Goal: Task Accomplishment & Management: Manage account settings

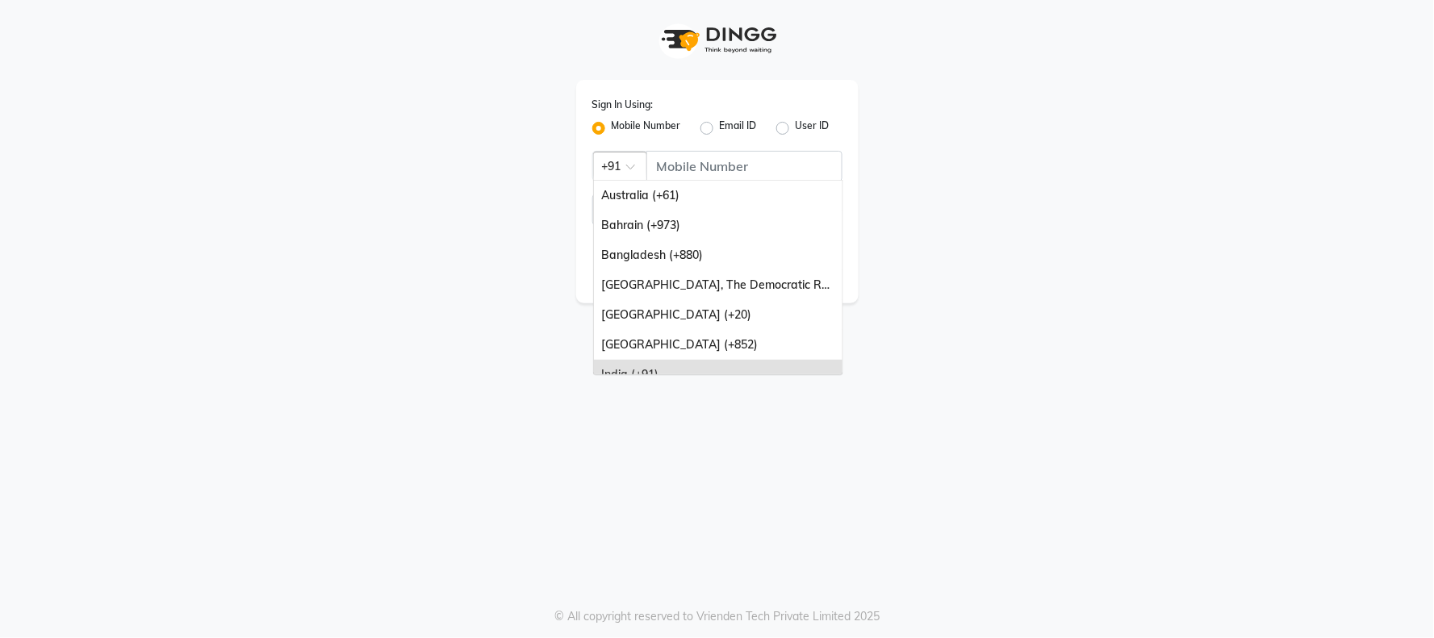
click at [633, 164] on span at bounding box center [636, 171] width 20 height 17
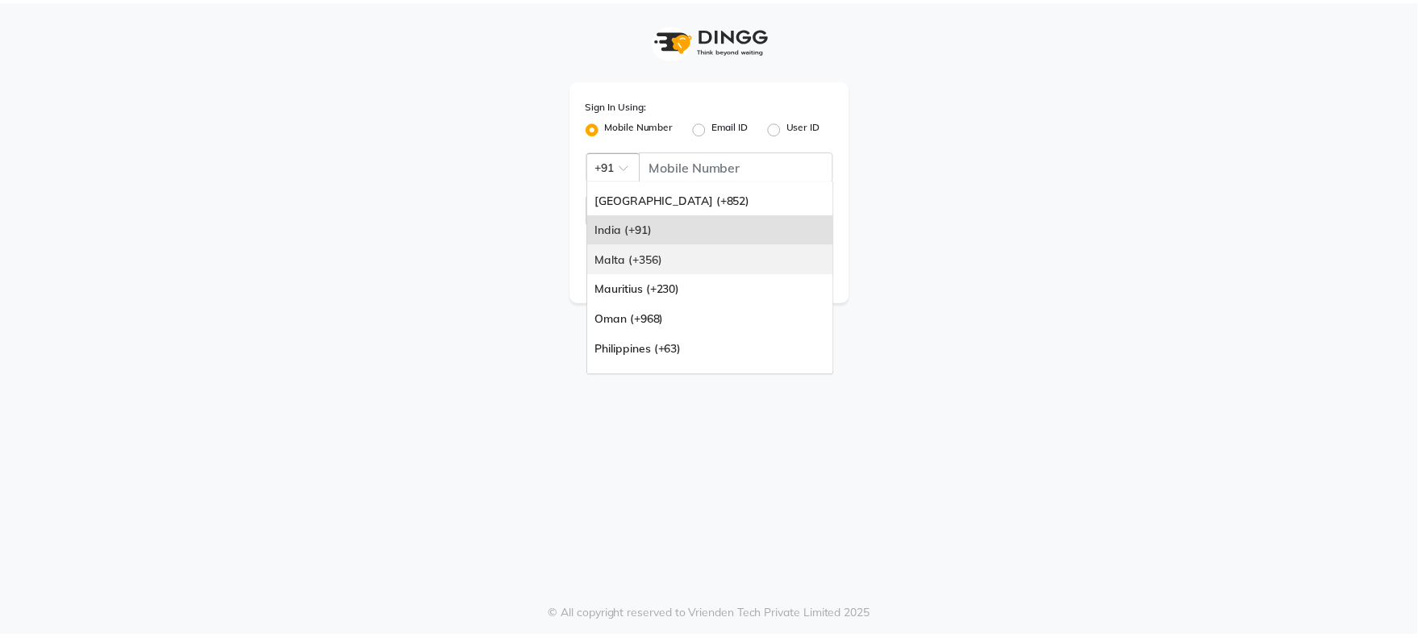
scroll to position [179, 0]
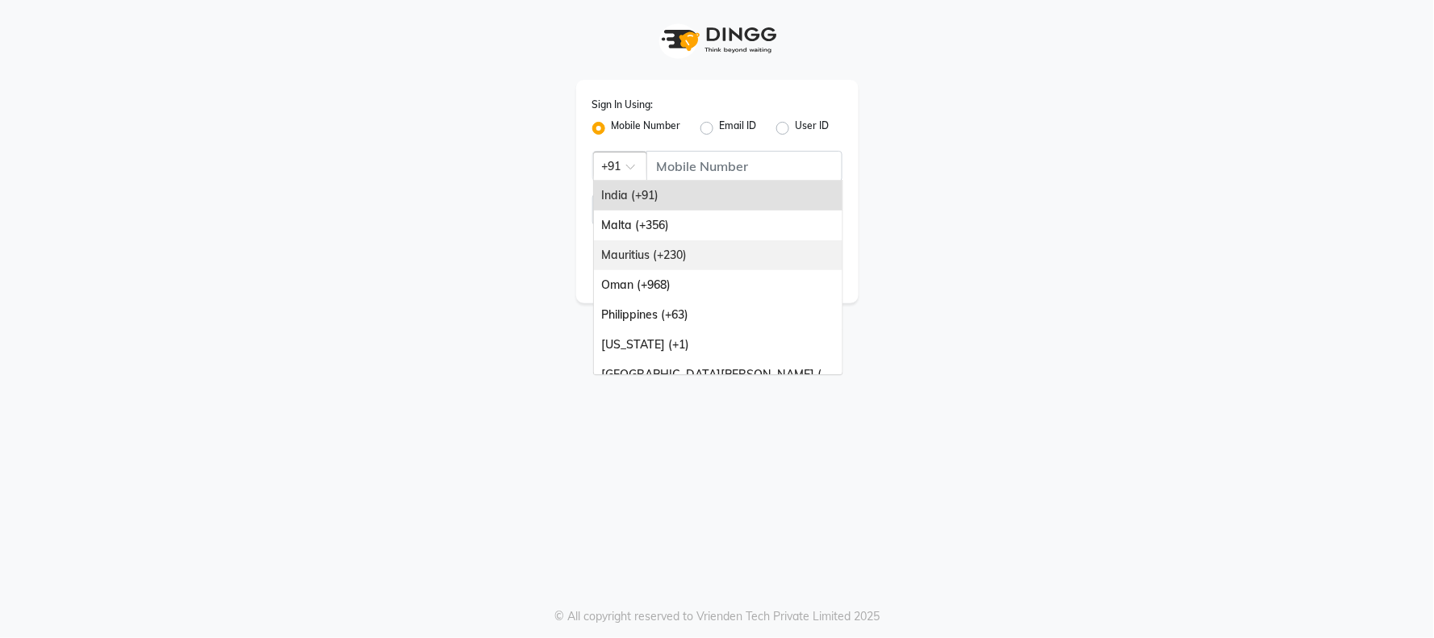
click at [688, 259] on div "Mauritius (+230)" at bounding box center [718, 255] width 248 height 30
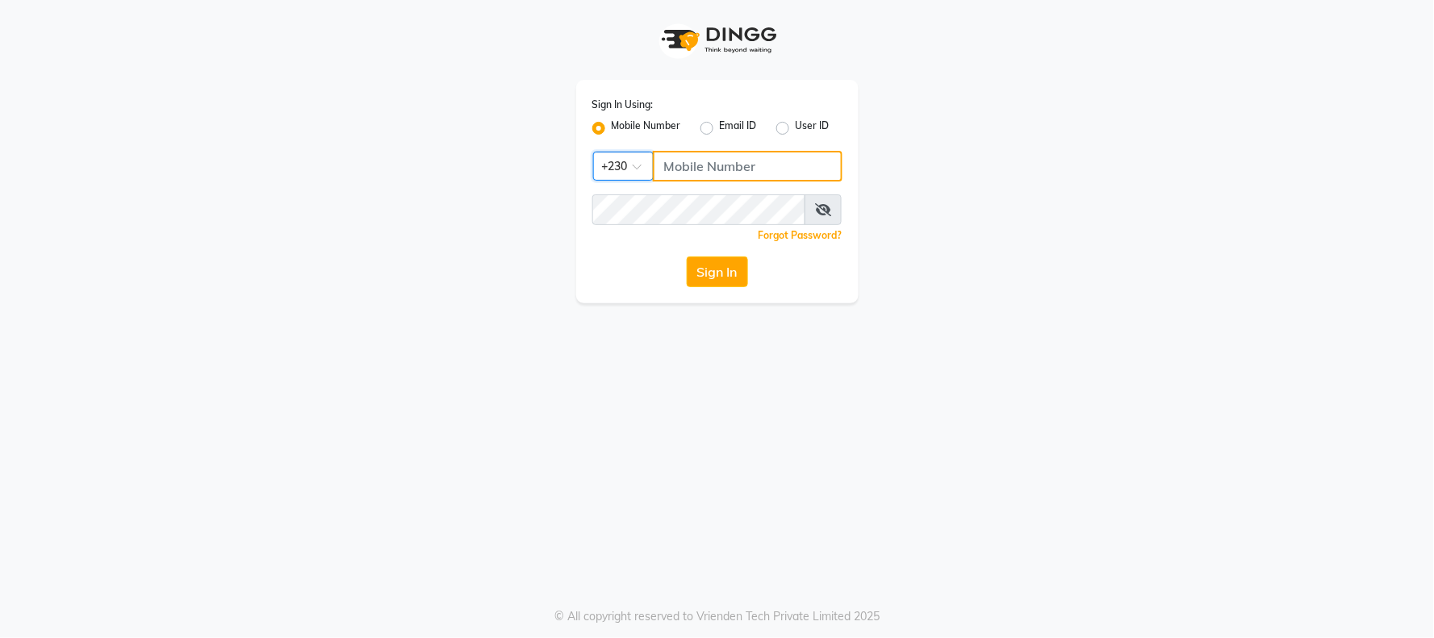
click at [692, 158] on input "Username" at bounding box center [748, 166] width 190 height 31
type input "59582222"
drag, startPoint x: 721, startPoint y: 266, endPoint x: 713, endPoint y: 265, distance: 8.2
click at [720, 265] on button "Sign In" at bounding box center [717, 272] width 61 height 31
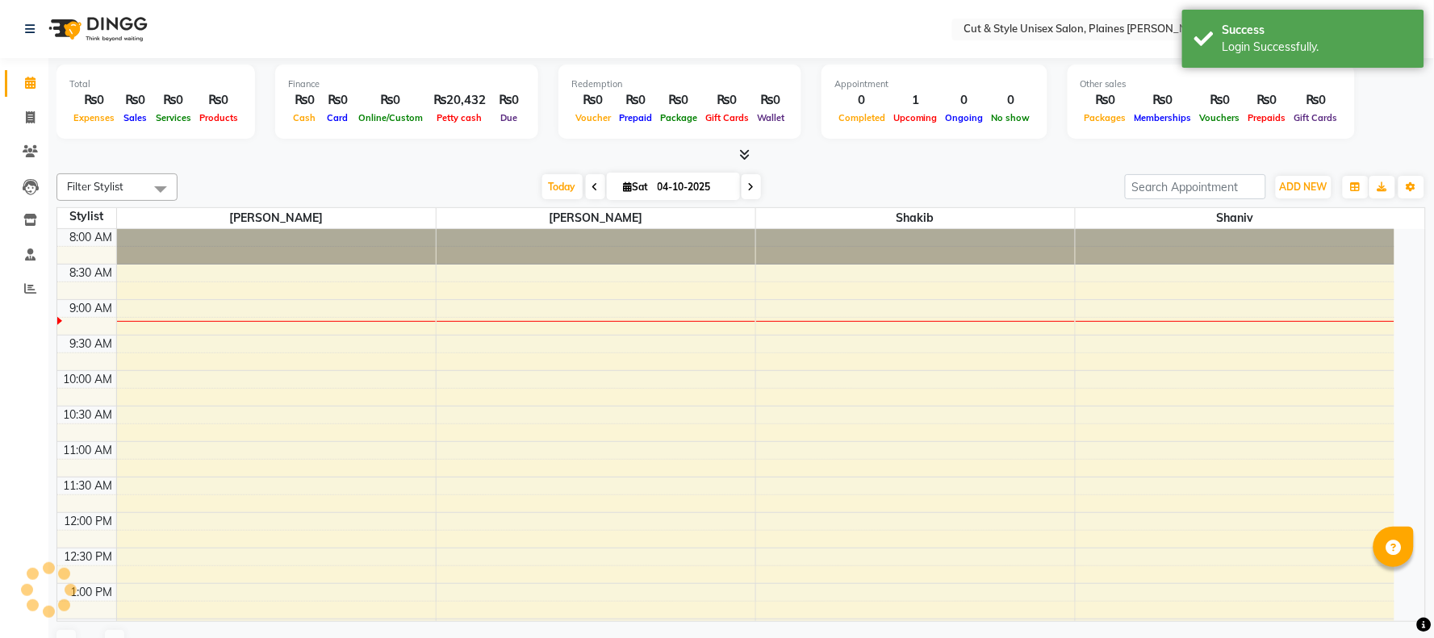
select select "en"
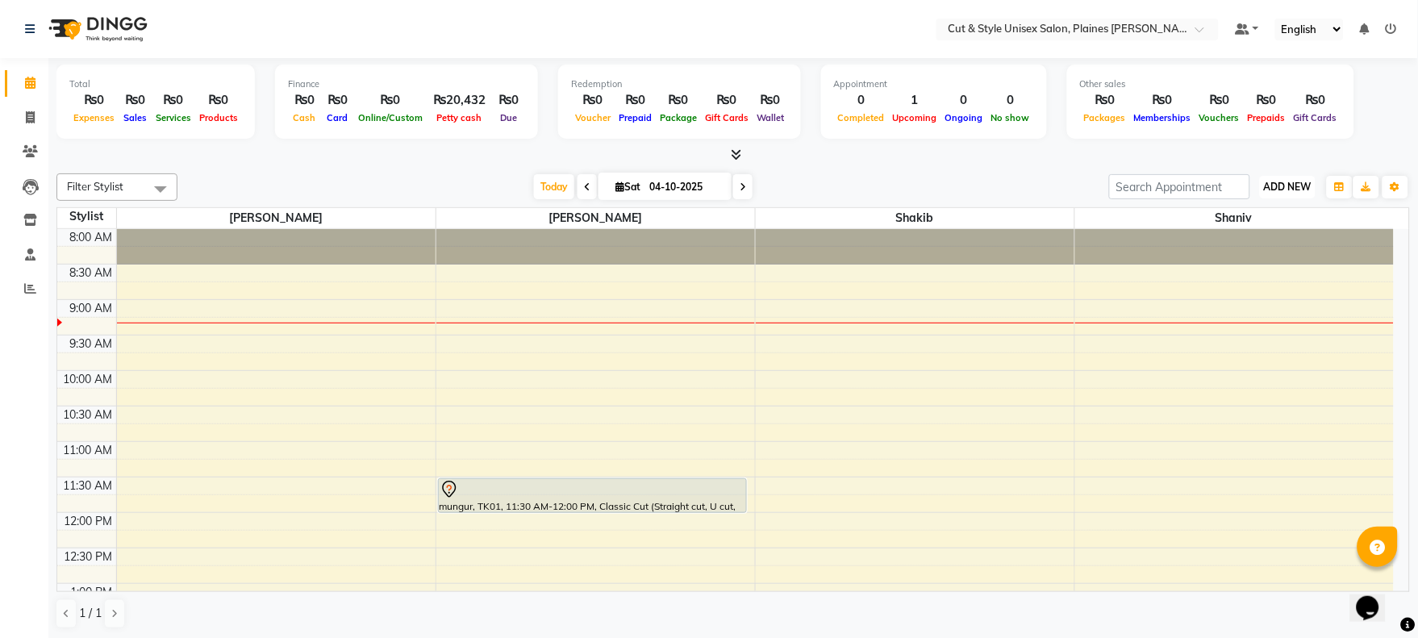
click at [1292, 177] on button "ADD NEW Toggle Dropdown" at bounding box center [1288, 187] width 56 height 23
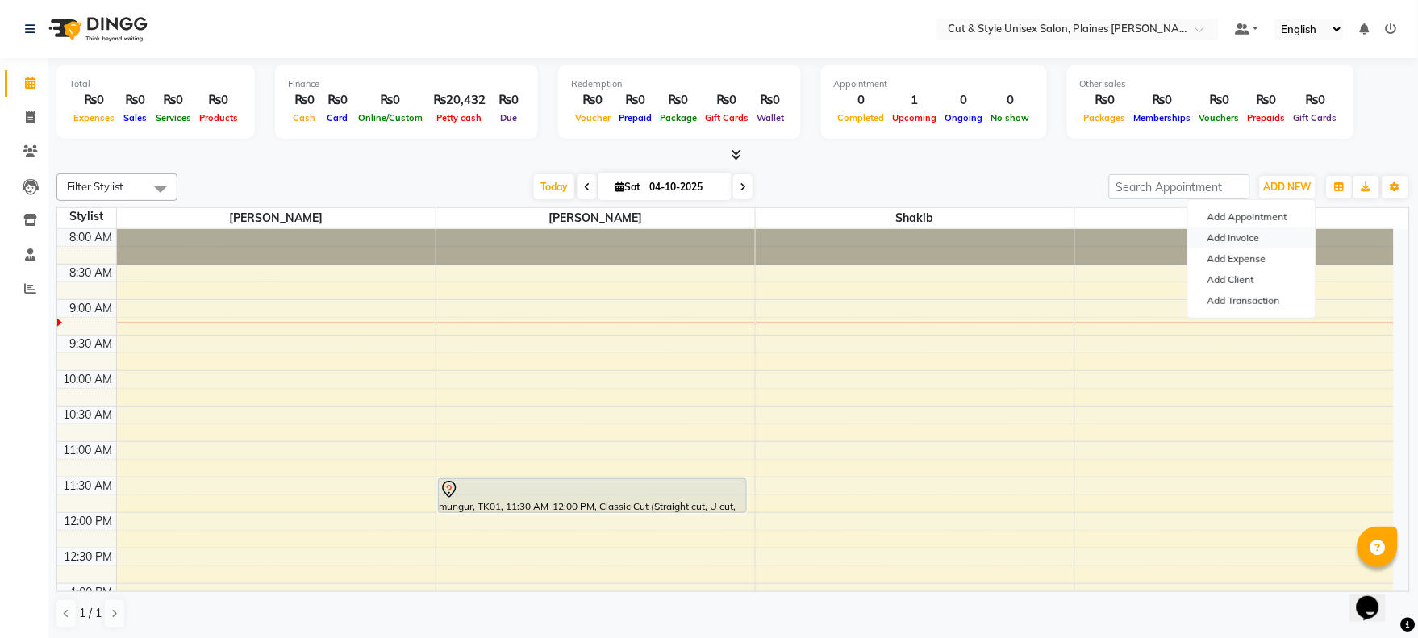
click at [1264, 234] on link "Add Invoice" at bounding box center [1251, 238] width 127 height 21
select select "service"
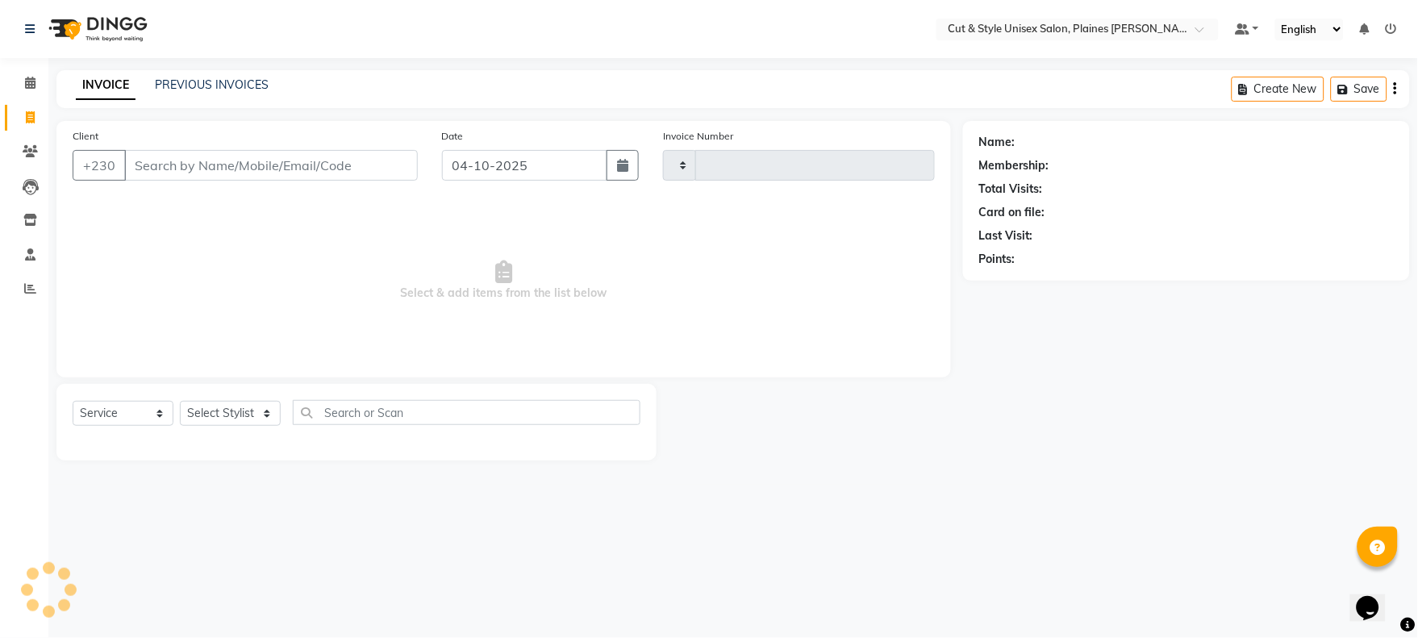
type input "4457"
select select "7731"
click at [219, 403] on select "Select Stylist" at bounding box center [230, 413] width 101 height 25
select select "68908"
click at [180, 402] on select "Select Stylist [PERSON_NAME] Manager [PERSON_NAME]" at bounding box center [230, 413] width 101 height 25
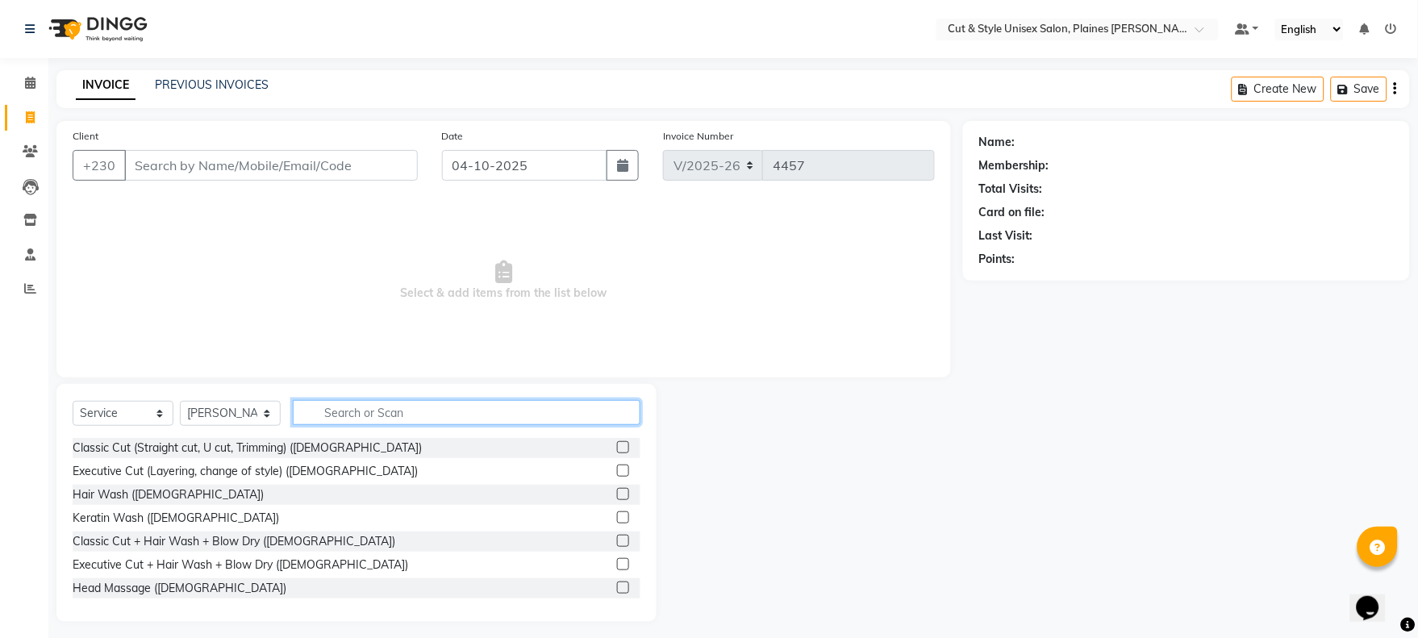
click at [368, 403] on input "text" at bounding box center [467, 412] width 348 height 25
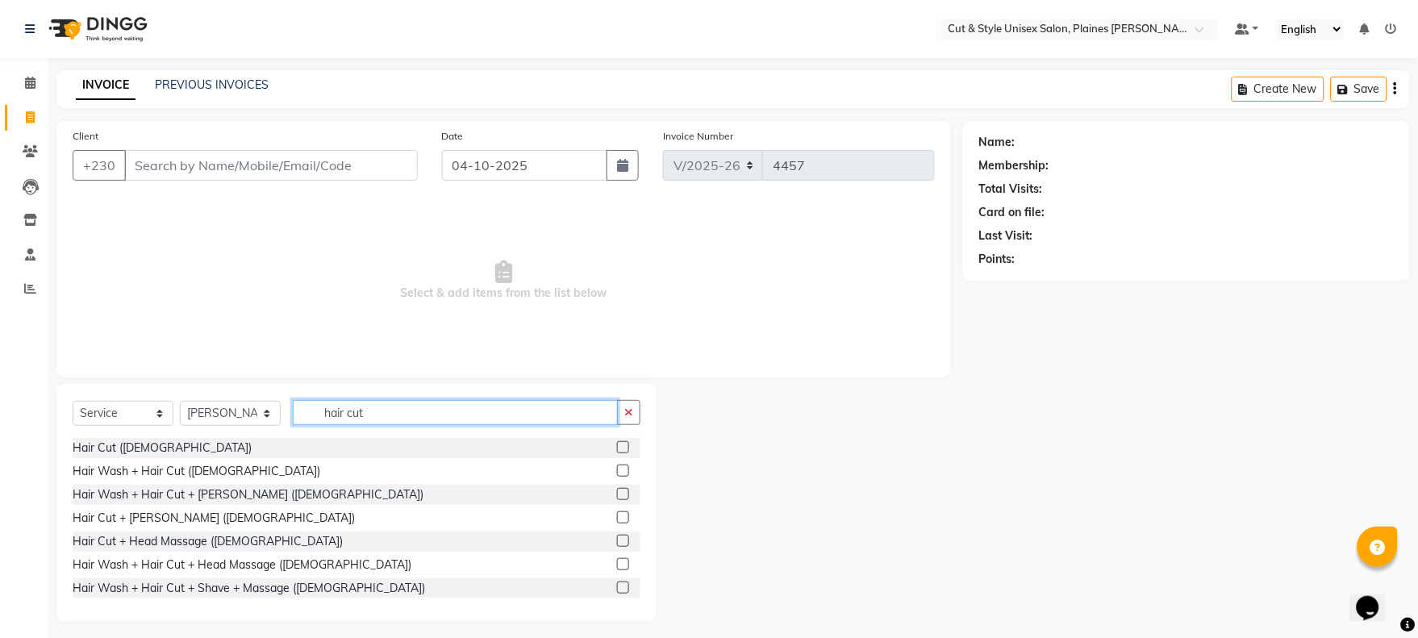
type input "hair cut"
click at [617, 445] on label at bounding box center [623, 447] width 12 height 12
click at [617, 445] on input "checkbox" at bounding box center [622, 448] width 10 height 10
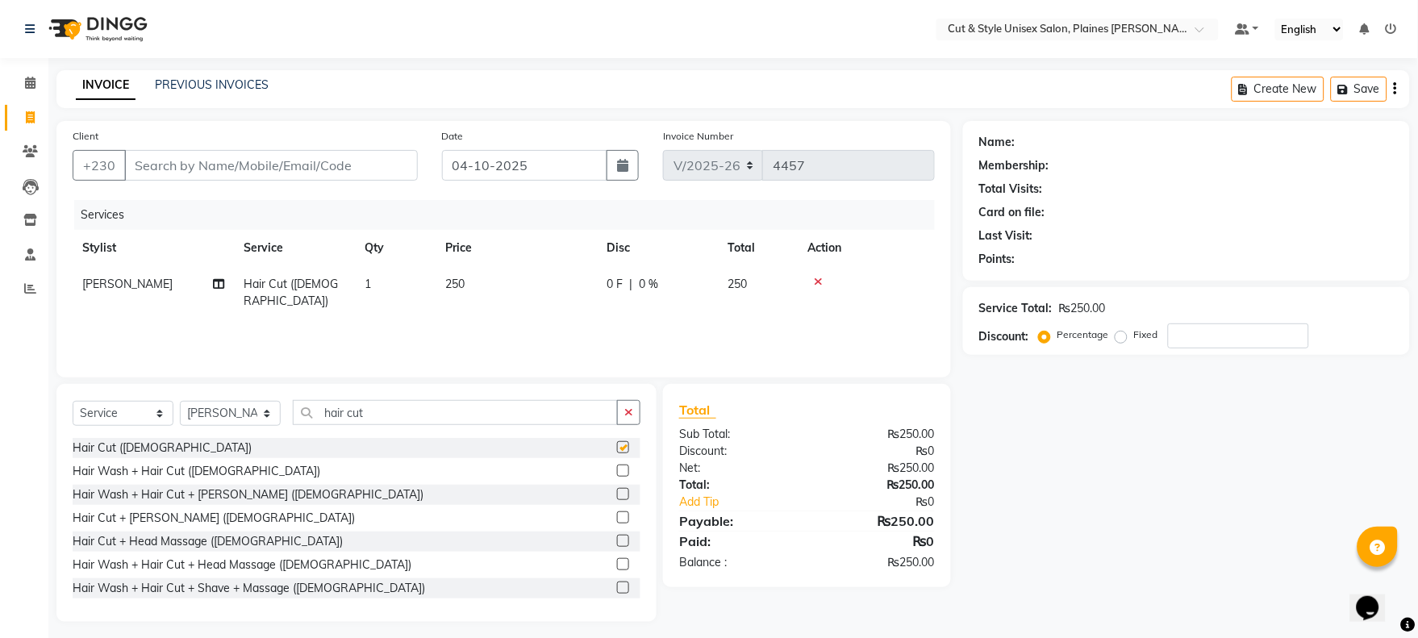
checkbox input "false"
click at [289, 169] on input "Client" at bounding box center [271, 165] width 294 height 31
click at [248, 161] on input "Client" at bounding box center [271, 165] width 294 height 31
click at [246, 163] on input "Client" at bounding box center [271, 165] width 294 height 31
type input "5"
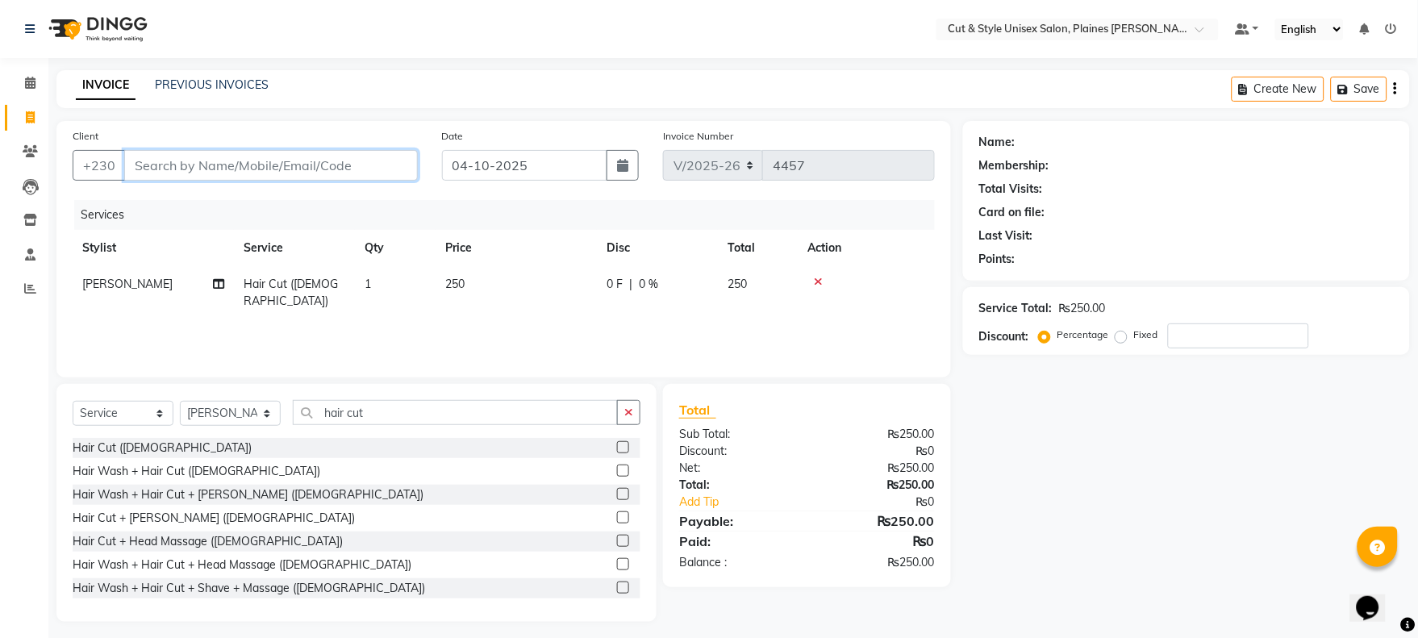
type input "0"
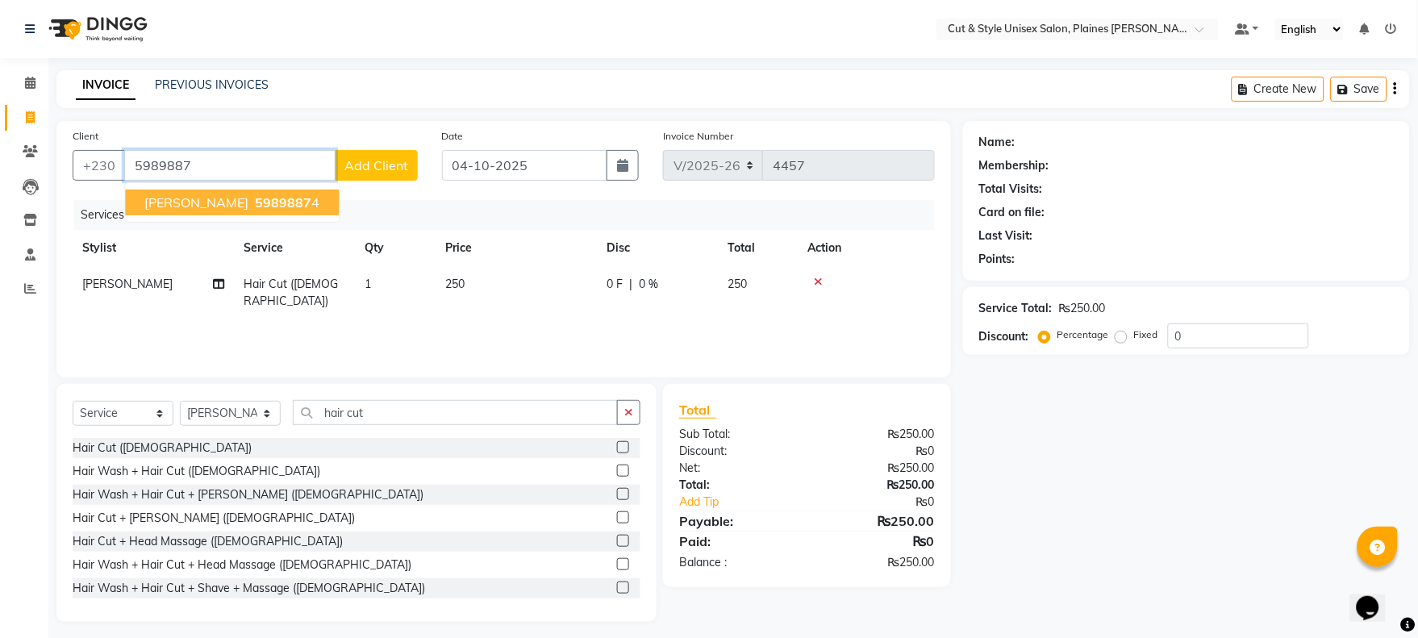
click at [212, 197] on span "[PERSON_NAME]" at bounding box center [196, 202] width 104 height 16
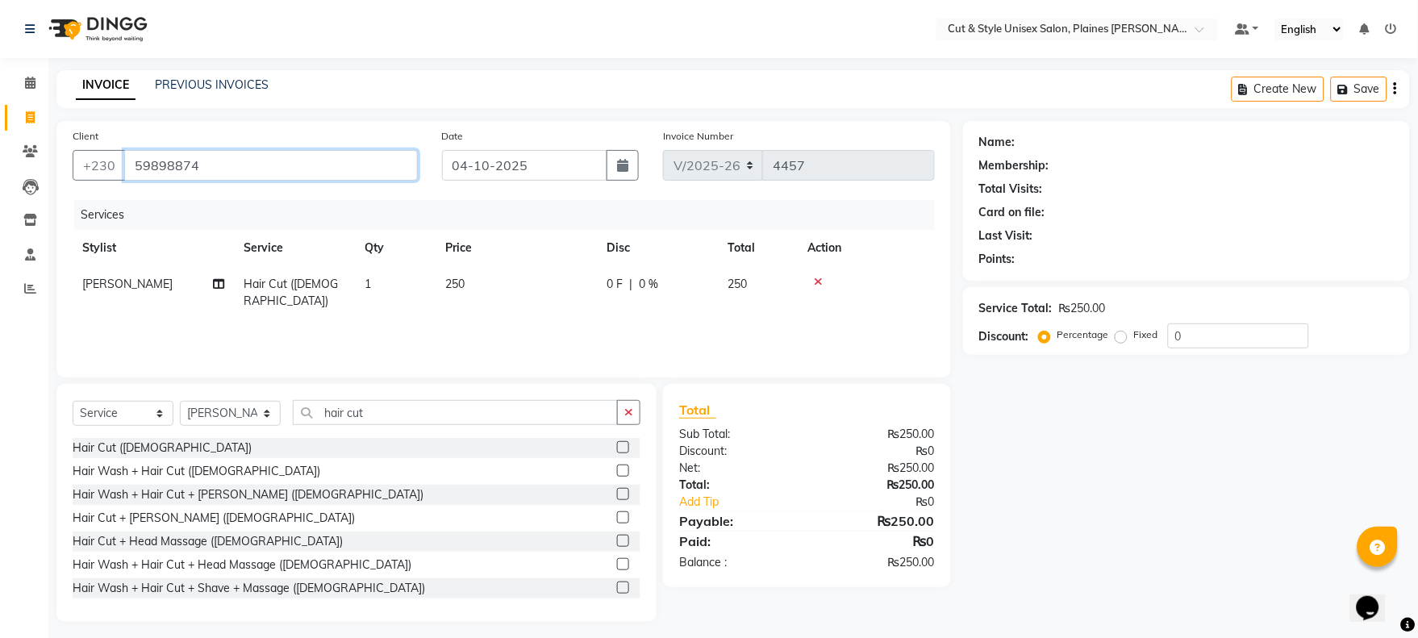
type input "59898874"
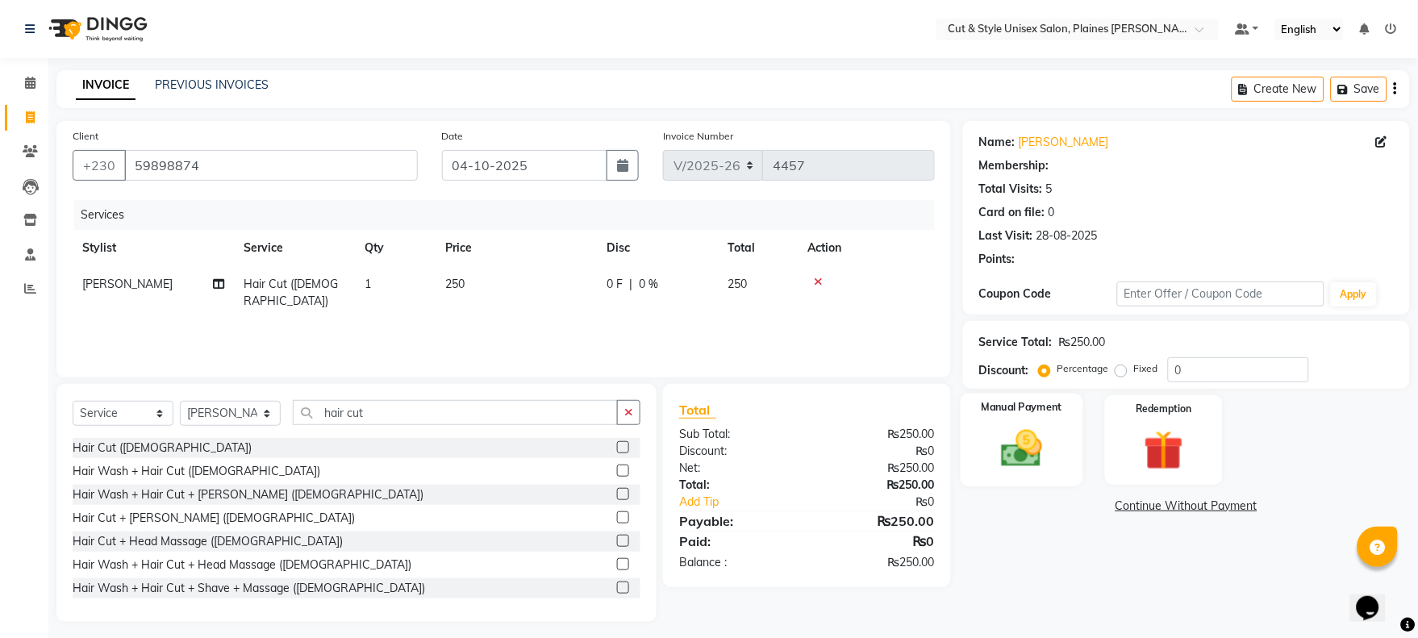
click at [1013, 441] on div "Manual Payment" at bounding box center [1022, 440] width 123 height 93
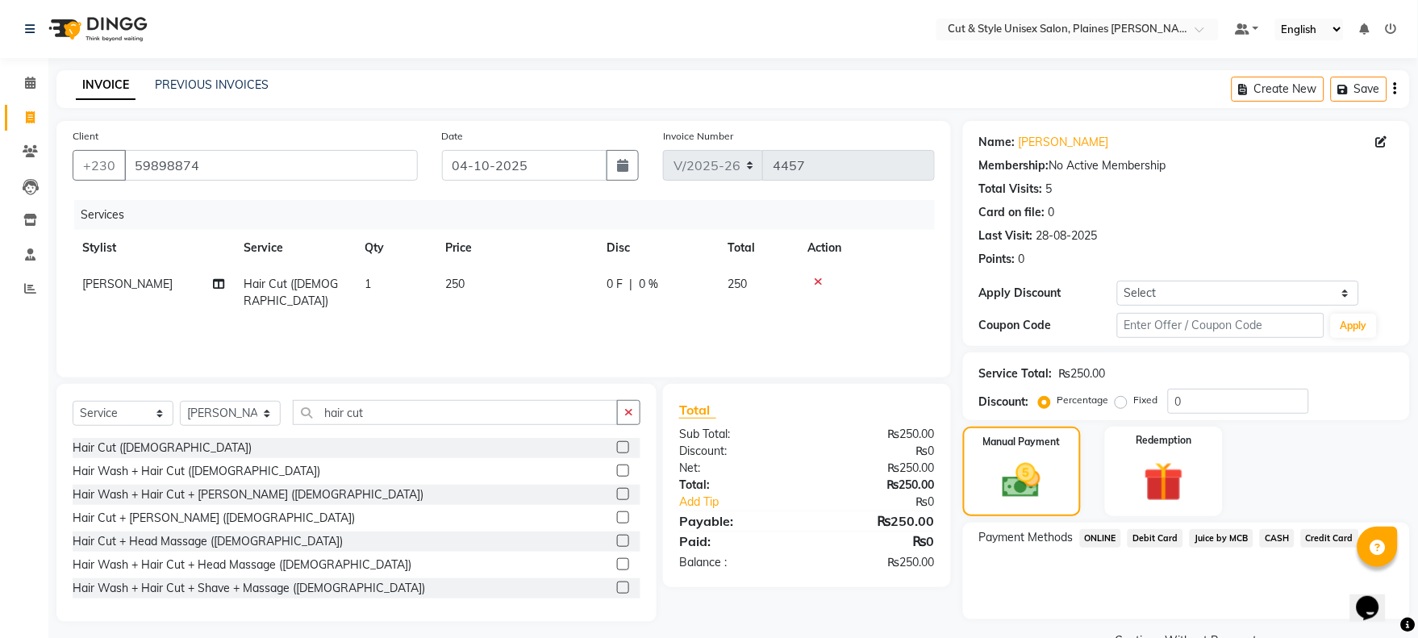
click at [1211, 532] on span "Juice by MCB" at bounding box center [1222, 538] width 64 height 19
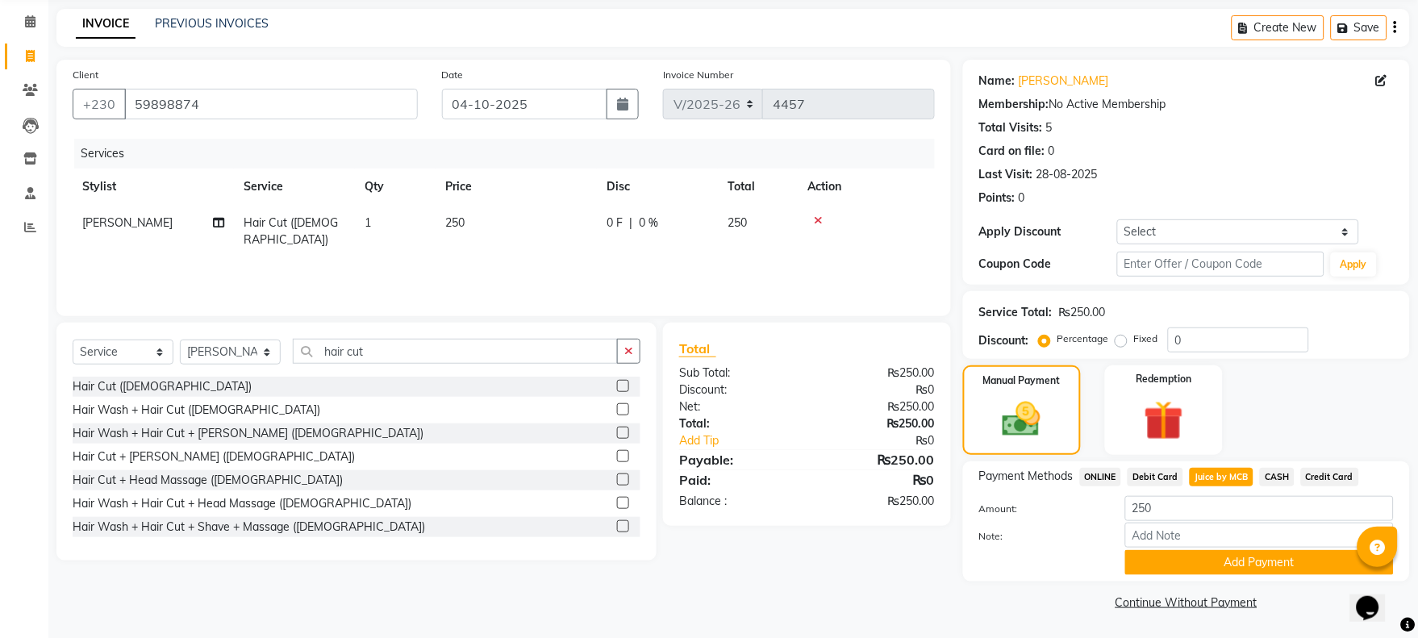
click at [1211, 555] on button "Add Payment" at bounding box center [1260, 562] width 269 height 25
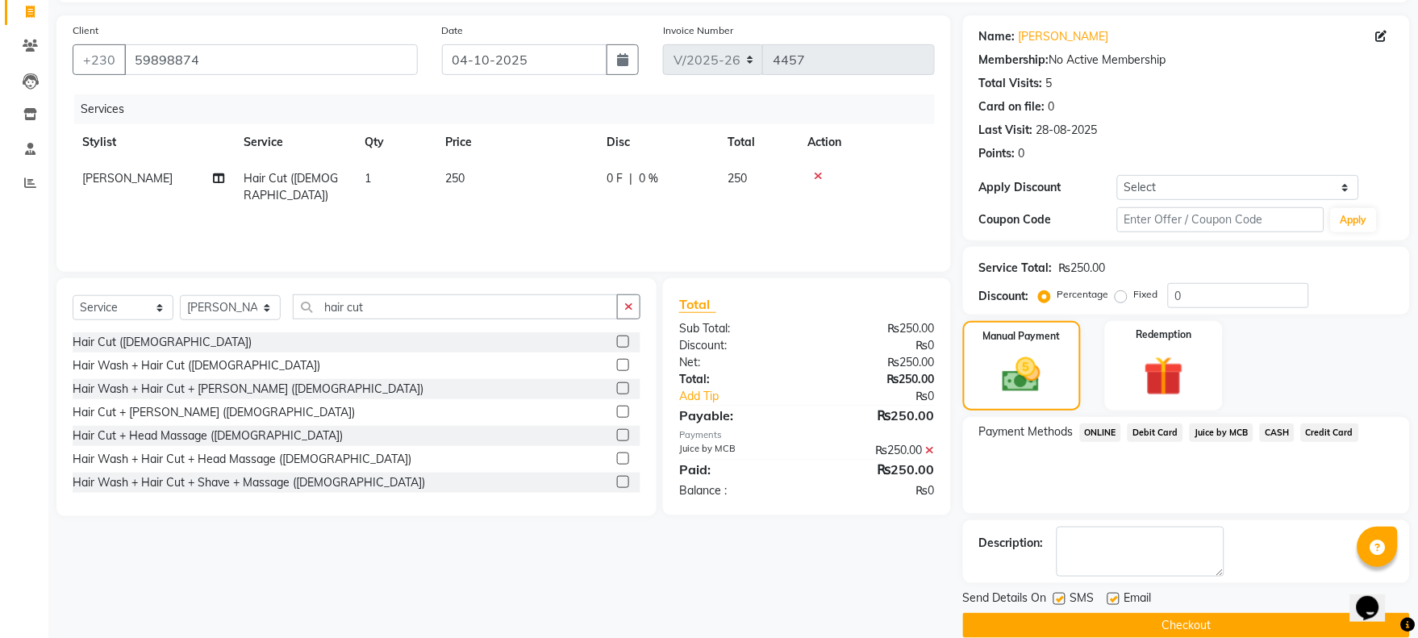
scroll to position [130, 0]
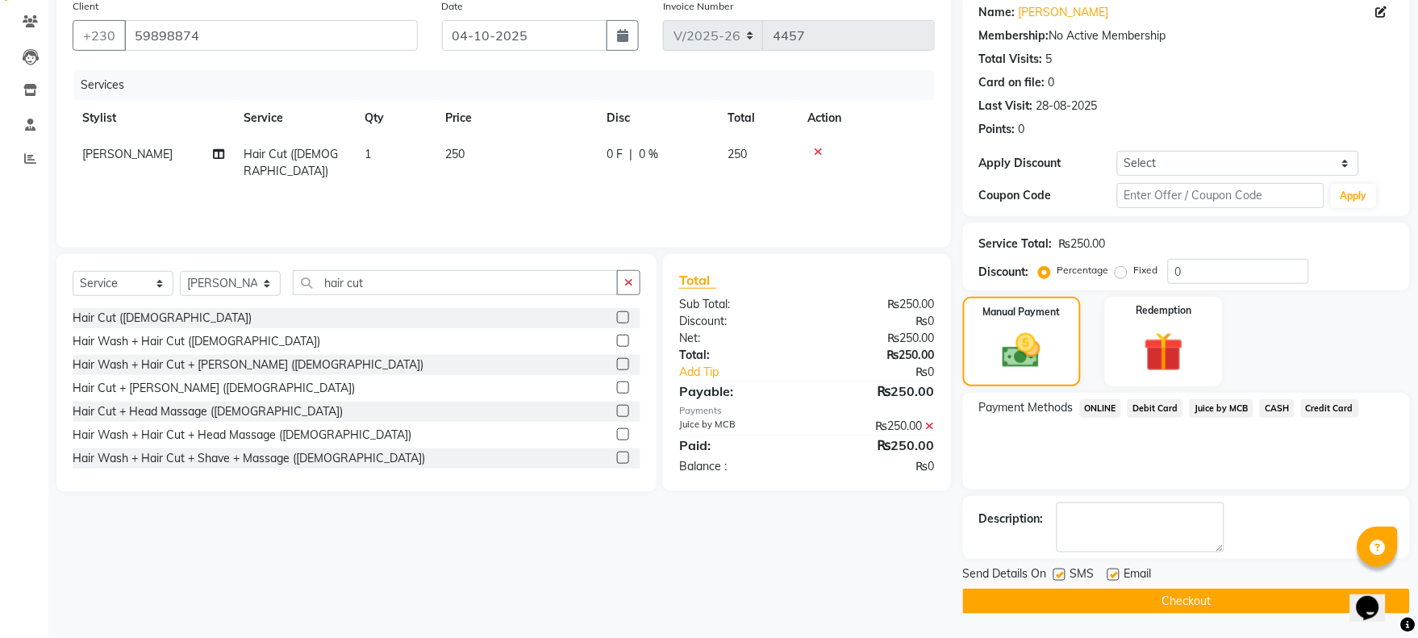
click at [1187, 603] on button "Checkout" at bounding box center [1186, 601] width 447 height 25
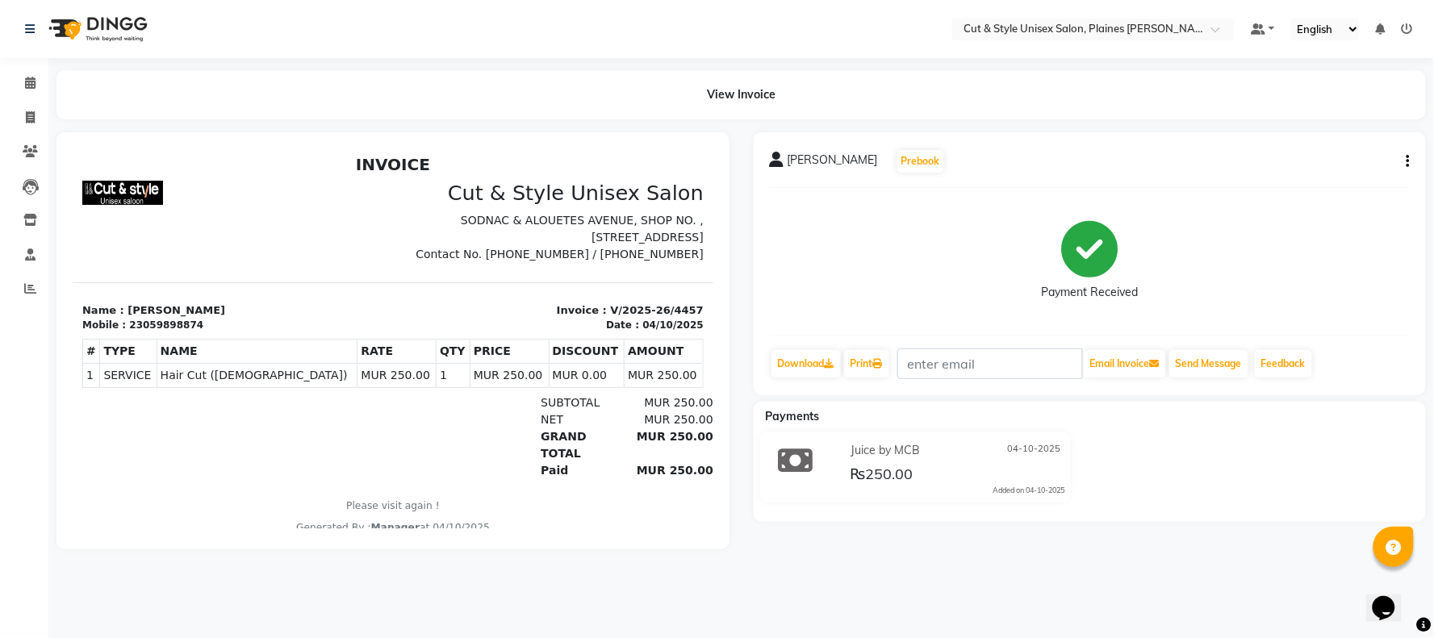
click at [118, 22] on img at bounding box center [96, 28] width 111 height 45
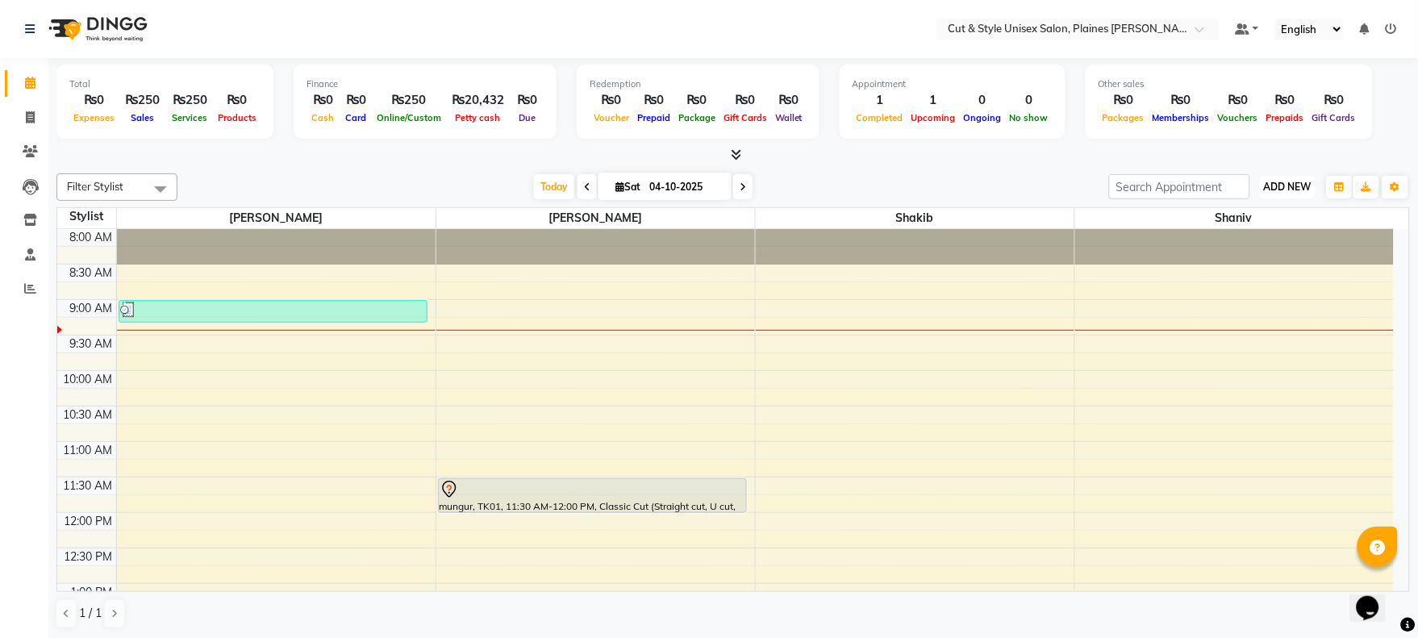
click at [1280, 177] on button "ADD NEW Toggle Dropdown" at bounding box center [1288, 187] width 56 height 23
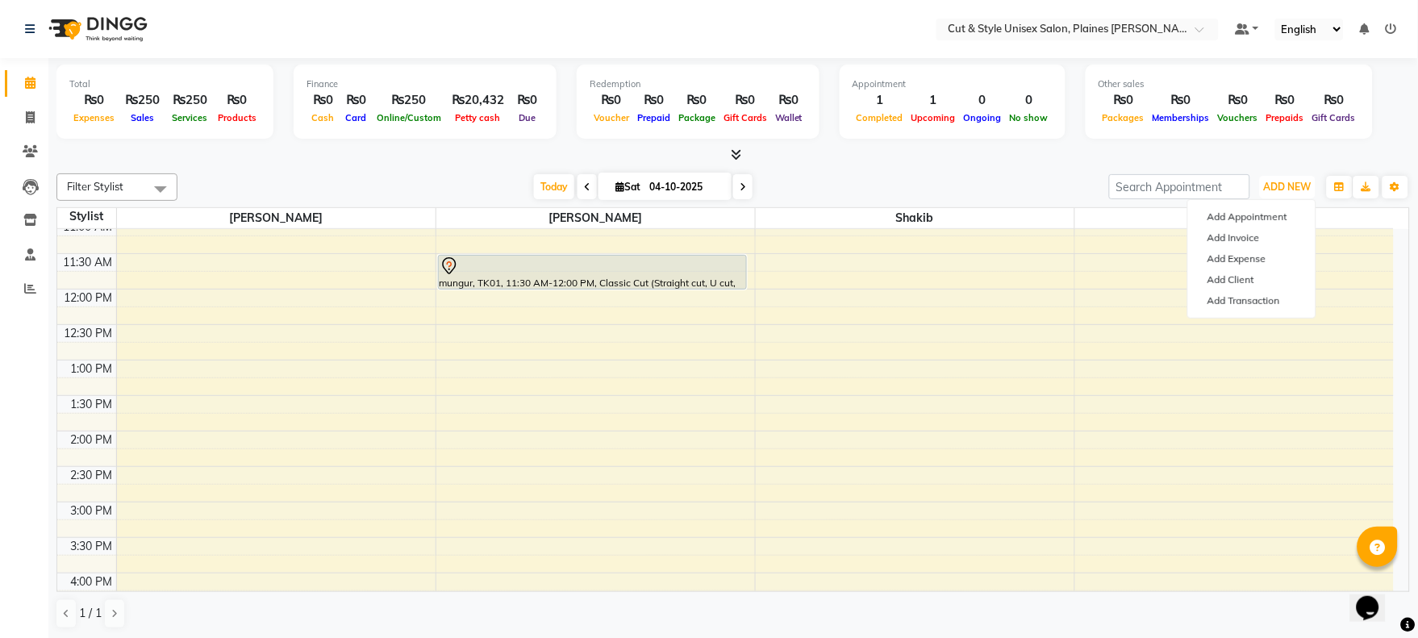
scroll to position [269, 0]
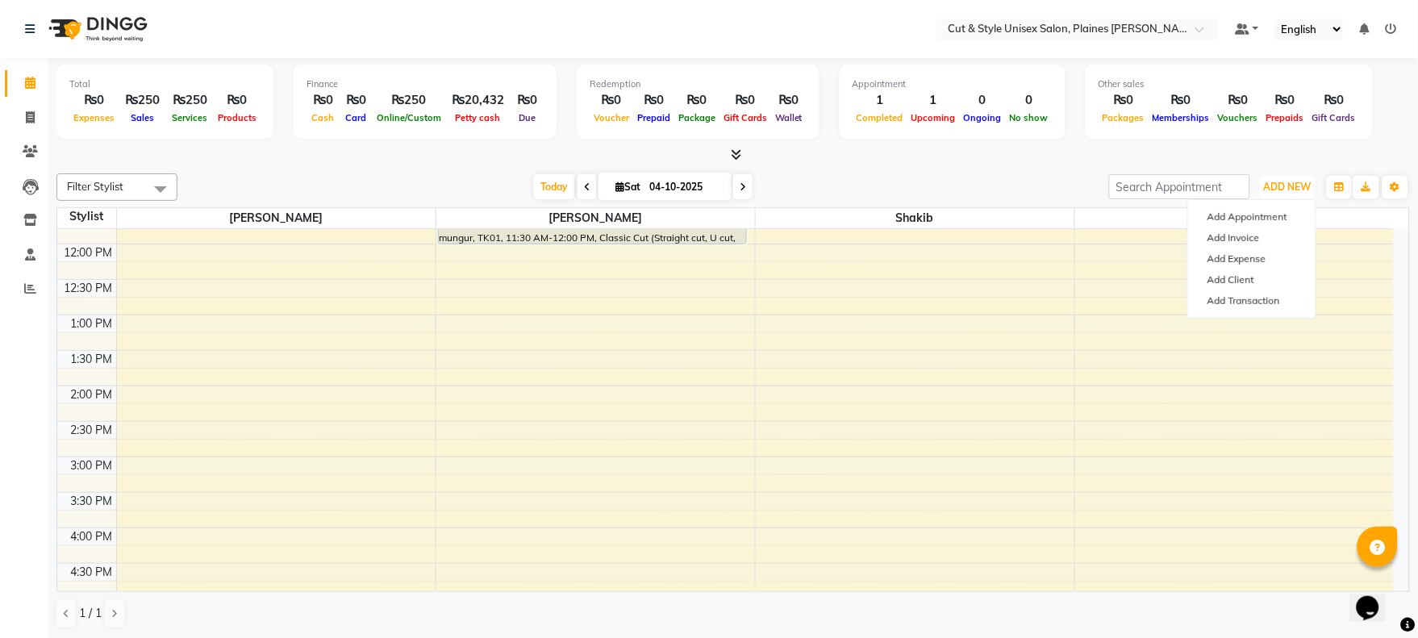
click at [244, 472] on div "8:00 AM 8:30 AM 9:00 AM 9:30 AM 10:00 AM 10:30 AM 11:00 AM 11:30 AM 12:00 PM 12…" at bounding box center [725, 421] width 1337 height 922
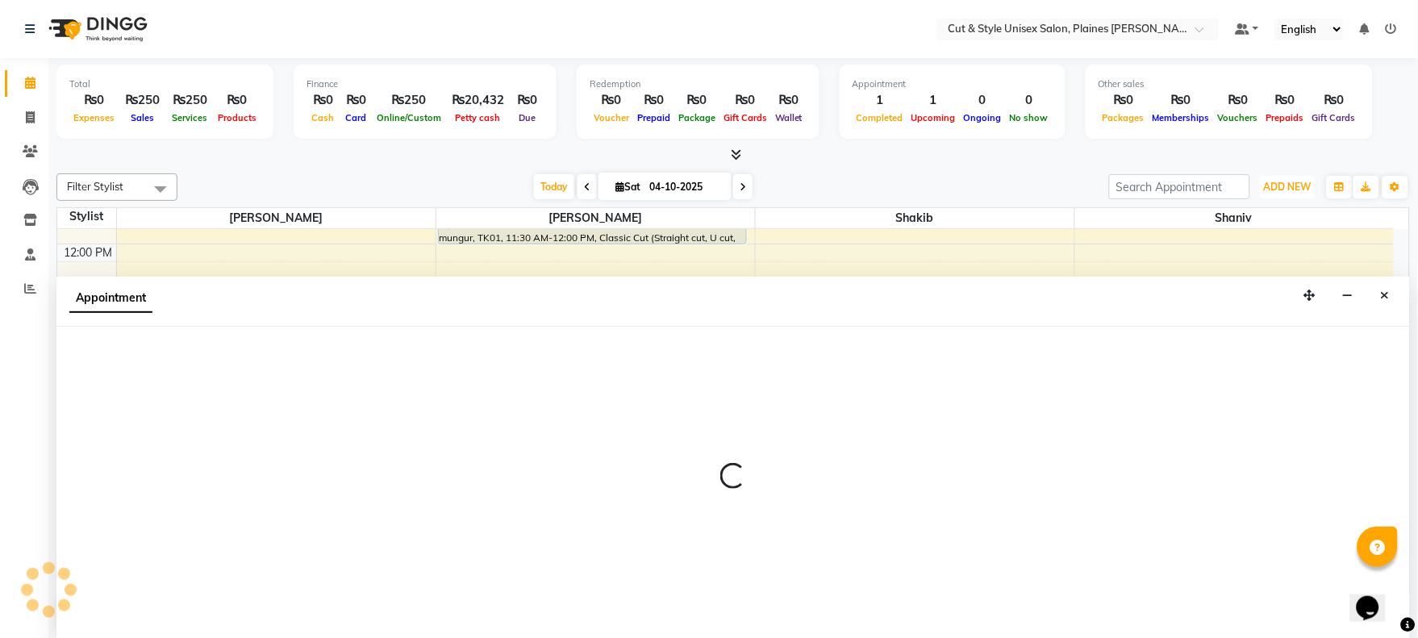
scroll to position [1, 0]
select select "68908"
select select "tentative"
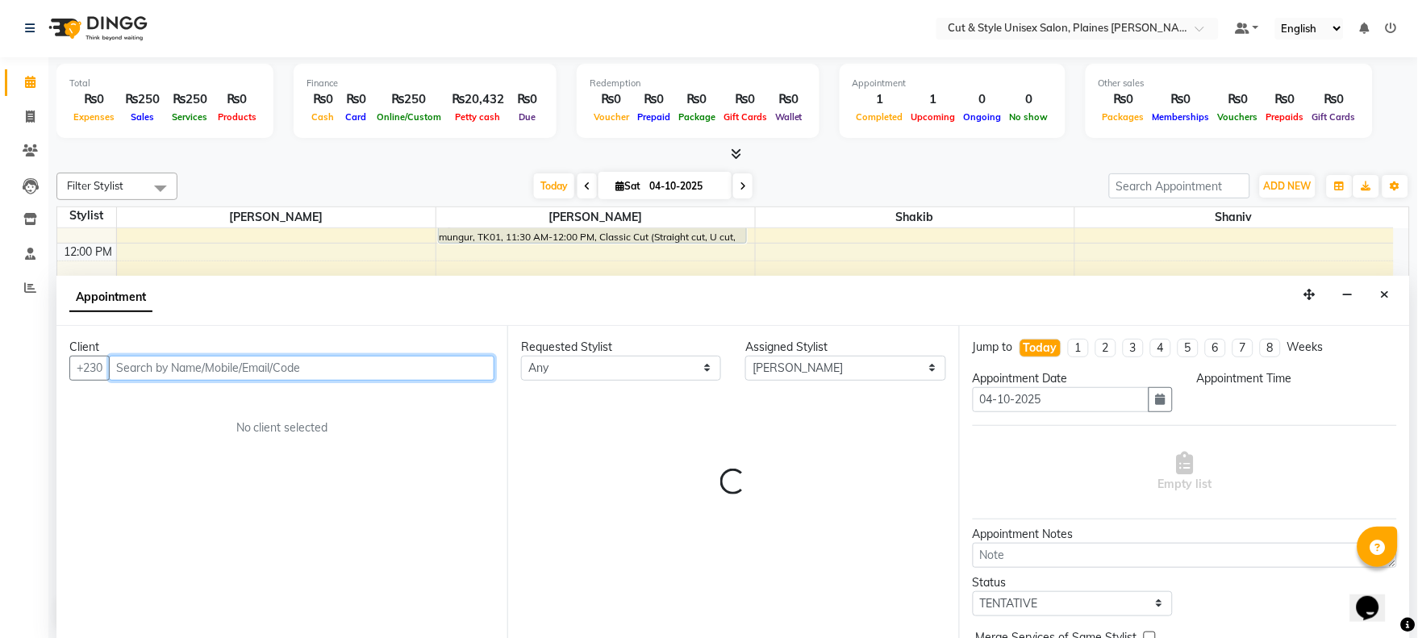
select select "900"
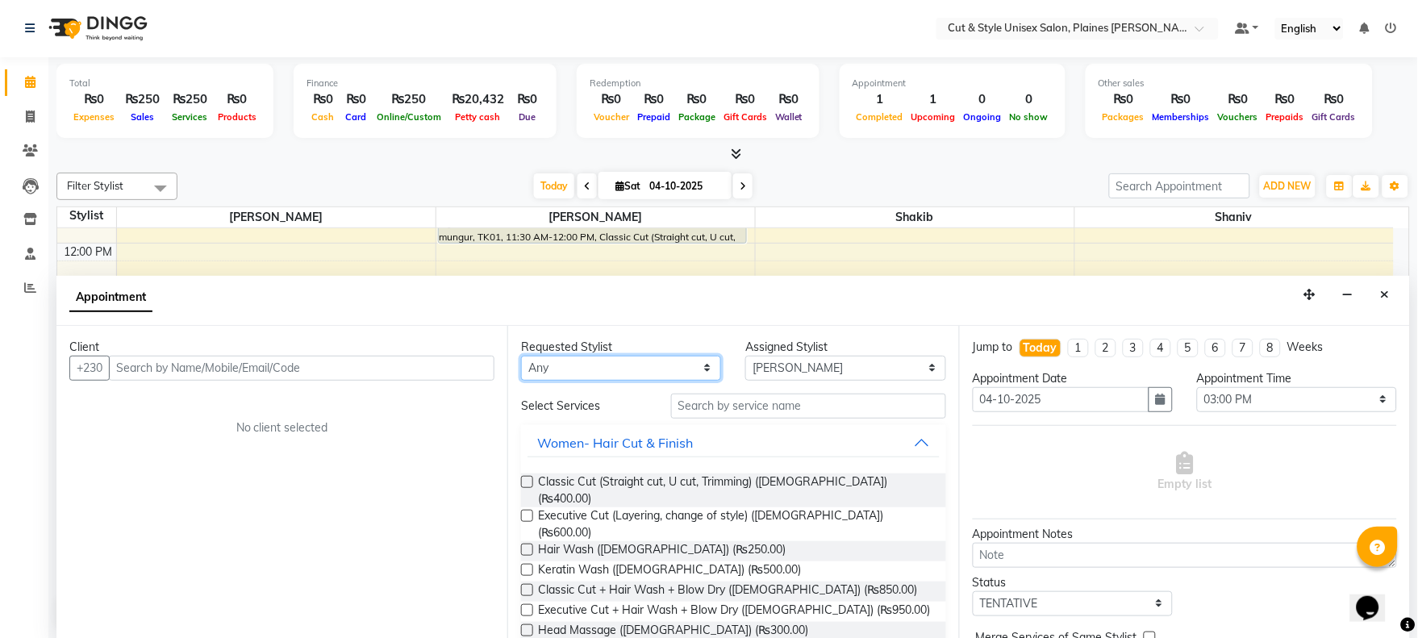
click at [563, 357] on select "Any [PERSON_NAME]" at bounding box center [621, 368] width 200 height 25
select select "68908"
click at [521, 356] on select "Any [PERSON_NAME]" at bounding box center [621, 368] width 200 height 25
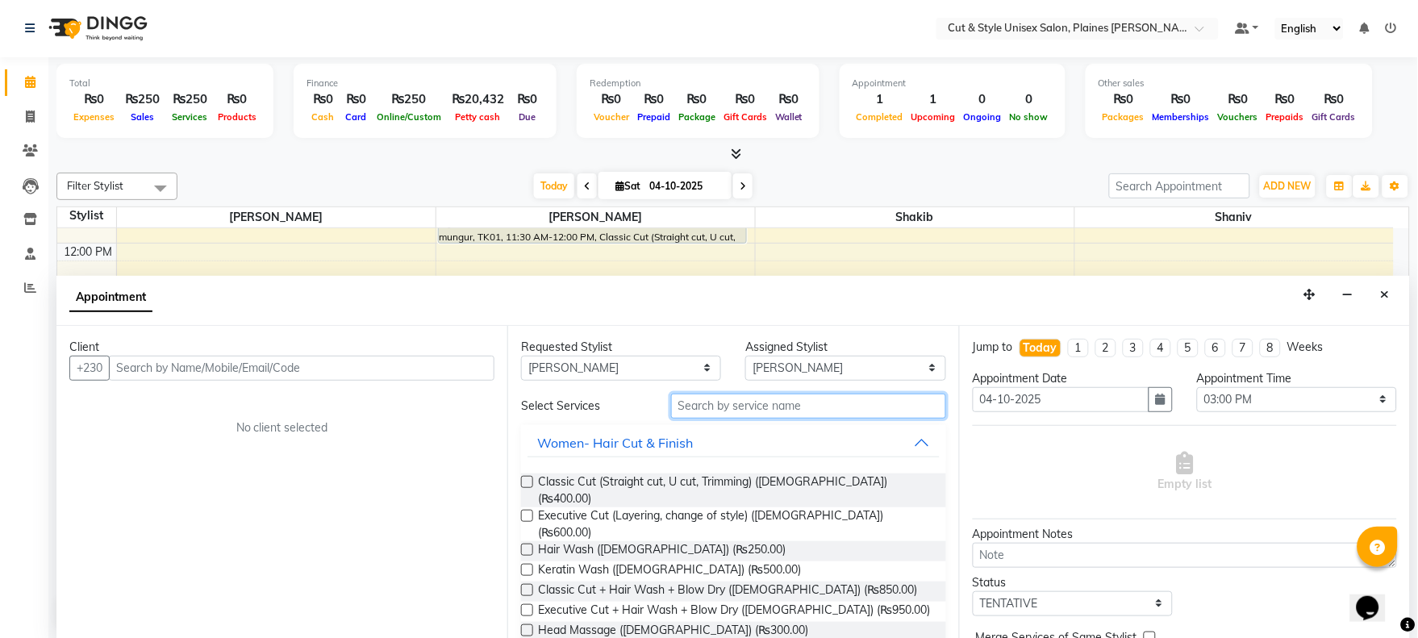
click at [775, 403] on input "text" at bounding box center [808, 406] width 275 height 25
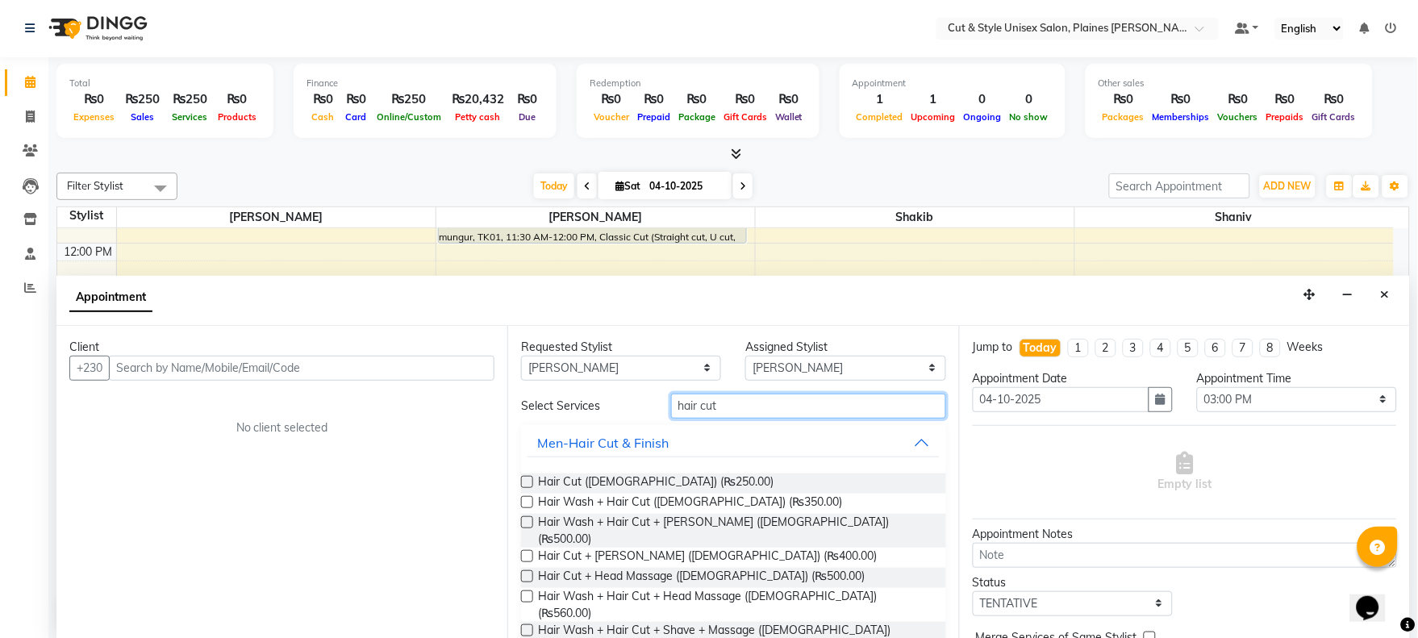
type input "hair cut"
click at [526, 479] on label at bounding box center [527, 482] width 12 height 12
click at [526, 479] on input "checkbox" at bounding box center [526, 483] width 10 height 10
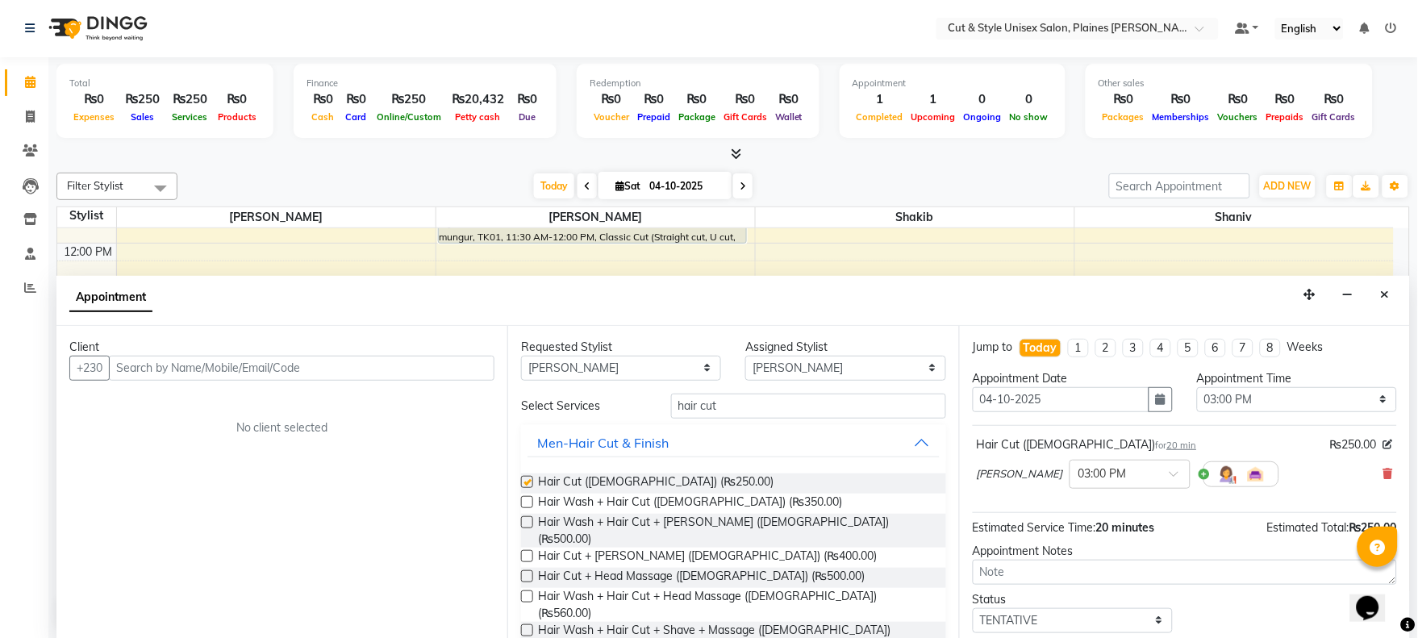
checkbox input "false"
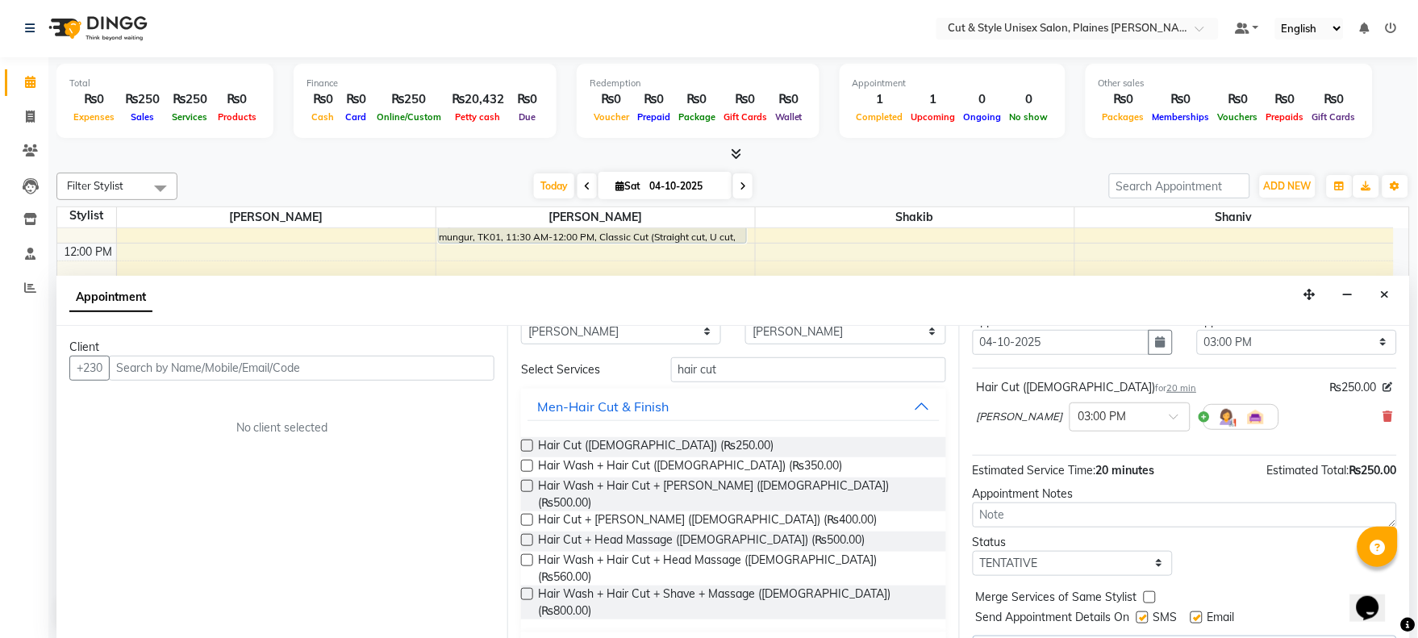
scroll to position [90, 0]
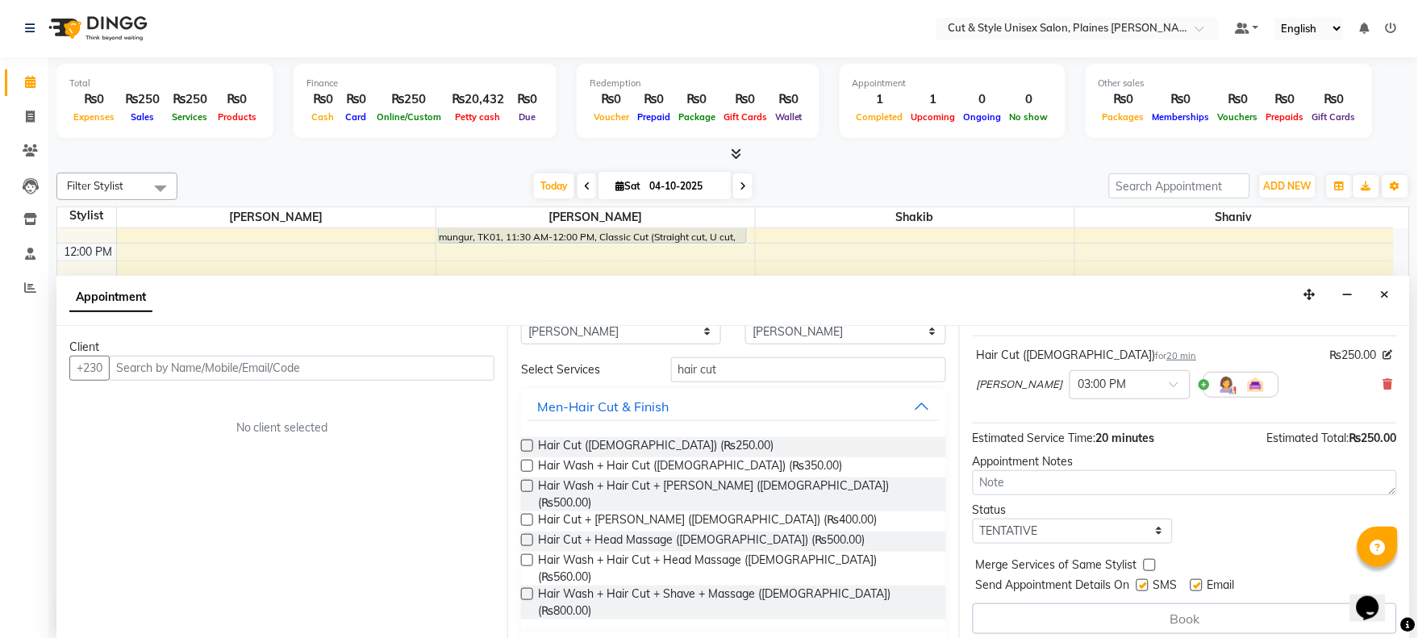
click at [1103, 613] on div "Book" at bounding box center [1185, 618] width 424 height 31
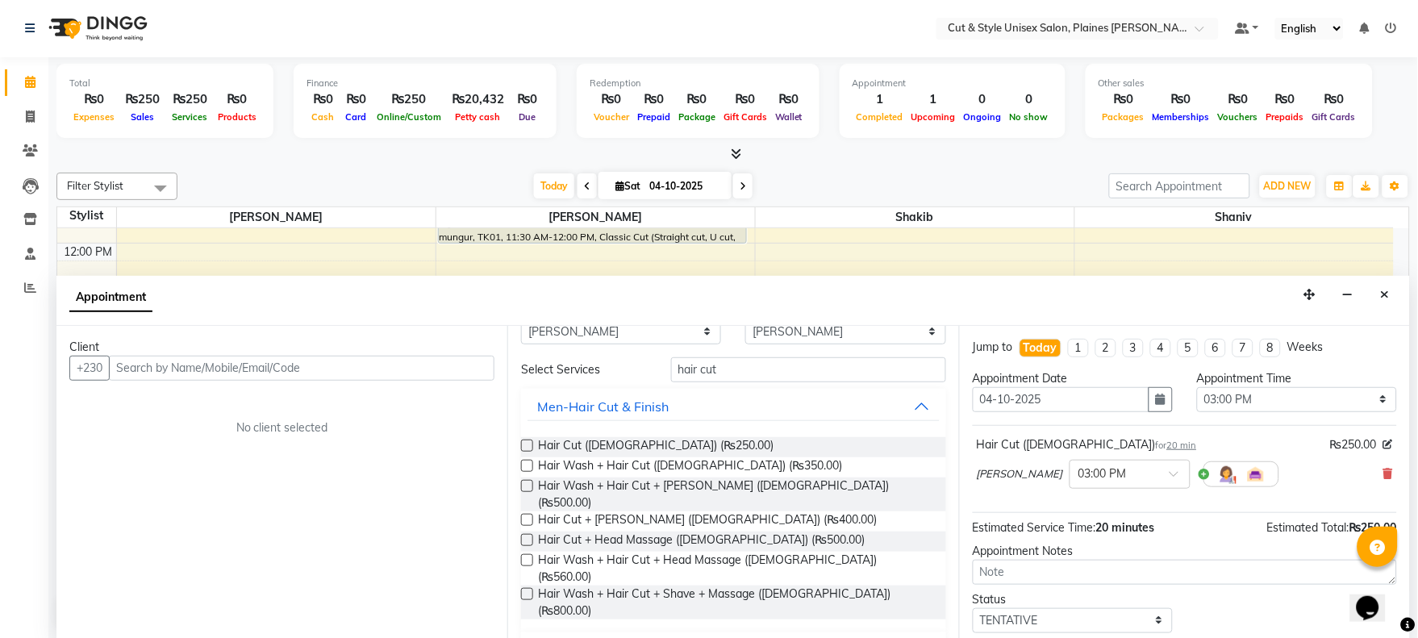
click at [1160, 349] on li "4" at bounding box center [1161, 348] width 21 height 19
type input "[DATE]"
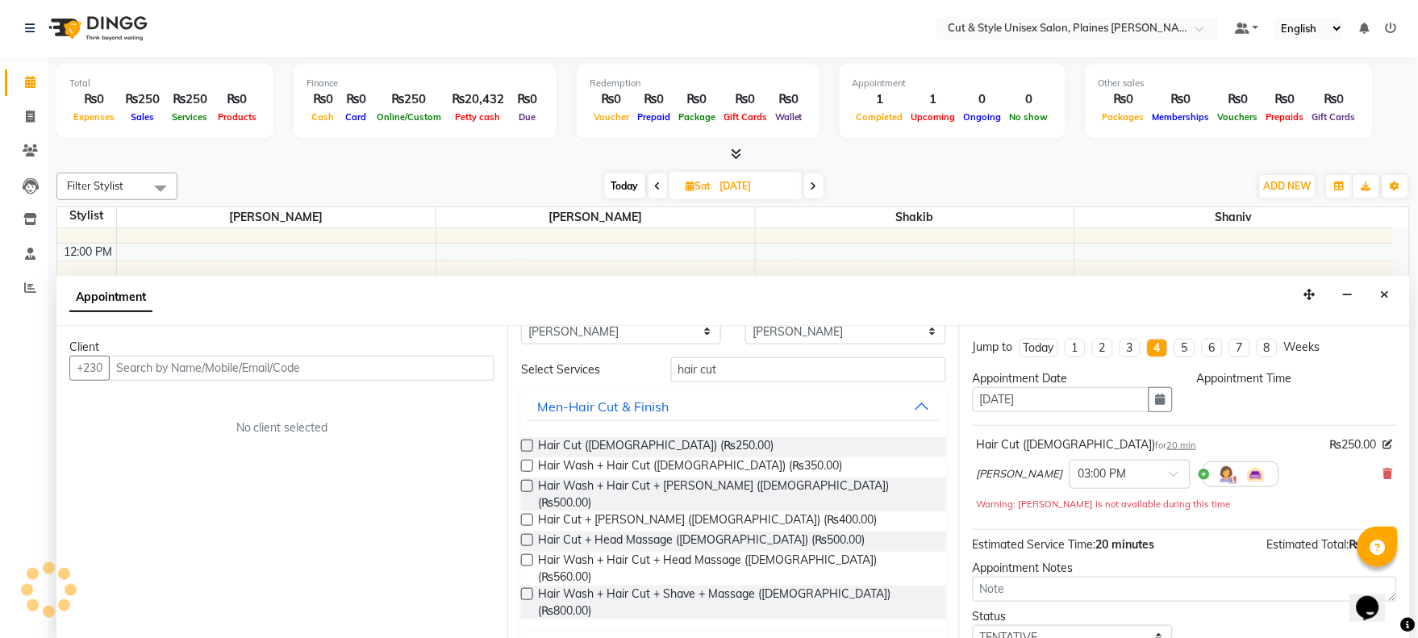
select select "900"
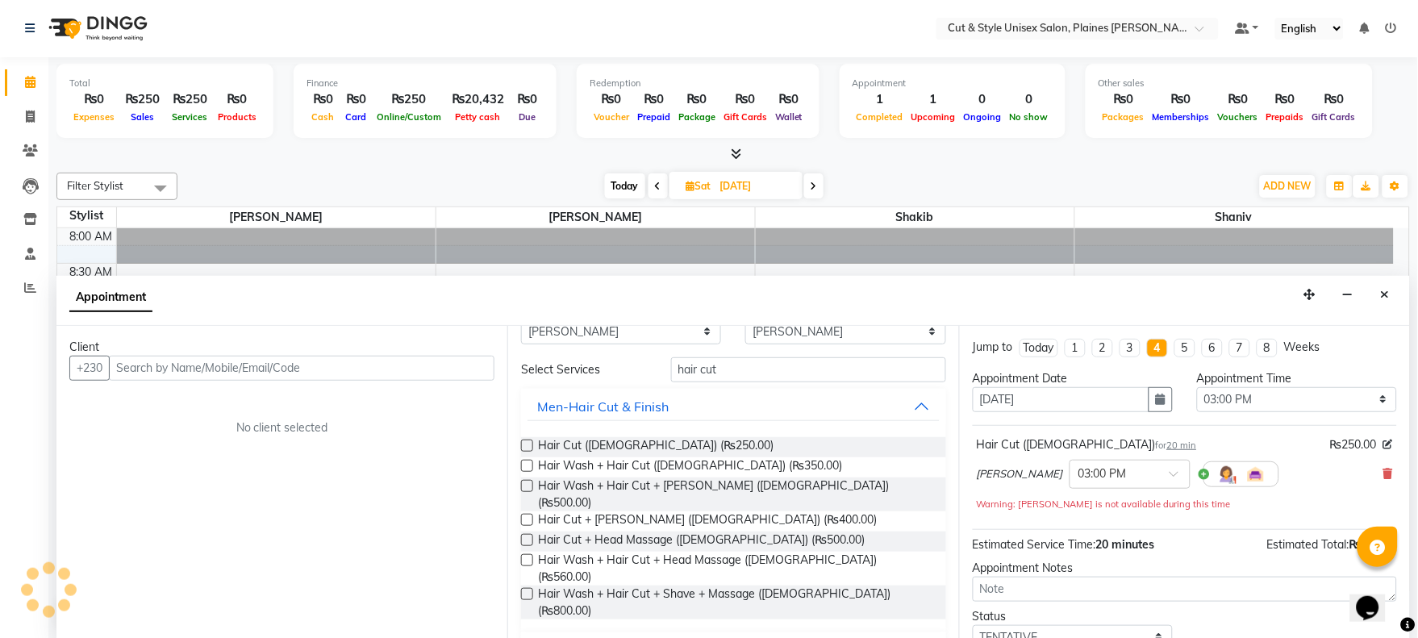
scroll to position [71, 0]
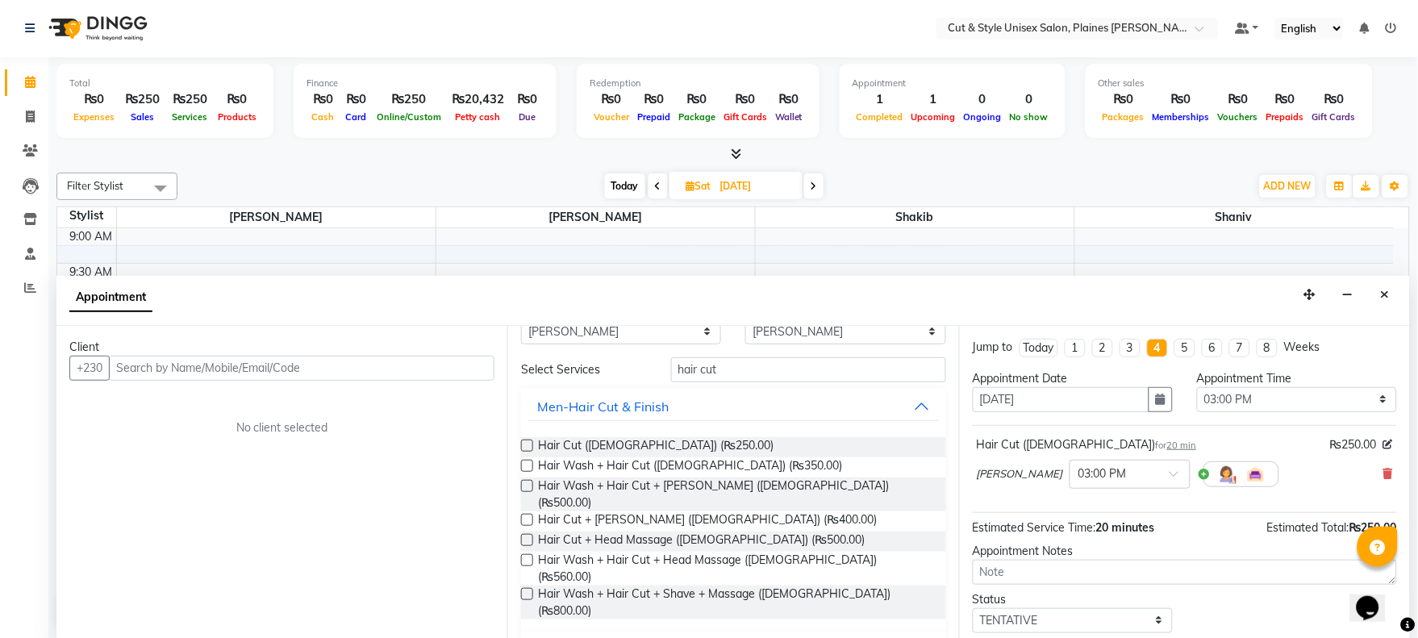
click at [1134, 349] on li "3" at bounding box center [1130, 348] width 21 height 19
type input "[DATE]"
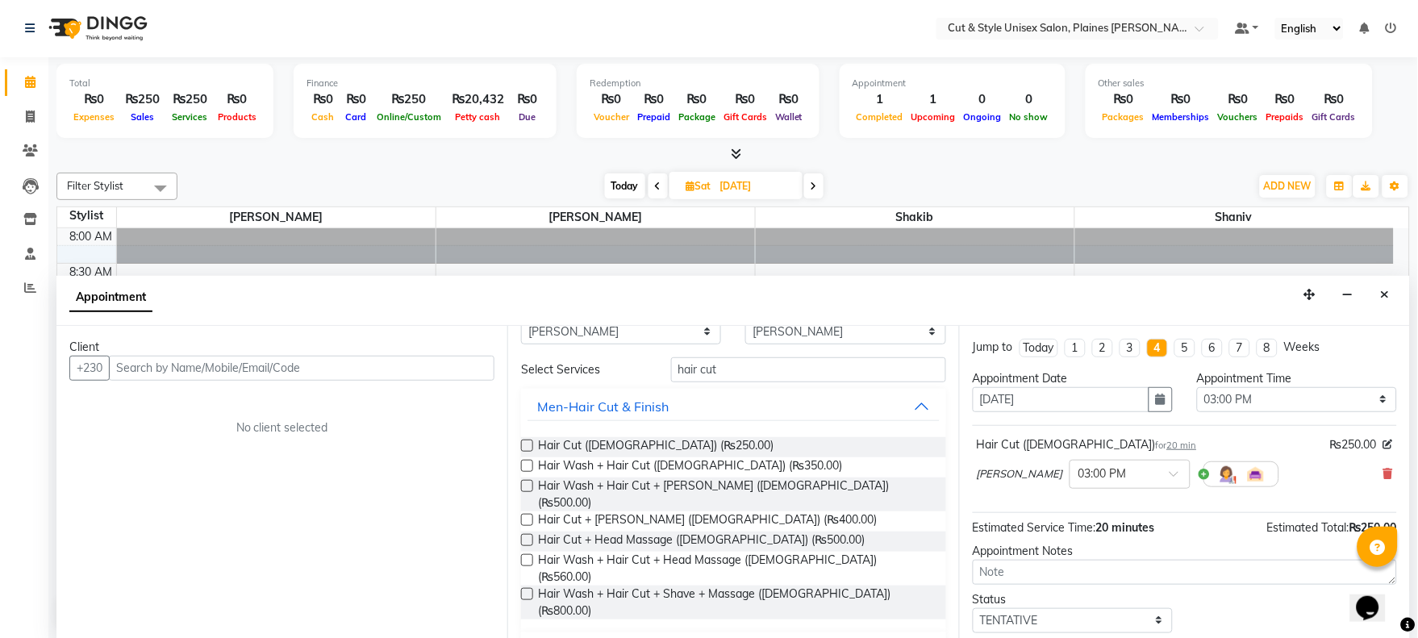
select select "900"
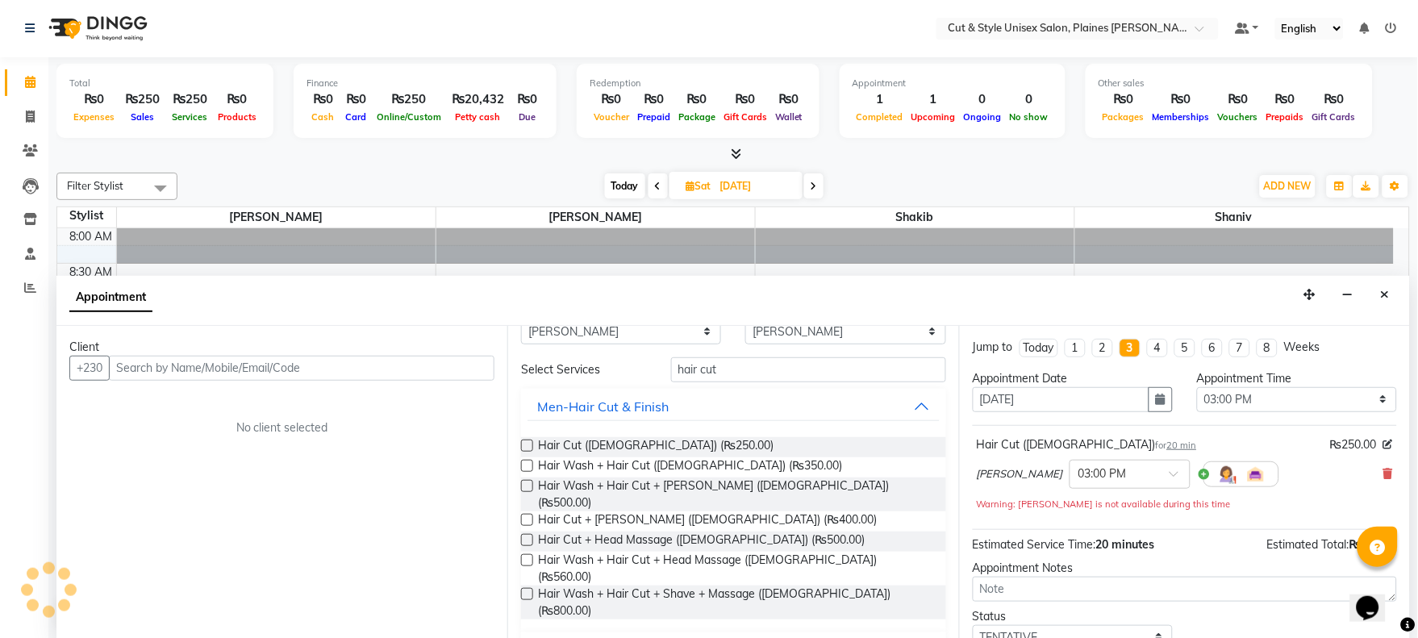
scroll to position [71, 0]
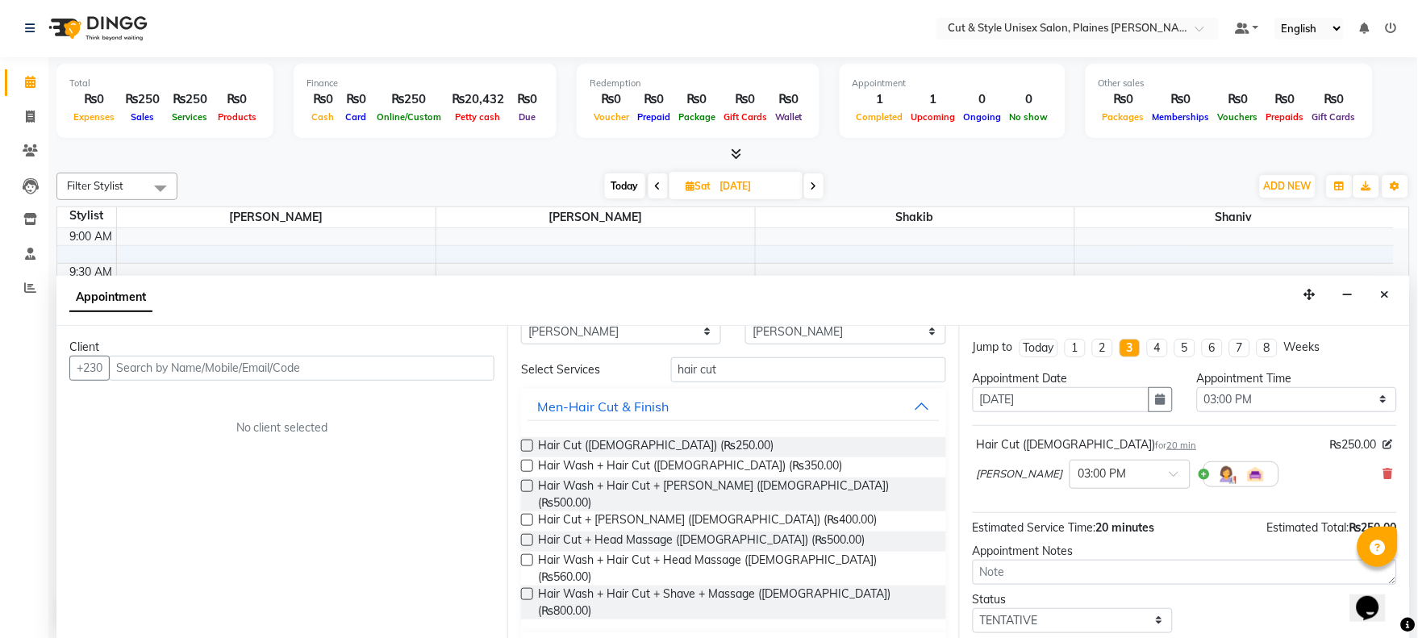
click at [1074, 344] on li "1" at bounding box center [1075, 348] width 21 height 19
type input "[DATE]"
select select "900"
click at [1389, 291] on icon "Close" at bounding box center [1385, 294] width 9 height 11
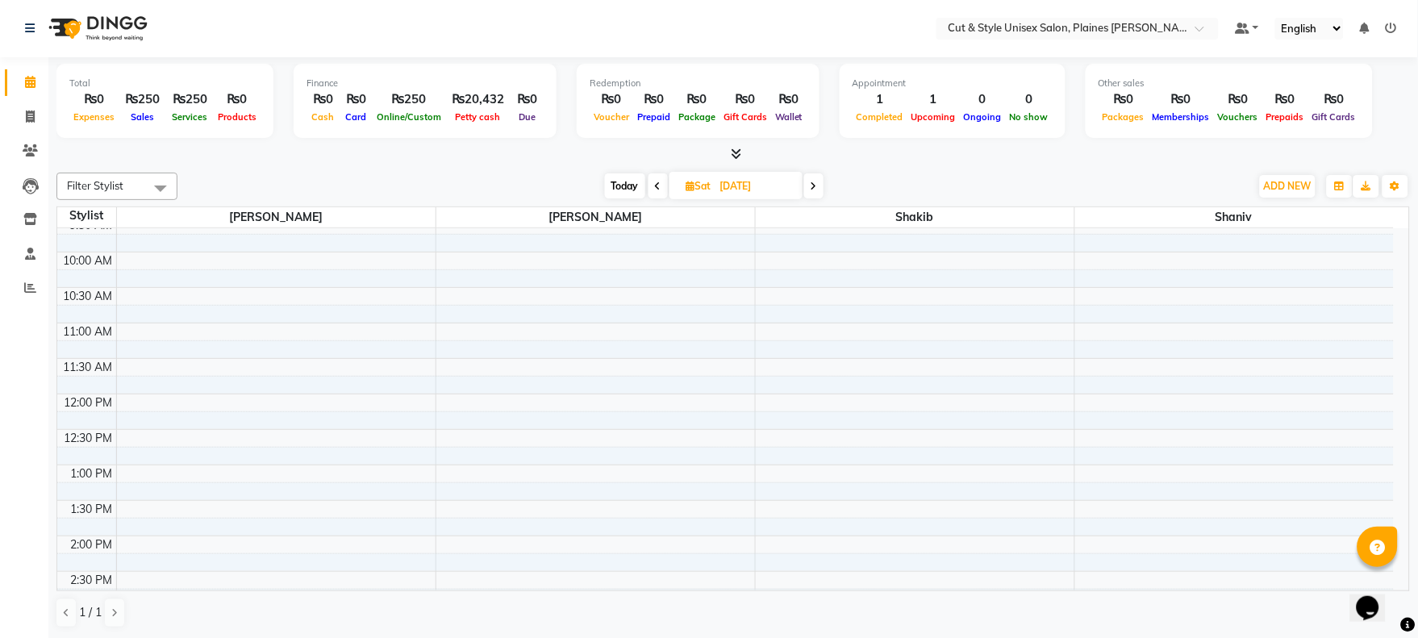
scroll to position [0, 0]
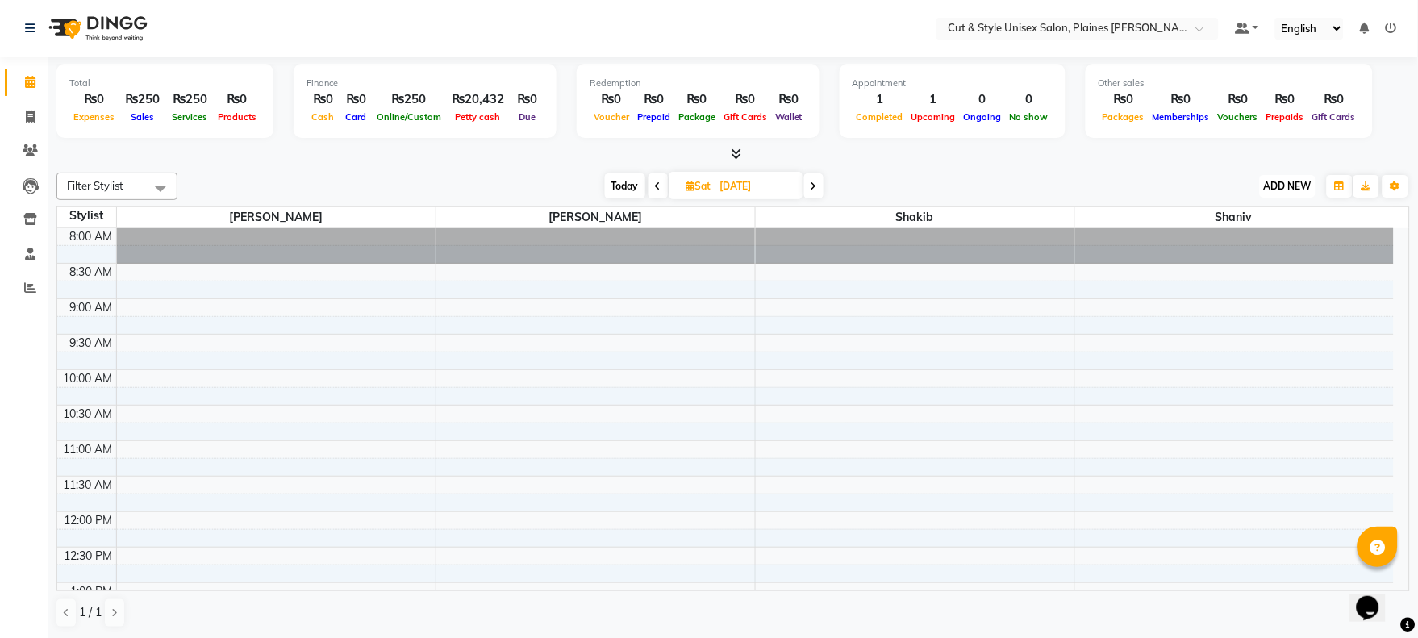
click at [1278, 187] on span "ADD NEW" at bounding box center [1288, 186] width 48 height 12
click at [1238, 234] on link "Add Invoice" at bounding box center [1251, 237] width 127 height 21
select select "service"
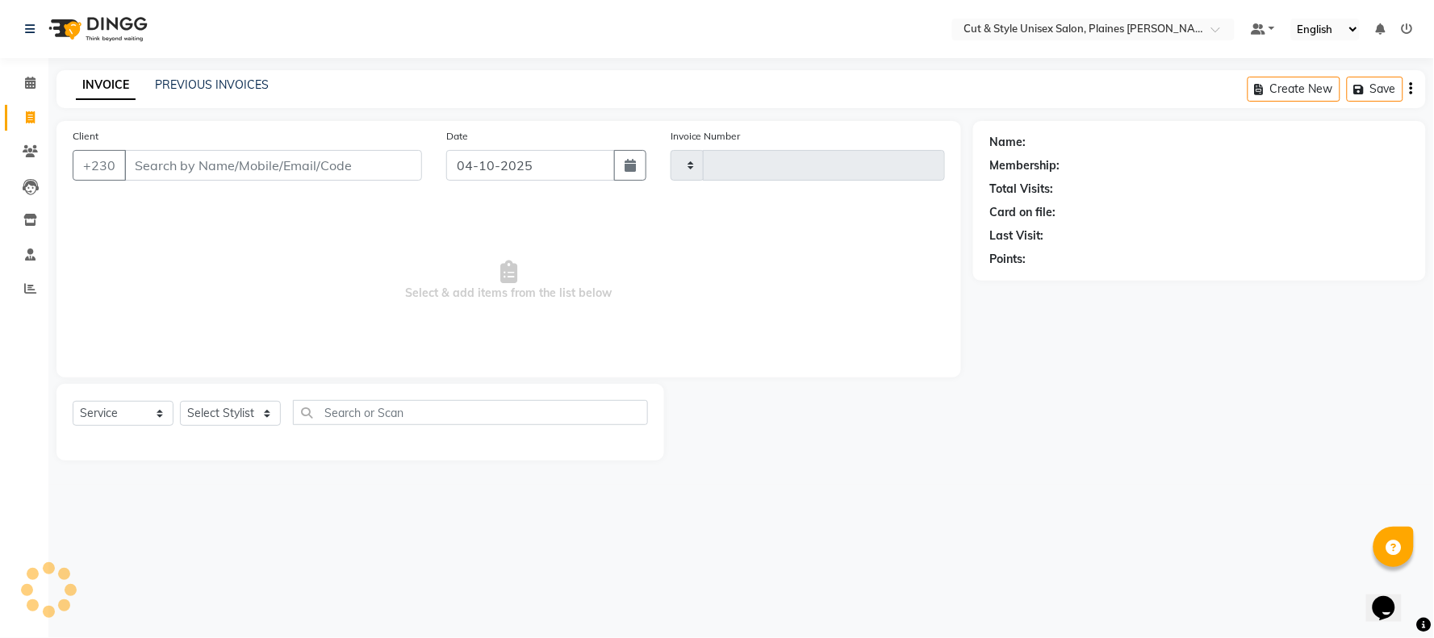
type input "4458"
select select "7731"
click at [205, 402] on select "Select Stylist" at bounding box center [230, 413] width 101 height 25
click at [180, 402] on select "Select Stylist [PERSON_NAME] Manager [PERSON_NAME]" at bounding box center [230, 413] width 101 height 25
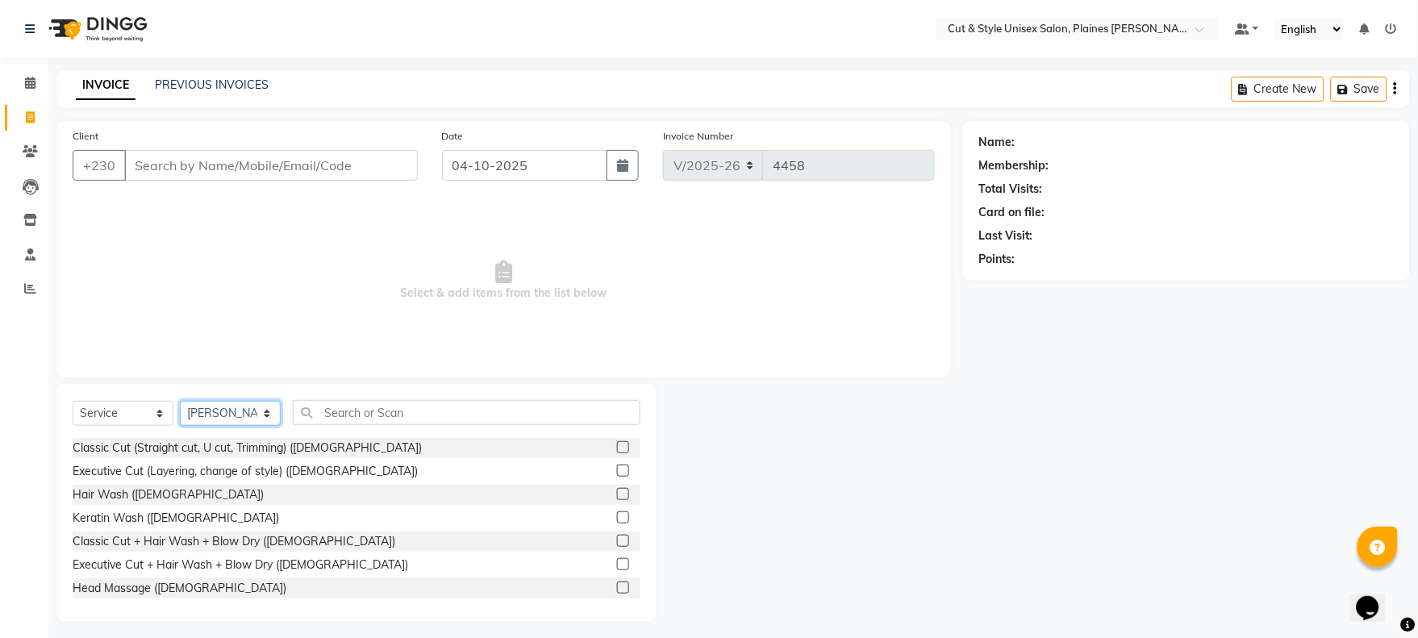
click at [231, 414] on select "Select Stylist [PERSON_NAME] Manager [PERSON_NAME]" at bounding box center [230, 413] width 101 height 25
select select "68911"
click at [180, 402] on select "Select Stylist [PERSON_NAME] Manager [PERSON_NAME]" at bounding box center [230, 413] width 101 height 25
click at [617, 489] on label at bounding box center [623, 494] width 12 height 12
click at [617, 490] on input "checkbox" at bounding box center [622, 495] width 10 height 10
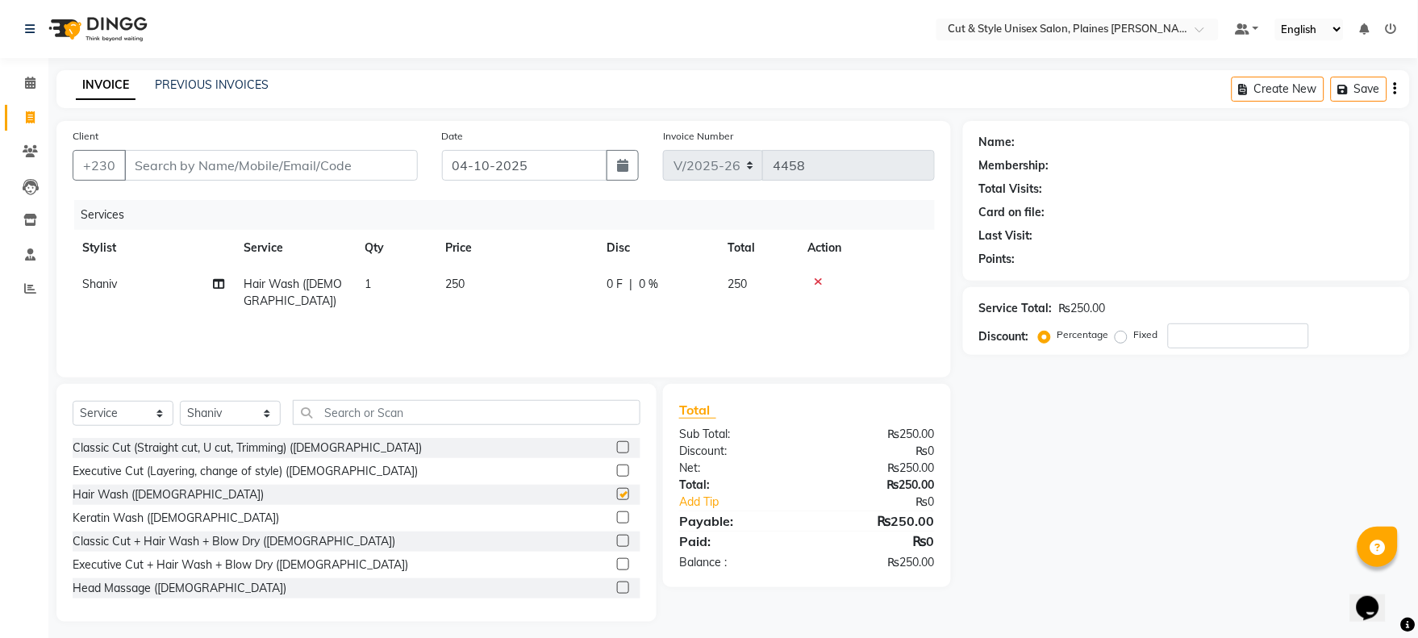
checkbox input "false"
click at [232, 406] on select "Select Stylist [PERSON_NAME] Manager [PERSON_NAME]" at bounding box center [230, 413] width 101 height 25
select select "68908"
click at [180, 402] on select "Select Stylist [PERSON_NAME] Manager [PERSON_NAME]" at bounding box center [230, 413] width 101 height 25
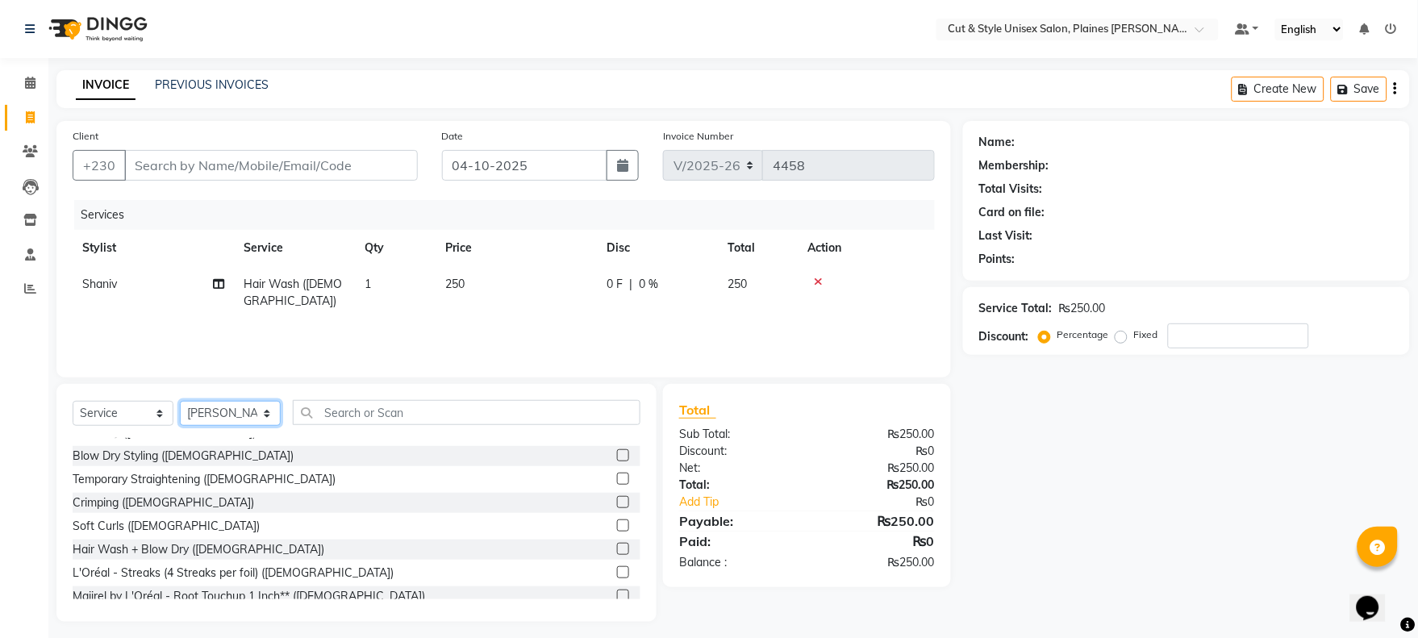
scroll to position [90, 0]
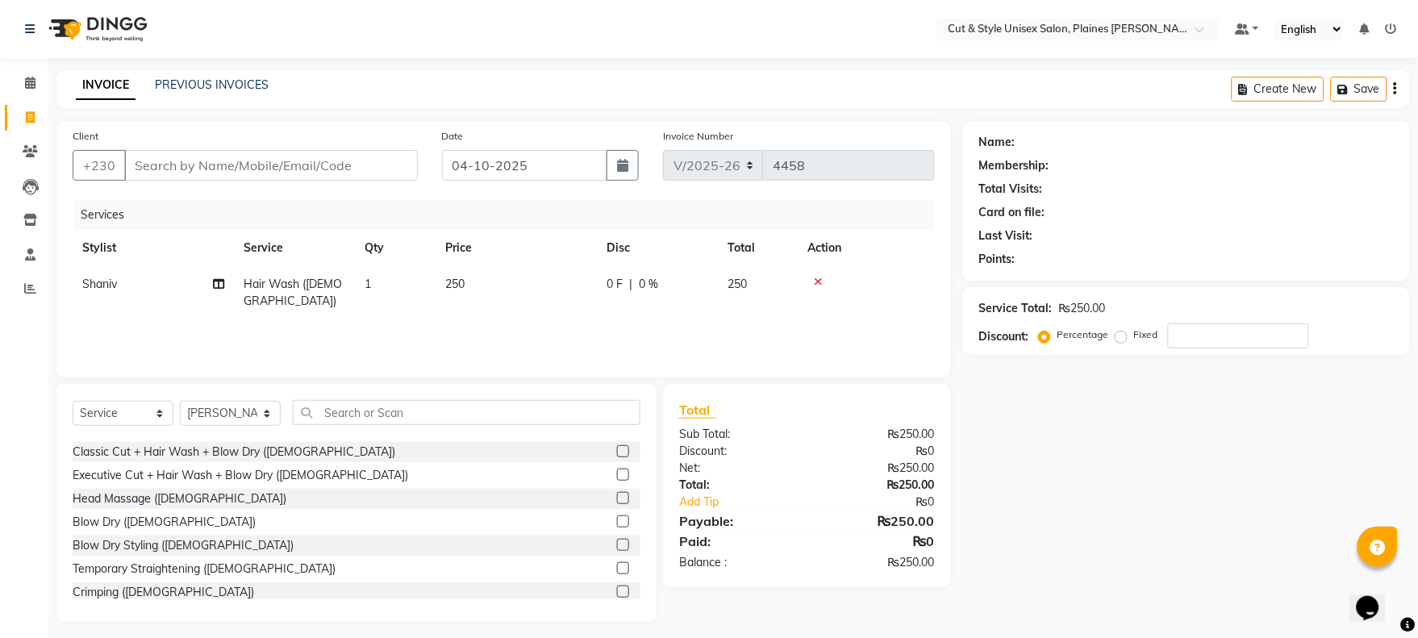
click at [617, 522] on label at bounding box center [623, 522] width 12 height 12
click at [617, 522] on input "checkbox" at bounding box center [622, 522] width 10 height 10
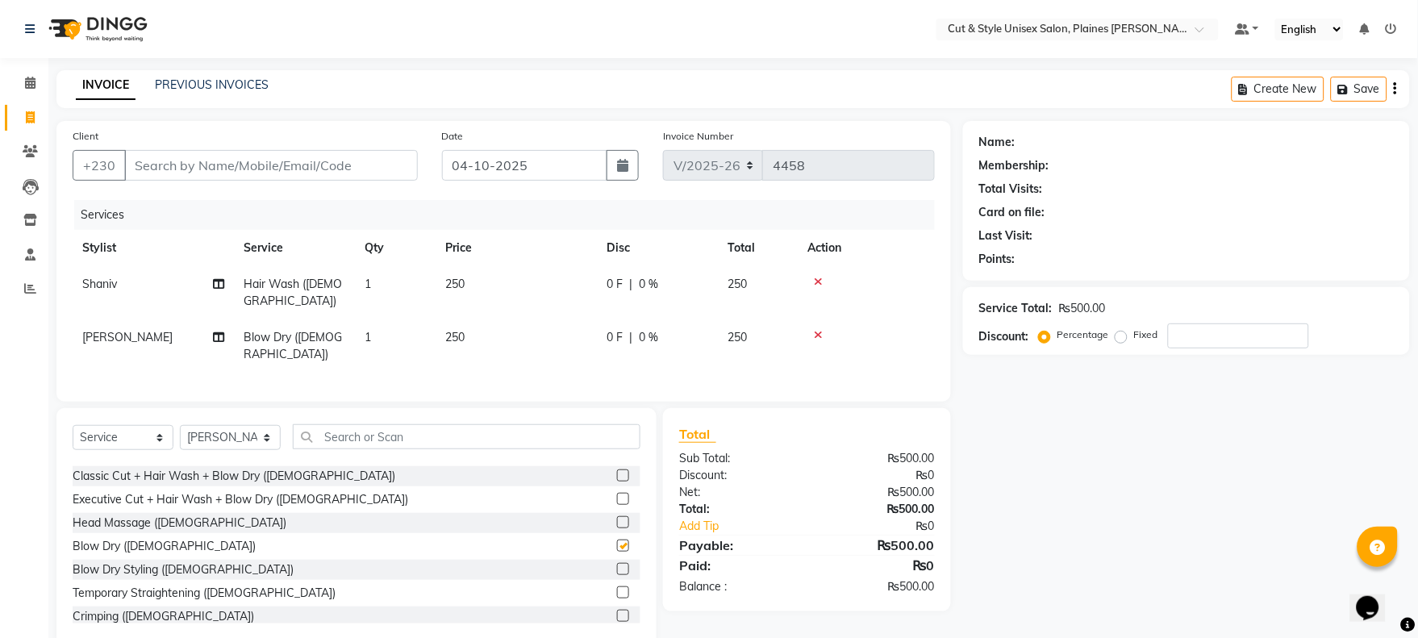
checkbox input "false"
click at [236, 173] on input "Client" at bounding box center [271, 165] width 294 height 31
type input "s"
type input "0"
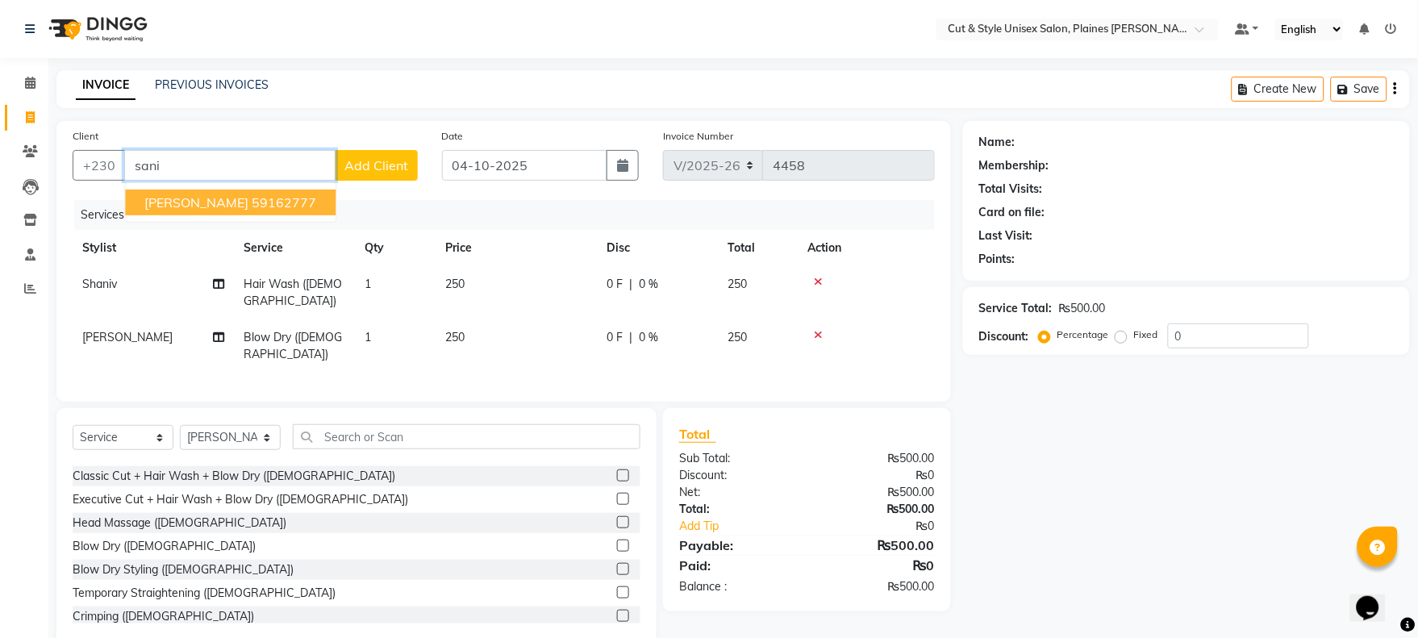
click at [173, 188] on ngb-typeahead-window "[PERSON_NAME] 59162777" at bounding box center [230, 202] width 212 height 40
click at [178, 198] on span "[PERSON_NAME]" at bounding box center [196, 202] width 104 height 16
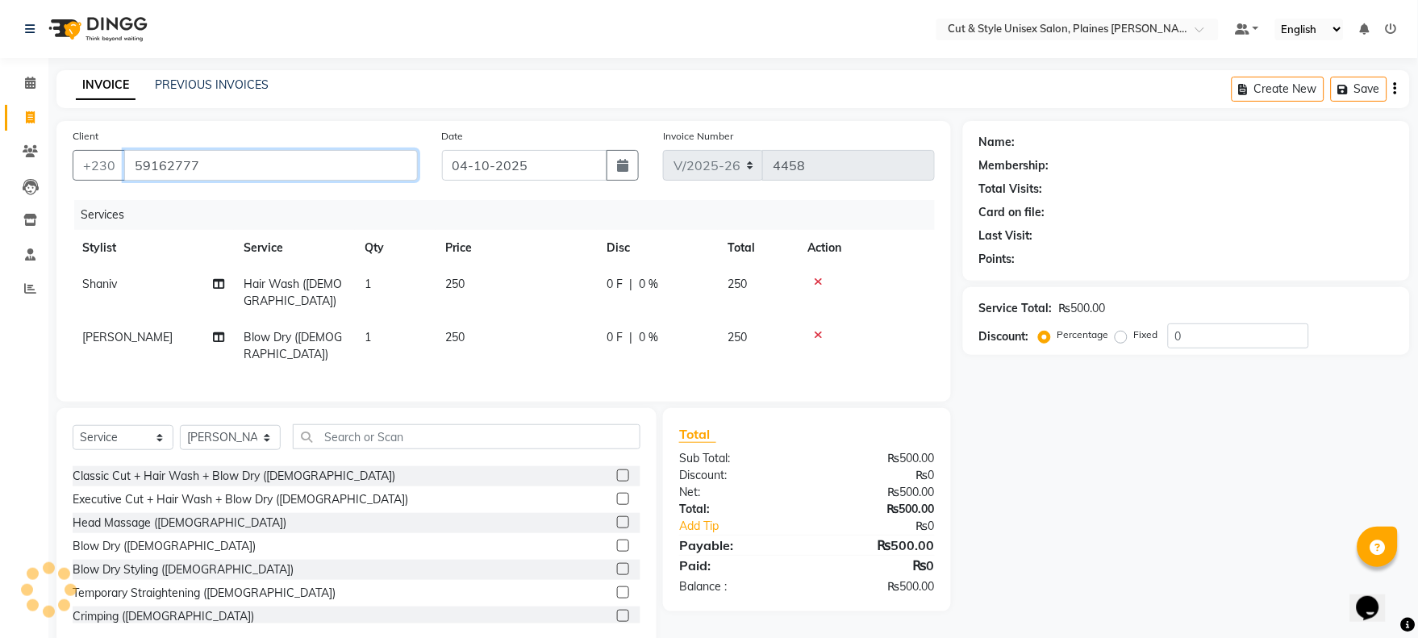
type input "59162777"
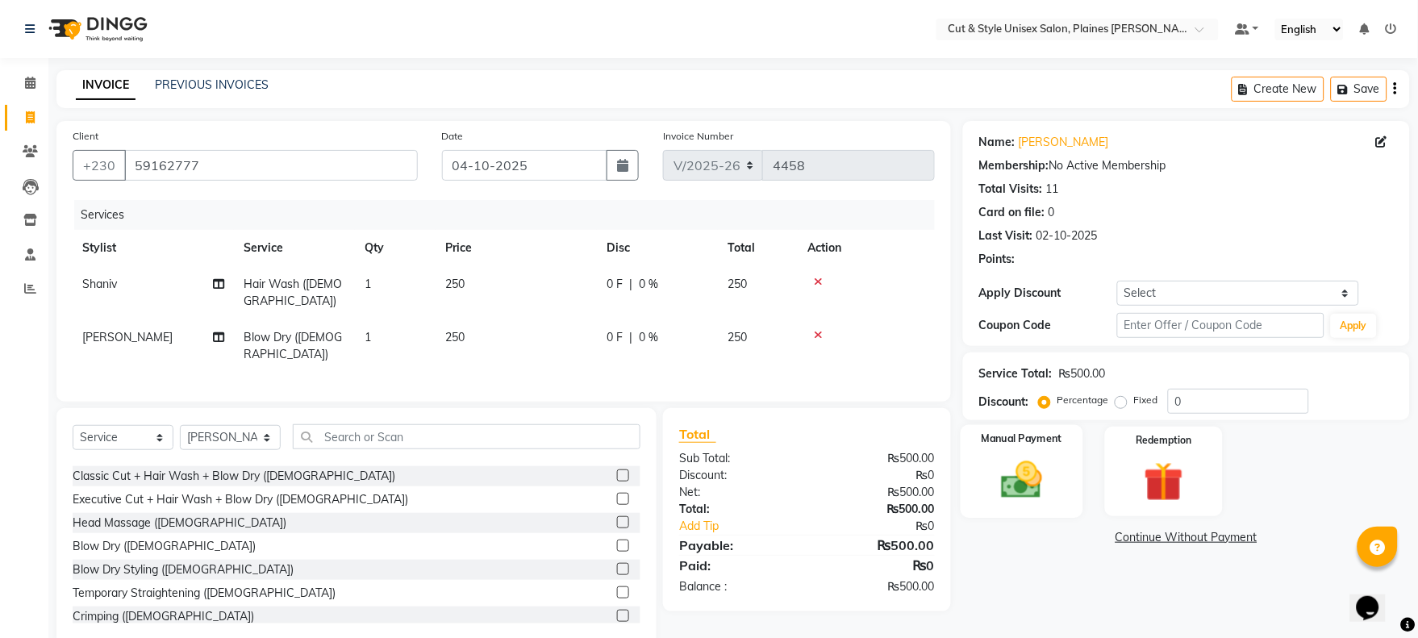
click at [1045, 454] on div "Manual Payment" at bounding box center [1022, 471] width 123 height 93
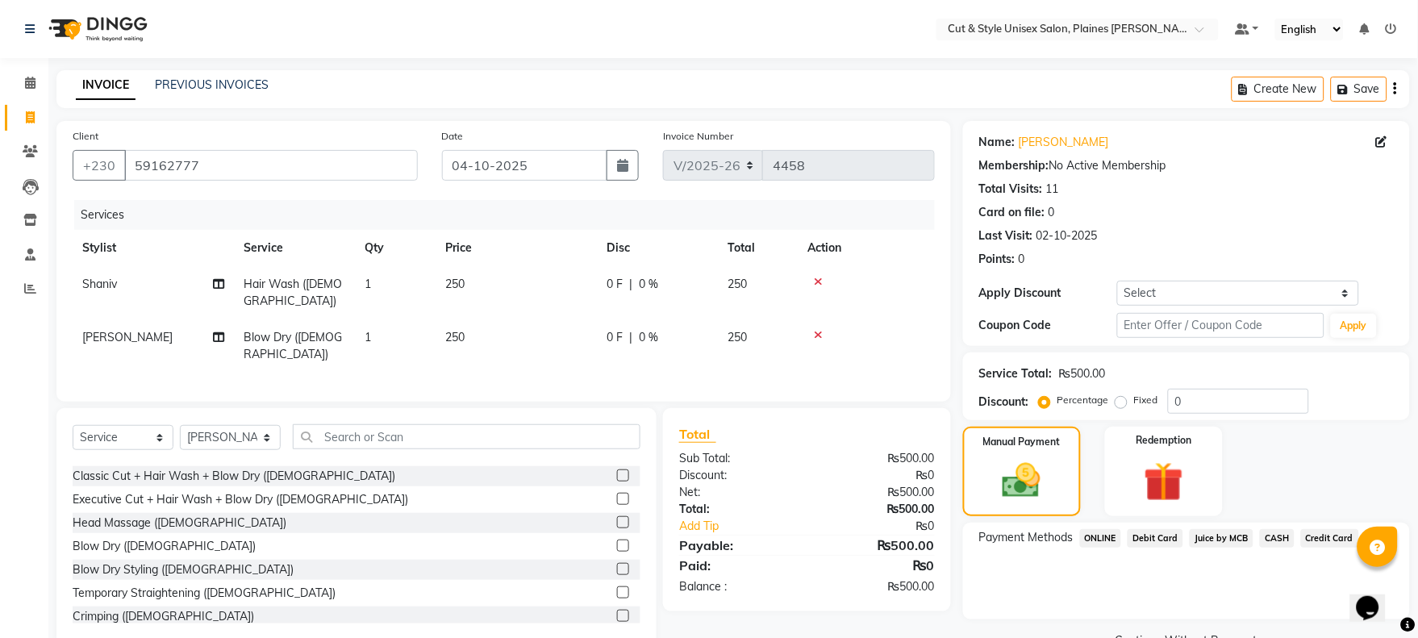
click at [1288, 534] on span "CASH" at bounding box center [1277, 538] width 35 height 19
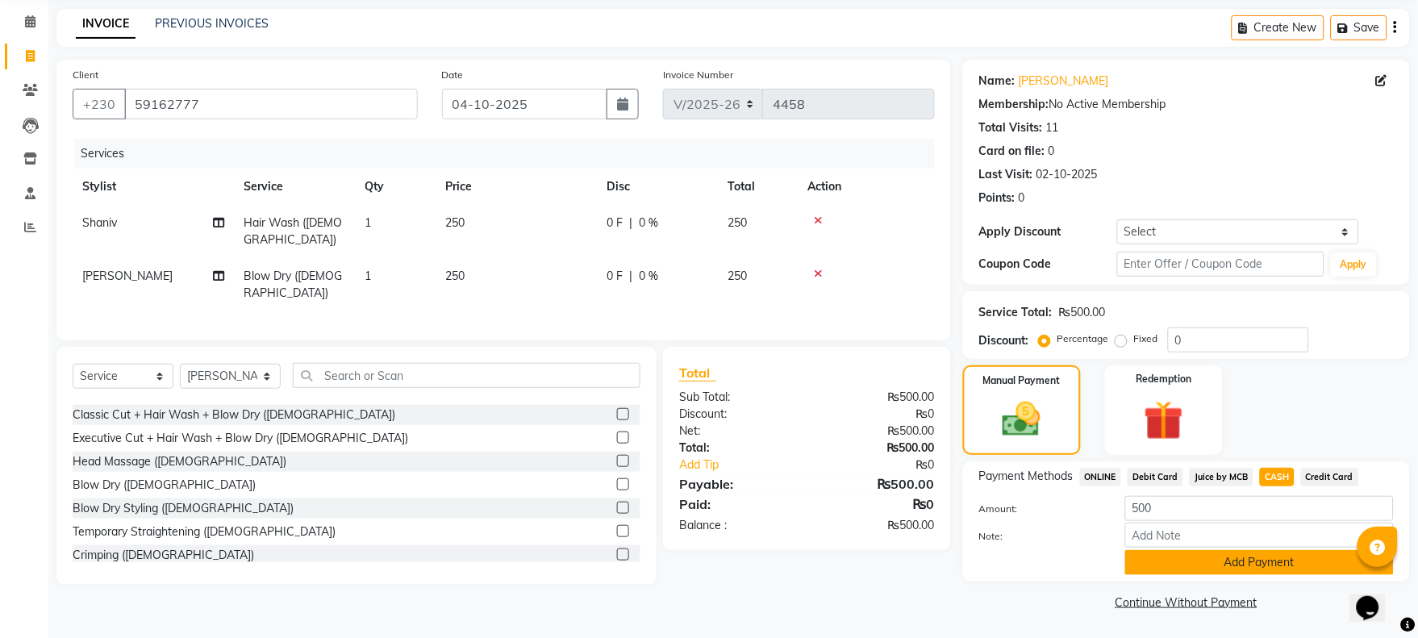
click at [1267, 559] on button "Add Payment" at bounding box center [1260, 562] width 269 height 25
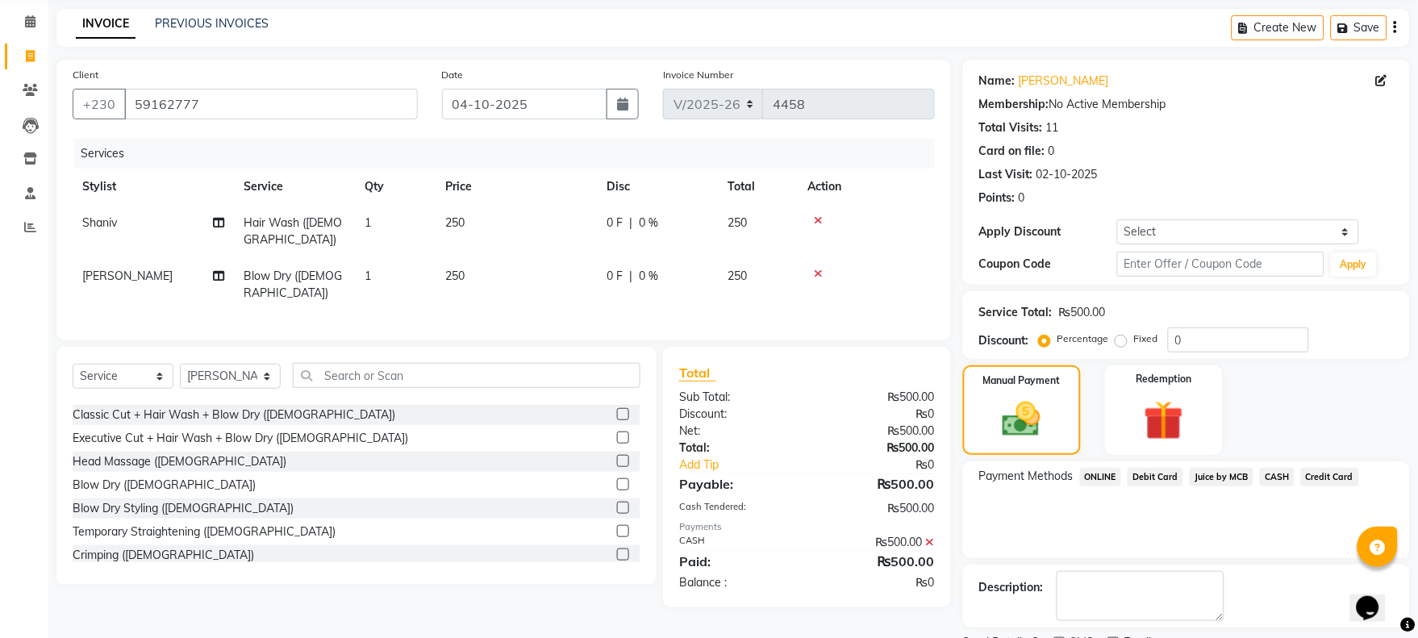
scroll to position [130, 0]
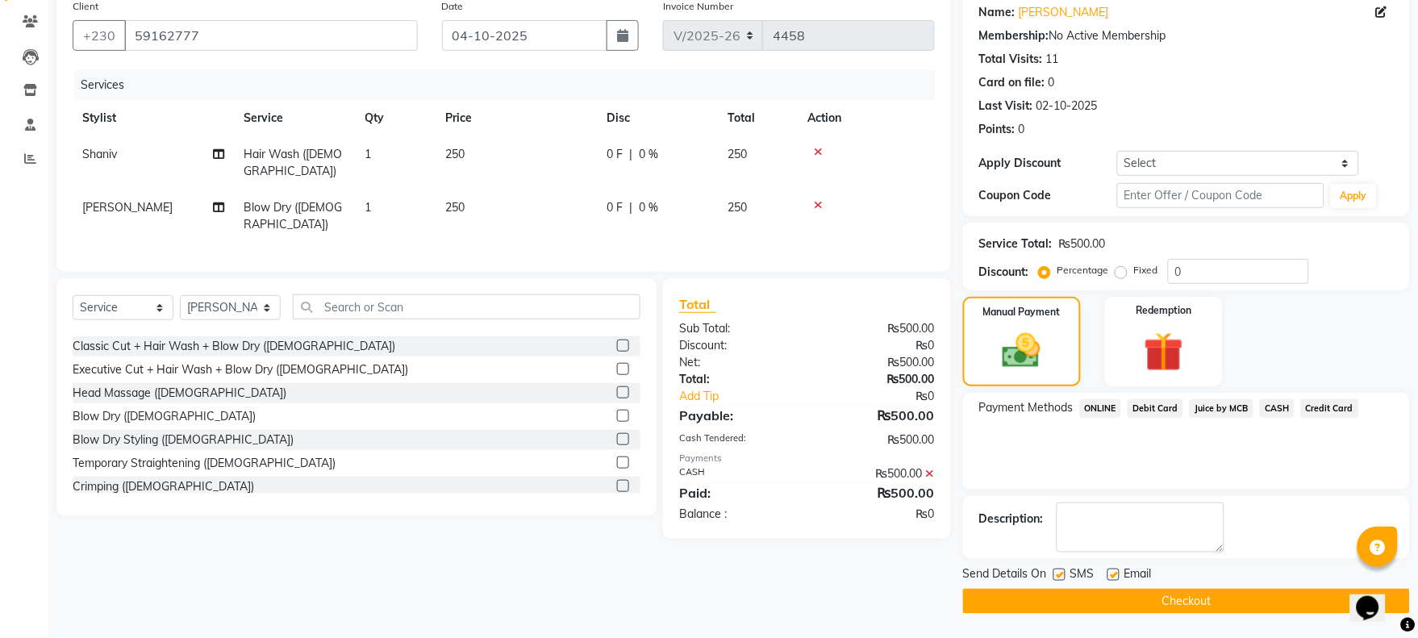
click at [1254, 593] on button "Checkout" at bounding box center [1186, 601] width 447 height 25
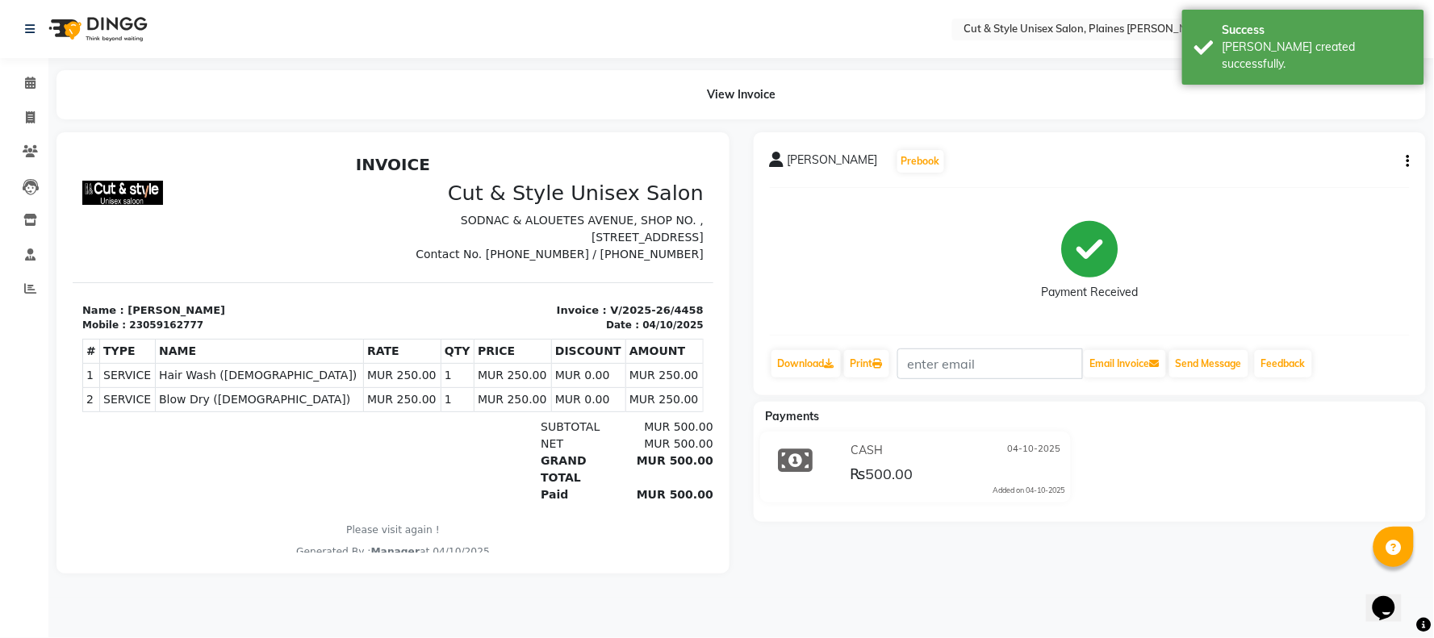
click at [111, 25] on img at bounding box center [96, 28] width 111 height 45
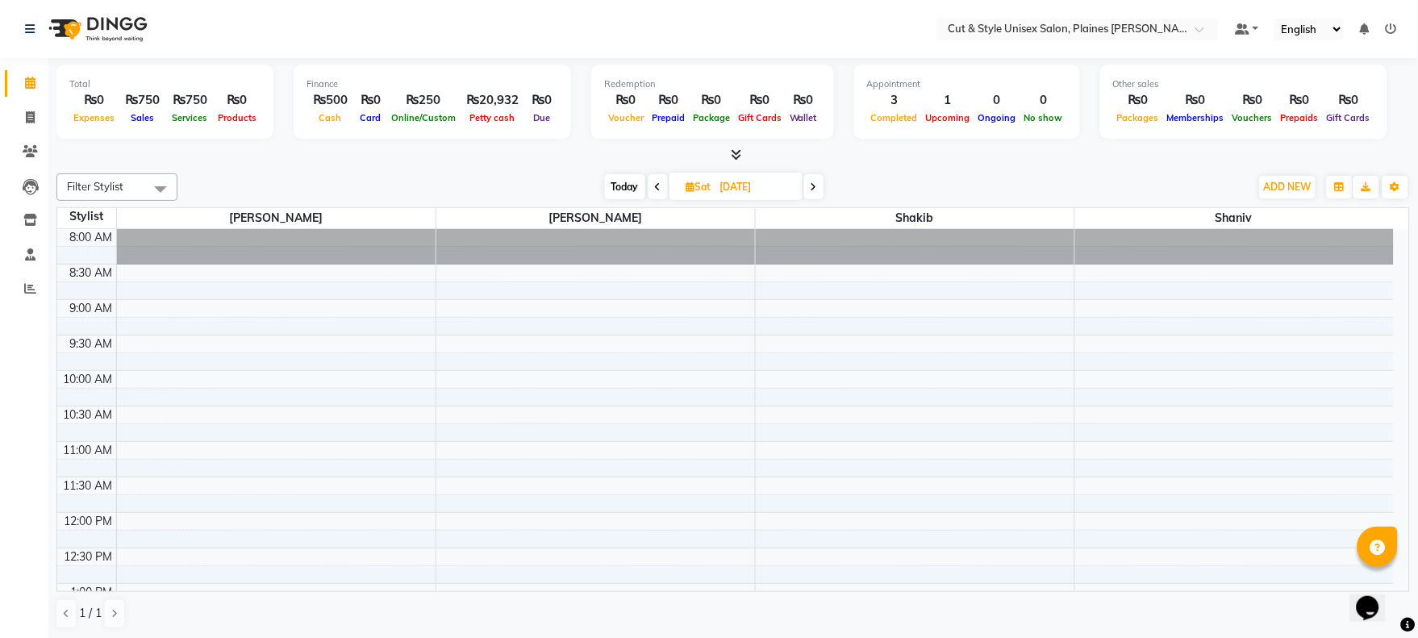
click at [662, 188] on span at bounding box center [658, 186] width 19 height 25
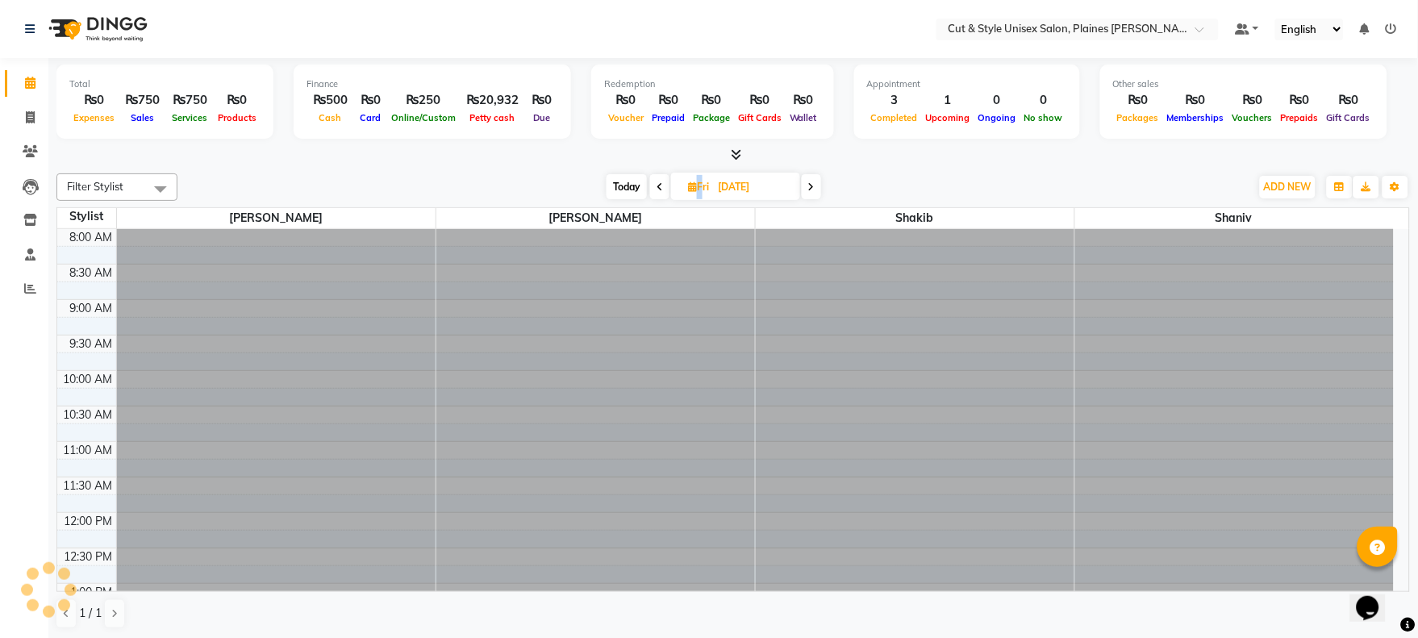
click at [662, 188] on icon at bounding box center [660, 187] width 6 height 10
click at [662, 188] on span at bounding box center [659, 186] width 19 height 25
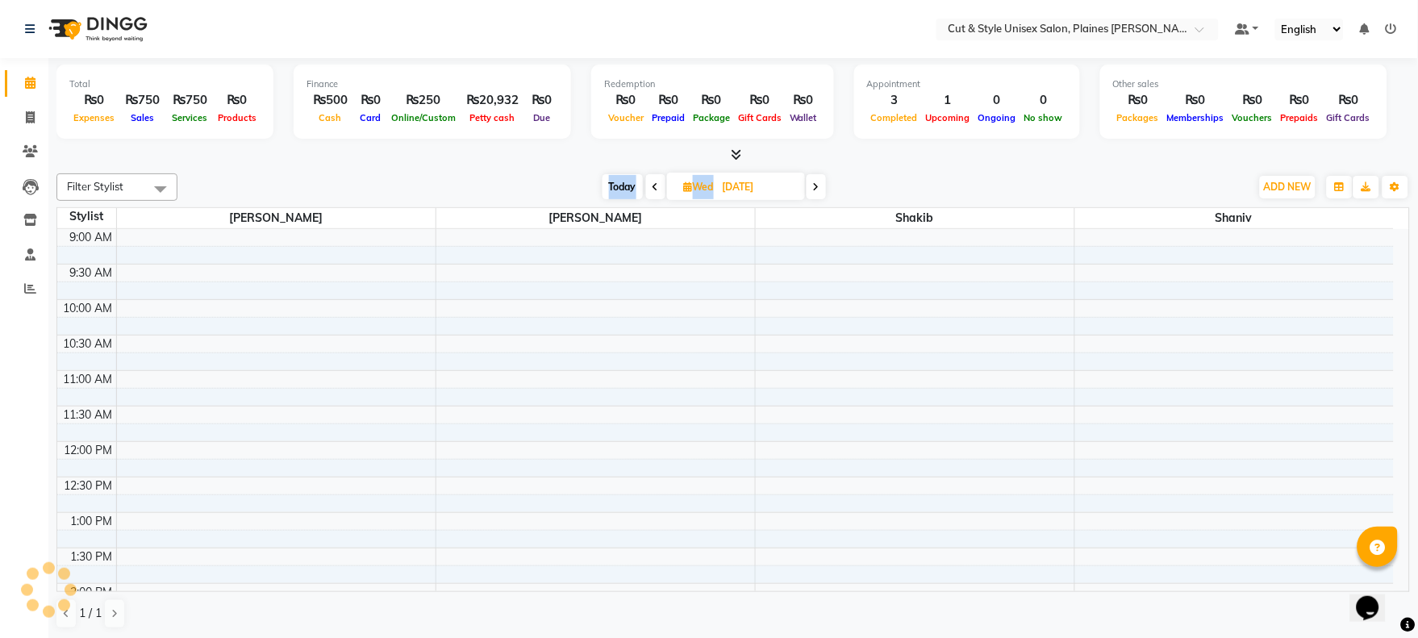
click at [662, 188] on span at bounding box center [655, 186] width 19 height 25
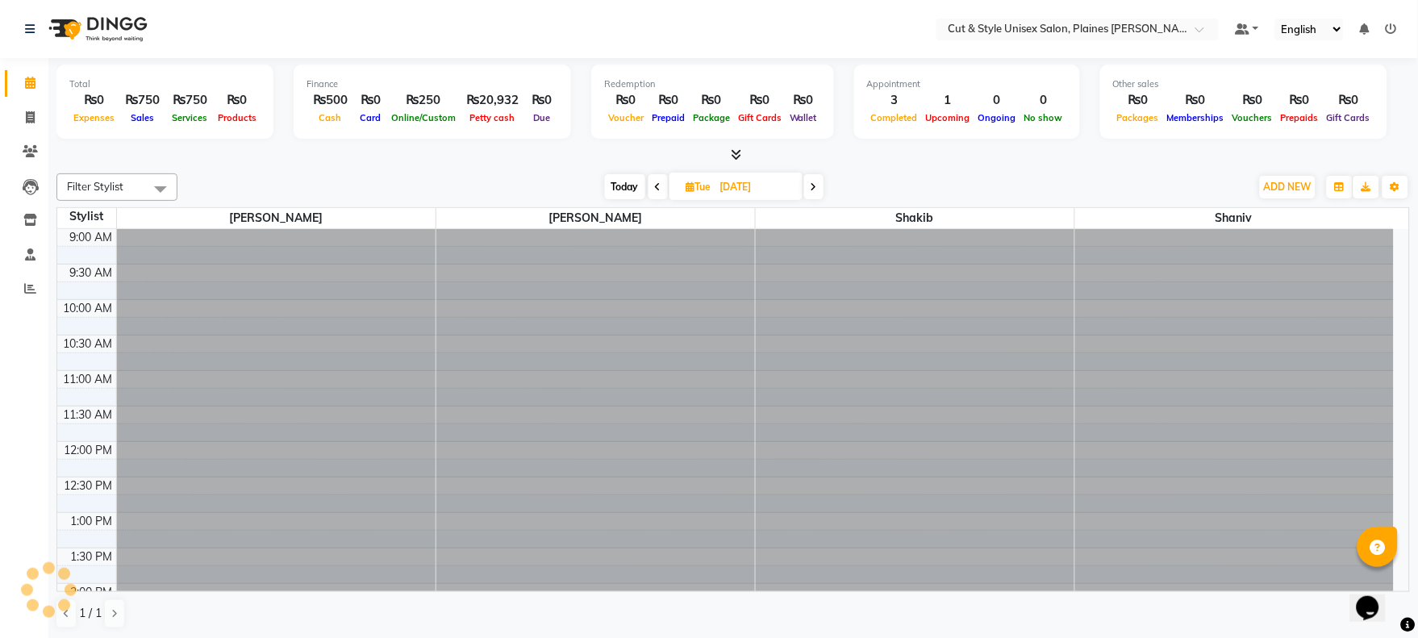
click at [662, 188] on span at bounding box center [658, 186] width 19 height 25
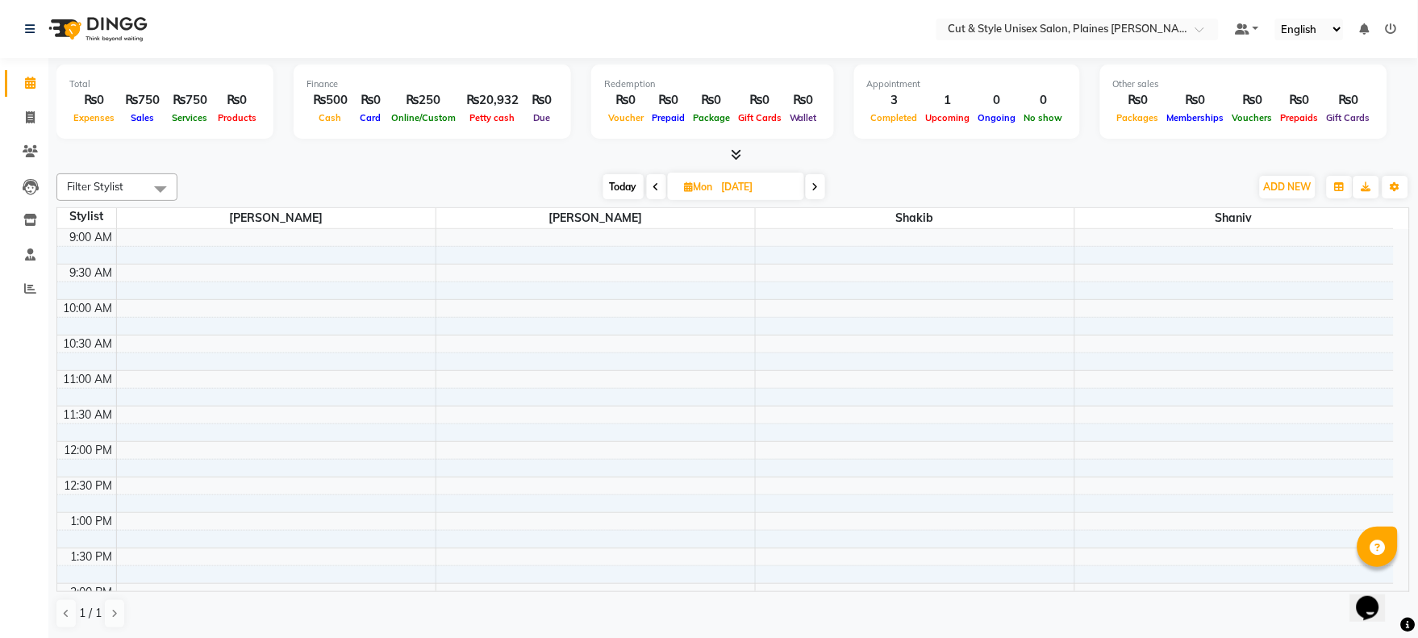
click at [658, 186] on icon at bounding box center [657, 187] width 6 height 10
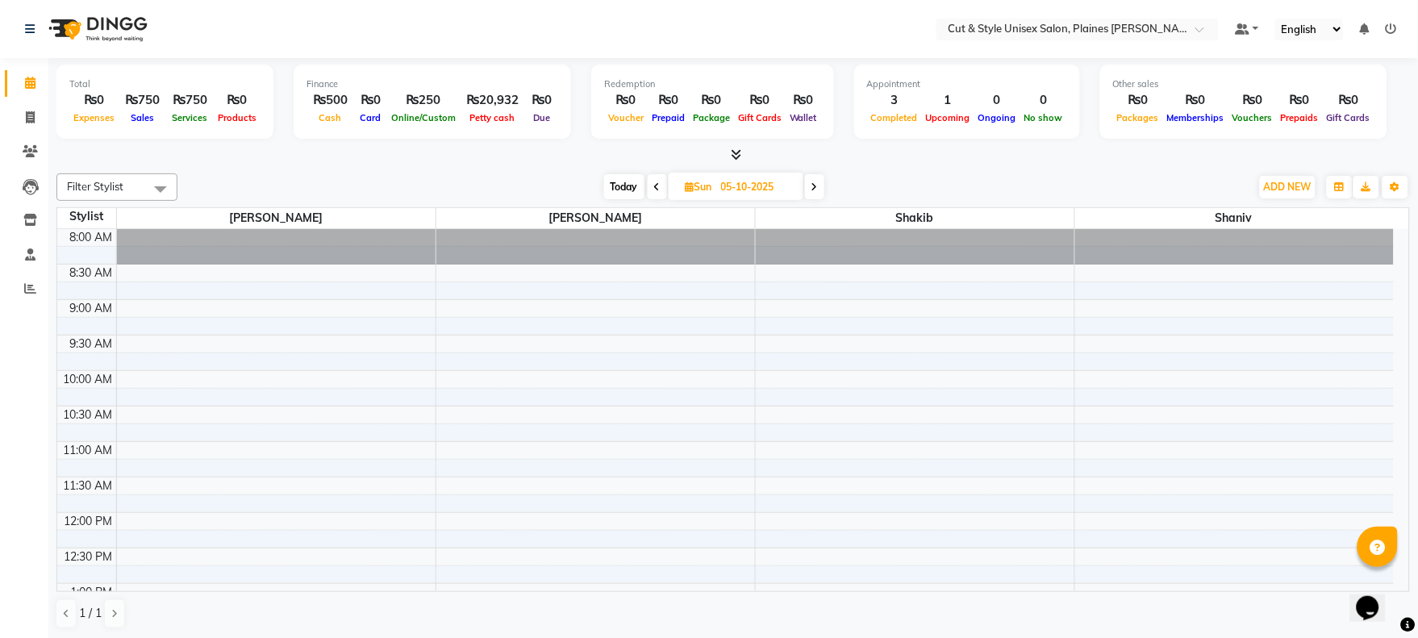
scroll to position [71, 0]
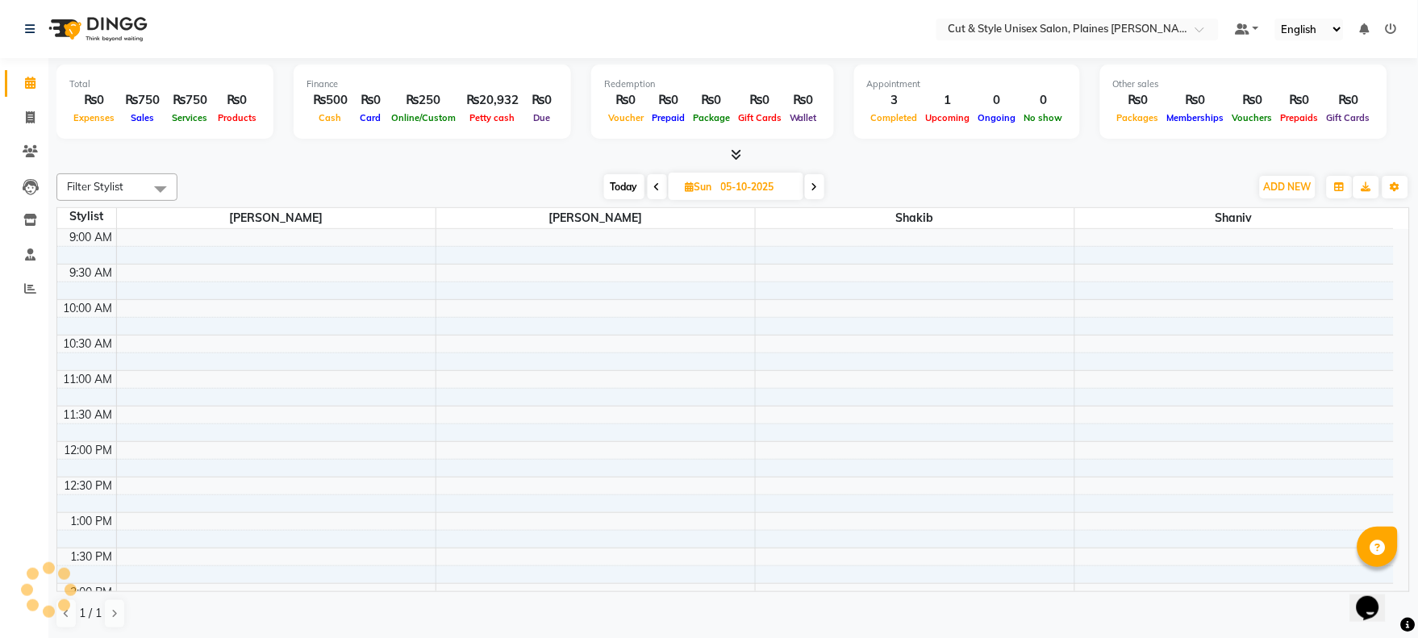
click at [658, 186] on icon at bounding box center [657, 187] width 6 height 10
type input "04-10-2025"
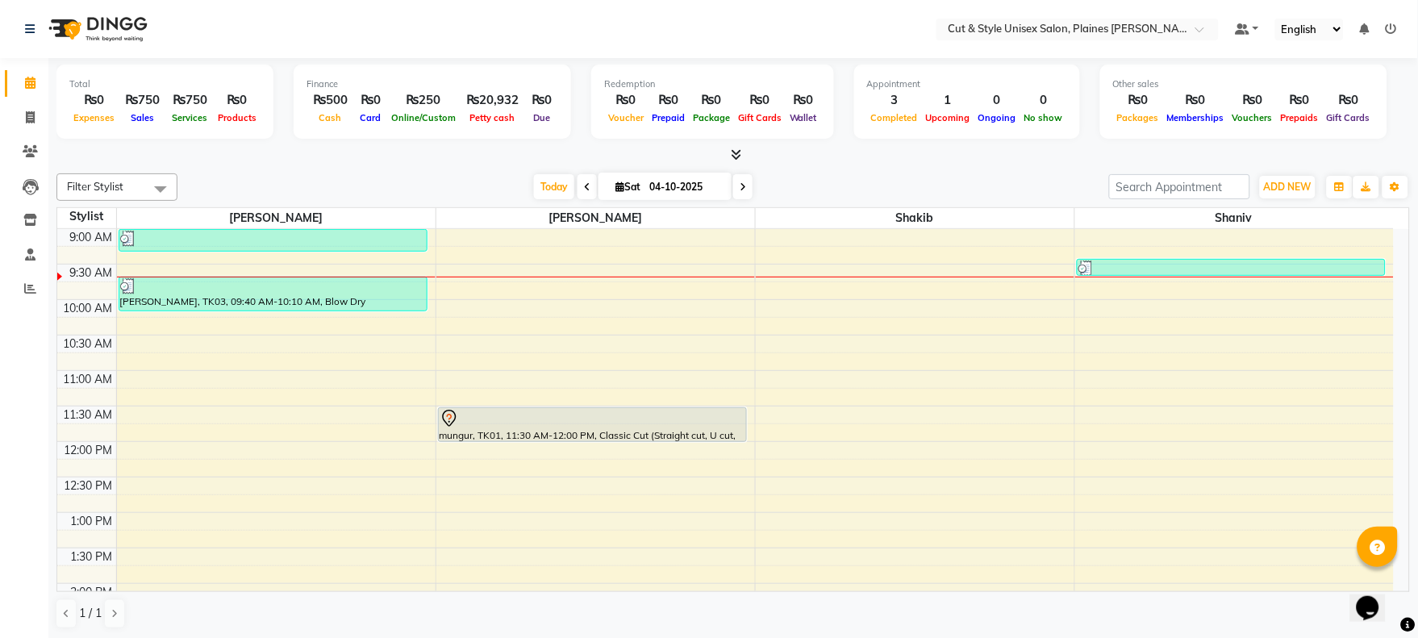
scroll to position [0, 0]
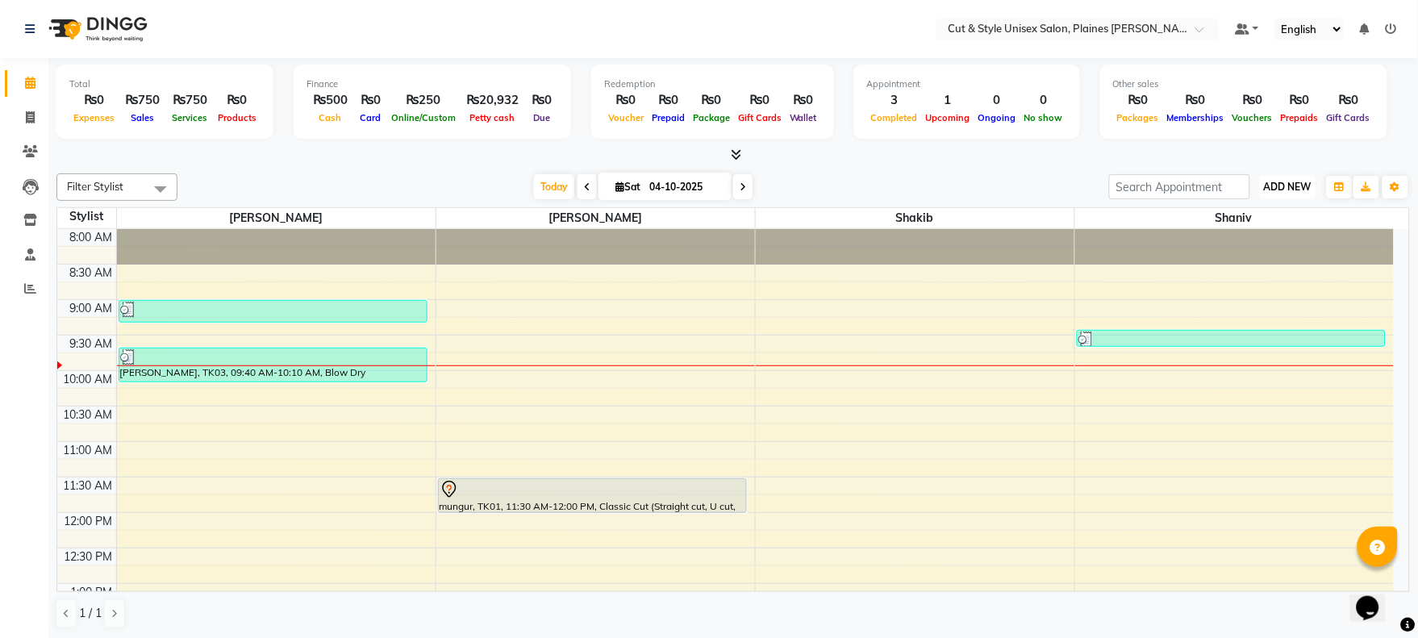
click at [1272, 176] on button "ADD NEW Toggle Dropdown" at bounding box center [1288, 187] width 56 height 23
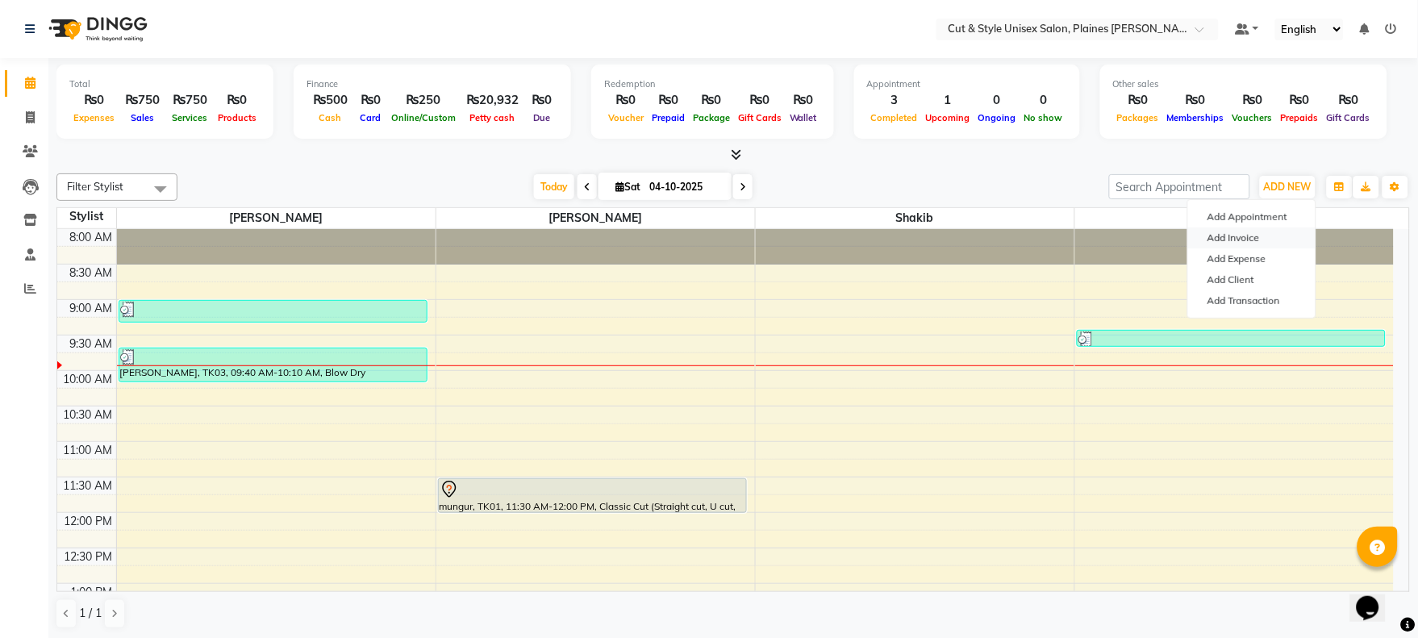
click at [1230, 237] on link "Add Invoice" at bounding box center [1251, 238] width 127 height 21
select select "service"
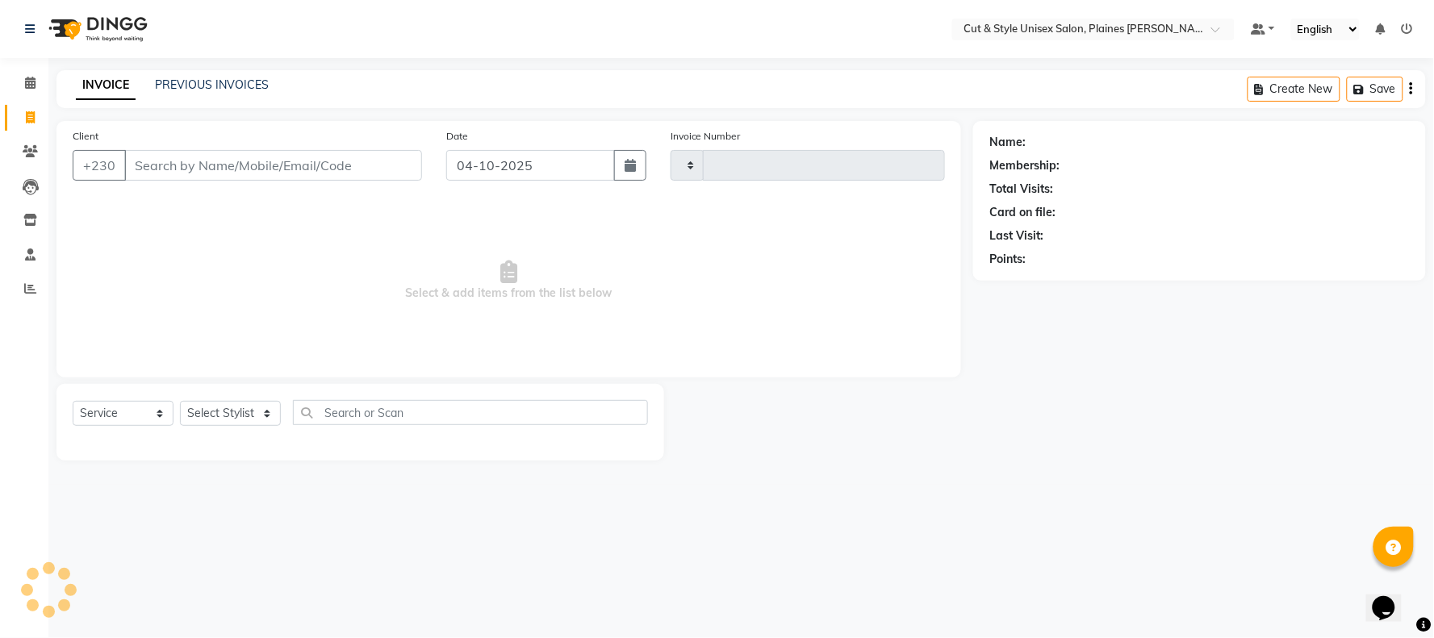
type input "4459"
select select "7731"
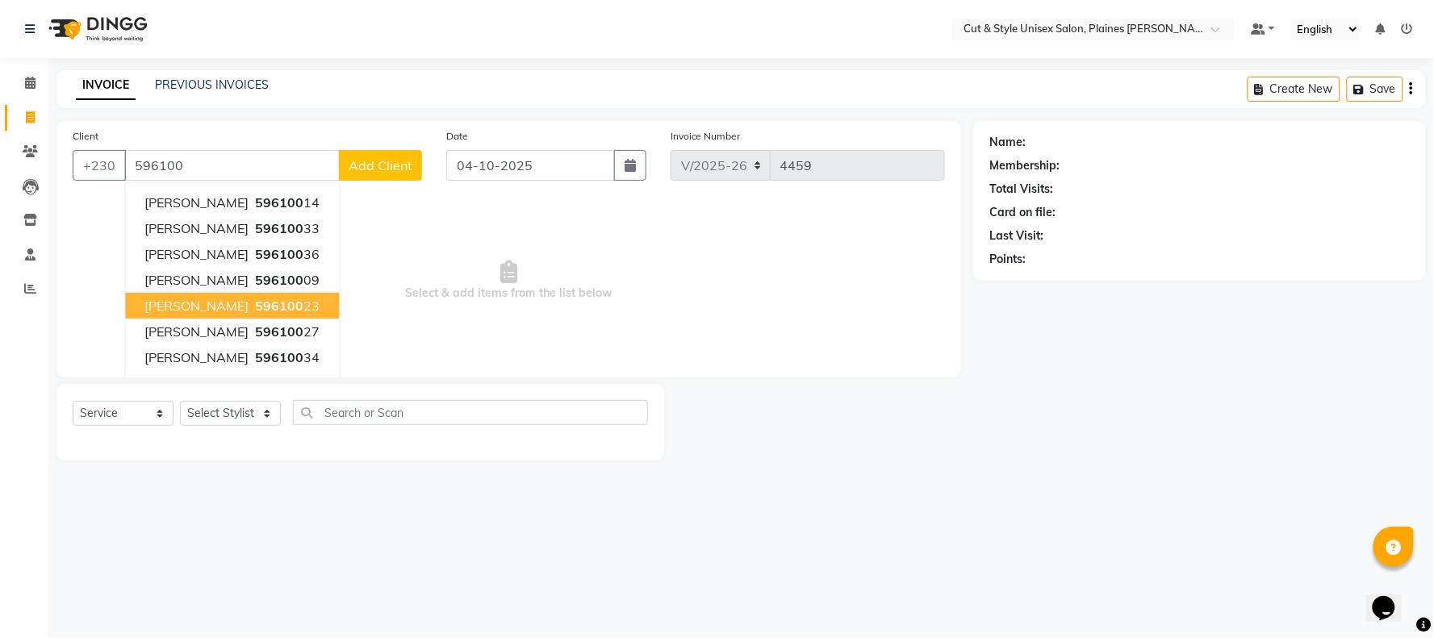
click at [321, 315] on button "Sridhar Javi 596100 23" at bounding box center [232, 306] width 214 height 26
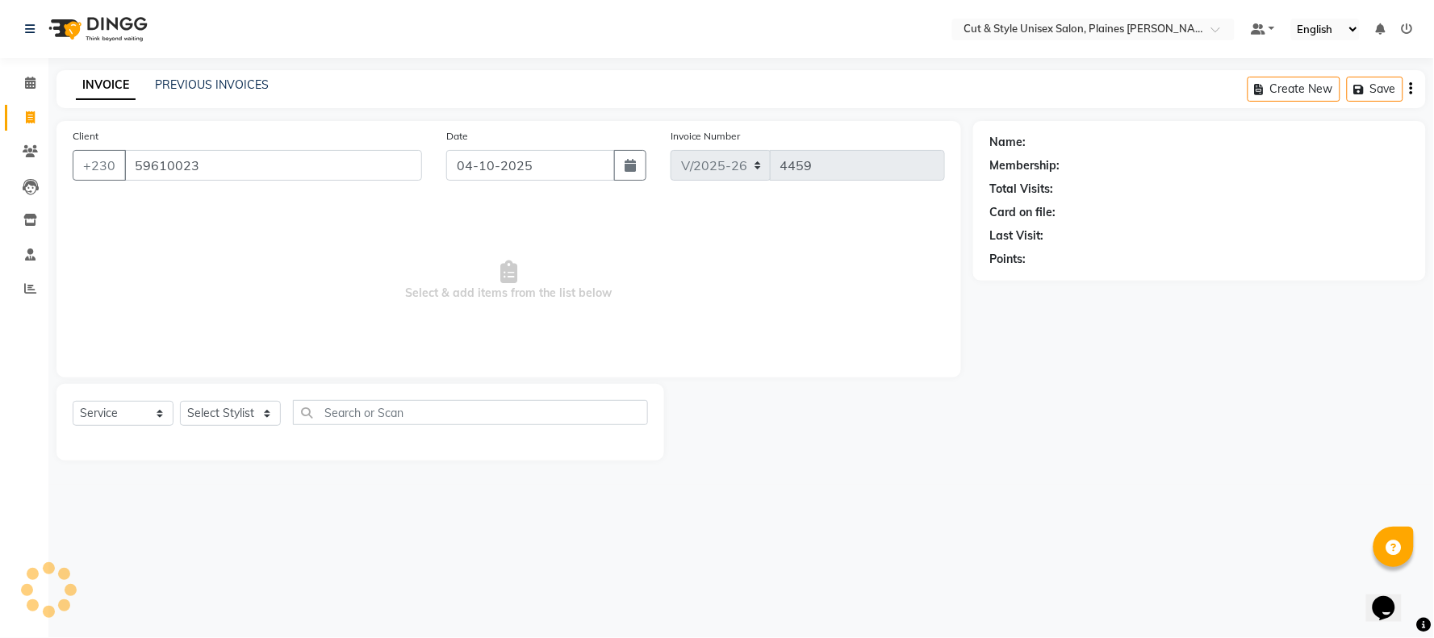
type input "59610023"
click at [266, 421] on select "Select Stylist [PERSON_NAME] Manager [PERSON_NAME]" at bounding box center [230, 413] width 101 height 25
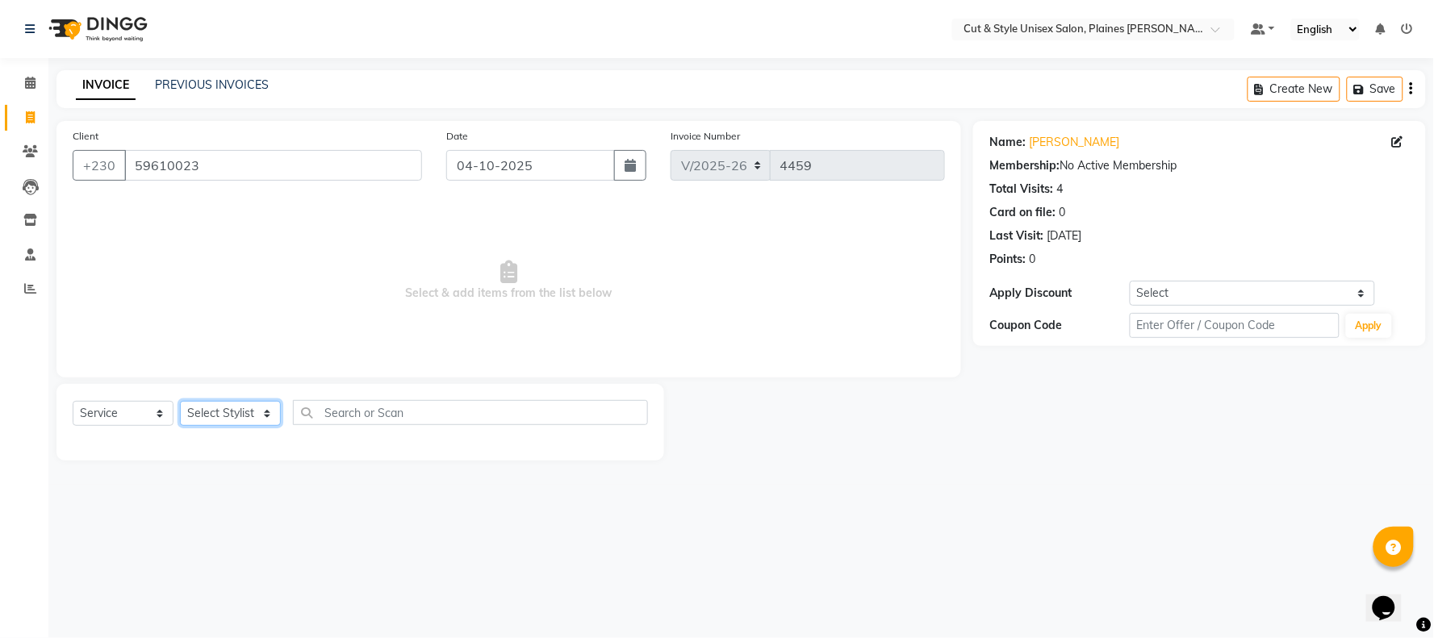
select select "68910"
click at [180, 402] on select "Select Stylist [PERSON_NAME] Manager [PERSON_NAME]" at bounding box center [230, 413] width 101 height 25
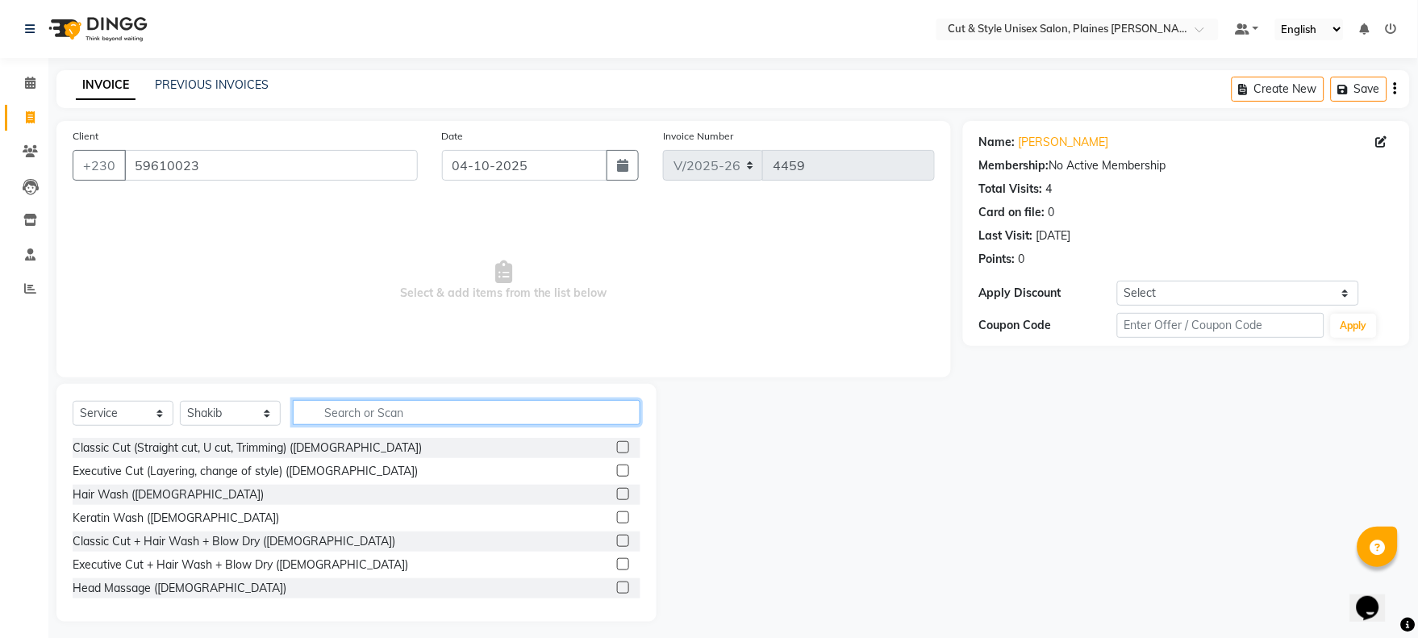
click at [353, 407] on input "text" at bounding box center [467, 412] width 348 height 25
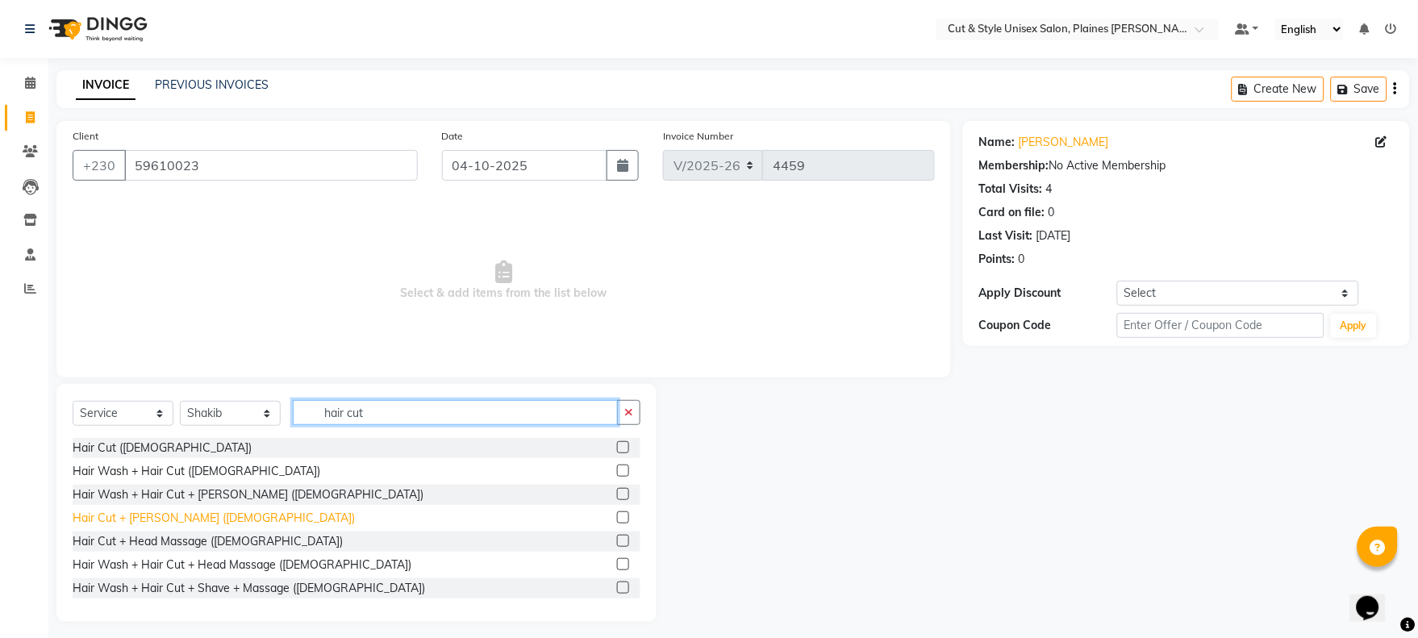
type input "hair cut"
click at [174, 525] on div "Hair Cut + [PERSON_NAME] ([DEMOGRAPHIC_DATA])" at bounding box center [214, 518] width 282 height 17
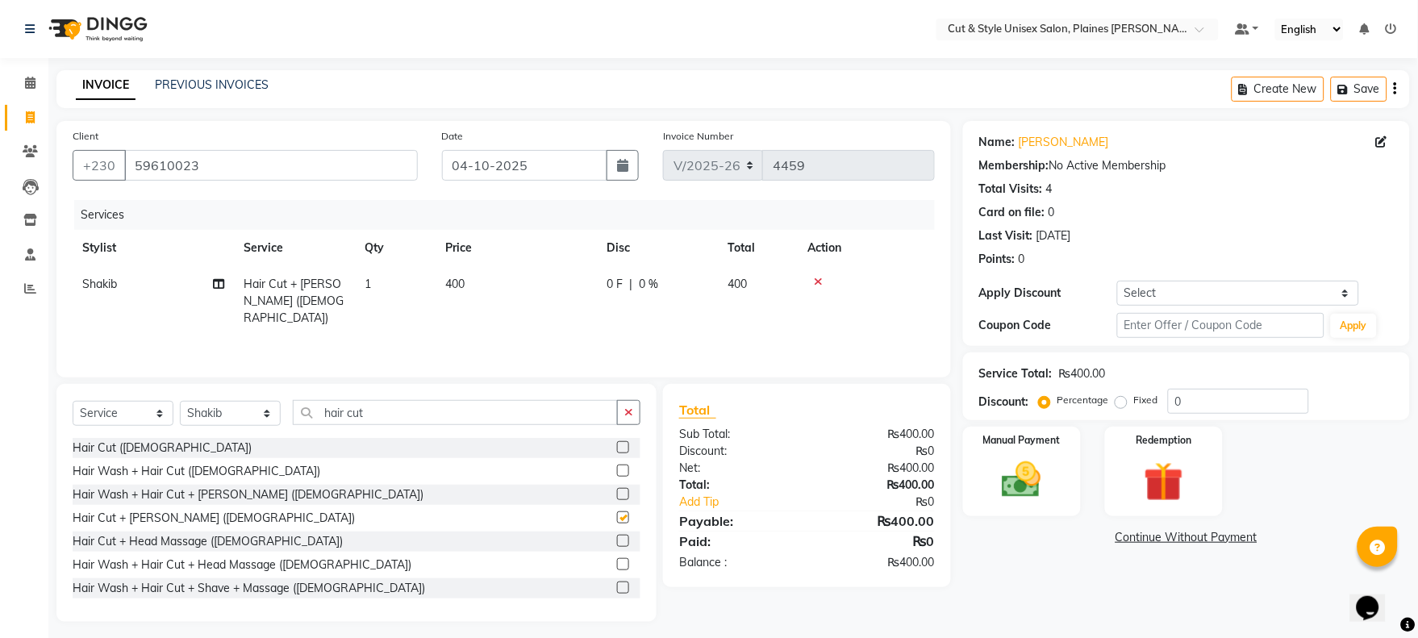
checkbox input "false"
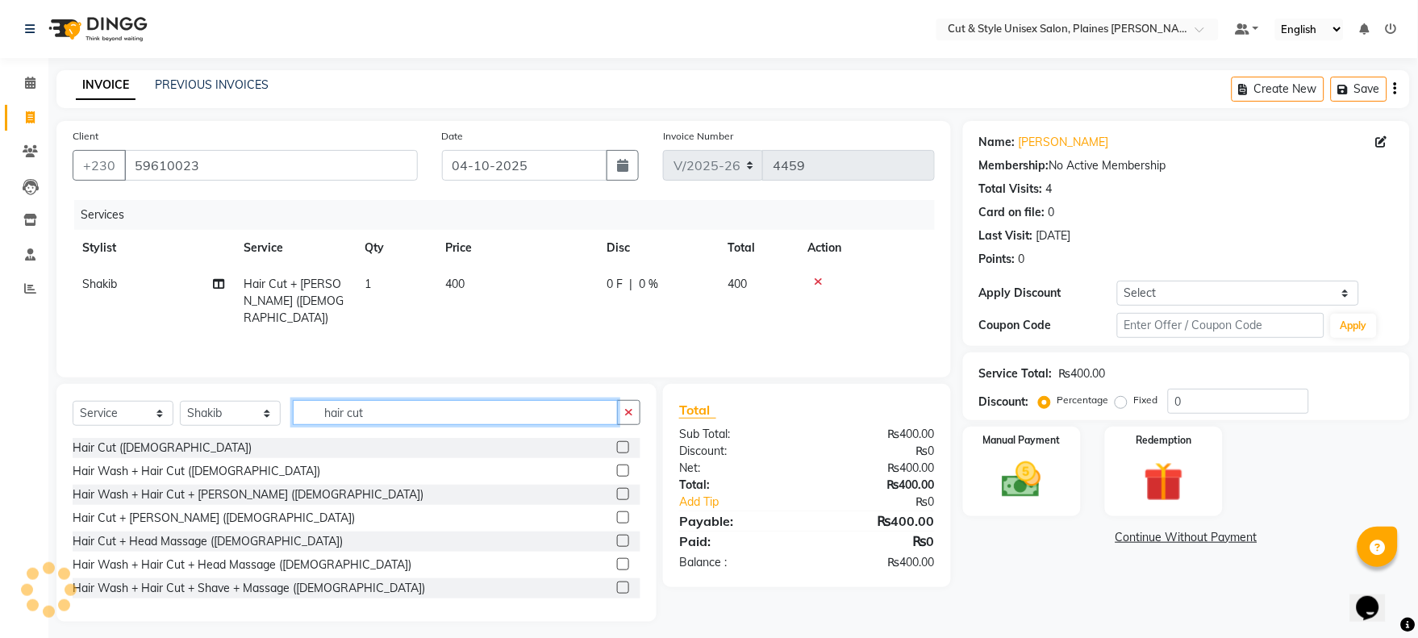
click at [375, 412] on input "hair cut" at bounding box center [455, 412] width 325 height 25
type input "h"
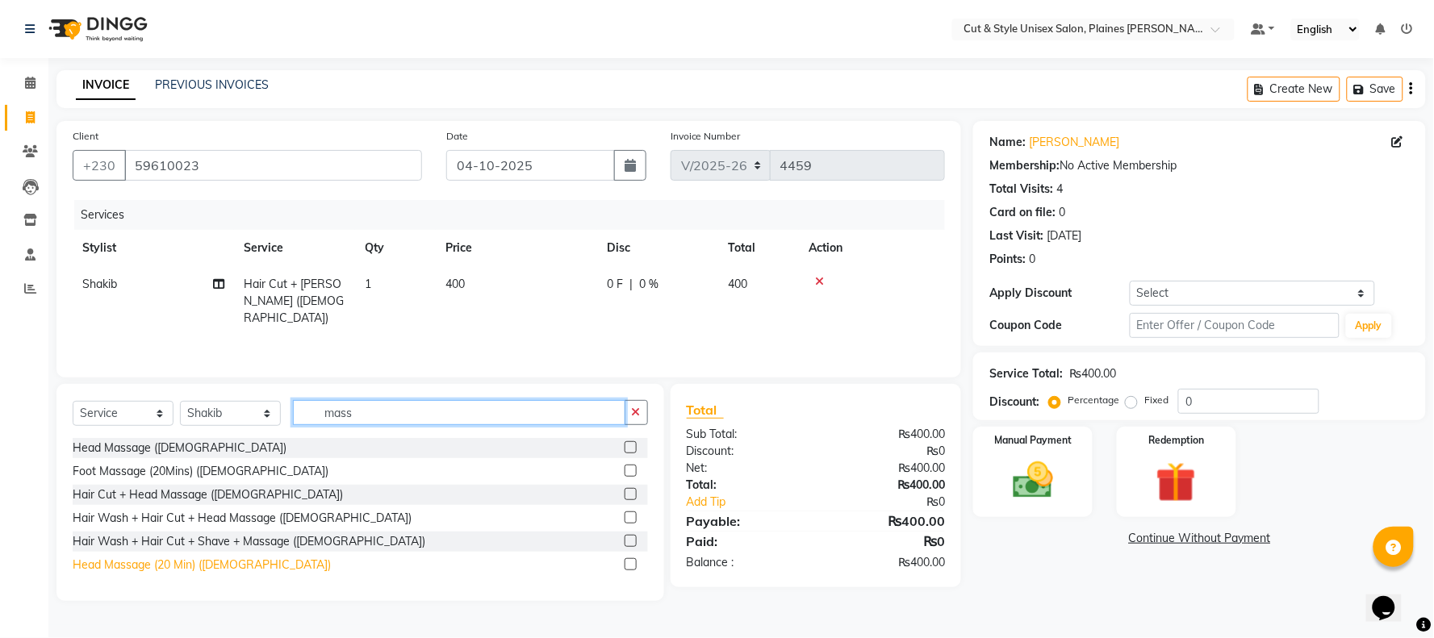
type input "mass"
click at [161, 563] on div "Head Massage (20 Min) ([DEMOGRAPHIC_DATA])" at bounding box center [202, 565] width 258 height 17
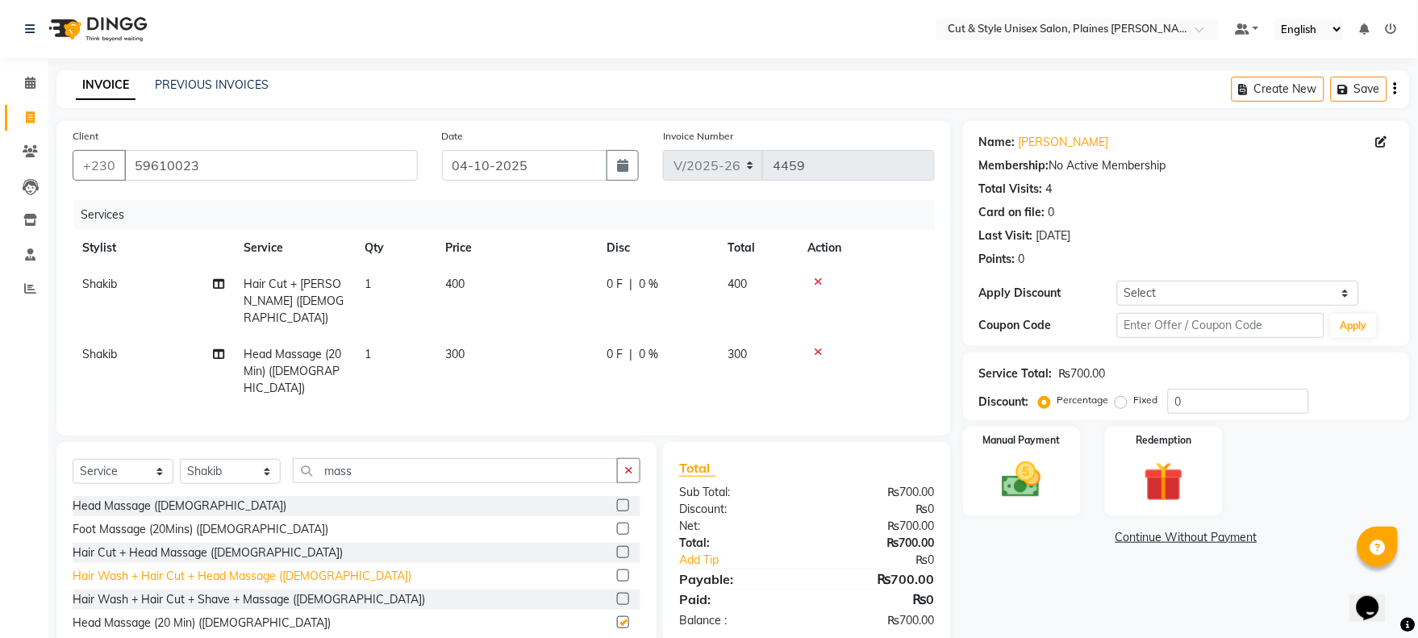
checkbox input "false"
click at [1027, 478] on img at bounding box center [1021, 481] width 67 height 48
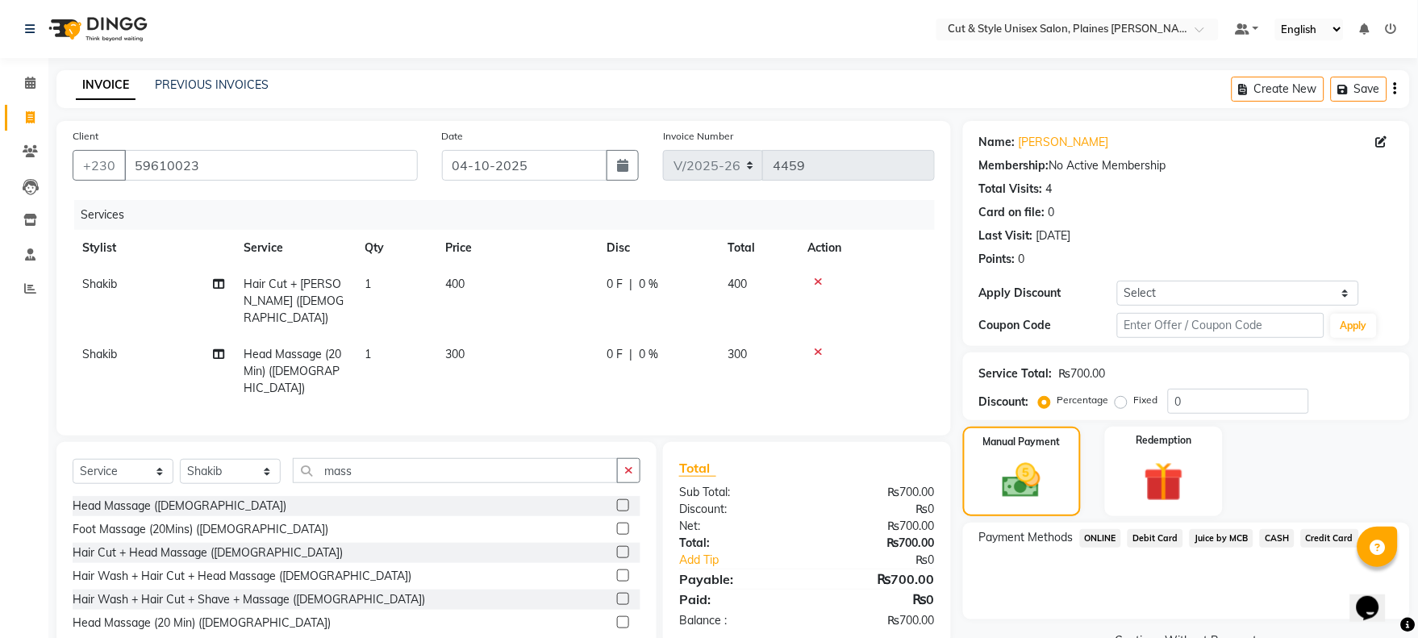
click at [1272, 532] on span "CASH" at bounding box center [1277, 538] width 35 height 19
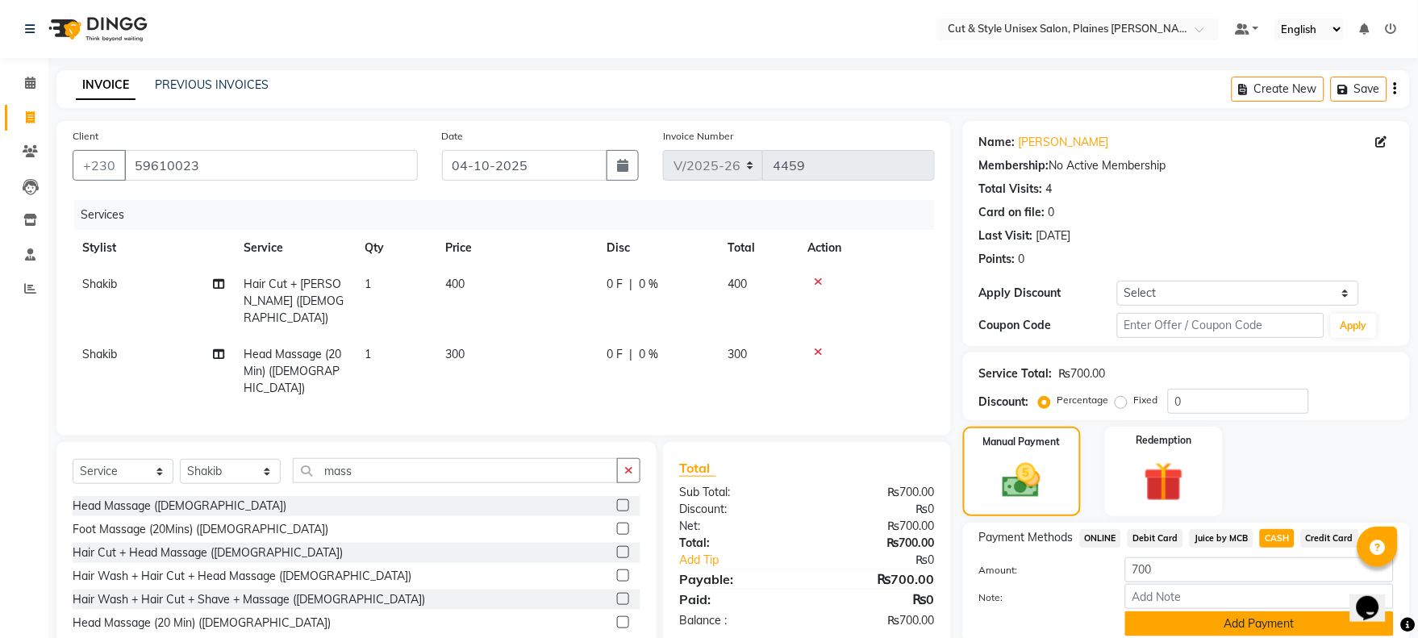
click at [1277, 622] on button "Add Payment" at bounding box center [1260, 624] width 269 height 25
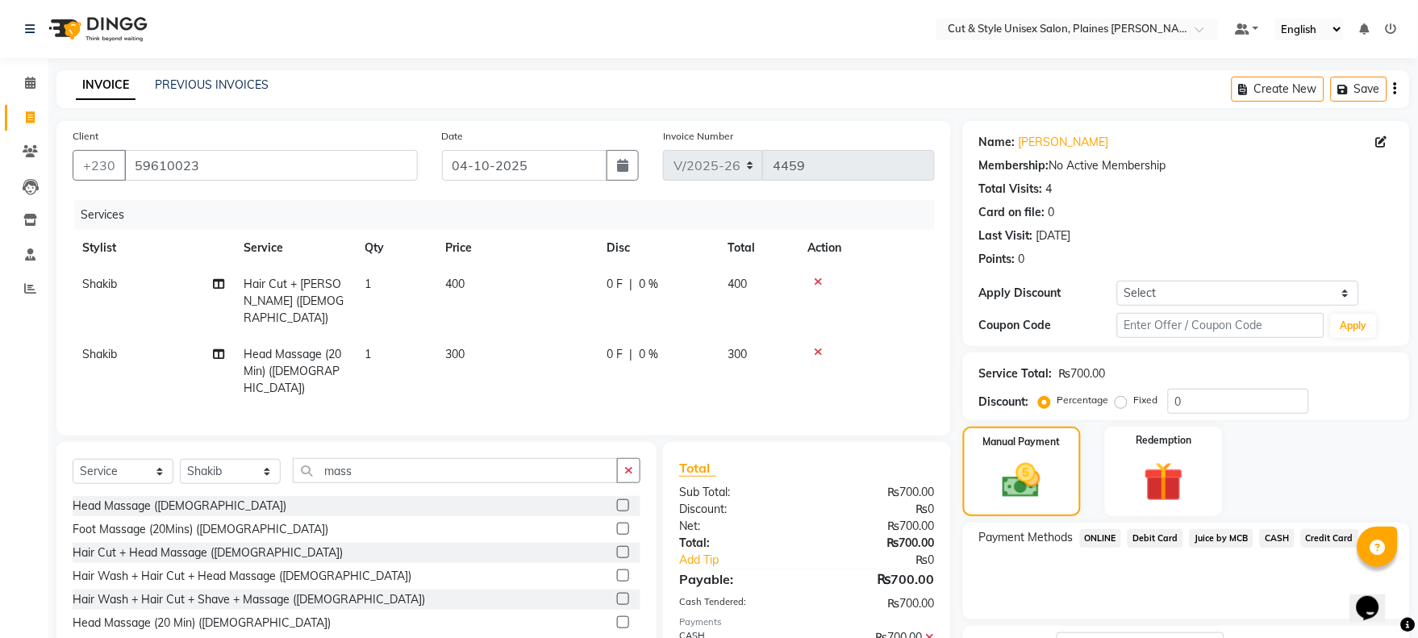
scroll to position [130, 0]
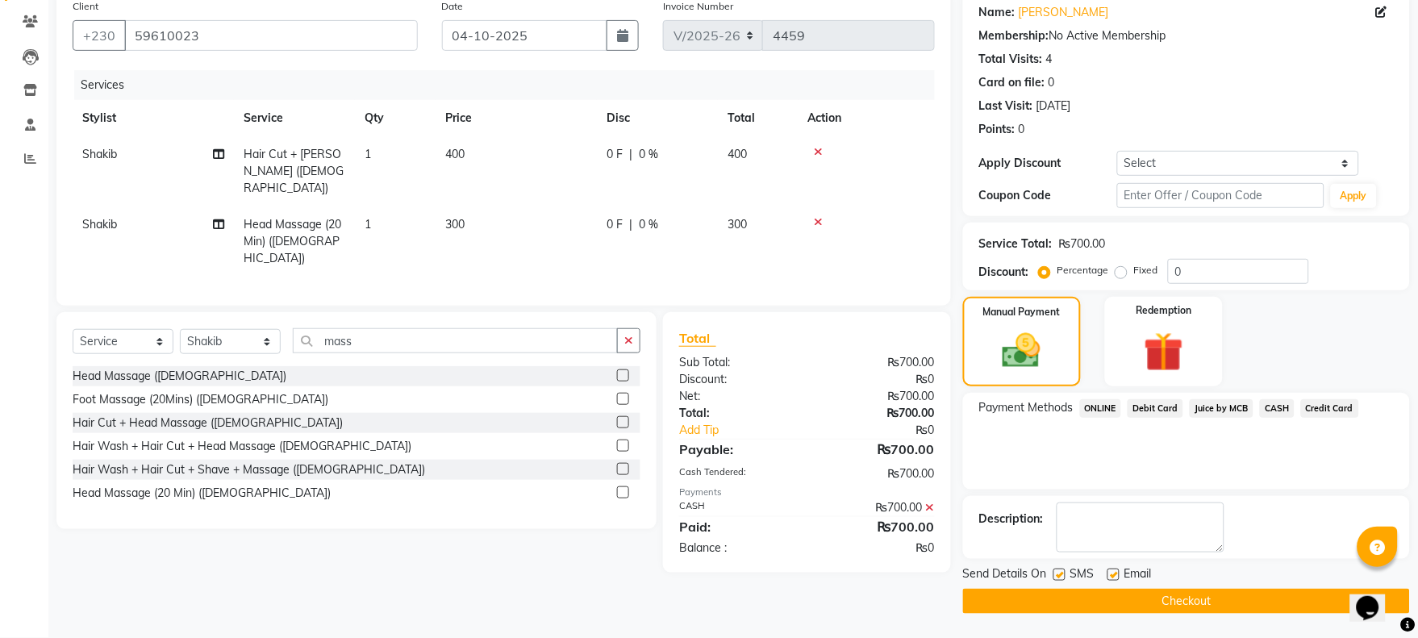
click at [1280, 603] on button "Checkout" at bounding box center [1186, 601] width 447 height 25
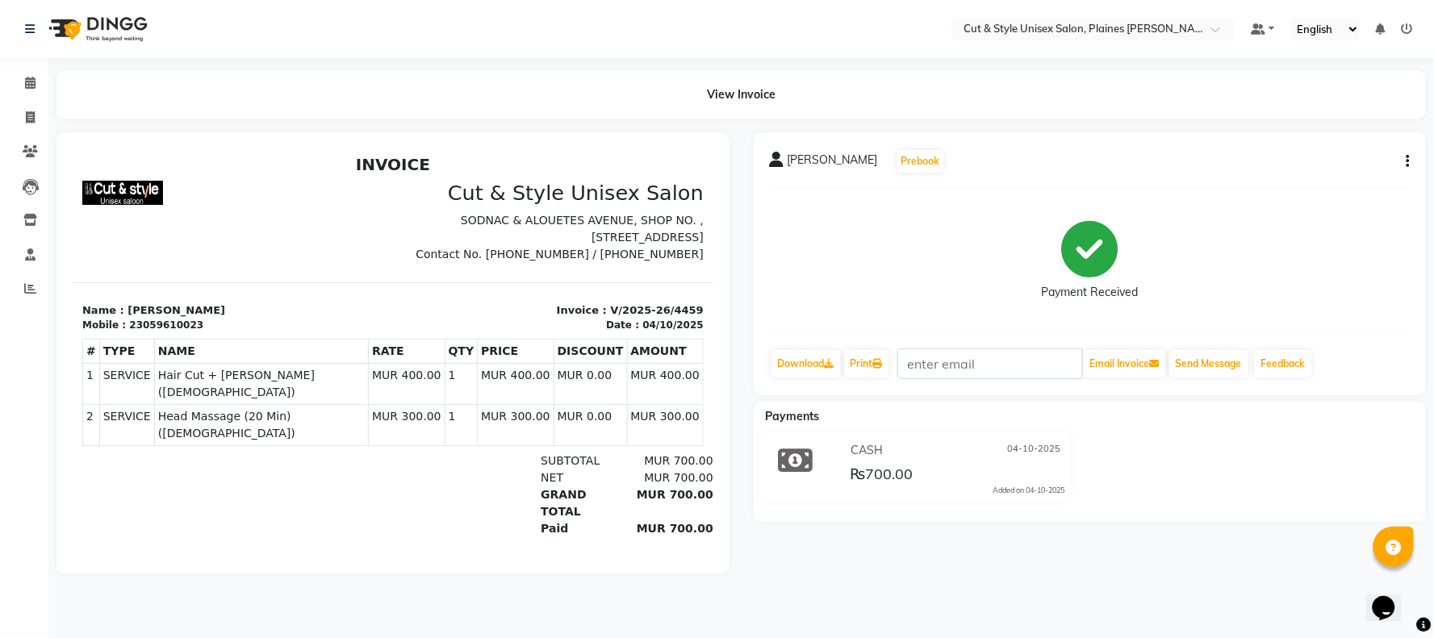
click at [117, 29] on img at bounding box center [96, 28] width 111 height 45
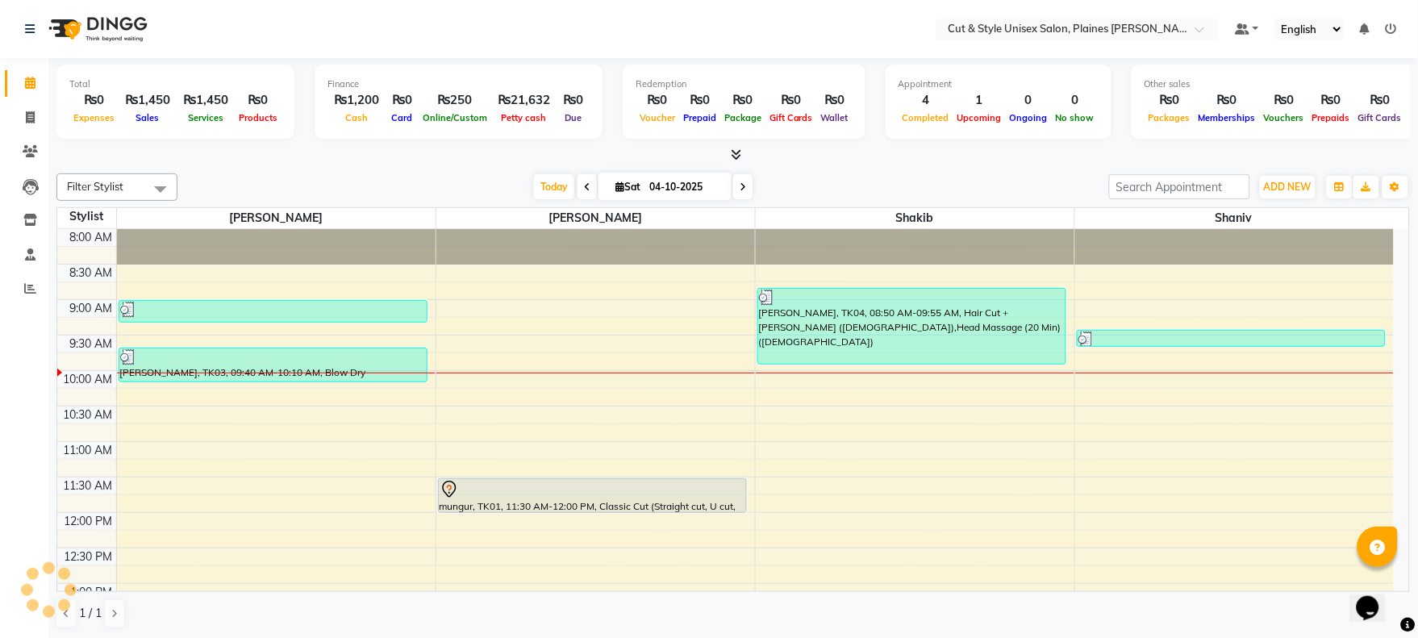
scroll to position [143, 0]
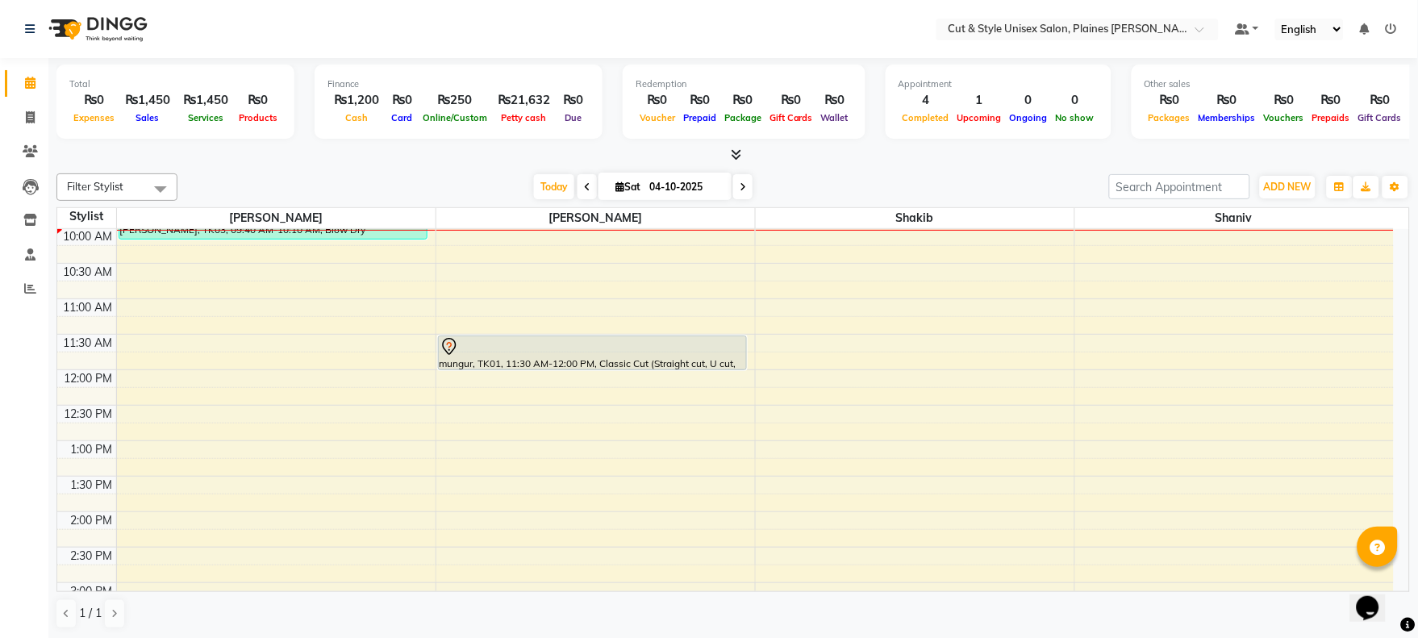
click at [138, 524] on div "8:00 AM 8:30 AM 9:00 AM 9:30 AM 10:00 AM 10:30 AM 11:00 AM 11:30 AM 12:00 PM 12…" at bounding box center [725, 547] width 1337 height 922
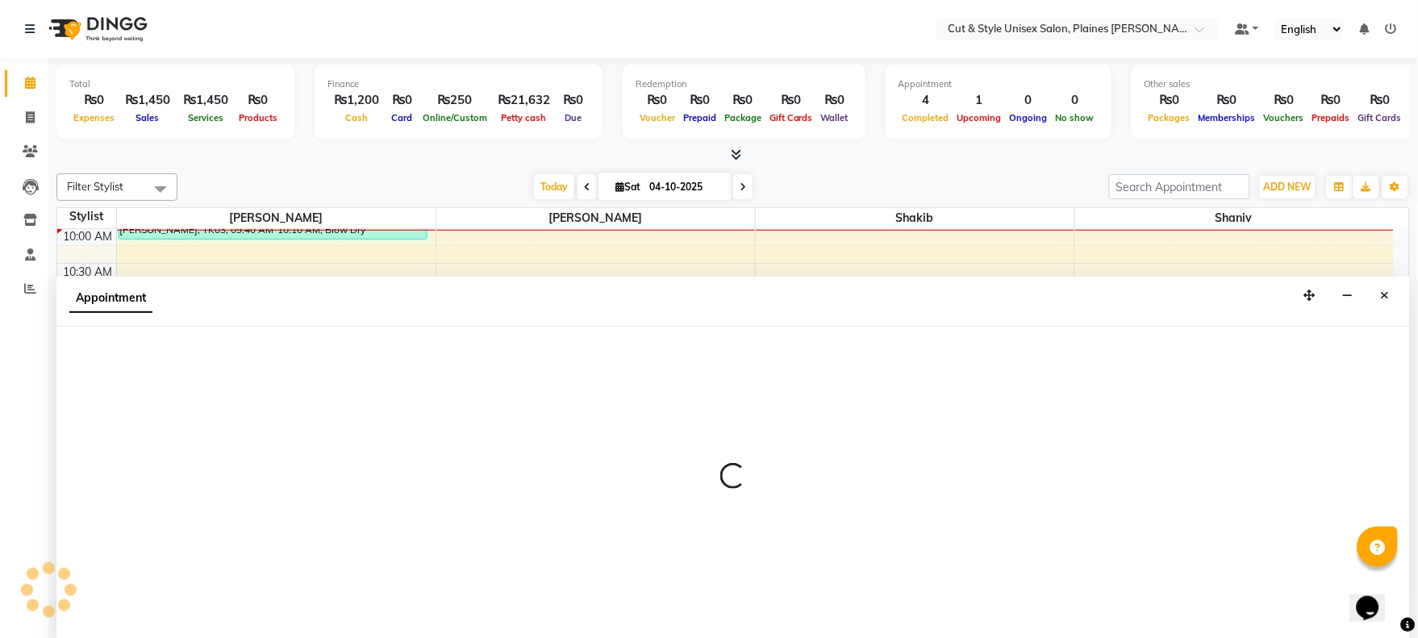
scroll to position [1, 0]
select select "68908"
select select "tentative"
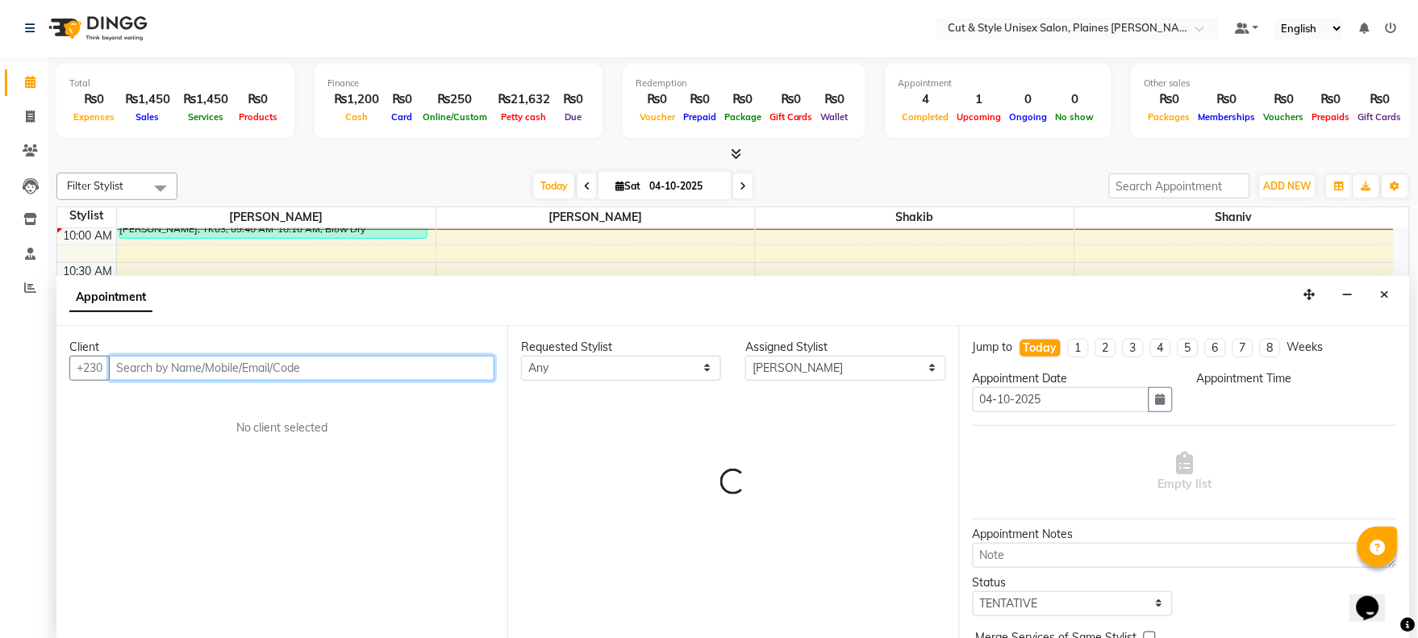
select select "840"
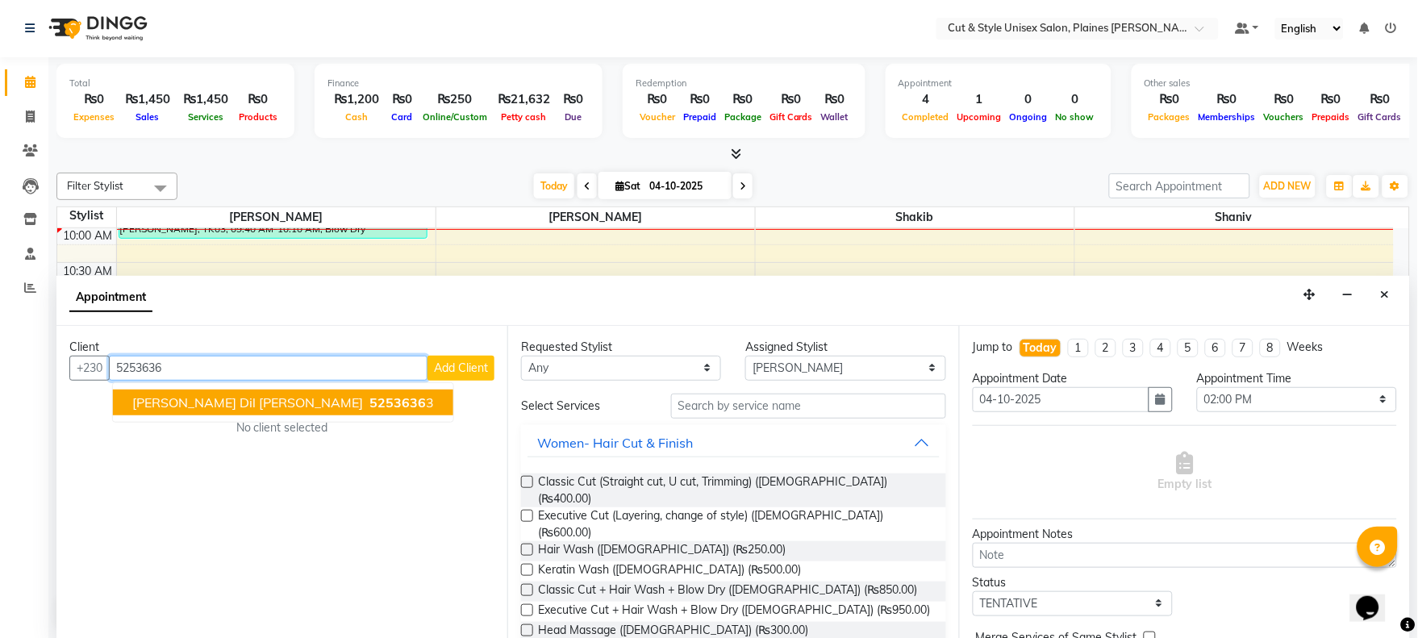
click at [370, 407] on span "5253636" at bounding box center [398, 403] width 56 height 16
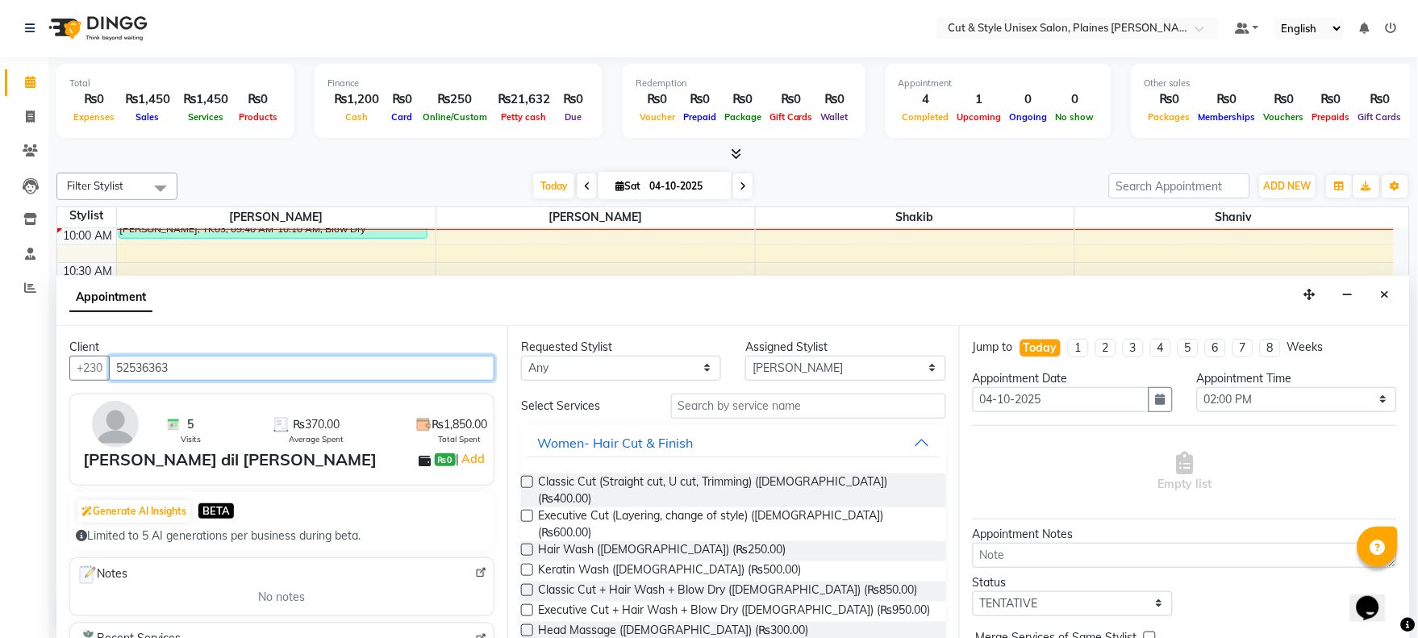
type input "52536363"
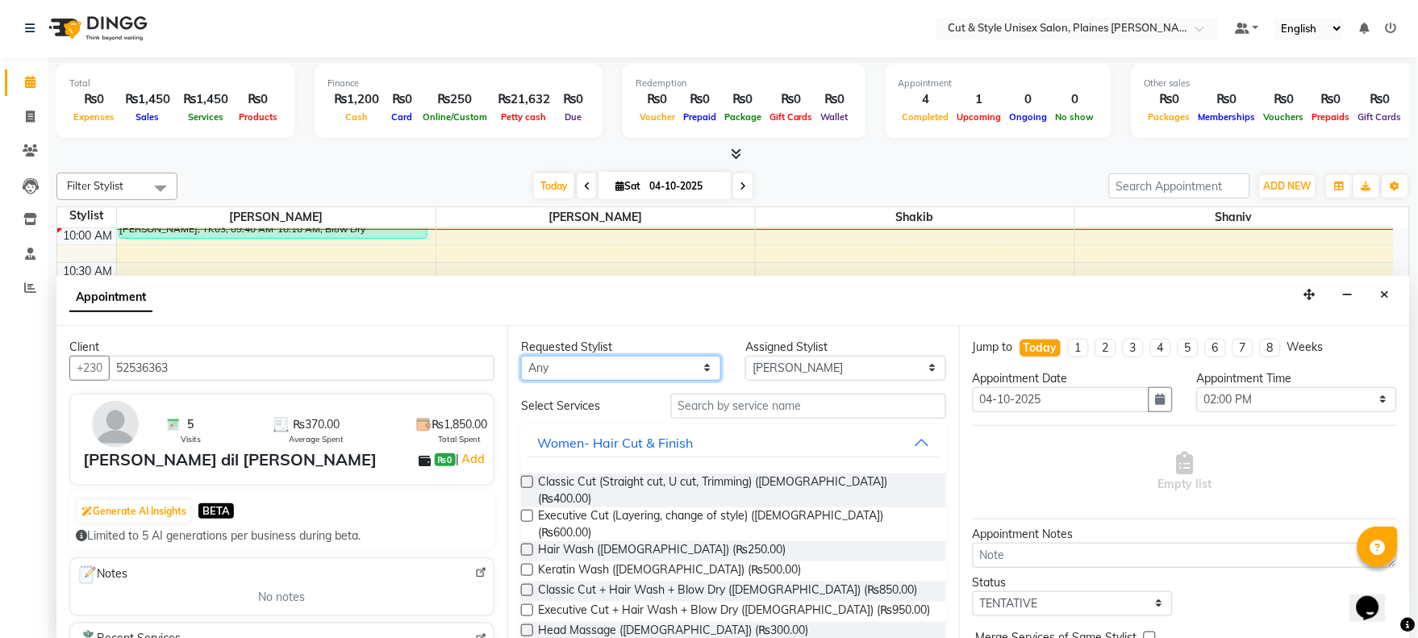
click at [645, 366] on select "Any [PERSON_NAME]" at bounding box center [621, 368] width 200 height 25
select select "68910"
click at [521, 356] on select "Any [PERSON_NAME]" at bounding box center [621, 368] width 200 height 25
select select "68910"
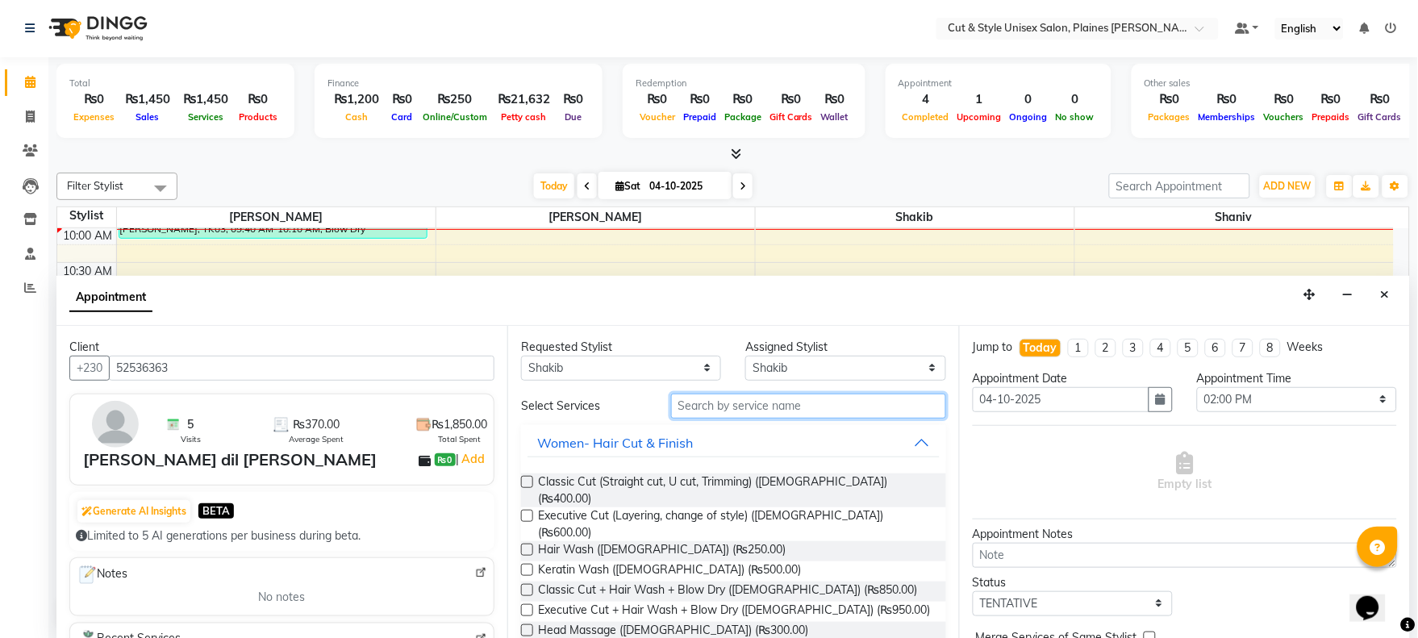
click at [784, 413] on input "text" at bounding box center [808, 406] width 275 height 25
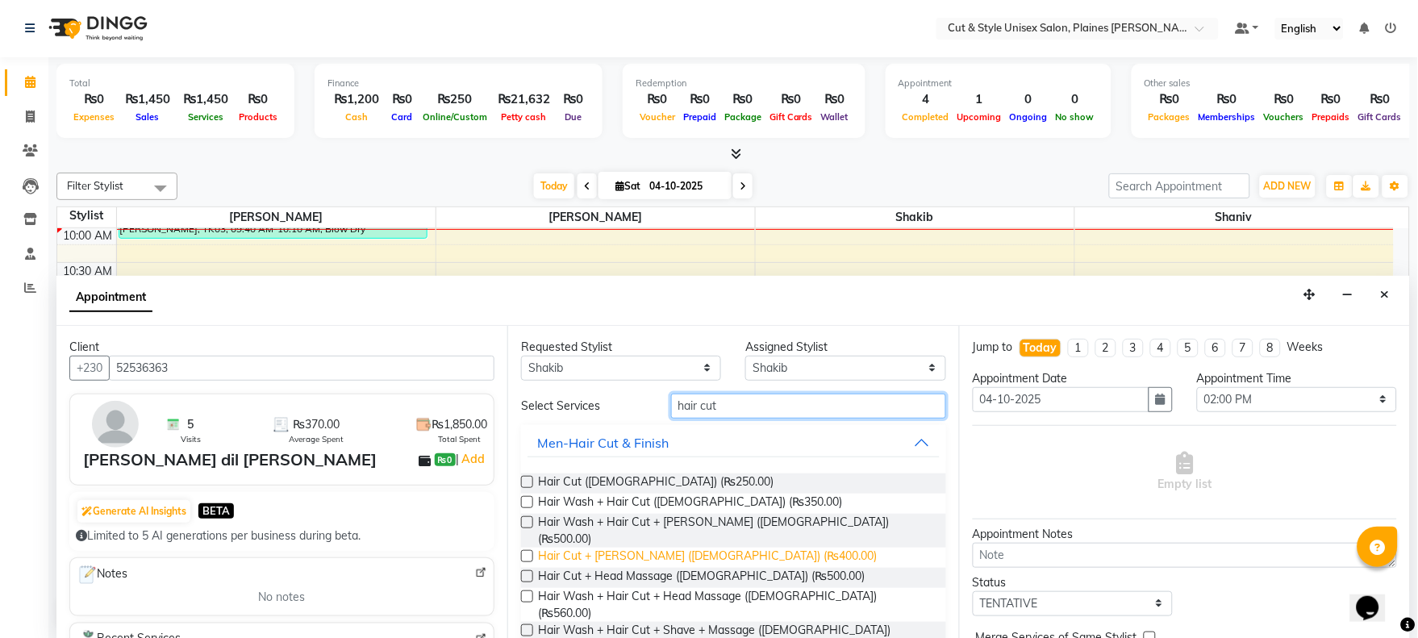
type input "hair cut"
click at [700, 548] on span "Hair Cut + [PERSON_NAME] ([DEMOGRAPHIC_DATA]) (₨400.00)" at bounding box center [707, 558] width 339 height 20
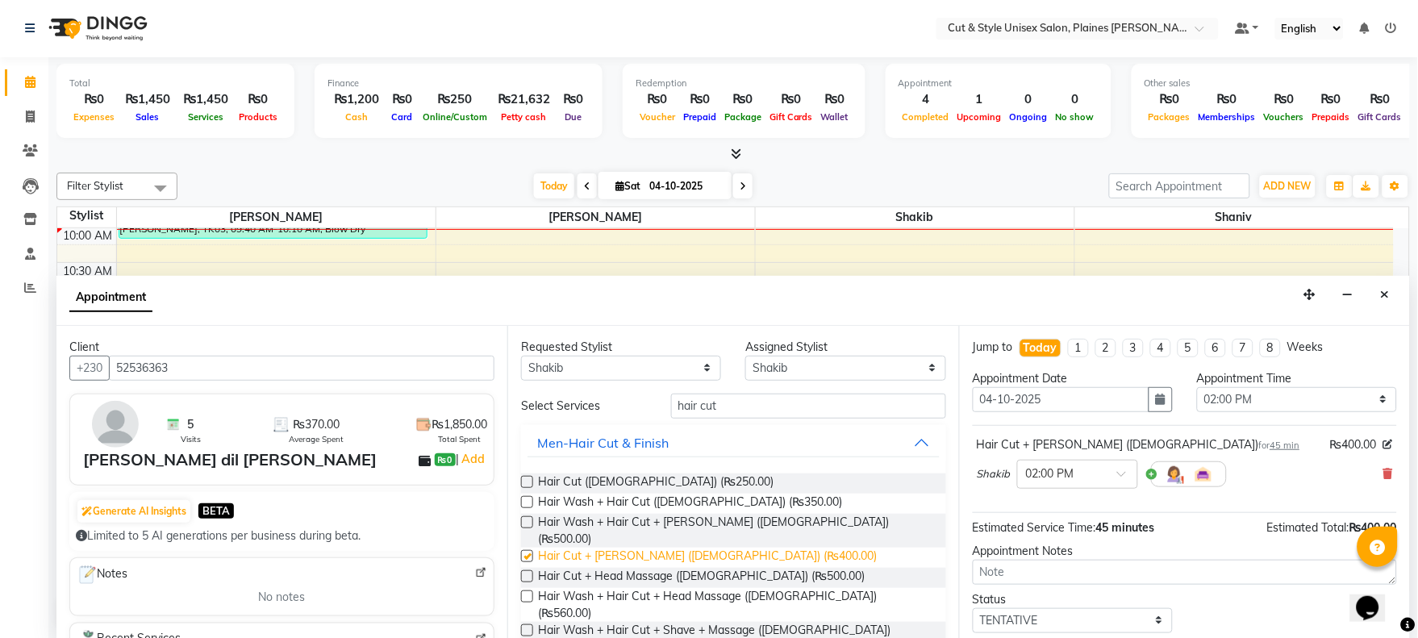
checkbox input "false"
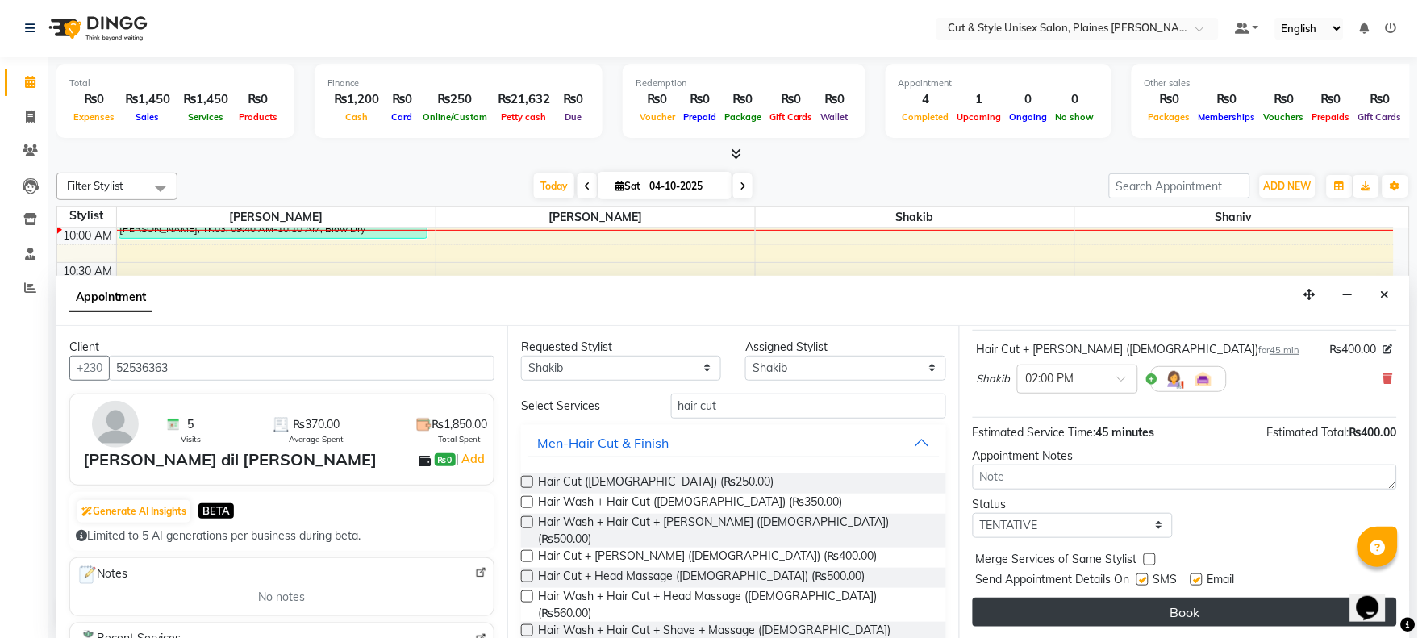
click at [1097, 600] on button "Book" at bounding box center [1185, 612] width 424 height 29
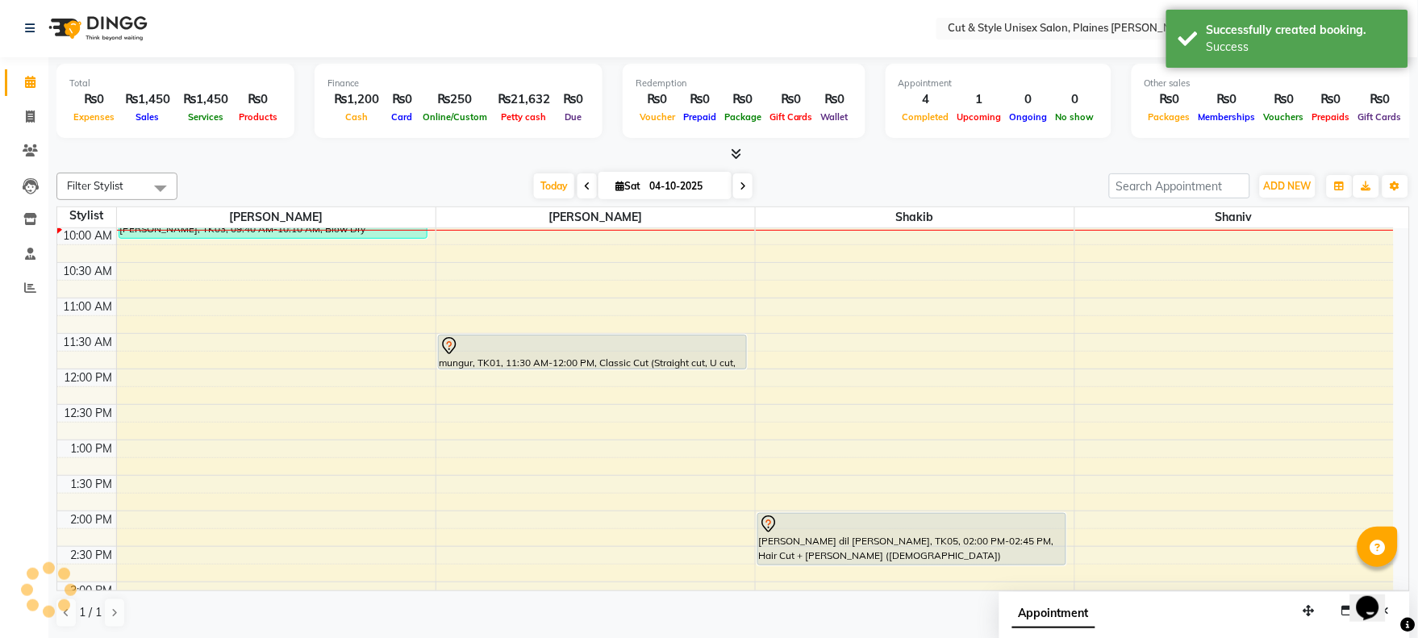
scroll to position [0, 0]
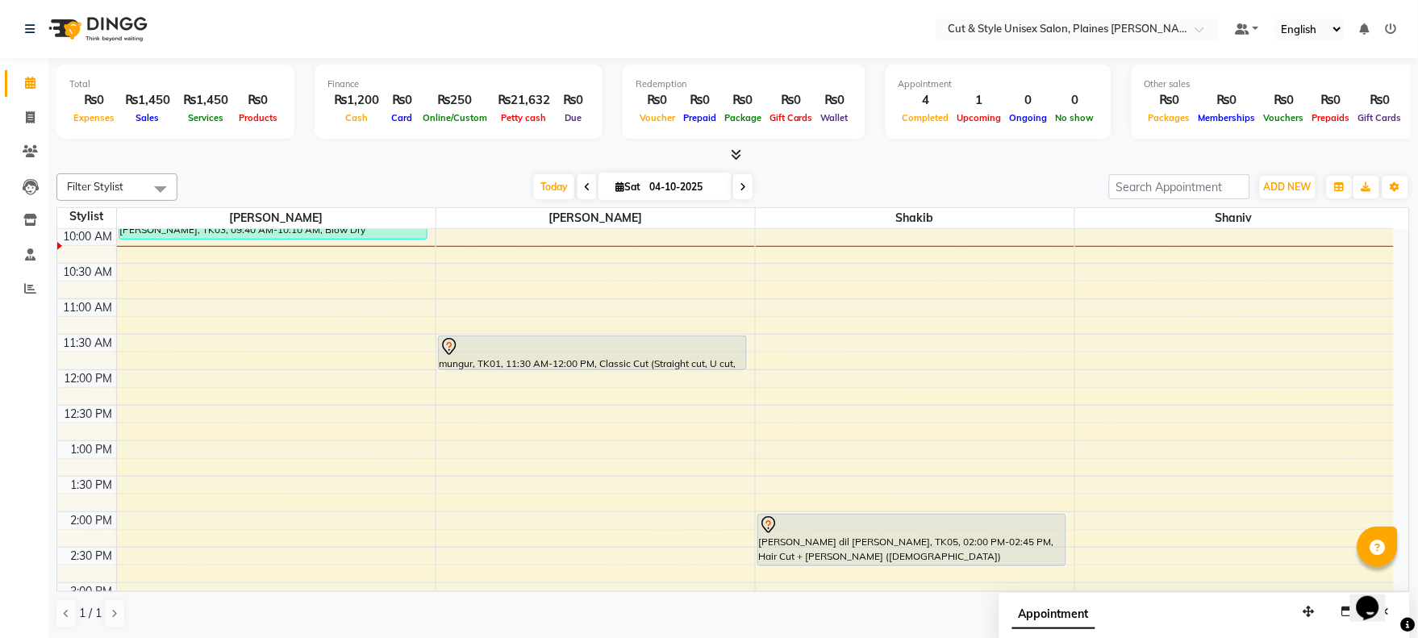
drag, startPoint x: 1255, startPoint y: 176, endPoint x: 1255, endPoint y: 187, distance: 11.3
click at [1255, 180] on div "ADD NEW Toggle Dropdown Add Appointment Add Invoice Add Expense Add Client Add …" at bounding box center [1259, 187] width 301 height 26
drag, startPoint x: 1293, startPoint y: 186, endPoint x: 1281, endPoint y: 199, distance: 18.3
click at [1291, 189] on span "ADD NEW" at bounding box center [1288, 187] width 48 height 12
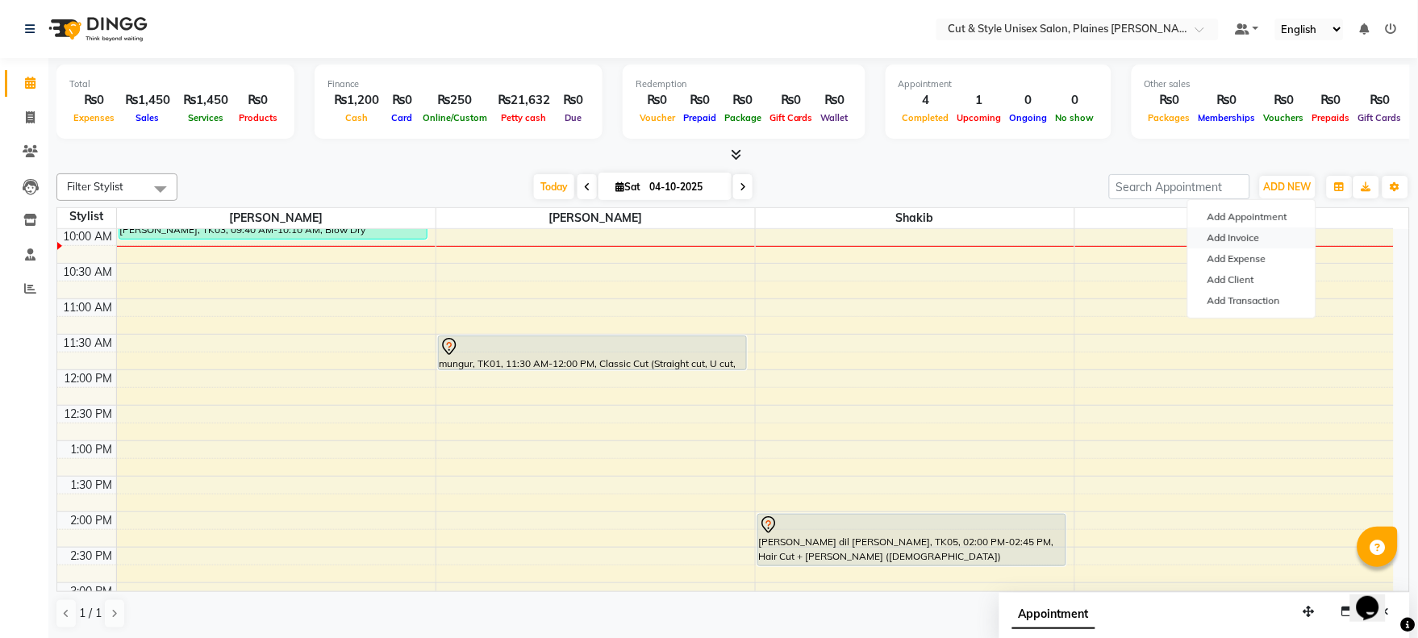
click at [1251, 228] on link "Add Invoice" at bounding box center [1251, 238] width 127 height 21
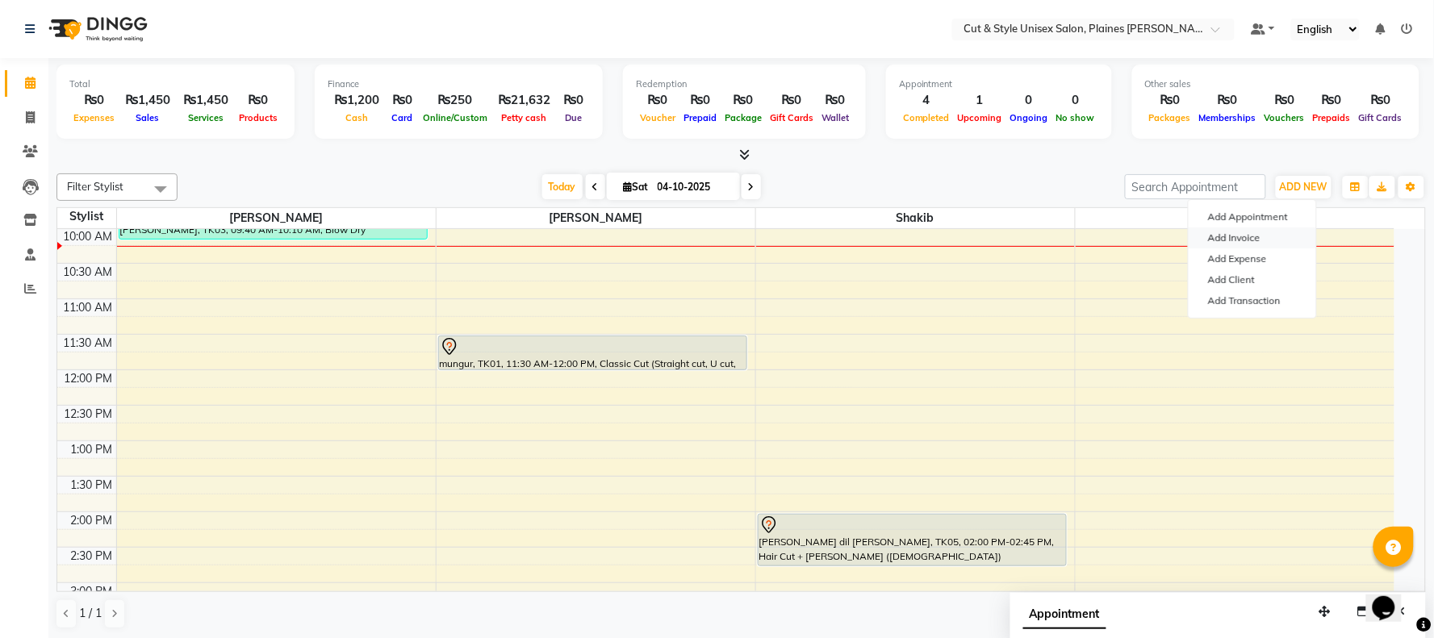
select select "service"
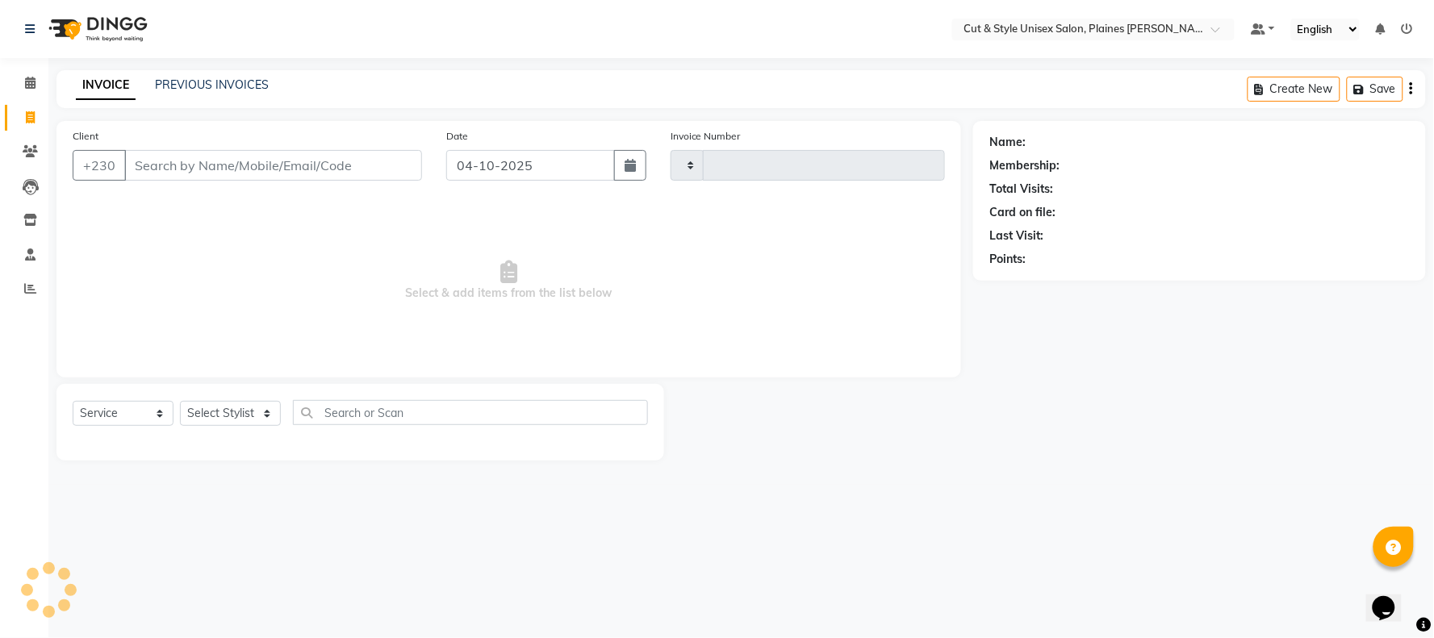
type input "4460"
select select "7731"
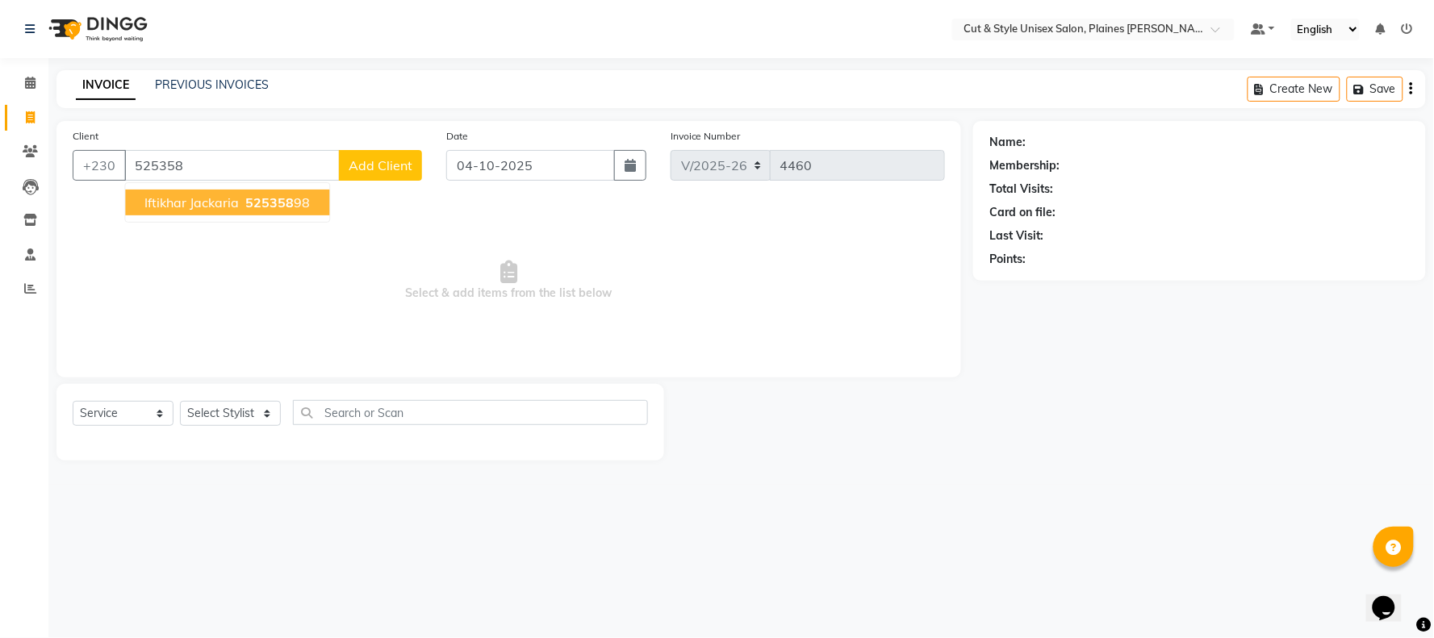
click at [236, 207] on span "Iftikhar jackaria" at bounding box center [191, 202] width 94 height 16
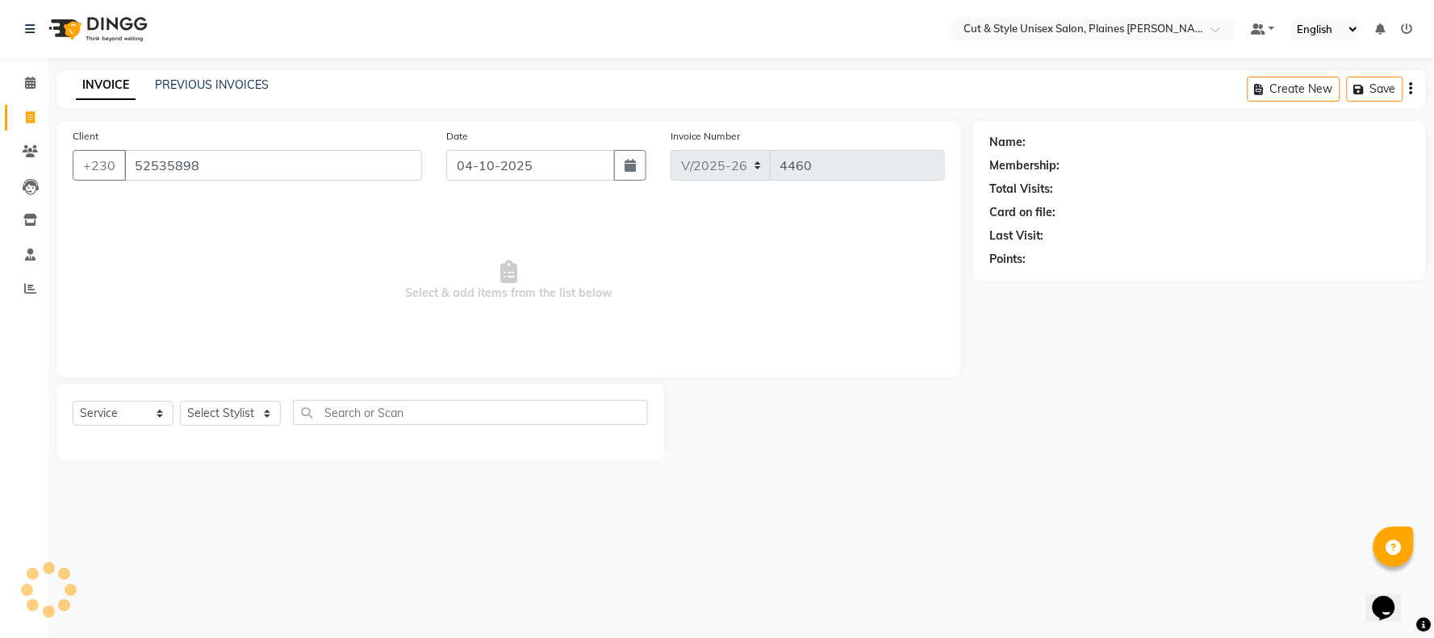
type input "52535898"
click at [206, 411] on select "Select Stylist [PERSON_NAME] Manager [PERSON_NAME]" at bounding box center [230, 413] width 101 height 25
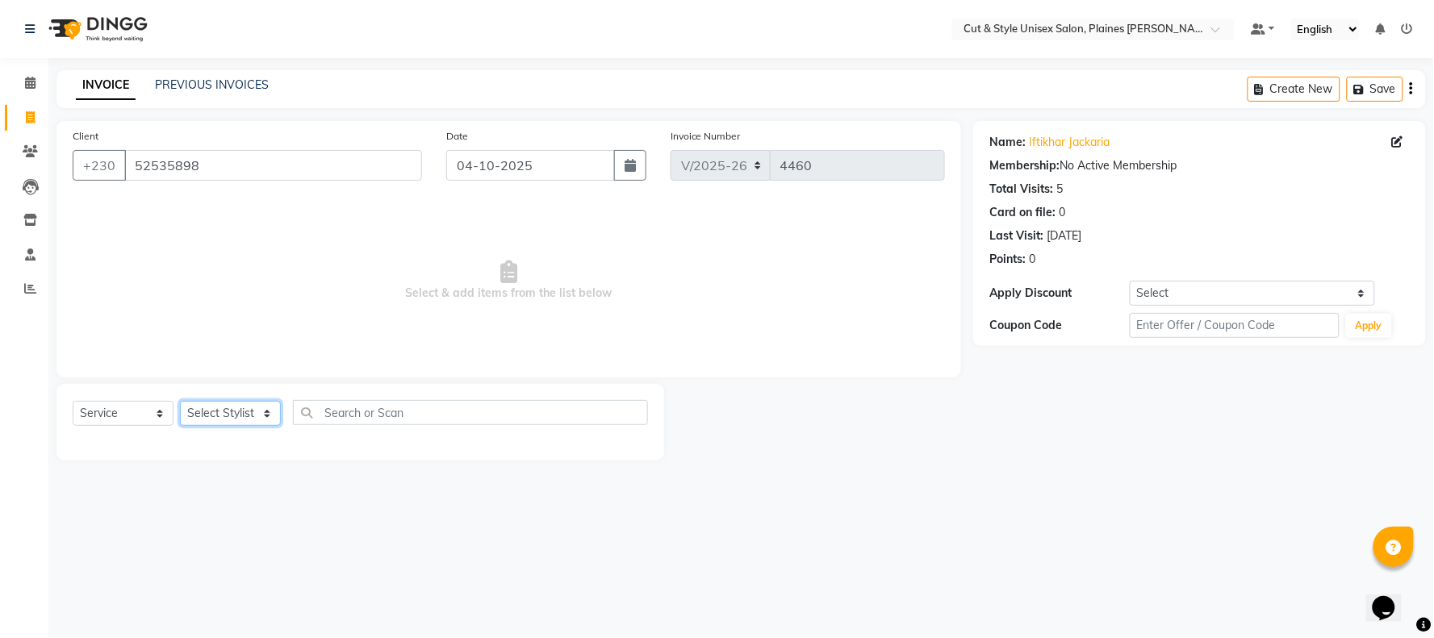
select select "68910"
click at [180, 402] on select "Select Stylist [PERSON_NAME] Manager [PERSON_NAME]" at bounding box center [230, 413] width 101 height 25
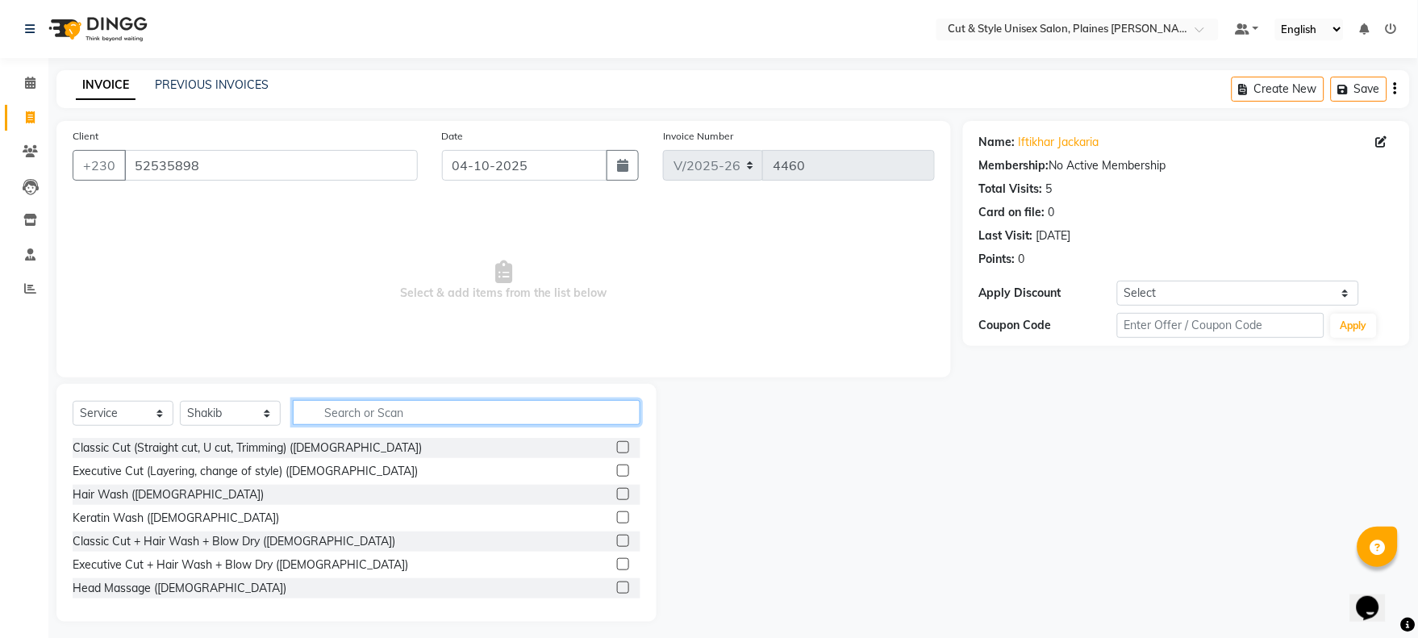
click at [344, 417] on input "text" at bounding box center [467, 412] width 348 height 25
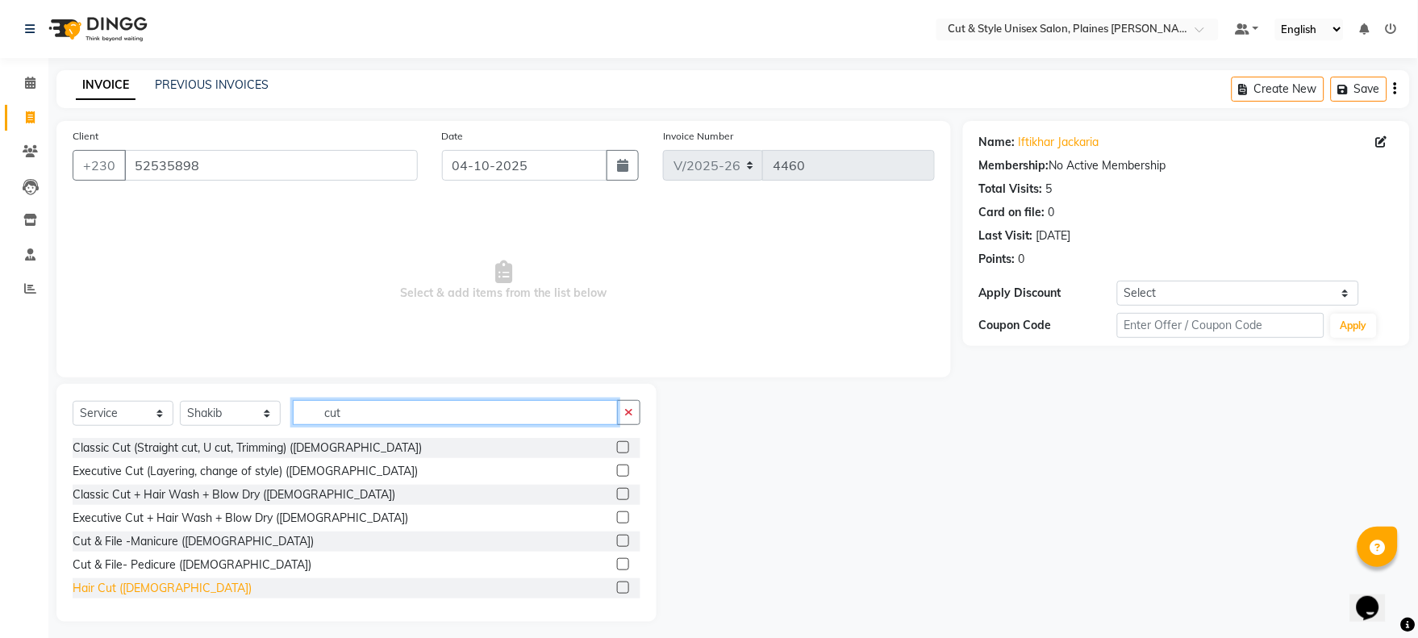
type input "cut"
click at [140, 584] on div "Hair Cut ([DEMOGRAPHIC_DATA])" at bounding box center [162, 588] width 179 height 17
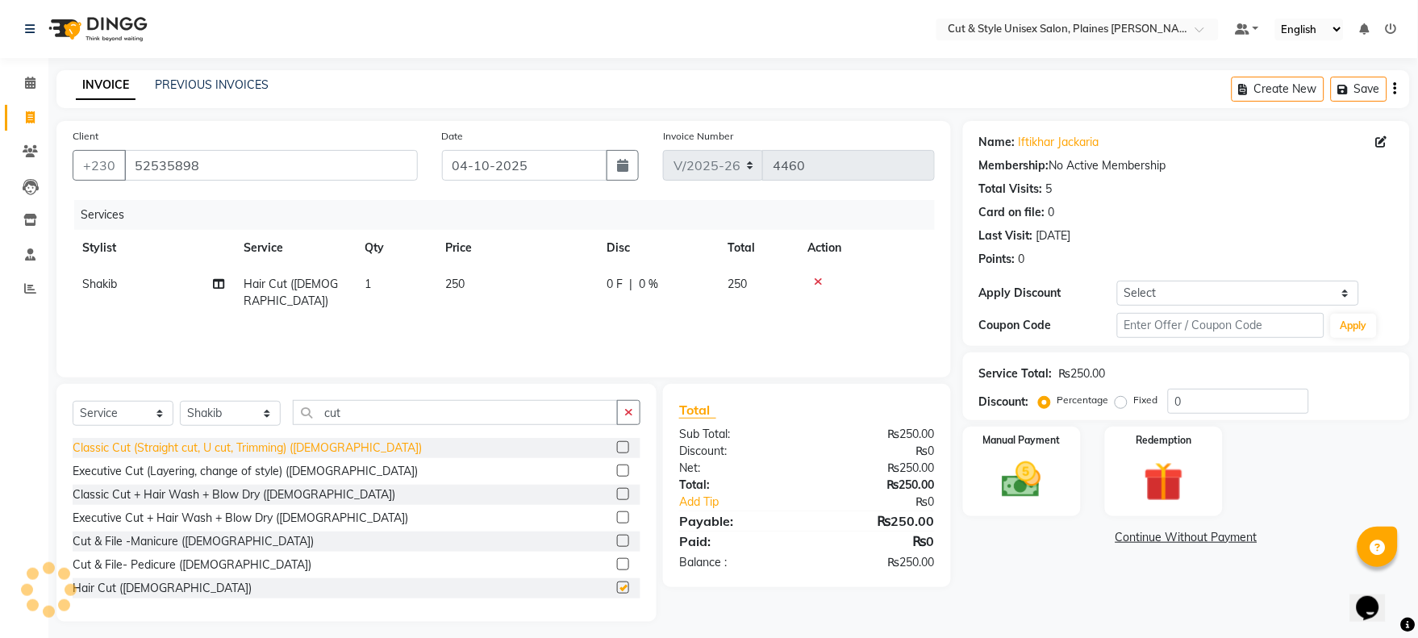
checkbox input "false"
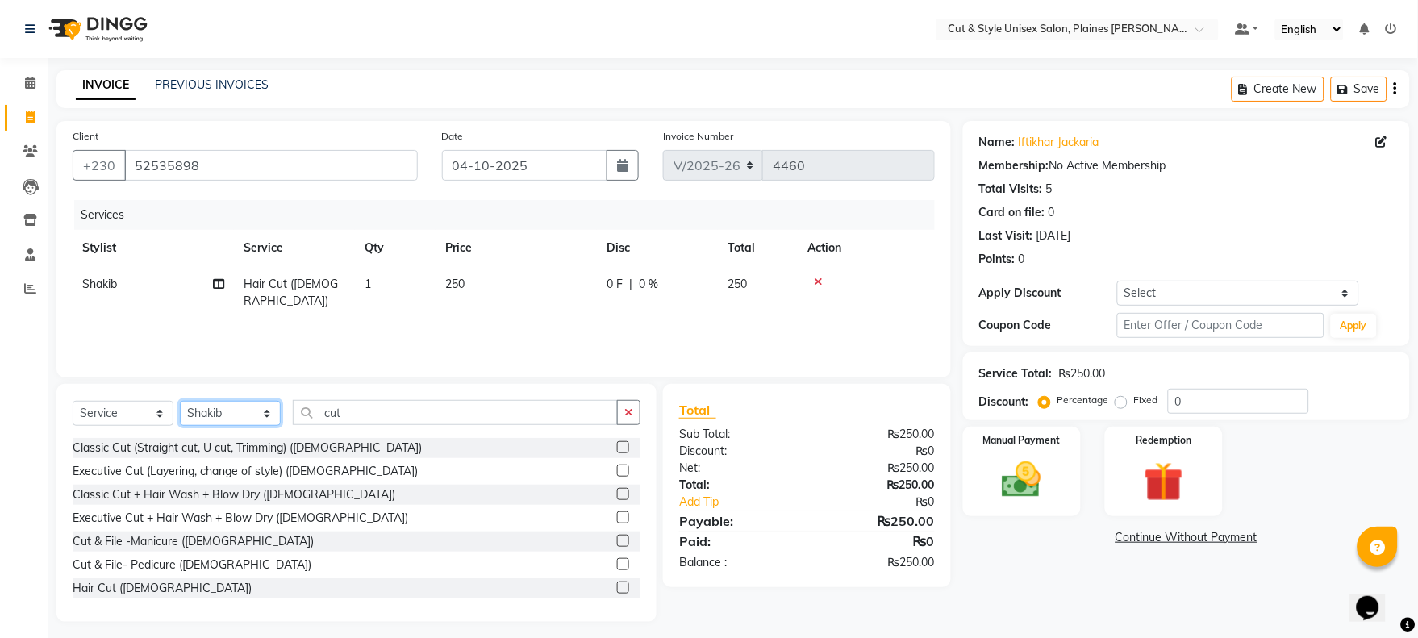
click at [272, 406] on select "Select Stylist [PERSON_NAME] Manager [PERSON_NAME]" at bounding box center [230, 413] width 101 height 25
select select "68911"
click at [180, 402] on select "Select Stylist [PERSON_NAME] Manager [PERSON_NAME]" at bounding box center [230, 413] width 101 height 25
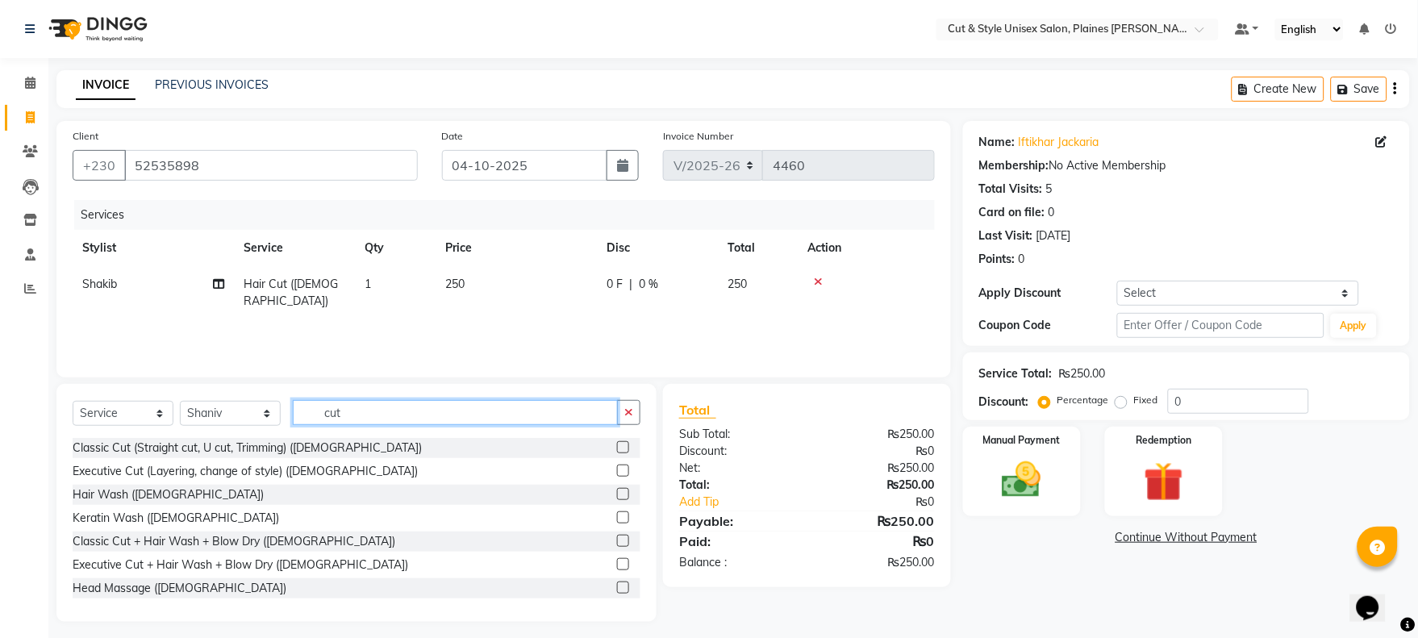
click at [370, 420] on input "cut" at bounding box center [455, 412] width 325 height 25
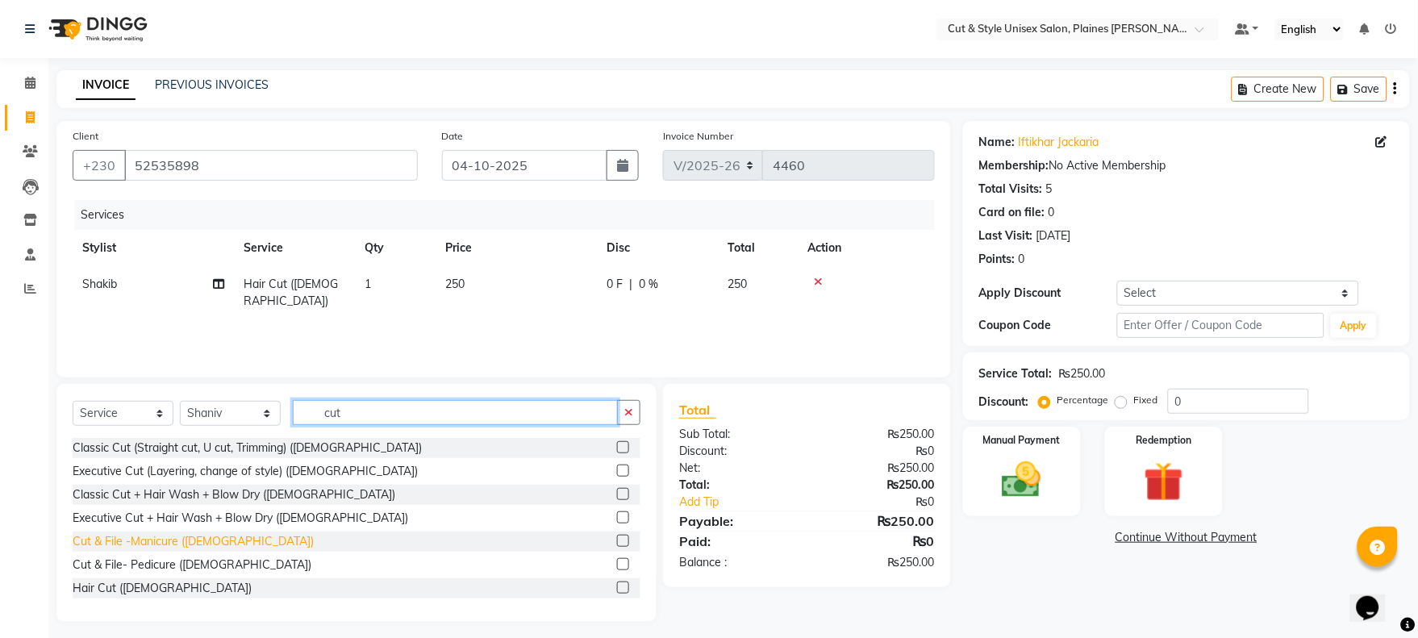
type input "cut"
click at [153, 539] on div "Cut & File -Manicure ([DEMOGRAPHIC_DATA])" at bounding box center [193, 541] width 241 height 17
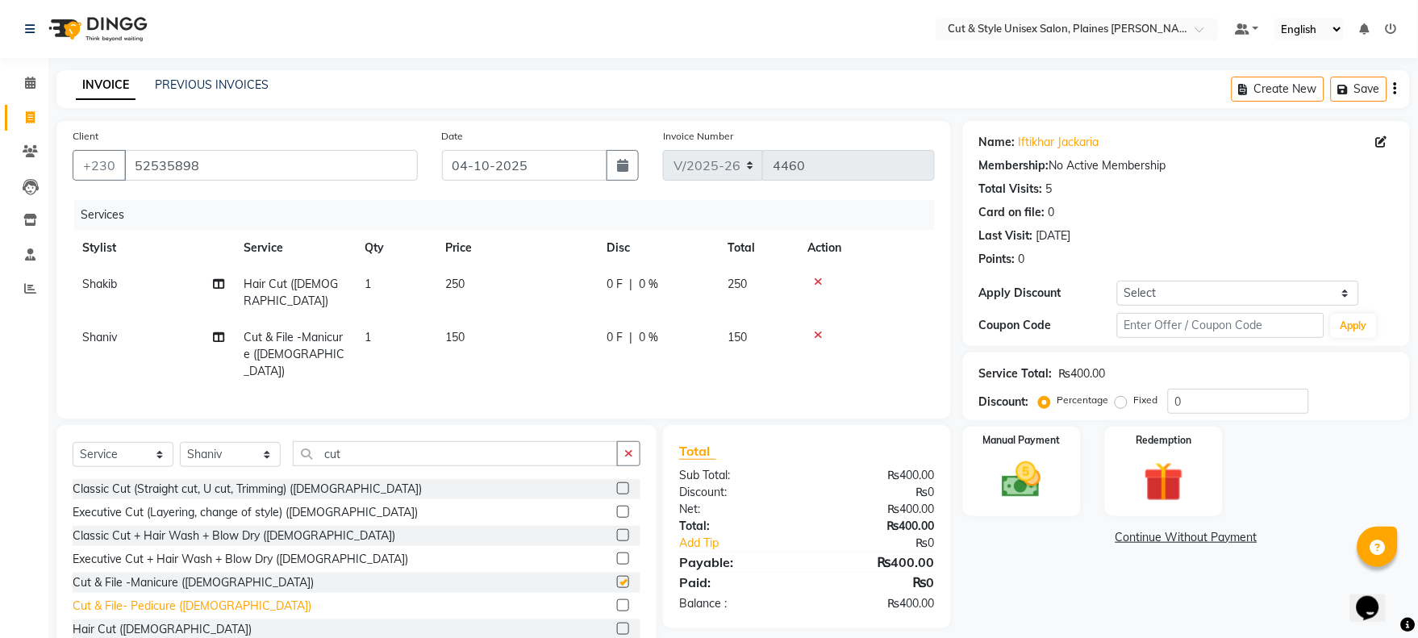
checkbox input "false"
click at [162, 598] on div "Cut & File- Pedicure ([DEMOGRAPHIC_DATA])" at bounding box center [192, 606] width 239 height 17
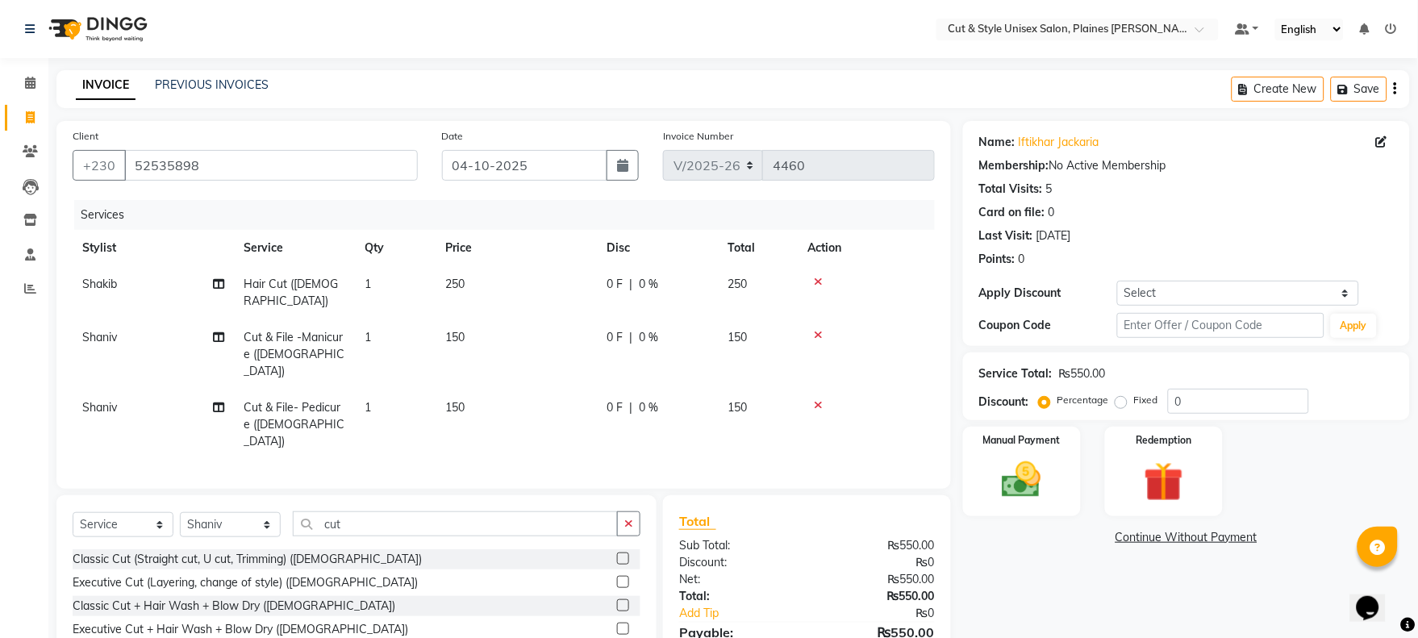
checkbox input "false"
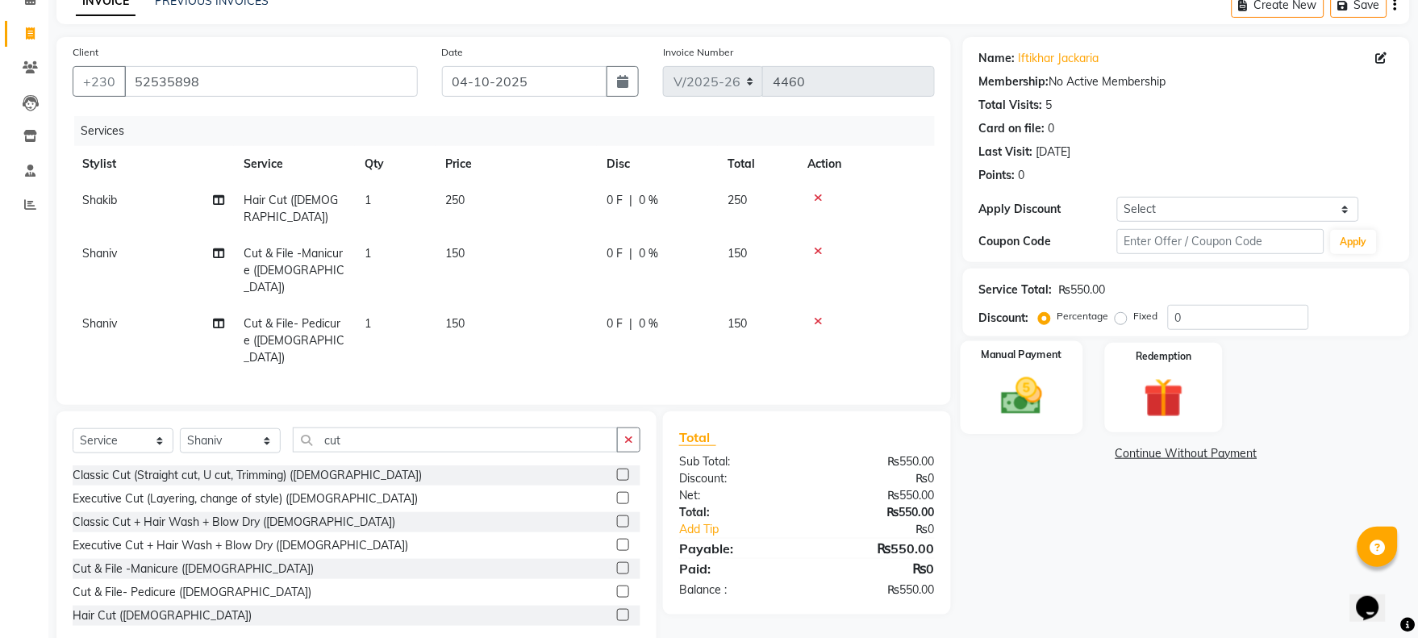
click at [1009, 393] on img at bounding box center [1021, 397] width 67 height 48
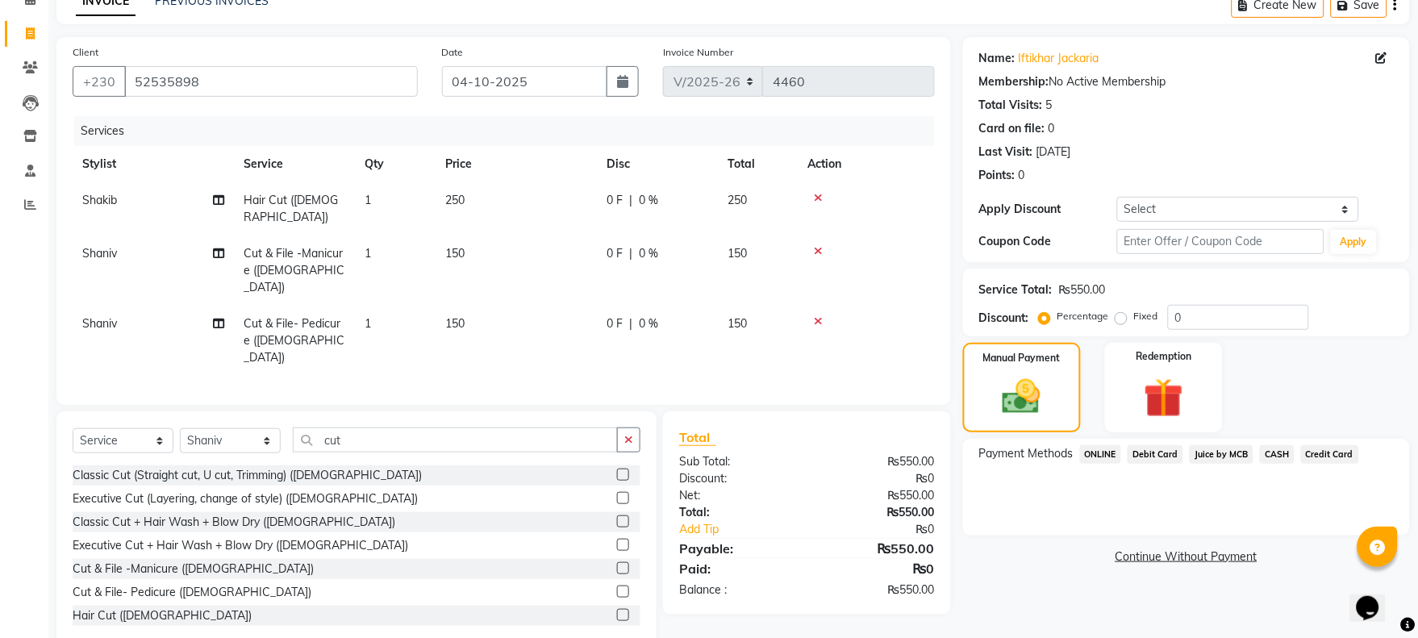
click at [1271, 455] on span "CASH" at bounding box center [1277, 454] width 35 height 19
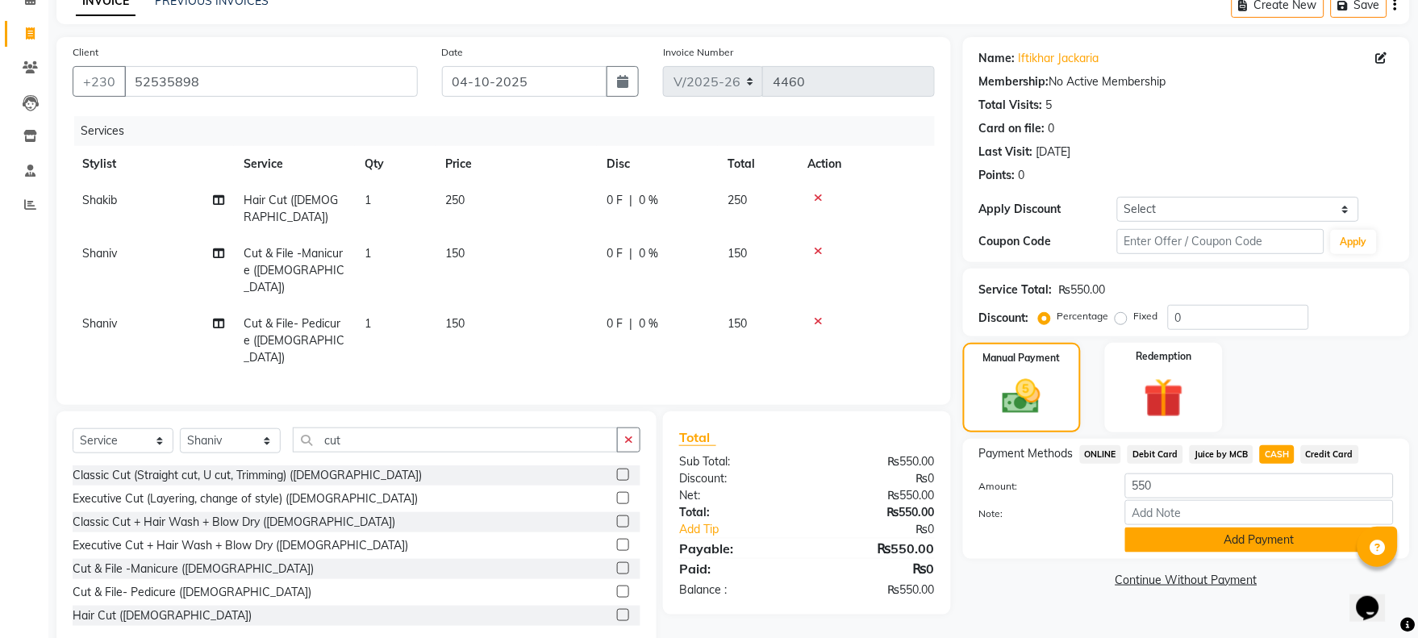
click at [1232, 537] on button "Add Payment" at bounding box center [1260, 540] width 269 height 25
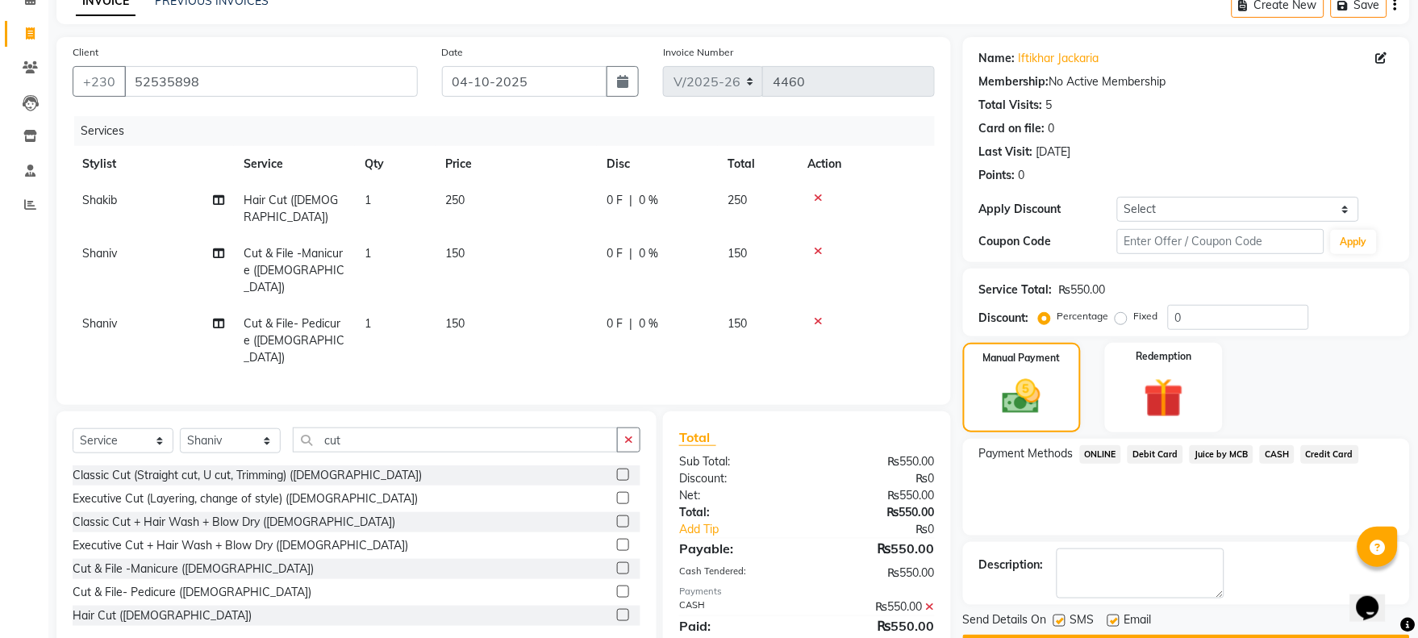
scroll to position [130, 0]
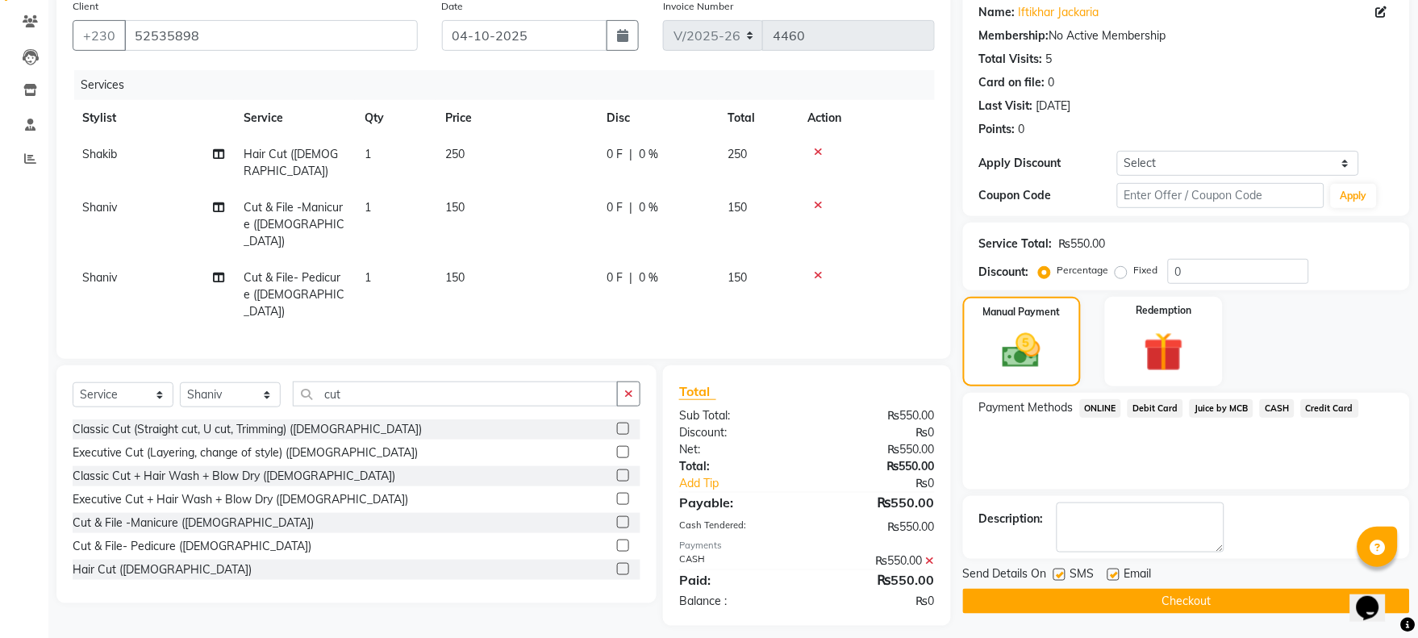
click at [1242, 602] on button "Checkout" at bounding box center [1186, 601] width 447 height 25
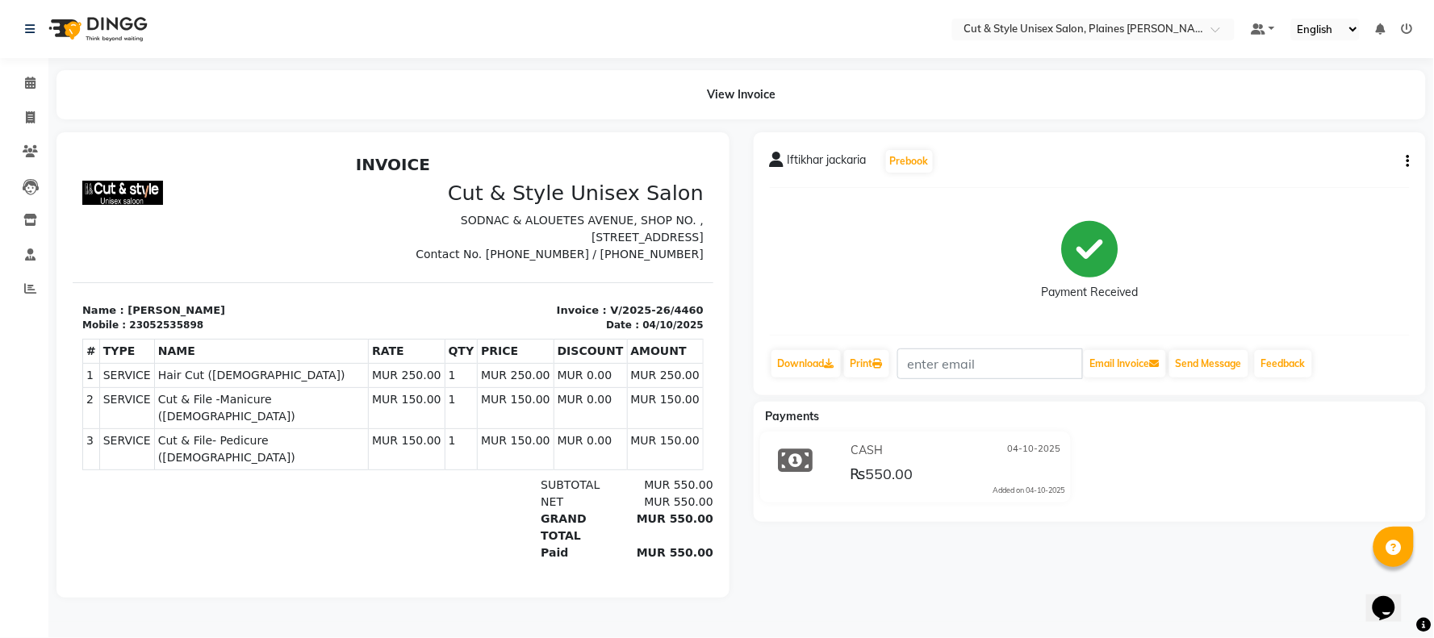
click at [66, 28] on img at bounding box center [96, 28] width 111 height 45
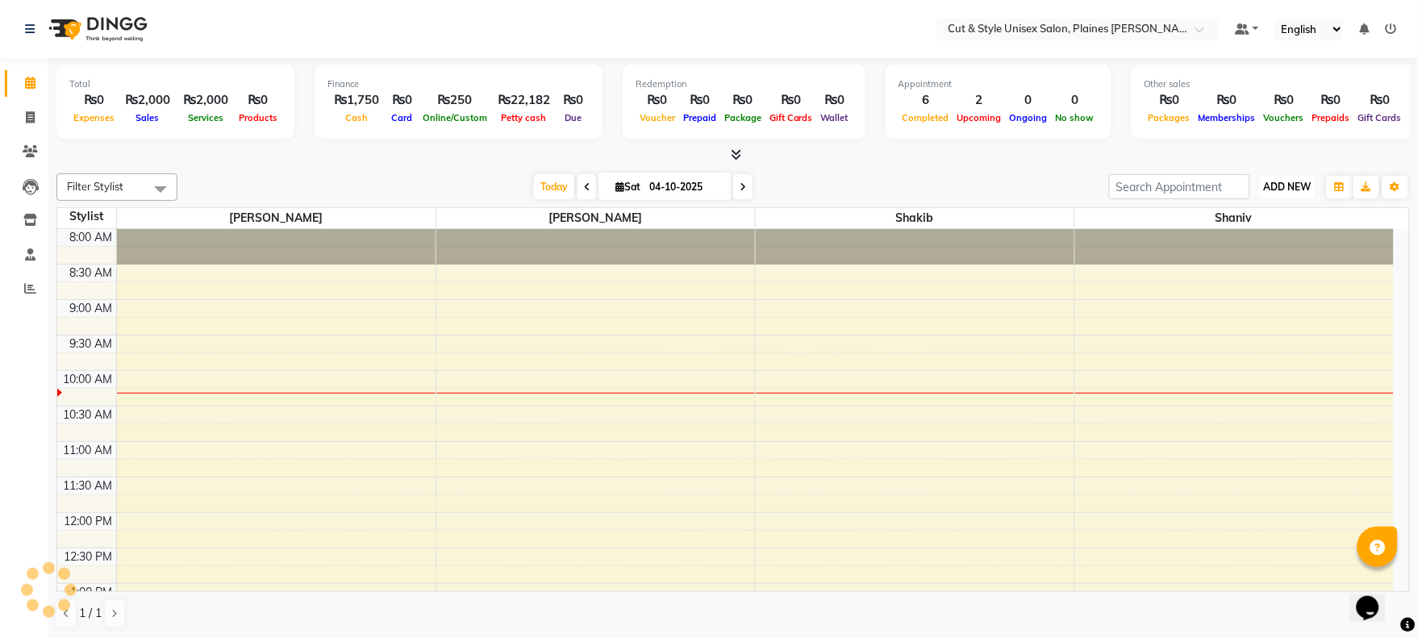
click at [1301, 189] on span "ADD NEW" at bounding box center [1288, 187] width 48 height 12
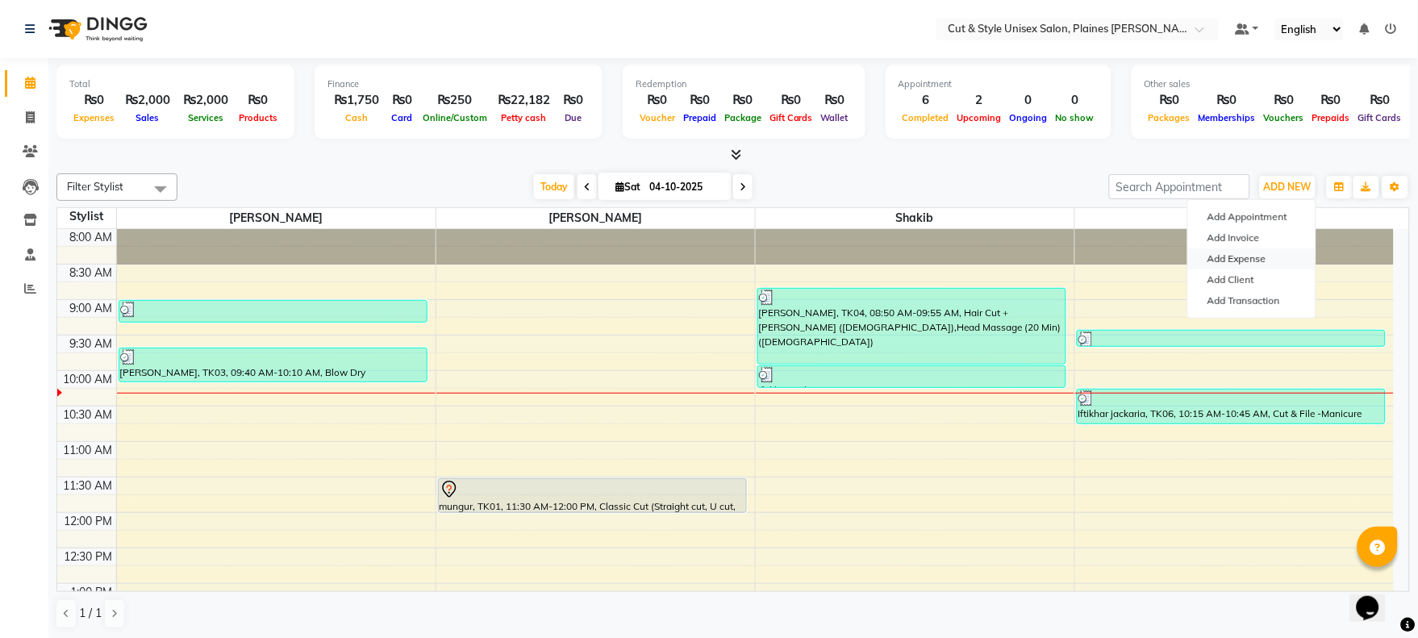
click at [1240, 256] on link "Add Expense" at bounding box center [1251, 258] width 127 height 21
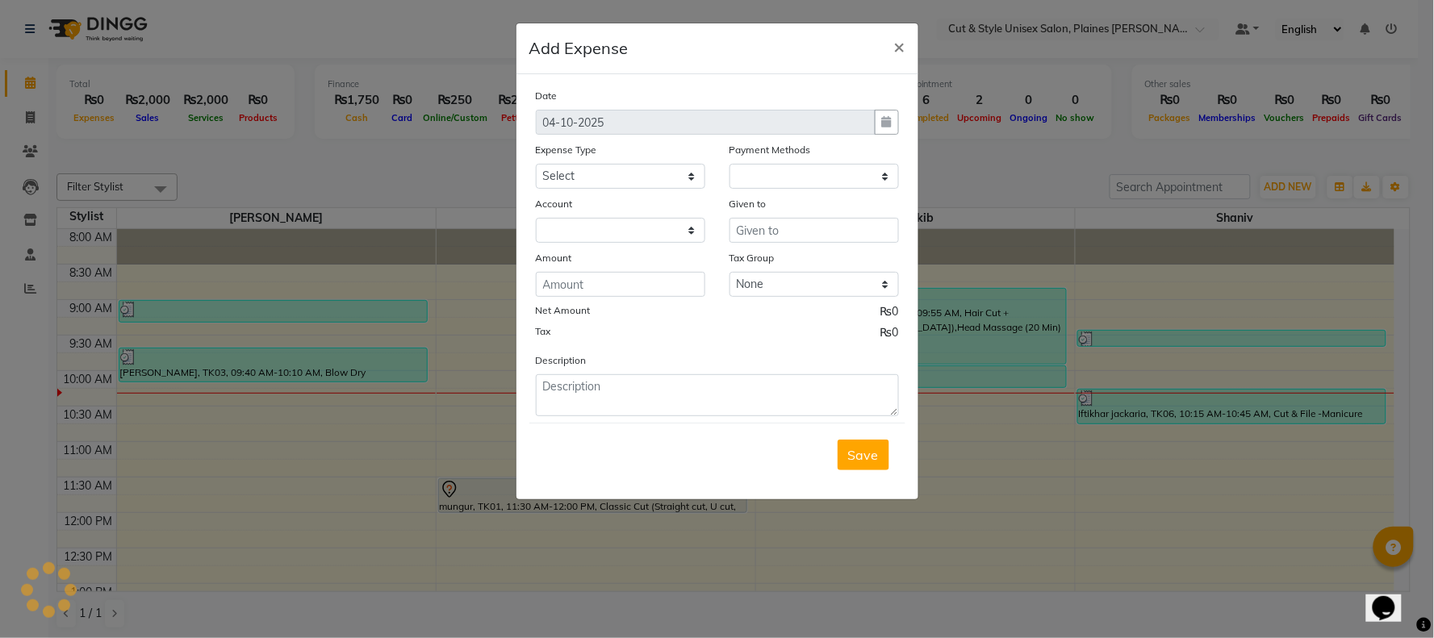
select select "1"
select select "6872"
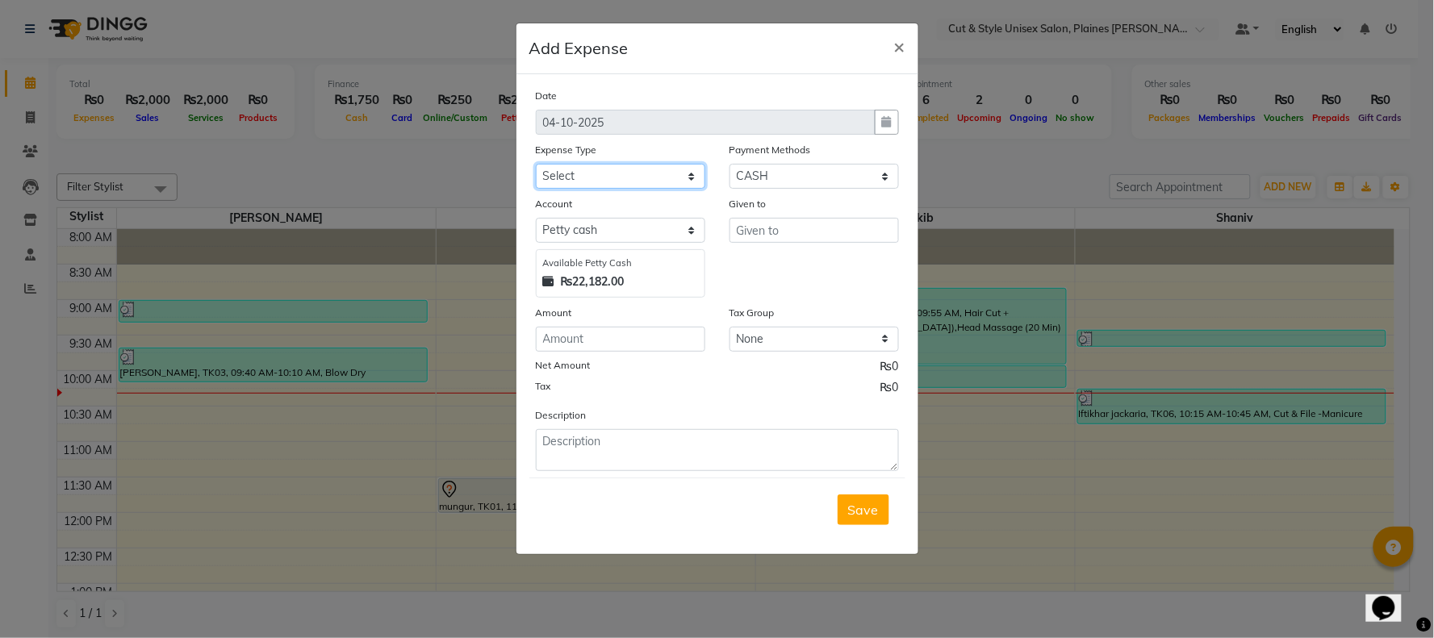
click at [608, 177] on select "Select Advance Salary Bank charges Car maintenance Cash transfer to bank Cash t…" at bounding box center [620, 176] width 169 height 25
select select "10"
click at [536, 164] on select "Select Advance Salary Bank charges Car maintenance Cash transfer to bank Cash t…" at bounding box center [620, 176] width 169 height 25
click at [587, 334] on input "number" at bounding box center [620, 339] width 169 height 25
type input "1567"
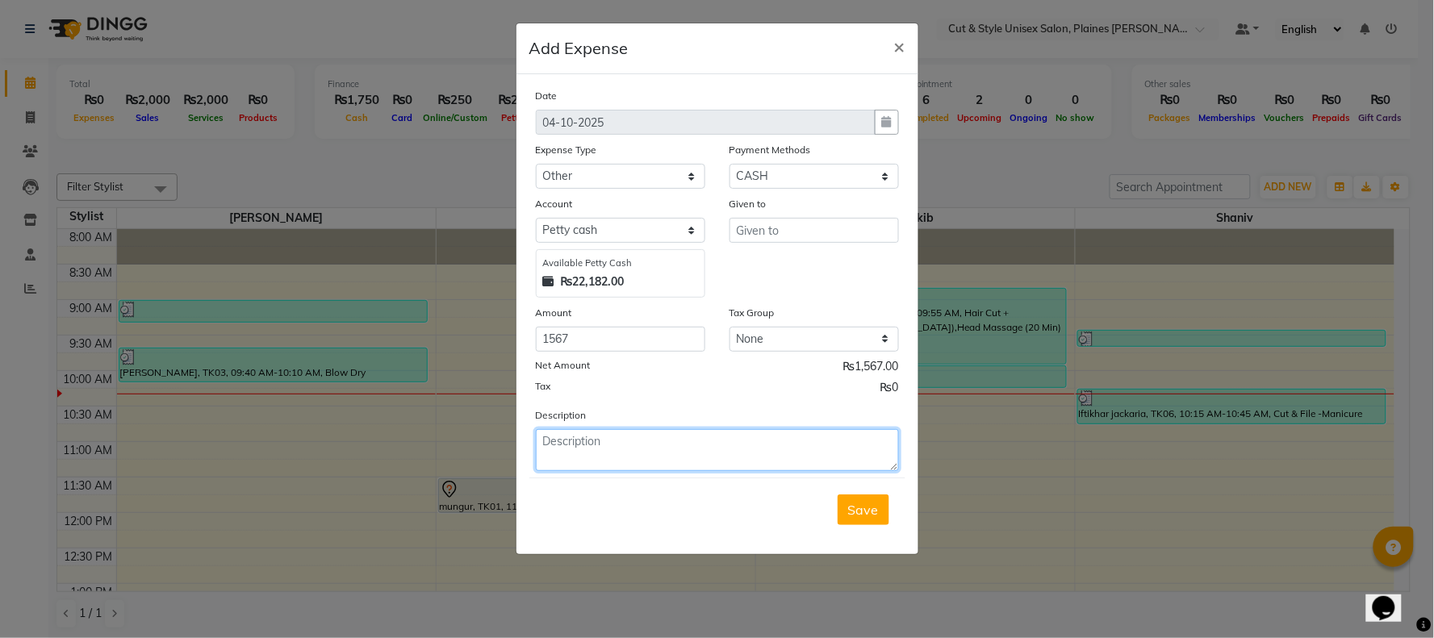
click at [581, 461] on textarea at bounding box center [717, 450] width 363 height 42
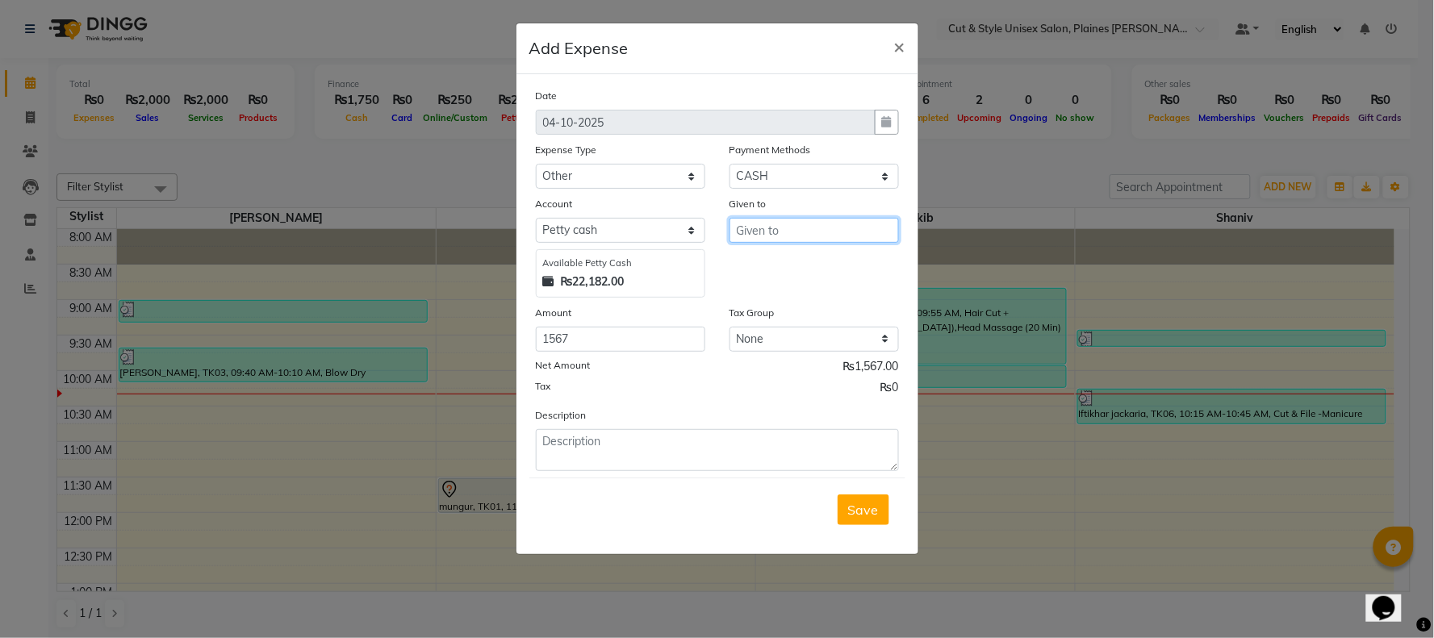
click at [818, 229] on input "text" at bounding box center [813, 230] width 169 height 25
type input "super unic way"
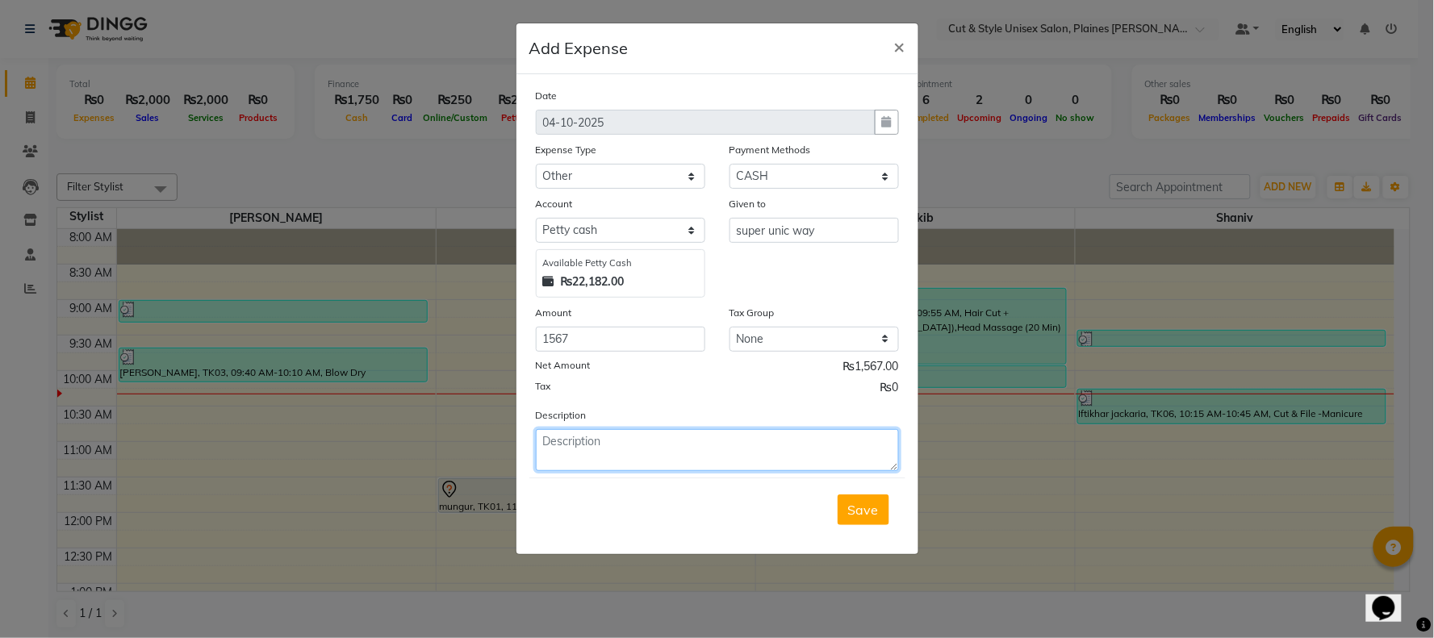
click at [591, 445] on textarea at bounding box center [717, 450] width 363 height 42
click at [839, 441] on textarea "tissues...8..oil olive.1-cocnut.1-almond.1-macine oil..1.dasbin pl...3pct" at bounding box center [717, 450] width 363 height 42
click at [599, 470] on textarea "tissues...8..oil olive.1-cocnut.1-almond.1-macine oil..1.dastbin pl...3pct" at bounding box center [717, 450] width 363 height 42
type textarea "tissues...8..oil olive.1-cocnut.1-almond.1-macine oil..1.dastbin pl...3pct-...i…"
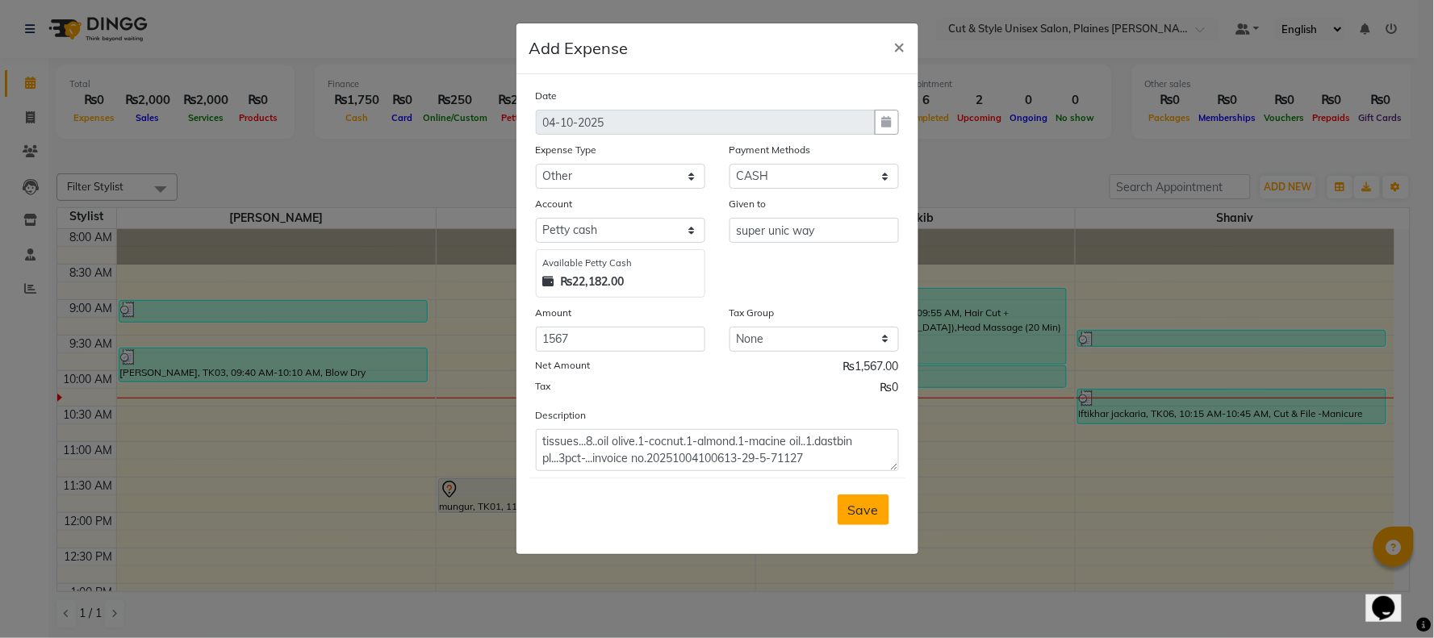
click at [855, 509] on span "Save" at bounding box center [863, 510] width 31 height 16
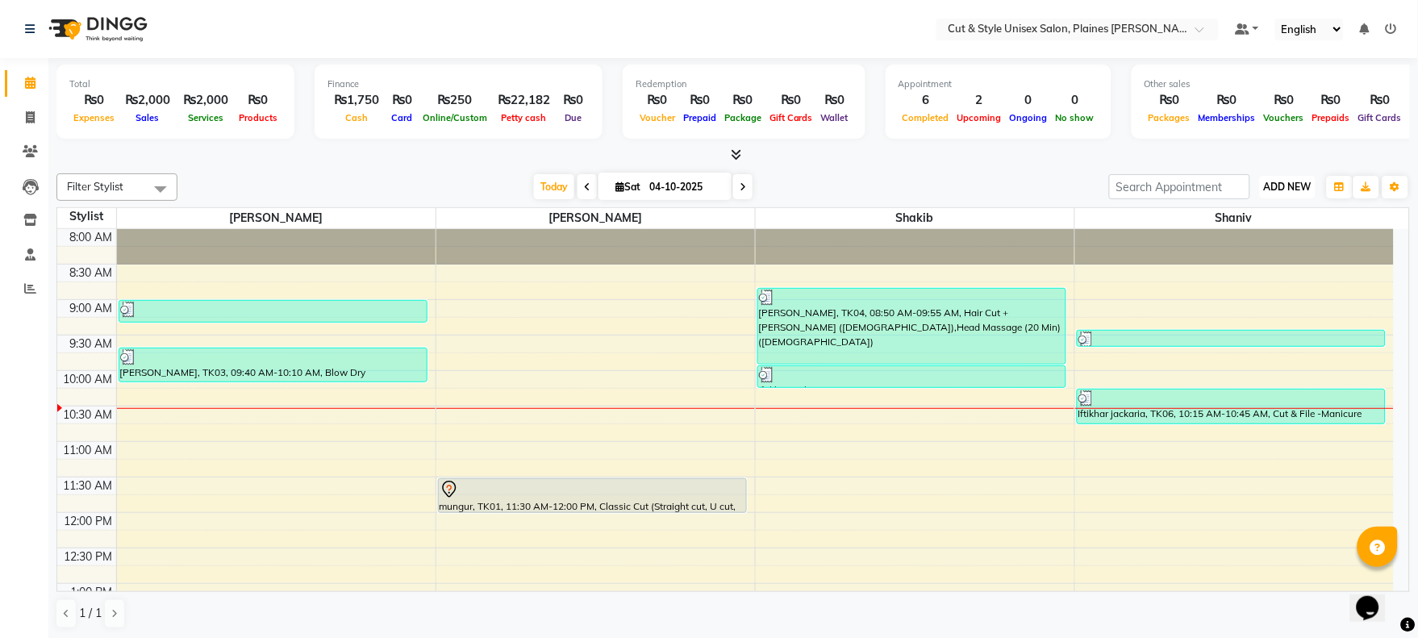
click at [1283, 189] on span "ADD NEW" at bounding box center [1288, 187] width 48 height 12
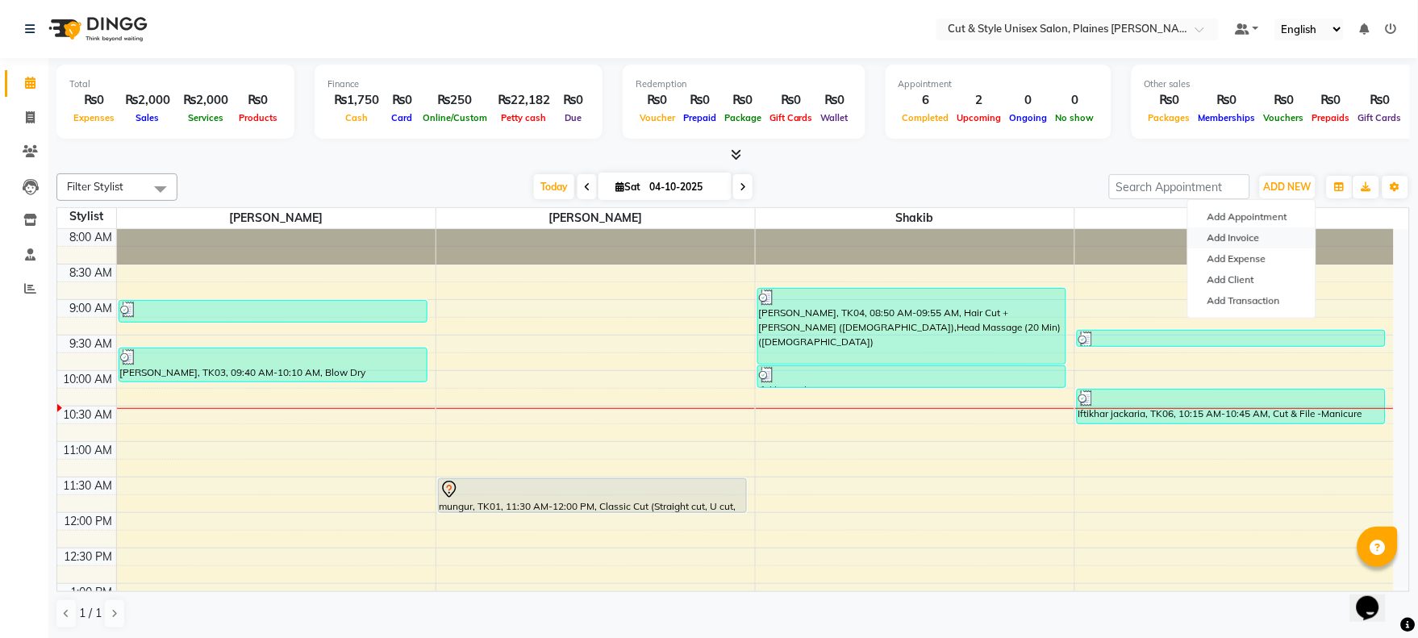
click at [1249, 242] on link "Add Invoice" at bounding box center [1251, 238] width 127 height 21
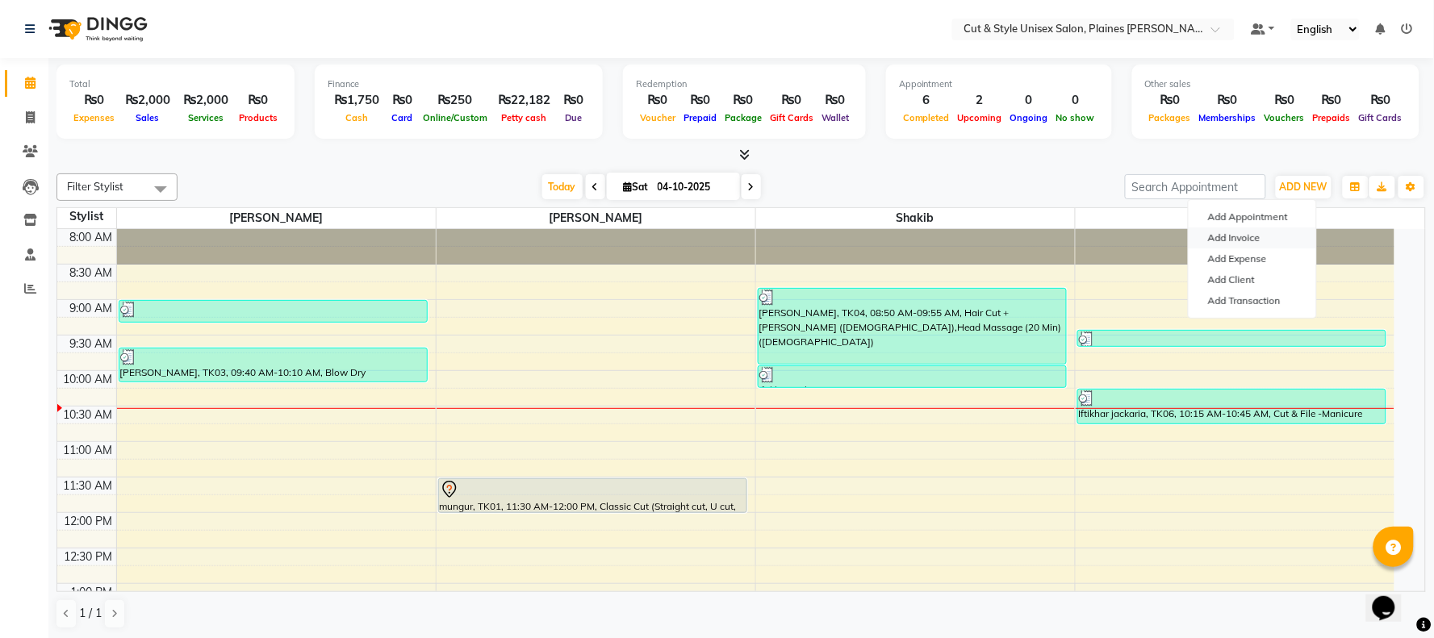
select select "service"
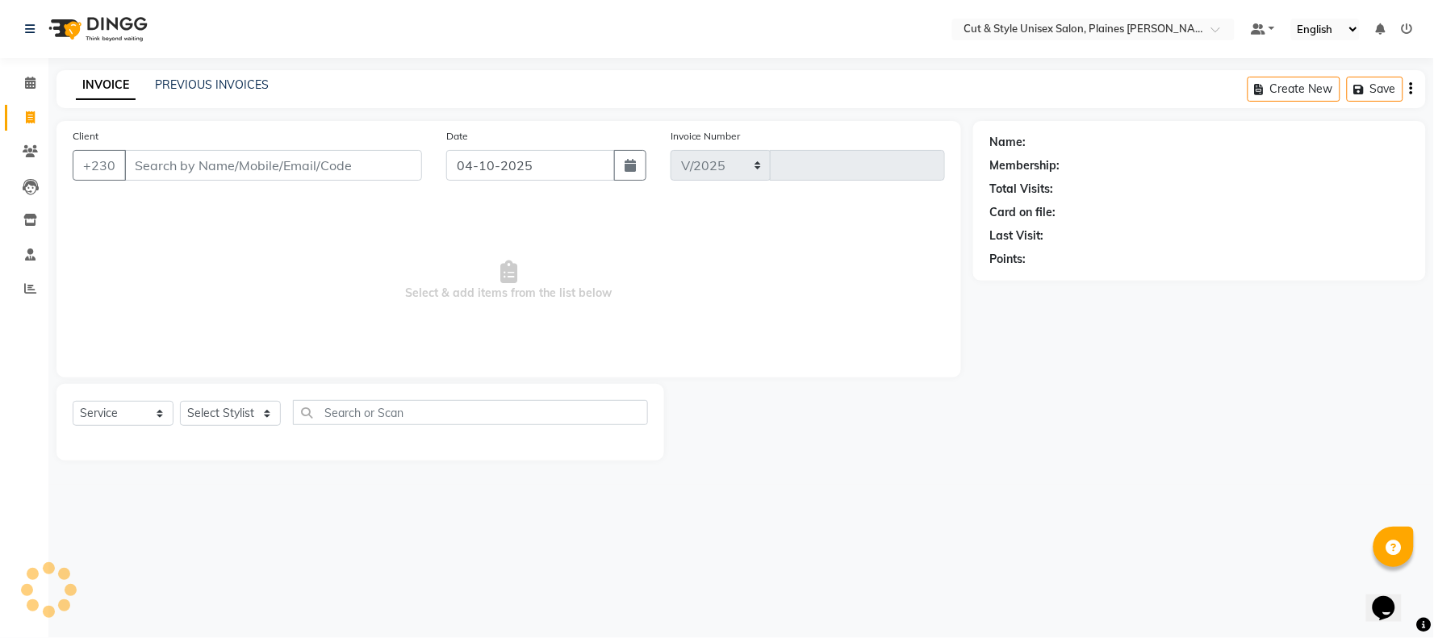
select select "7731"
type input "4461"
drag, startPoint x: 175, startPoint y: 410, endPoint x: 186, endPoint y: 410, distance: 10.5
click at [180, 410] on div "Select Service Product Membership Package Voucher Prepaid Gift Card Select Styl…" at bounding box center [360, 419] width 575 height 38
click at [205, 411] on select "Select Stylist" at bounding box center [230, 413] width 101 height 25
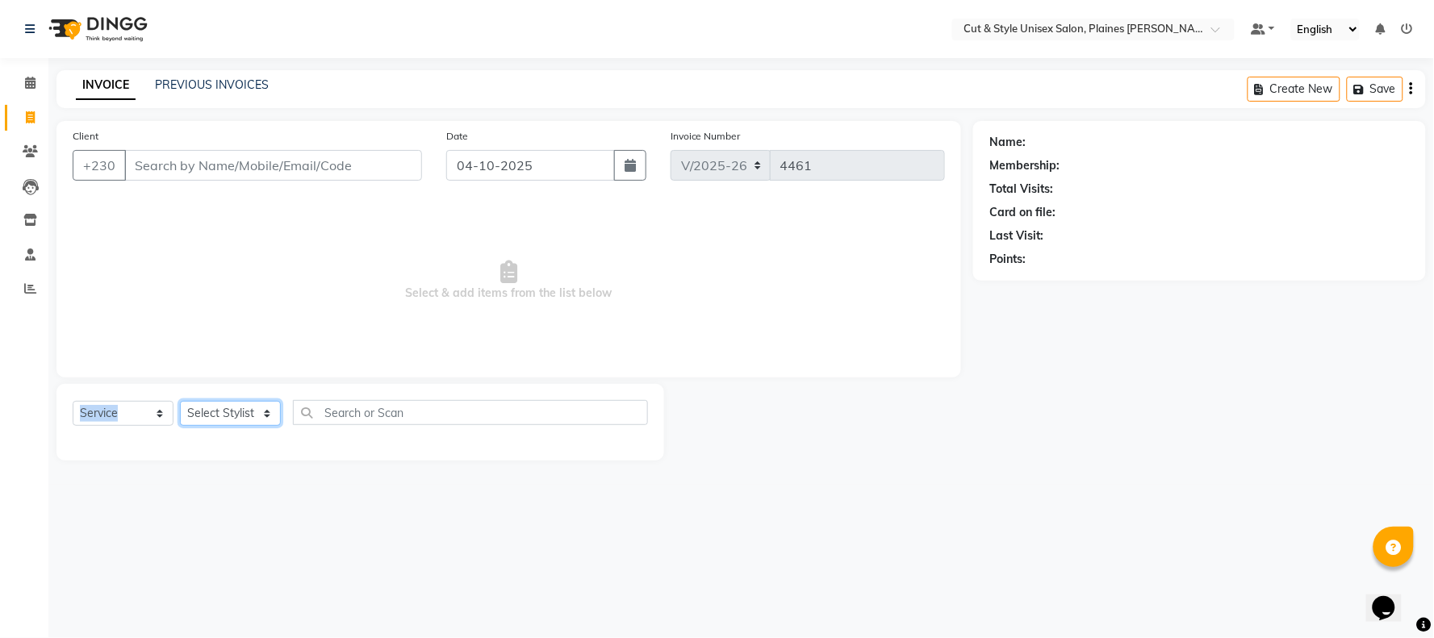
select select "68910"
click at [180, 402] on select "Select Stylist [PERSON_NAME] Manager [PERSON_NAME]" at bounding box center [230, 413] width 101 height 25
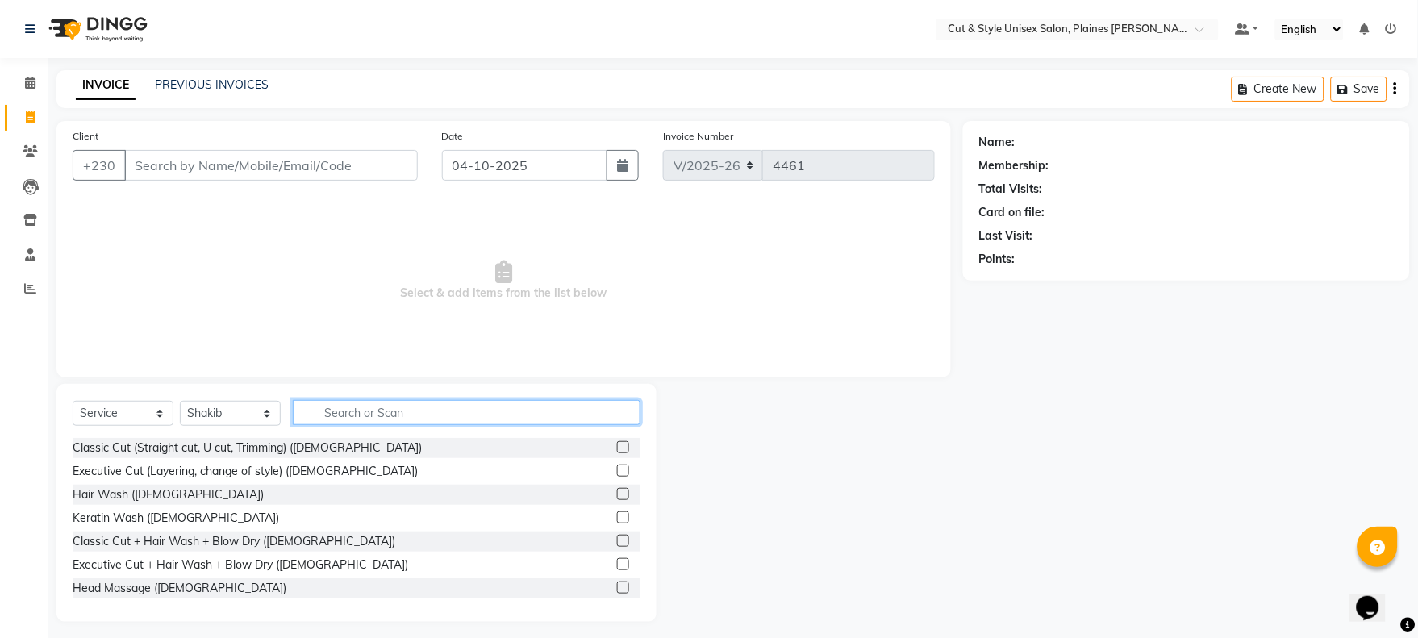
click at [396, 403] on input "text" at bounding box center [467, 412] width 348 height 25
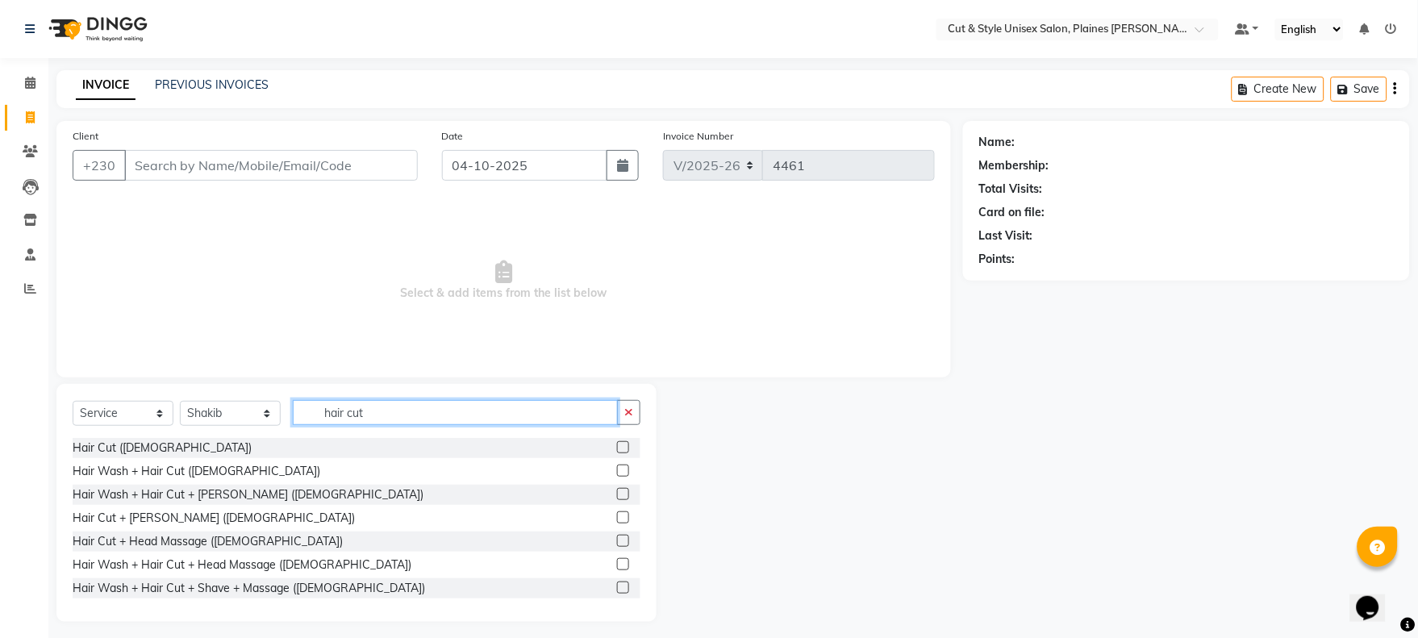
type input "hair cut"
click at [617, 445] on label at bounding box center [623, 447] width 12 height 12
click at [617, 445] on input "checkbox" at bounding box center [622, 448] width 10 height 10
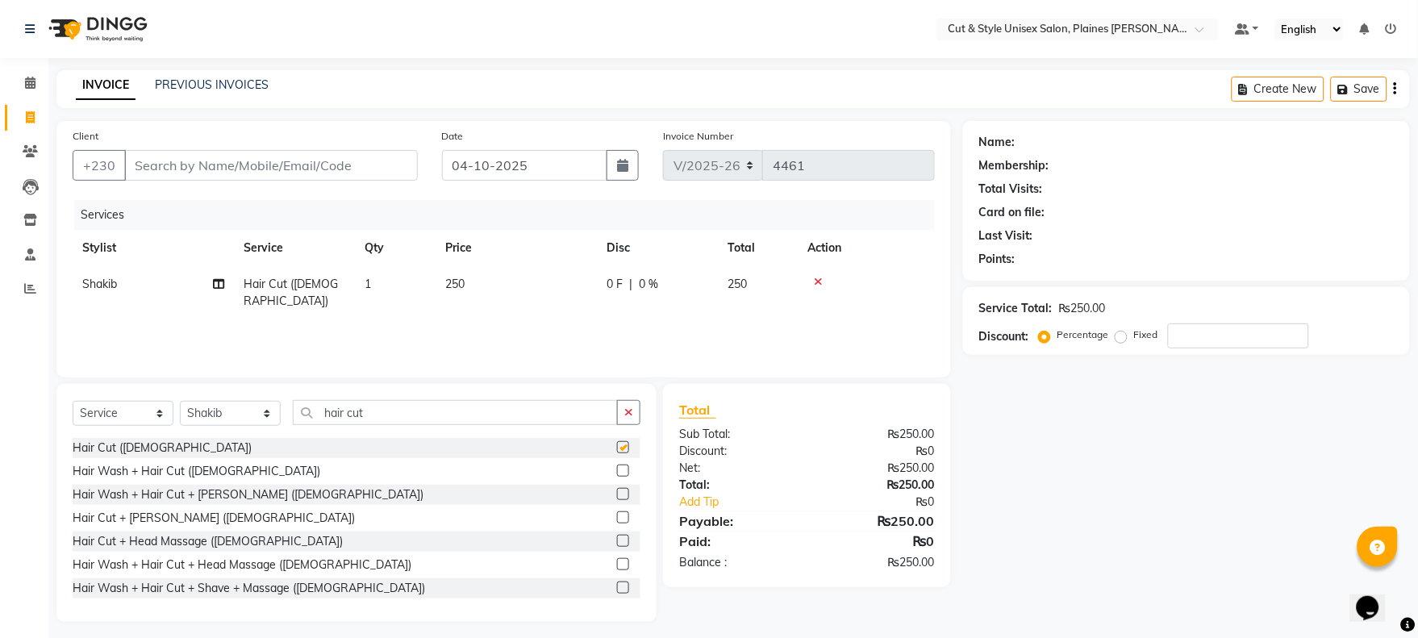
checkbox input "false"
click at [223, 164] on input "Client" at bounding box center [271, 165] width 294 height 31
type input "5"
type input "0"
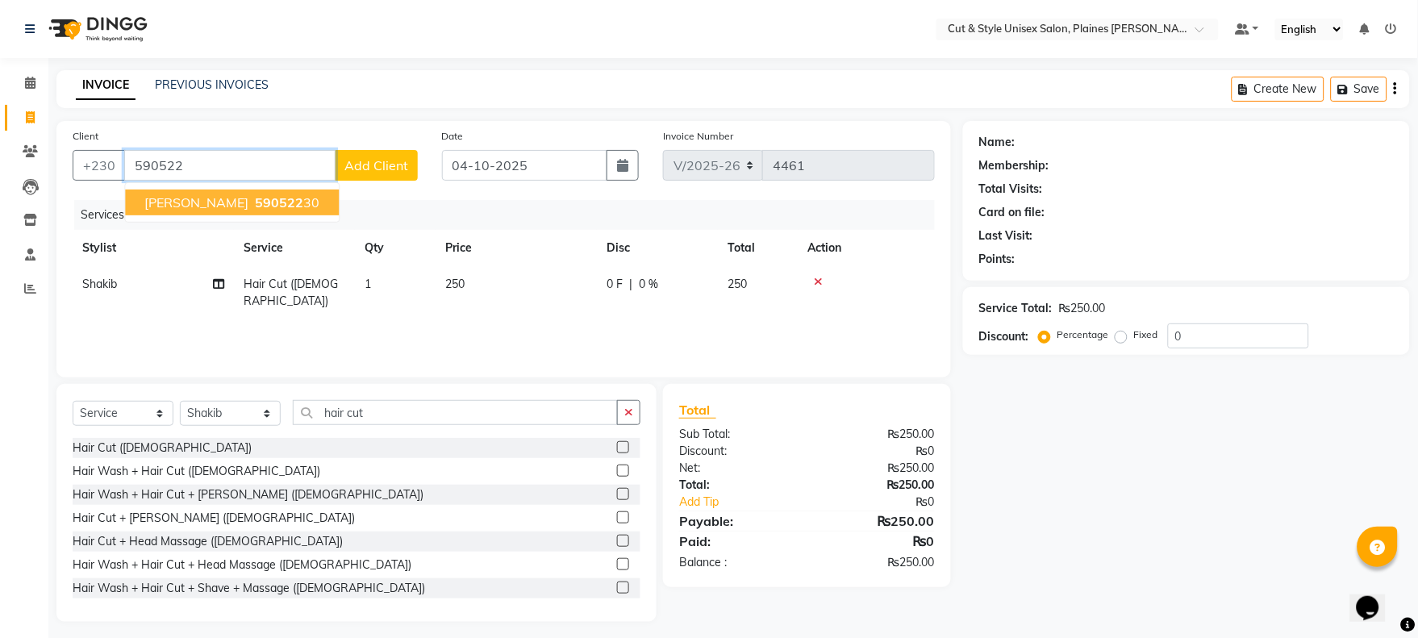
click at [214, 191] on button "[PERSON_NAME] 590522 30" at bounding box center [232, 203] width 214 height 26
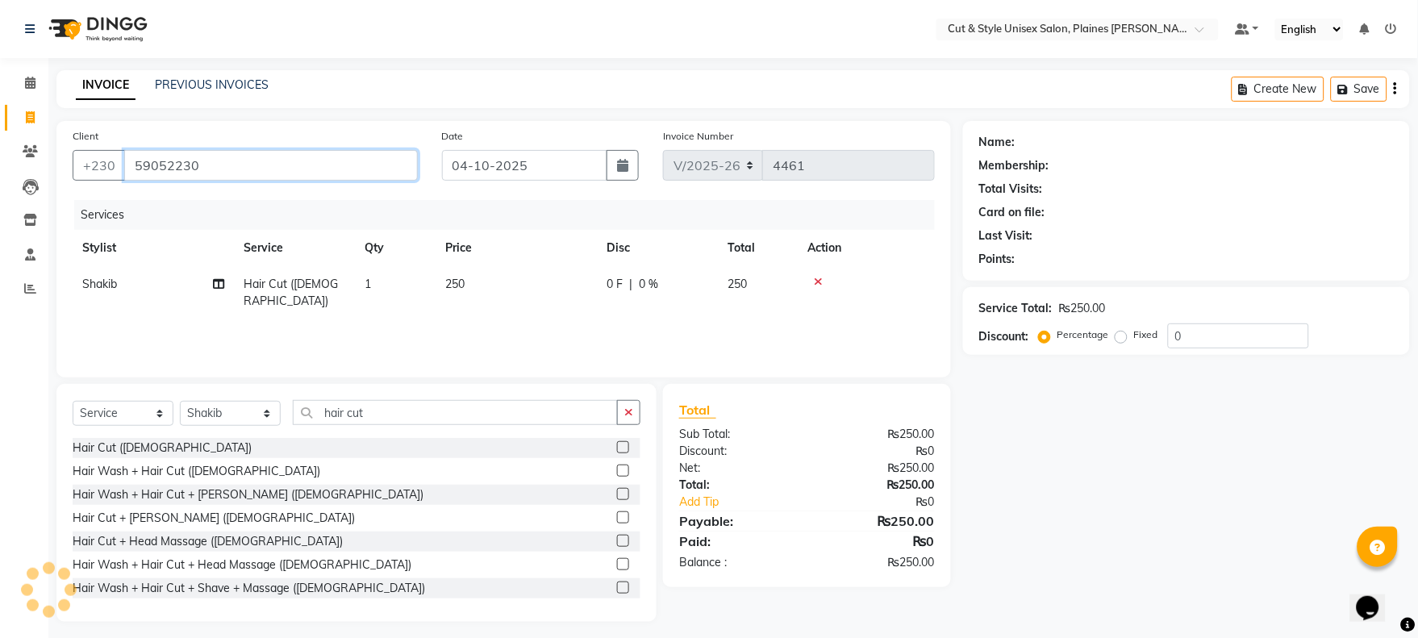
type input "59052230"
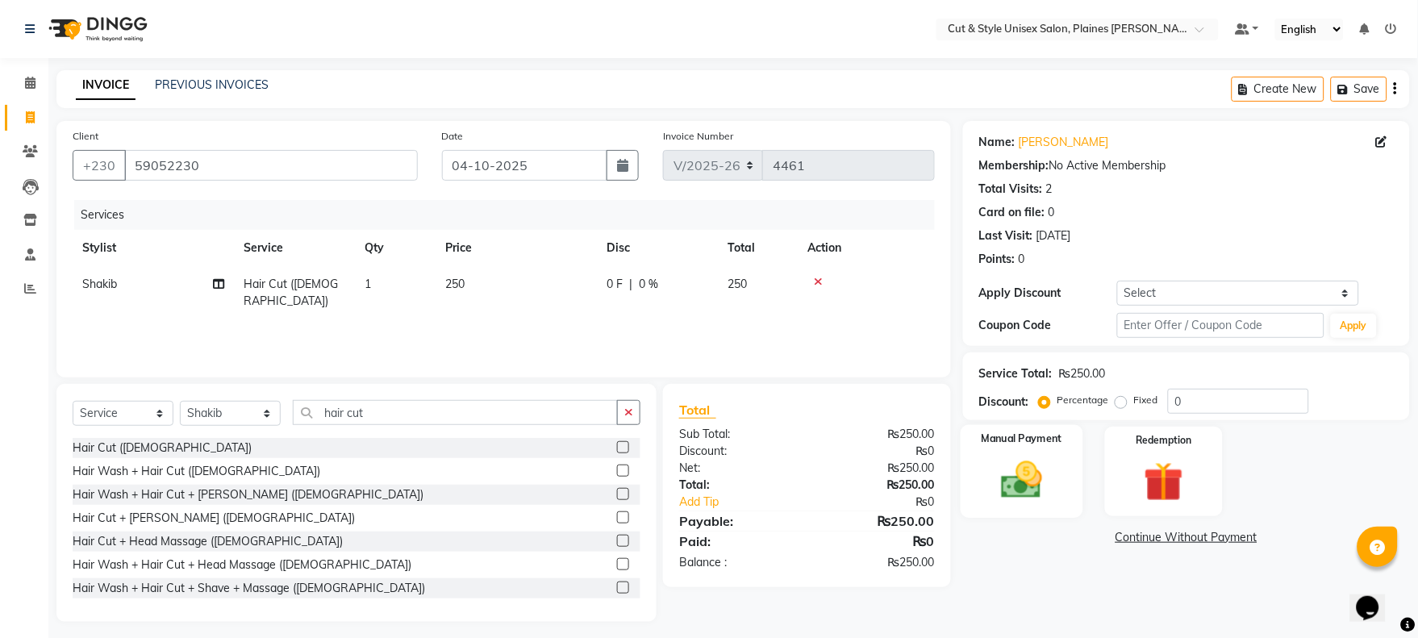
click at [1004, 481] on img at bounding box center [1021, 481] width 67 height 48
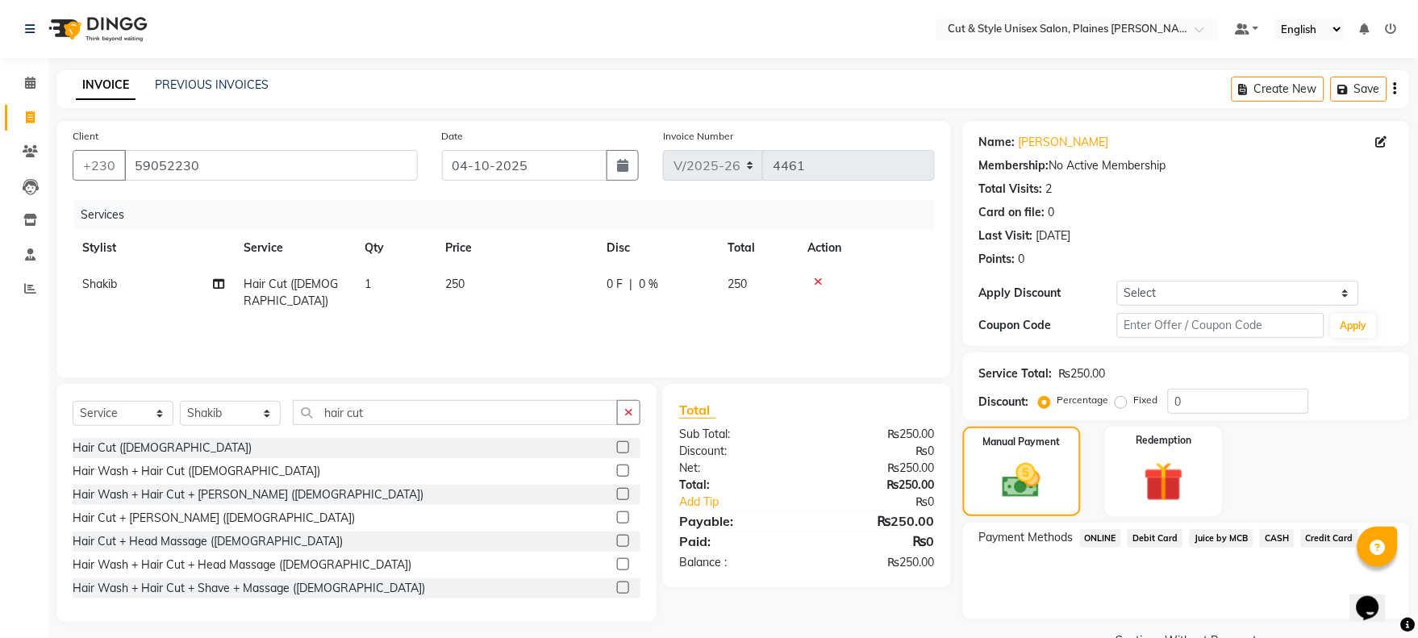
click at [1277, 537] on span "CASH" at bounding box center [1277, 538] width 35 height 19
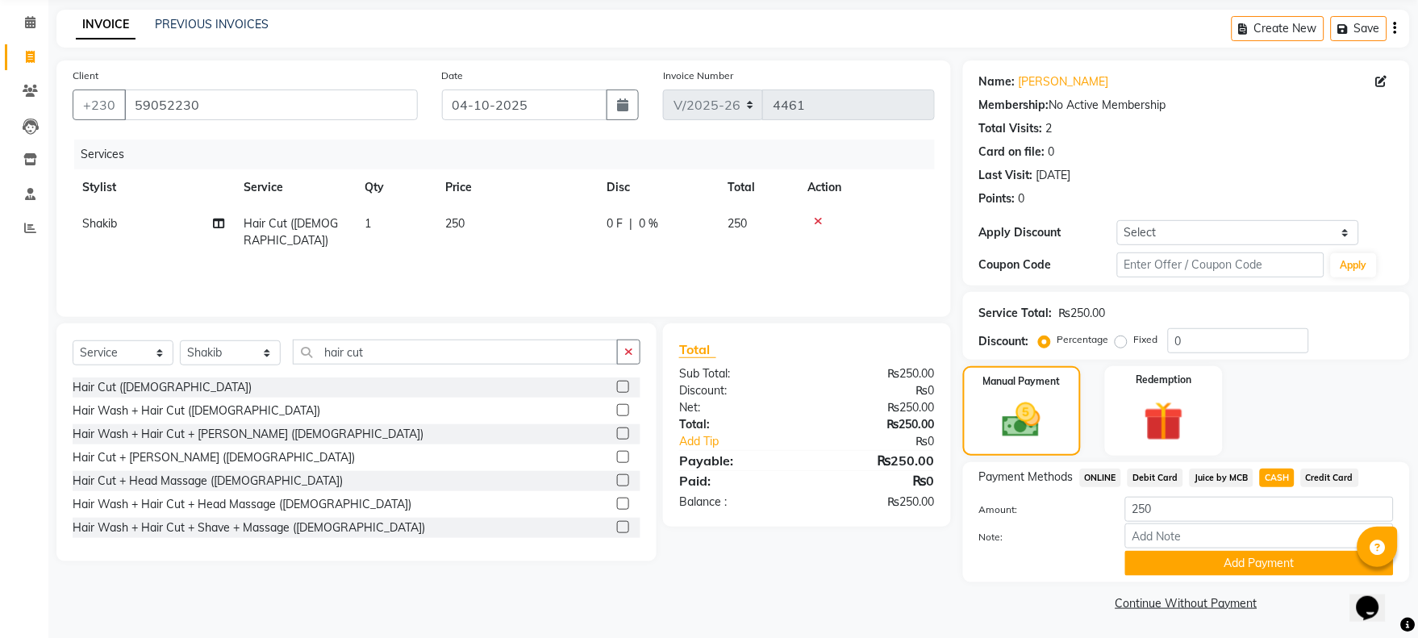
scroll to position [61, 0]
click at [1268, 559] on button "Add Payment" at bounding box center [1260, 562] width 269 height 25
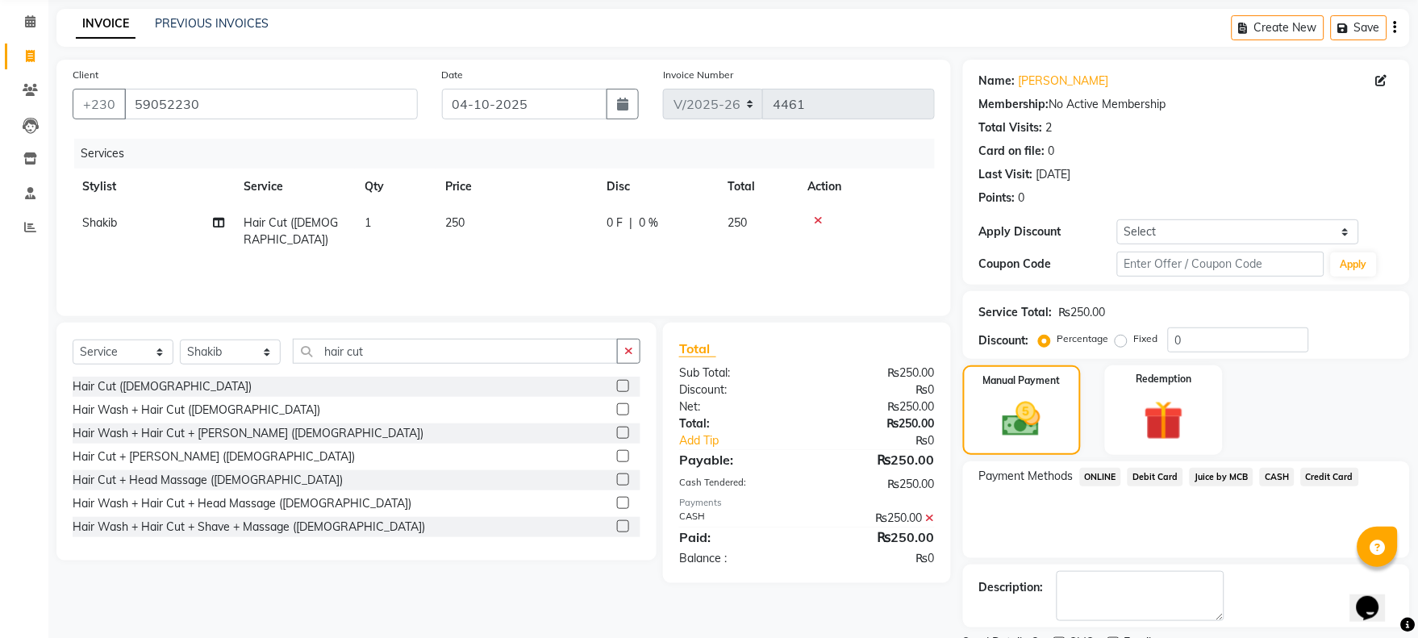
scroll to position [130, 0]
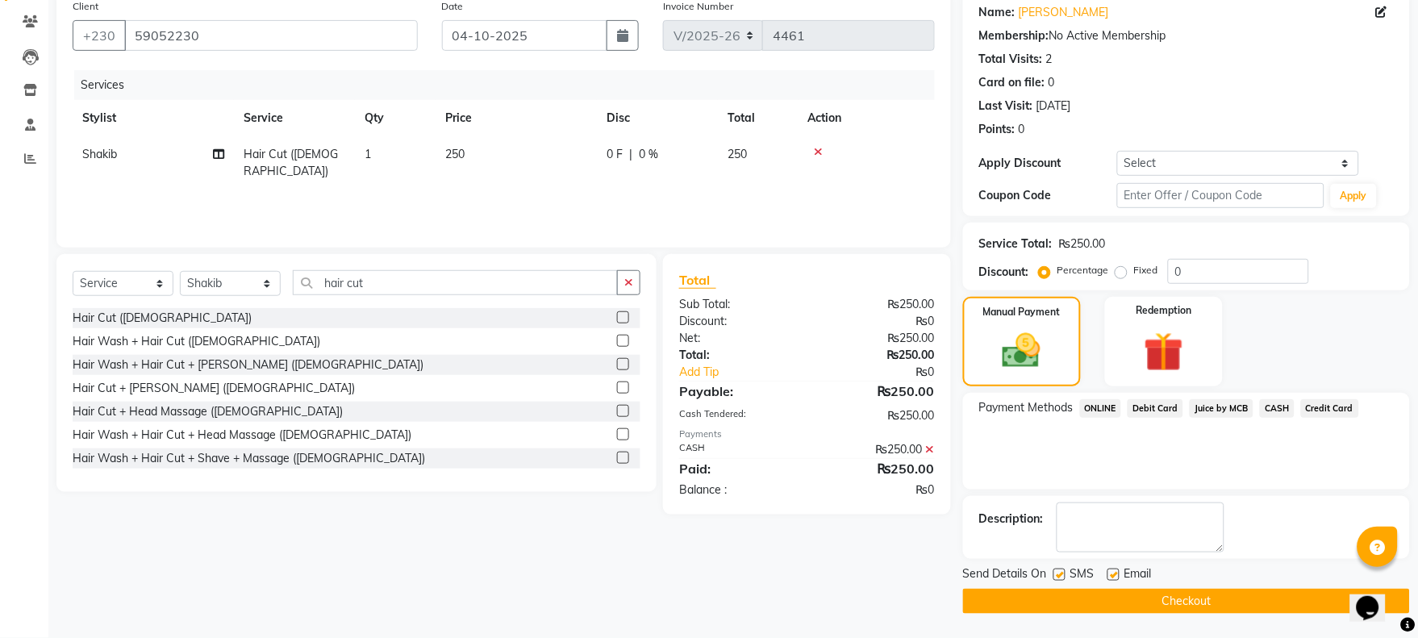
click at [1251, 598] on button "Checkout" at bounding box center [1186, 601] width 447 height 25
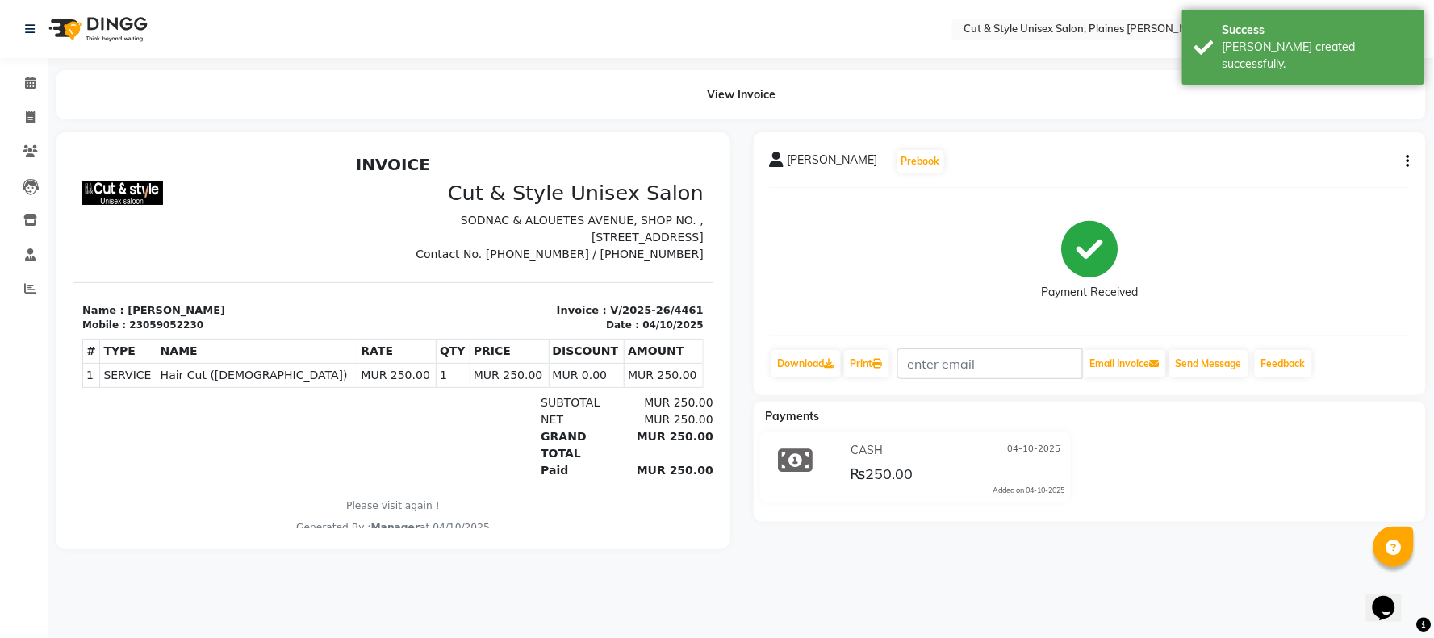
click at [105, 16] on img at bounding box center [96, 28] width 111 height 45
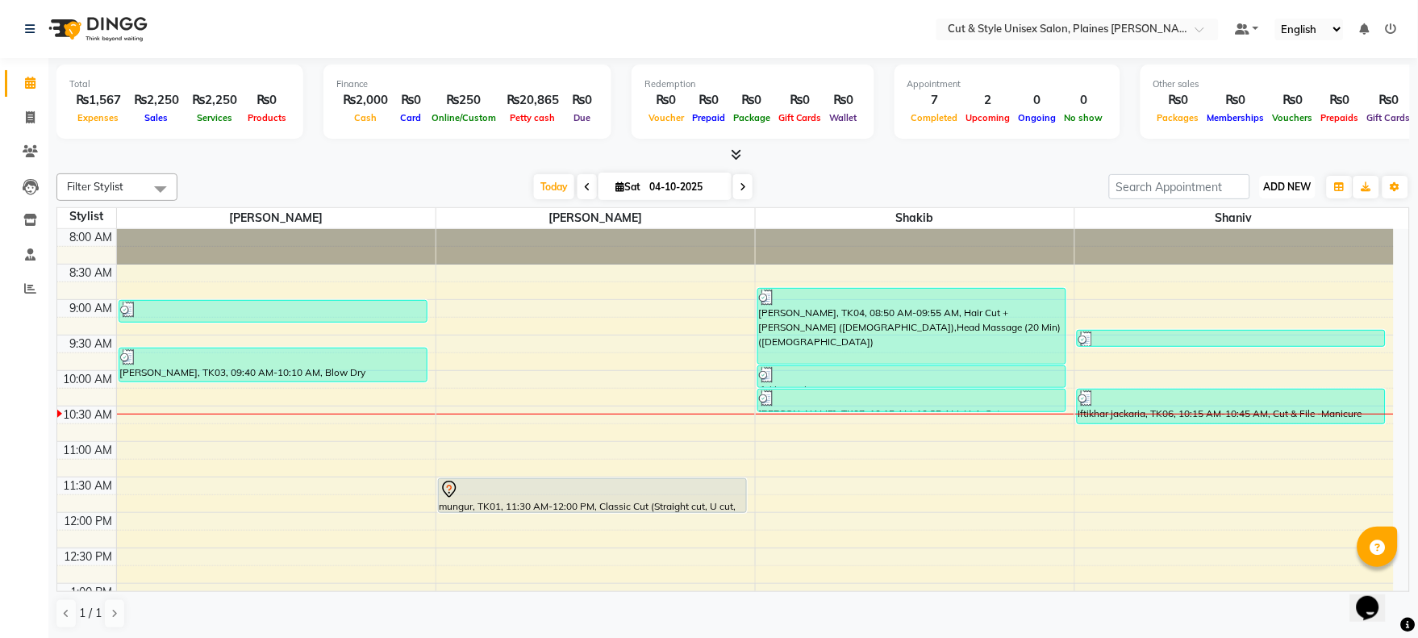
click at [1280, 183] on span "ADD NEW" at bounding box center [1288, 187] width 48 height 12
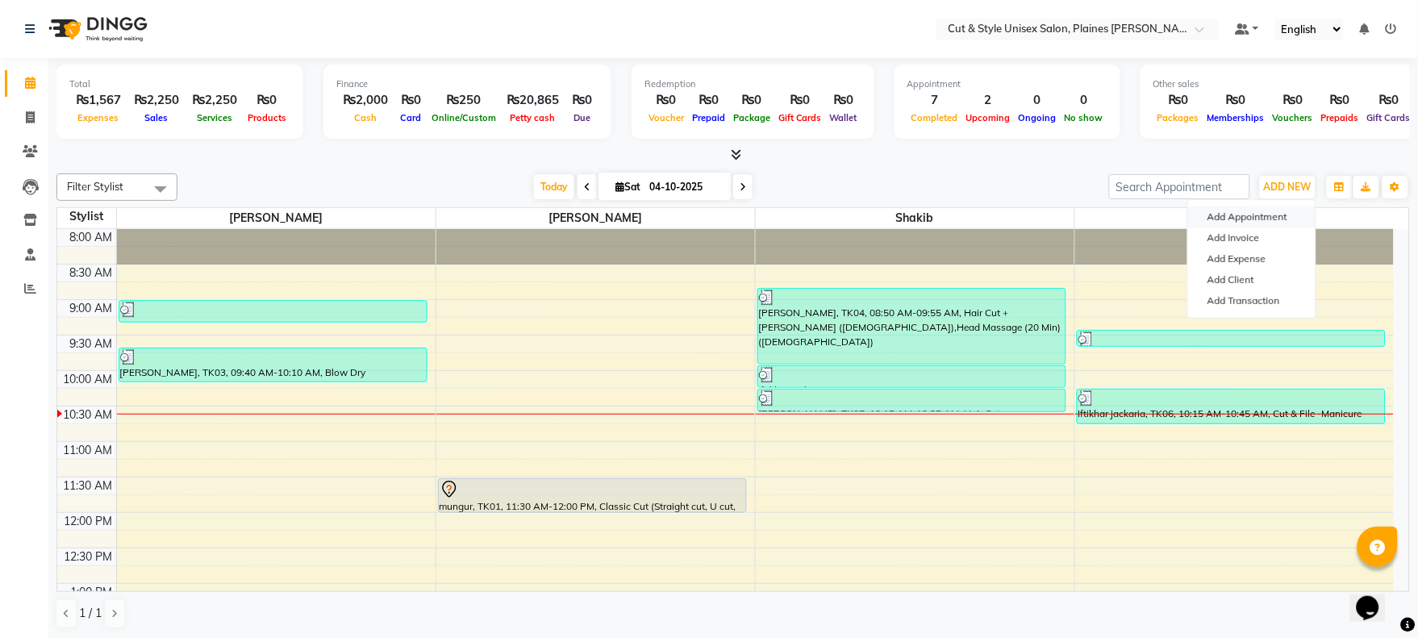
click at [1259, 215] on button "Add Appointment" at bounding box center [1251, 217] width 127 height 21
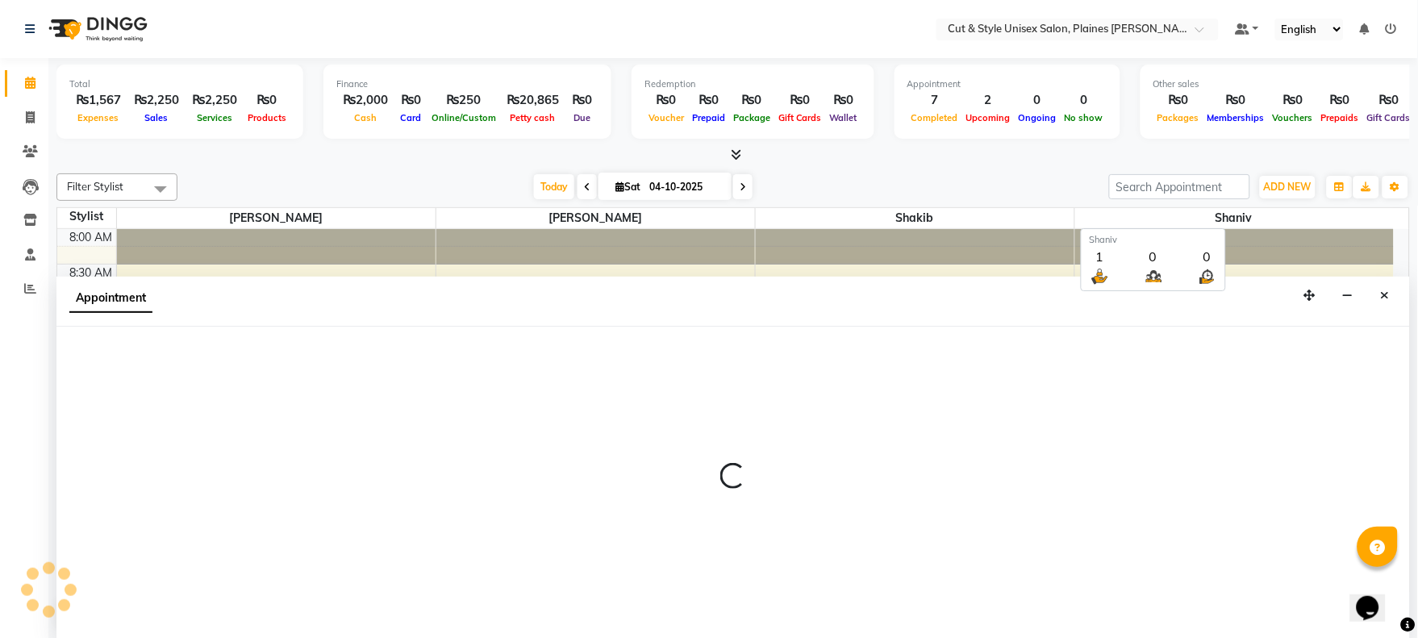
scroll to position [1, 0]
select select "540"
select select "tentative"
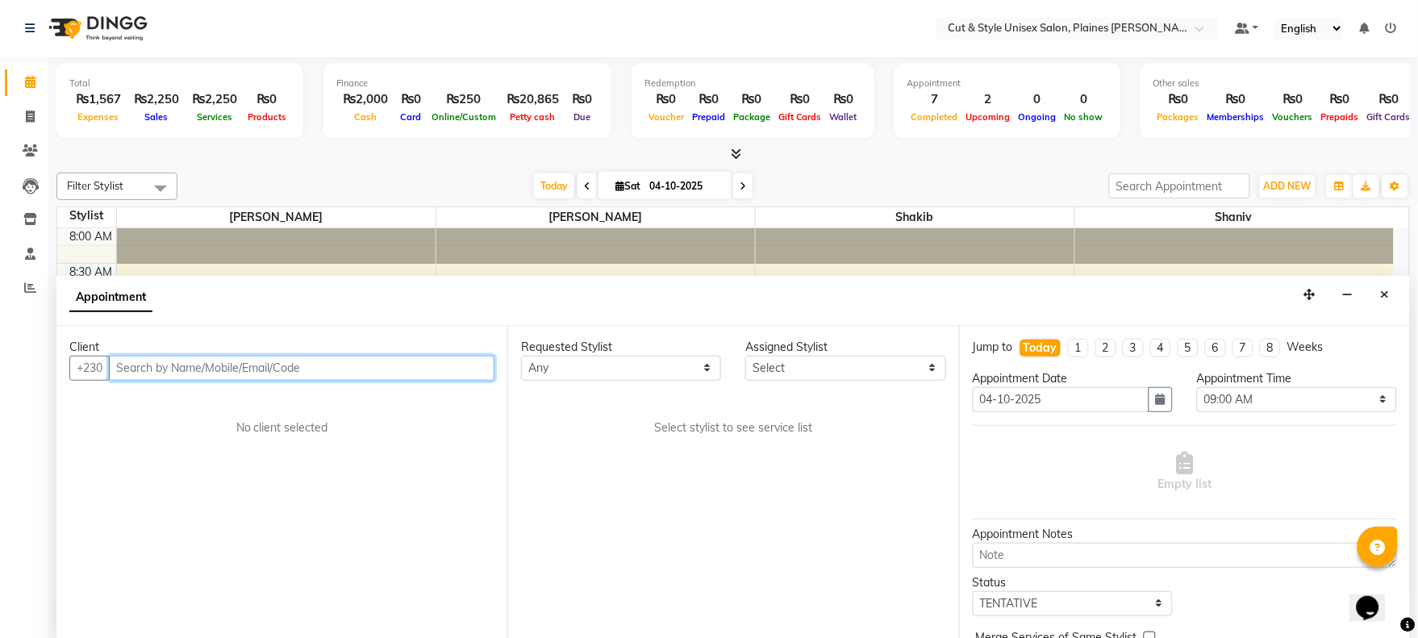
click at [291, 375] on input "text" at bounding box center [302, 368] width 386 height 25
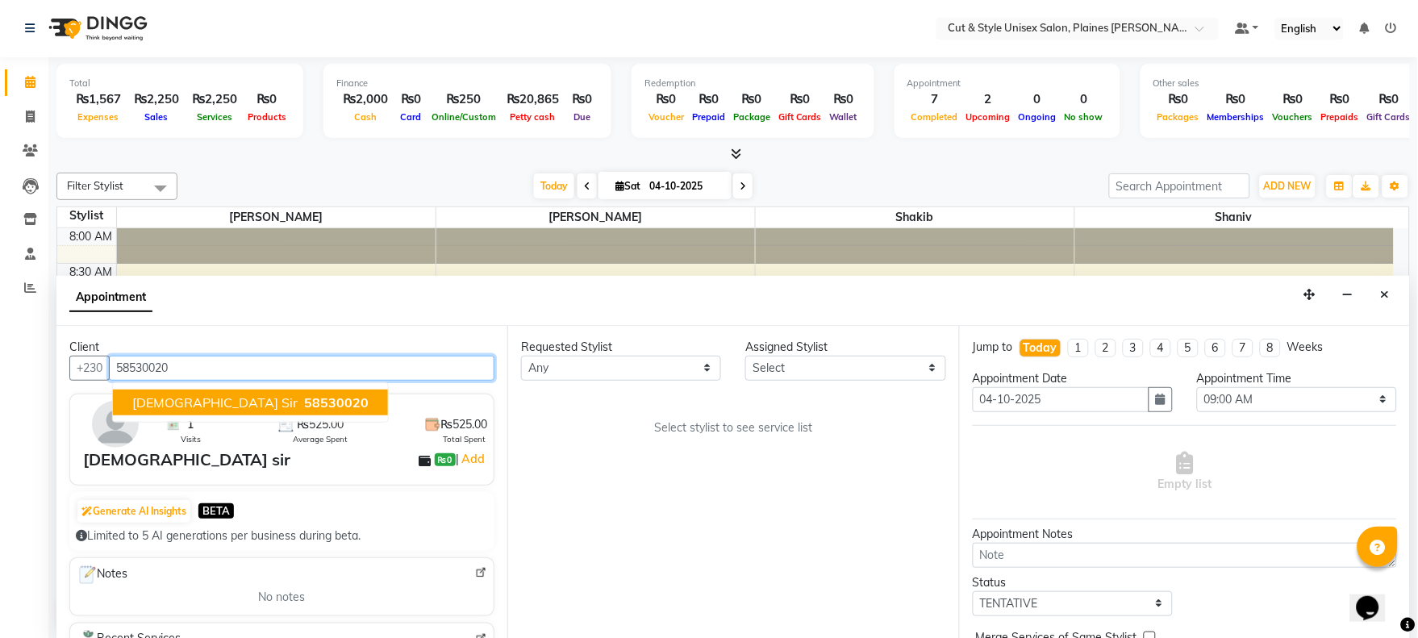
click at [304, 400] on span "58530020" at bounding box center [336, 403] width 65 height 16
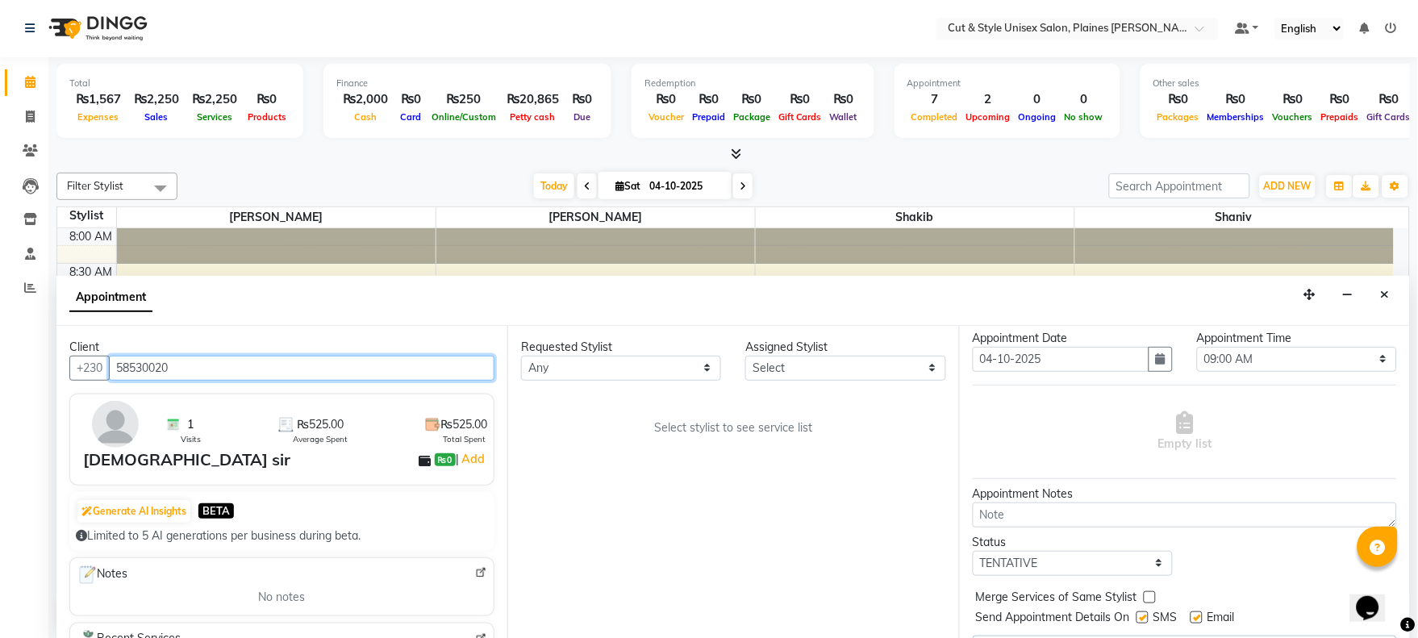
scroll to position [81, 0]
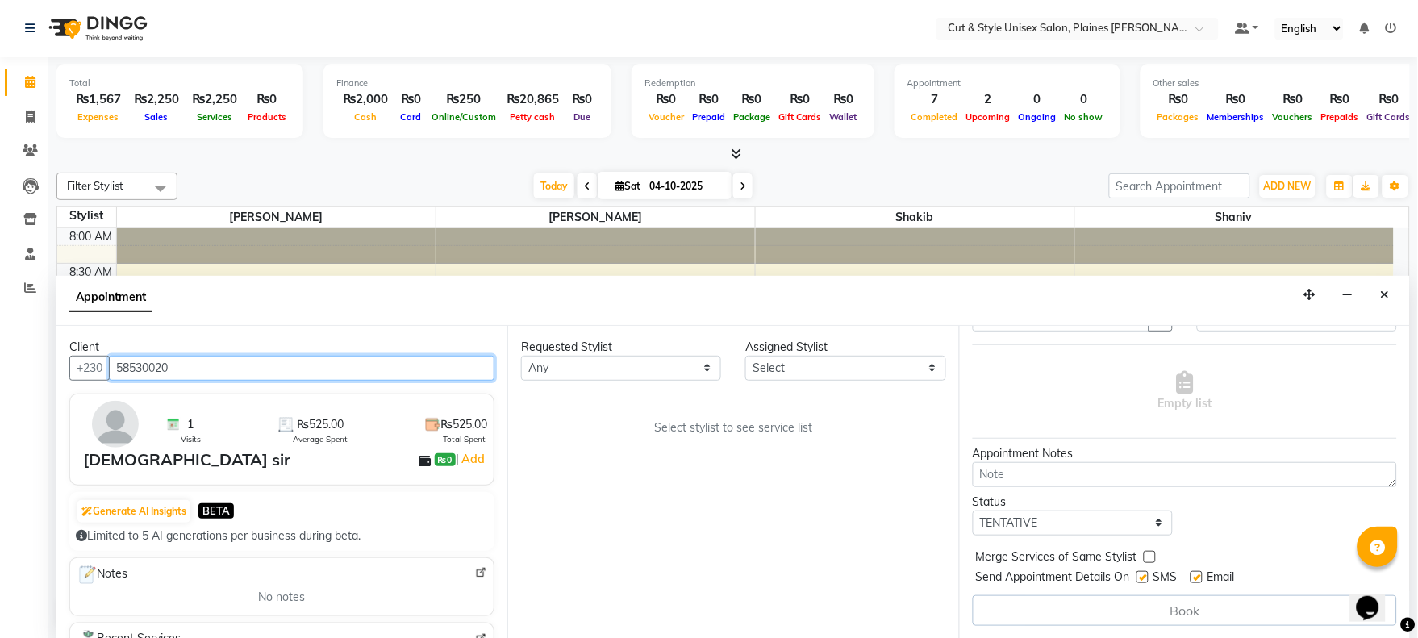
type input "58530020"
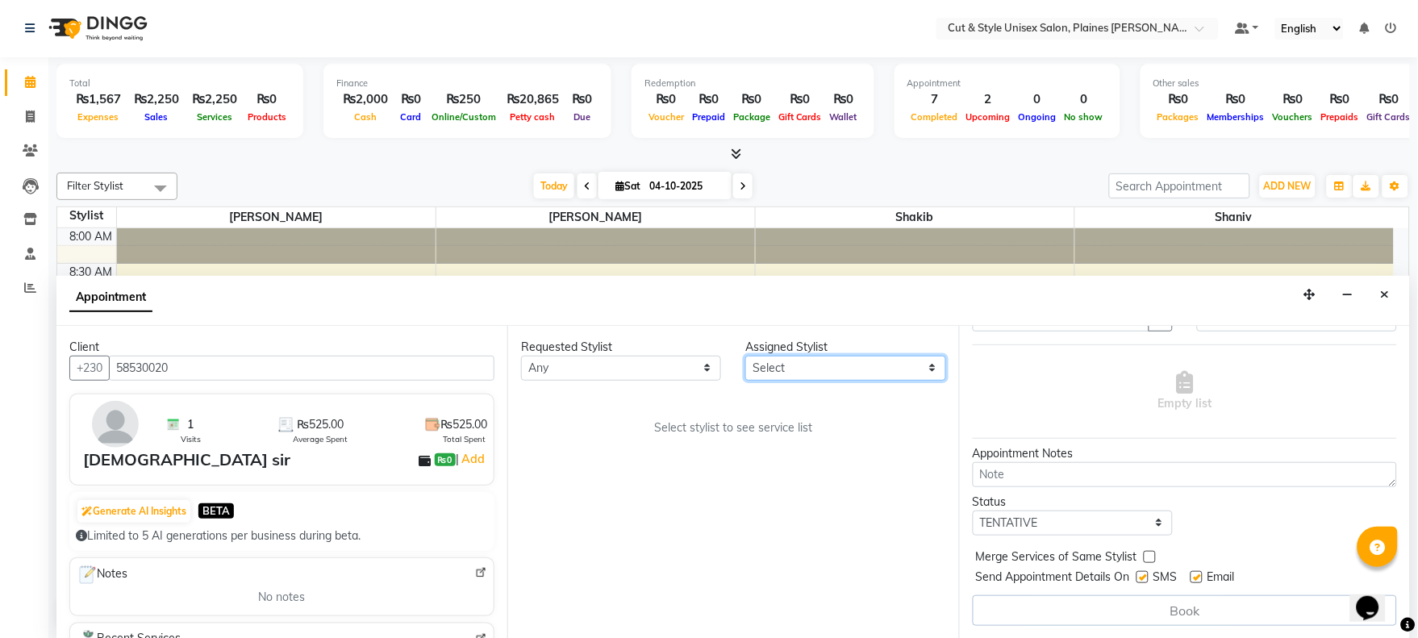
click at [793, 365] on select "Select [PERSON_NAME]" at bounding box center [845, 368] width 200 height 25
select select "68908"
click at [745, 356] on select "Select [PERSON_NAME]" at bounding box center [845, 368] width 200 height 25
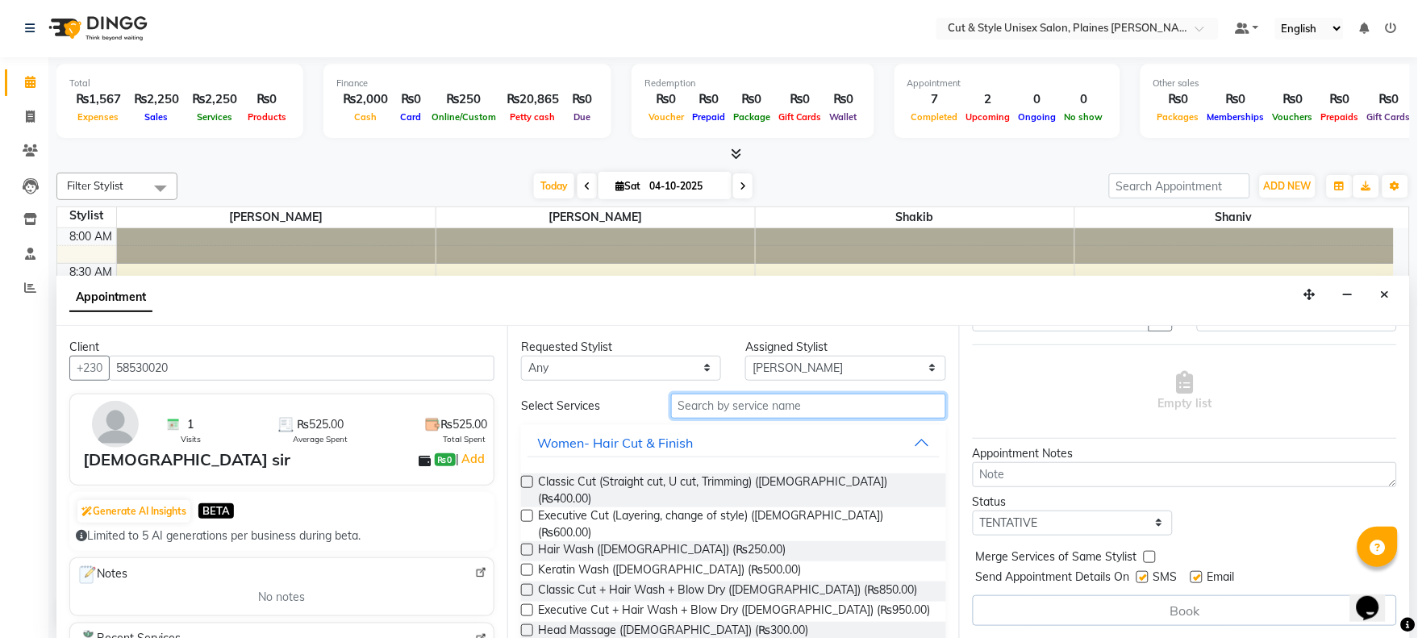
click at [741, 407] on input "text" at bounding box center [808, 406] width 275 height 25
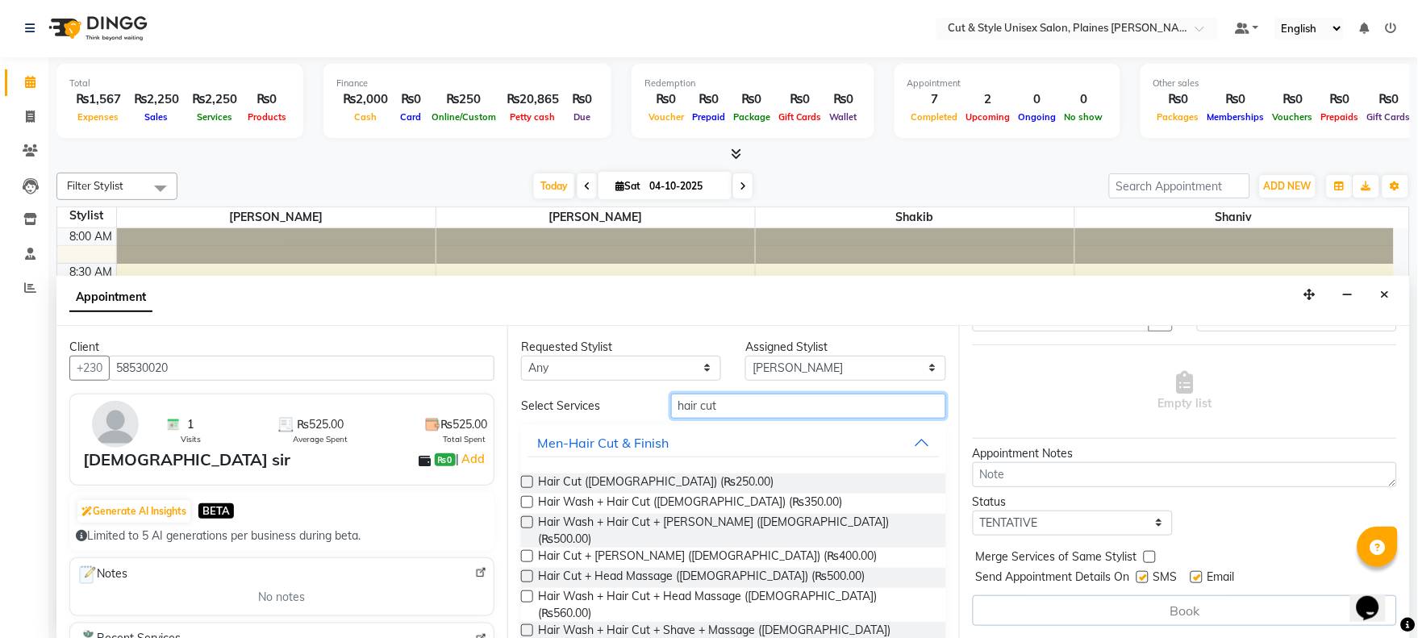
type input "hair cut"
click at [528, 478] on label at bounding box center [527, 482] width 12 height 12
click at [528, 478] on input "checkbox" at bounding box center [526, 483] width 10 height 10
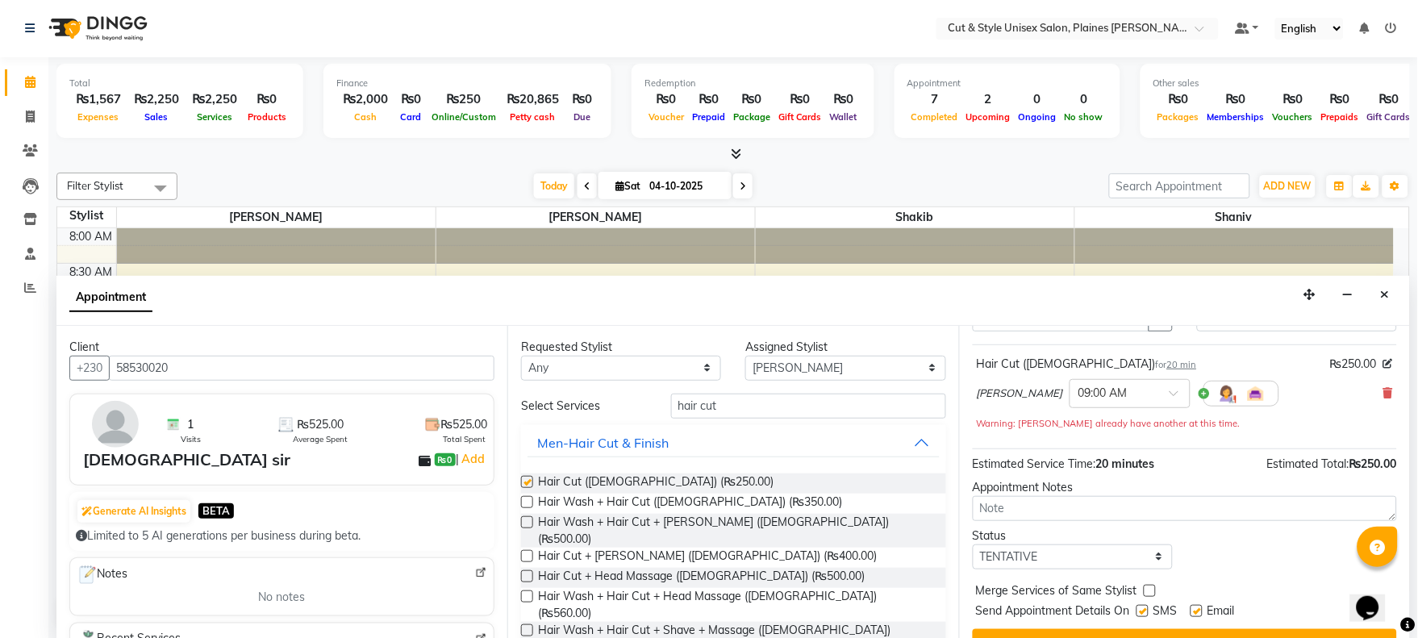
checkbox input "false"
click at [684, 363] on select "Any [PERSON_NAME]" at bounding box center [621, 368] width 200 height 25
select select "68908"
click at [521, 356] on select "Any [PERSON_NAME]" at bounding box center [621, 368] width 200 height 25
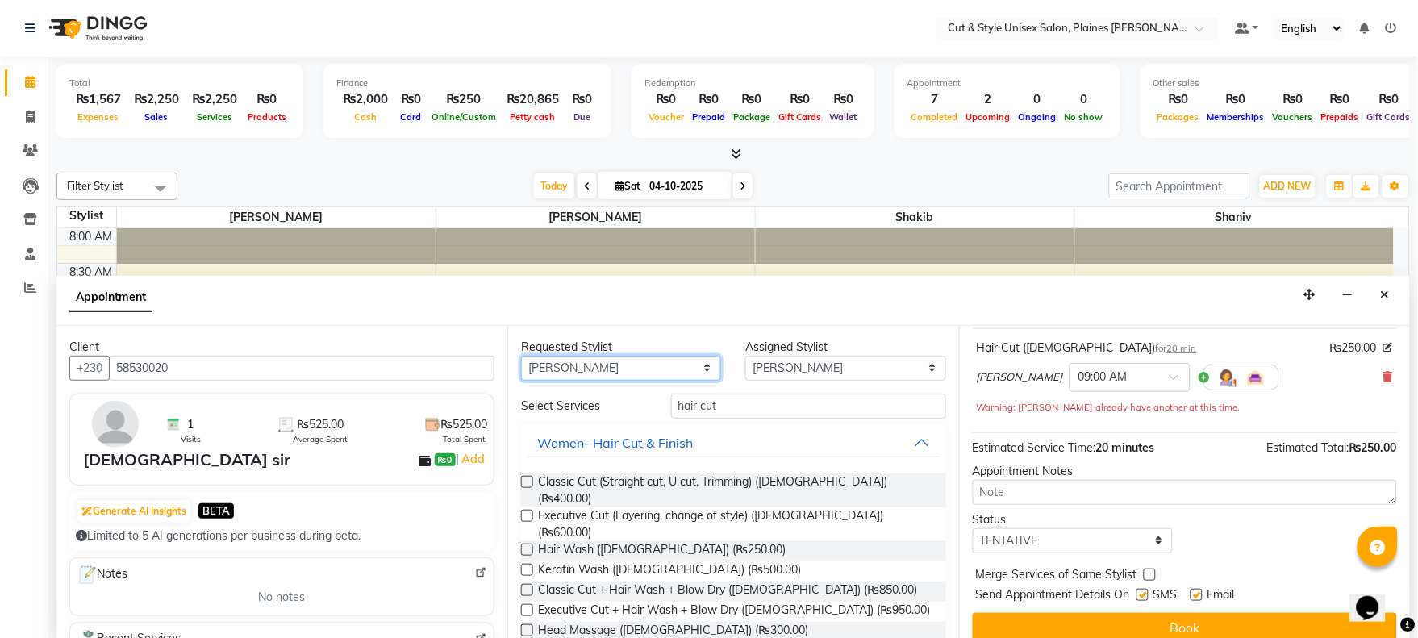
scroll to position [113, 0]
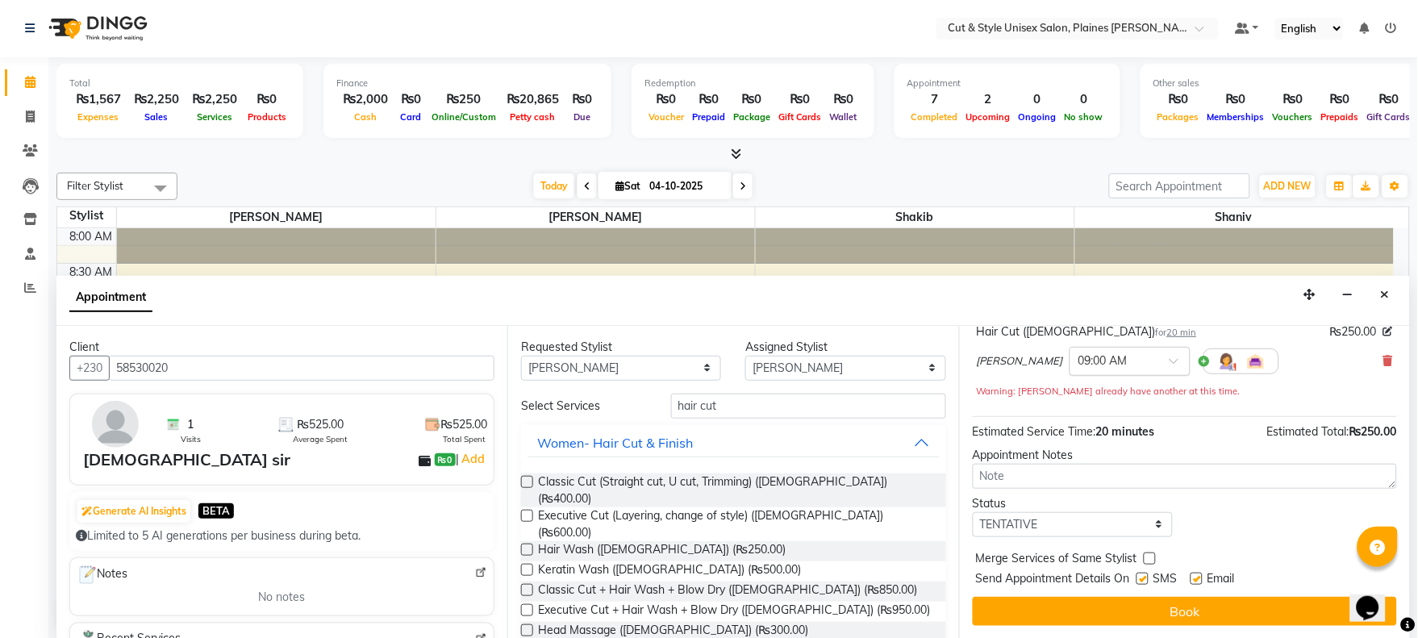
click at [1108, 358] on div at bounding box center [1130, 360] width 119 height 17
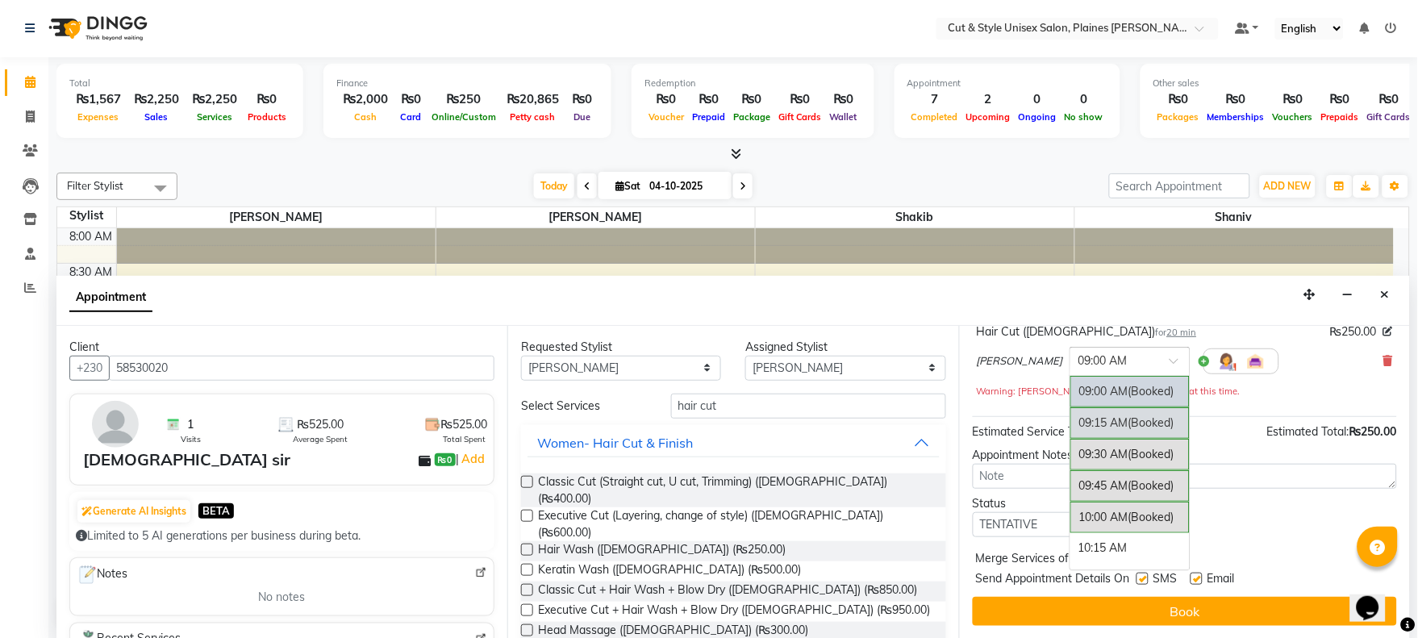
scroll to position [90, 0]
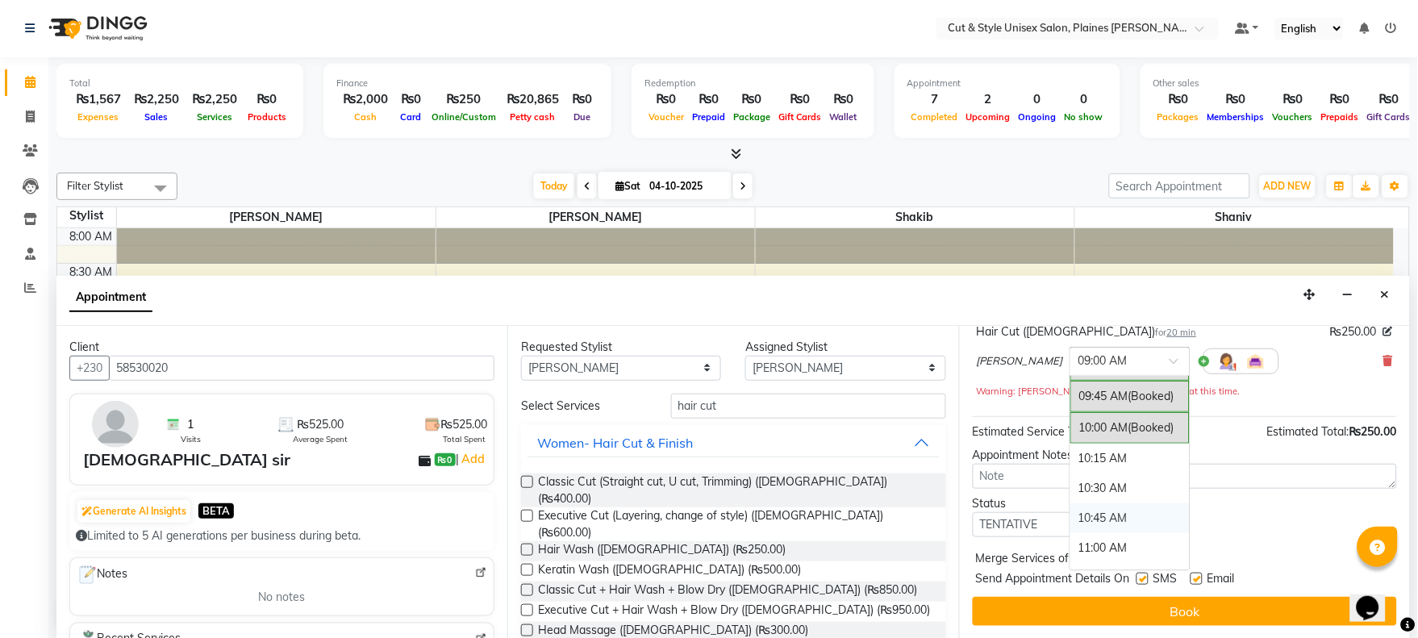
click at [1071, 512] on div "10:45 AM" at bounding box center [1130, 518] width 119 height 30
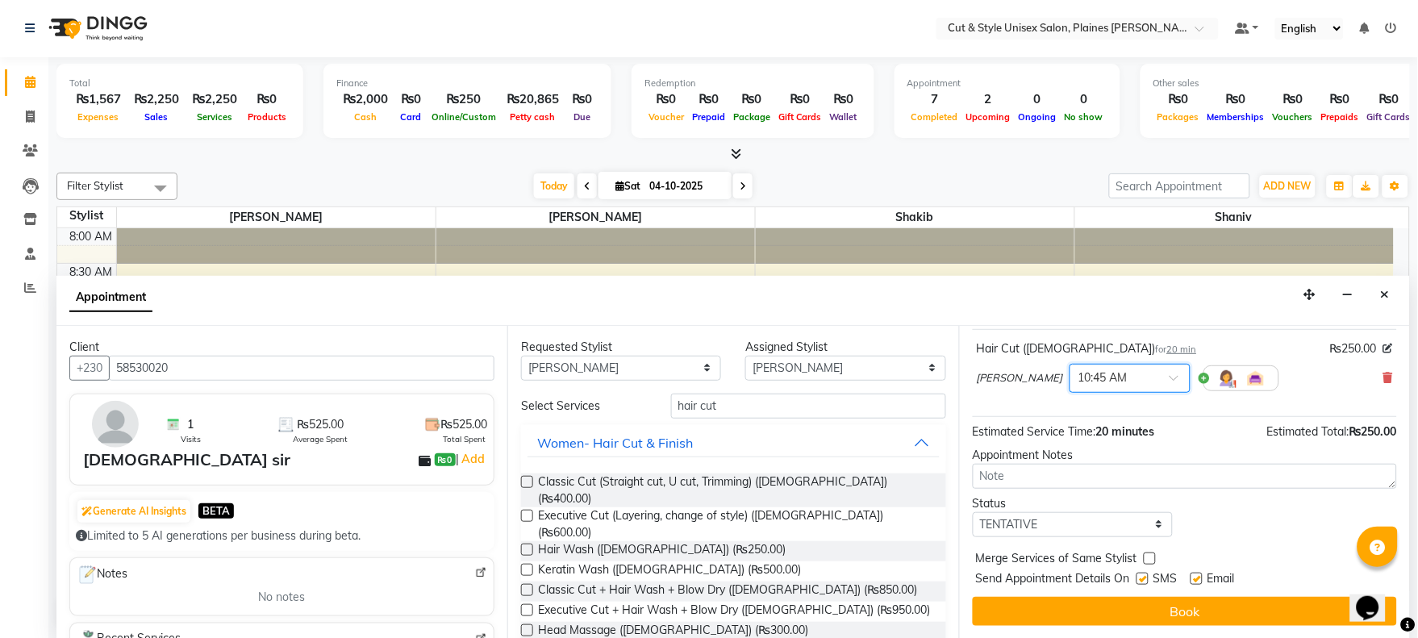
scroll to position [95, 0]
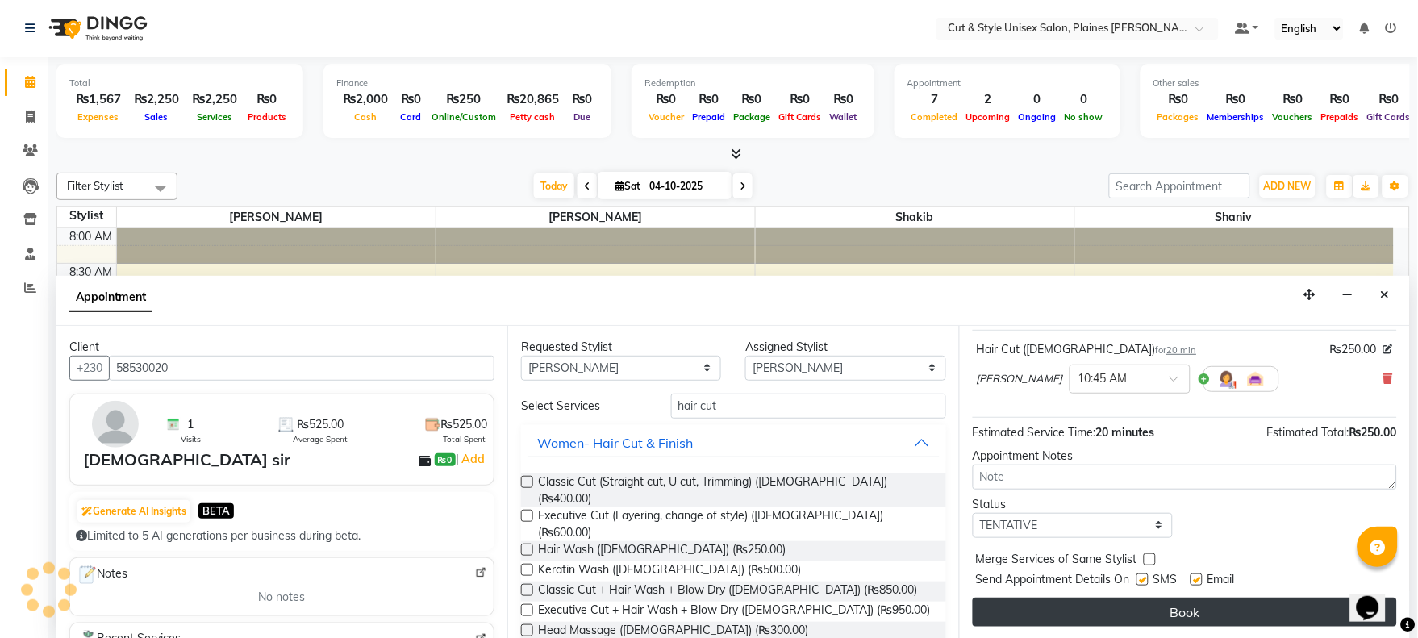
click at [1049, 603] on button "Book" at bounding box center [1185, 612] width 424 height 29
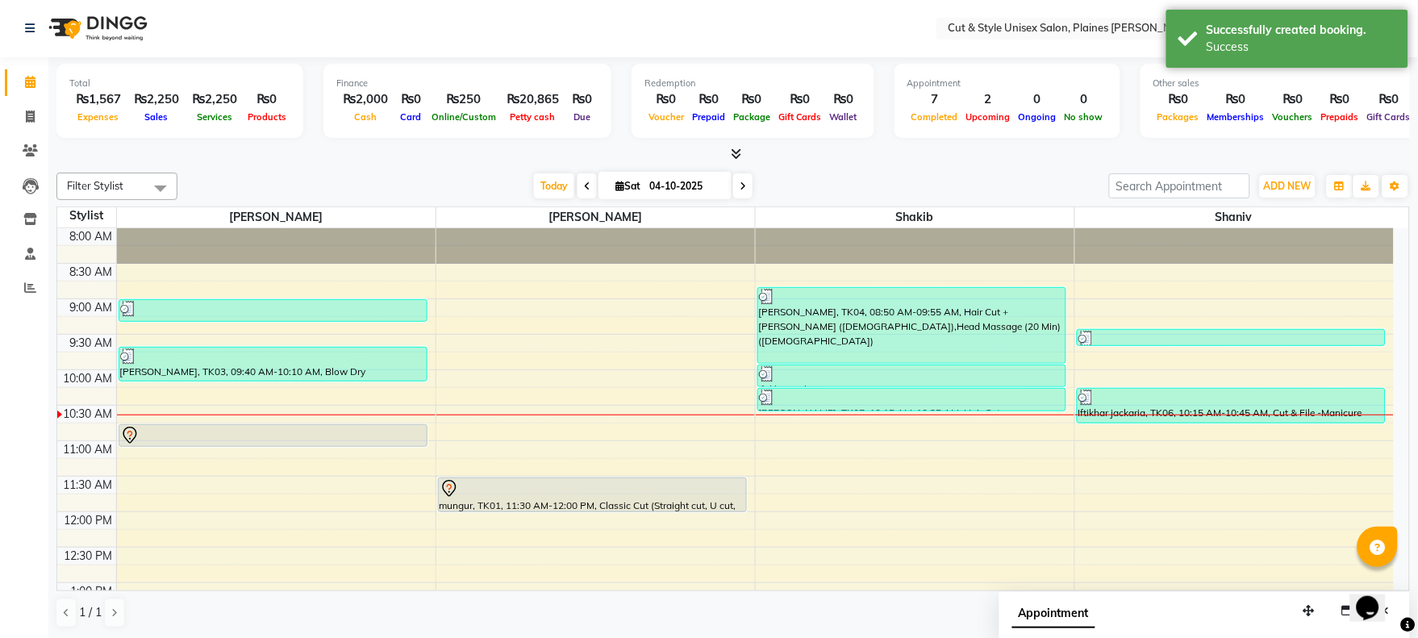
scroll to position [0, 0]
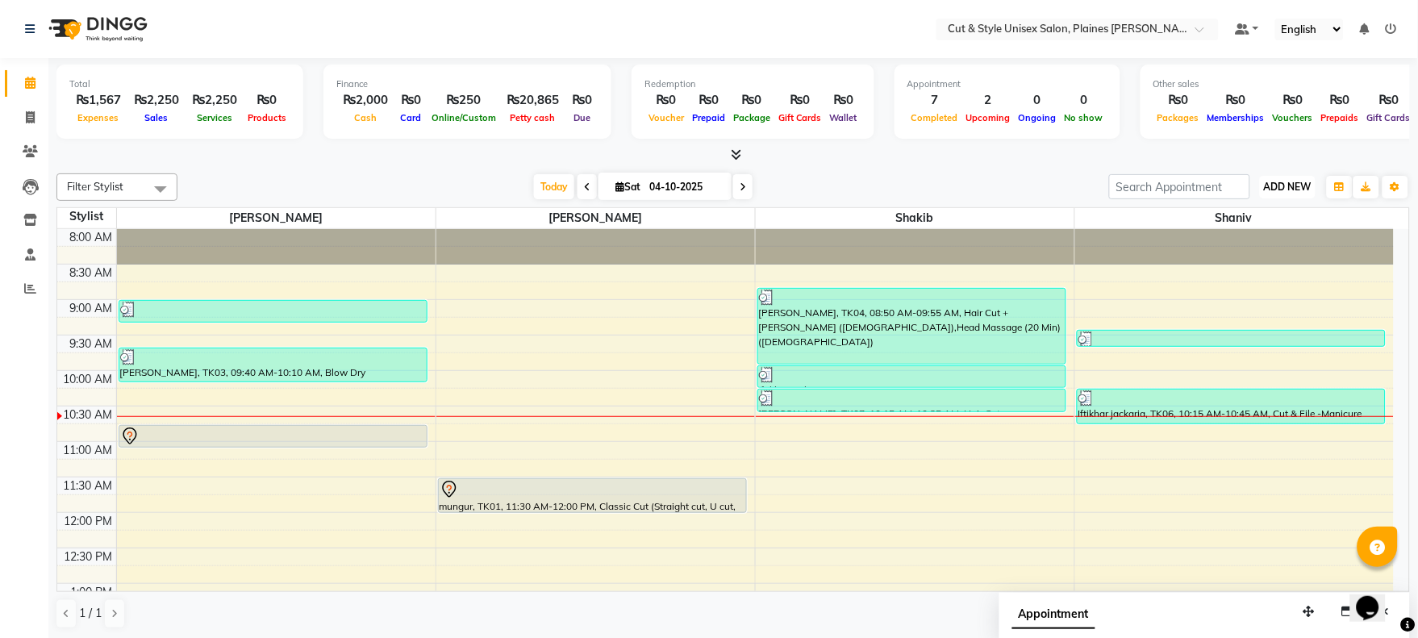
click at [1283, 190] on span "ADD NEW" at bounding box center [1288, 187] width 48 height 12
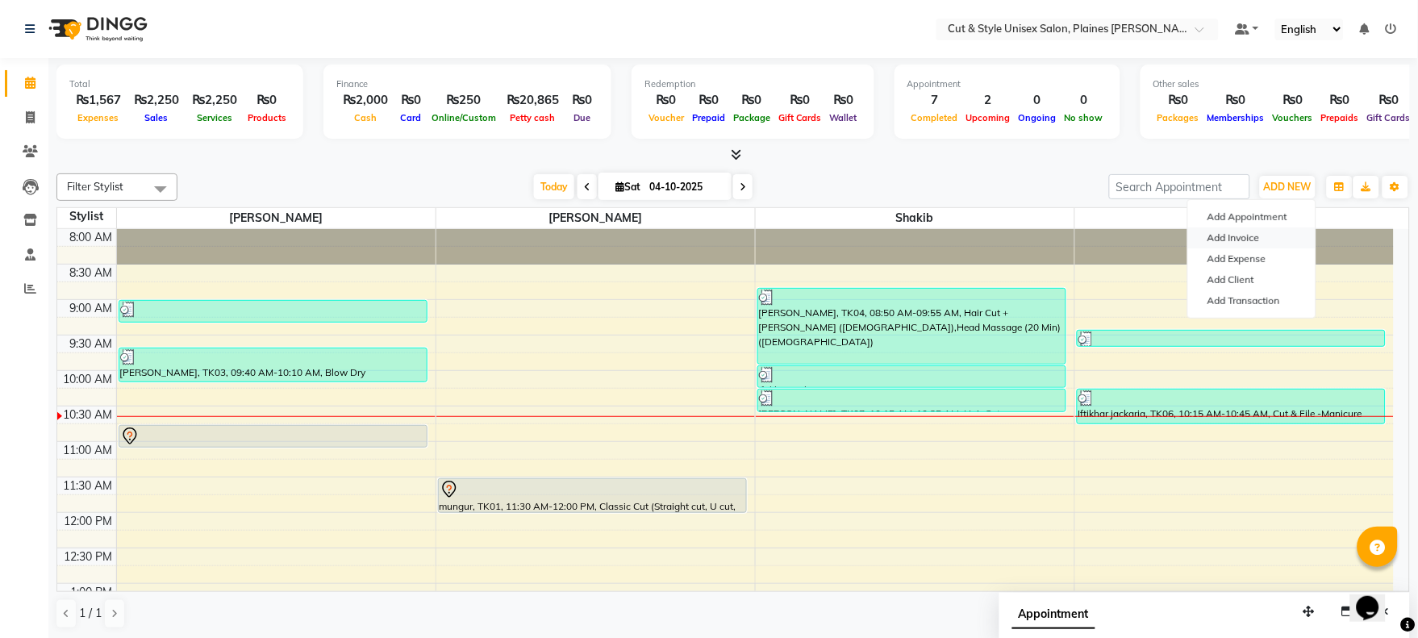
click at [1242, 236] on link "Add Invoice" at bounding box center [1251, 238] width 127 height 21
select select "service"
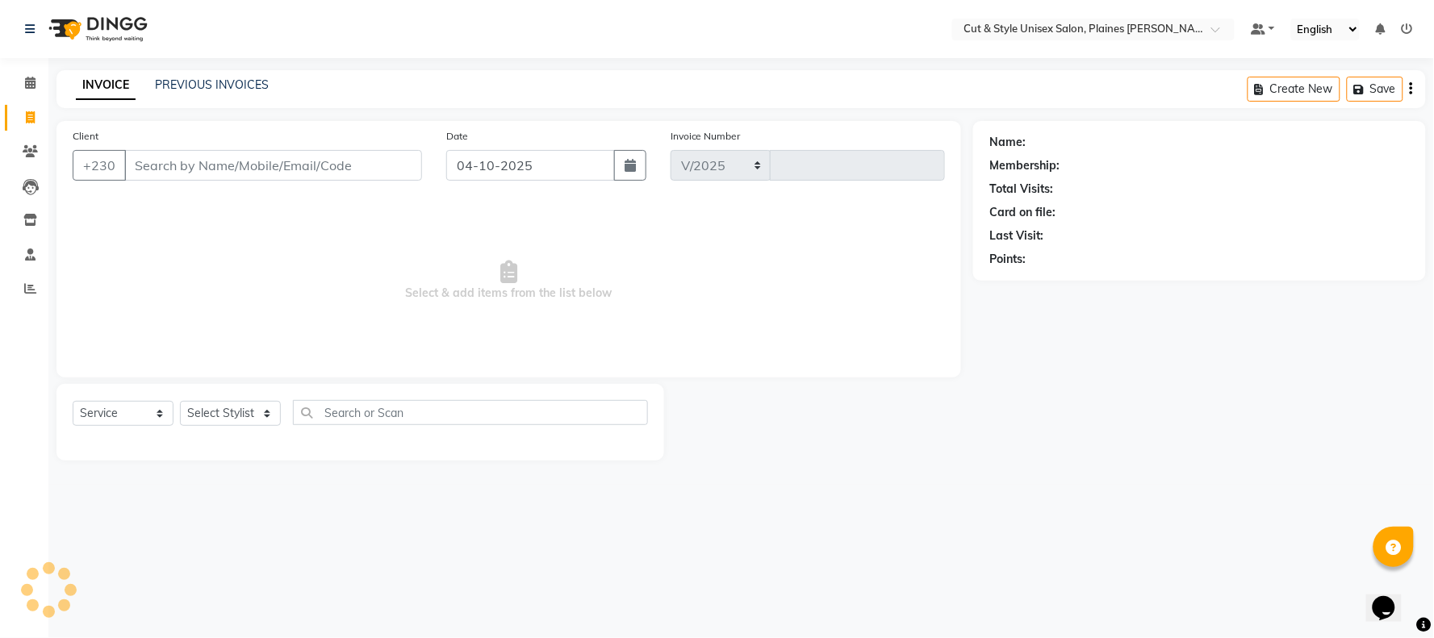
select select "7731"
type input "4462"
click at [219, 416] on select "Select Stylist" at bounding box center [230, 413] width 101 height 25
select select "68909"
click at [180, 402] on select "Select Stylist [PERSON_NAME] Manager [PERSON_NAME]" at bounding box center [230, 413] width 101 height 25
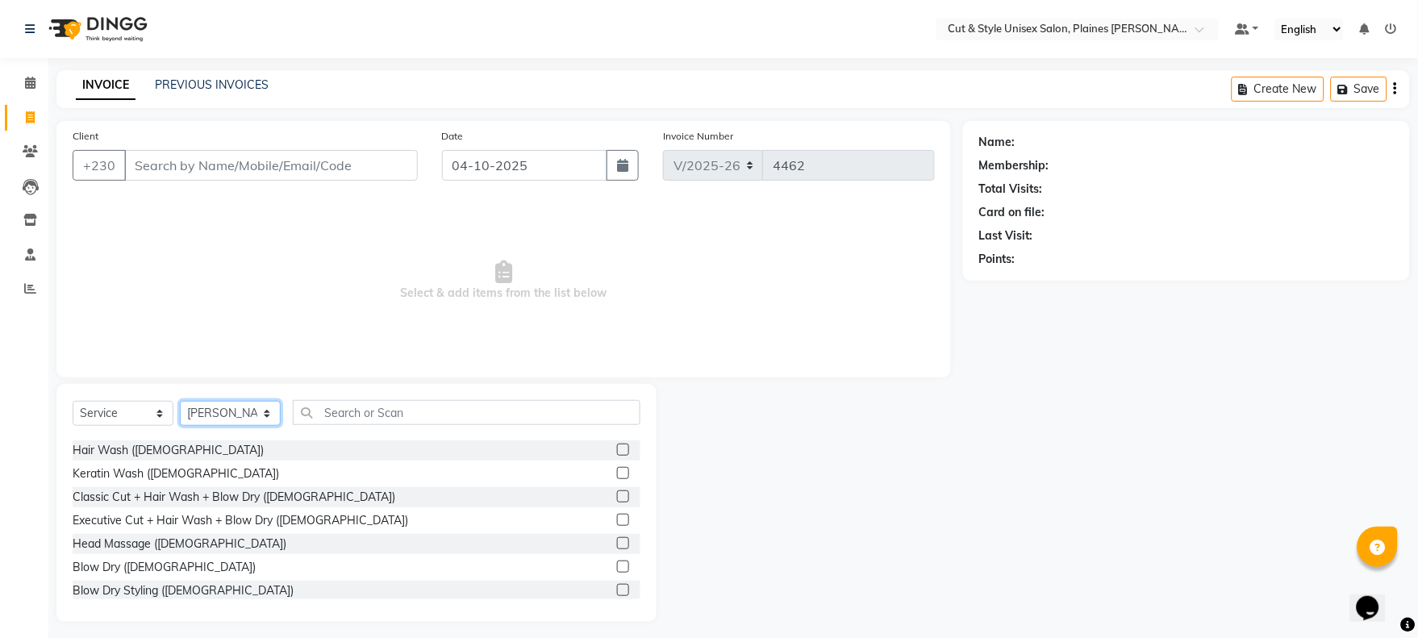
scroll to position [90, 0]
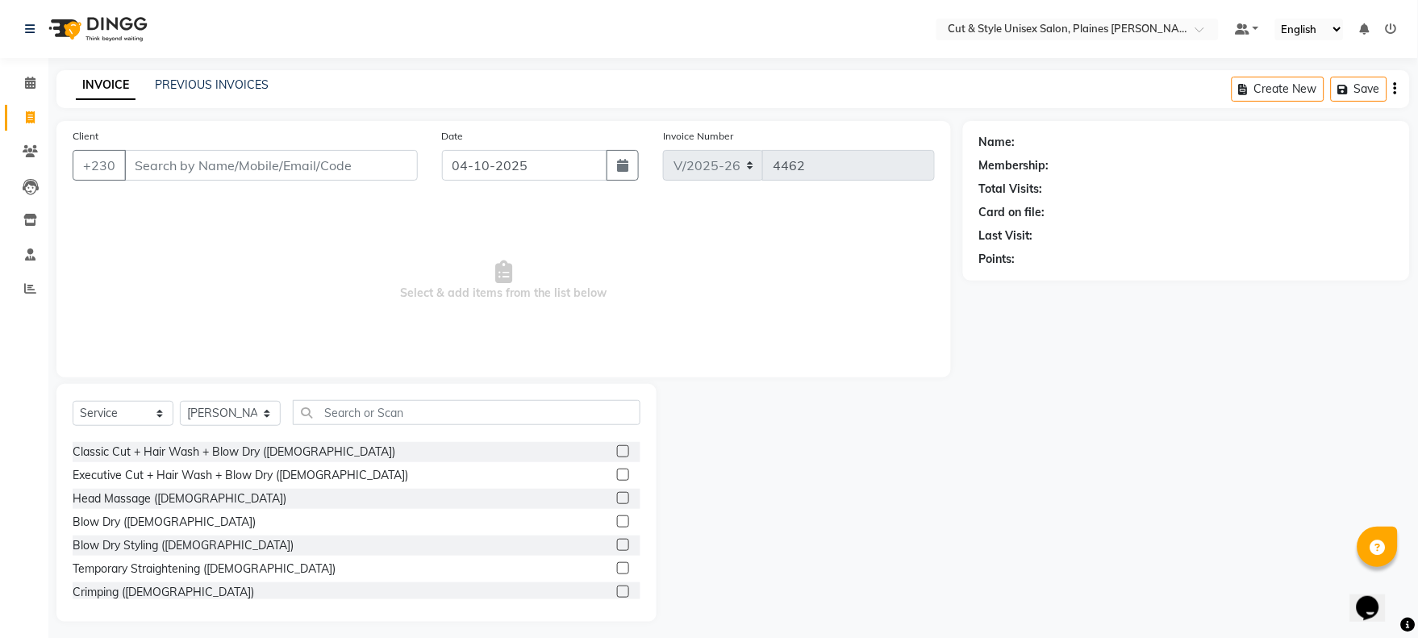
click at [617, 544] on label at bounding box center [623, 545] width 12 height 12
click at [617, 544] on input "checkbox" at bounding box center [622, 546] width 10 height 10
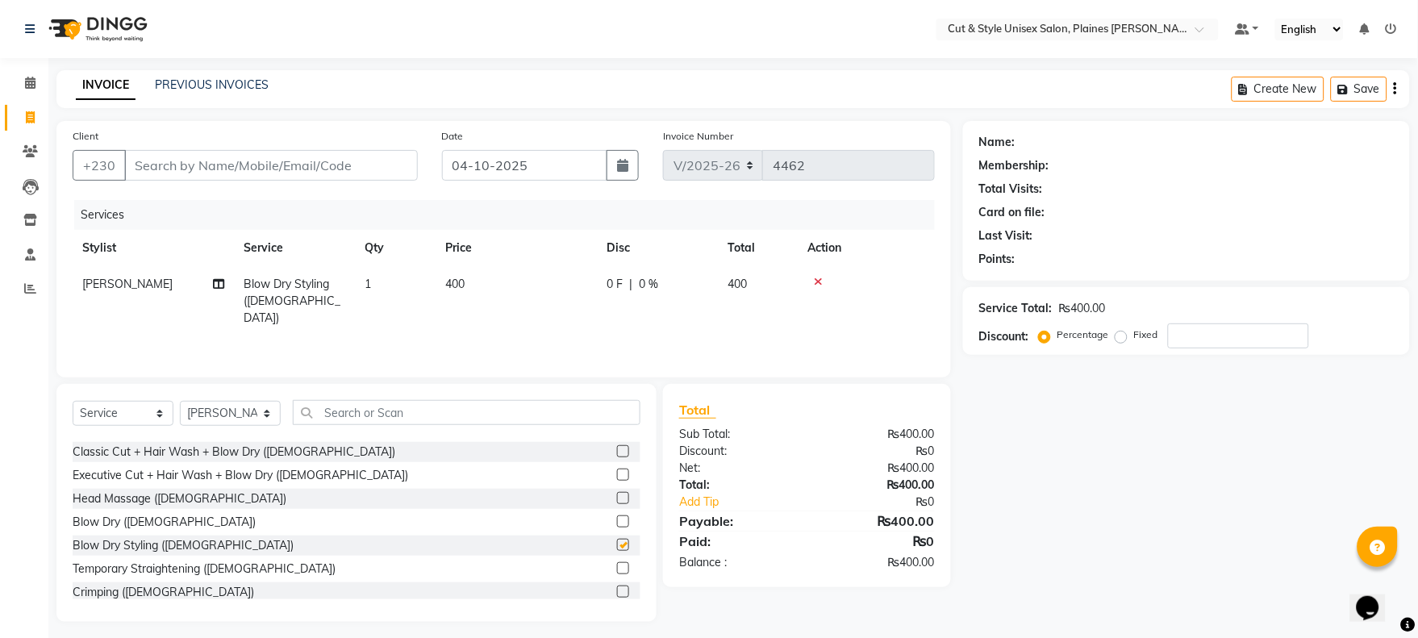
checkbox input "false"
click at [194, 160] on input "Client" at bounding box center [271, 165] width 294 height 31
type input "5"
type input "0"
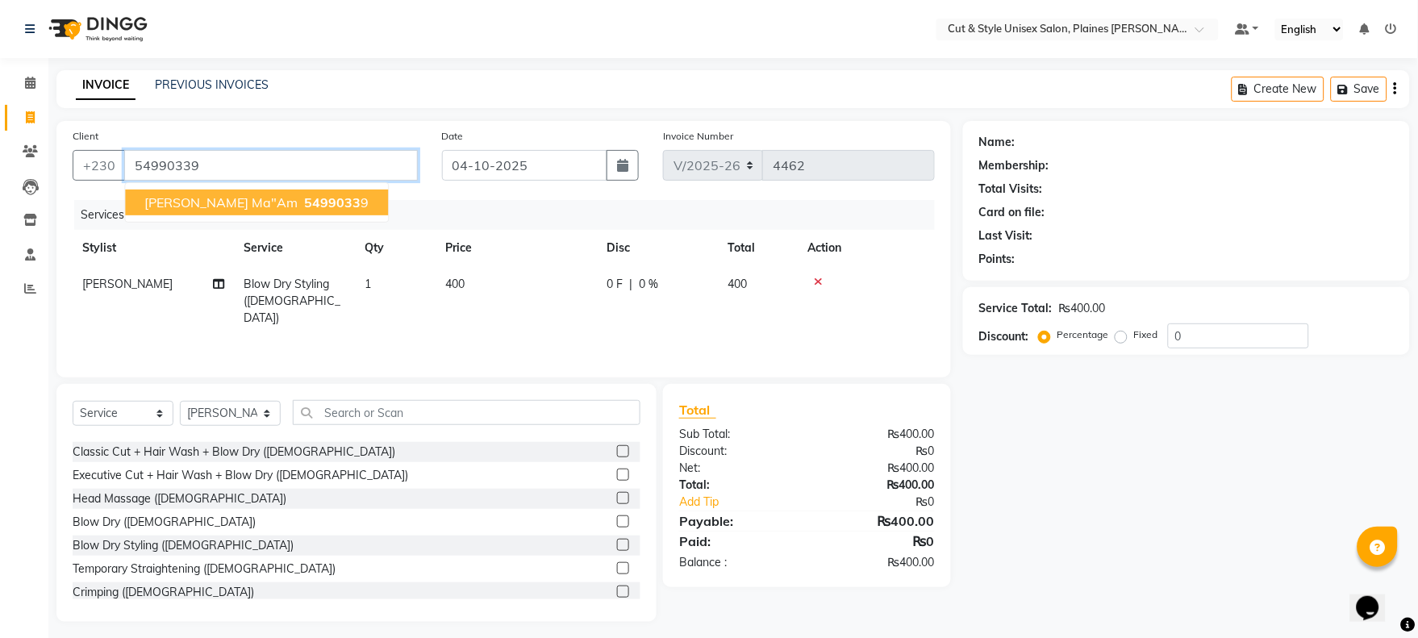
type input "54990339"
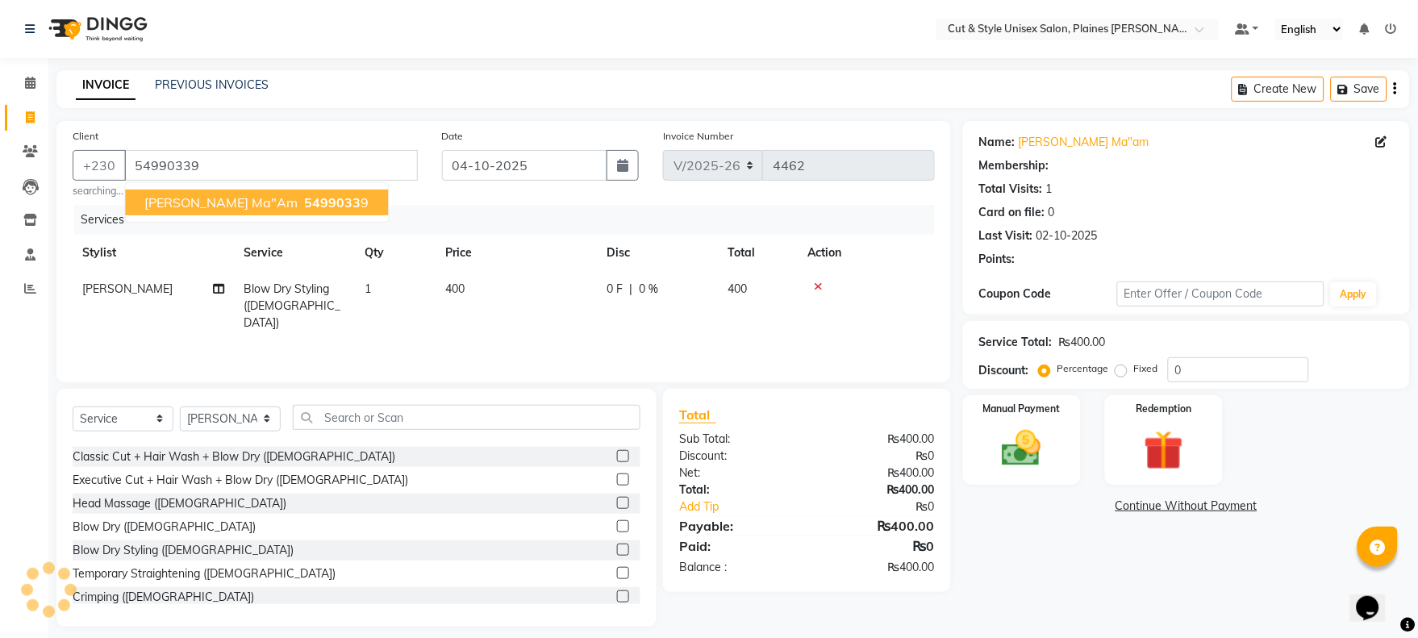
click at [173, 194] on span "[PERSON_NAME] ma"am" at bounding box center [220, 202] width 153 height 16
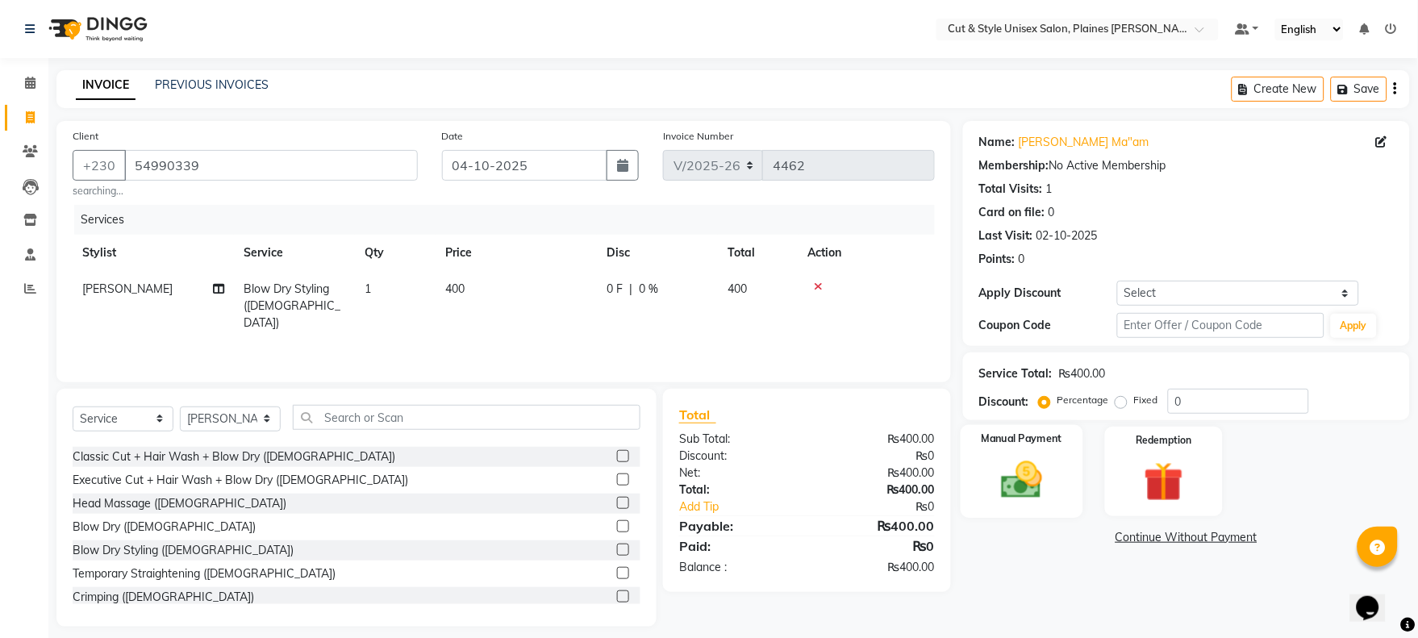
click at [1029, 477] on img at bounding box center [1021, 481] width 67 height 48
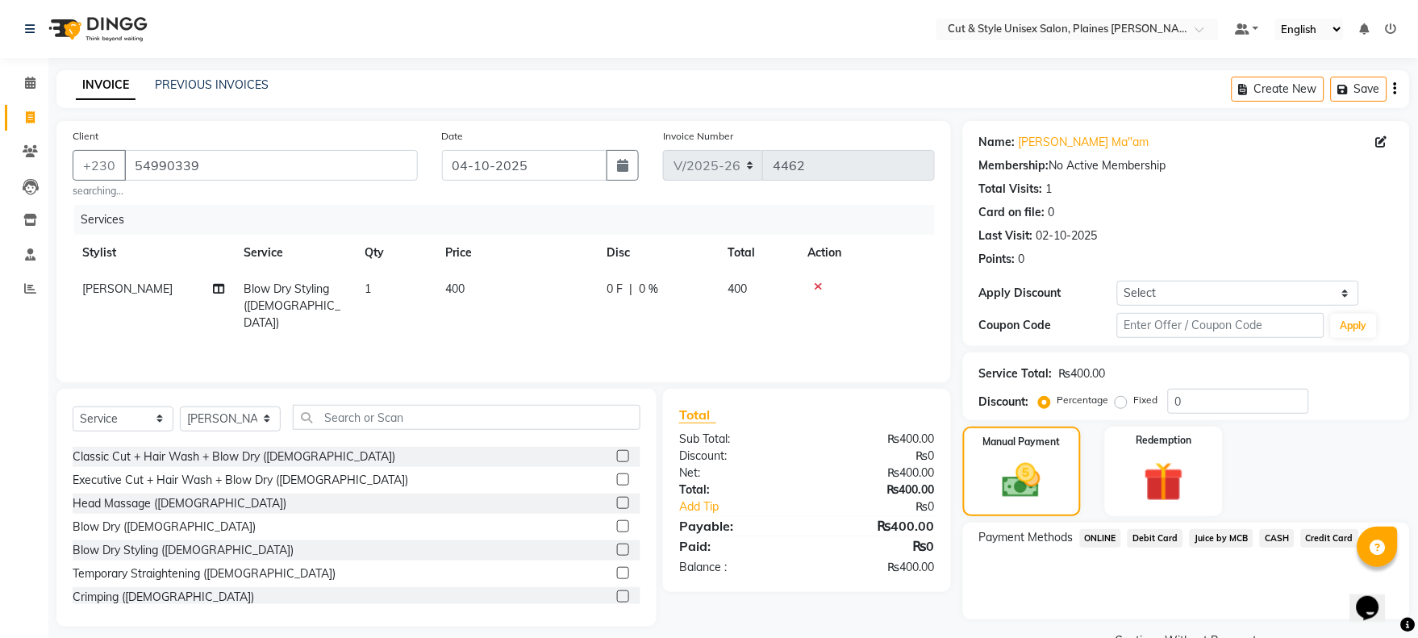
click at [1232, 535] on span "Juice by MCB" at bounding box center [1222, 538] width 64 height 19
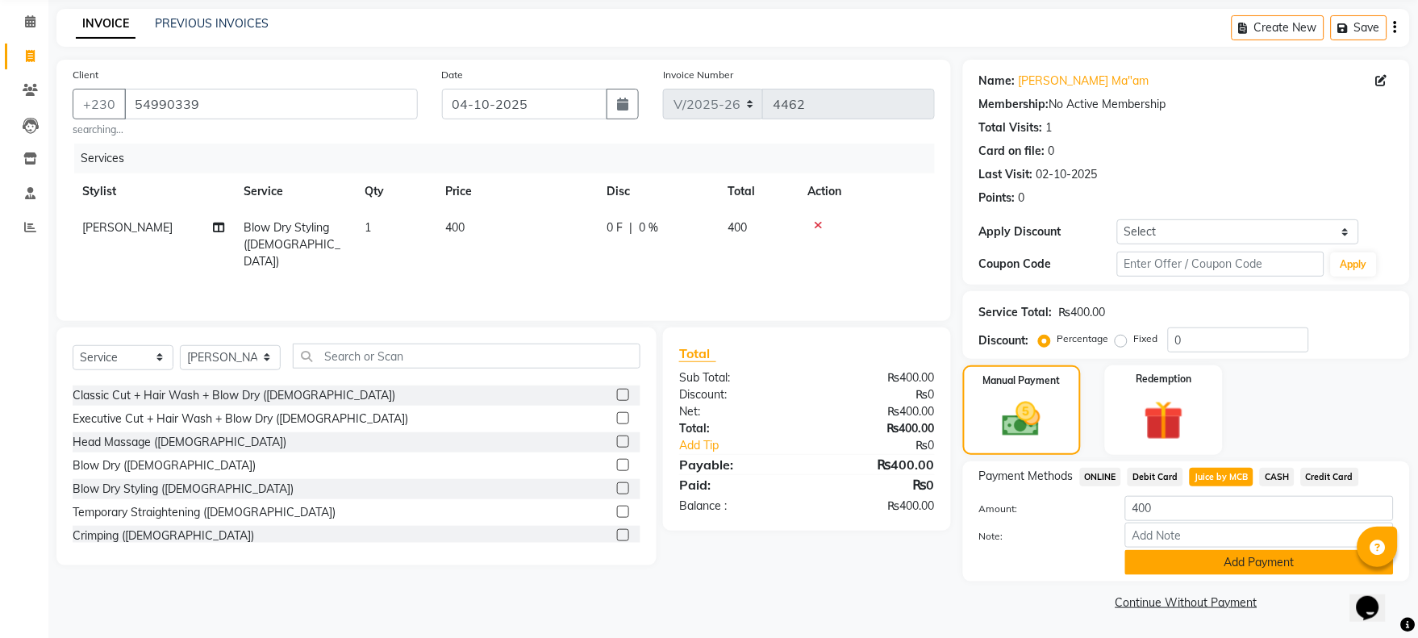
click at [1218, 558] on button "Add Payment" at bounding box center [1260, 562] width 269 height 25
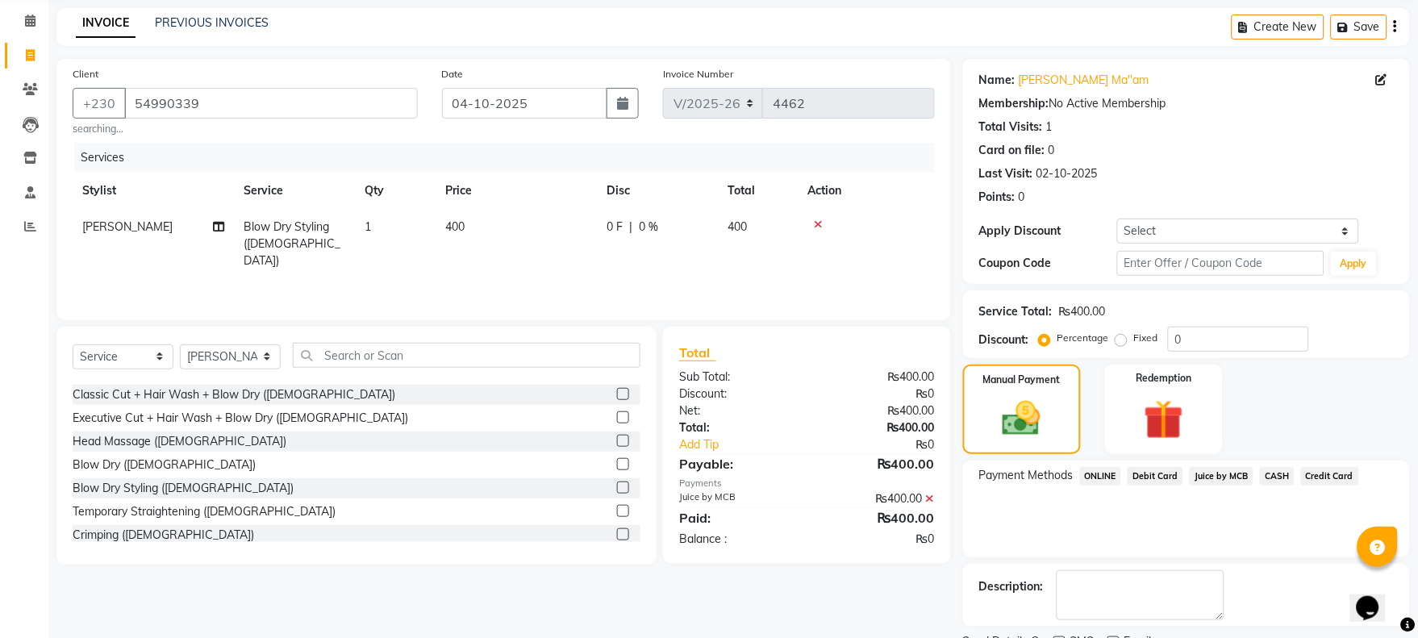
scroll to position [130, 0]
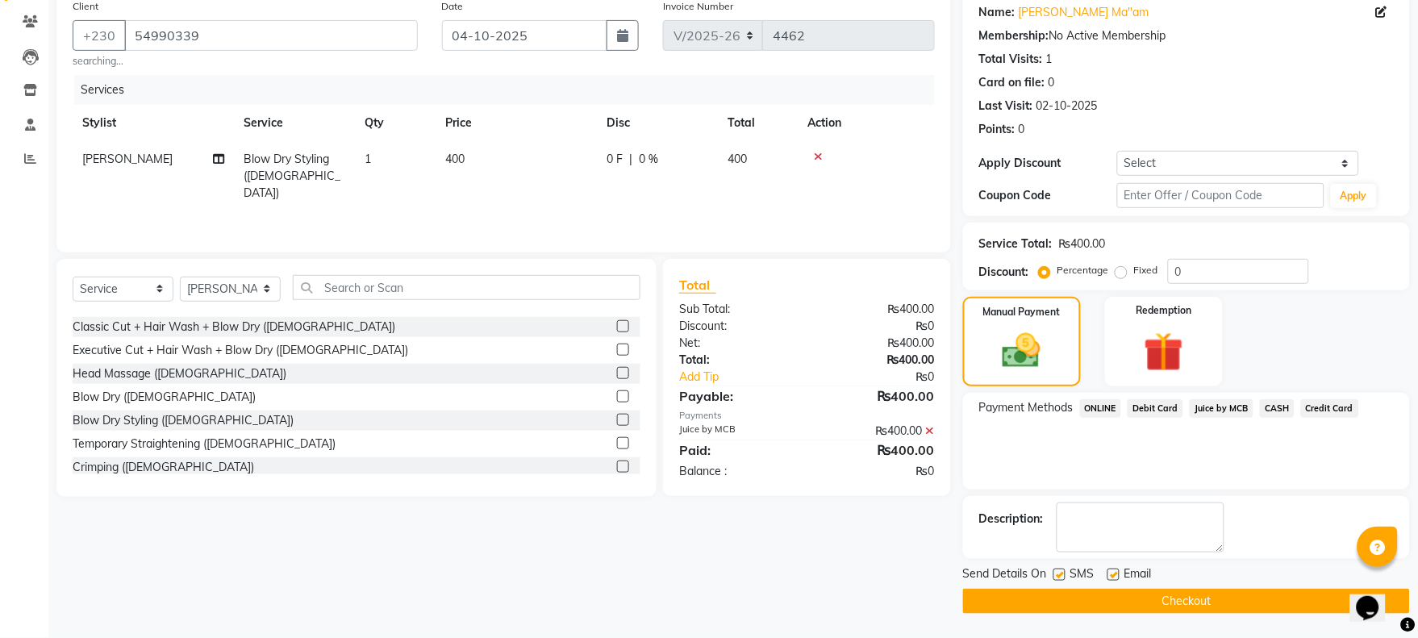
click at [1207, 595] on button "Checkout" at bounding box center [1186, 601] width 447 height 25
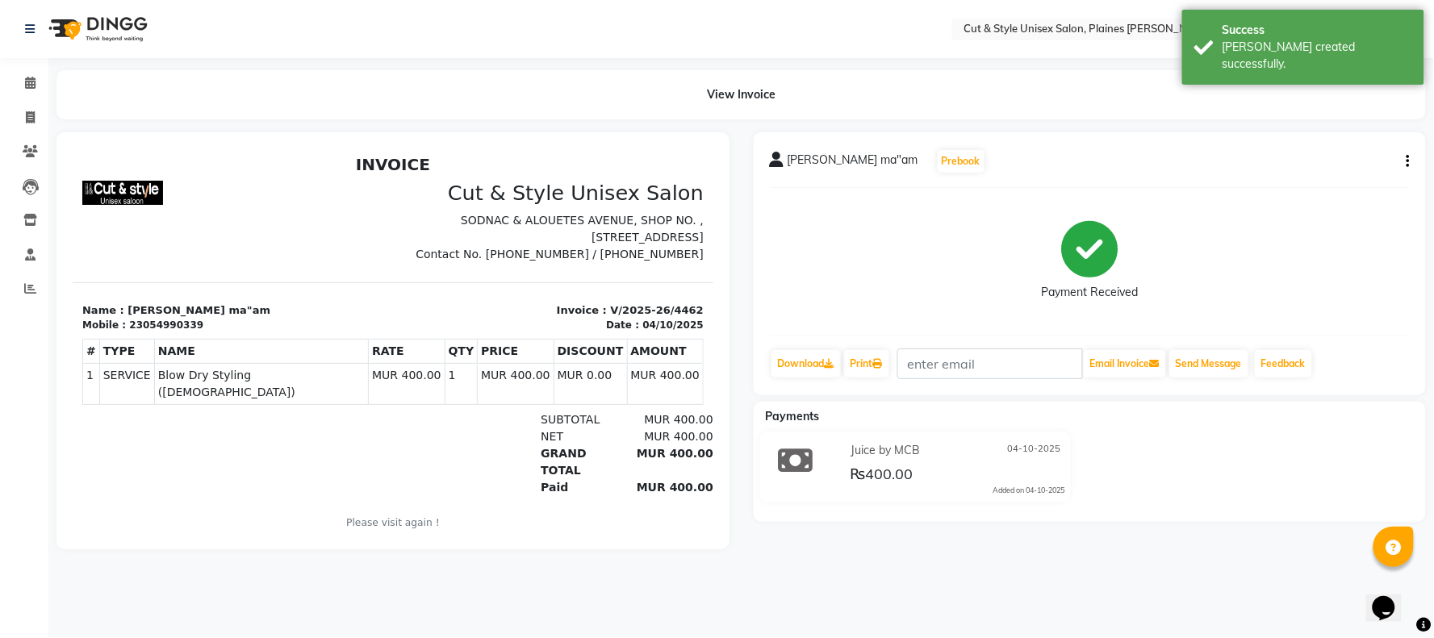
click at [109, 27] on img at bounding box center [96, 28] width 111 height 45
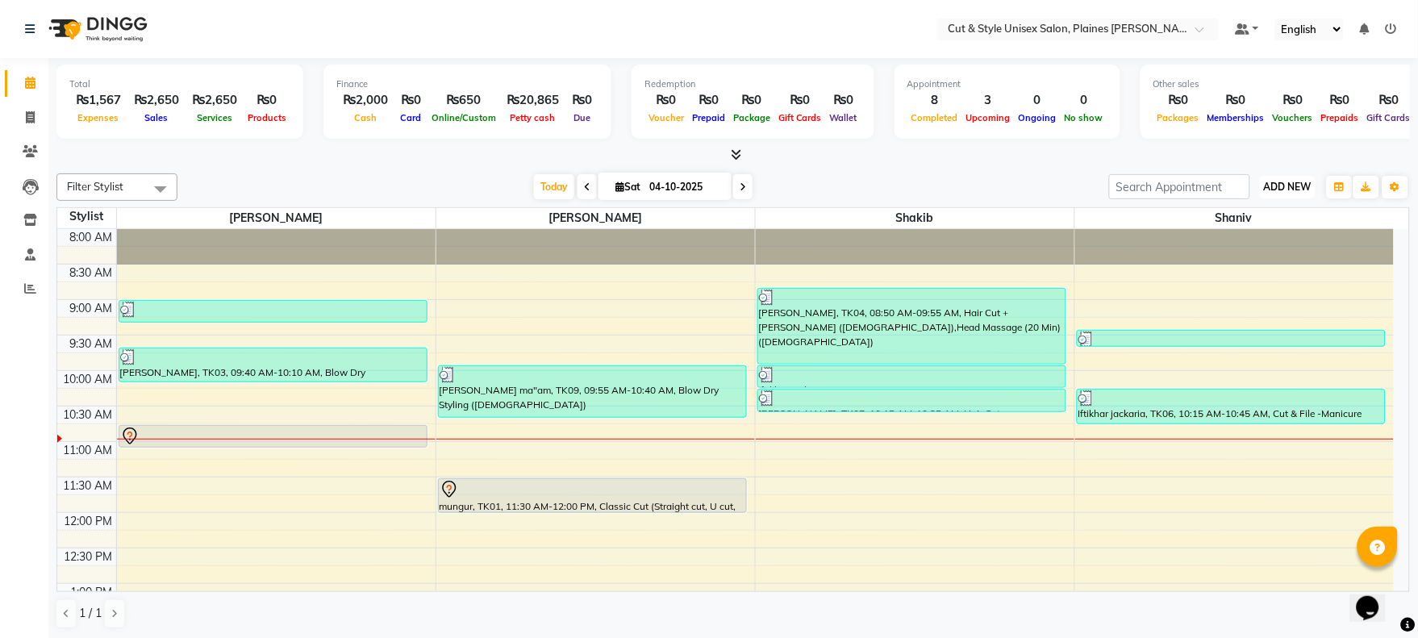
click at [1284, 182] on span "ADD NEW" at bounding box center [1288, 187] width 48 height 12
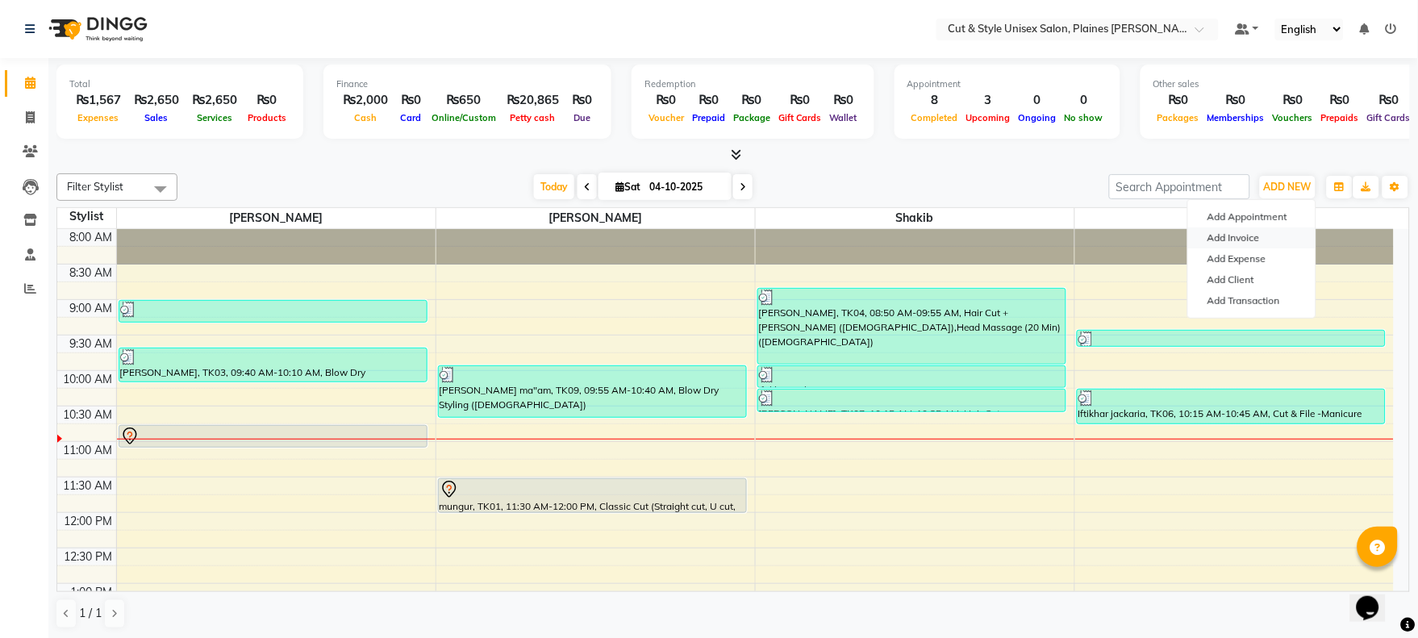
click at [1239, 236] on link "Add Invoice" at bounding box center [1251, 238] width 127 height 21
select select "service"
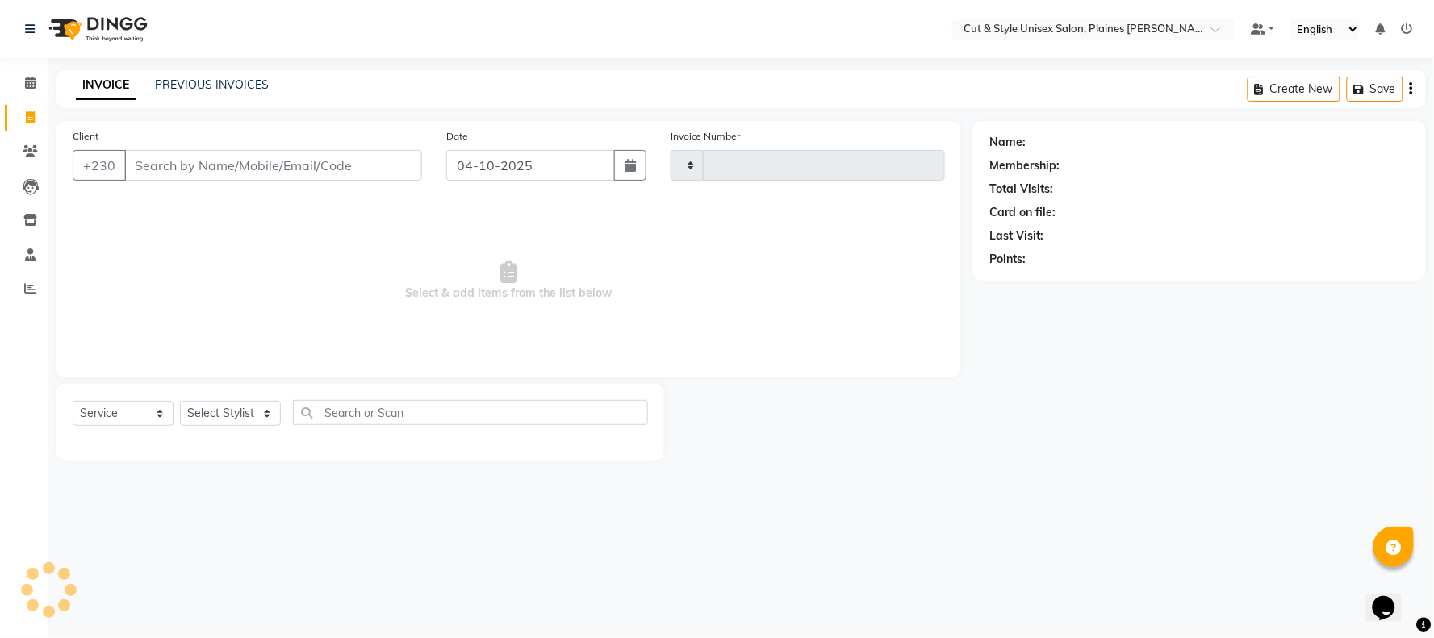
type input "4463"
select select "7731"
drag, startPoint x: 267, startPoint y: 159, endPoint x: 266, endPoint y: 148, distance: 10.5
click at [265, 158] on input "Client" at bounding box center [273, 165] width 298 height 31
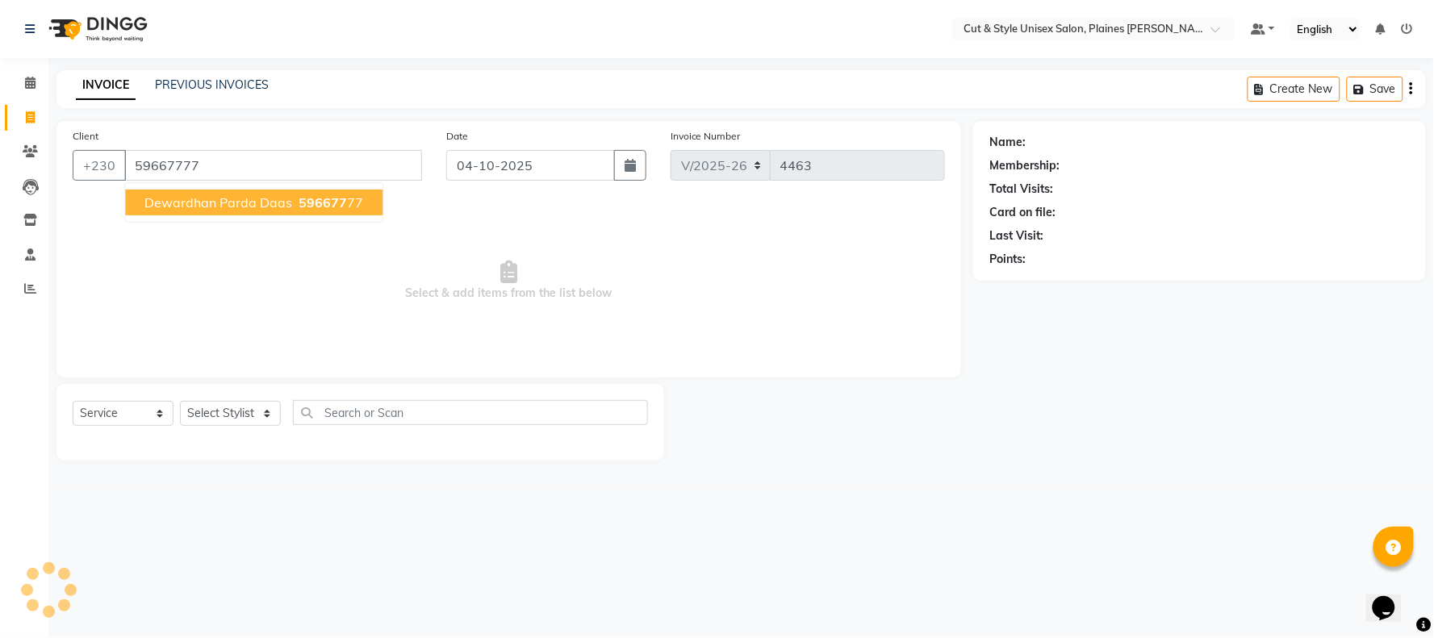
type input "59667777"
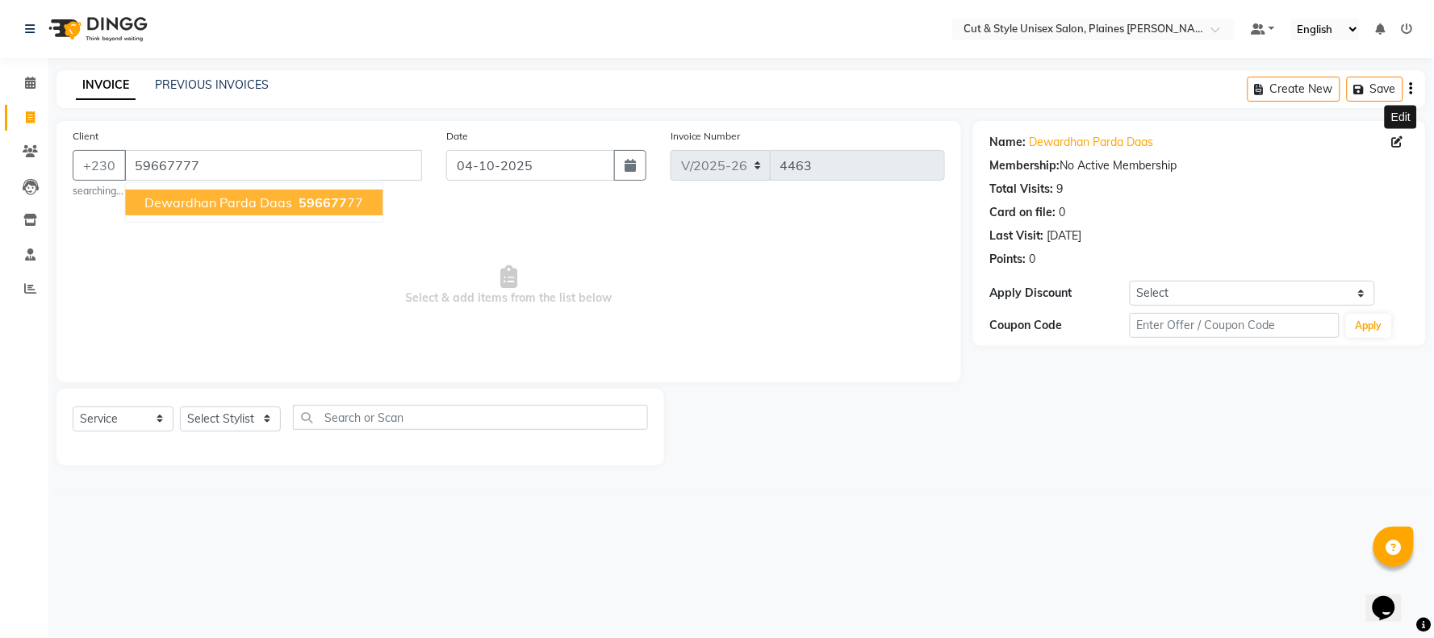
click at [1394, 137] on icon at bounding box center [1397, 141] width 11 height 11
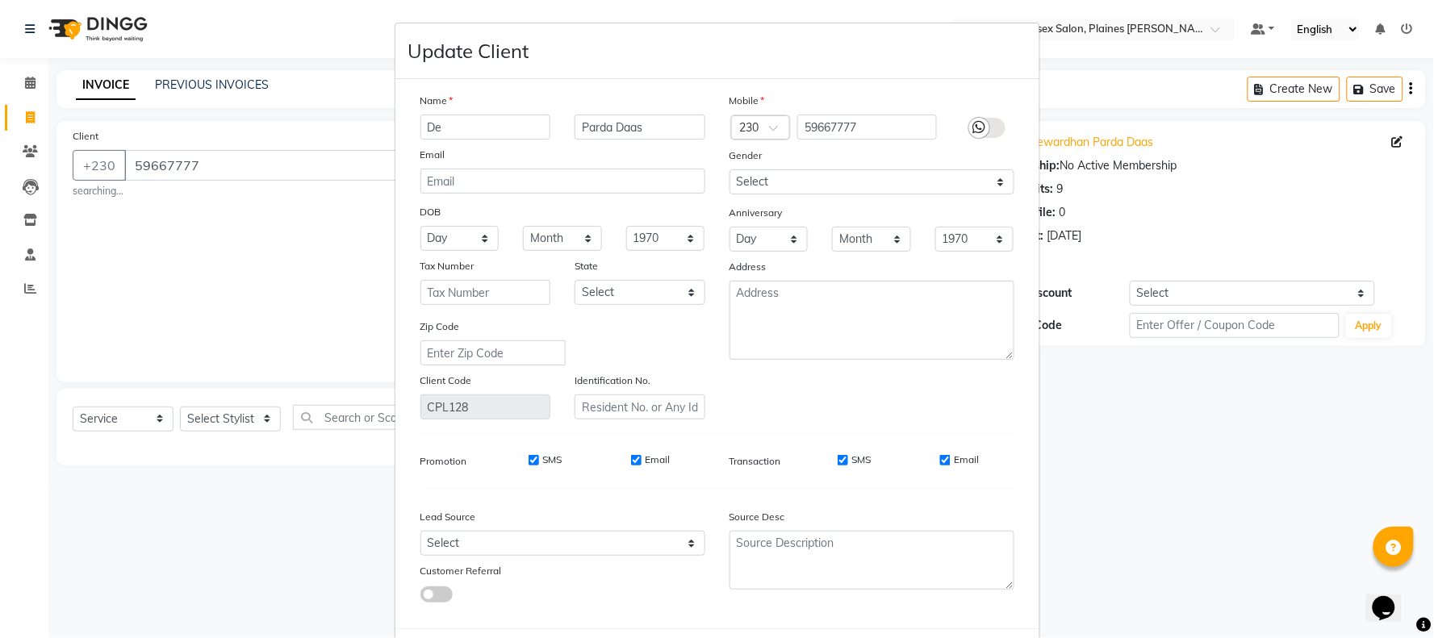
type input "D"
click at [654, 132] on input "Parda Daas" at bounding box center [639, 127] width 131 height 25
click at [441, 129] on input "[PERSON_NAME]" at bounding box center [485, 127] width 131 height 25
type input "sanal"
click at [656, 108] on div "Name" at bounding box center [562, 103] width 309 height 23
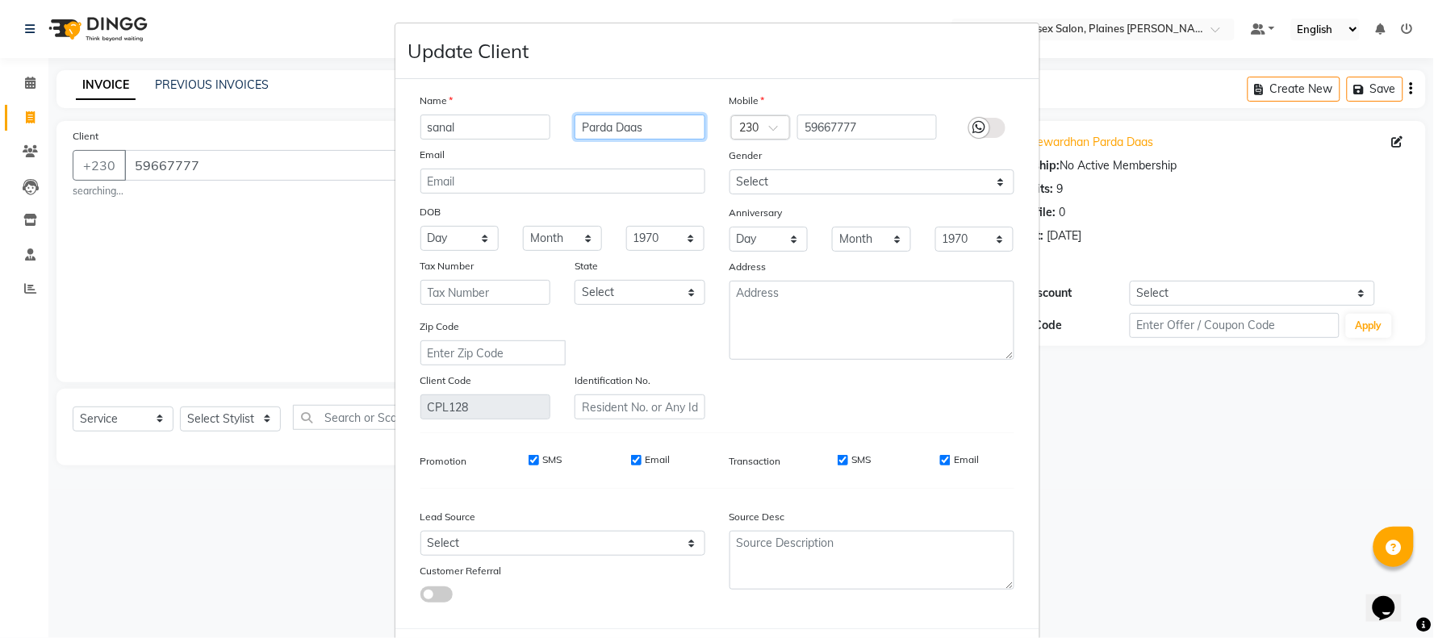
click at [659, 125] on input "Parda Daas" at bounding box center [639, 127] width 131 height 25
type input "P"
type input "r"
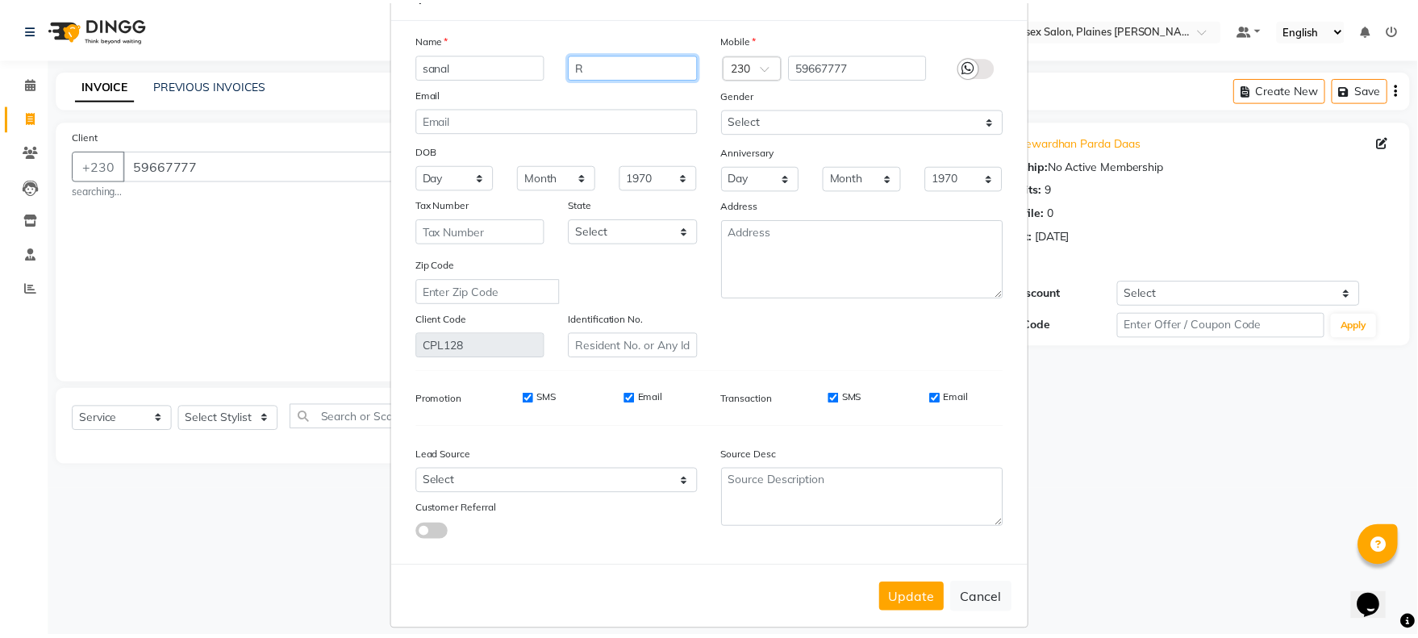
scroll to position [79, 0]
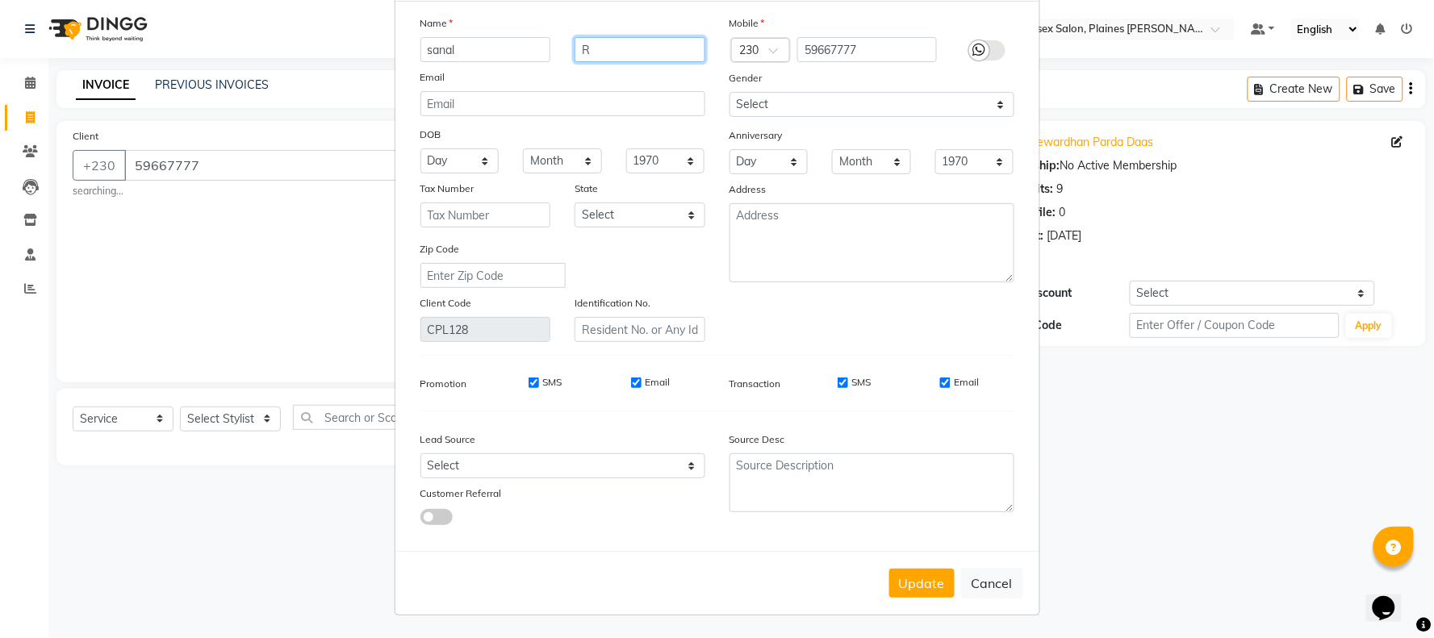
type input "R"
click at [424, 51] on input "sanal" at bounding box center [485, 49] width 131 height 25
type input "Sanal"
click at [926, 576] on button "Update" at bounding box center [921, 583] width 65 height 29
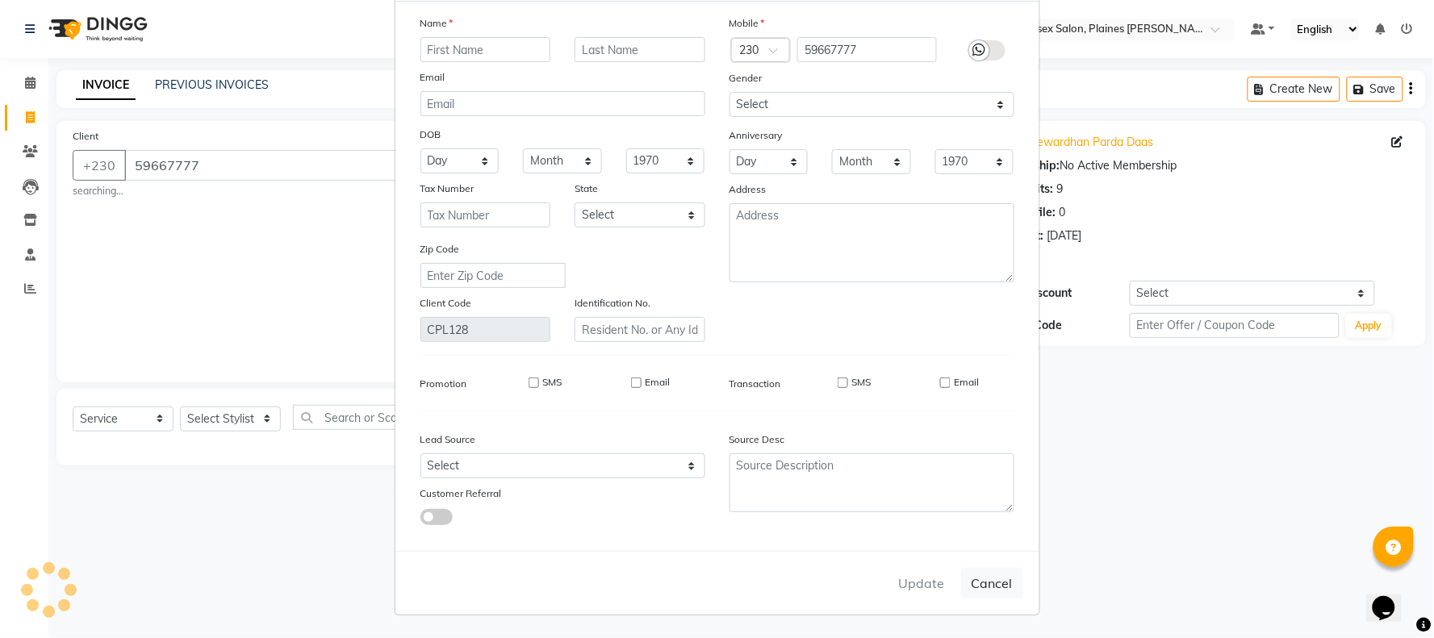
select select
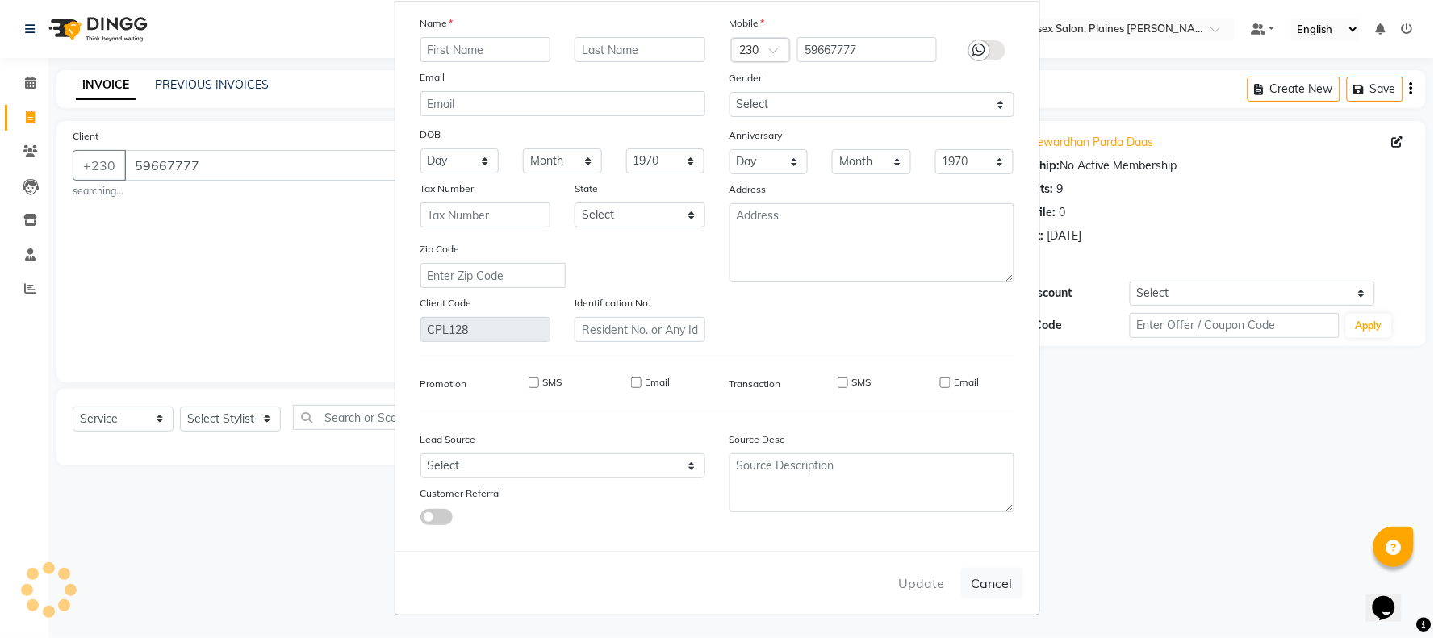
select select
checkbox input "false"
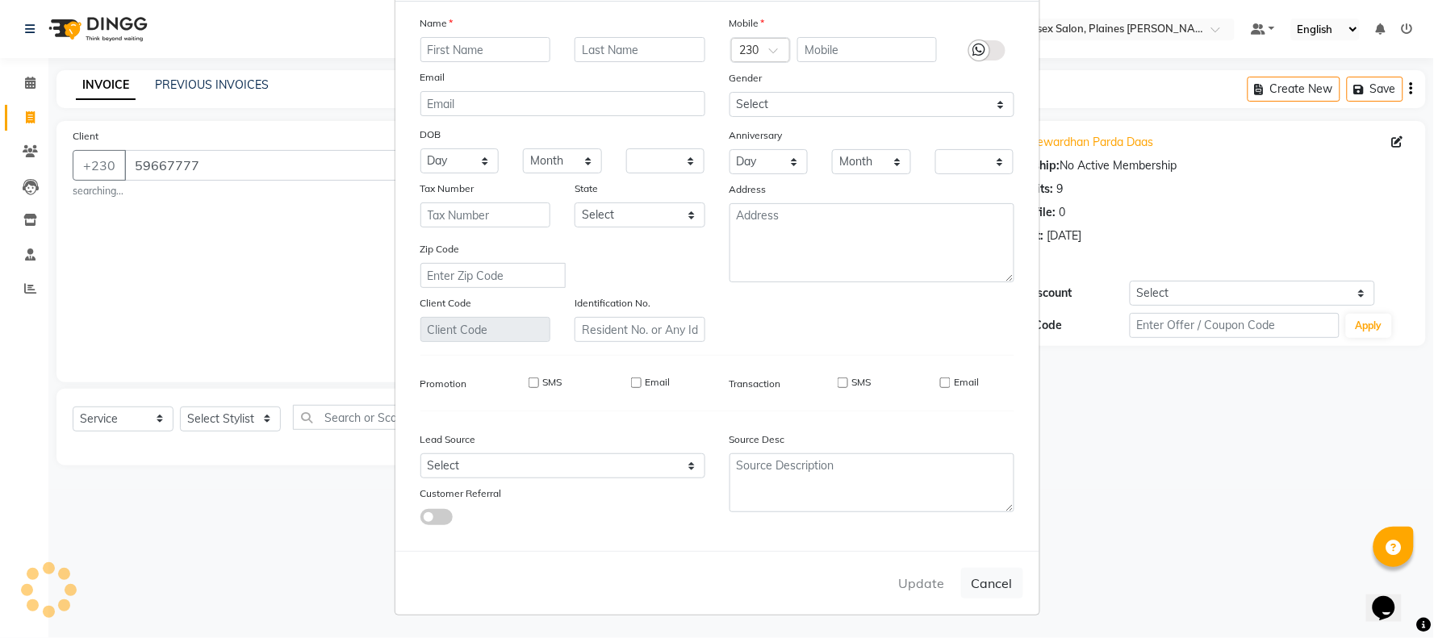
checkbox input "false"
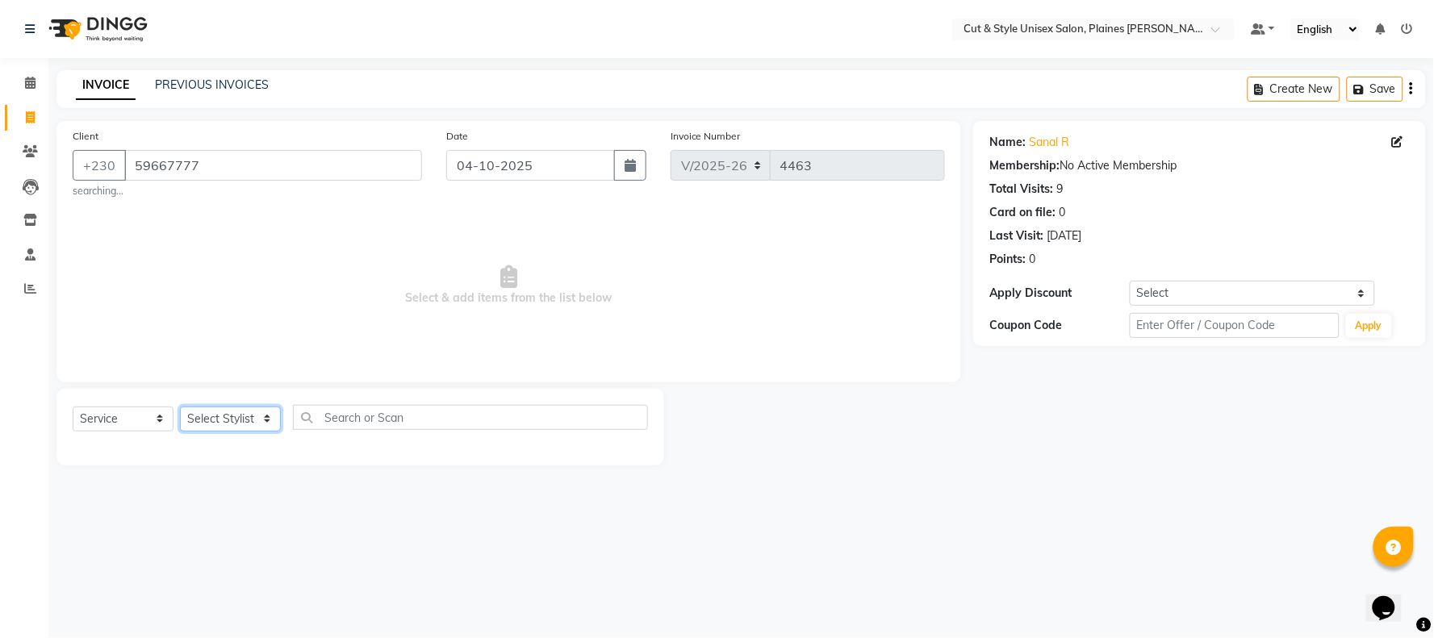
click at [222, 414] on select "Select Stylist [PERSON_NAME] Manager [PERSON_NAME]" at bounding box center [230, 419] width 101 height 25
select select "68909"
click at [180, 407] on select "Select Stylist [PERSON_NAME] Manager [PERSON_NAME]" at bounding box center [230, 419] width 101 height 25
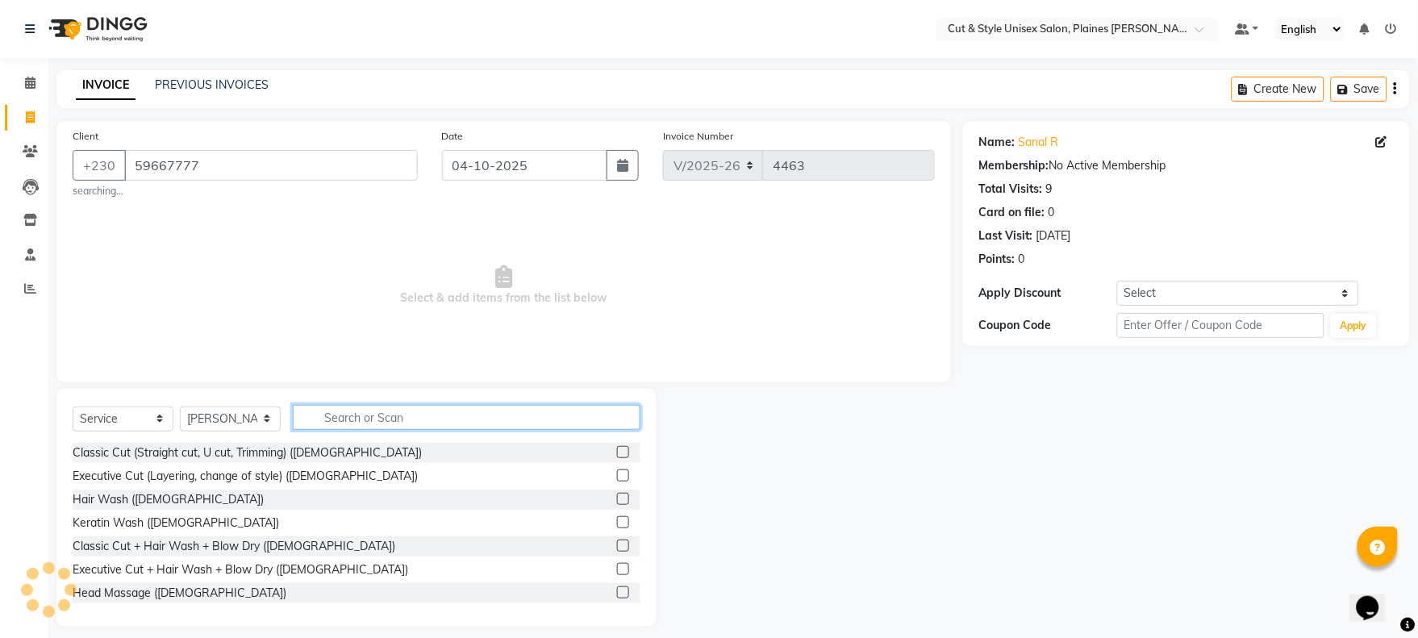
click at [384, 411] on input "text" at bounding box center [467, 417] width 348 height 25
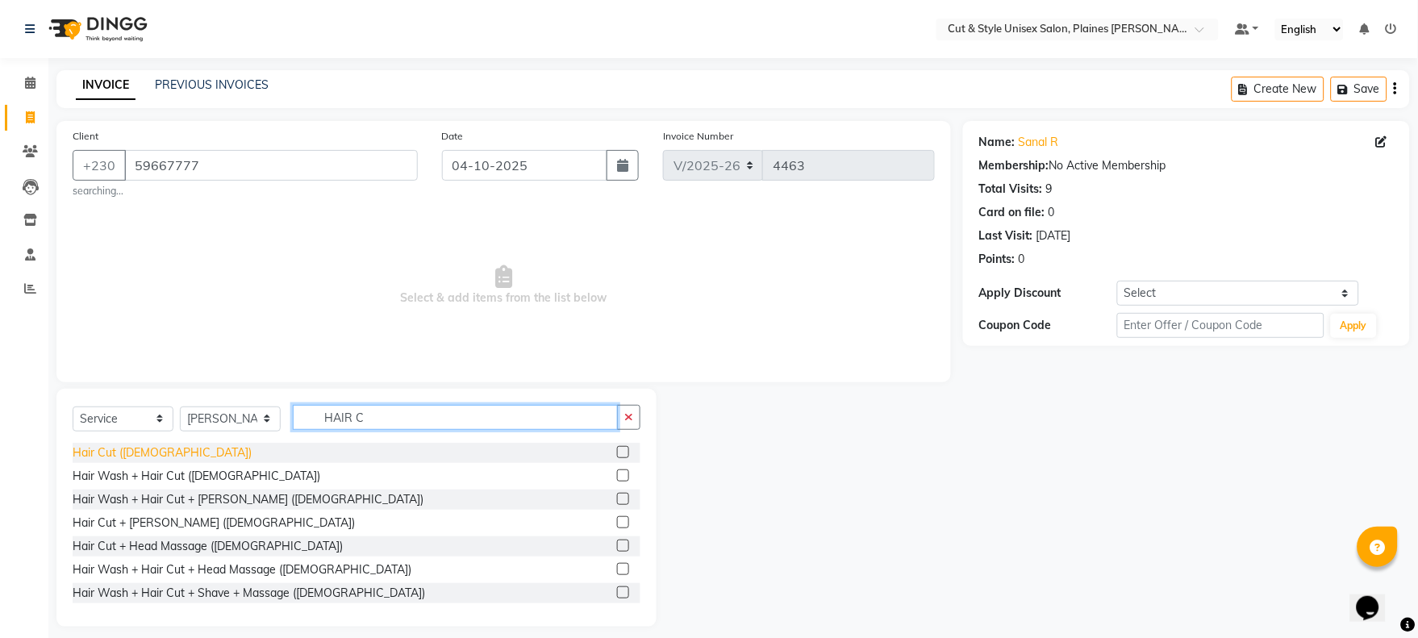
type input "HAIR C"
click at [116, 457] on div "Hair Cut ([DEMOGRAPHIC_DATA])" at bounding box center [162, 453] width 179 height 17
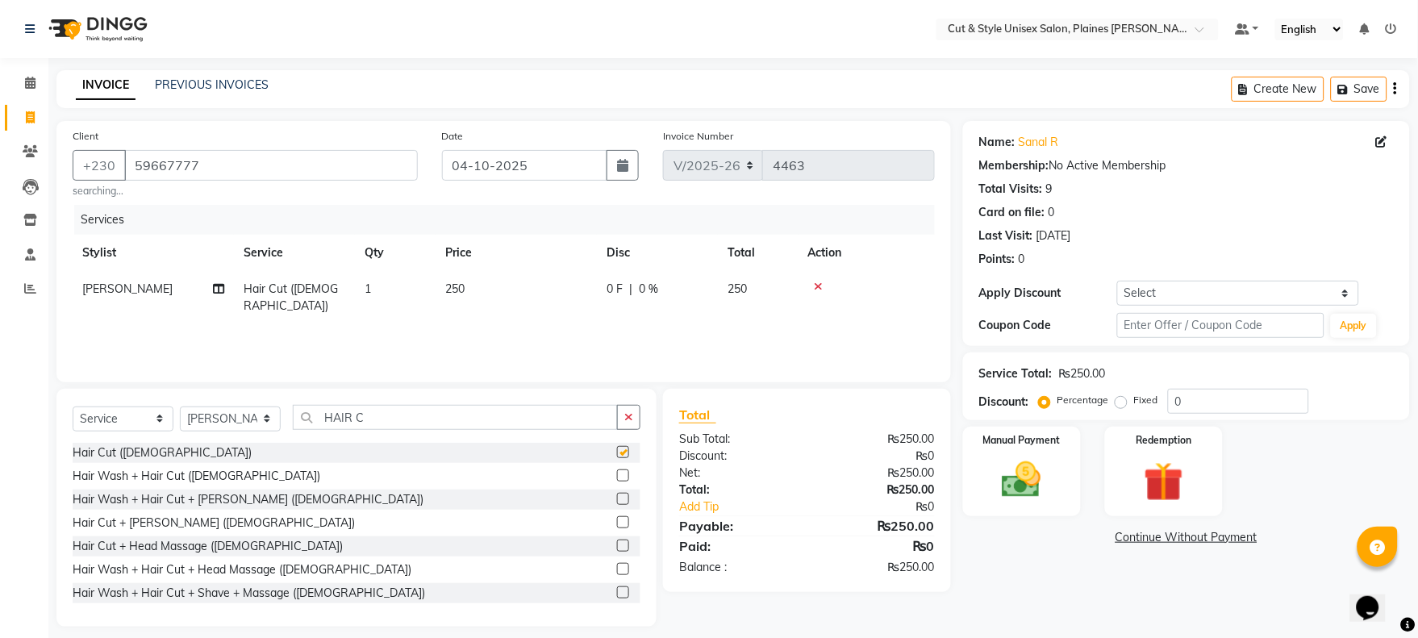
checkbox input "false"
click at [620, 424] on button "button" at bounding box center [628, 417] width 23 height 25
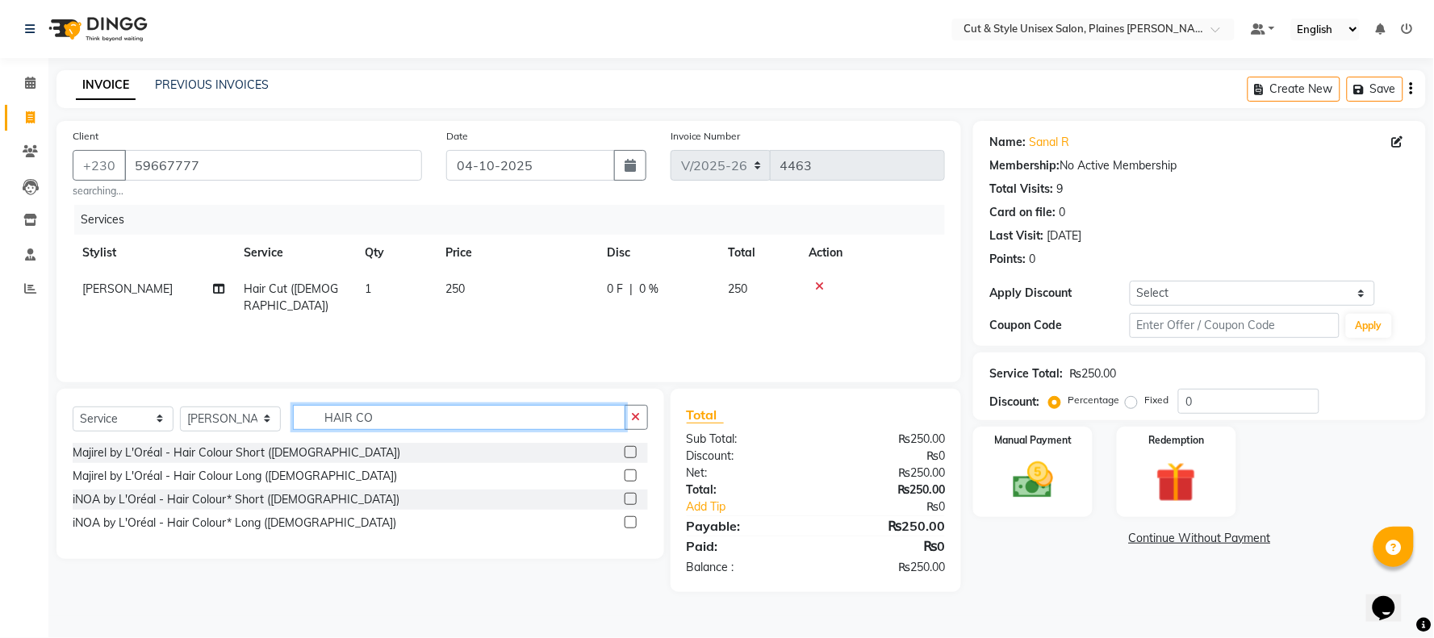
type input "HAIR CO"
click at [630, 457] on label at bounding box center [630, 452] width 12 height 12
click at [630, 457] on input "checkbox" at bounding box center [629, 453] width 10 height 10
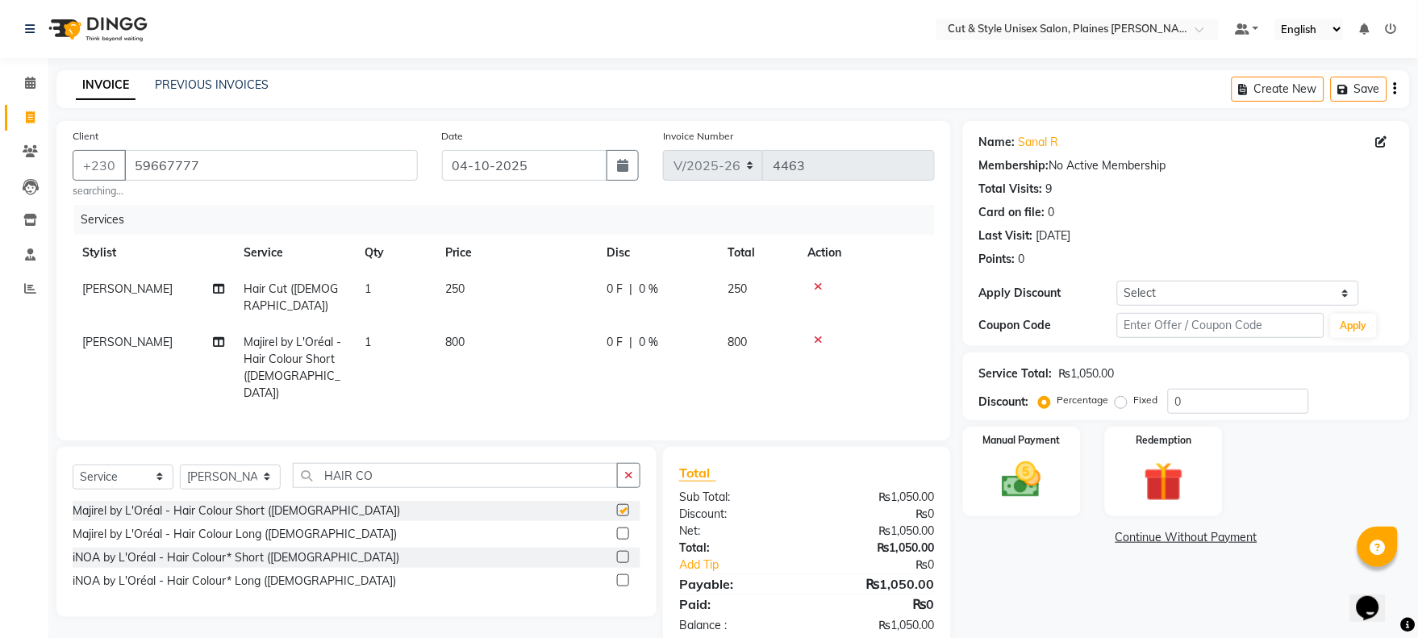
checkbox input "false"
click at [618, 528] on label at bounding box center [623, 534] width 12 height 12
click at [618, 529] on input "checkbox" at bounding box center [622, 534] width 10 height 10
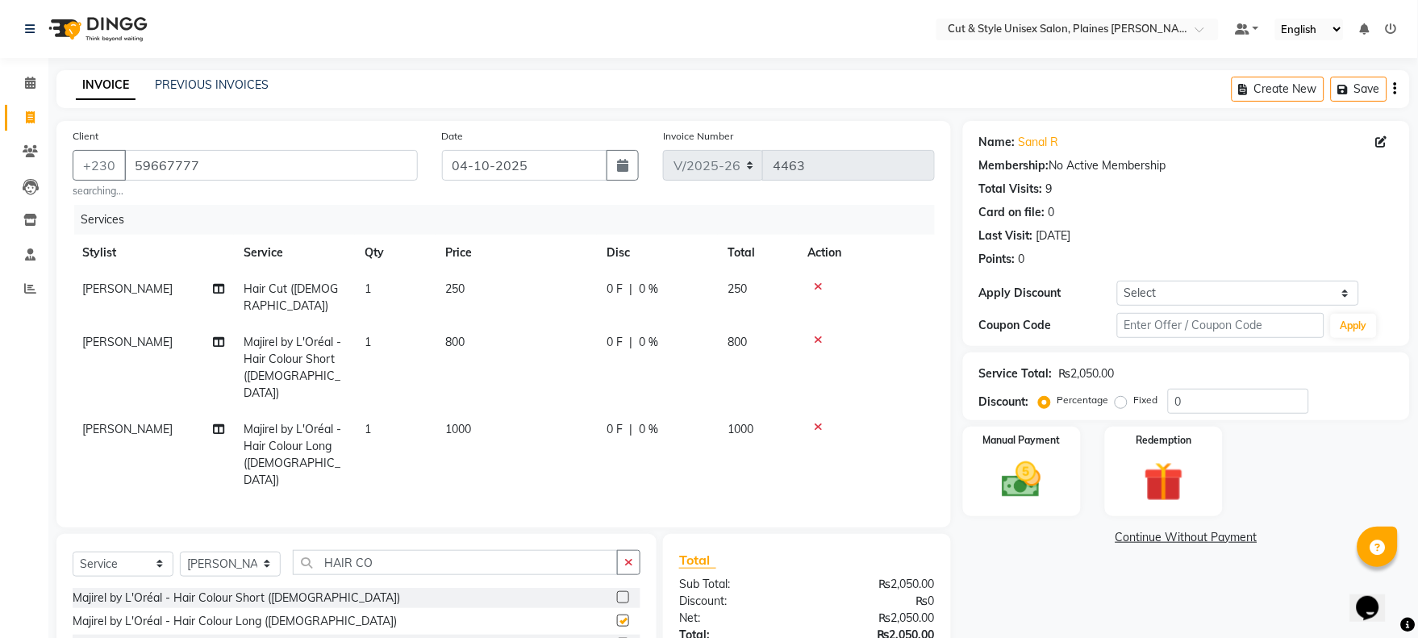
checkbox input "false"
click at [818, 334] on icon at bounding box center [819, 339] width 9 height 11
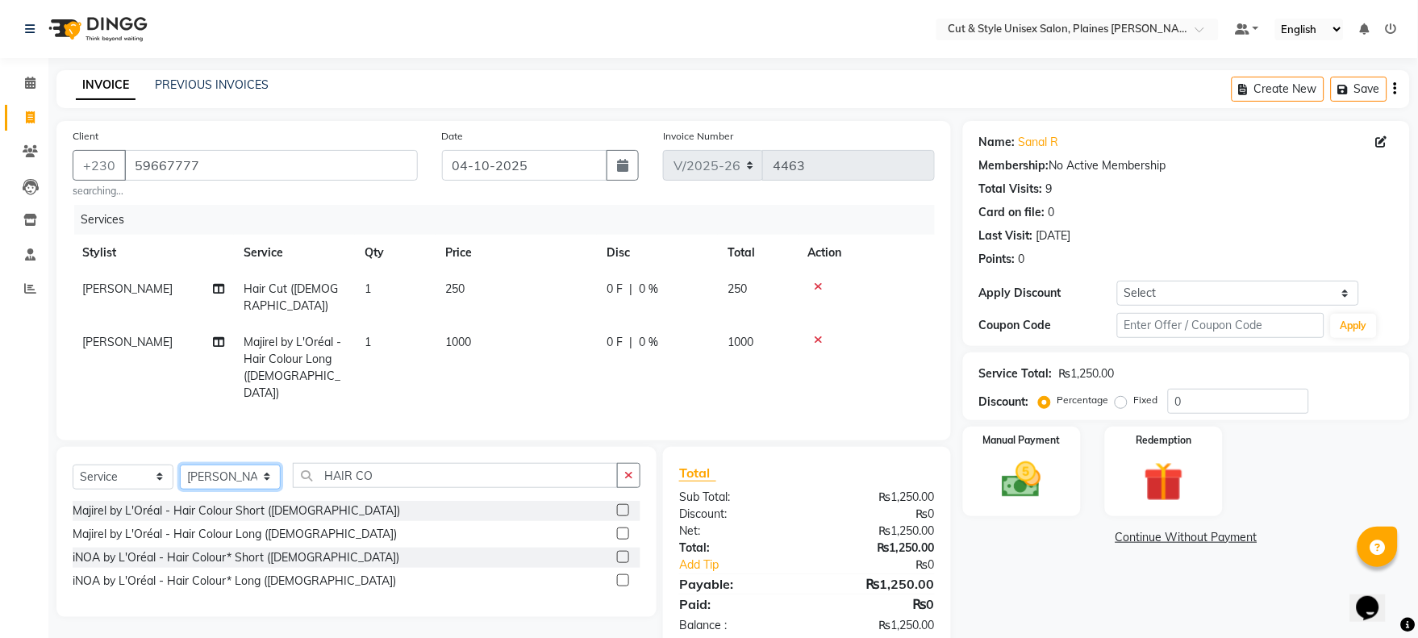
click at [244, 465] on select "Select Stylist [PERSON_NAME] Manager [PERSON_NAME]" at bounding box center [230, 477] width 101 height 25
select select "68911"
click at [180, 465] on select "Select Stylist [PERSON_NAME] Manager [PERSON_NAME]" at bounding box center [230, 477] width 101 height 25
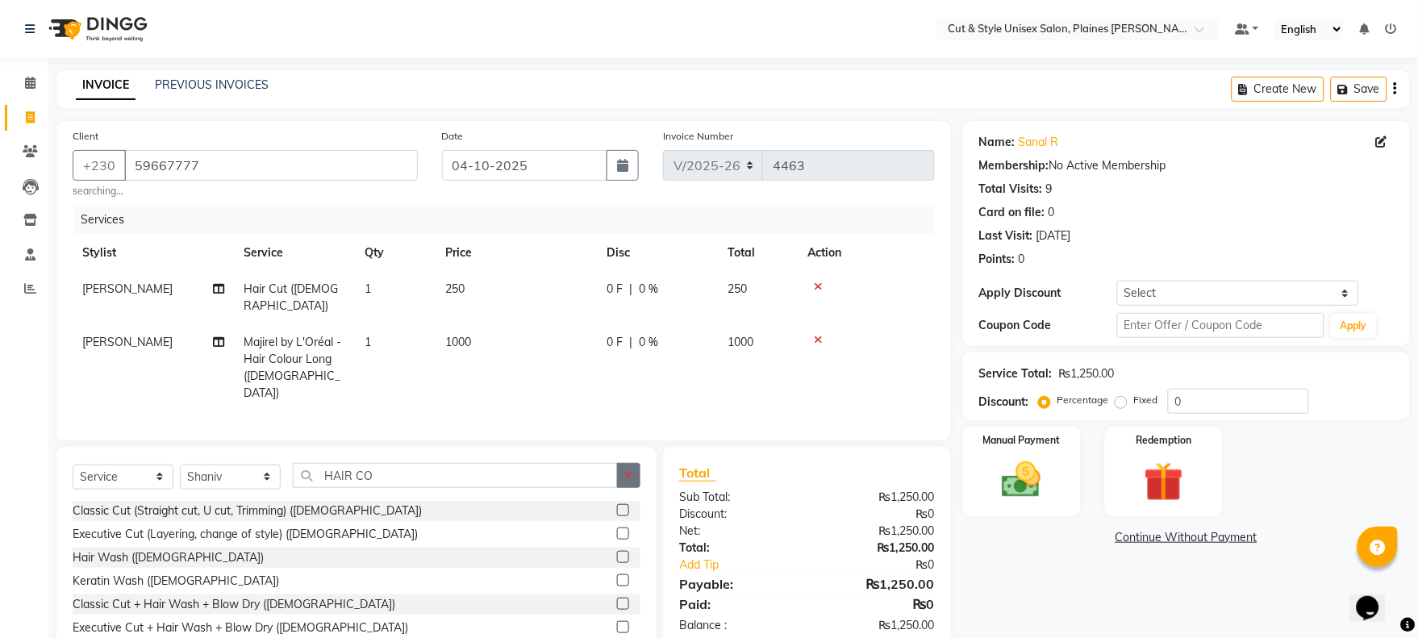
click at [627, 470] on icon "button" at bounding box center [628, 475] width 9 height 11
click at [470, 463] on input "text" at bounding box center [467, 475] width 348 height 25
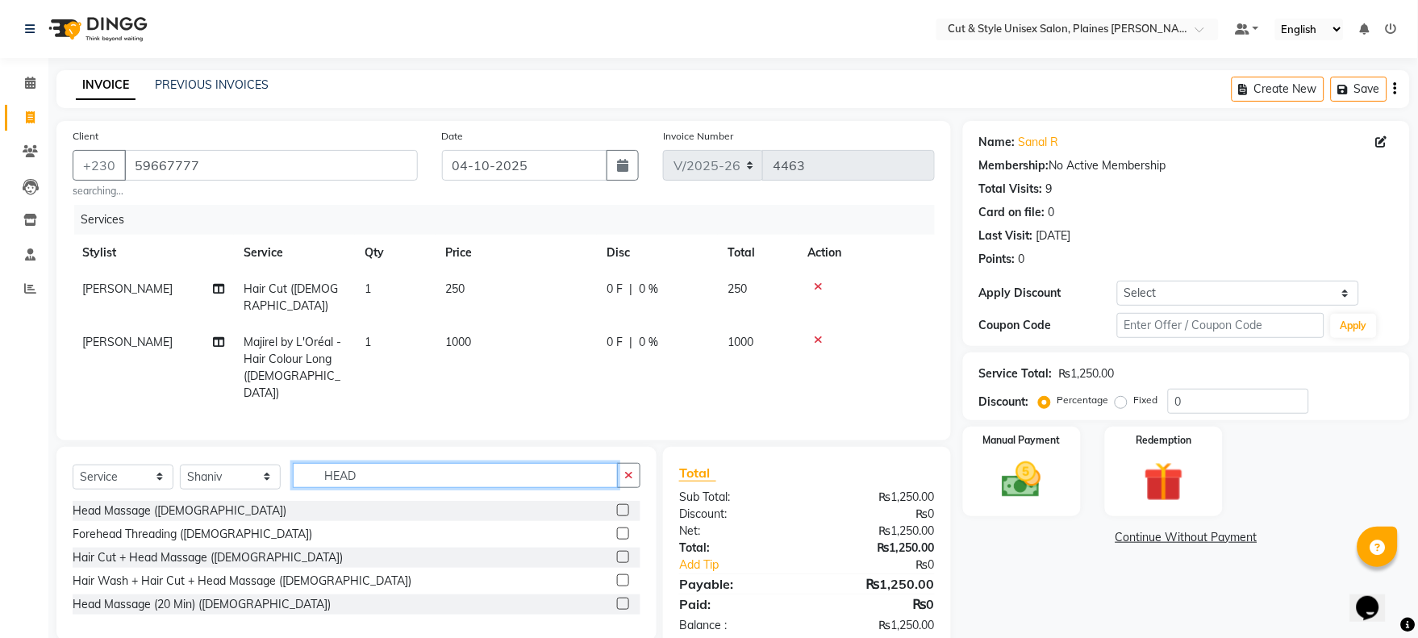
type input "HEAD"
click at [623, 504] on label at bounding box center [623, 510] width 12 height 12
click at [623, 506] on input "checkbox" at bounding box center [622, 511] width 10 height 10
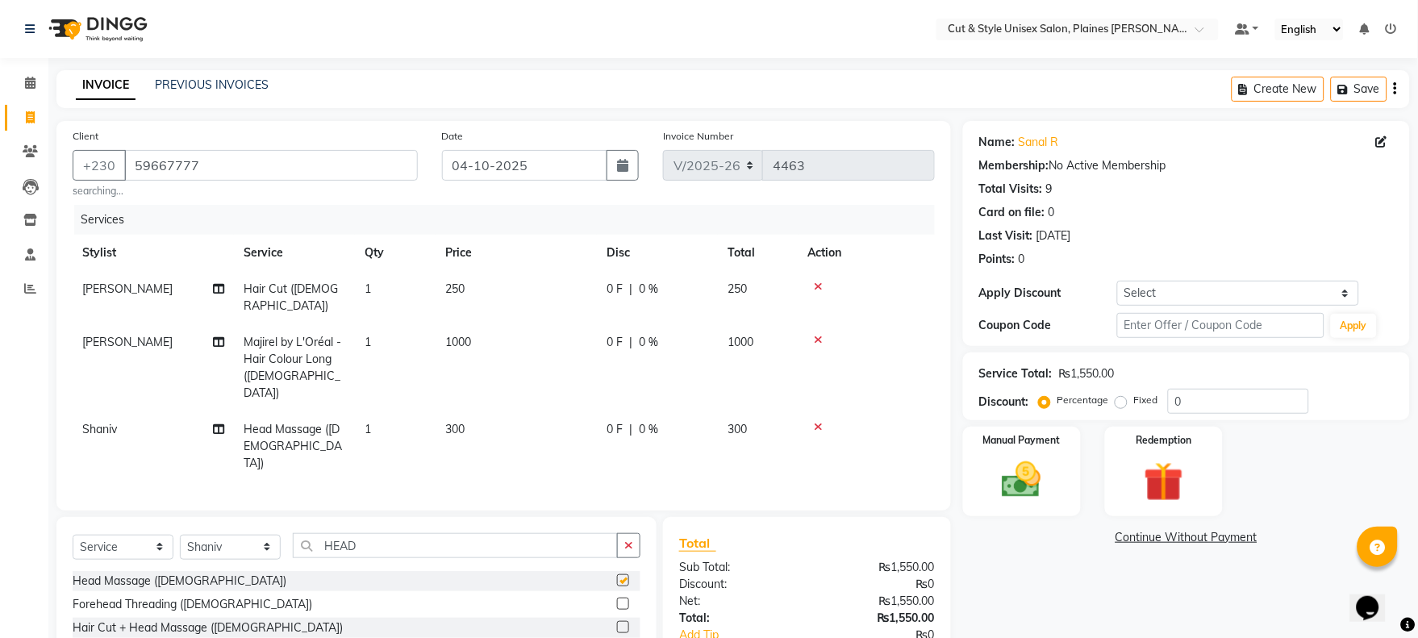
checkbox input "false"
click at [985, 497] on div "Manual Payment" at bounding box center [1022, 471] width 123 height 93
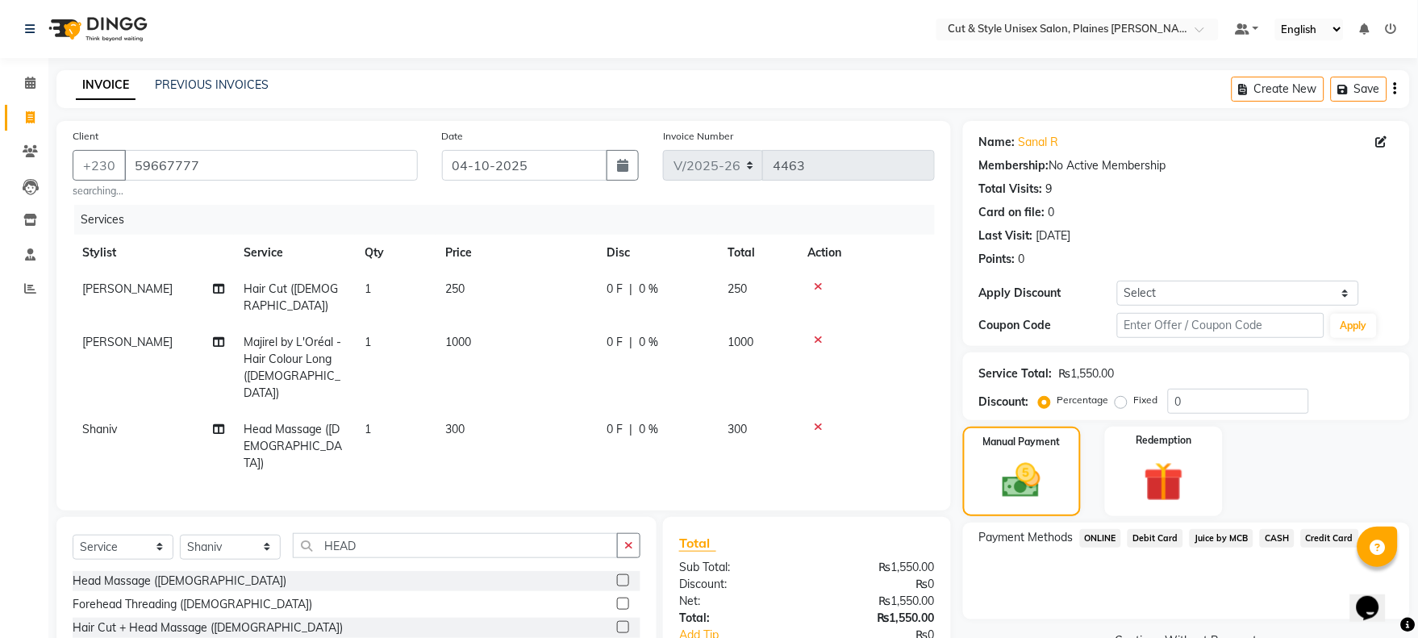
click at [1208, 537] on span "Juice by MCB" at bounding box center [1222, 538] width 64 height 19
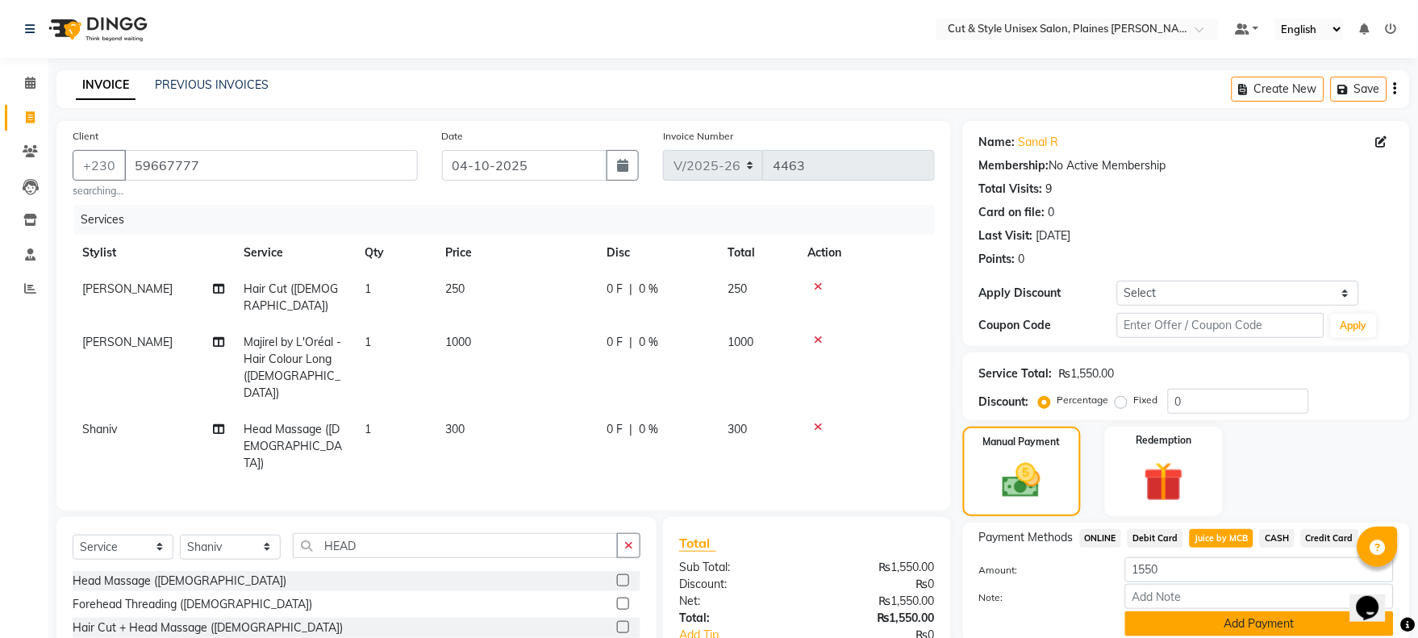
scroll to position [71, 0]
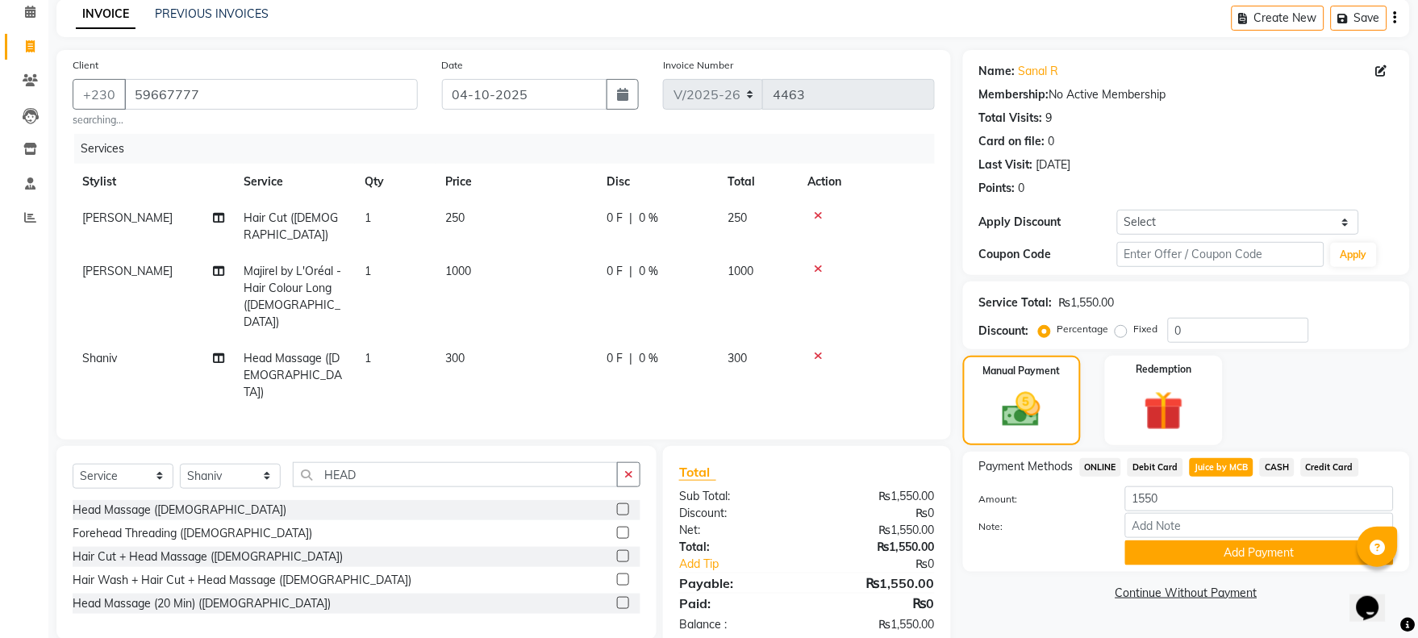
click at [1213, 552] on button "Add Payment" at bounding box center [1260, 553] width 269 height 25
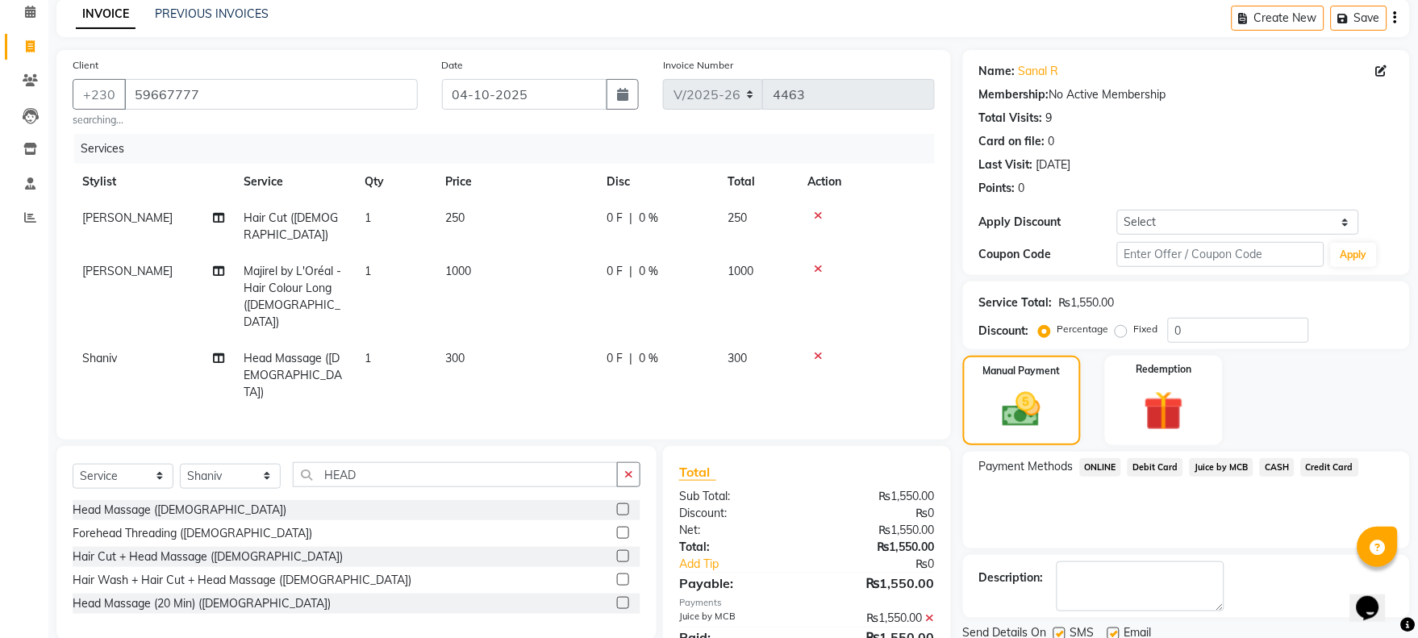
scroll to position [130, 0]
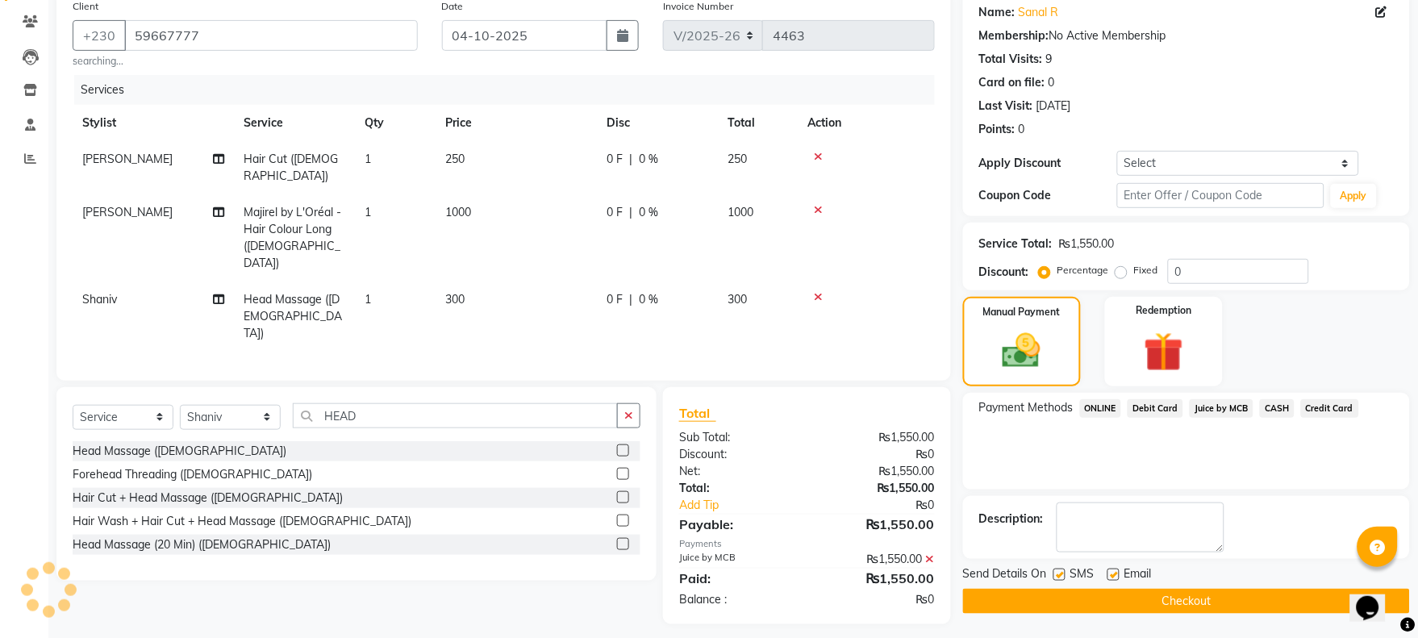
click at [1189, 594] on button "Checkout" at bounding box center [1186, 601] width 447 height 25
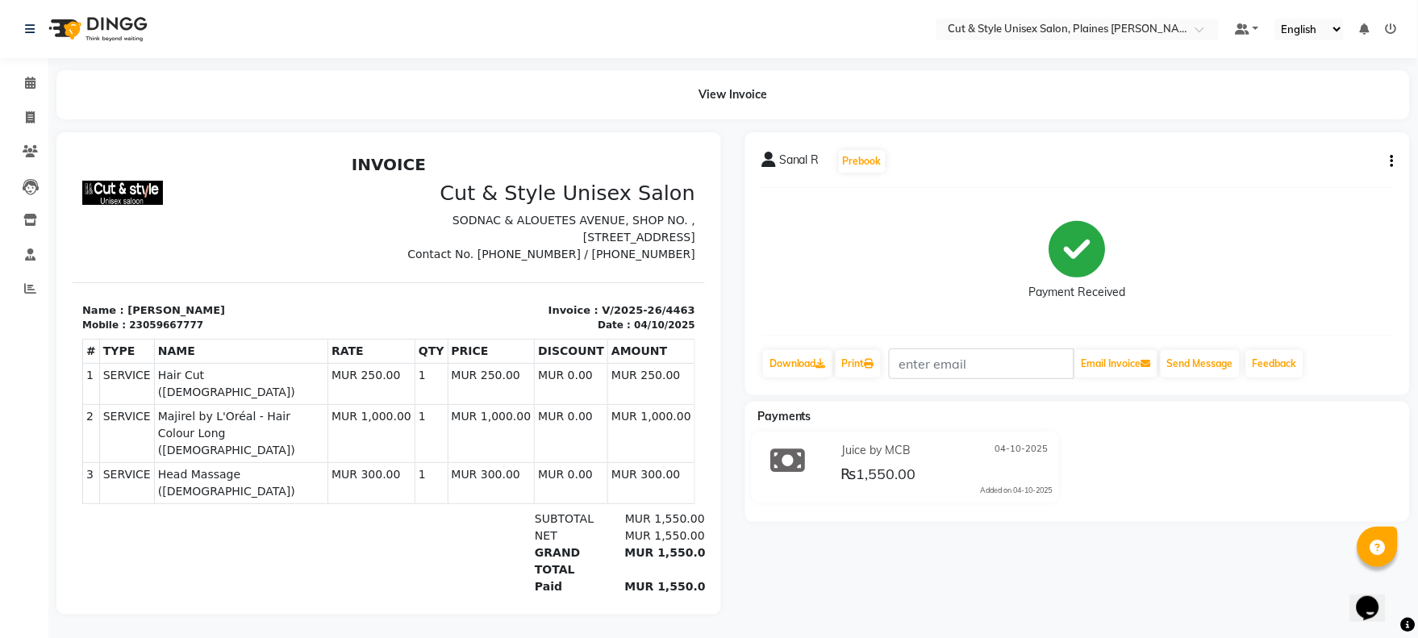
click at [57, 35] on img at bounding box center [96, 28] width 111 height 45
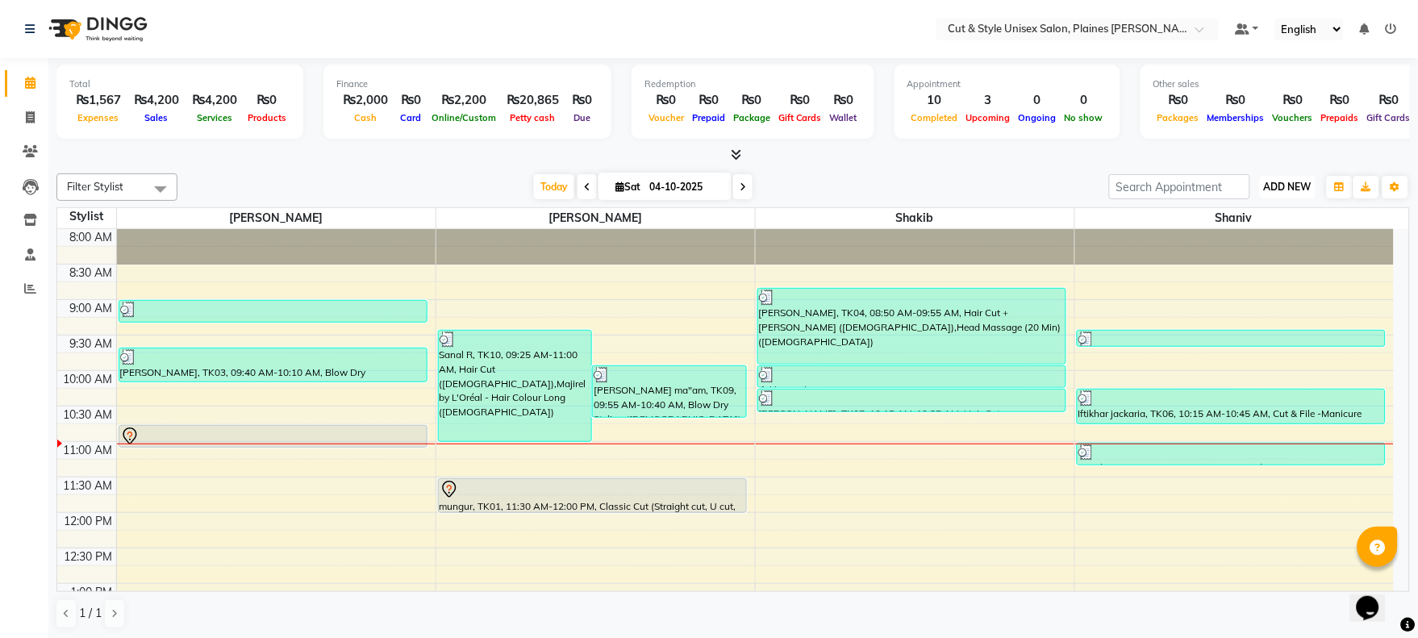
click at [1270, 184] on span "ADD NEW" at bounding box center [1288, 187] width 48 height 12
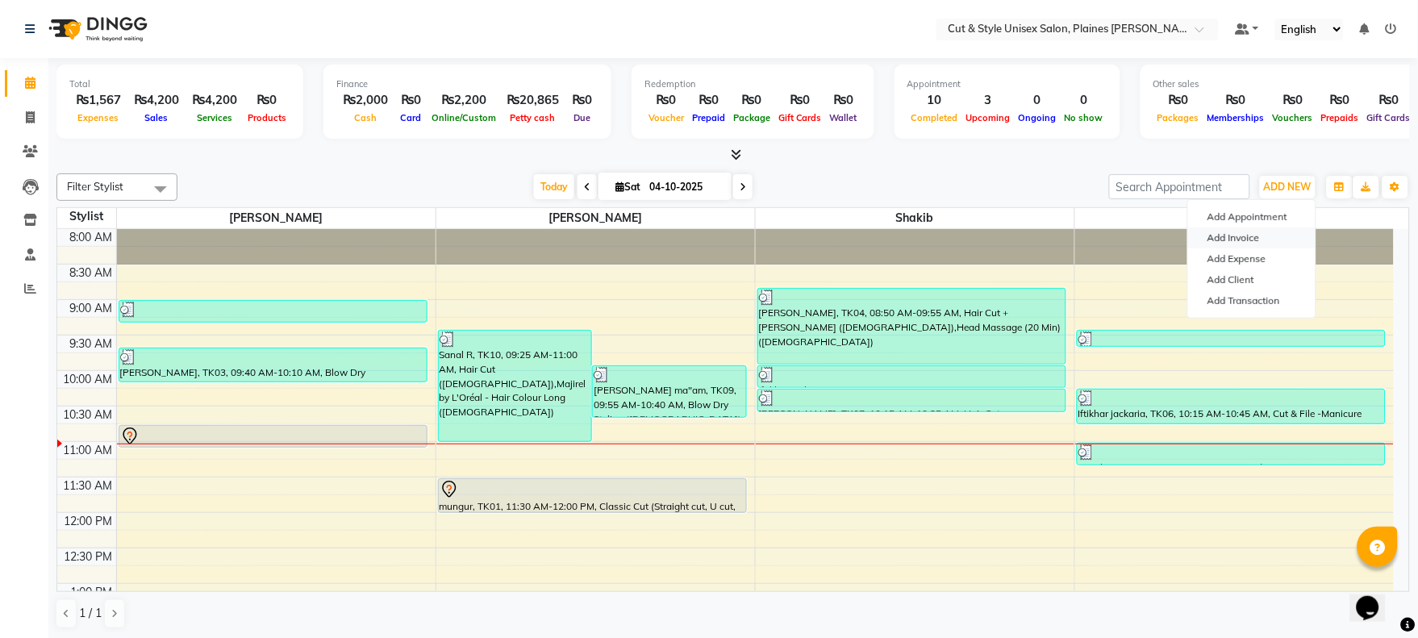
click at [1240, 231] on link "Add Invoice" at bounding box center [1251, 238] width 127 height 21
select select "service"
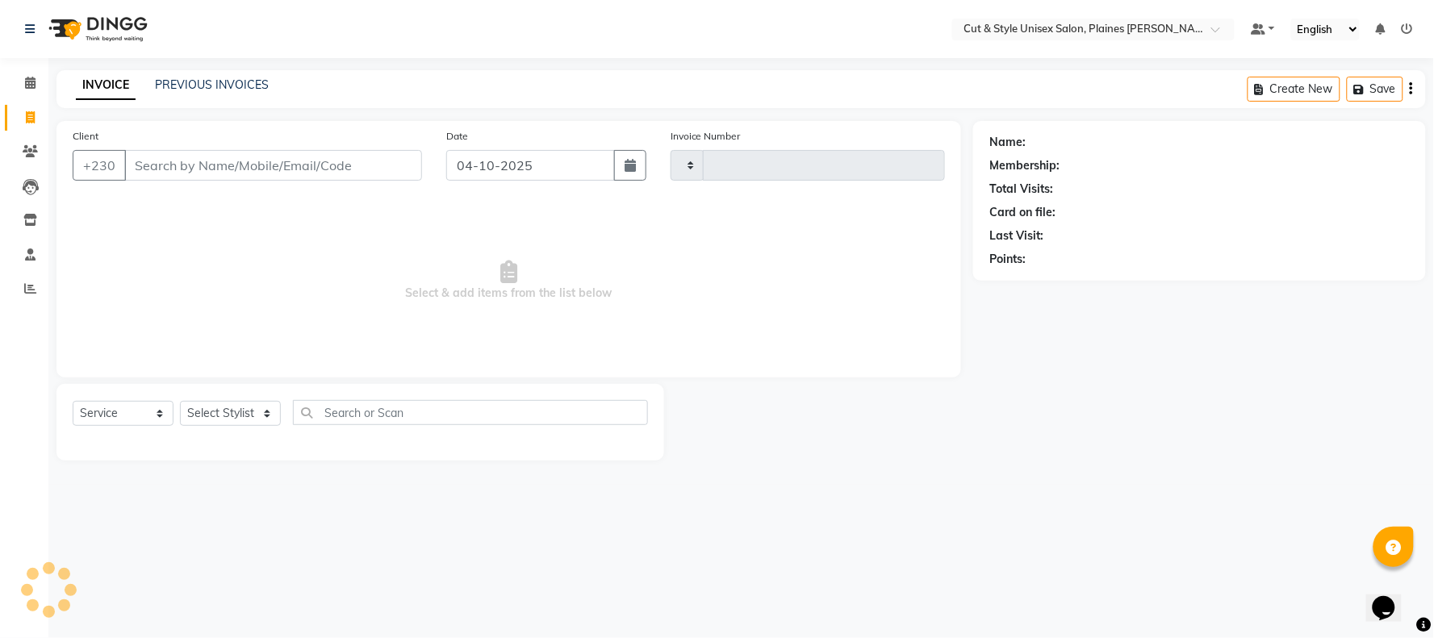
type input "4464"
select select "7731"
click at [224, 165] on input "Client" at bounding box center [273, 165] width 298 height 31
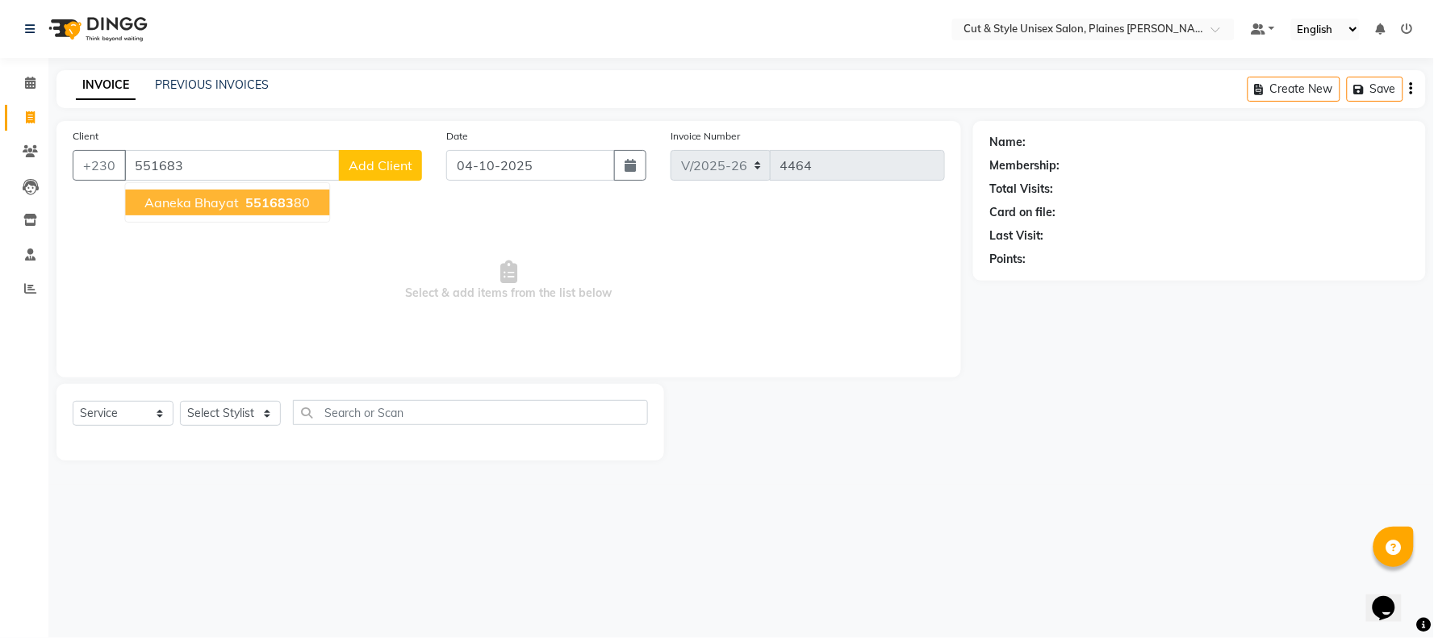
click at [224, 207] on span "Aaneka bhayat" at bounding box center [191, 202] width 94 height 16
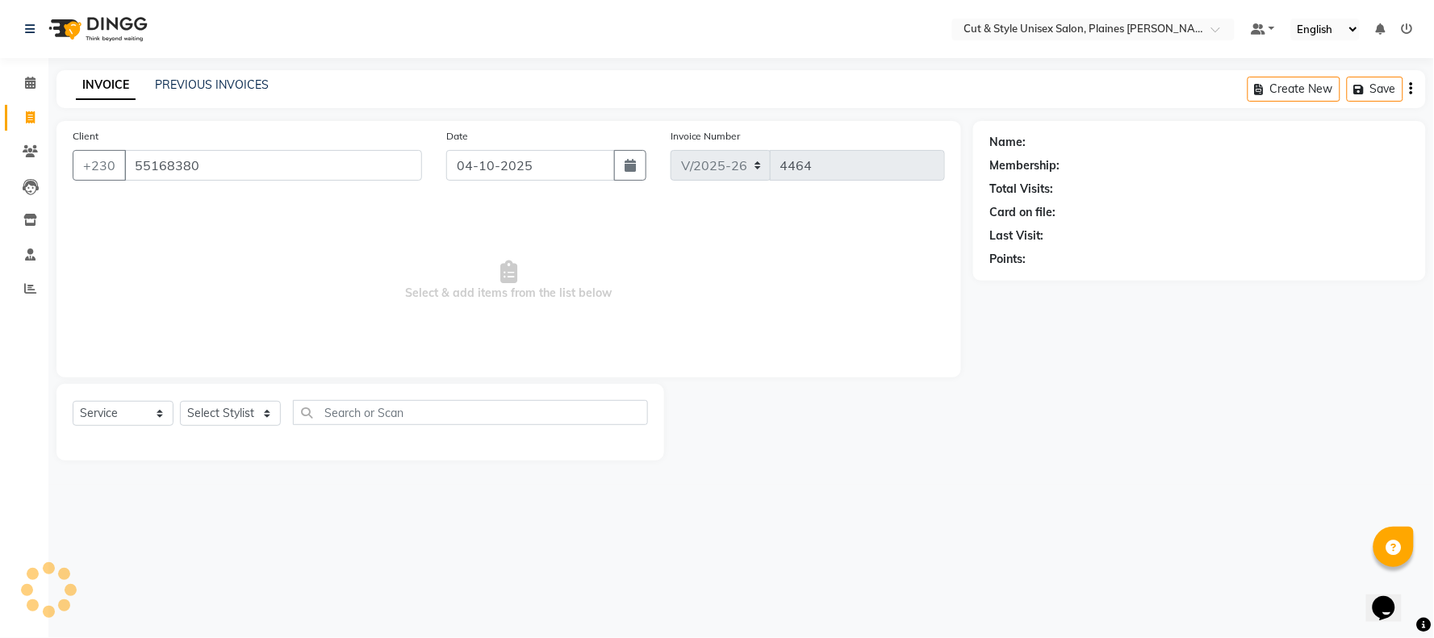
type input "55168380"
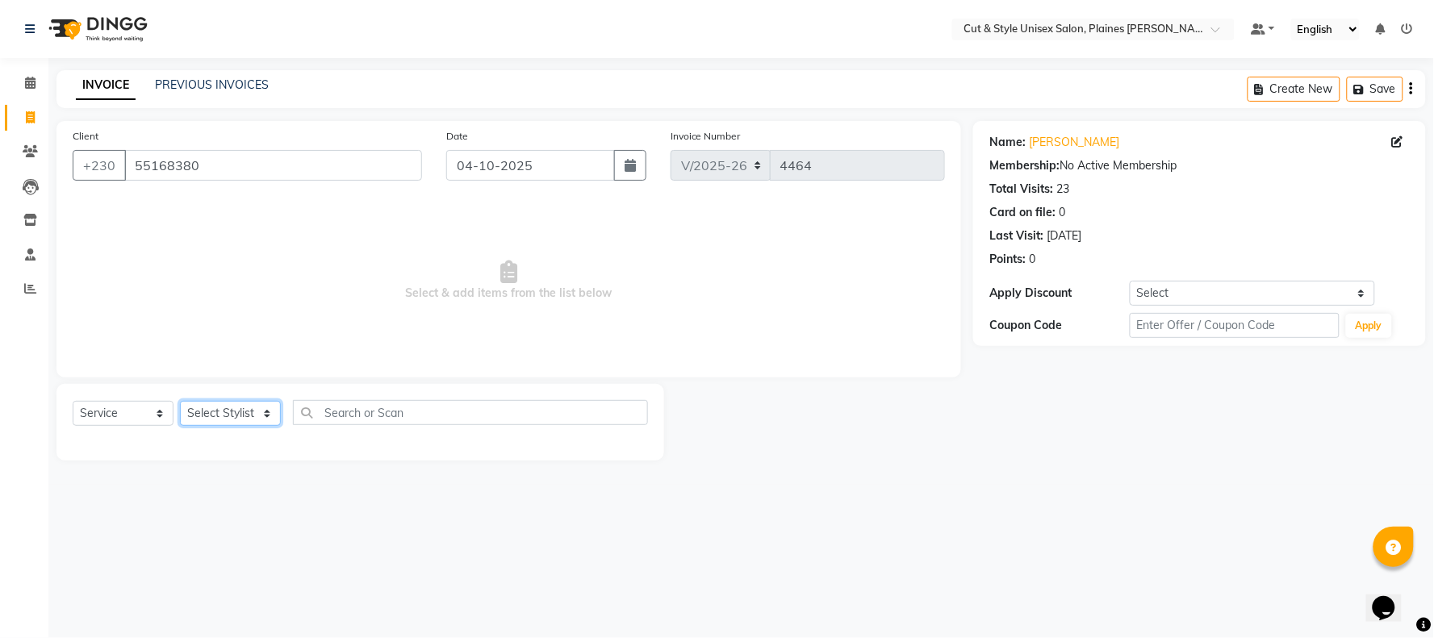
click at [210, 417] on select "Select Stylist [PERSON_NAME] Manager [PERSON_NAME]" at bounding box center [230, 413] width 101 height 25
select select "68908"
click at [180, 402] on select "Select Stylist [PERSON_NAME] Manager [PERSON_NAME]" at bounding box center [230, 413] width 101 height 25
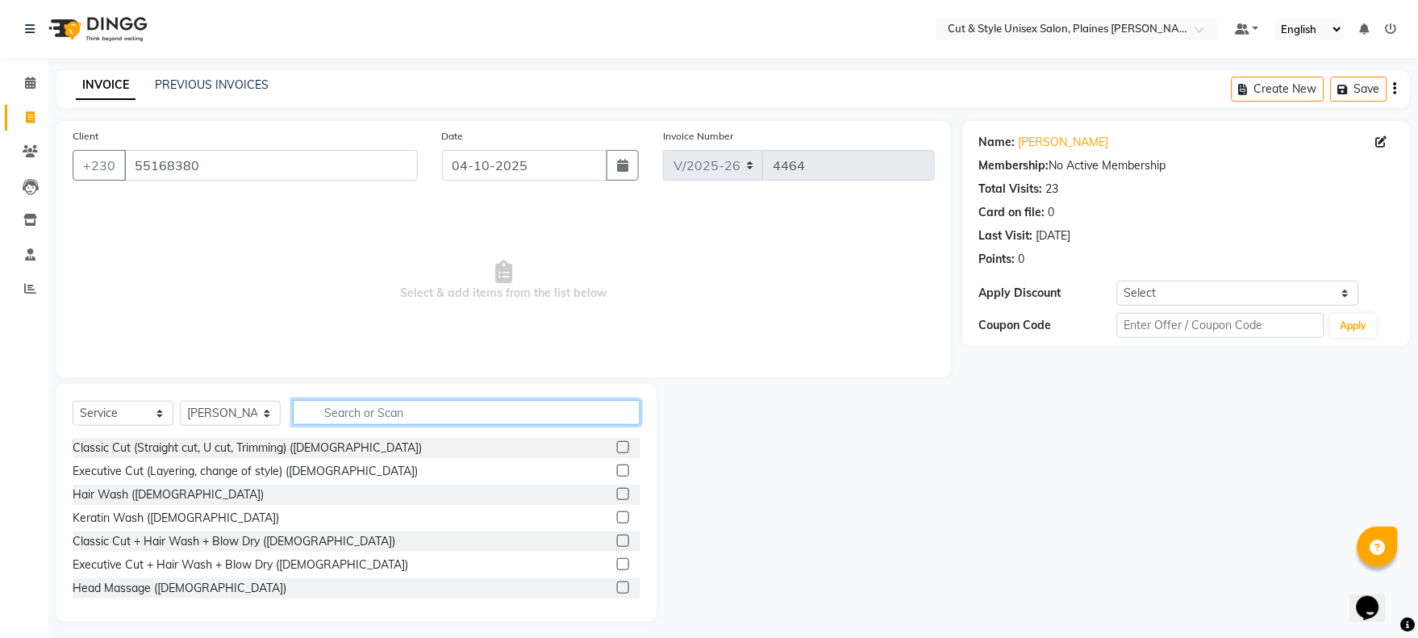
click at [374, 414] on input "text" at bounding box center [467, 412] width 348 height 25
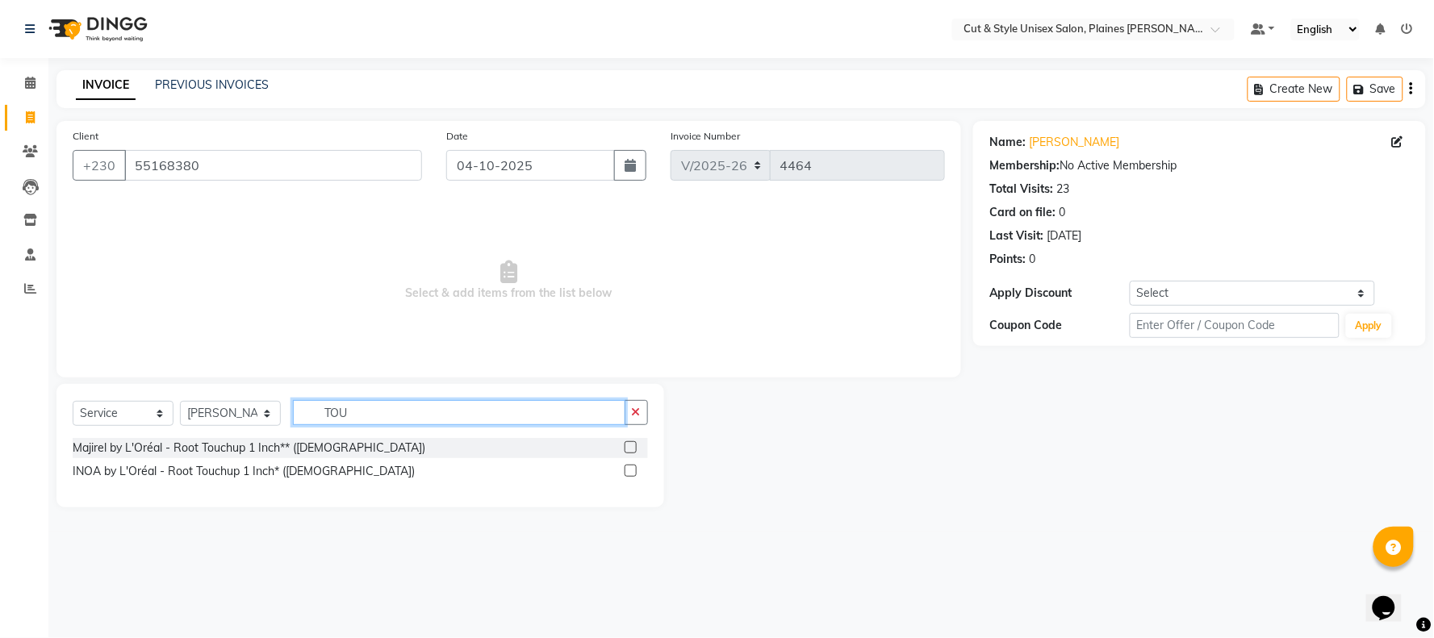
type input "TOU"
click at [624, 472] on label at bounding box center [630, 471] width 12 height 12
click at [624, 472] on input "checkbox" at bounding box center [629, 471] width 10 height 10
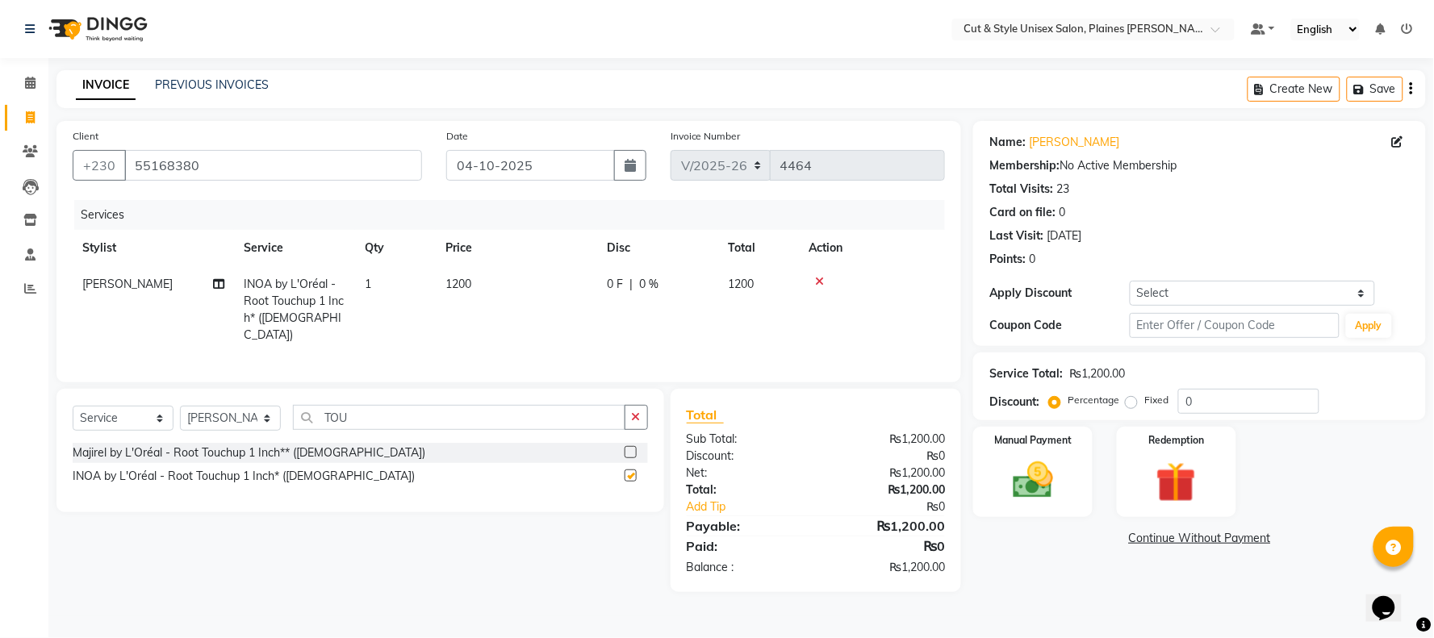
checkbox input "false"
click at [632, 415] on icon "button" at bounding box center [636, 416] width 9 height 11
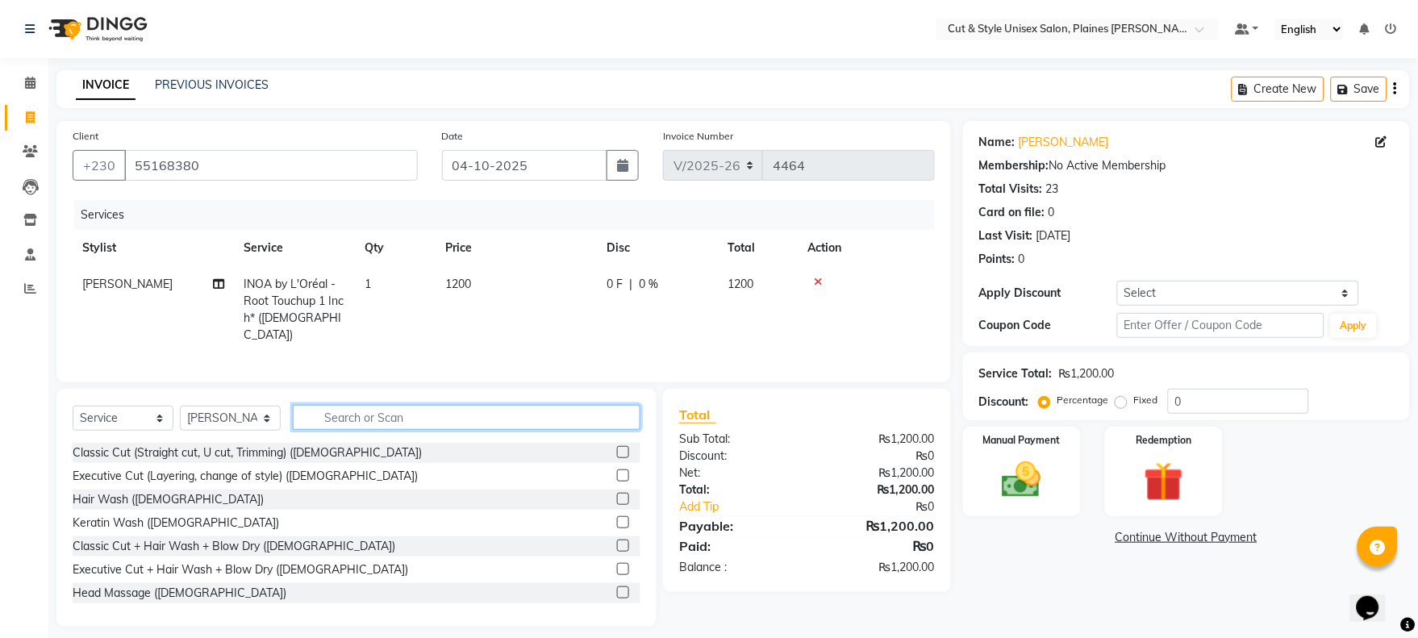
scroll to position [11, 0]
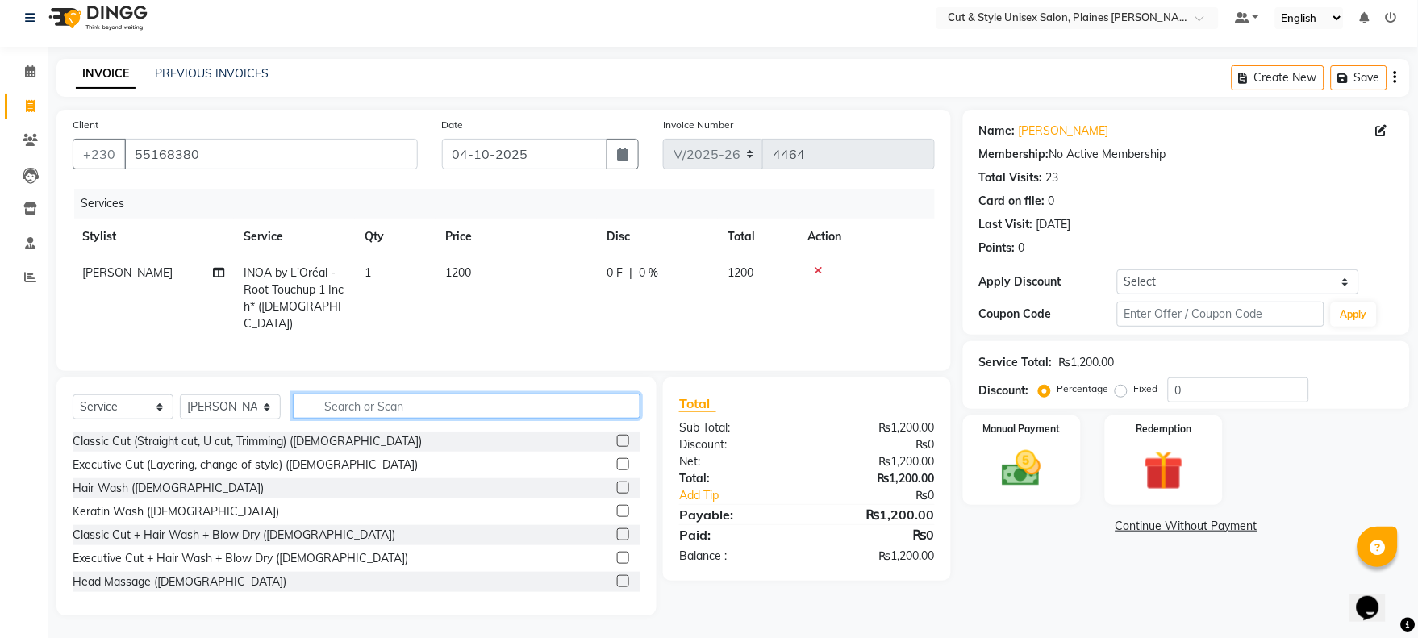
click at [411, 403] on input "text" at bounding box center [467, 406] width 348 height 25
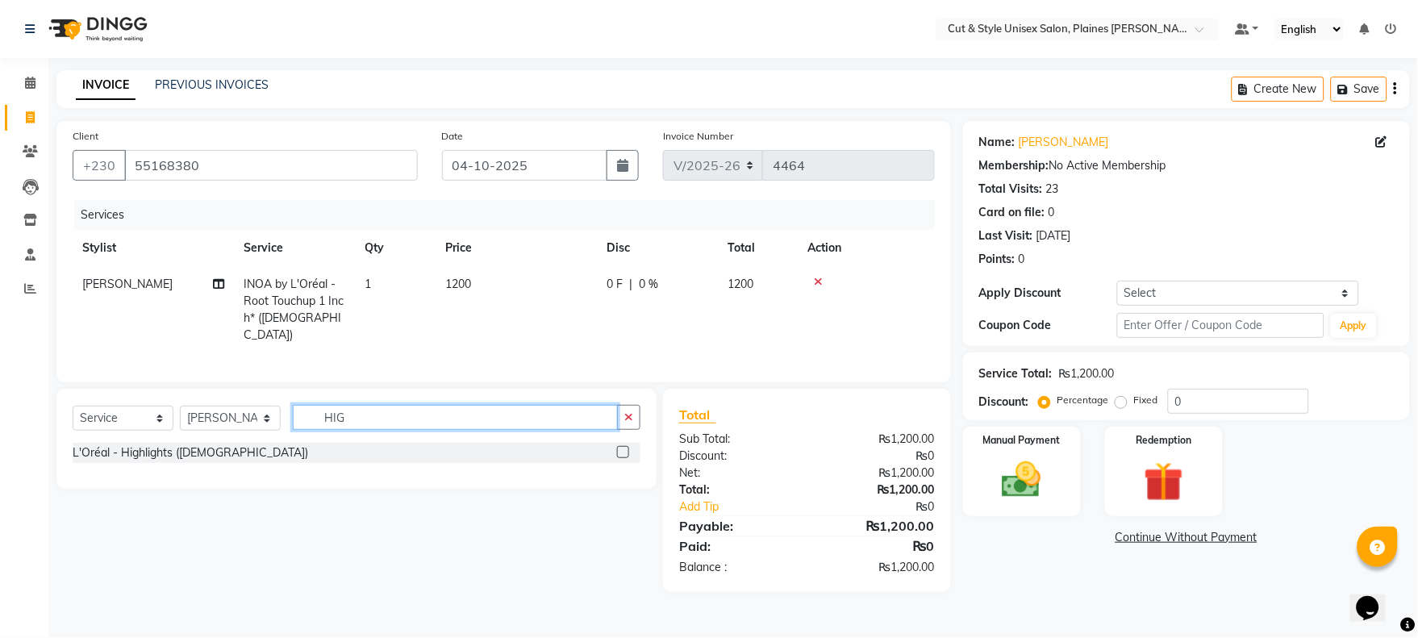
scroll to position [0, 0]
type input "HIG"
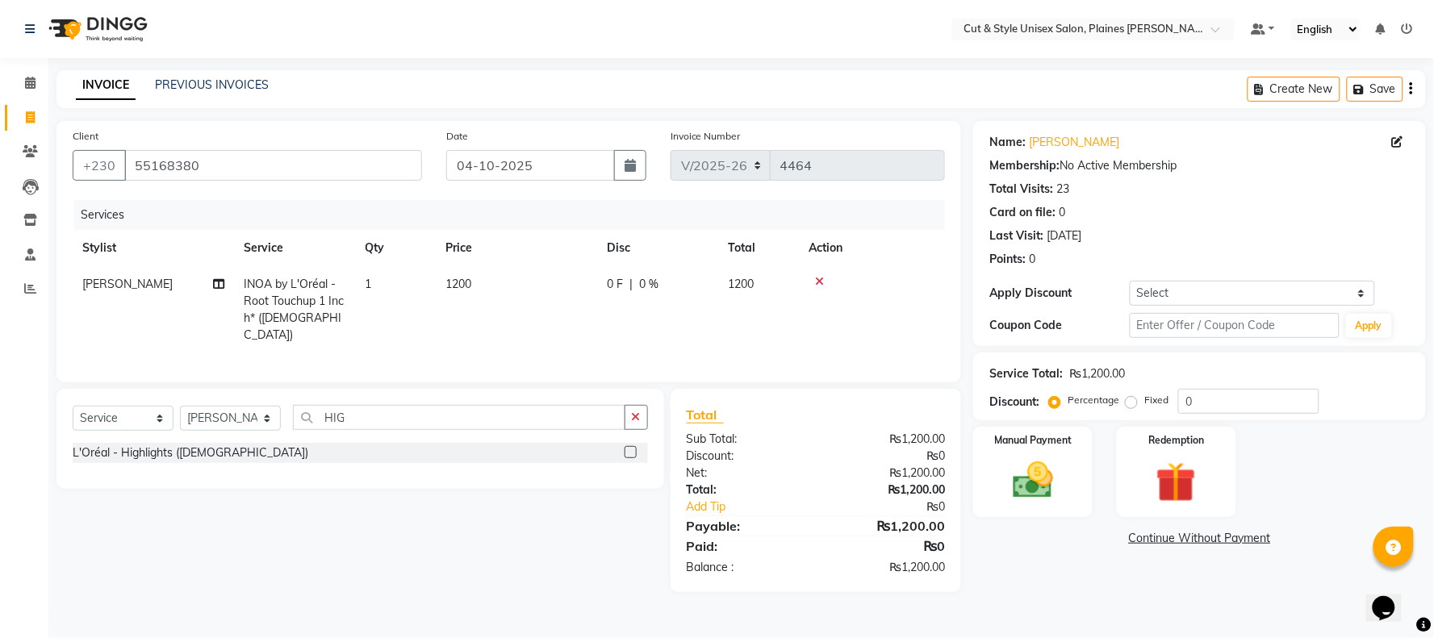
click at [634, 454] on label at bounding box center [630, 452] width 12 height 12
click at [634, 454] on input "checkbox" at bounding box center [629, 453] width 10 height 10
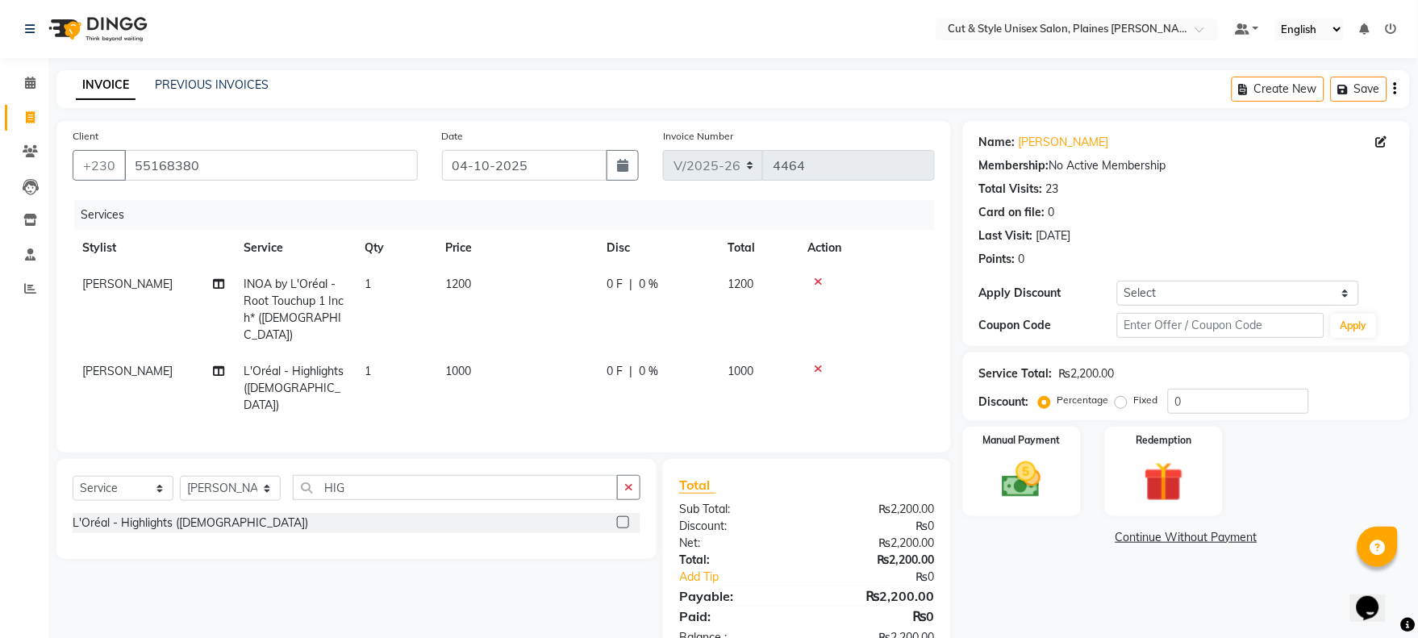
click at [619, 516] on label at bounding box center [623, 522] width 12 height 12
click at [619, 518] on input "checkbox" at bounding box center [622, 523] width 10 height 10
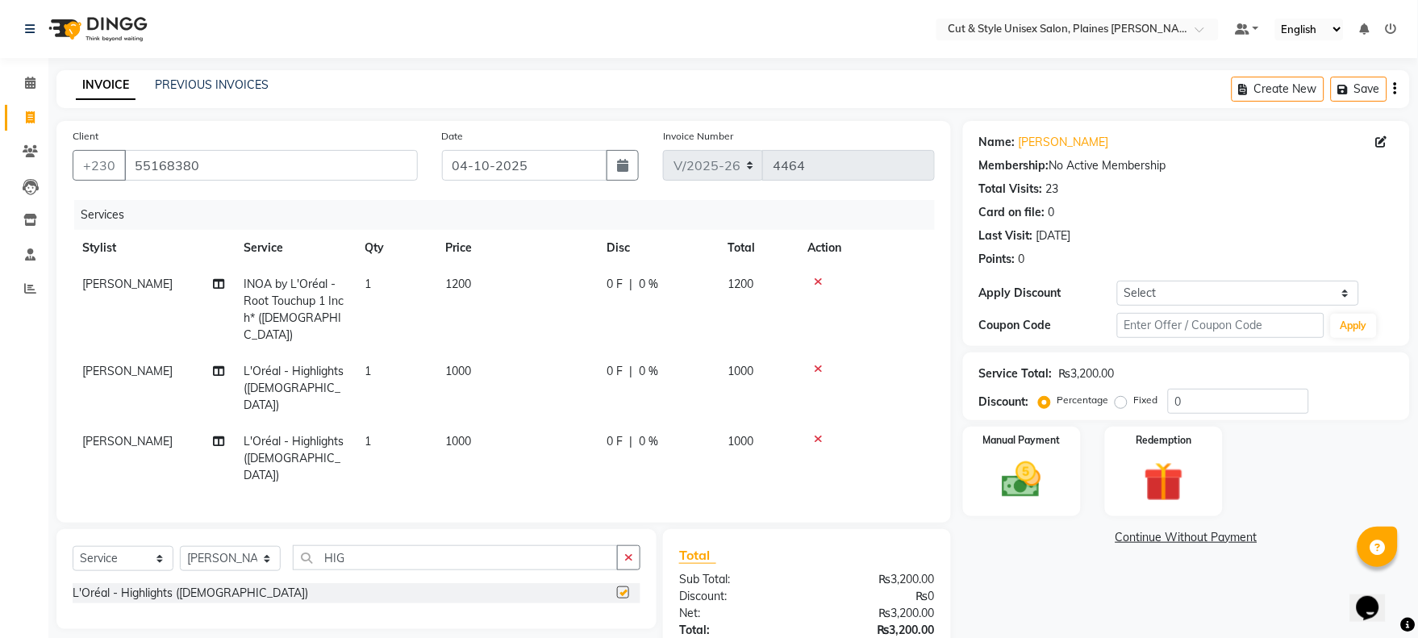
checkbox input "false"
click at [815, 433] on icon at bounding box center [819, 438] width 9 height 11
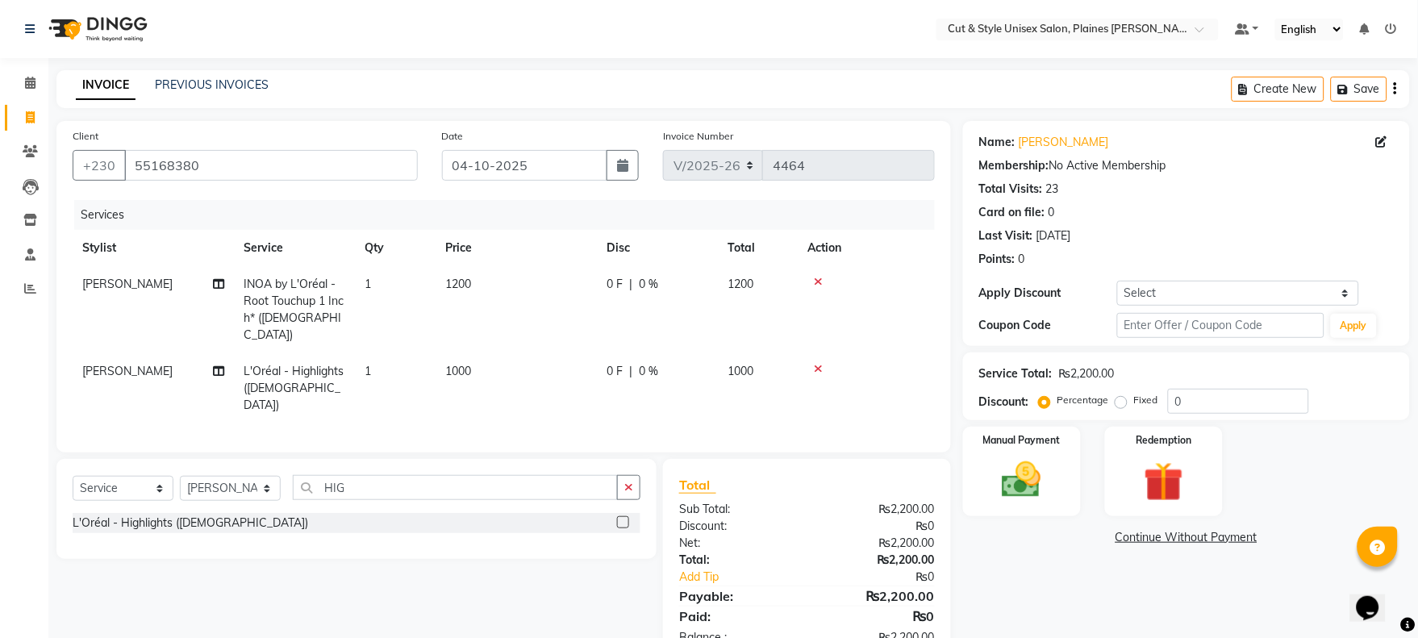
click at [818, 363] on icon at bounding box center [819, 368] width 9 height 11
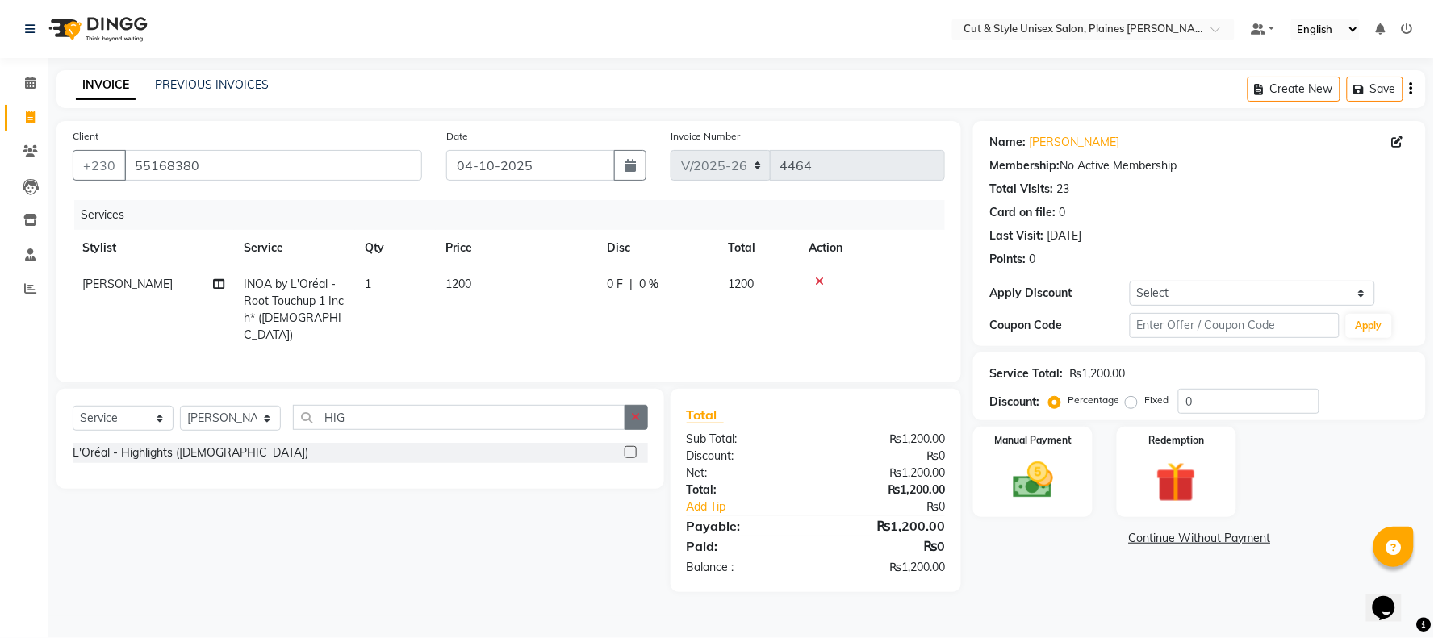
click at [634, 420] on icon "button" at bounding box center [636, 416] width 9 height 11
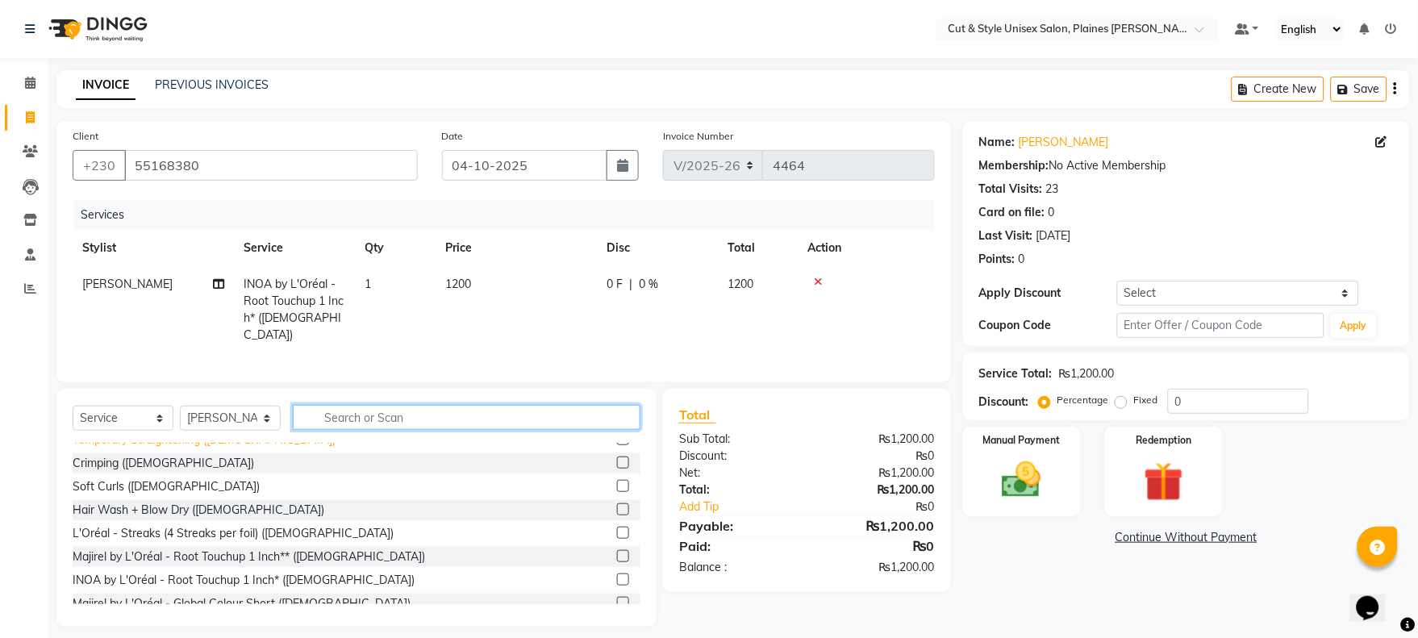
scroll to position [269, 0]
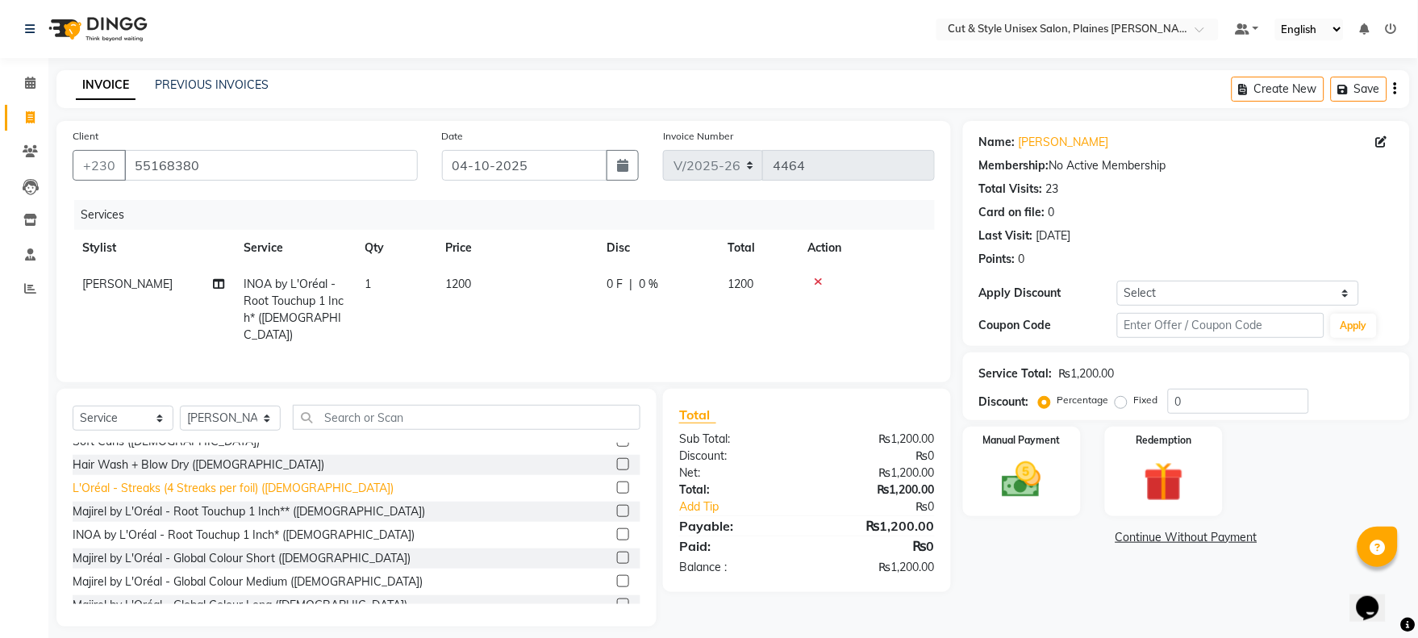
click at [176, 487] on div "L'Oréal - Streaks (4 Streaks per foil) ([DEMOGRAPHIC_DATA])" at bounding box center [233, 488] width 321 height 17
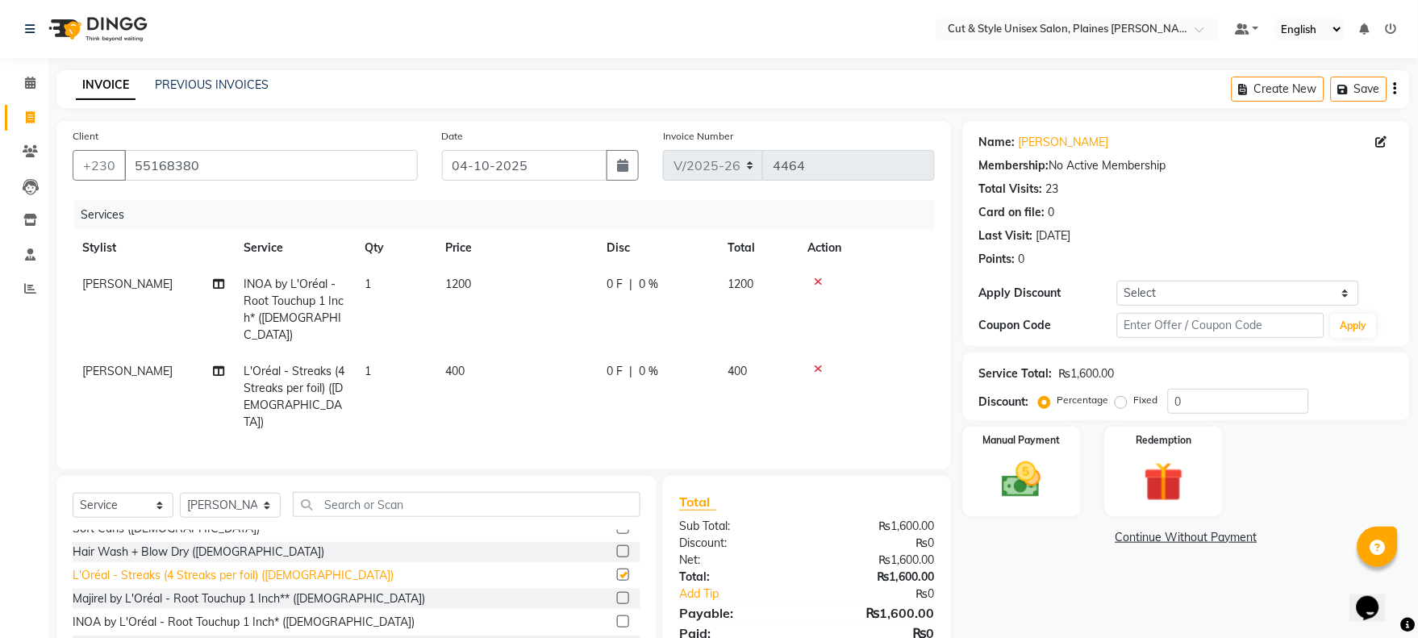
checkbox input "false"
click at [368, 364] on span "1" at bounding box center [368, 371] width 6 height 15
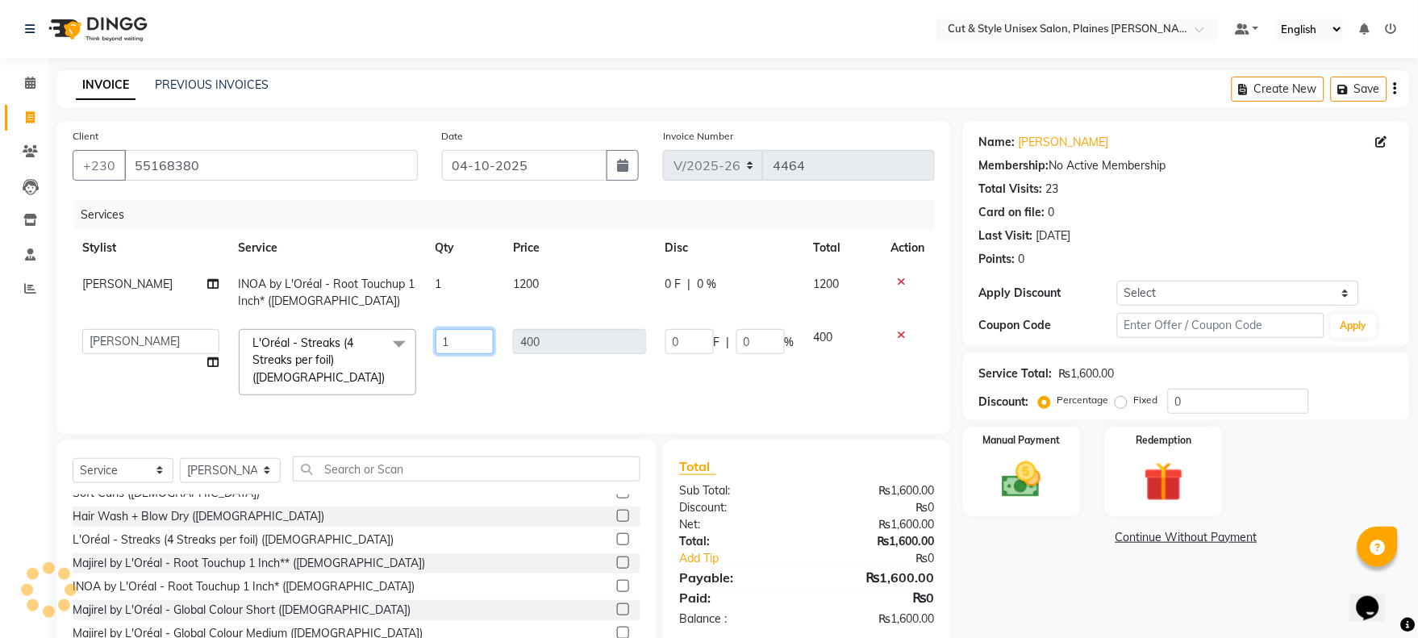
click at [458, 342] on input "1" at bounding box center [465, 341] width 59 height 25
type input "3"
type input "4"
click at [557, 411] on div "Services Stylist Service Qty Price Disc Total Action [PERSON_NAME] by L'Oréal -…" at bounding box center [504, 309] width 862 height 218
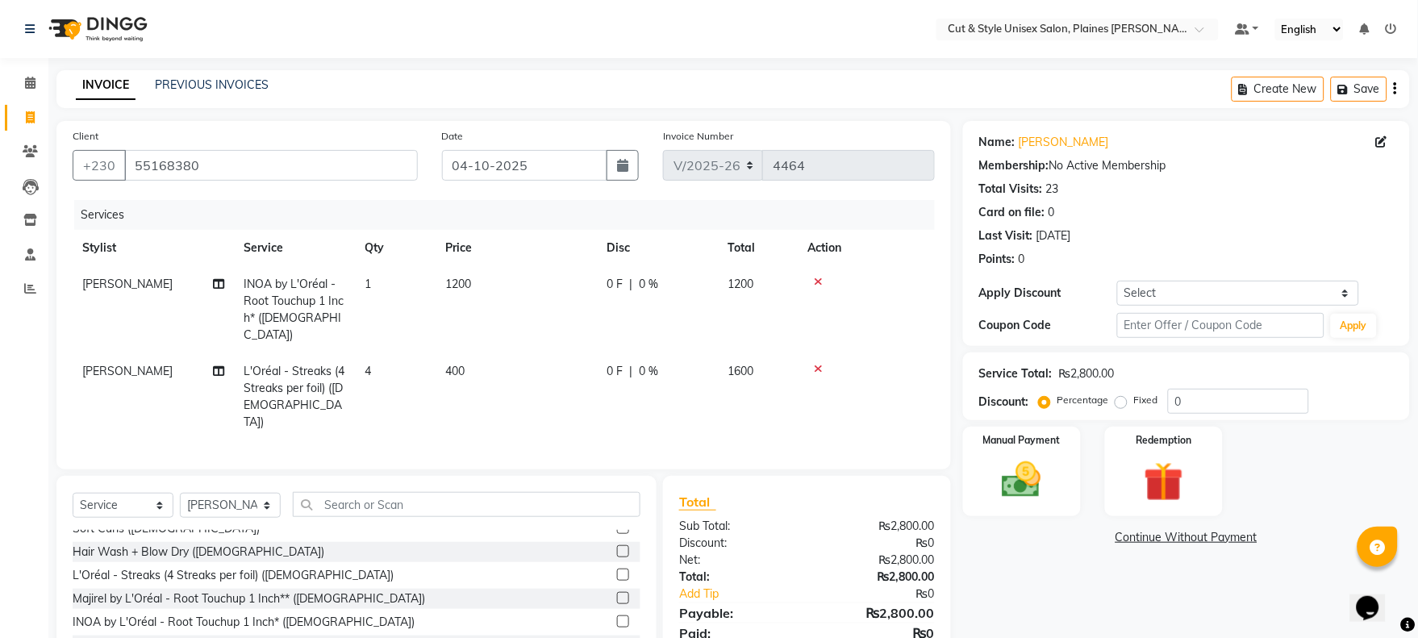
scroll to position [81, 0]
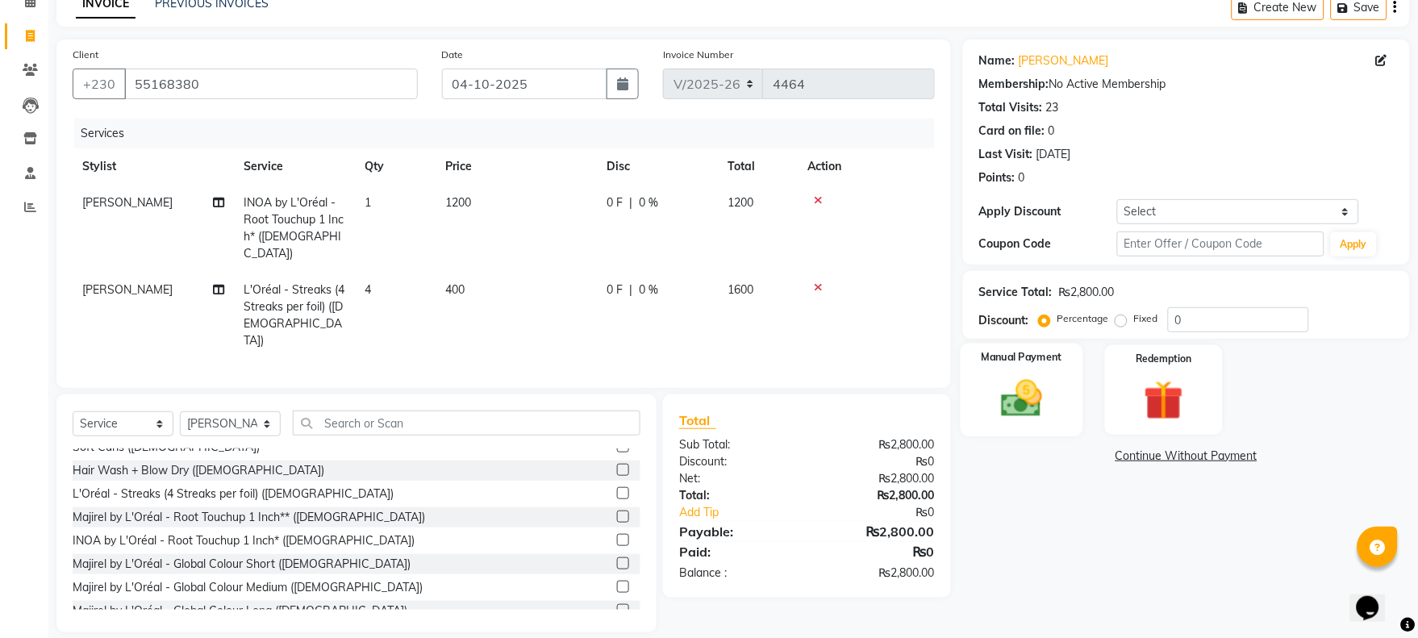
click at [1055, 406] on img at bounding box center [1021, 399] width 67 height 48
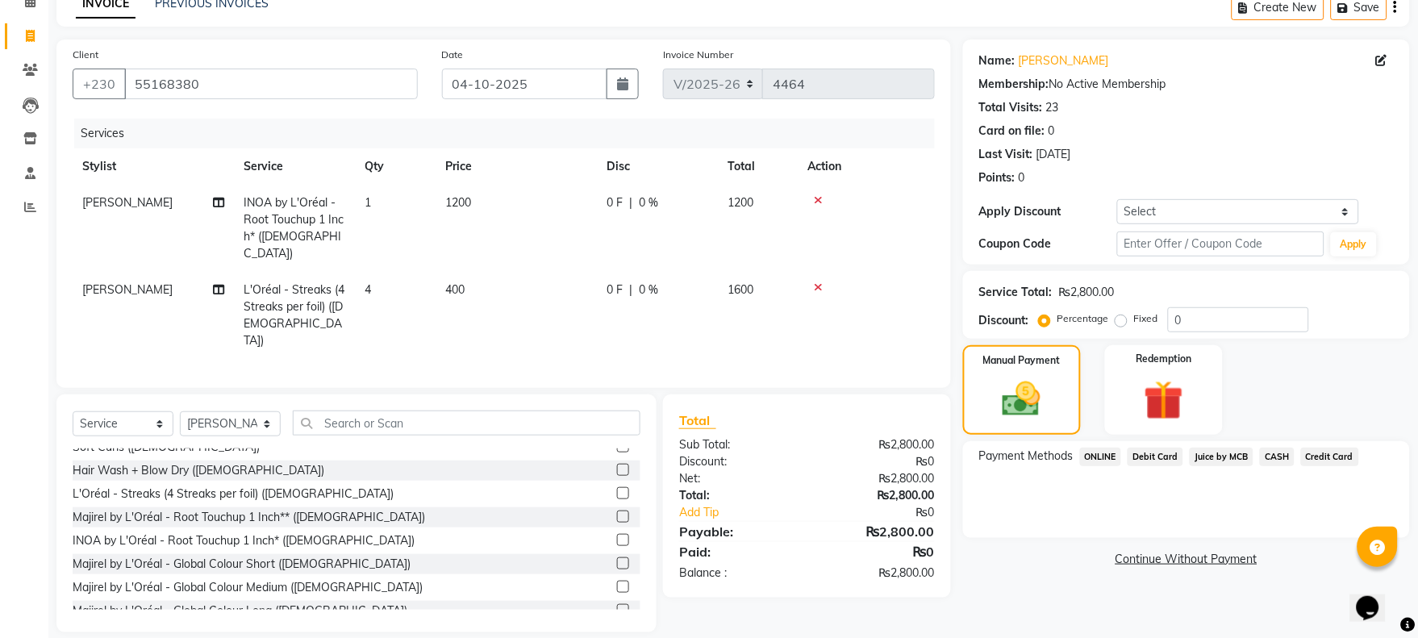
click at [1269, 452] on span "CASH" at bounding box center [1277, 457] width 35 height 19
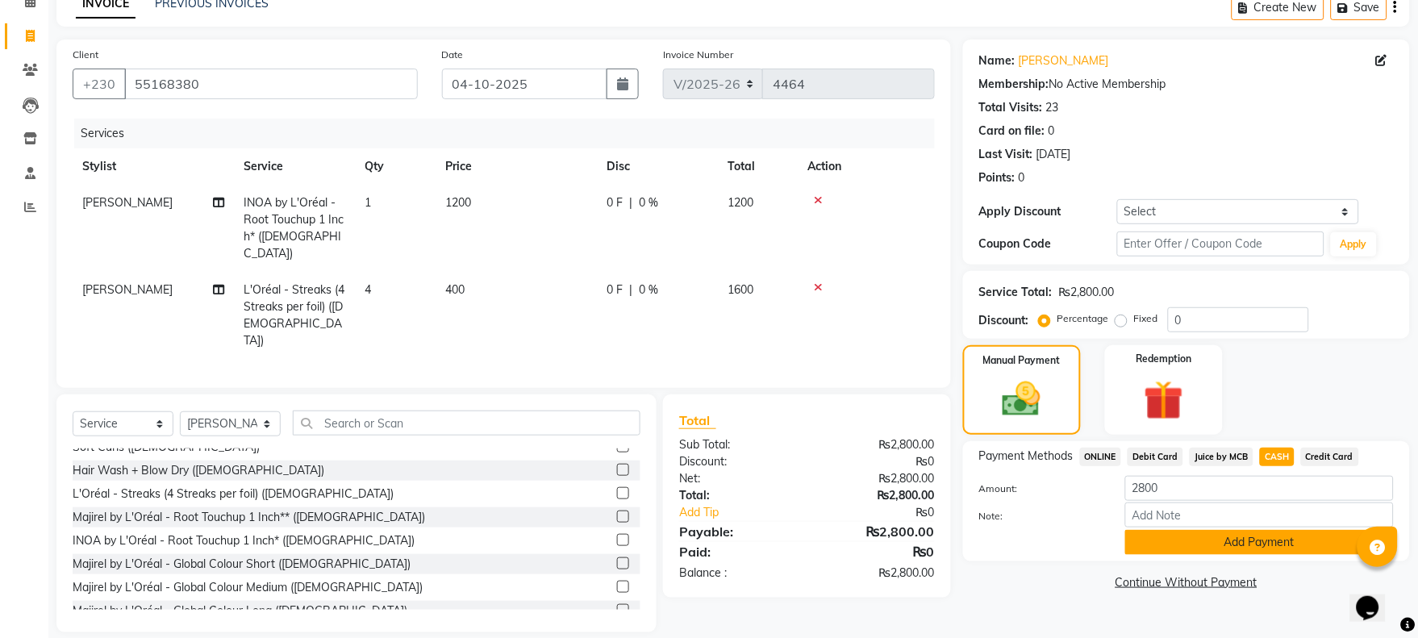
click at [1255, 545] on button "Add Payment" at bounding box center [1260, 542] width 269 height 25
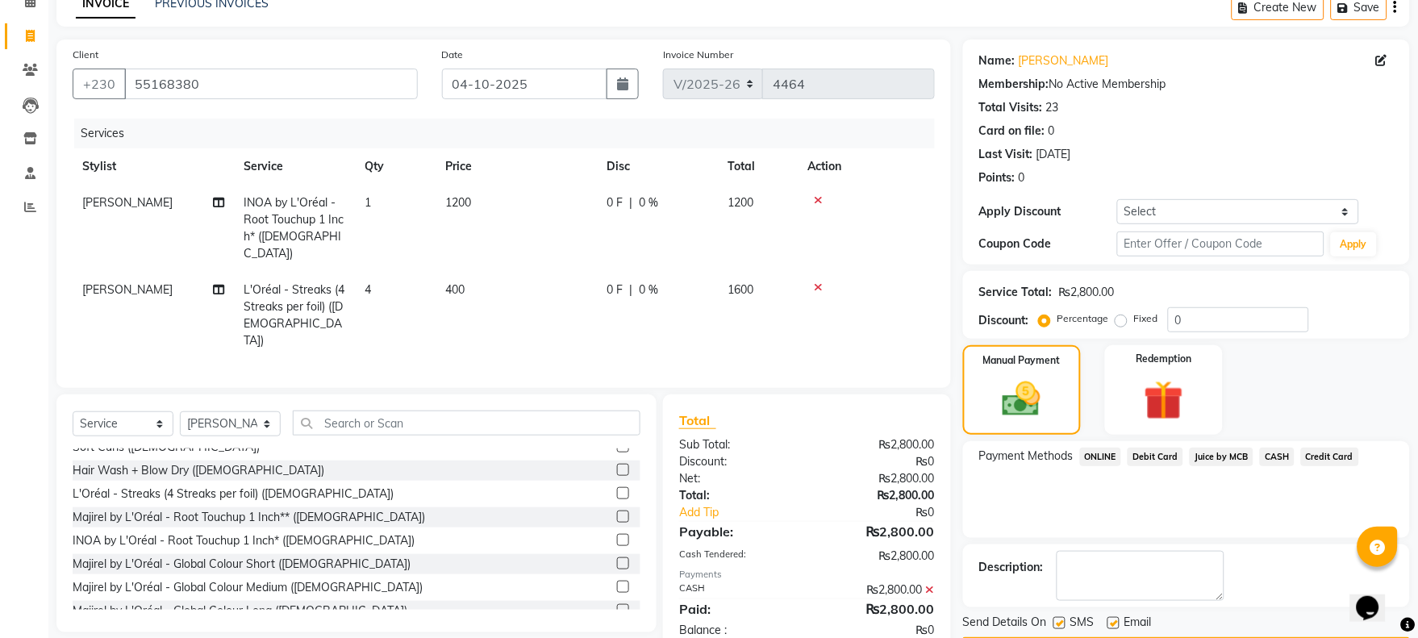
scroll to position [130, 0]
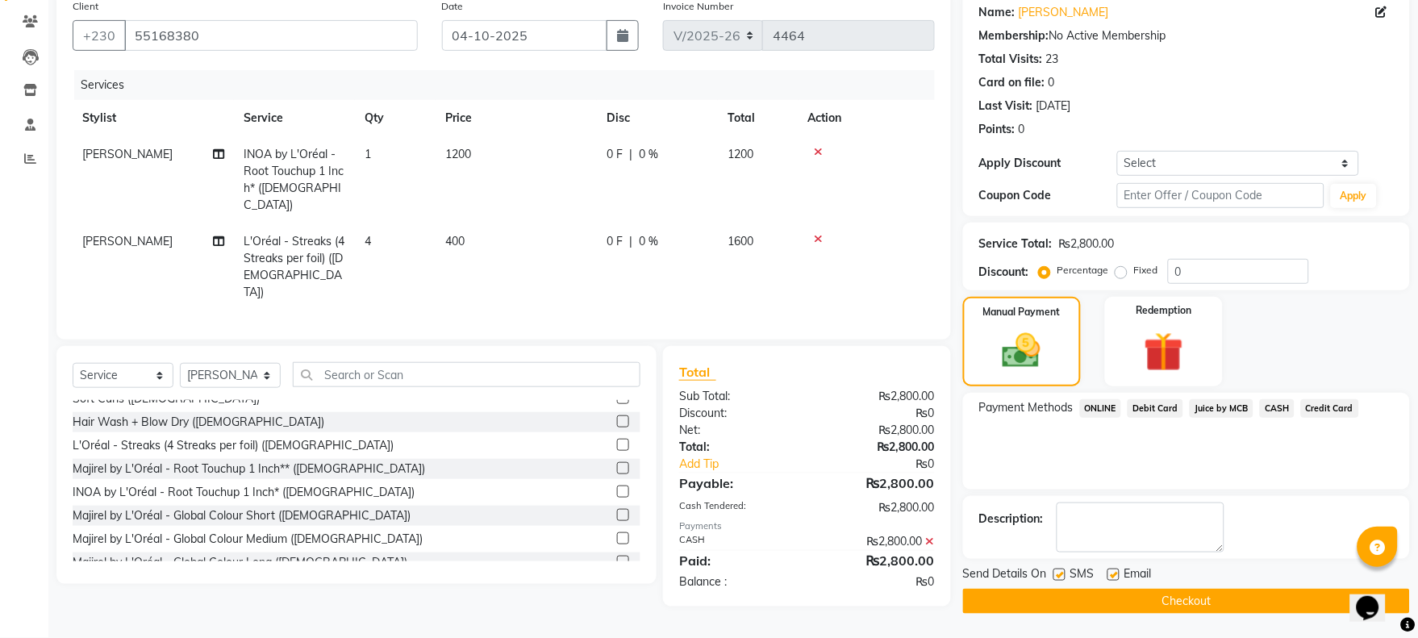
click at [1192, 606] on button "Checkout" at bounding box center [1186, 601] width 447 height 25
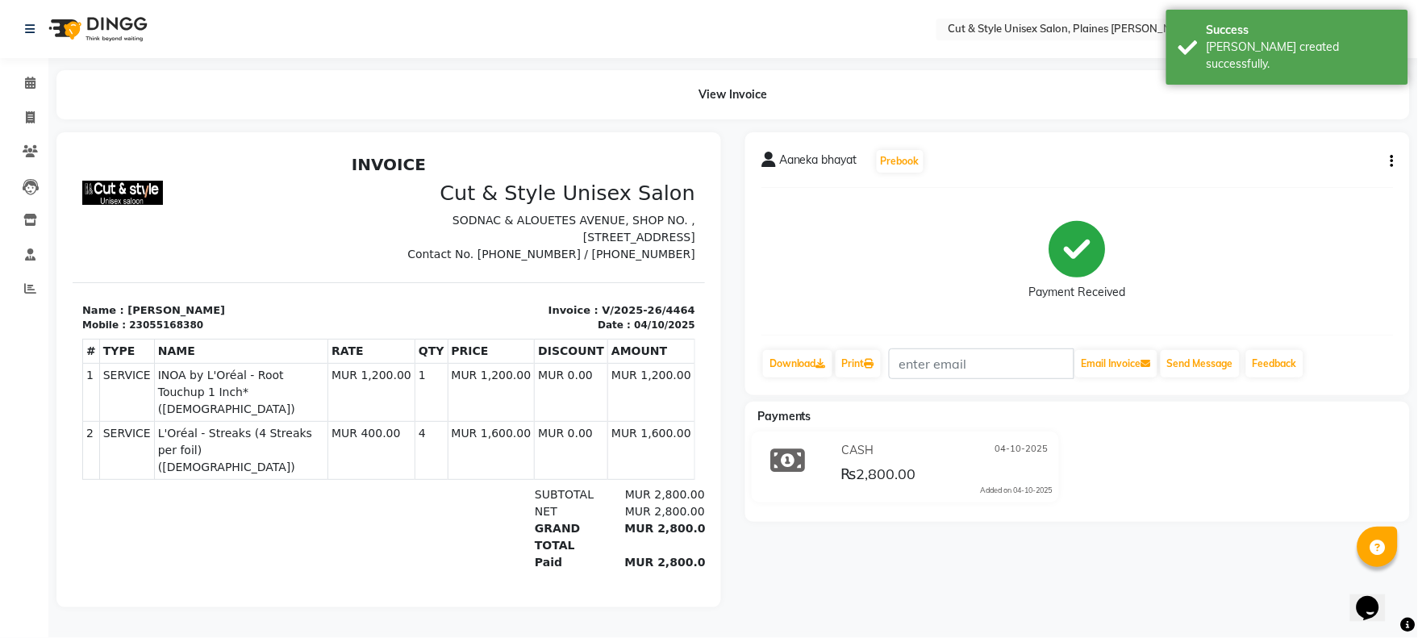
click at [65, 35] on img at bounding box center [96, 28] width 111 height 45
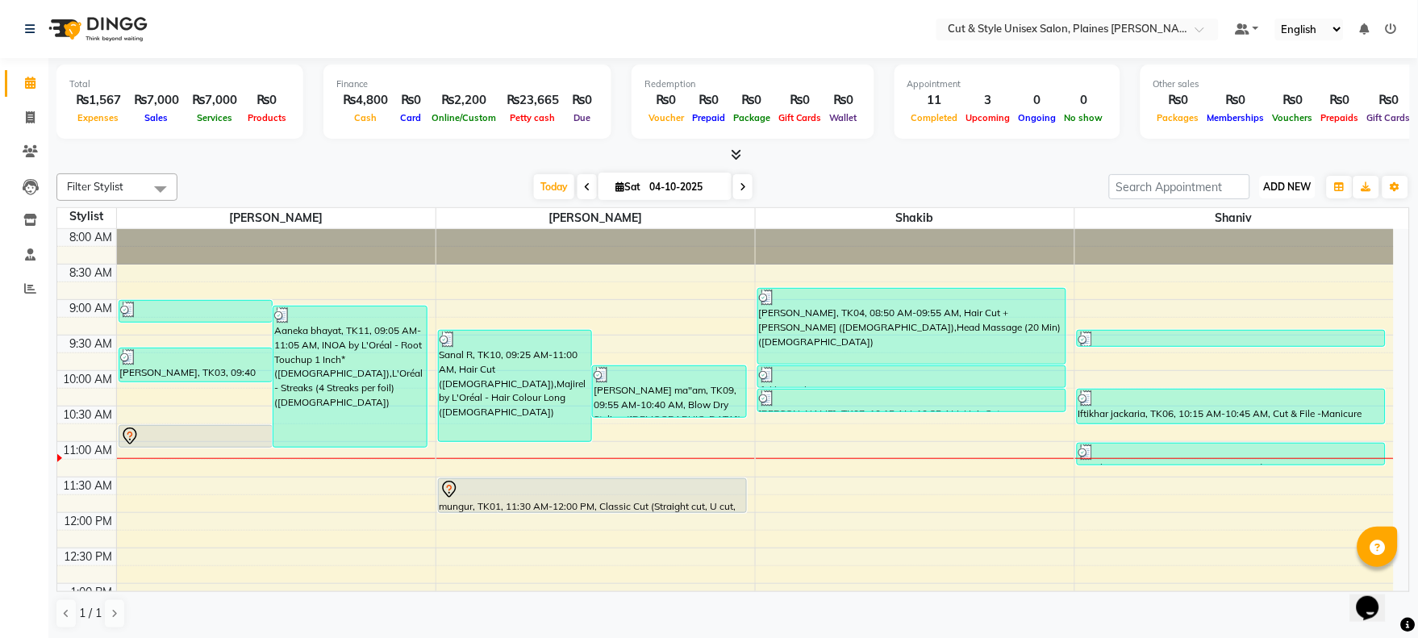
click at [1287, 192] on span "ADD NEW" at bounding box center [1288, 187] width 48 height 12
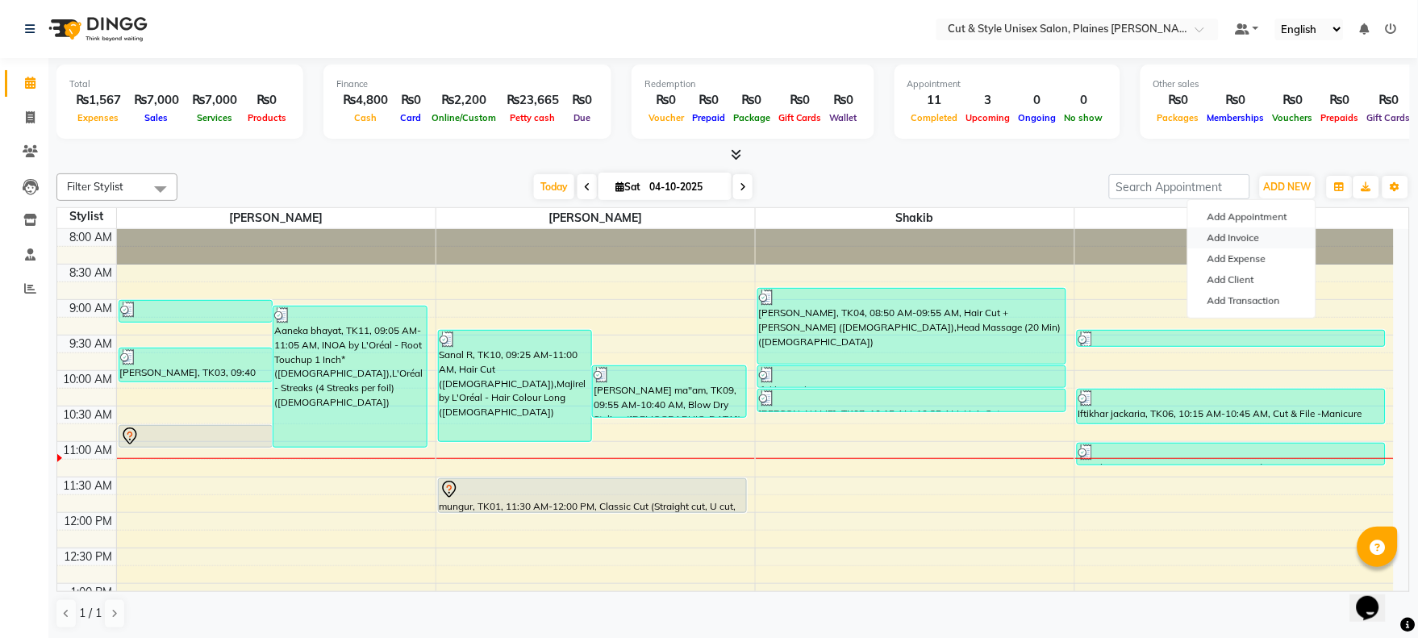
click at [1230, 234] on link "Add Invoice" at bounding box center [1251, 238] width 127 height 21
select select "service"
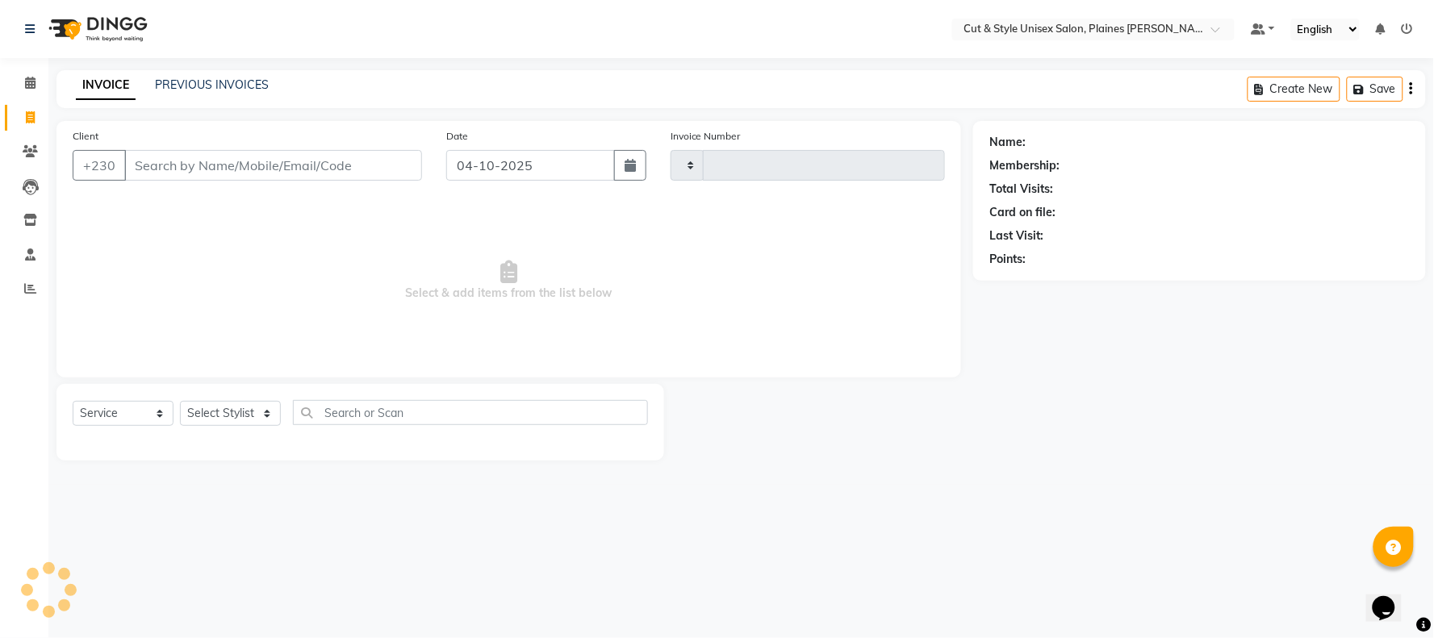
type input "4465"
select select "7731"
click at [253, 158] on input "Client" at bounding box center [273, 165] width 298 height 31
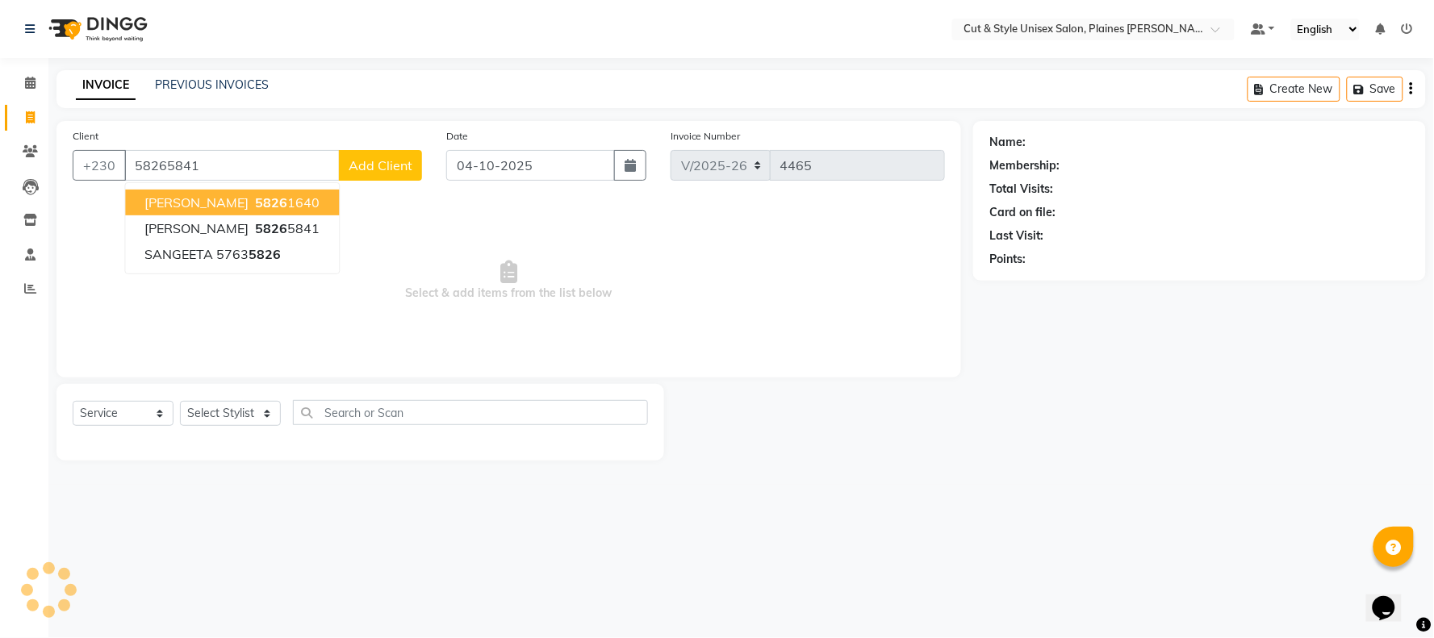
type input "58265841"
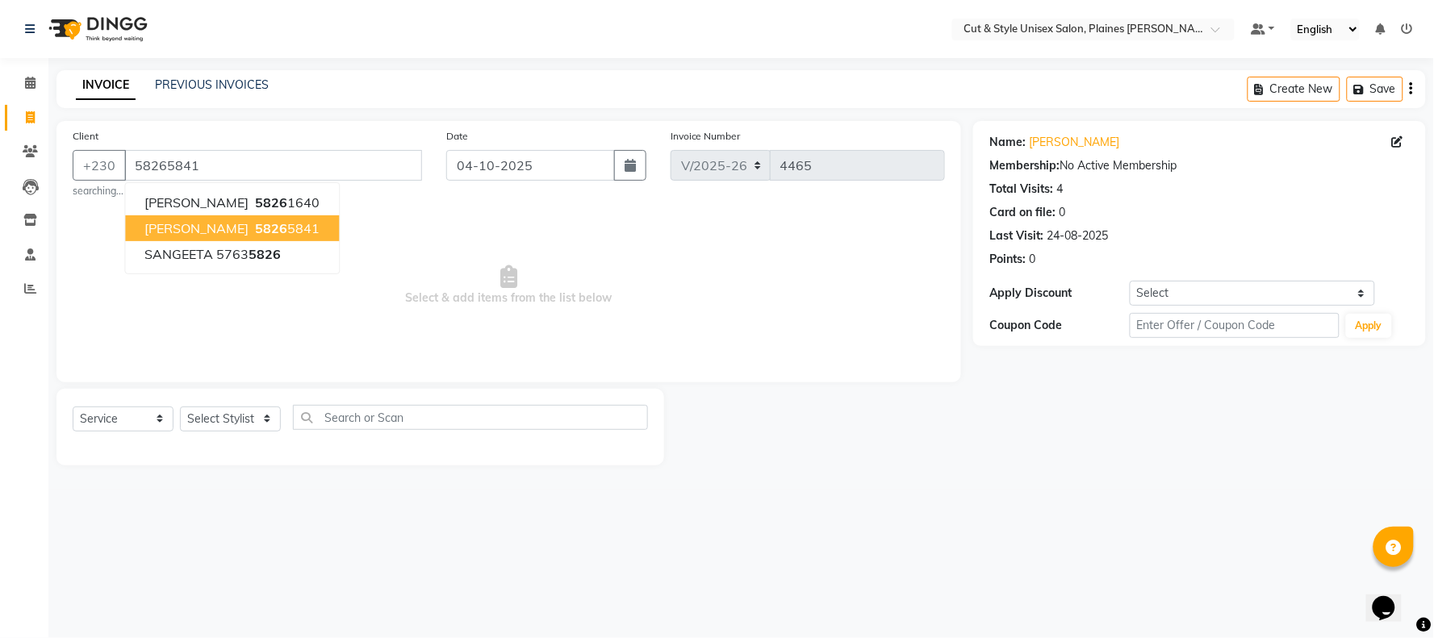
click at [219, 231] on span "[PERSON_NAME]" at bounding box center [196, 228] width 104 height 16
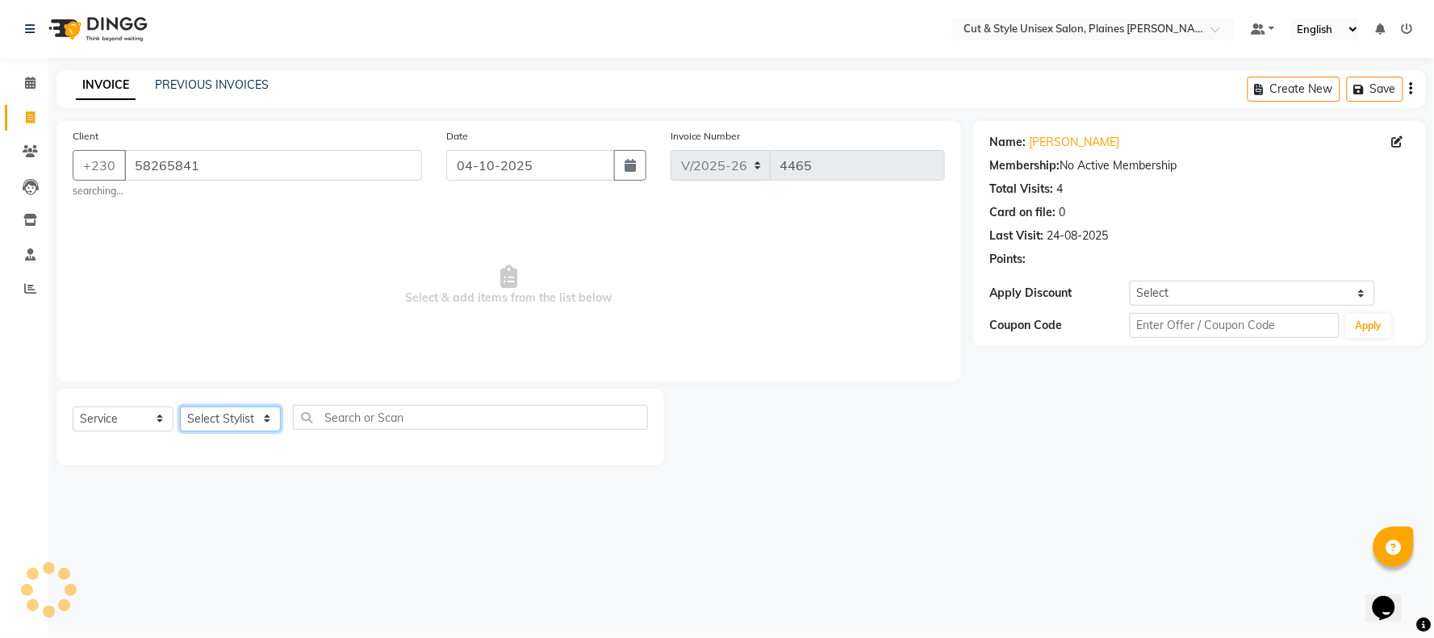
click at [222, 414] on select "Select Stylist [PERSON_NAME] Manager [PERSON_NAME]" at bounding box center [230, 419] width 101 height 25
select select "68910"
click at [180, 407] on select "Select Stylist [PERSON_NAME] Manager [PERSON_NAME]" at bounding box center [230, 419] width 101 height 25
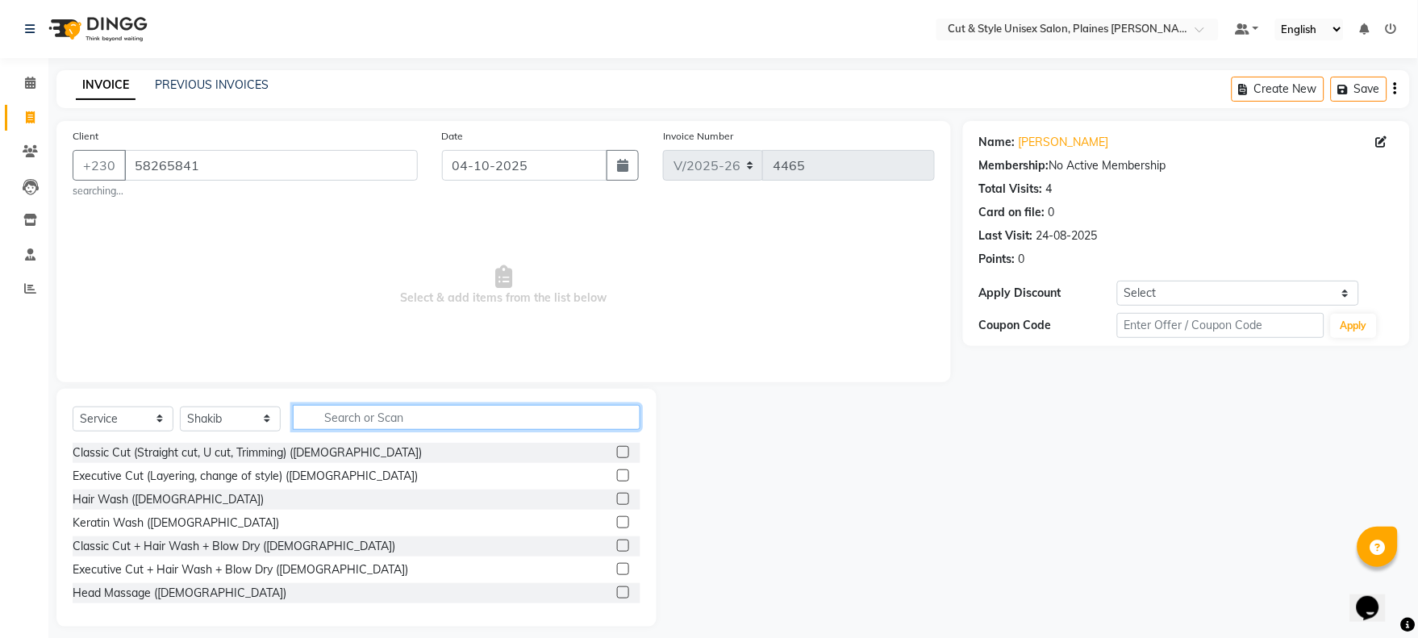
click at [392, 412] on input "text" at bounding box center [467, 417] width 348 height 25
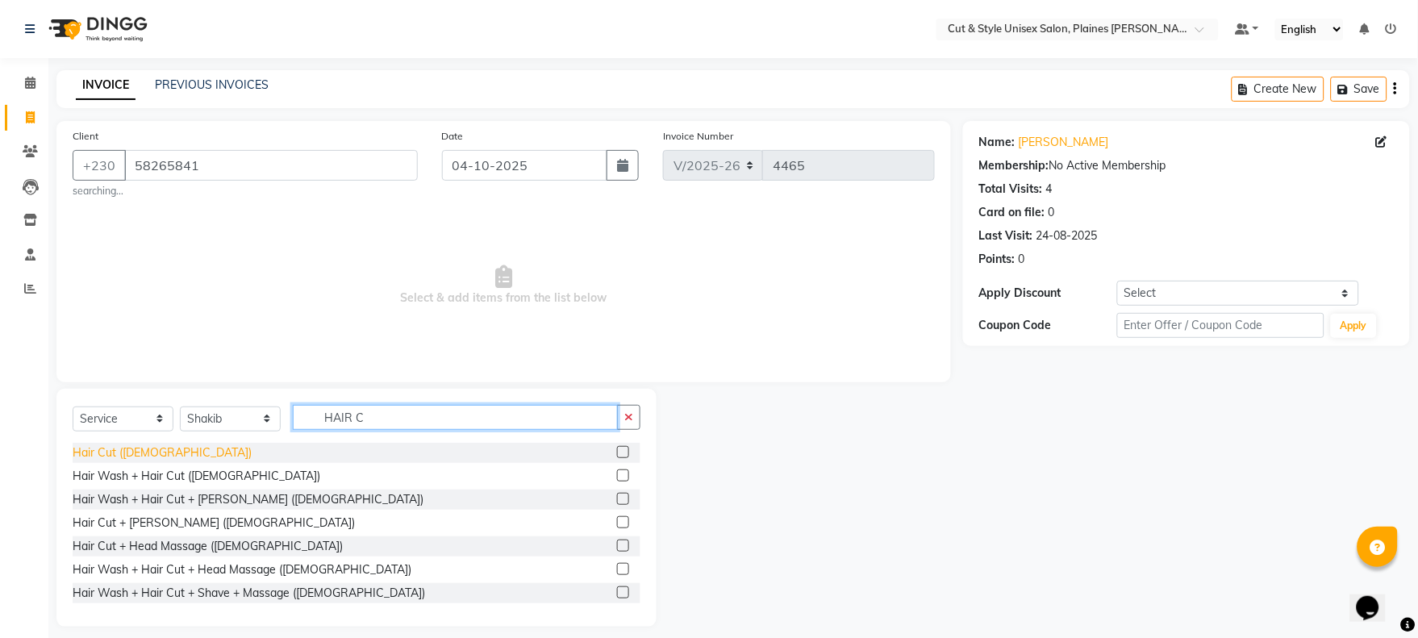
type input "HAIR C"
click at [134, 449] on div "Hair Cut ([DEMOGRAPHIC_DATA])" at bounding box center [162, 453] width 179 height 17
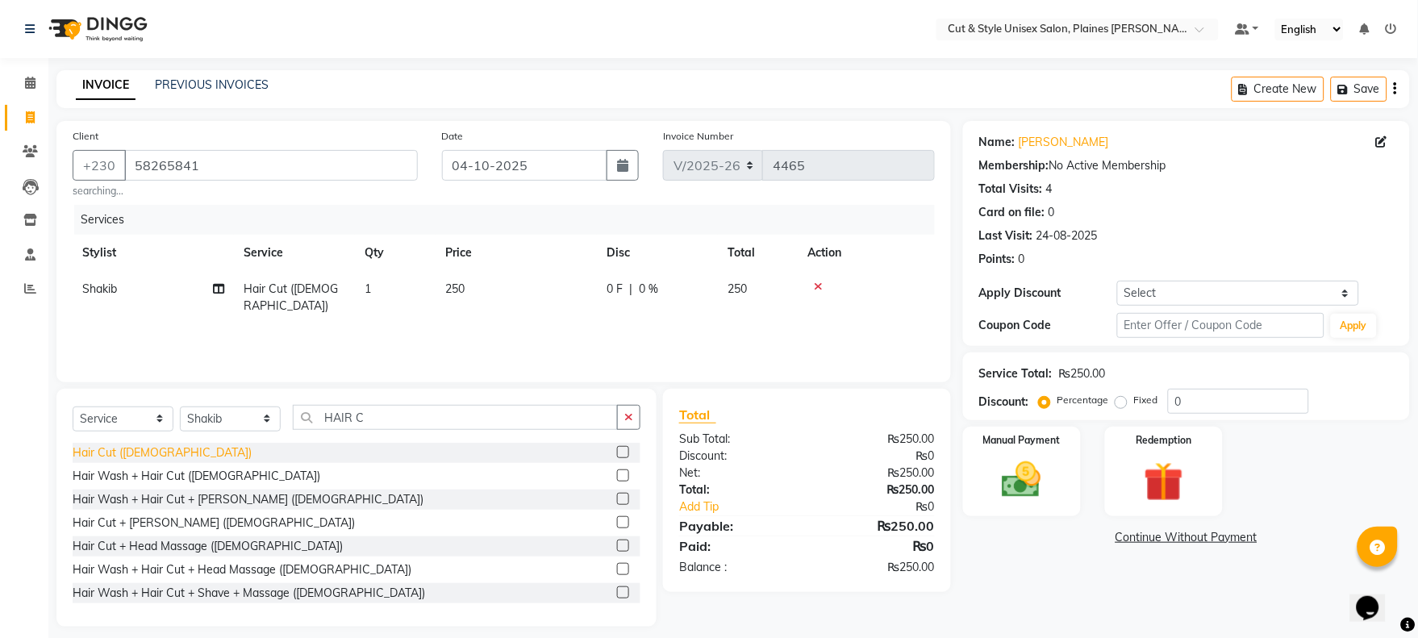
click at [119, 455] on div "Hair Cut ([DEMOGRAPHIC_DATA])" at bounding box center [162, 453] width 179 height 17
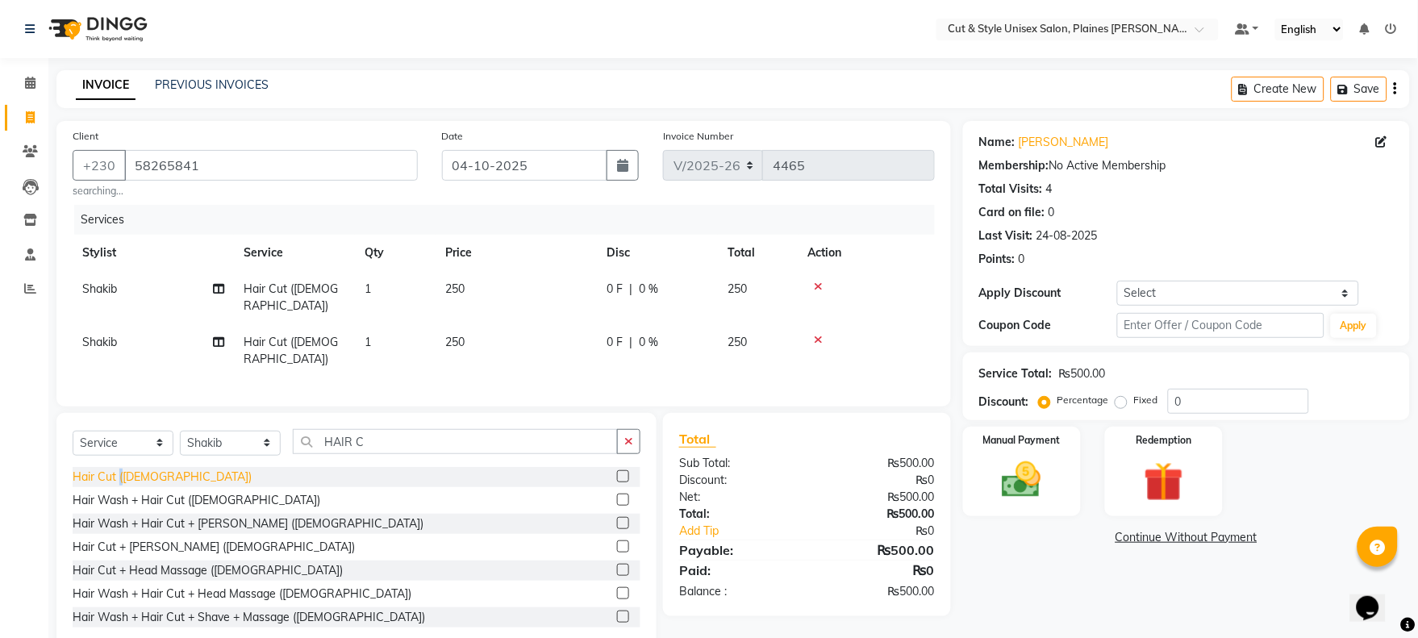
click at [119, 469] on div "Hair Cut ([DEMOGRAPHIC_DATA])" at bounding box center [162, 477] width 179 height 17
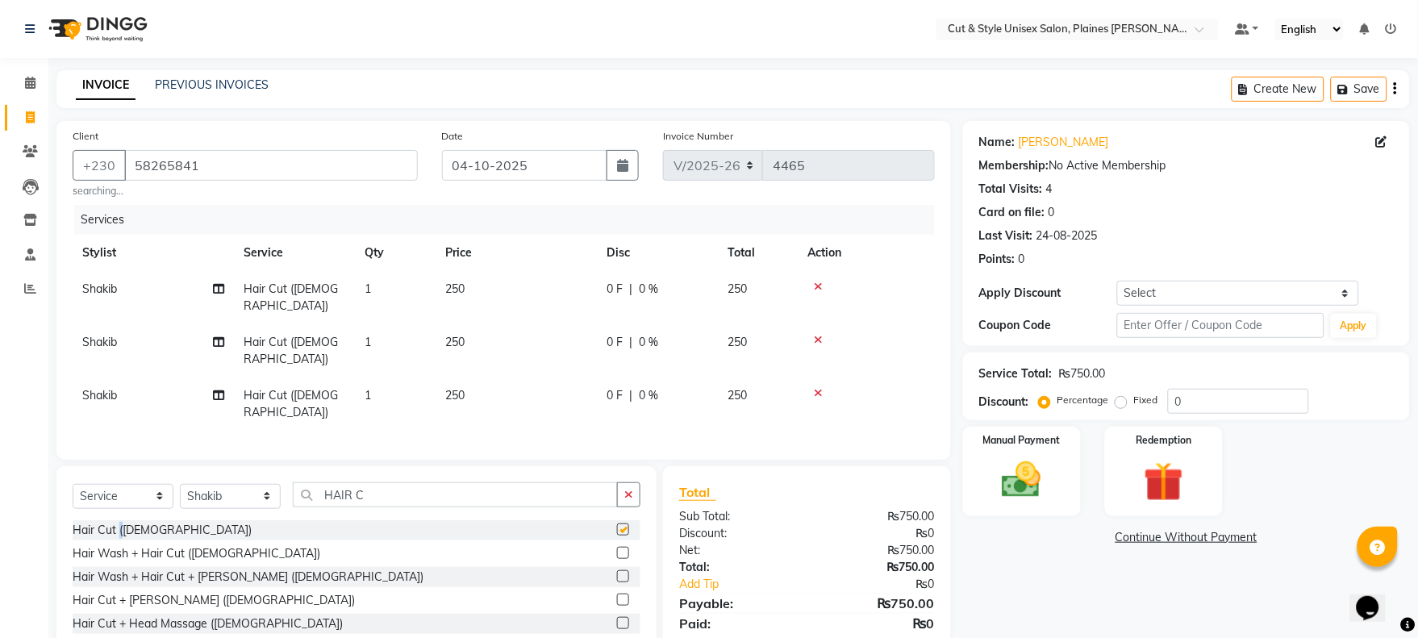
checkbox input "false"
click at [997, 464] on img at bounding box center [1021, 481] width 67 height 48
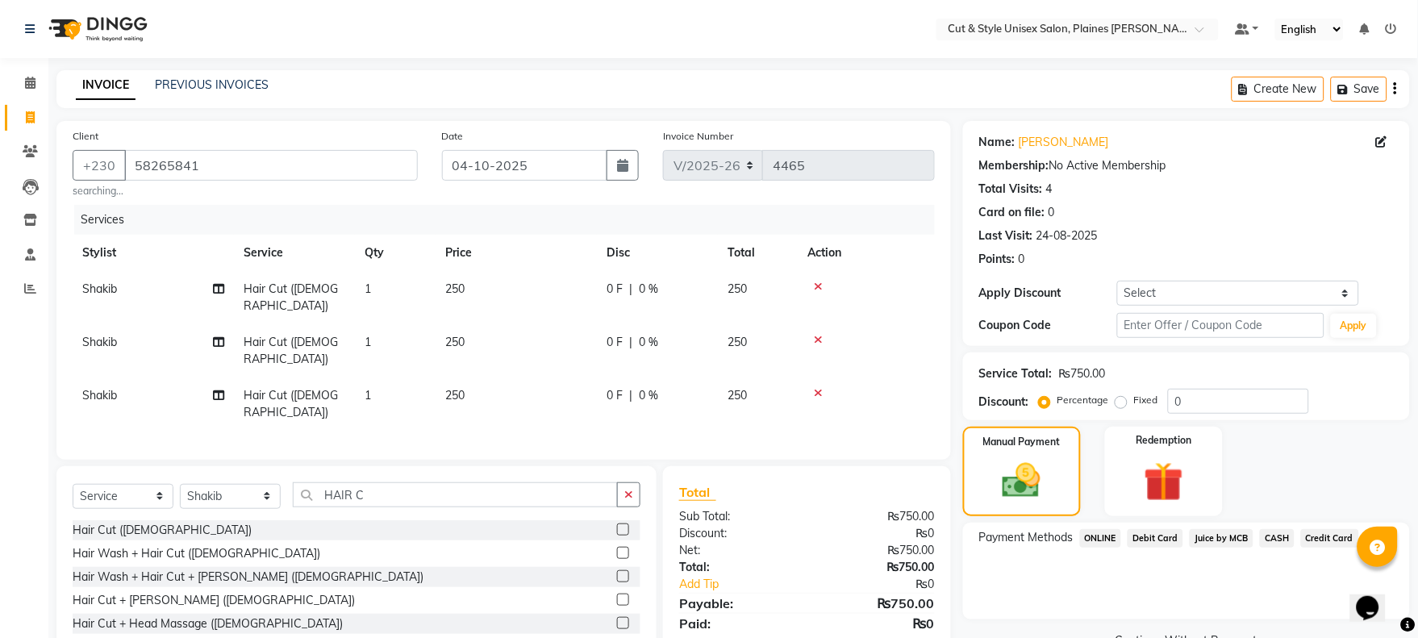
click at [1272, 539] on span "CASH" at bounding box center [1277, 538] width 35 height 19
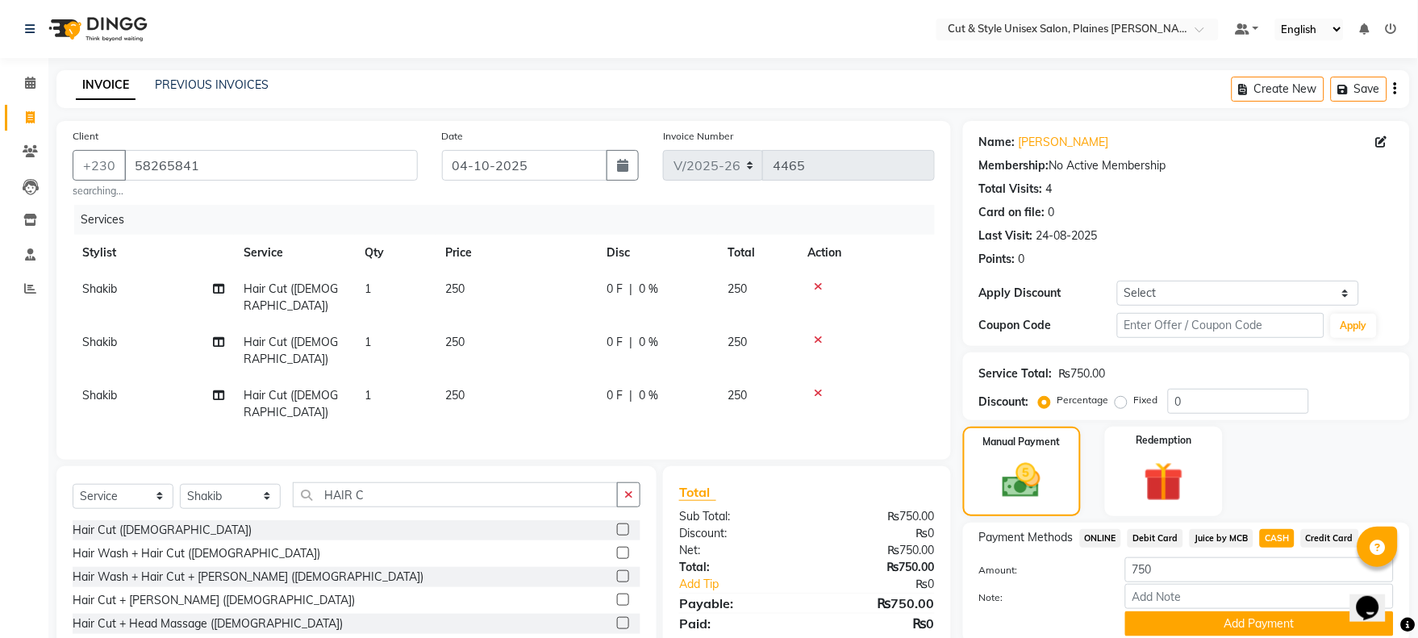
scroll to position [61, 0]
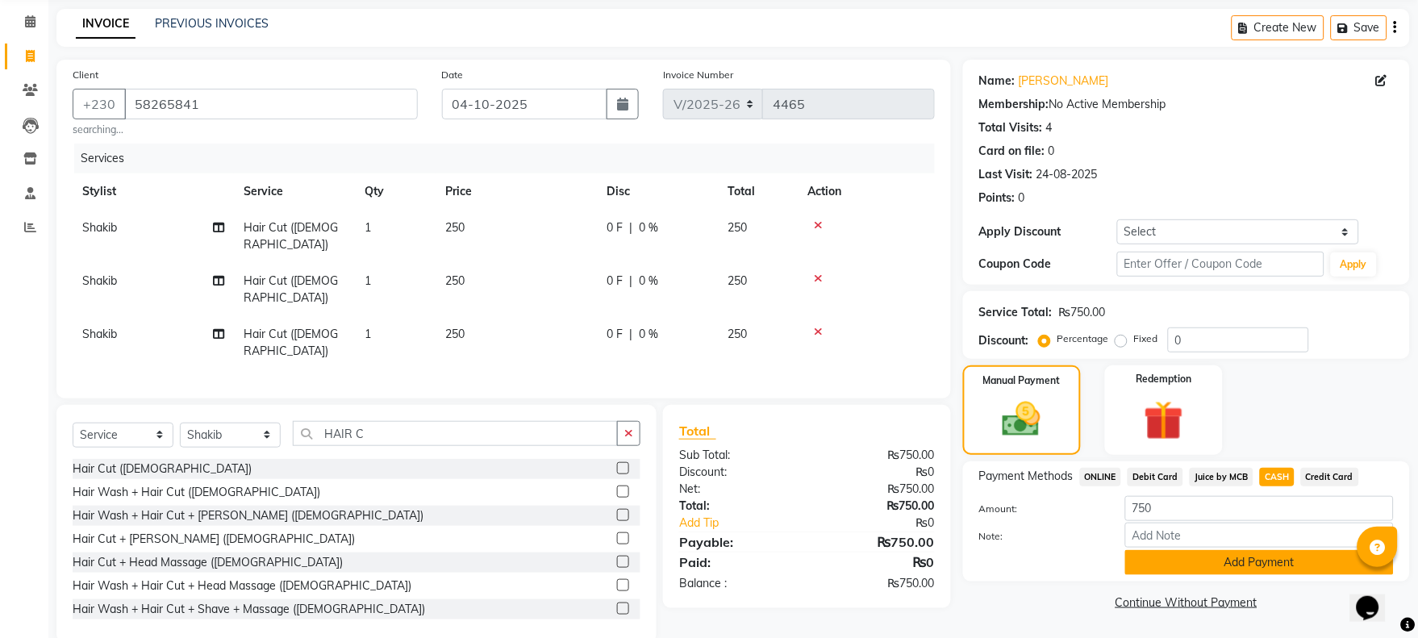
click at [1251, 557] on button "Add Payment" at bounding box center [1260, 562] width 269 height 25
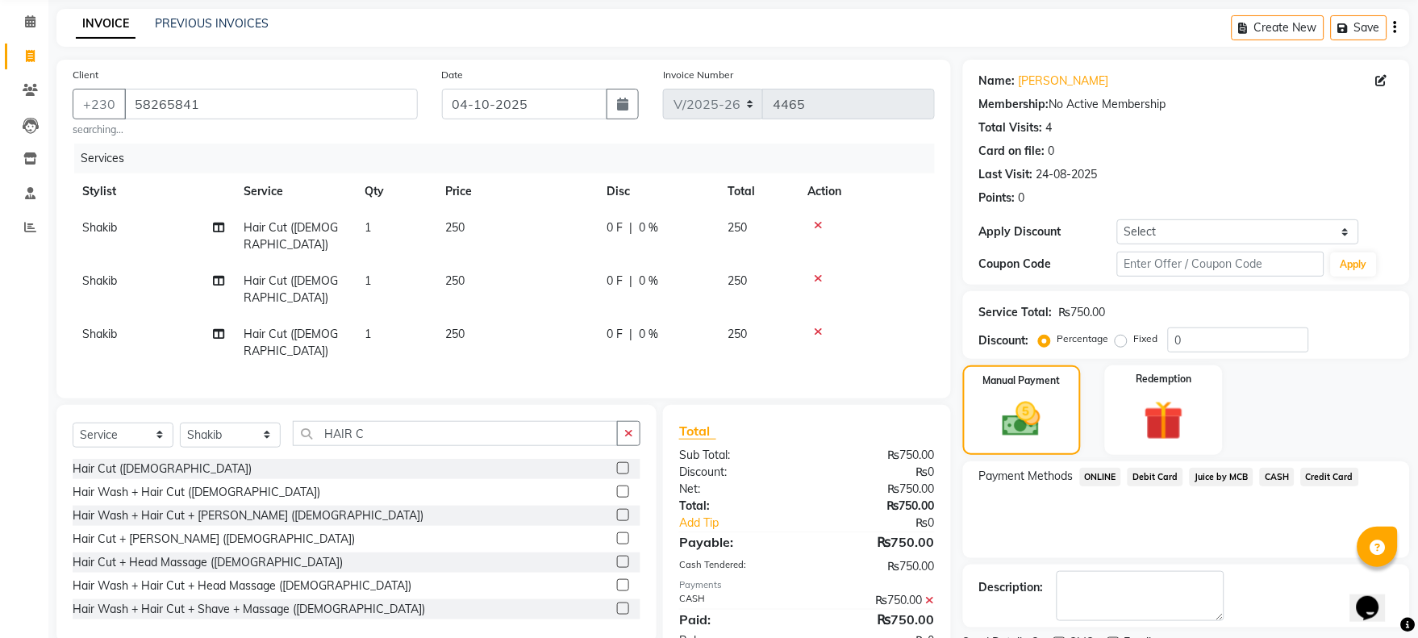
scroll to position [130, 0]
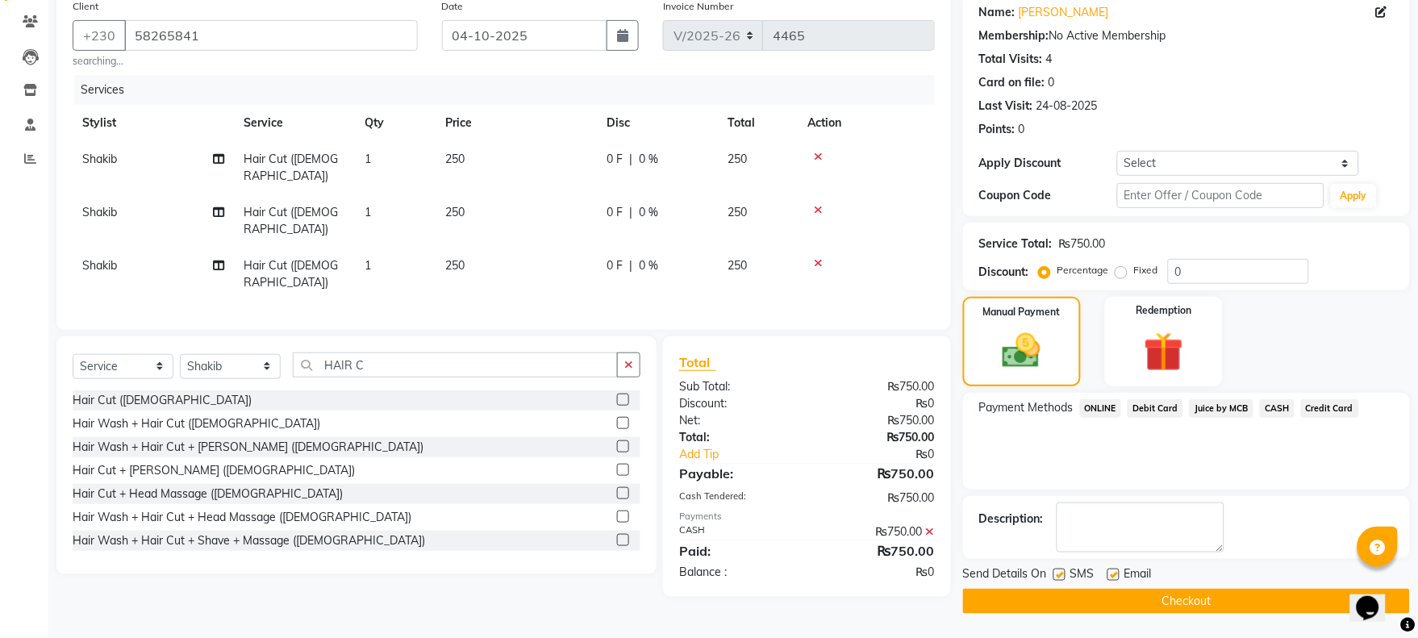
click at [1210, 599] on button "Checkout" at bounding box center [1186, 601] width 447 height 25
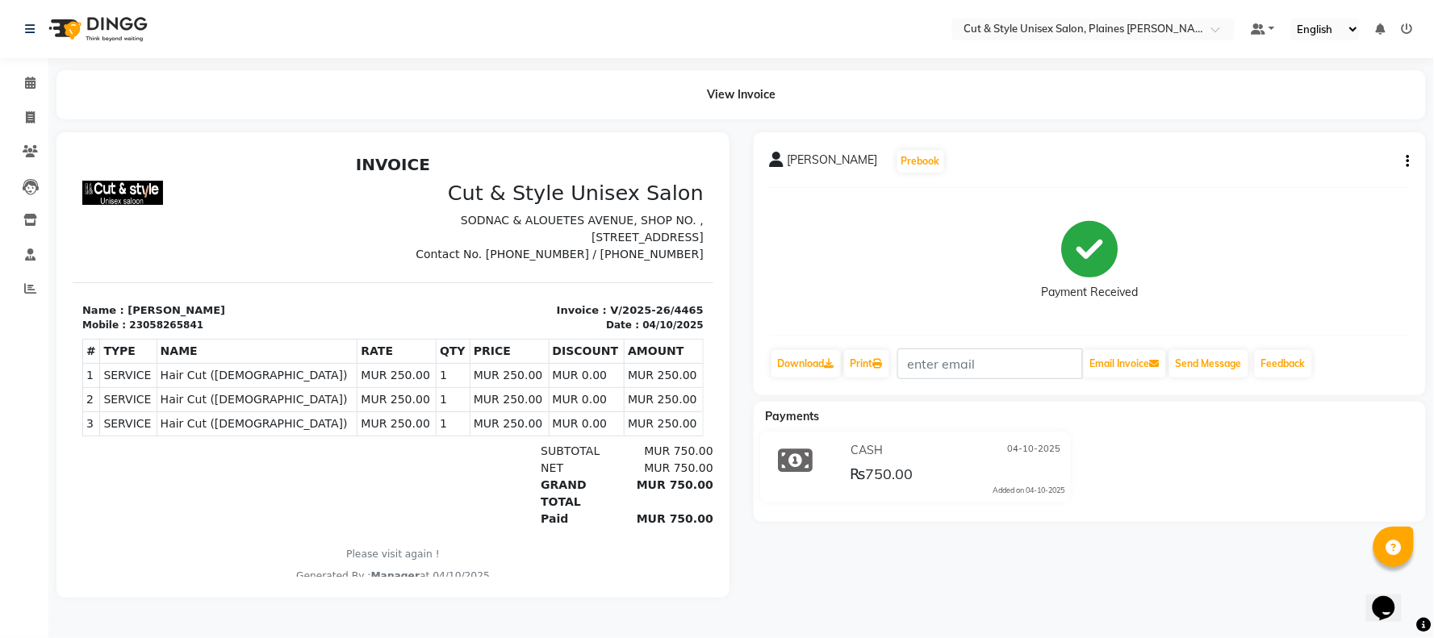
click at [82, 30] on img at bounding box center [96, 28] width 111 height 45
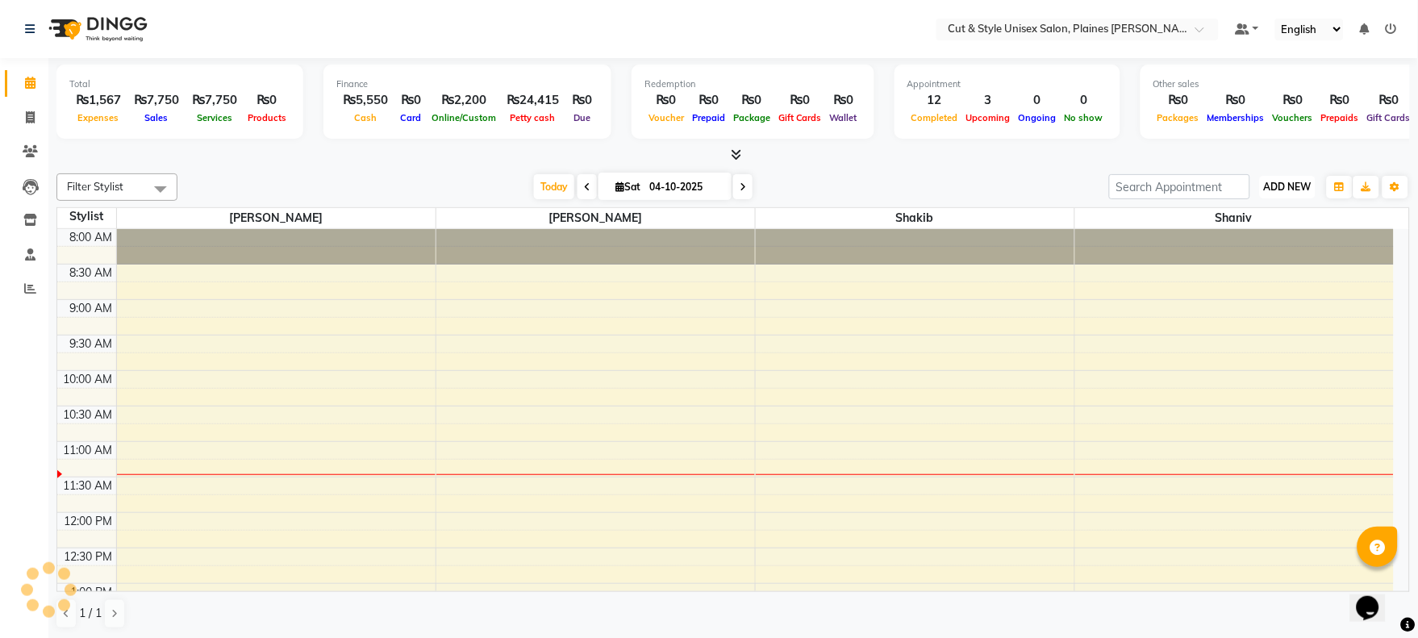
click at [1276, 192] on span "ADD NEW" at bounding box center [1288, 187] width 48 height 12
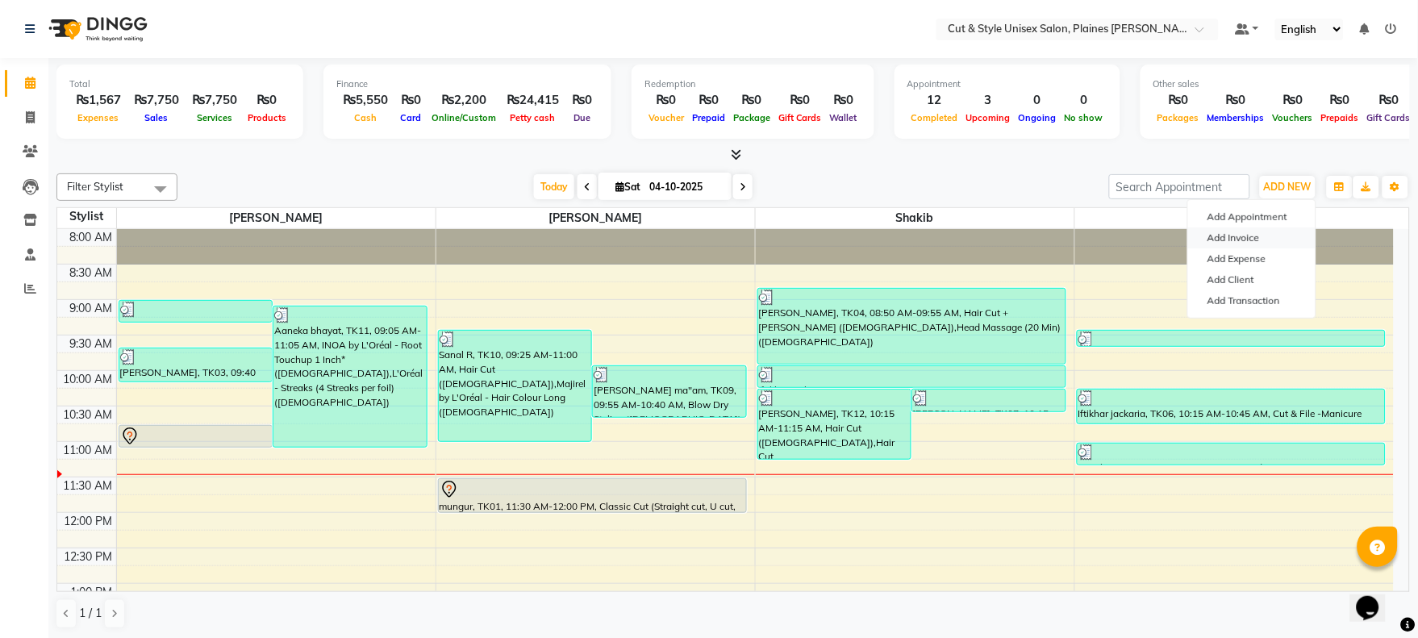
click at [1225, 236] on link "Add Invoice" at bounding box center [1251, 238] width 127 height 21
select select "service"
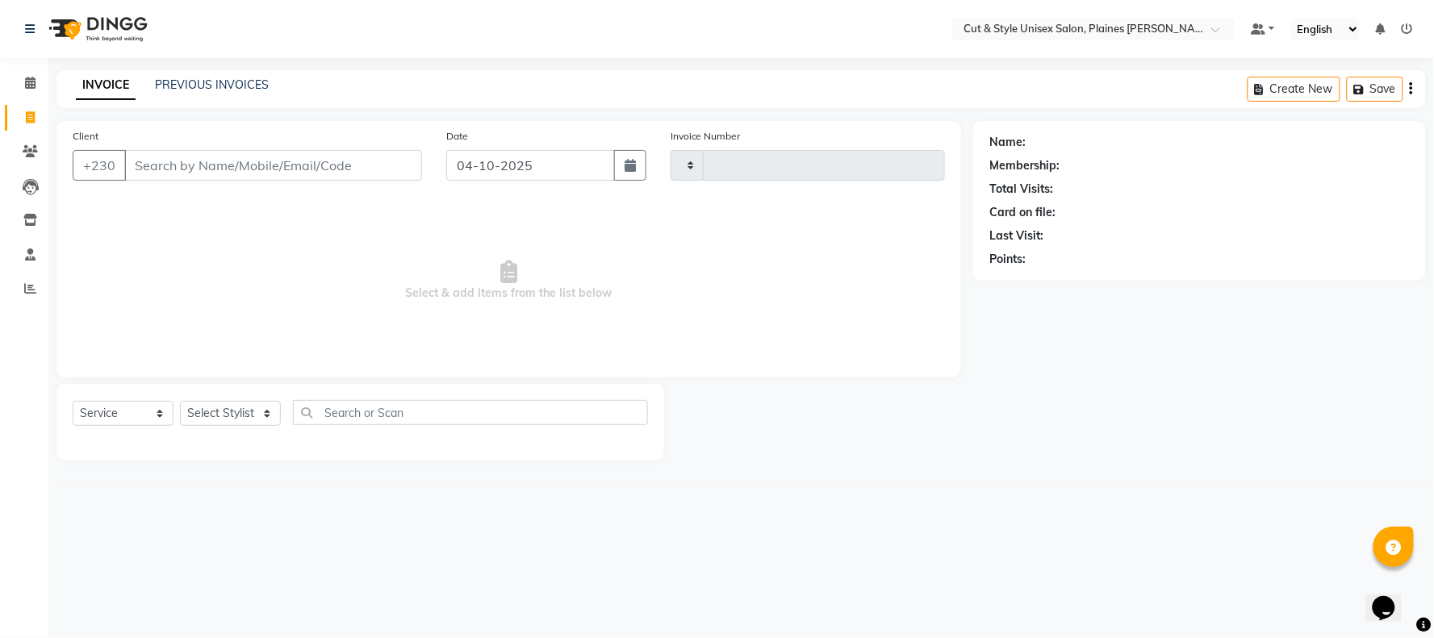
type input "4466"
select select "7731"
click at [243, 158] on input "Client" at bounding box center [273, 165] width 298 height 31
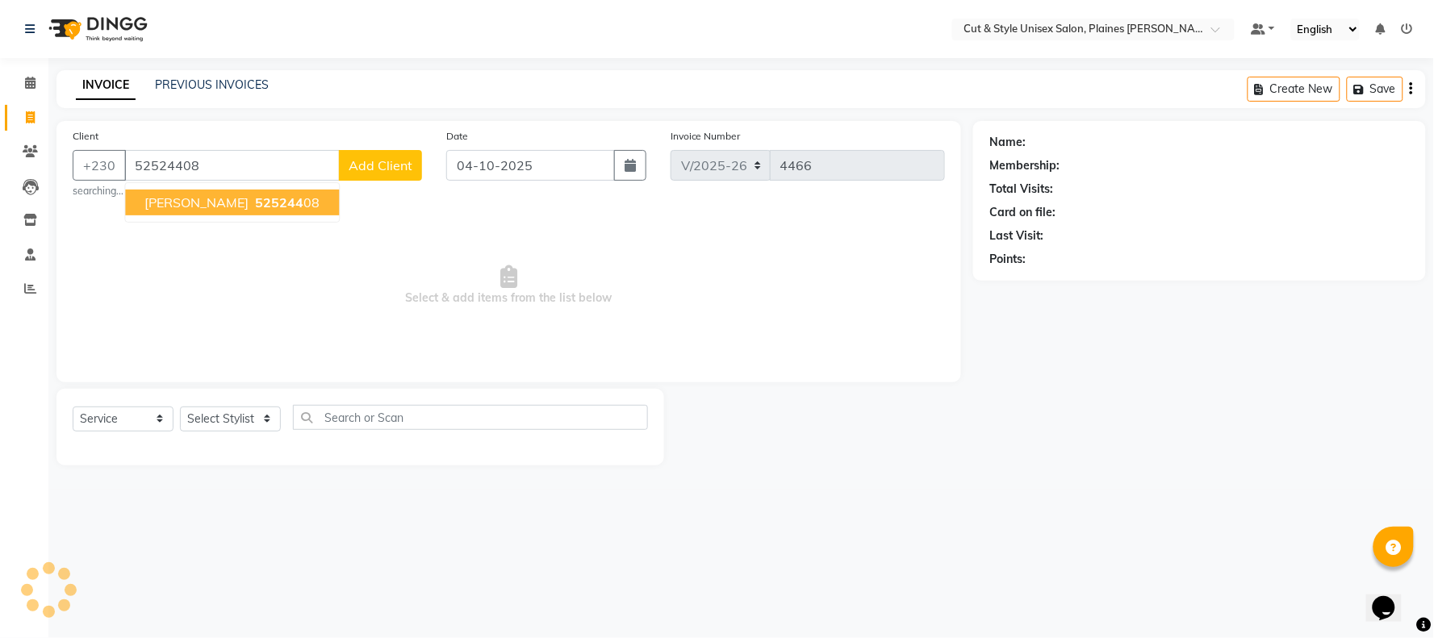
type input "52524408"
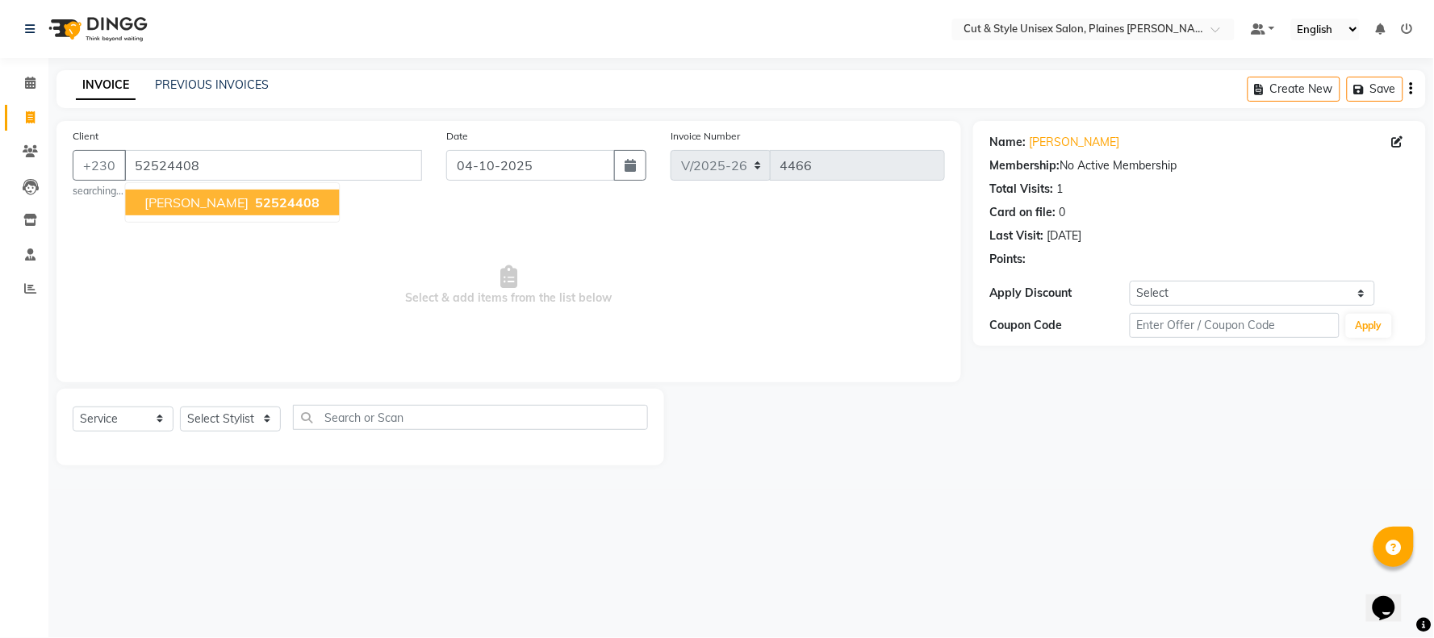
click at [255, 197] on span "52524408" at bounding box center [287, 202] width 65 height 16
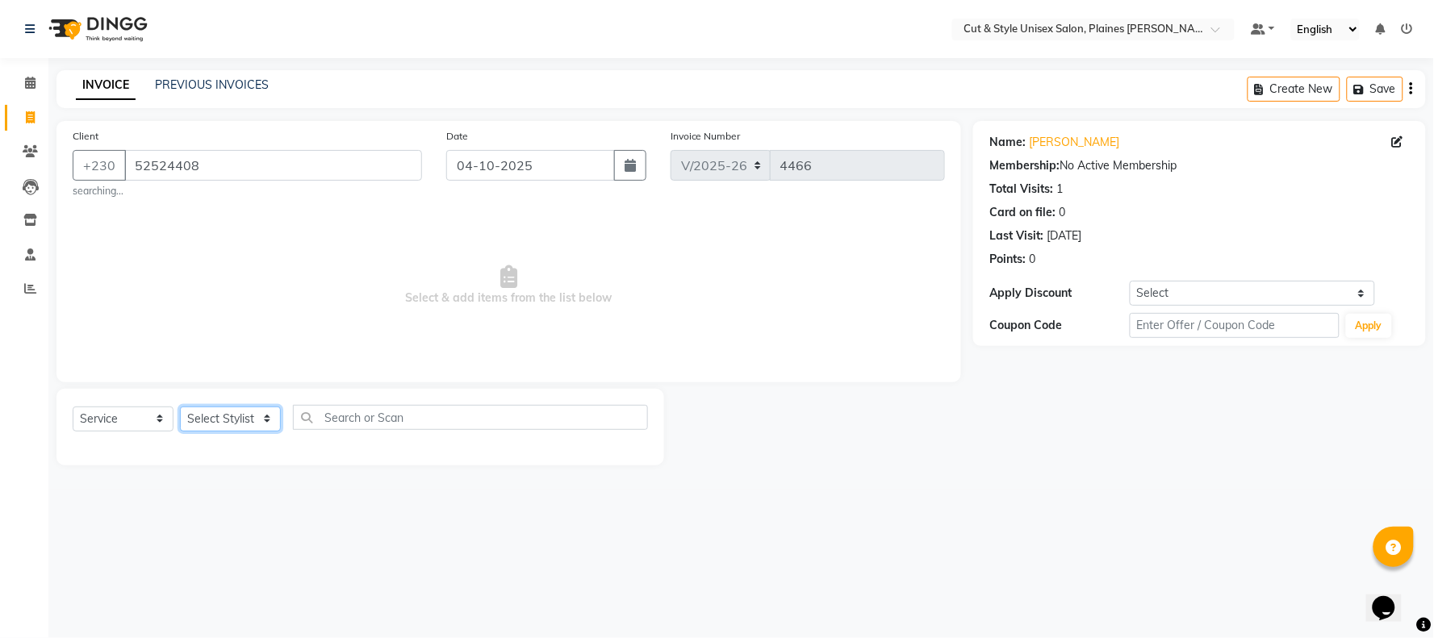
click at [215, 421] on select "Select Stylist [PERSON_NAME] Manager [PERSON_NAME]" at bounding box center [230, 419] width 101 height 25
select select "68908"
click at [180, 407] on select "Select Stylist [PERSON_NAME] Manager [PERSON_NAME]" at bounding box center [230, 419] width 101 height 25
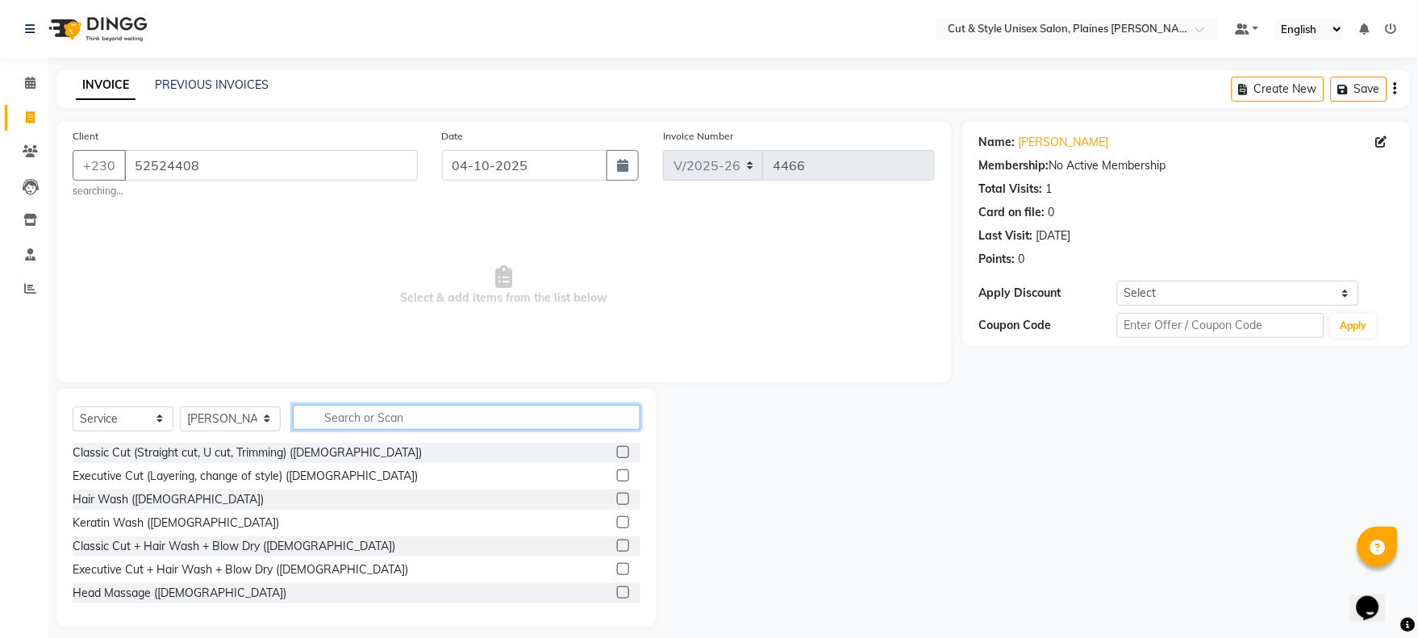
click at [429, 412] on input "text" at bounding box center [467, 417] width 348 height 25
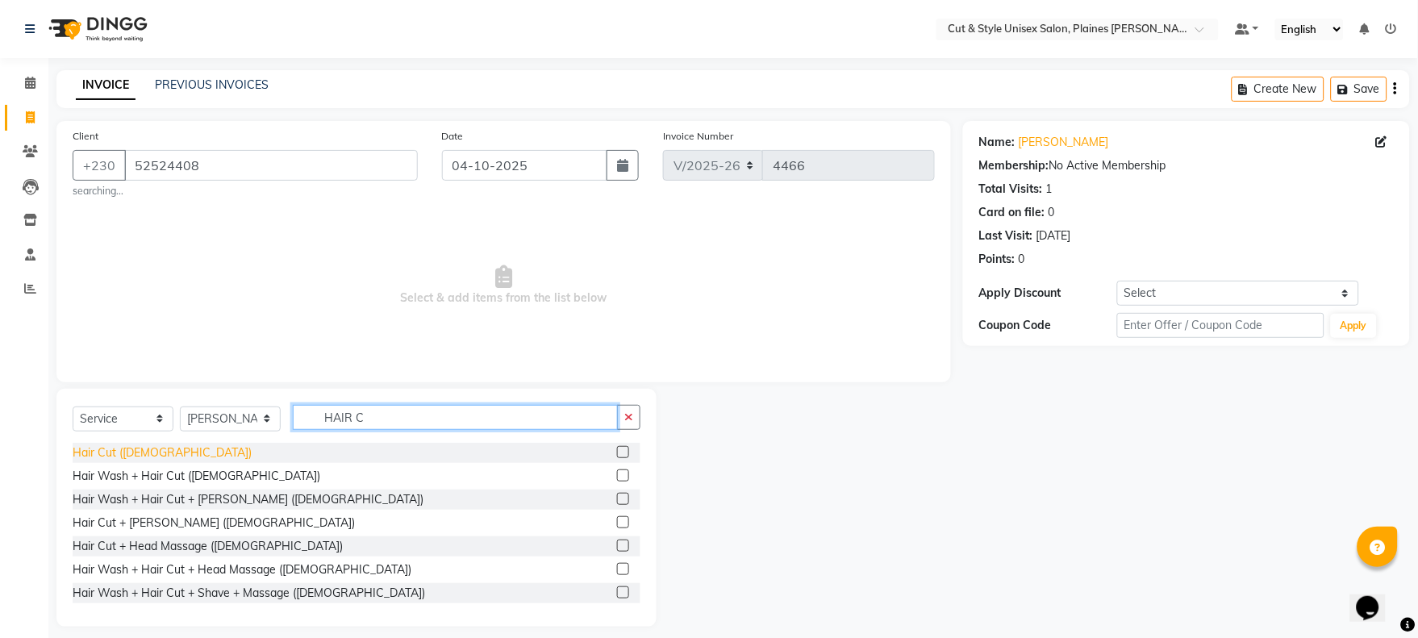
type input "HAIR C"
click at [114, 457] on div "Hair Cut ([DEMOGRAPHIC_DATA])" at bounding box center [162, 453] width 179 height 17
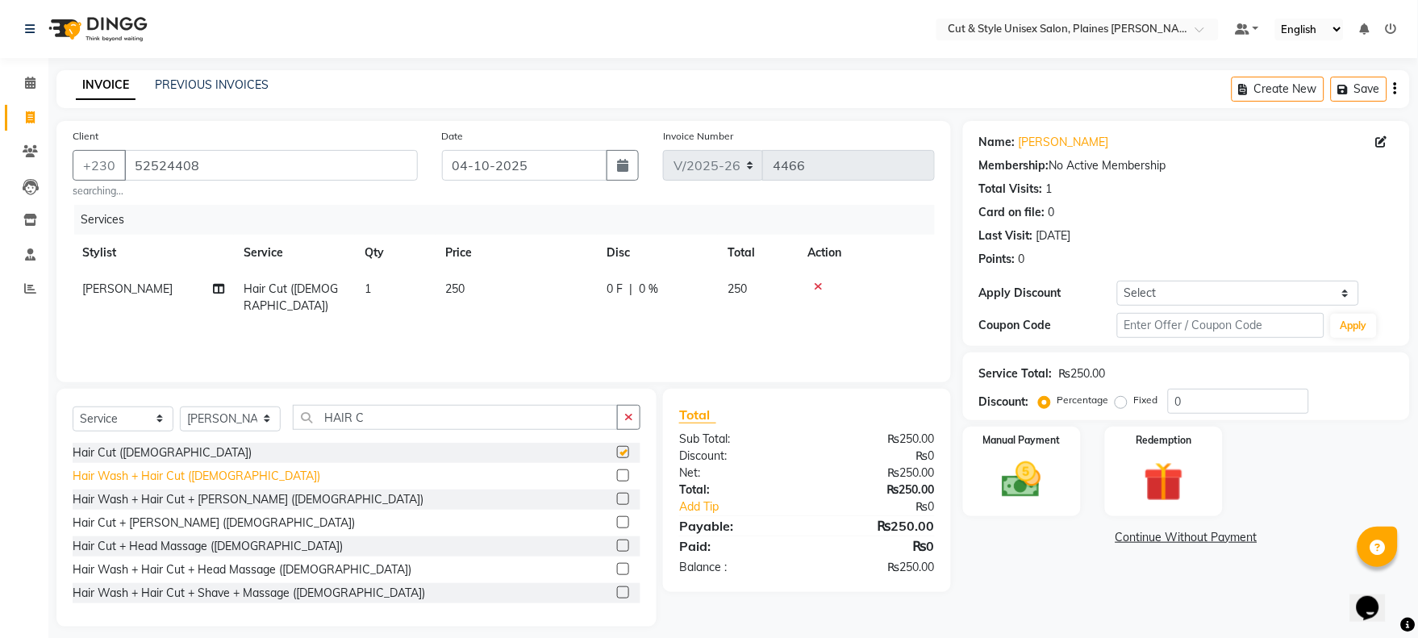
checkbox input "false"
click at [996, 478] on img at bounding box center [1021, 481] width 67 height 48
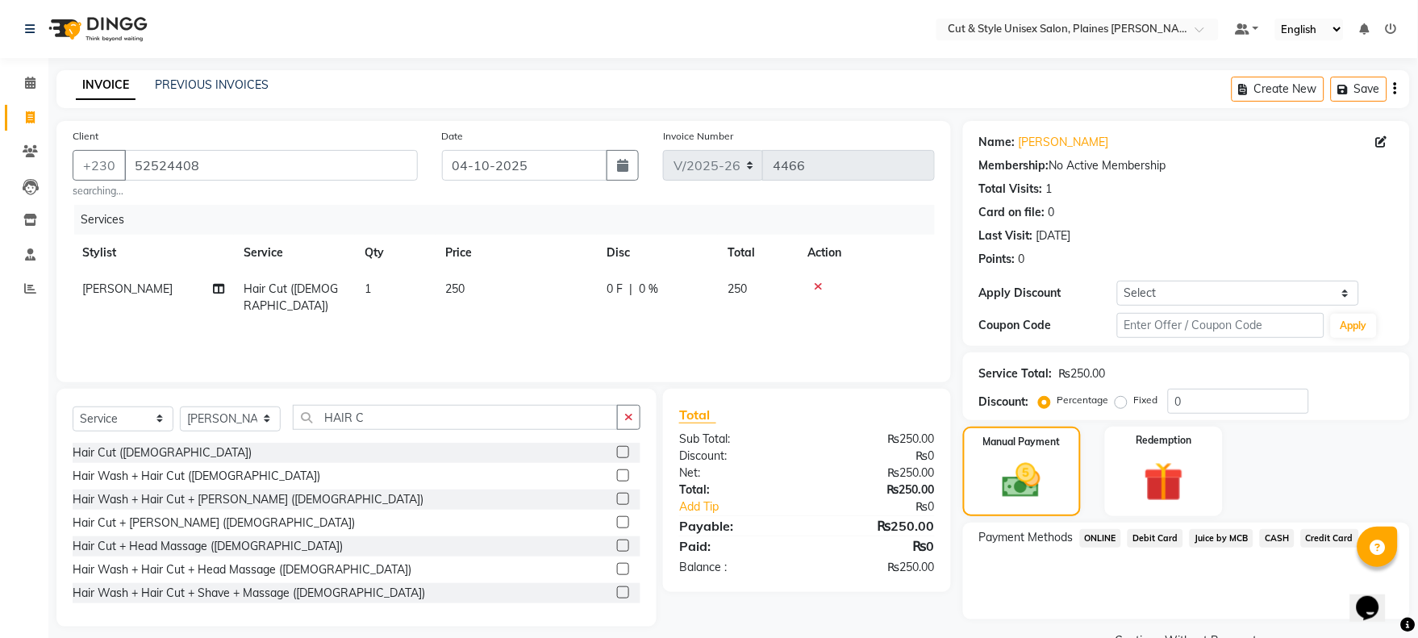
click at [1217, 541] on span "Juice by MCB" at bounding box center [1222, 538] width 64 height 19
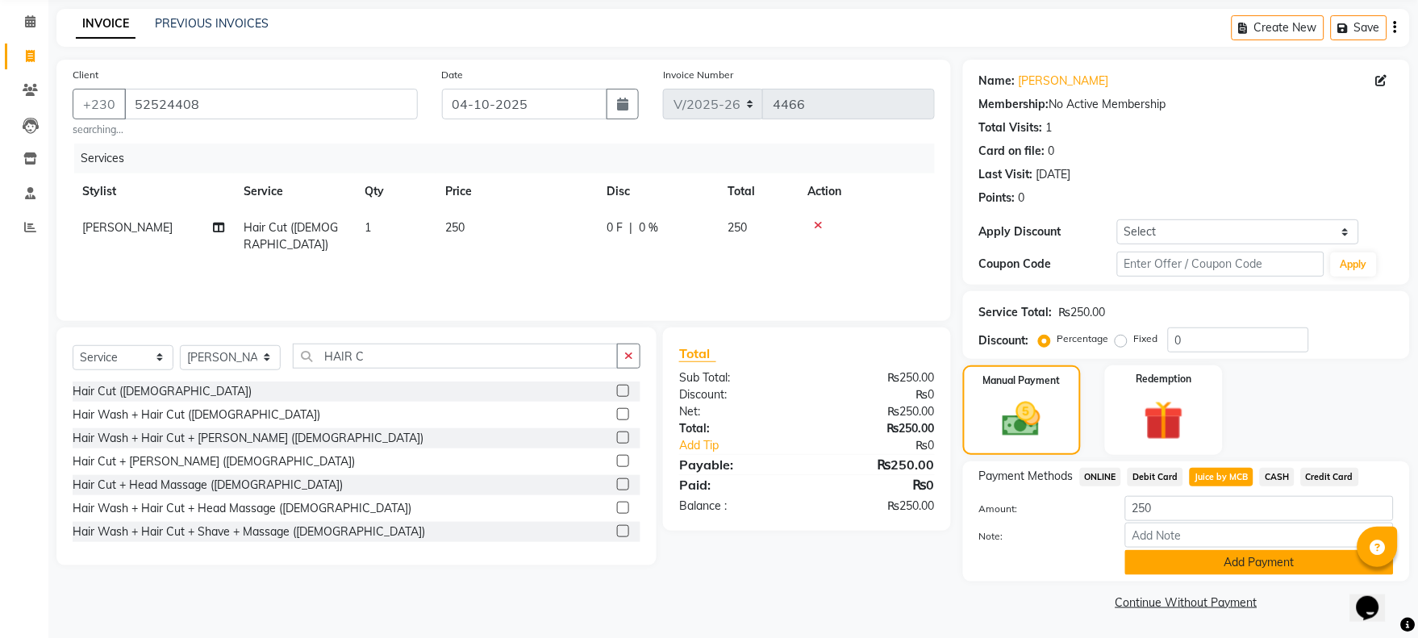
click at [1208, 551] on button "Add Payment" at bounding box center [1260, 562] width 269 height 25
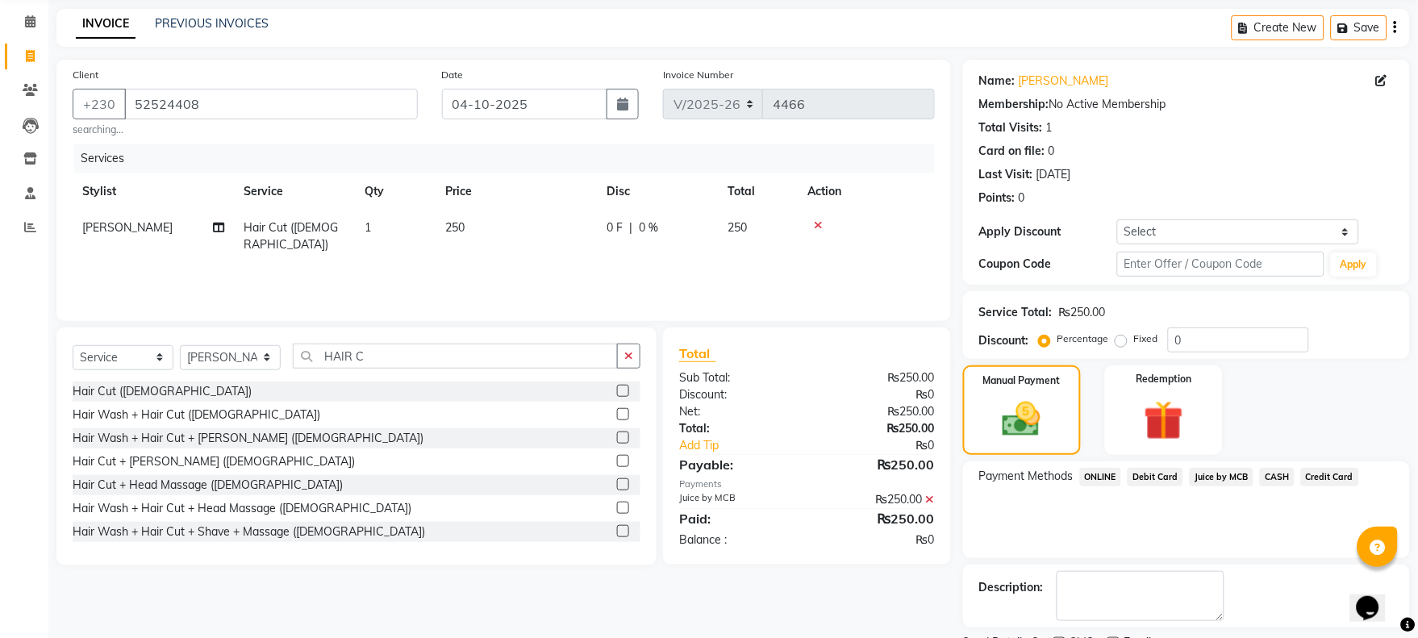
scroll to position [130, 0]
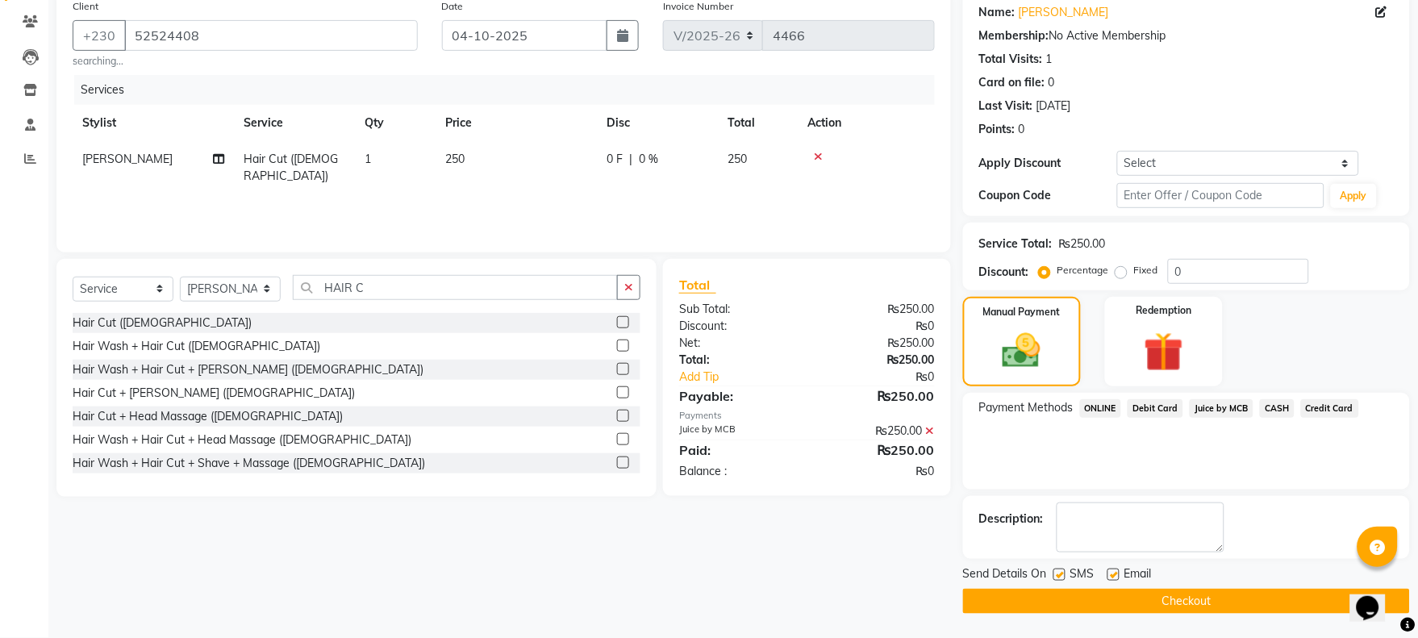
click at [1192, 606] on button "Checkout" at bounding box center [1186, 601] width 447 height 25
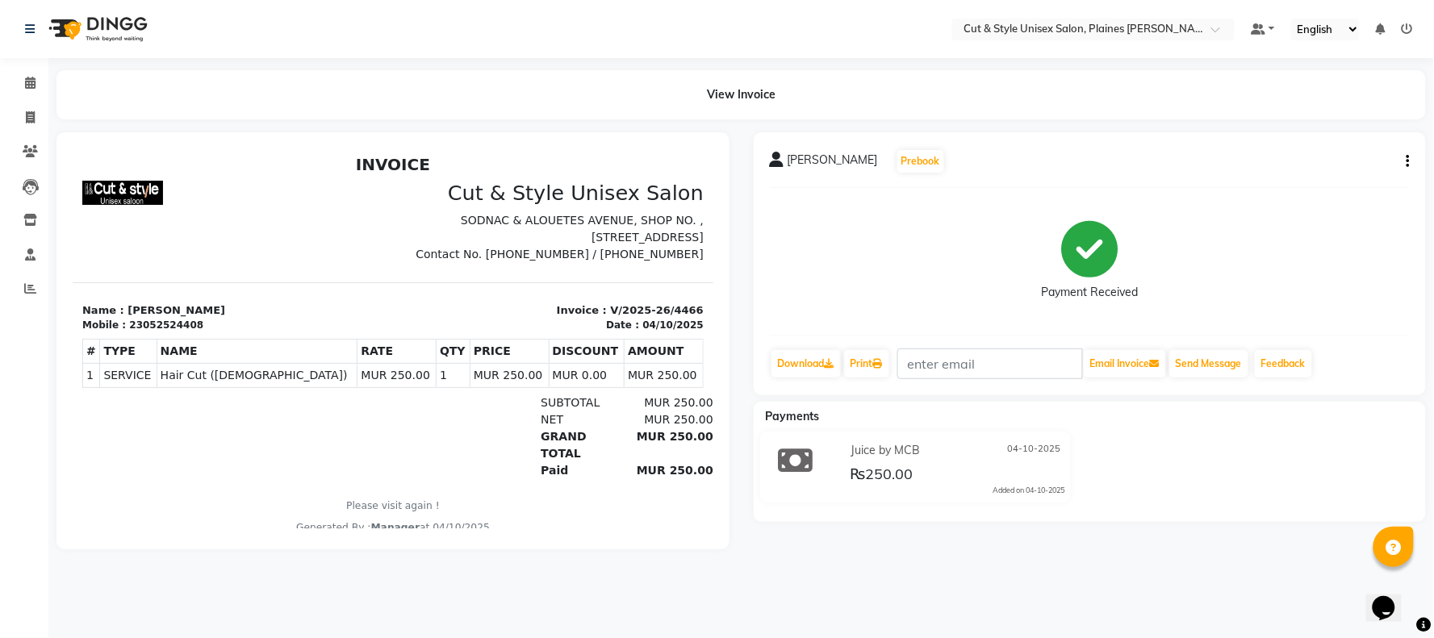
click at [108, 27] on img at bounding box center [96, 28] width 111 height 45
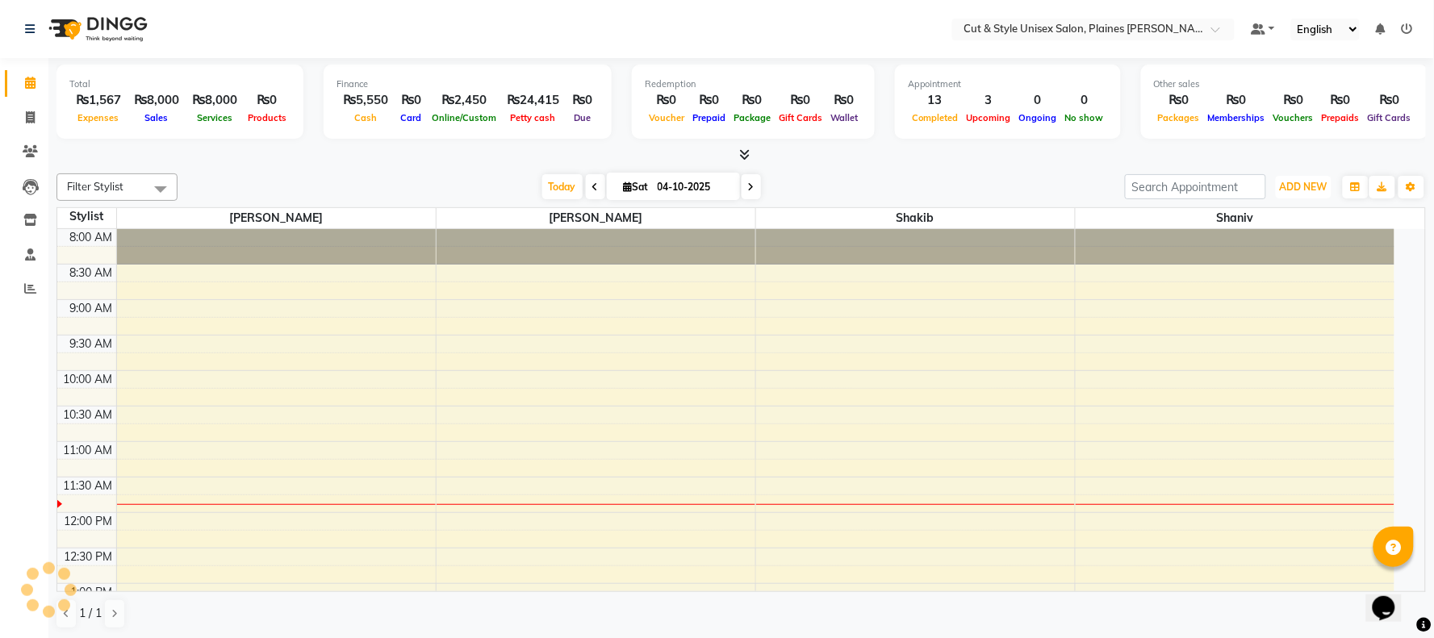
drag, startPoint x: 1285, startPoint y: 188, endPoint x: 1235, endPoint y: 242, distance: 73.7
click at [1280, 182] on span "ADD NEW" at bounding box center [1304, 187] width 48 height 12
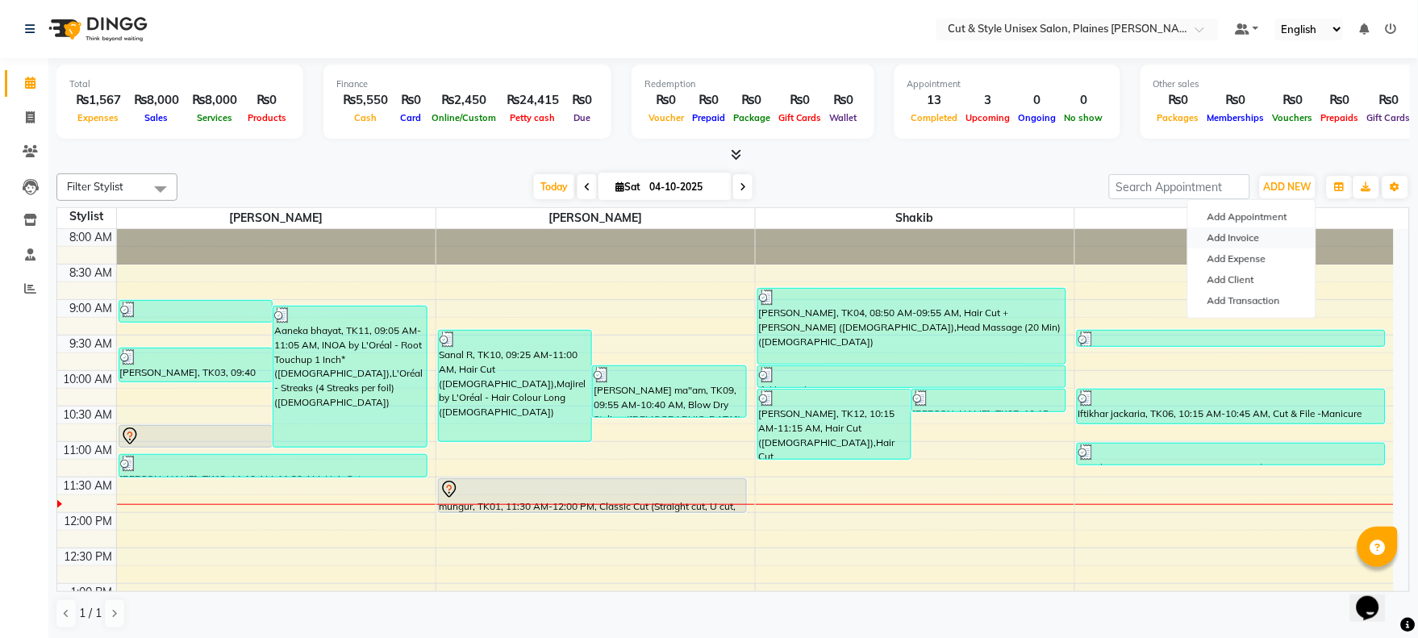
click at [1235, 243] on link "Add Invoice" at bounding box center [1251, 238] width 127 height 21
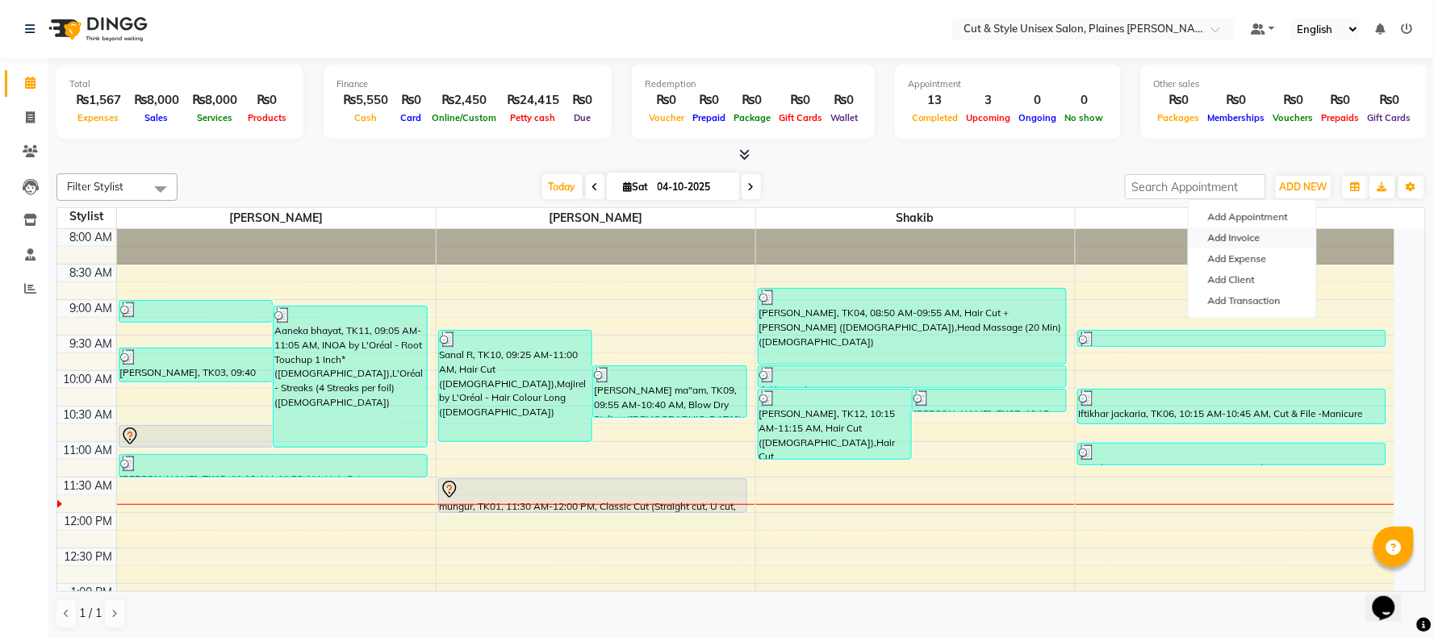
select select "service"
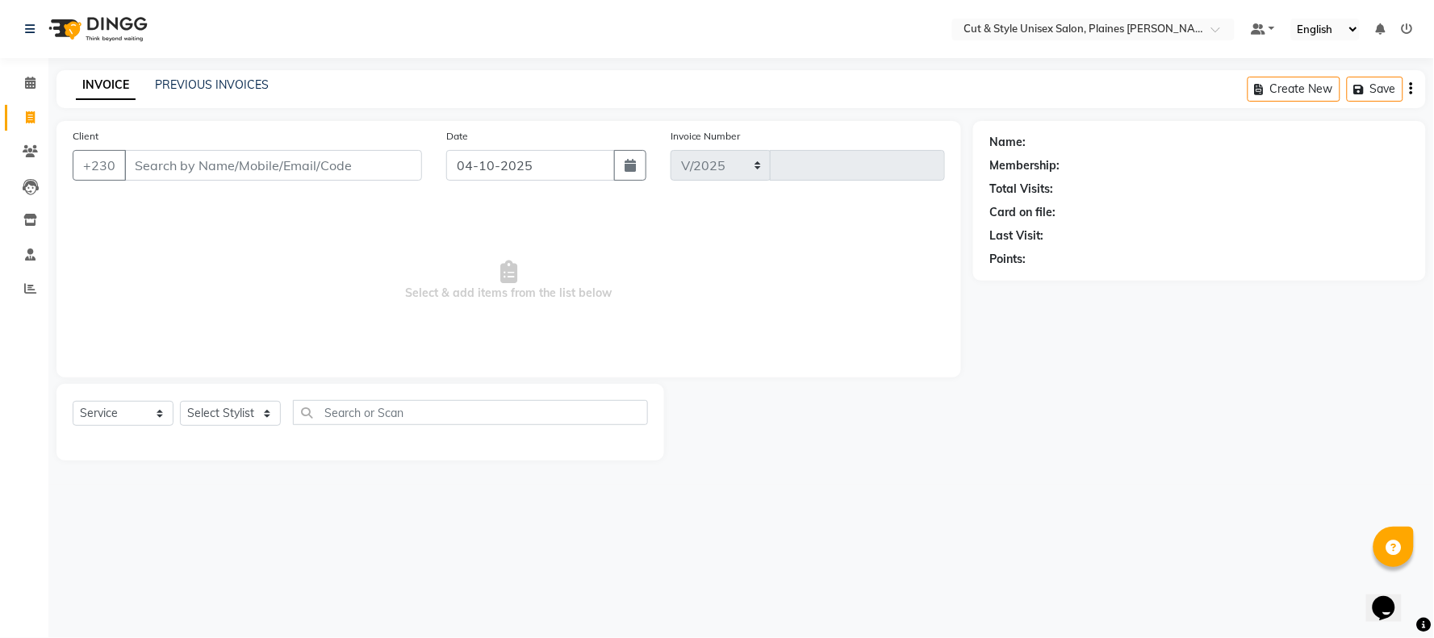
select select "7731"
type input "4467"
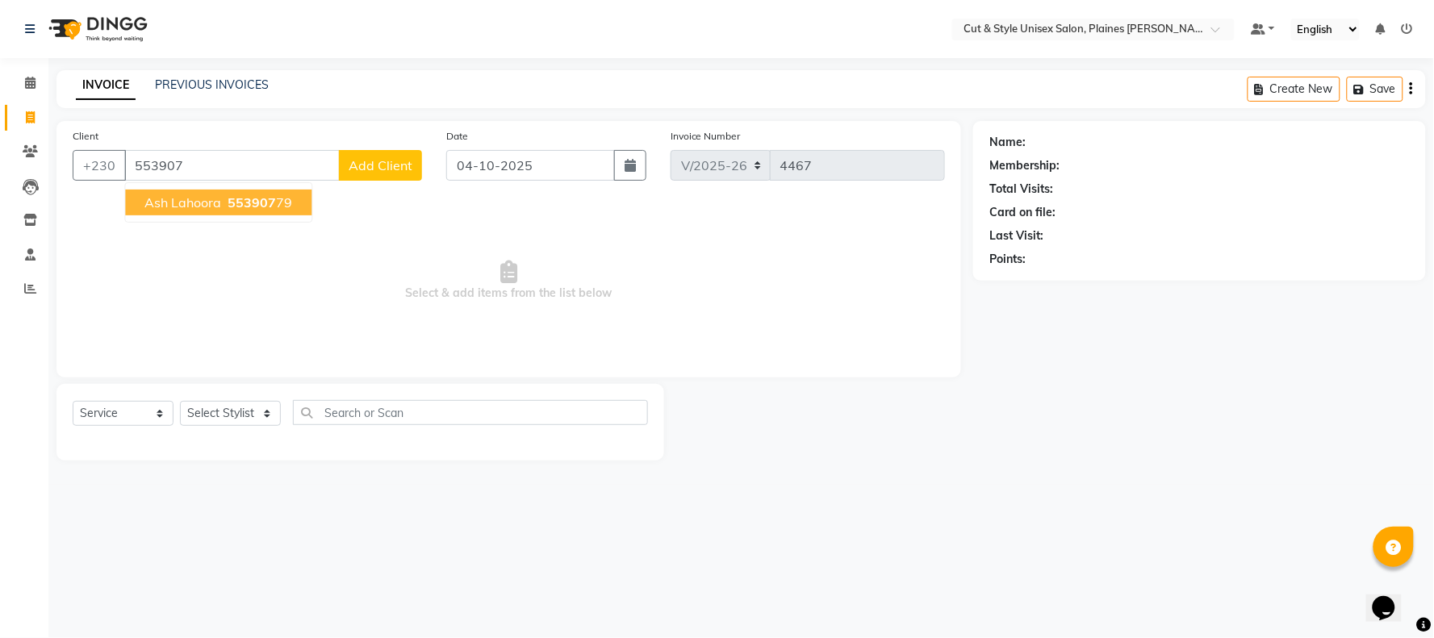
click at [259, 215] on button "ash lahoora 553907 79" at bounding box center [218, 203] width 186 height 26
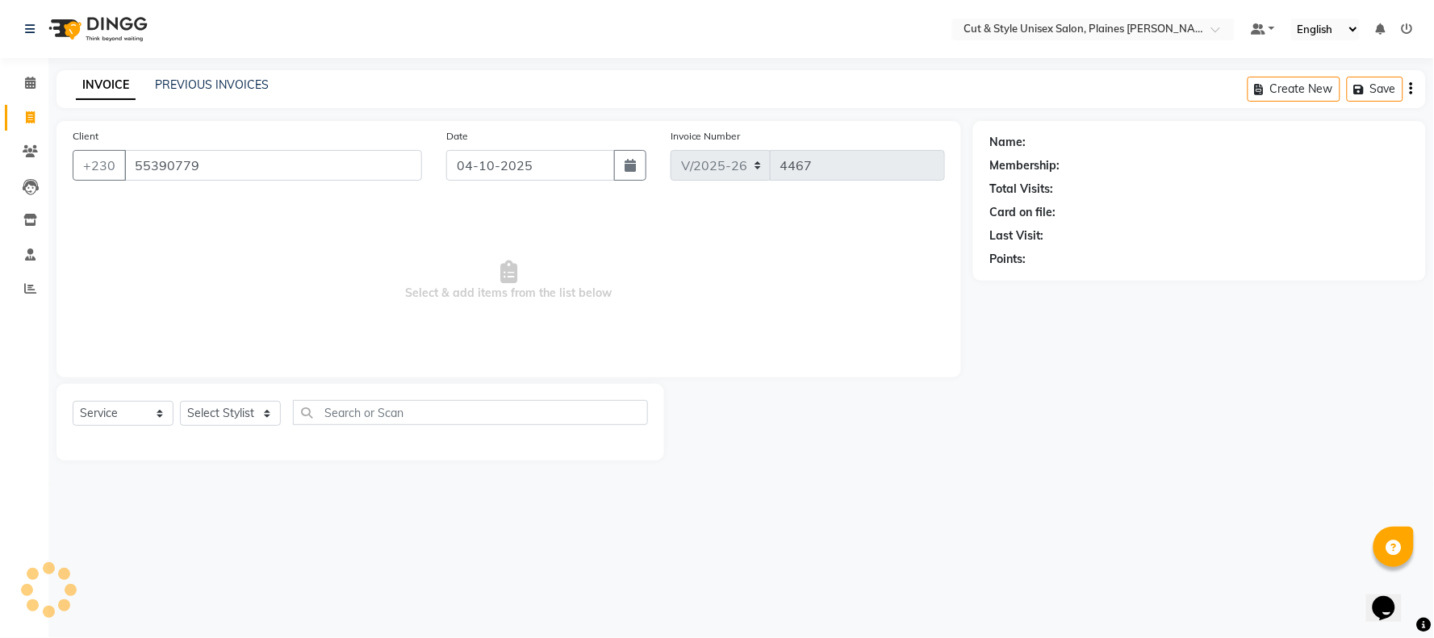
type input "55390779"
click at [228, 411] on select "Select Stylist [PERSON_NAME] Manager [PERSON_NAME]" at bounding box center [230, 413] width 101 height 25
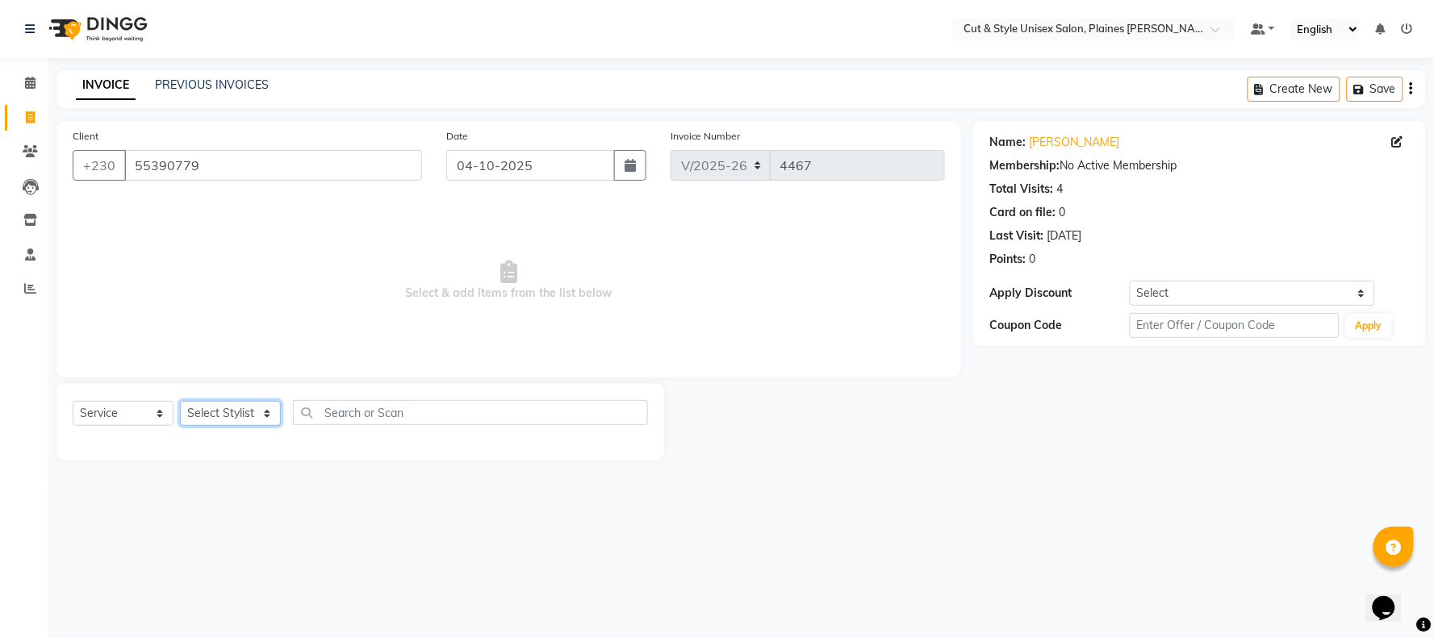
select select "68909"
click at [180, 402] on select "Select Stylist [PERSON_NAME] Manager [PERSON_NAME]" at bounding box center [230, 413] width 101 height 25
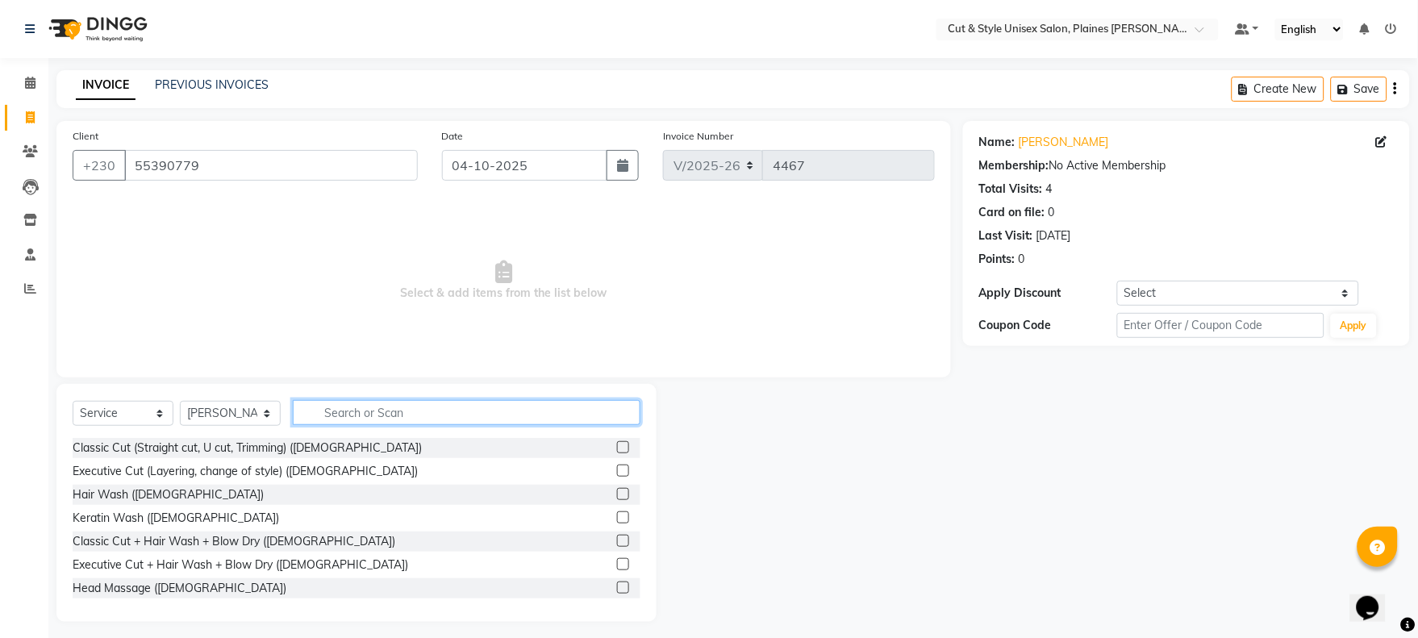
click at [365, 415] on input "text" at bounding box center [467, 412] width 348 height 25
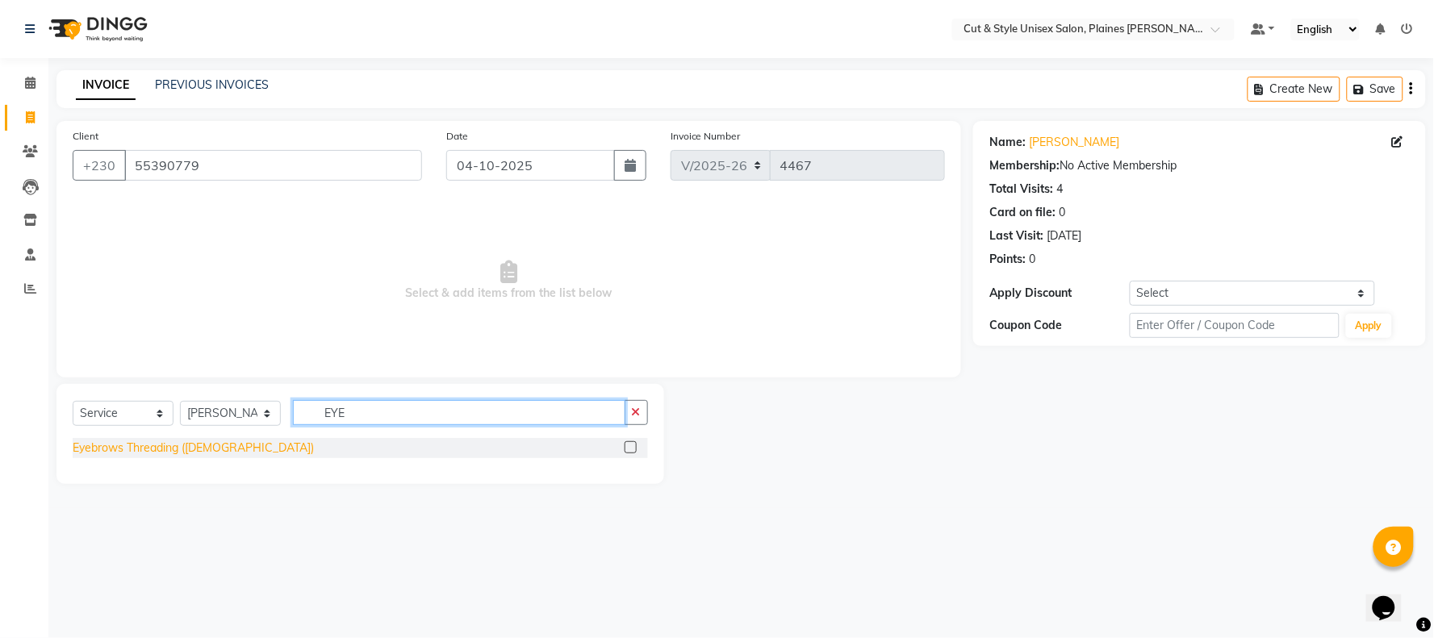
type input "EYE"
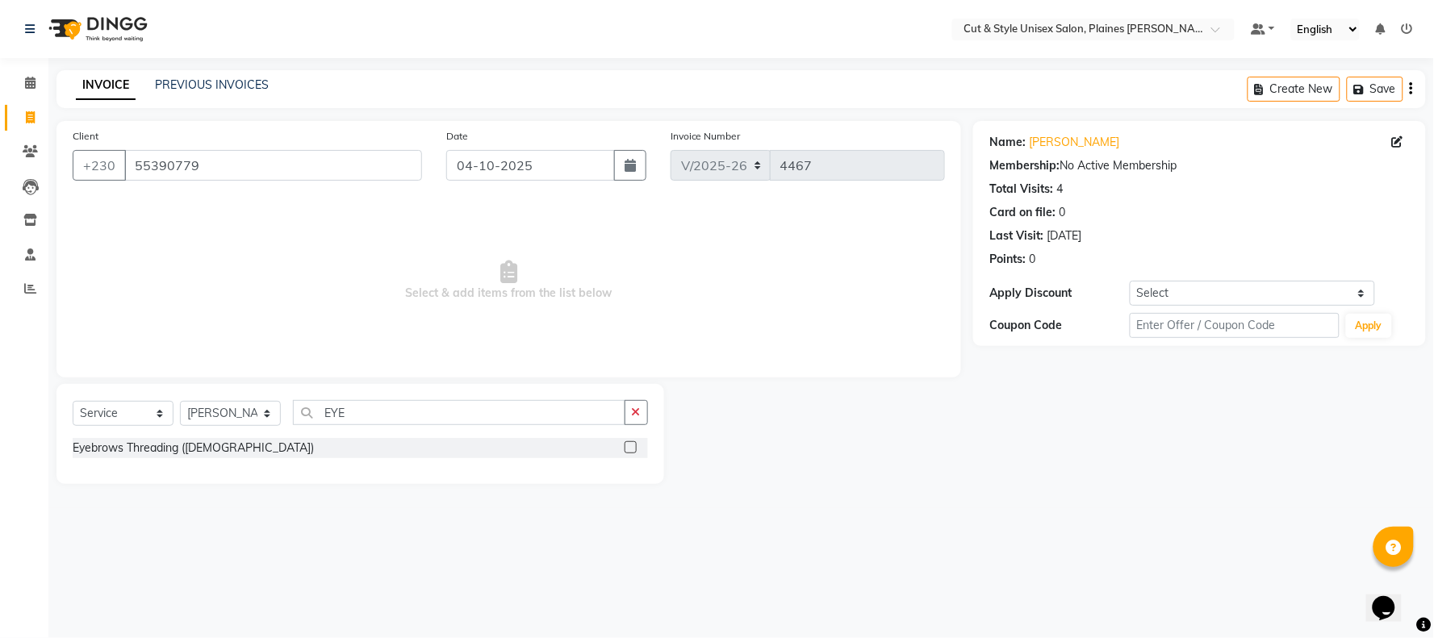
drag, startPoint x: 205, startPoint y: 442, endPoint x: 246, endPoint y: 453, distance: 42.5
click at [208, 442] on div "Eyebrows Threading ([DEMOGRAPHIC_DATA])" at bounding box center [193, 448] width 241 height 17
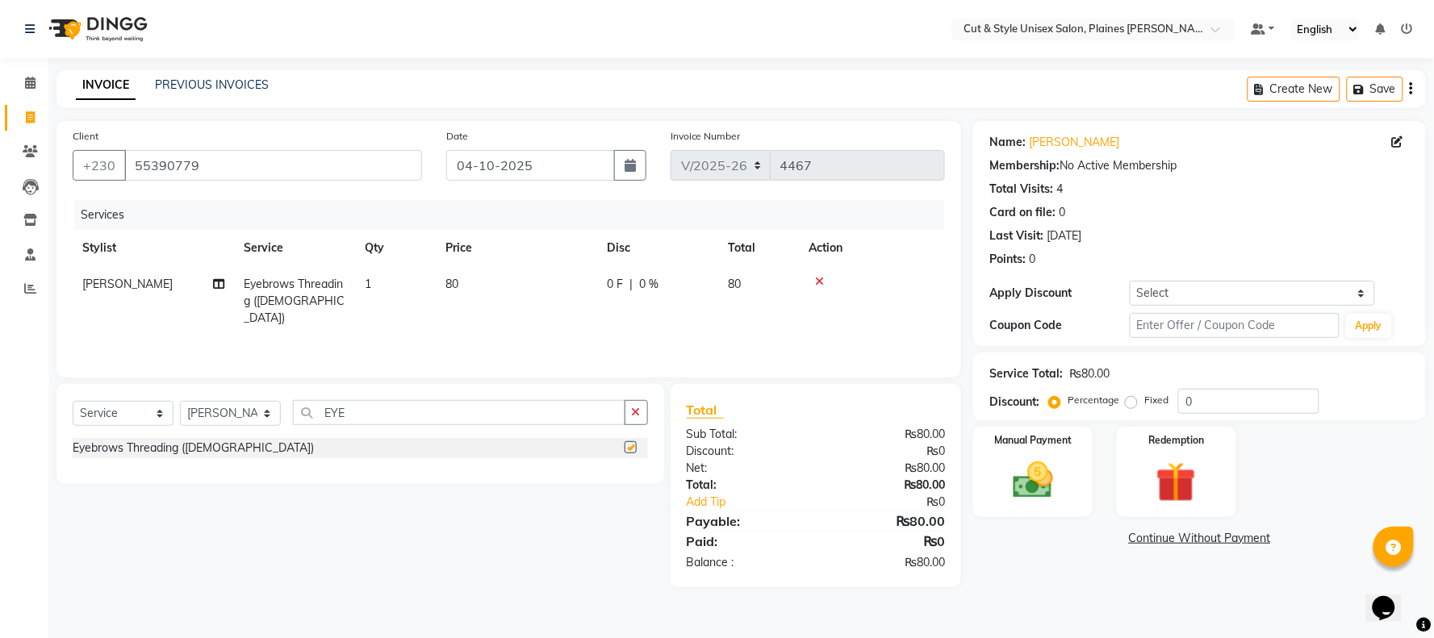
checkbox input "false"
click at [365, 420] on input "EYE" at bounding box center [459, 412] width 332 height 25
type input "E"
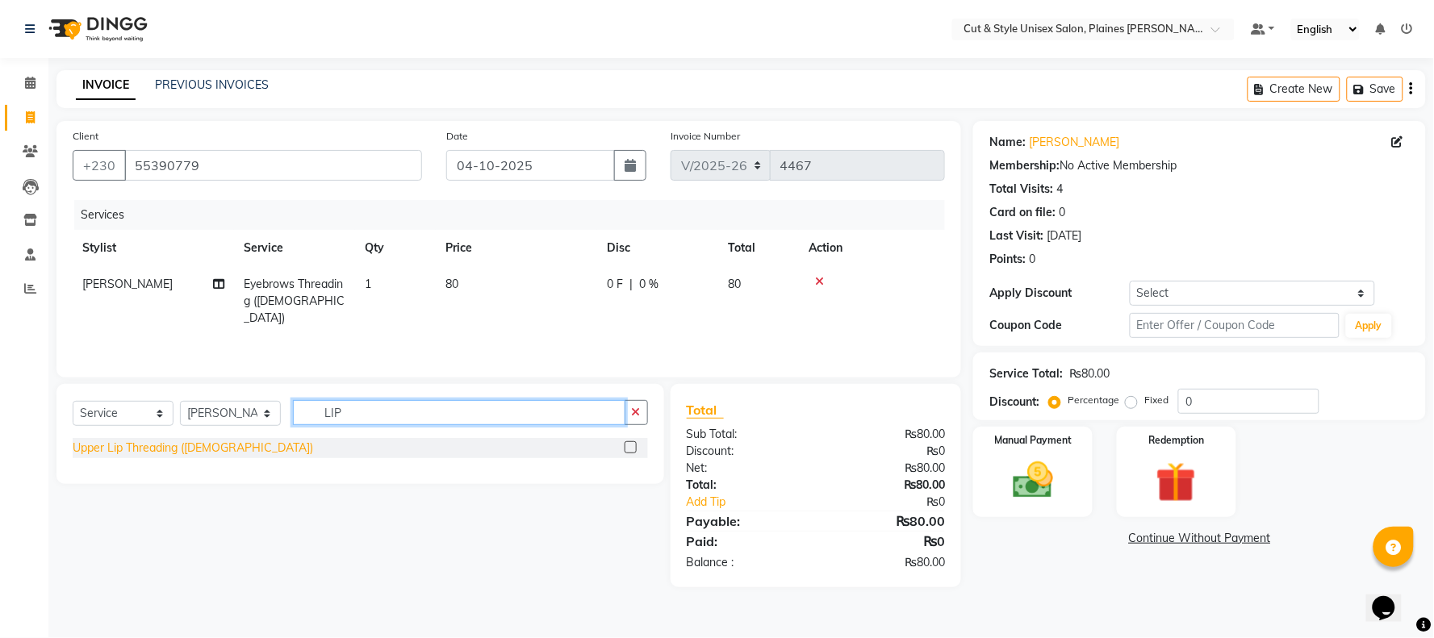
type input "LIP"
click at [223, 449] on div "Upper Lip Threading ([DEMOGRAPHIC_DATA])" at bounding box center [193, 448] width 240 height 17
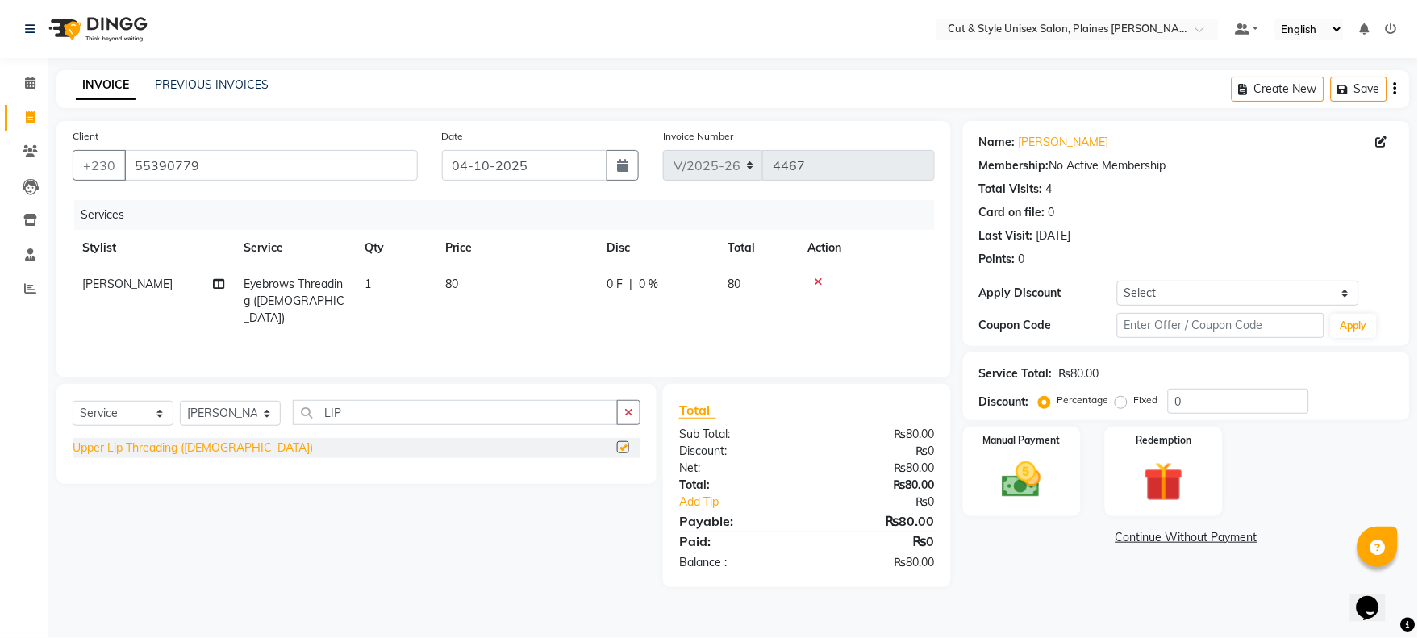
checkbox input "false"
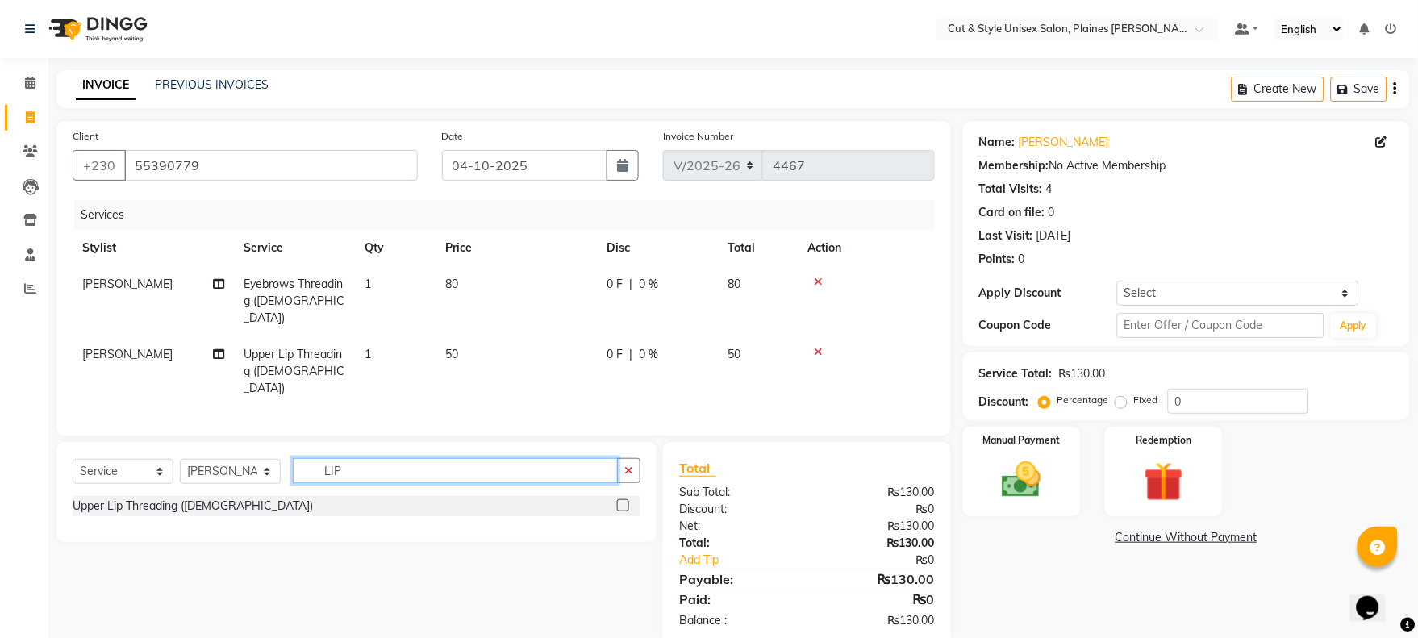
click at [372, 458] on input "LIP" at bounding box center [455, 470] width 325 height 25
type input "L"
type input "CHI"
drag, startPoint x: 190, startPoint y: 488, endPoint x: 215, endPoint y: 476, distance: 27.1
click at [194, 498] on div "Chin Threading ([DEMOGRAPHIC_DATA])" at bounding box center [180, 506] width 214 height 17
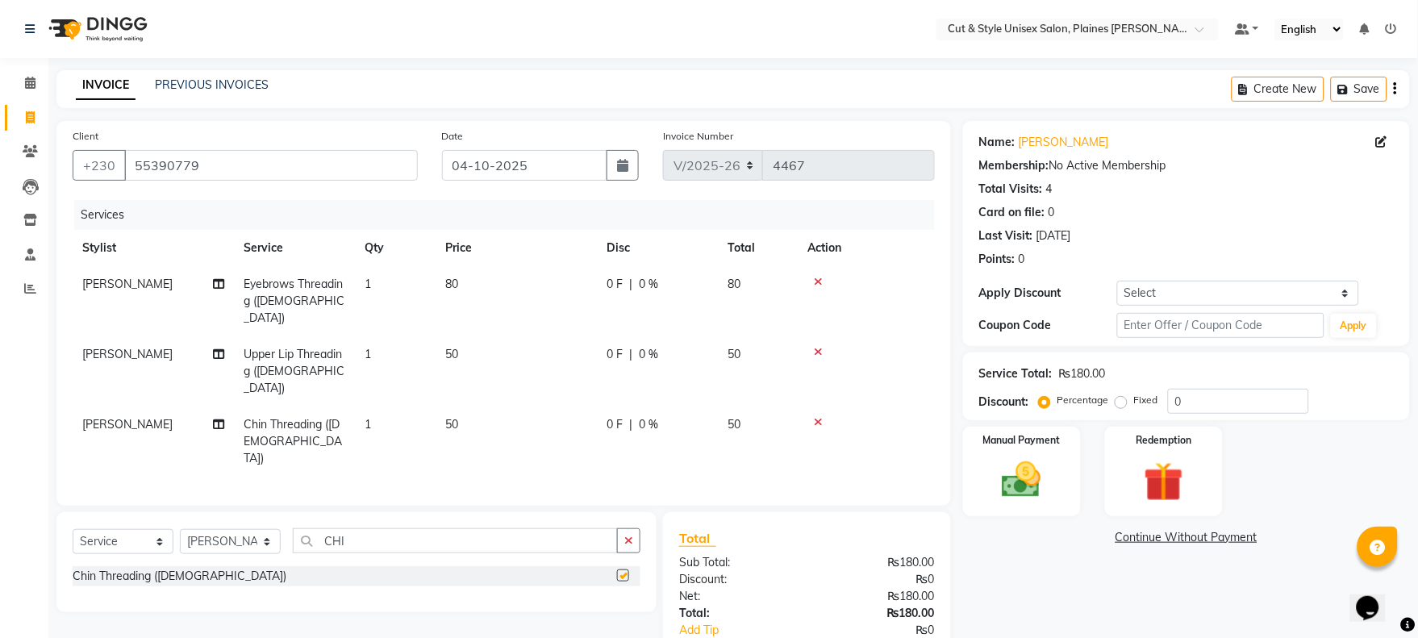
checkbox input "false"
click at [617, 528] on button "button" at bounding box center [628, 540] width 23 height 25
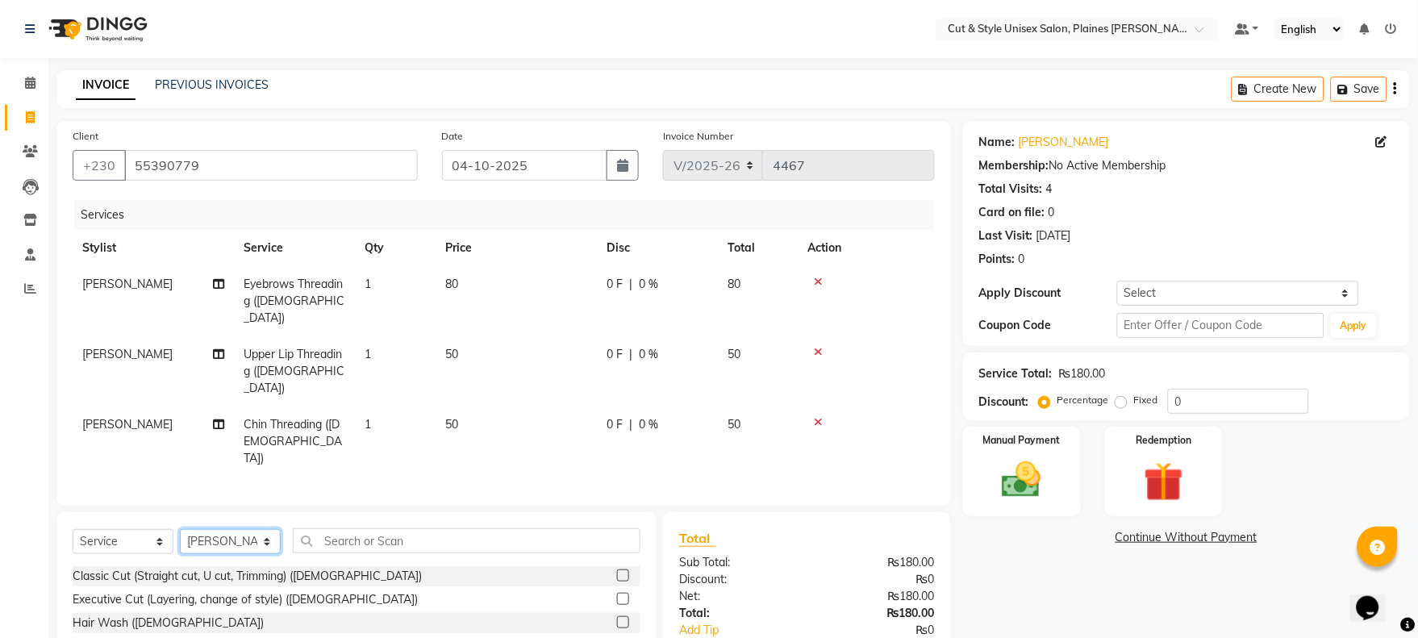
click at [236, 529] on select "Select Stylist [PERSON_NAME] Manager [PERSON_NAME]" at bounding box center [230, 541] width 101 height 25
select select "68910"
click at [180, 529] on select "Select Stylist [PERSON_NAME] Manager [PERSON_NAME]" at bounding box center [230, 541] width 101 height 25
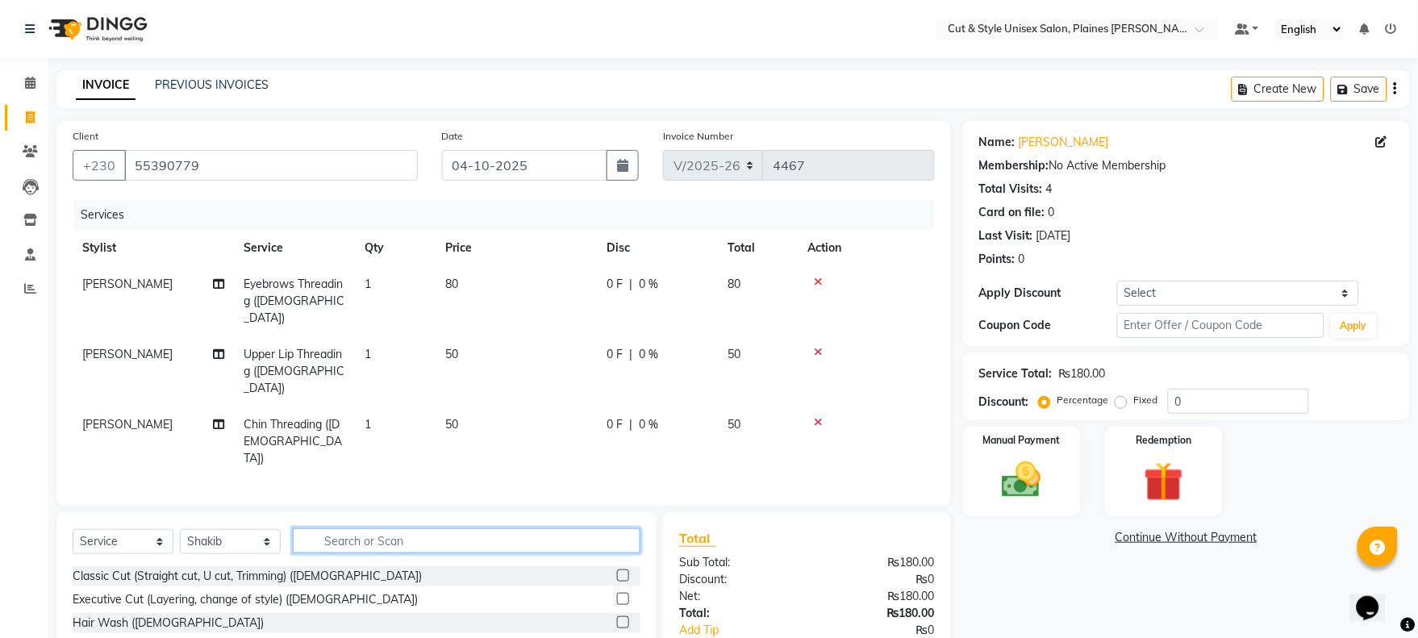
click at [383, 528] on input "text" at bounding box center [467, 540] width 348 height 25
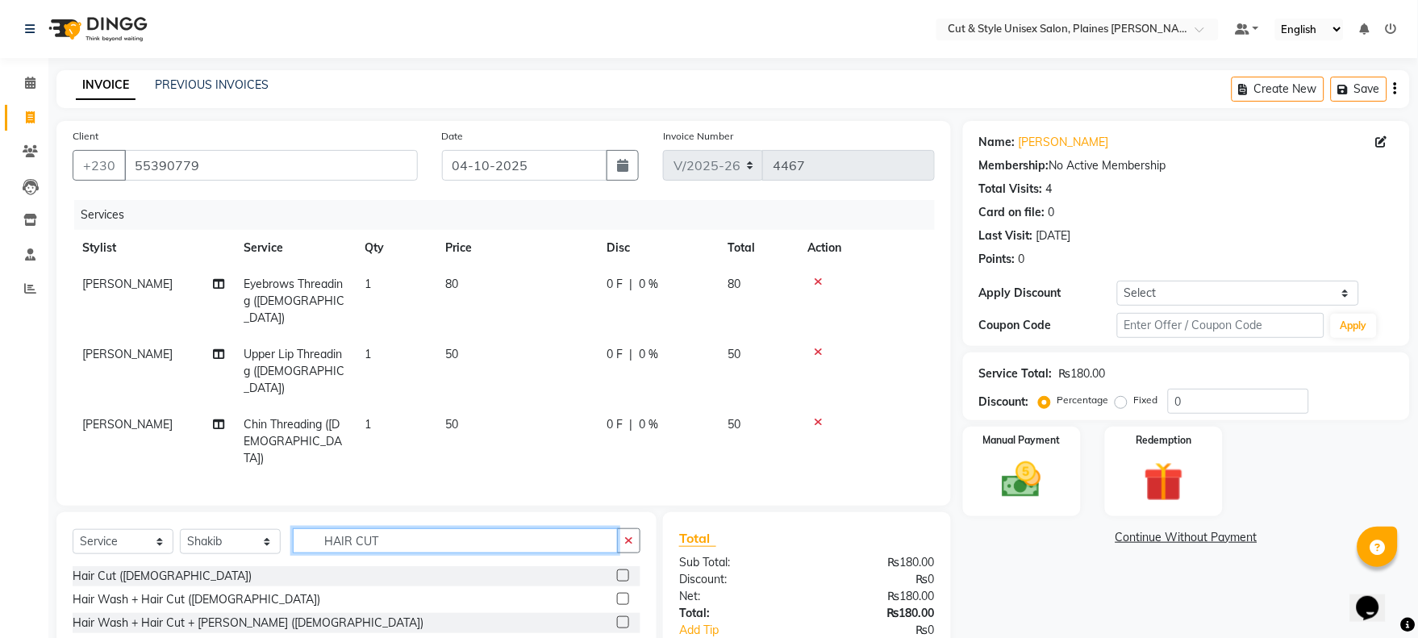
type input "HAIR CUT"
click at [186, 637] on div "Hair Cut + [PERSON_NAME] ([DEMOGRAPHIC_DATA])" at bounding box center [214, 646] width 282 height 17
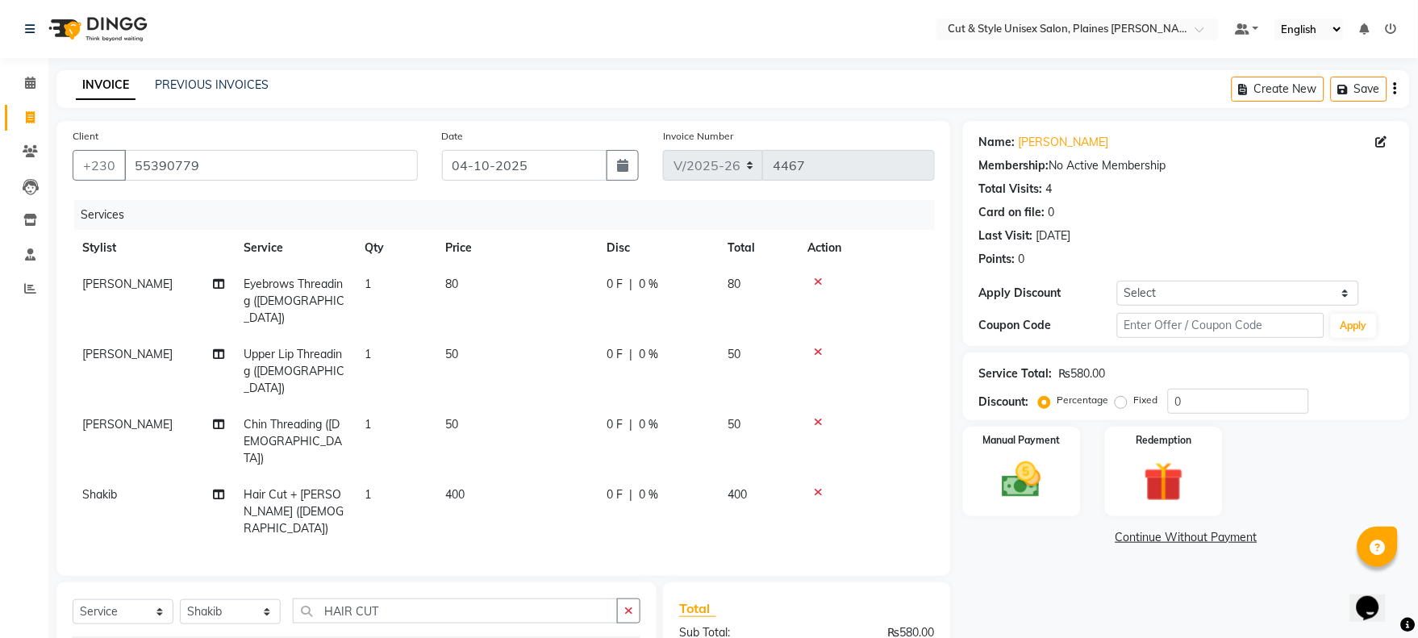
checkbox input "false"
click at [1019, 487] on img at bounding box center [1021, 481] width 67 height 48
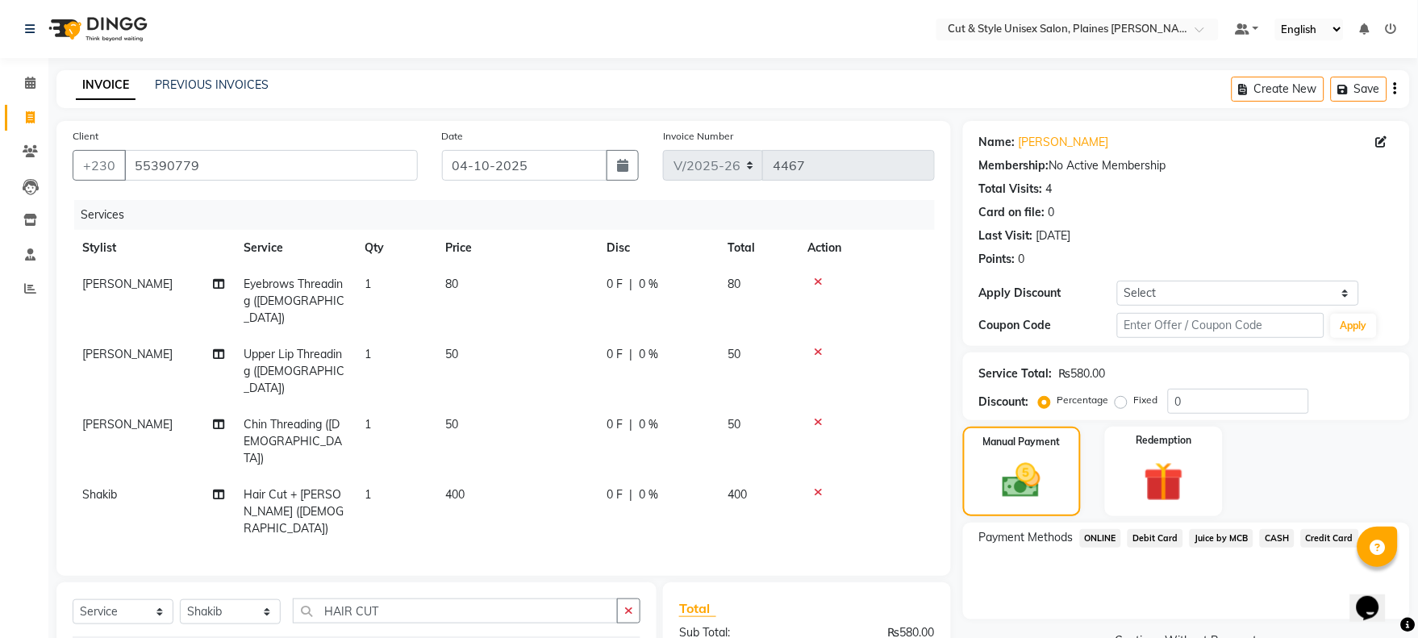
scroll to position [154, 0]
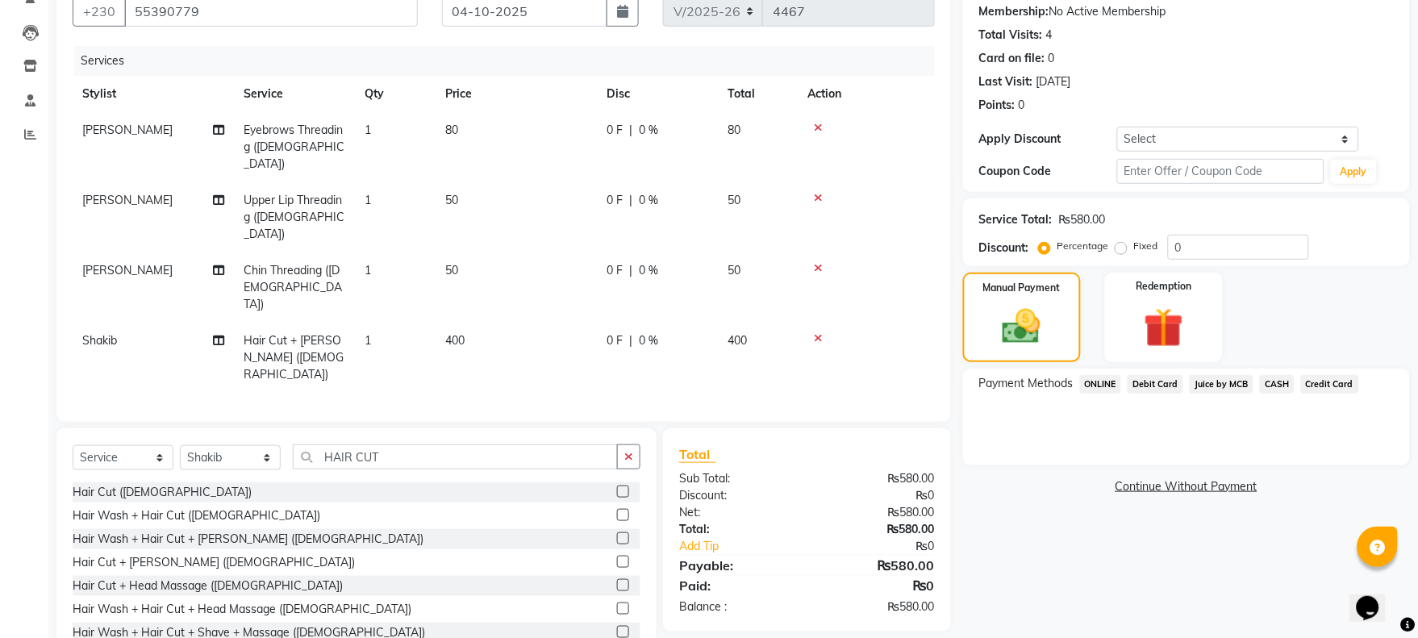
click at [1211, 382] on span "Juice by MCB" at bounding box center [1222, 384] width 64 height 19
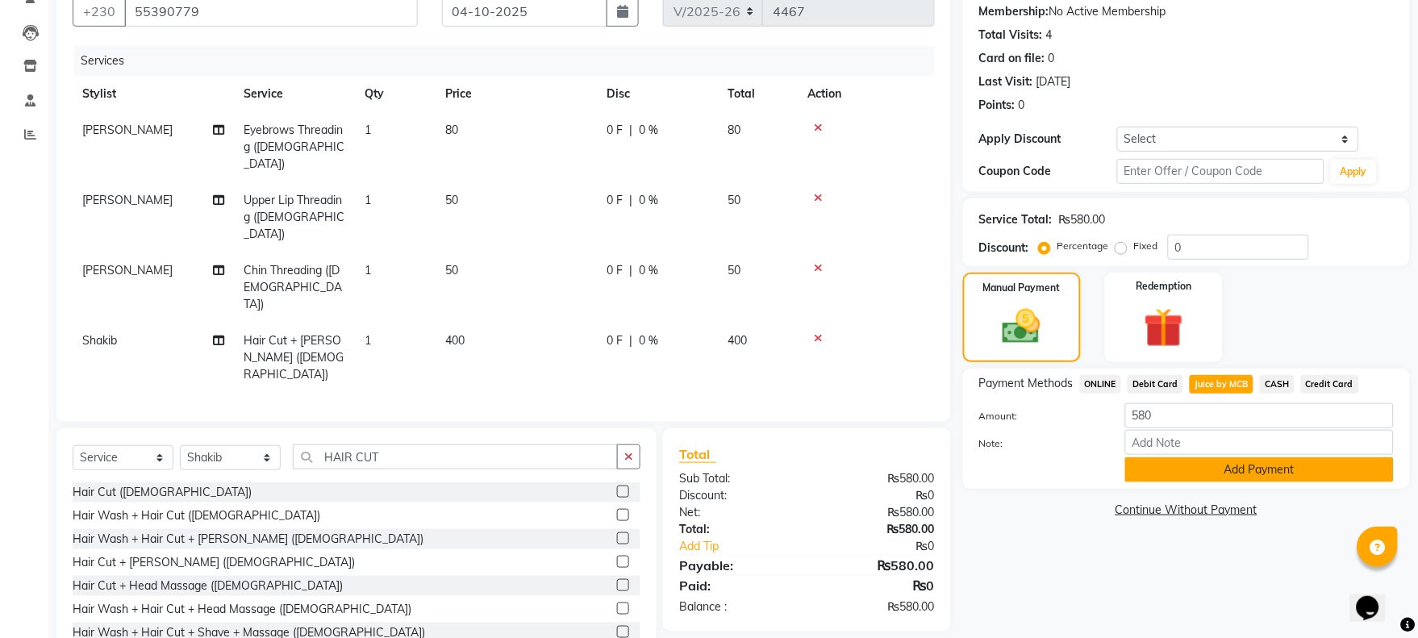
click at [1192, 468] on button "Add Payment" at bounding box center [1260, 469] width 269 height 25
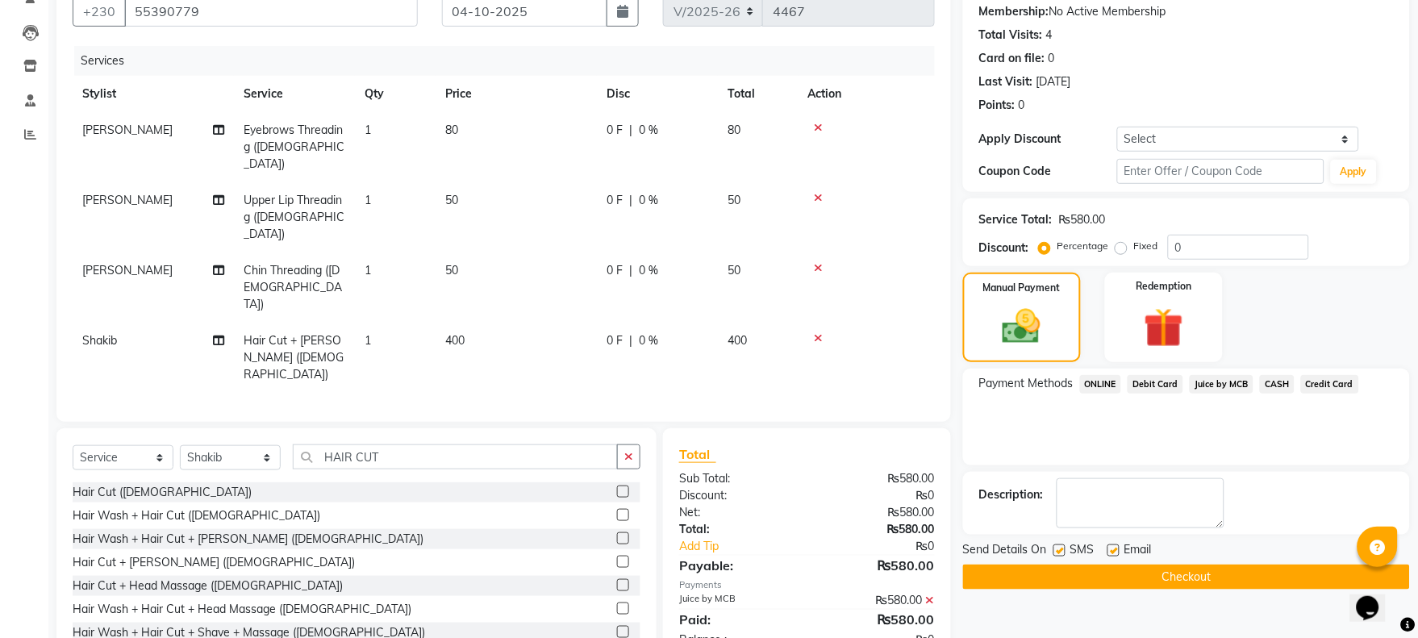
click at [1187, 578] on button "Checkout" at bounding box center [1186, 577] width 447 height 25
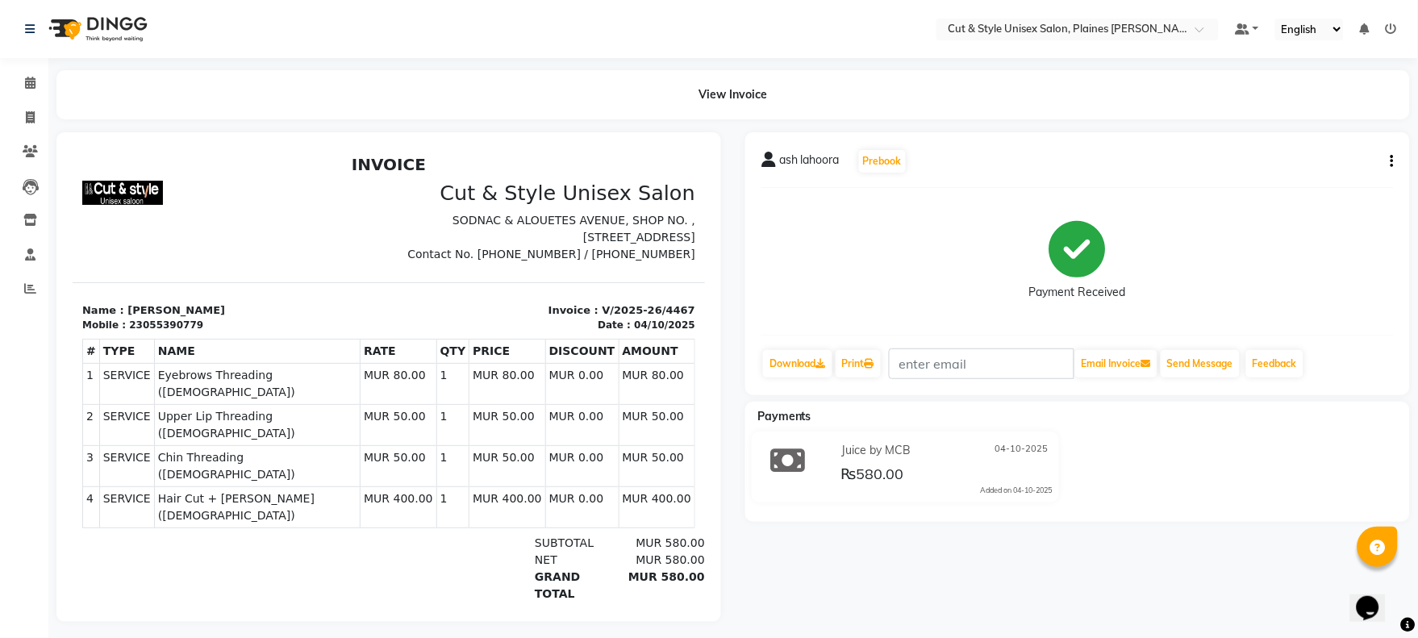
click at [65, 26] on img at bounding box center [96, 28] width 111 height 45
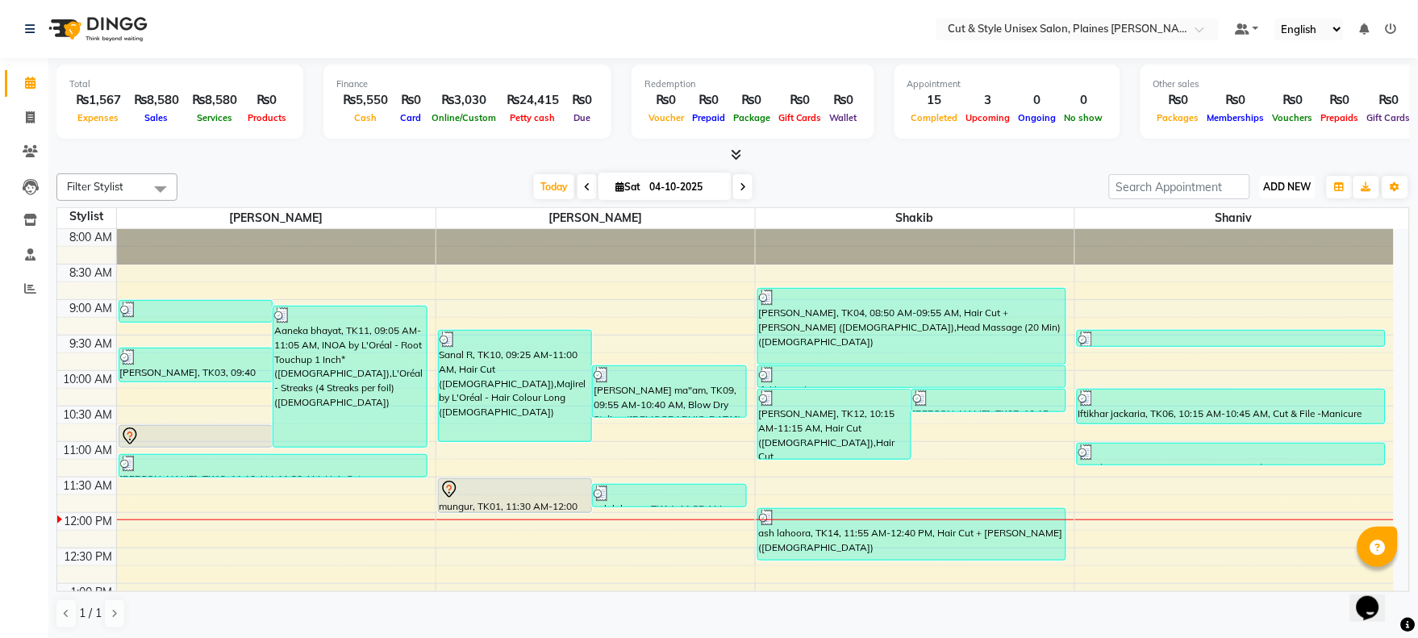
click at [1288, 190] on span "ADD NEW" at bounding box center [1288, 187] width 48 height 12
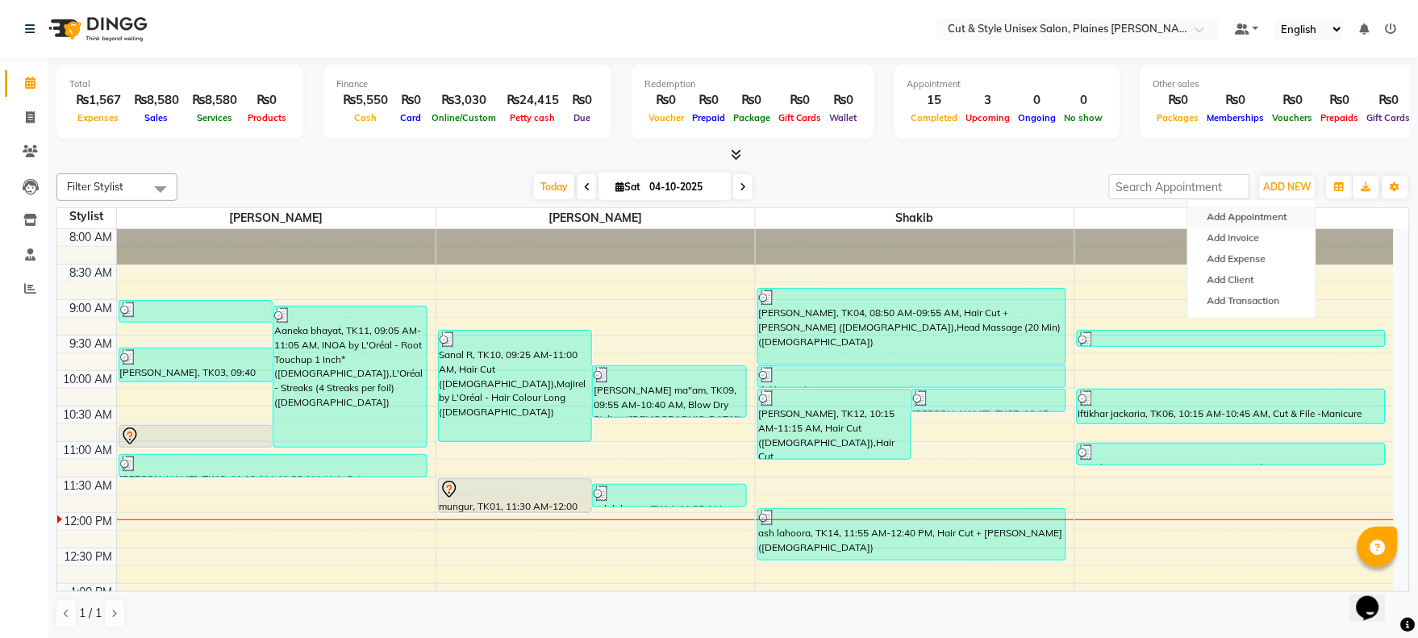
click at [1229, 214] on button "Add Appointment" at bounding box center [1251, 217] width 127 height 21
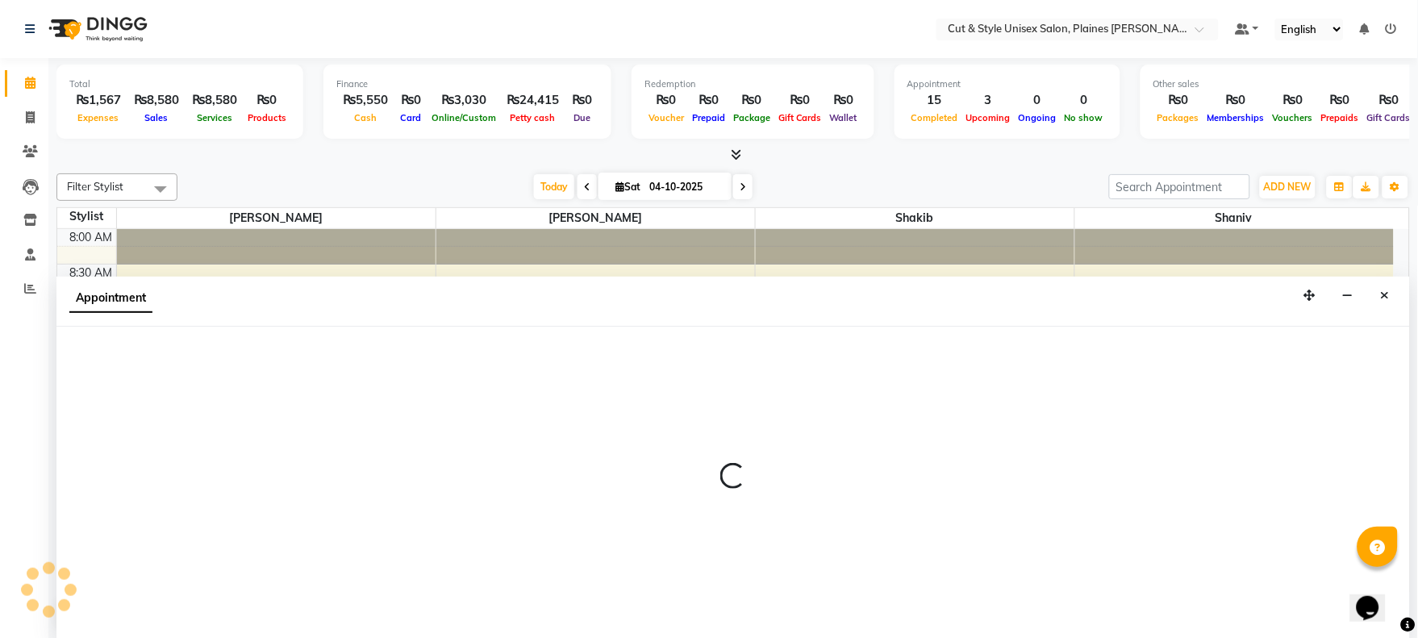
scroll to position [1, 0]
select select "540"
select select "tentative"
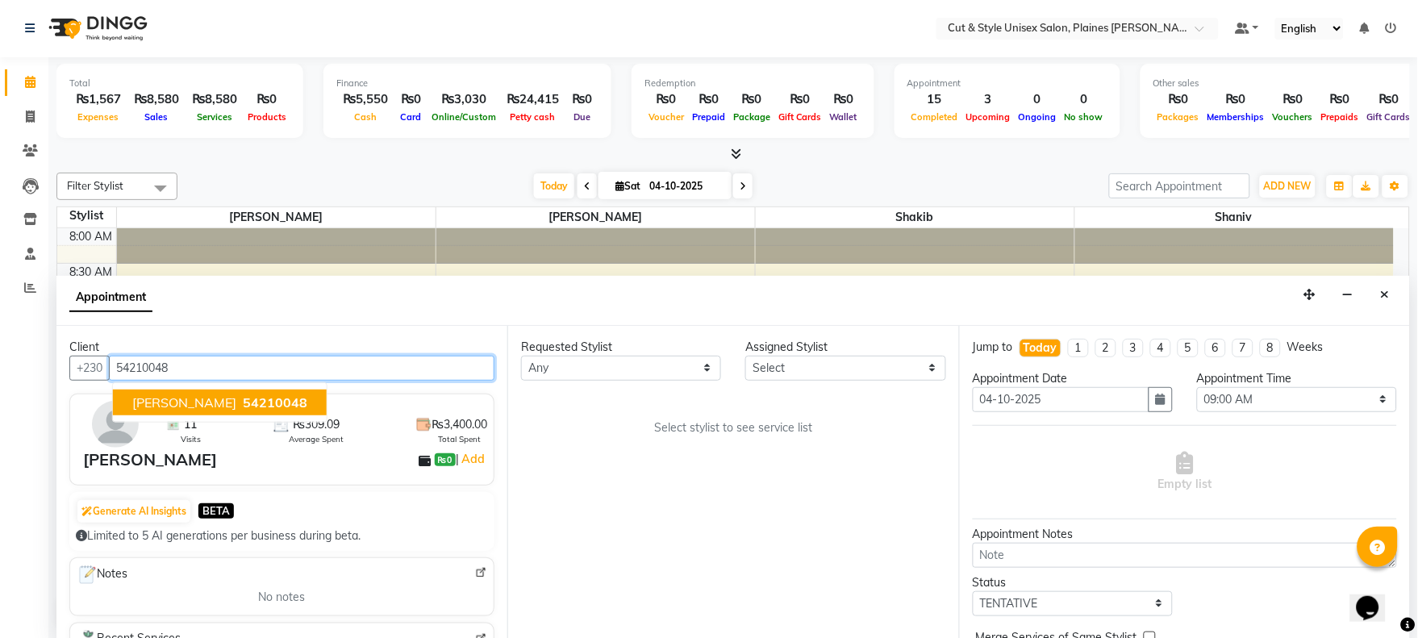
click at [236, 399] on span "[PERSON_NAME]" at bounding box center [184, 403] width 104 height 16
type input "54210048"
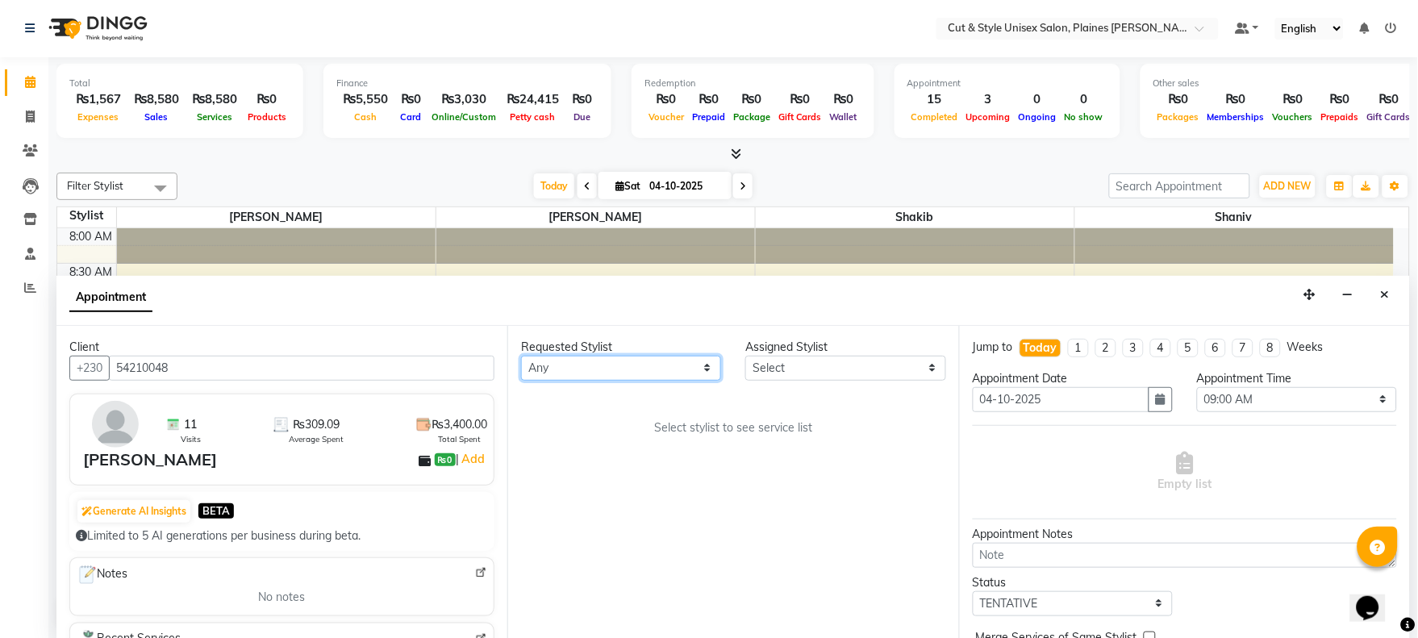
click at [639, 371] on select "Any [PERSON_NAME]" at bounding box center [621, 368] width 200 height 25
select select "68910"
click at [521, 356] on select "Any [PERSON_NAME]" at bounding box center [621, 368] width 200 height 25
select select "68910"
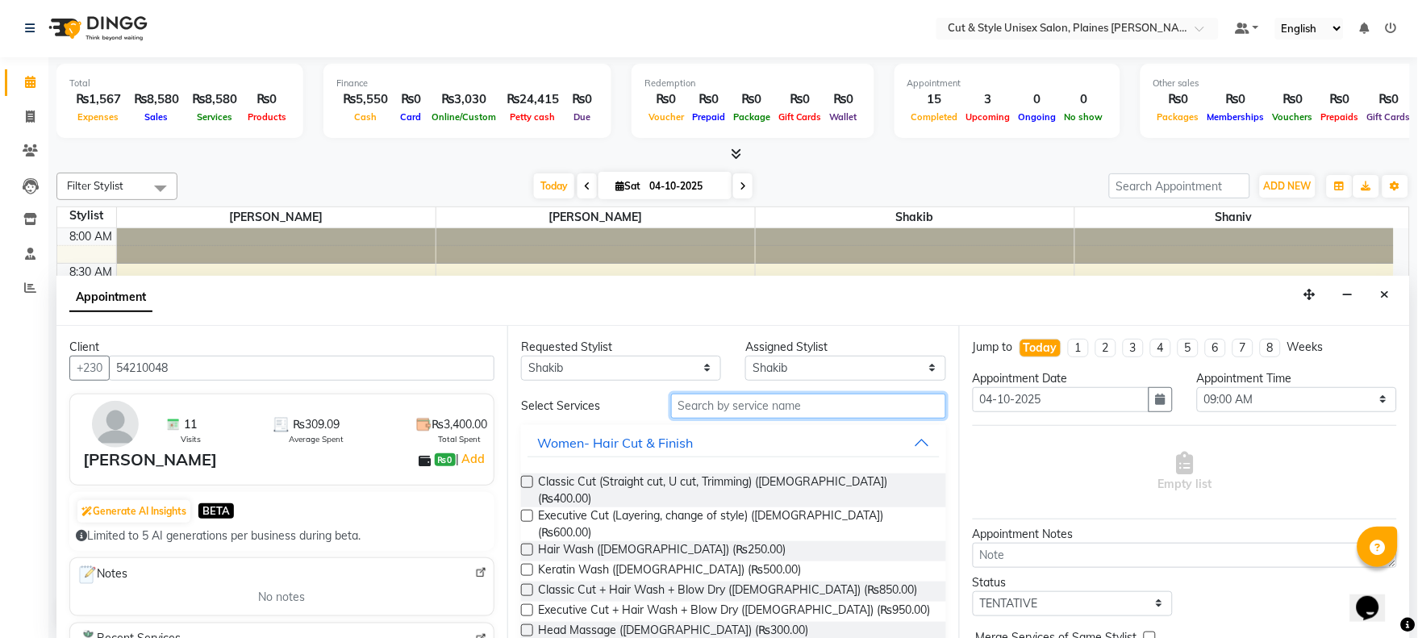
click at [795, 402] on input "text" at bounding box center [808, 406] width 275 height 25
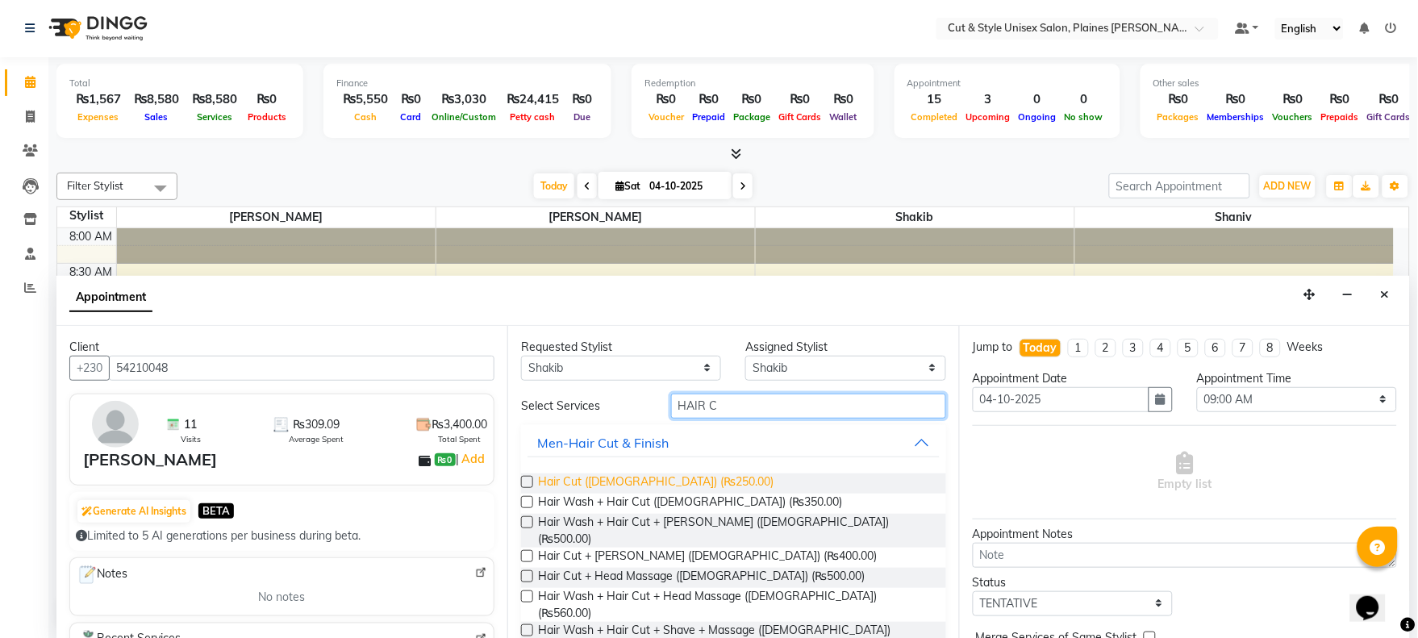
type input "HAIR C"
click at [589, 484] on span "Hair Cut ([DEMOGRAPHIC_DATA]) (₨250.00)" at bounding box center [656, 484] width 236 height 20
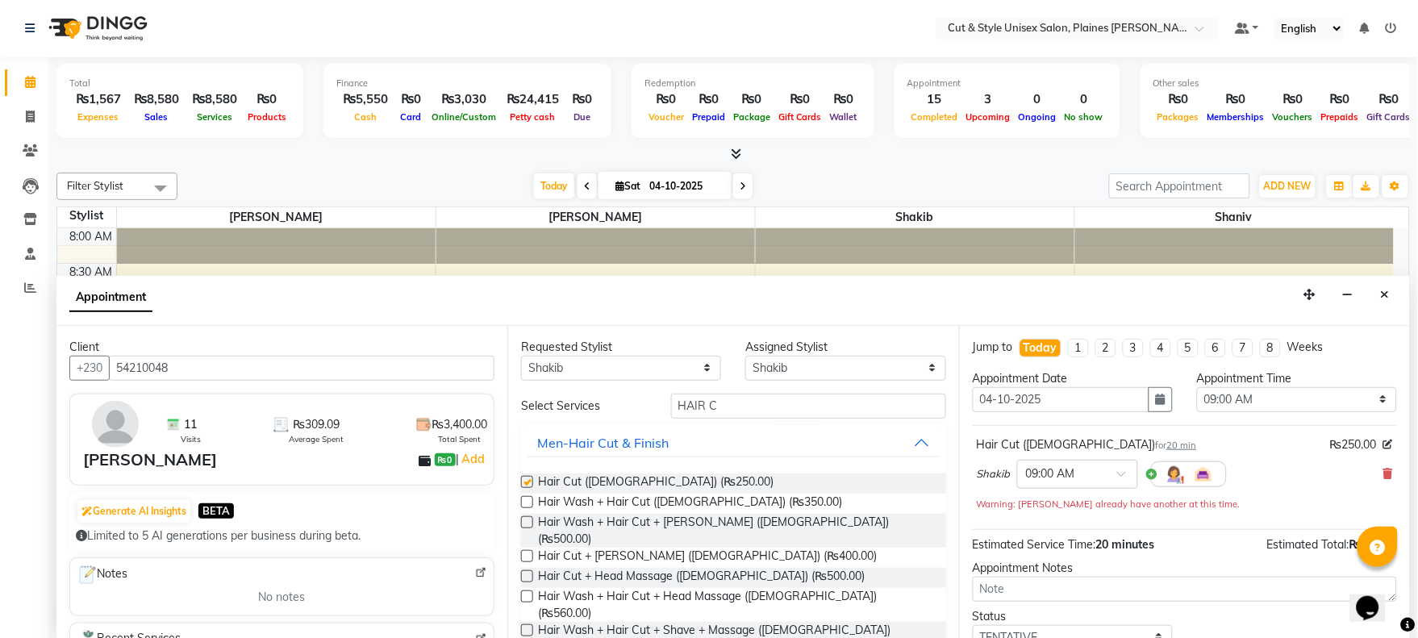
checkbox input "false"
click at [1109, 472] on div at bounding box center [1077, 473] width 119 height 17
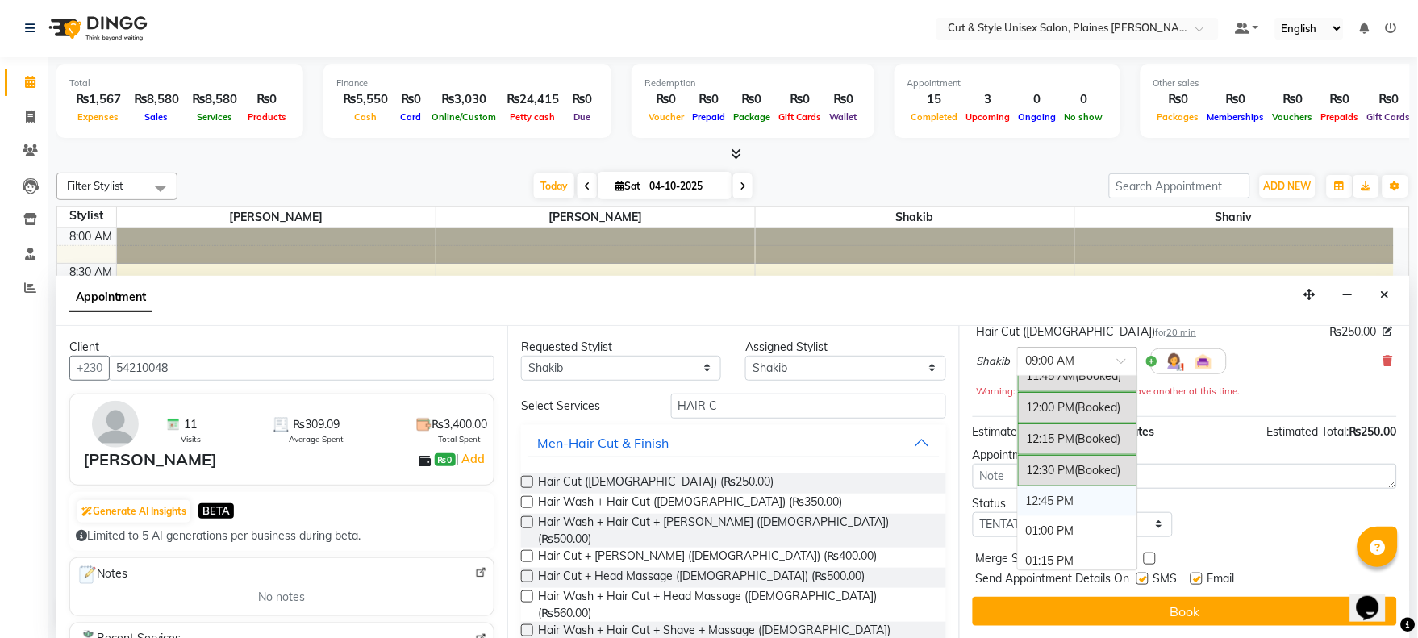
scroll to position [448, 0]
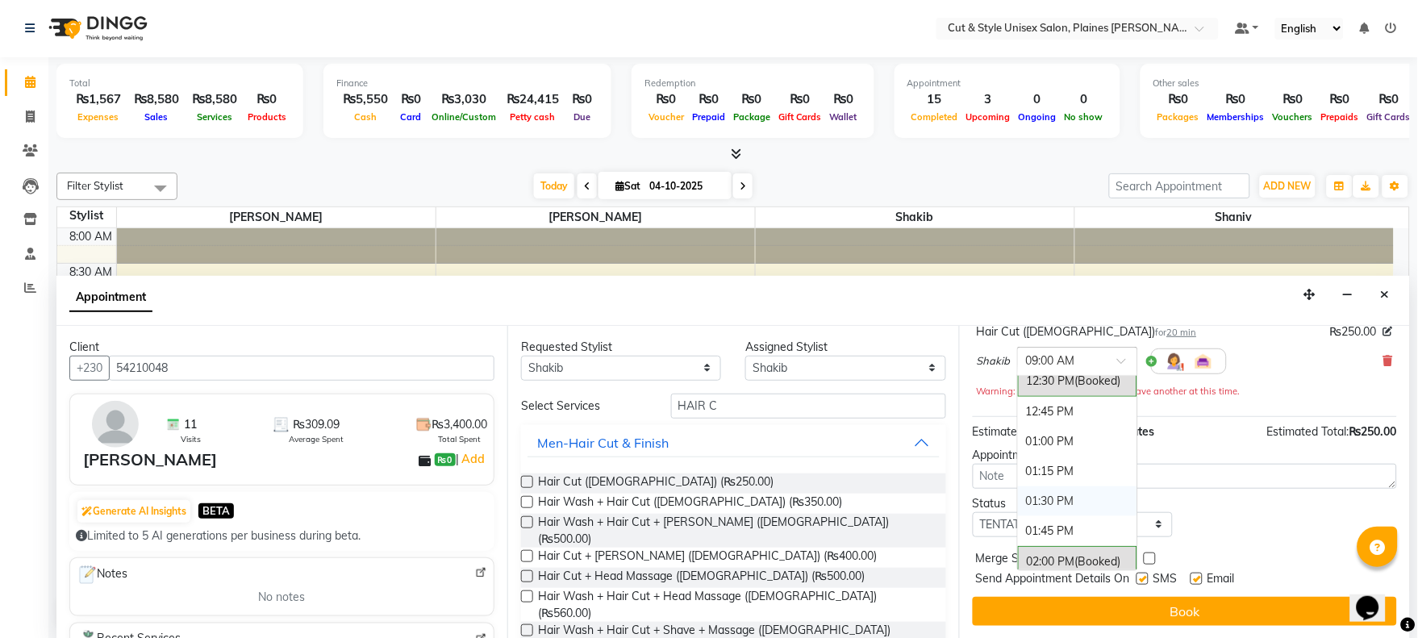
click at [1055, 502] on div "01:30 PM" at bounding box center [1077, 502] width 119 height 30
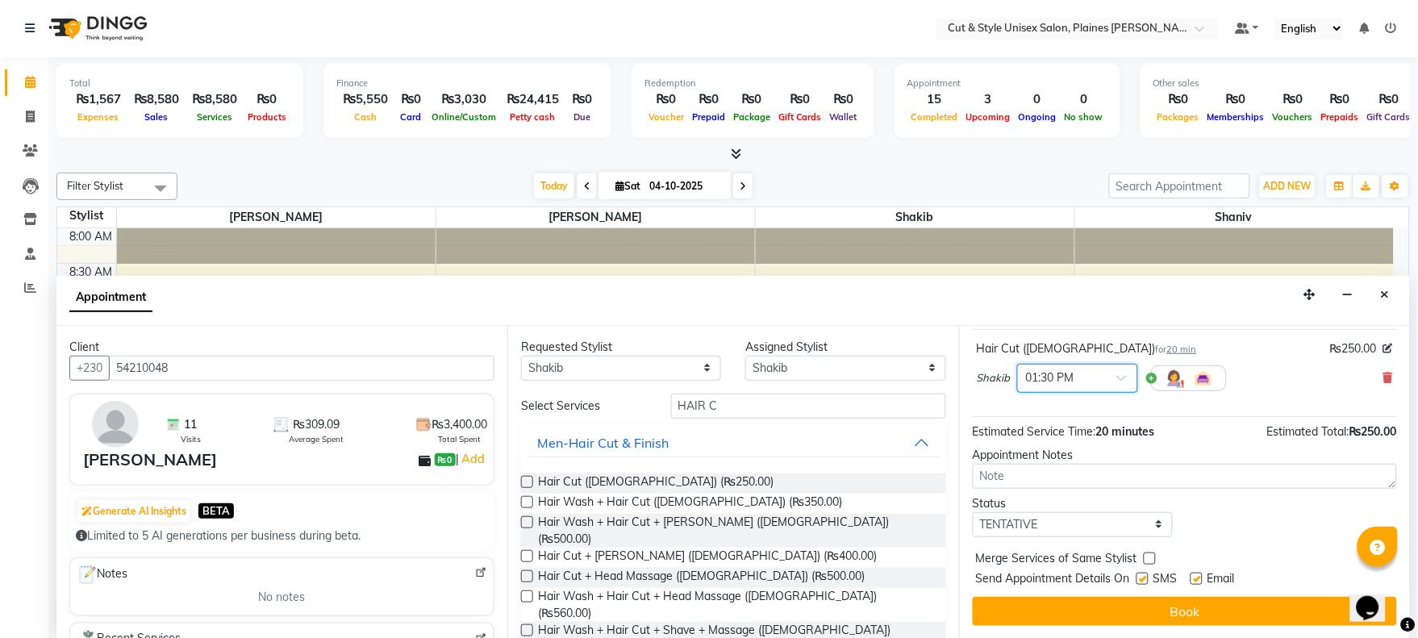
scroll to position [97, 0]
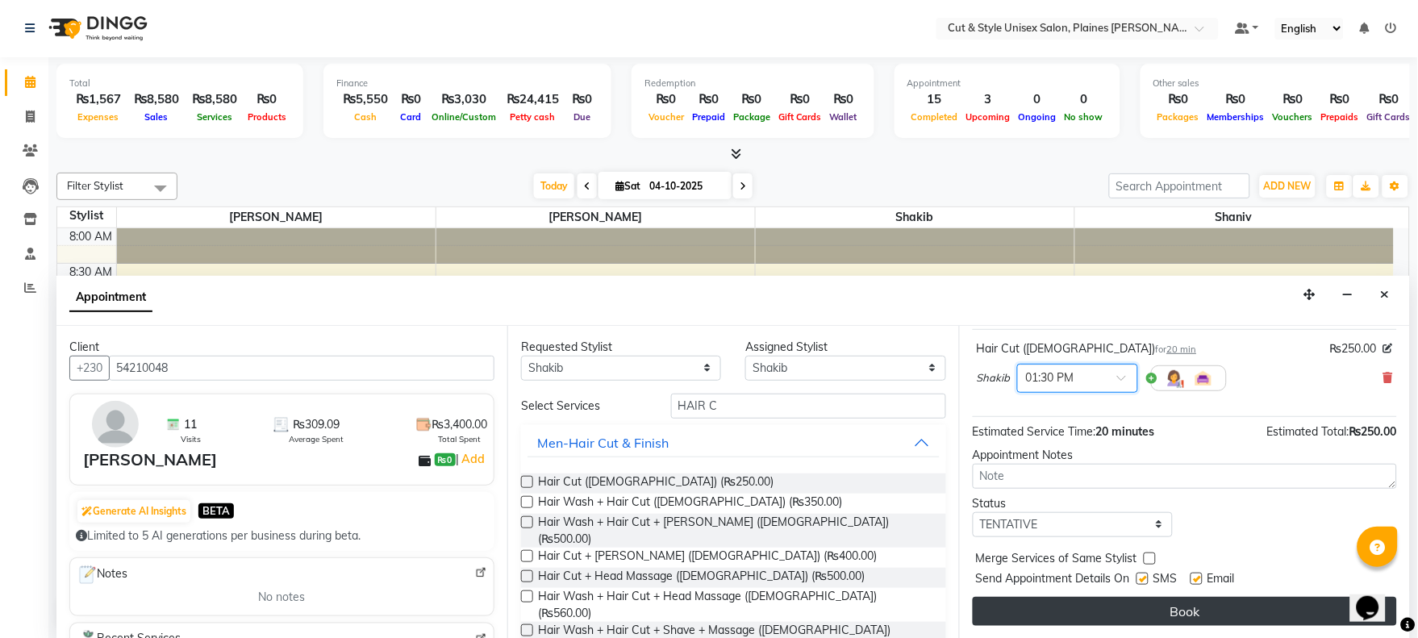
click at [1181, 608] on button "Book" at bounding box center [1185, 611] width 424 height 29
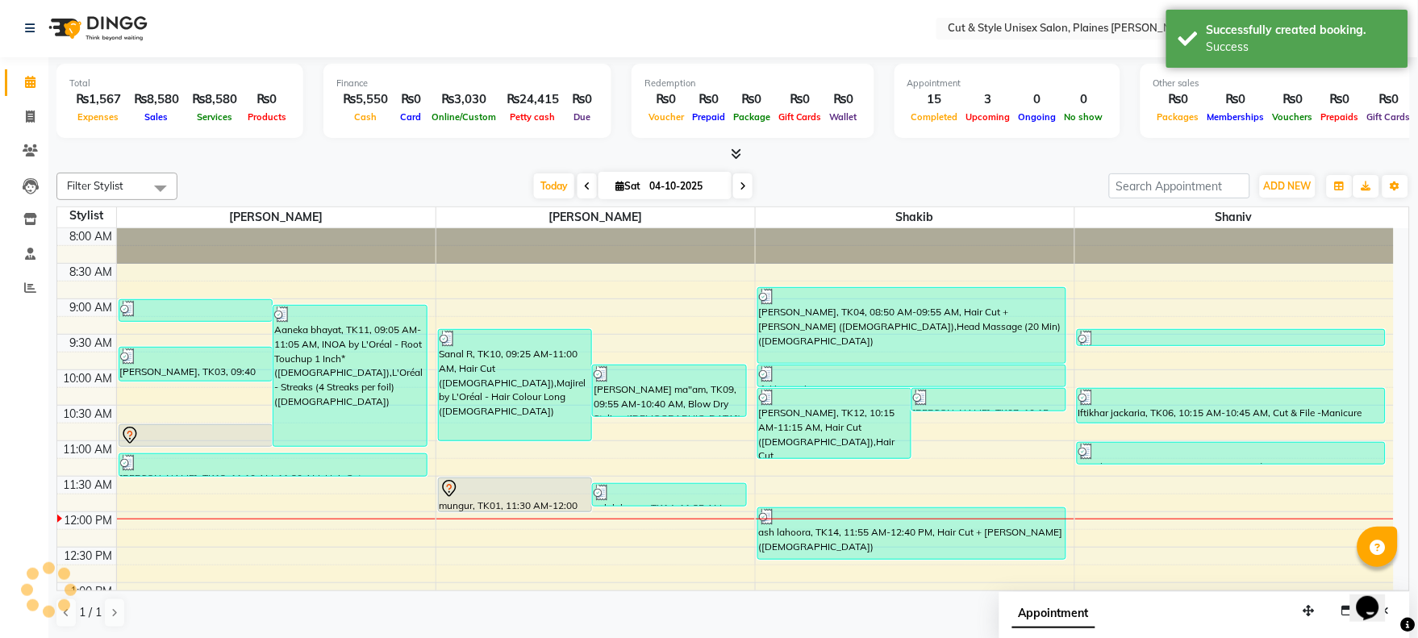
scroll to position [0, 0]
drag, startPoint x: 1284, startPoint y: 190, endPoint x: 1276, endPoint y: 198, distance: 12.0
click at [1284, 190] on span "ADD NEW" at bounding box center [1288, 187] width 48 height 12
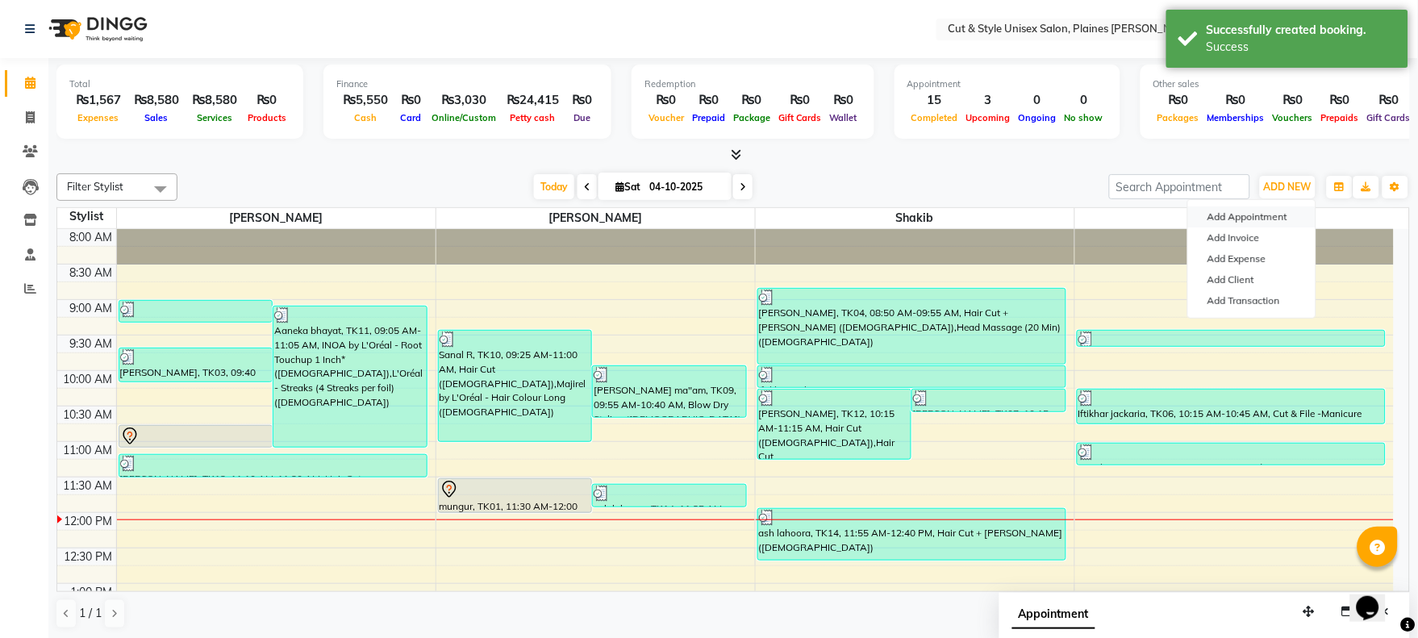
click at [1235, 216] on button "Add Appointment" at bounding box center [1251, 217] width 127 height 21
select select "540"
select select "tentative"
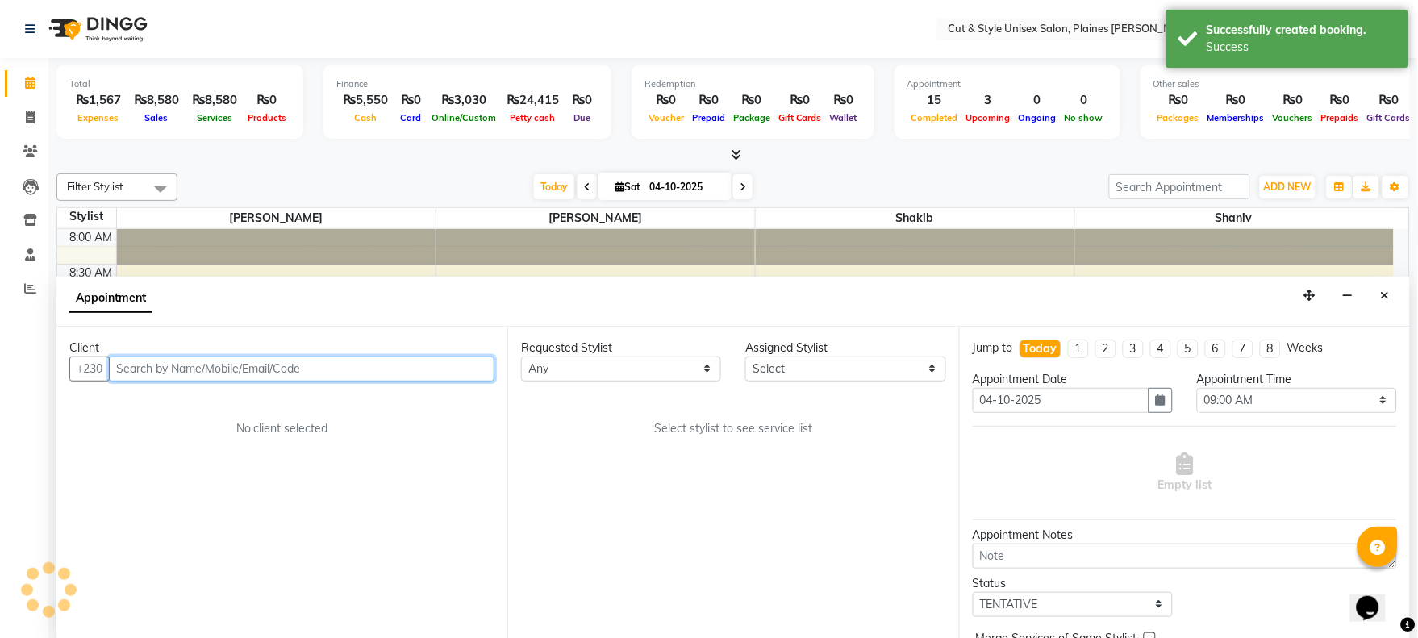
scroll to position [1, 0]
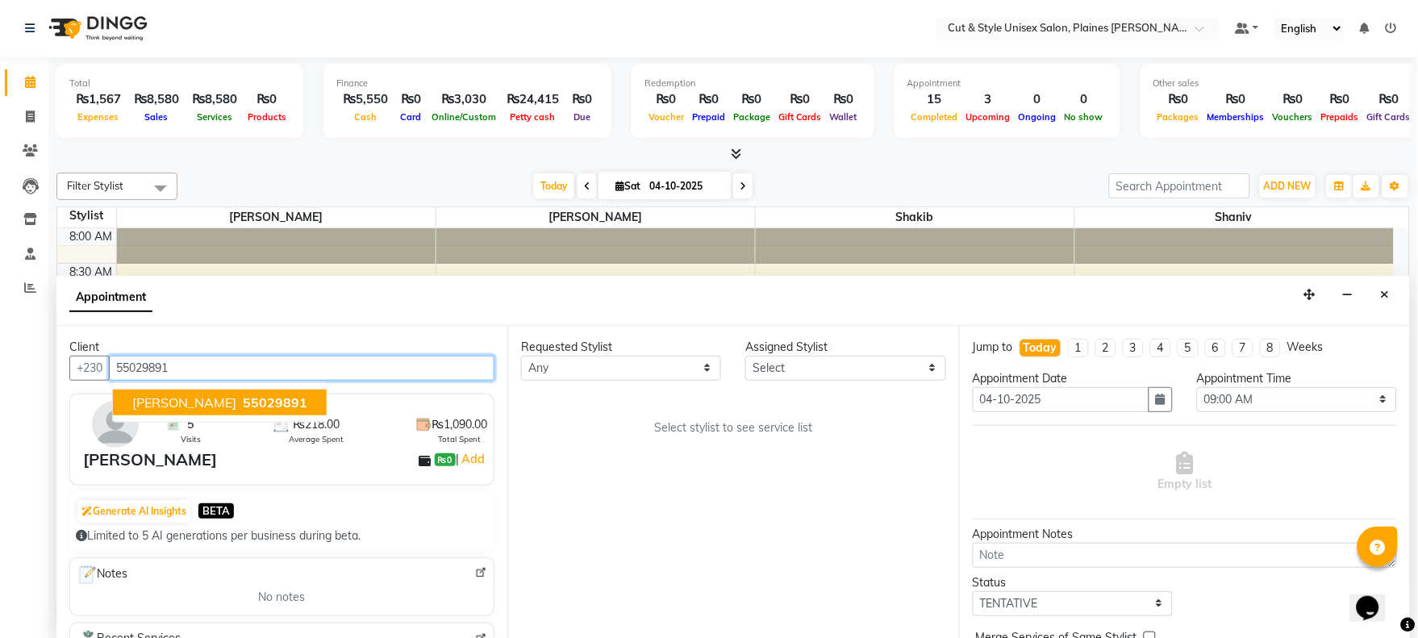
click at [186, 399] on span "[PERSON_NAME]" at bounding box center [184, 403] width 104 height 16
type input "55029891"
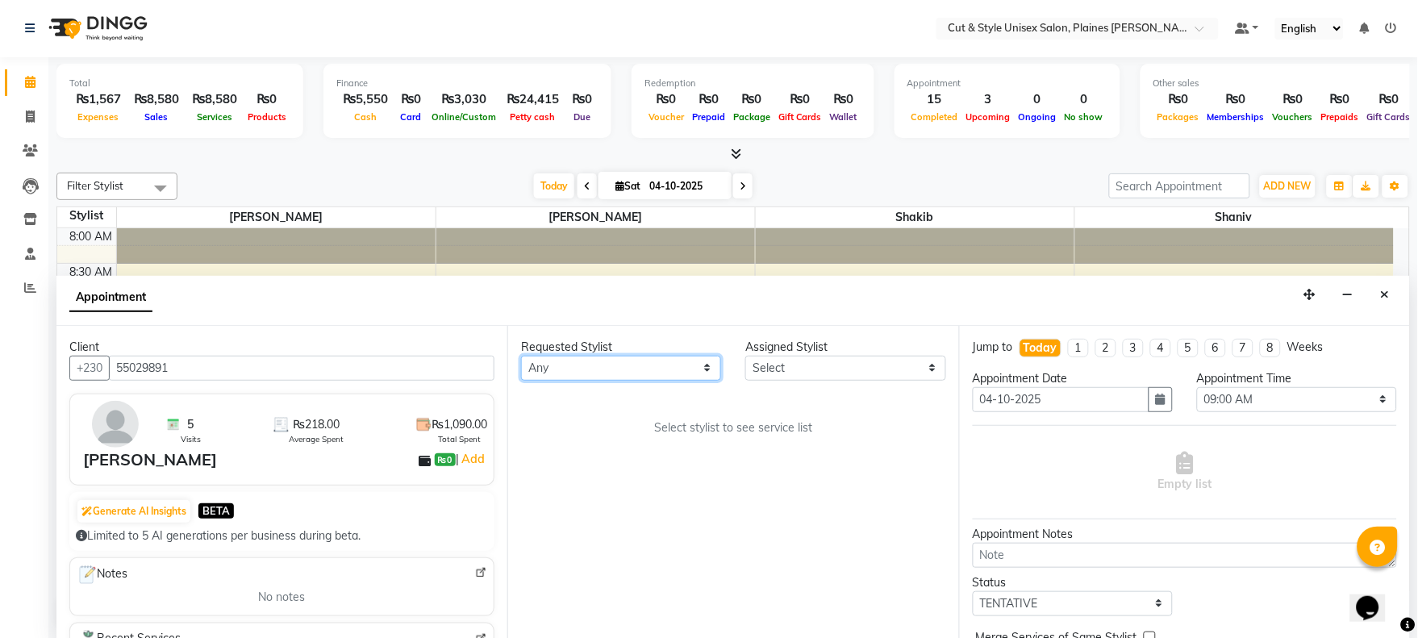
click at [591, 367] on select "Any [PERSON_NAME]" at bounding box center [621, 368] width 200 height 25
select select "68910"
click at [521, 356] on select "Any [PERSON_NAME]" at bounding box center [621, 368] width 200 height 25
select select "68910"
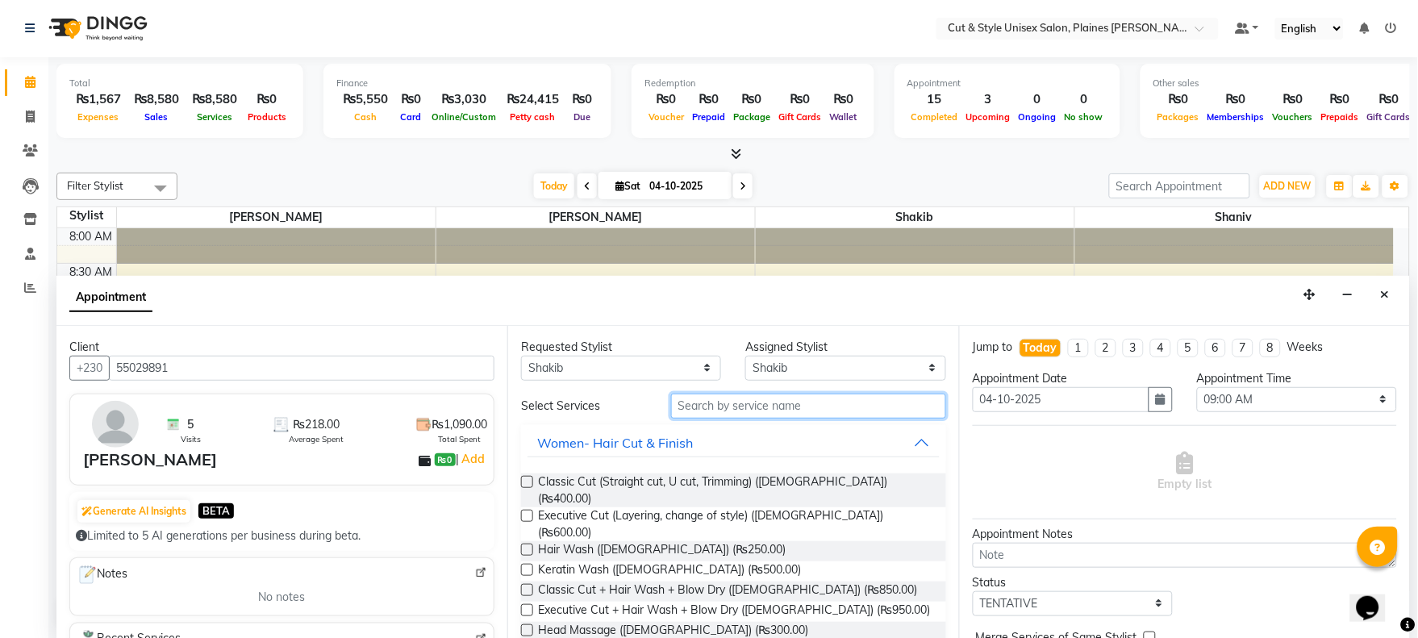
click at [744, 407] on input "text" at bounding box center [808, 406] width 275 height 25
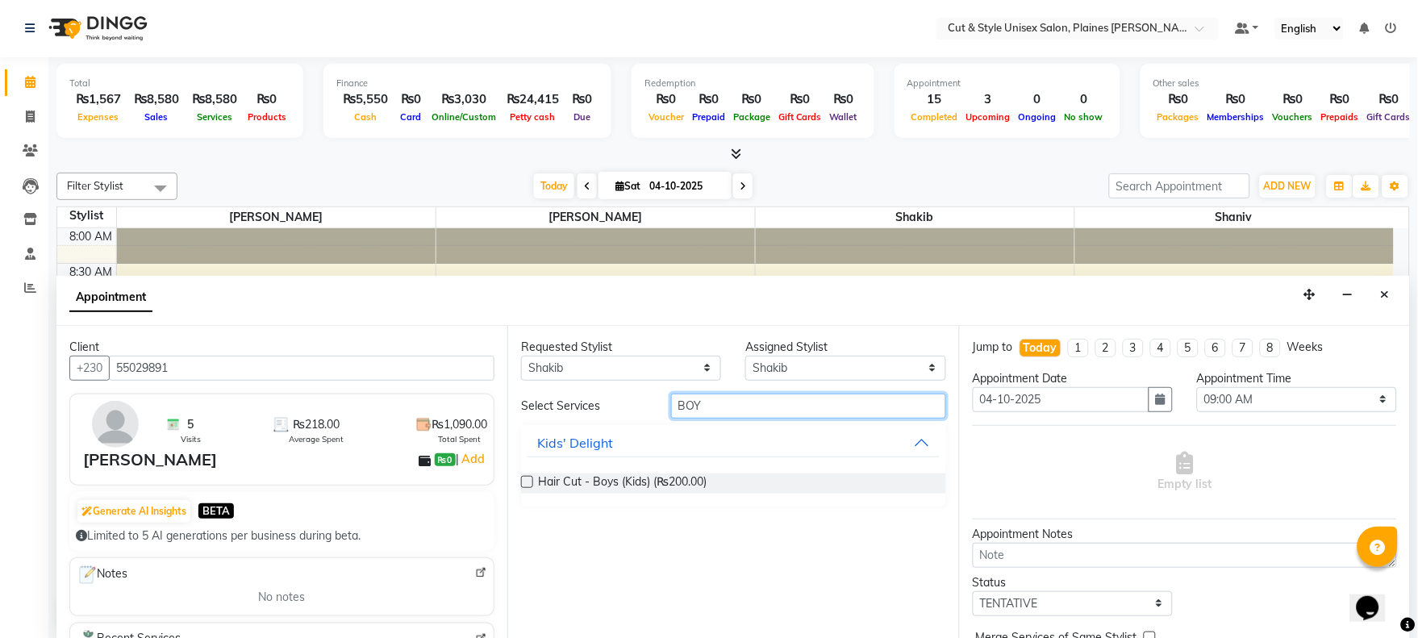
type input "BOY"
click at [535, 480] on div "Hair Cut - Boys (Kids) (₨200.00)" at bounding box center [733, 484] width 424 height 20
click at [530, 484] on label at bounding box center [527, 482] width 12 height 12
click at [530, 484] on input "checkbox" at bounding box center [526, 483] width 10 height 10
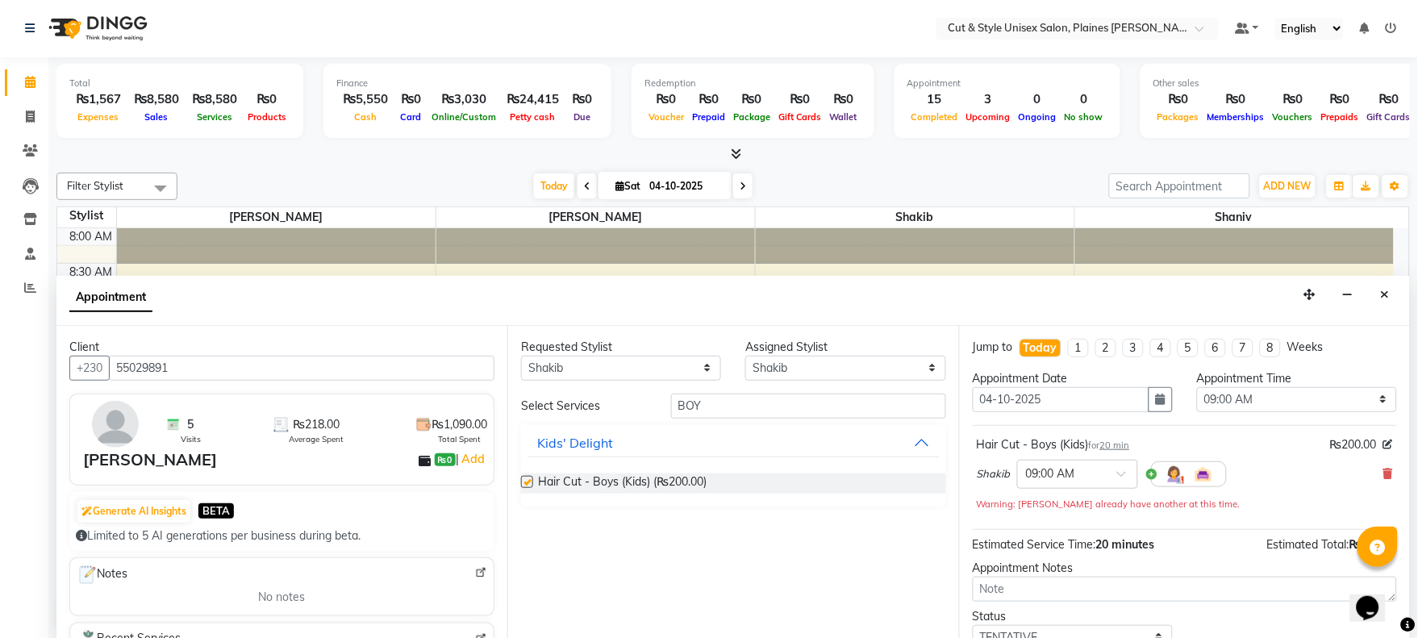
checkbox input "false"
click at [1108, 468] on div at bounding box center [1077, 473] width 119 height 17
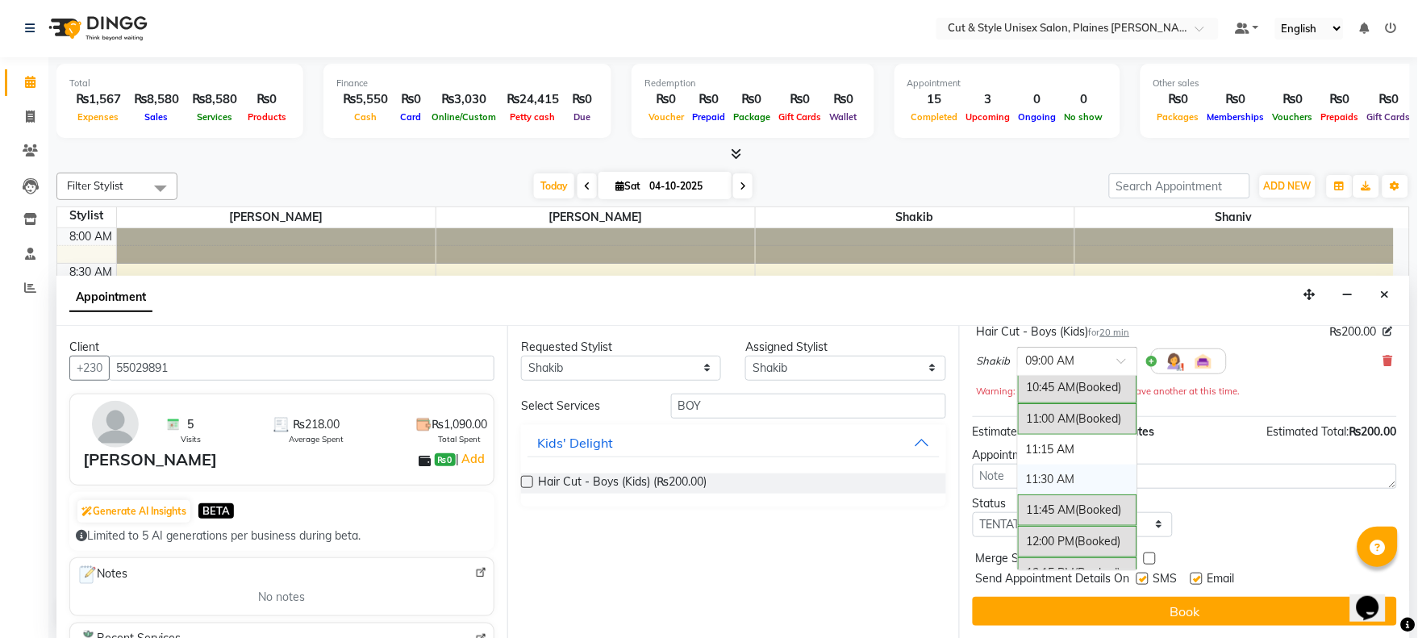
scroll to position [358, 0]
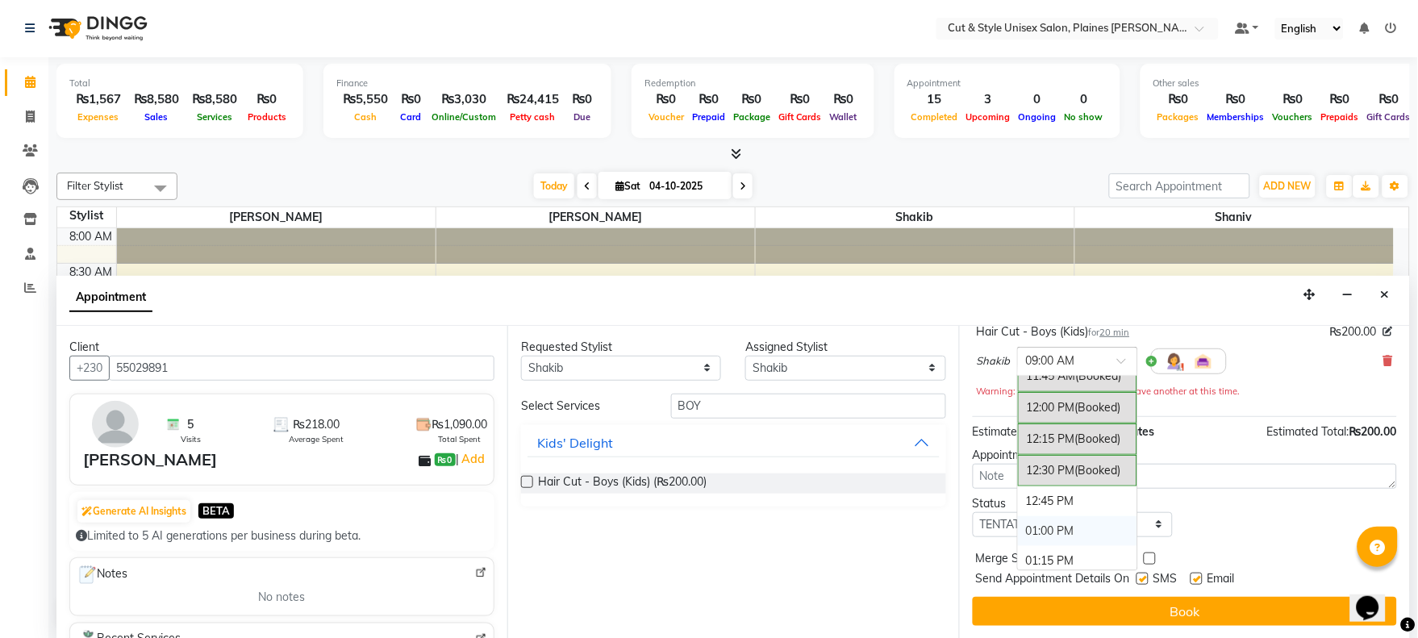
click at [1052, 535] on div "01:00 PM" at bounding box center [1077, 531] width 119 height 30
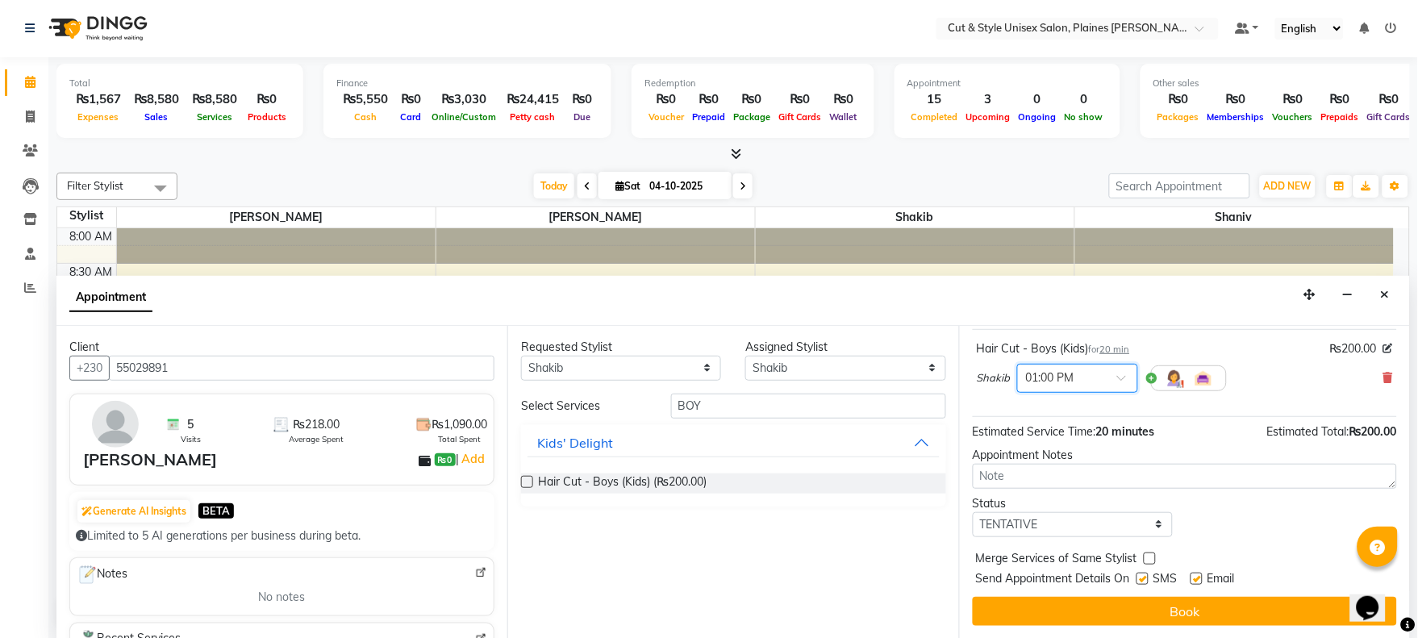
scroll to position [95, 0]
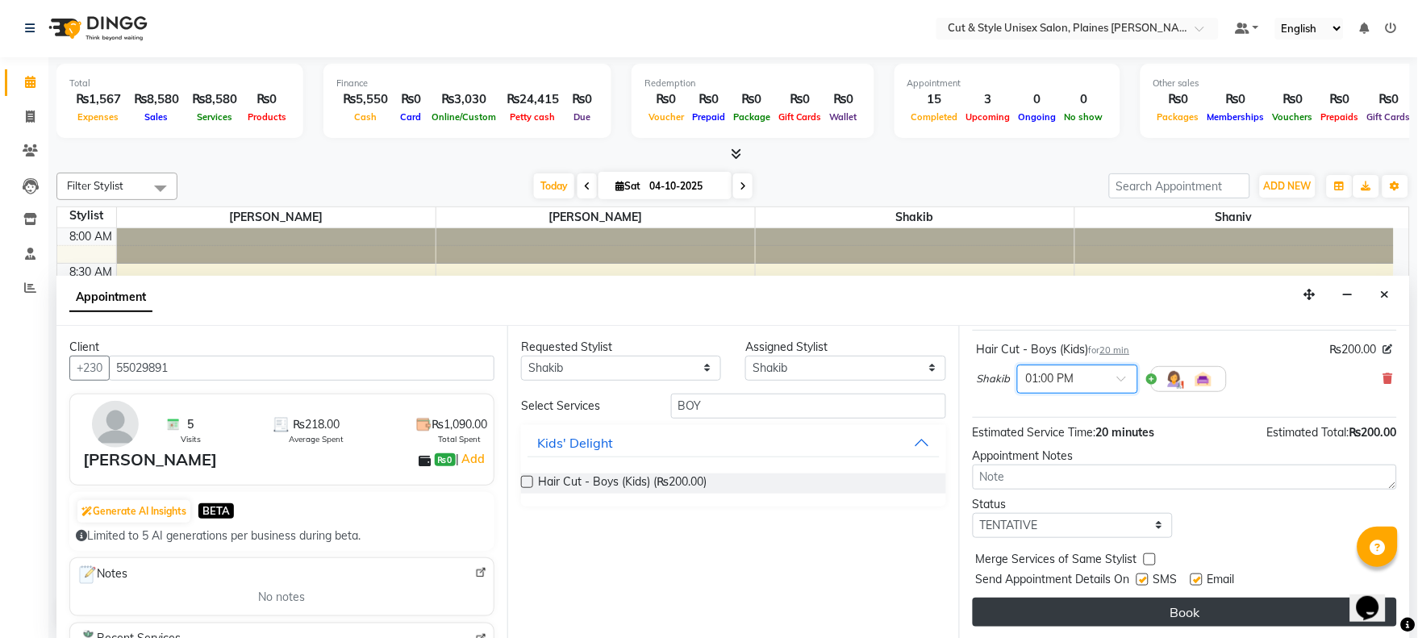
click at [1173, 606] on button "Book" at bounding box center [1185, 612] width 424 height 29
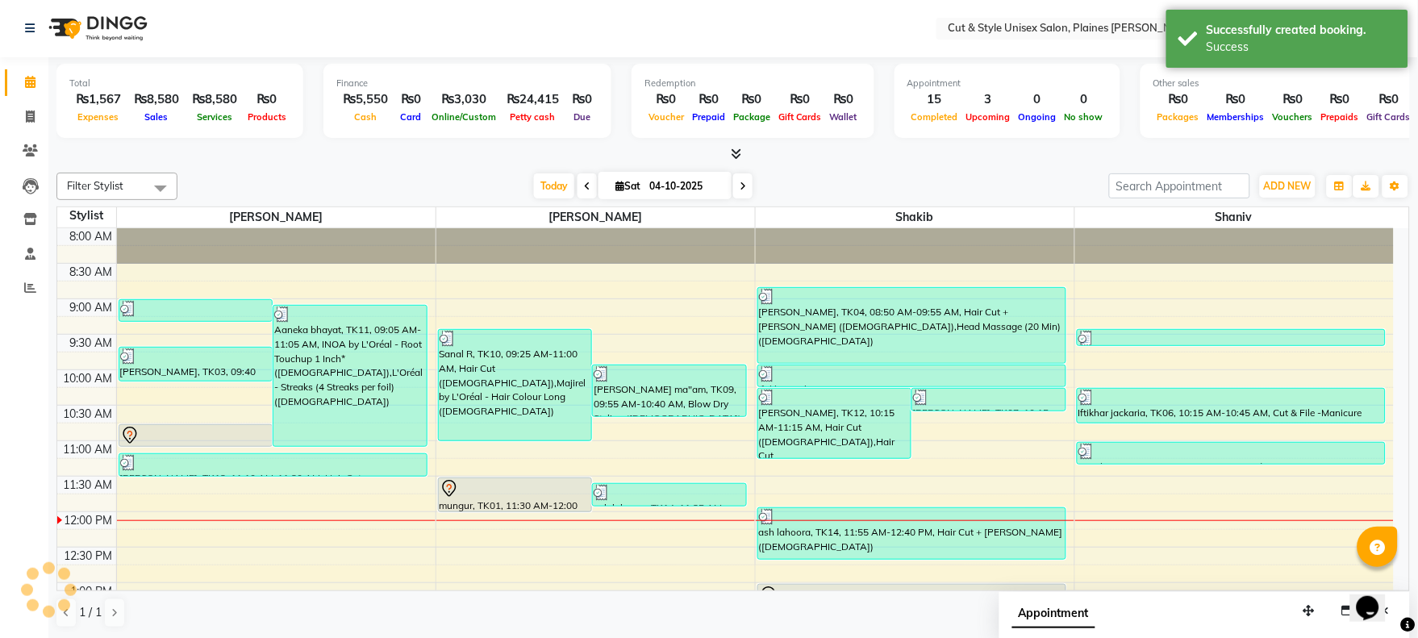
scroll to position [0, 0]
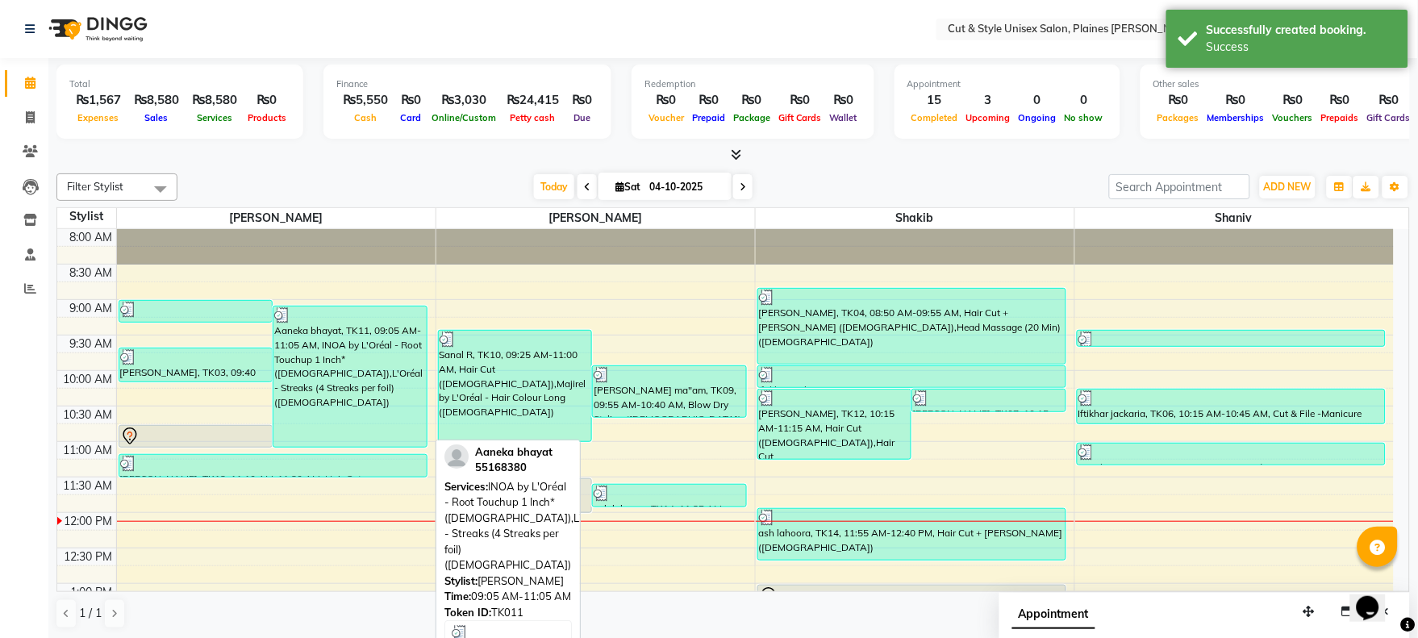
click at [349, 361] on div "Aaneka bhayat, TK11, 09:05 AM-11:05 AM, INOA by L'Oréal - Root Touchup 1 Inch* …" at bounding box center [350, 377] width 153 height 140
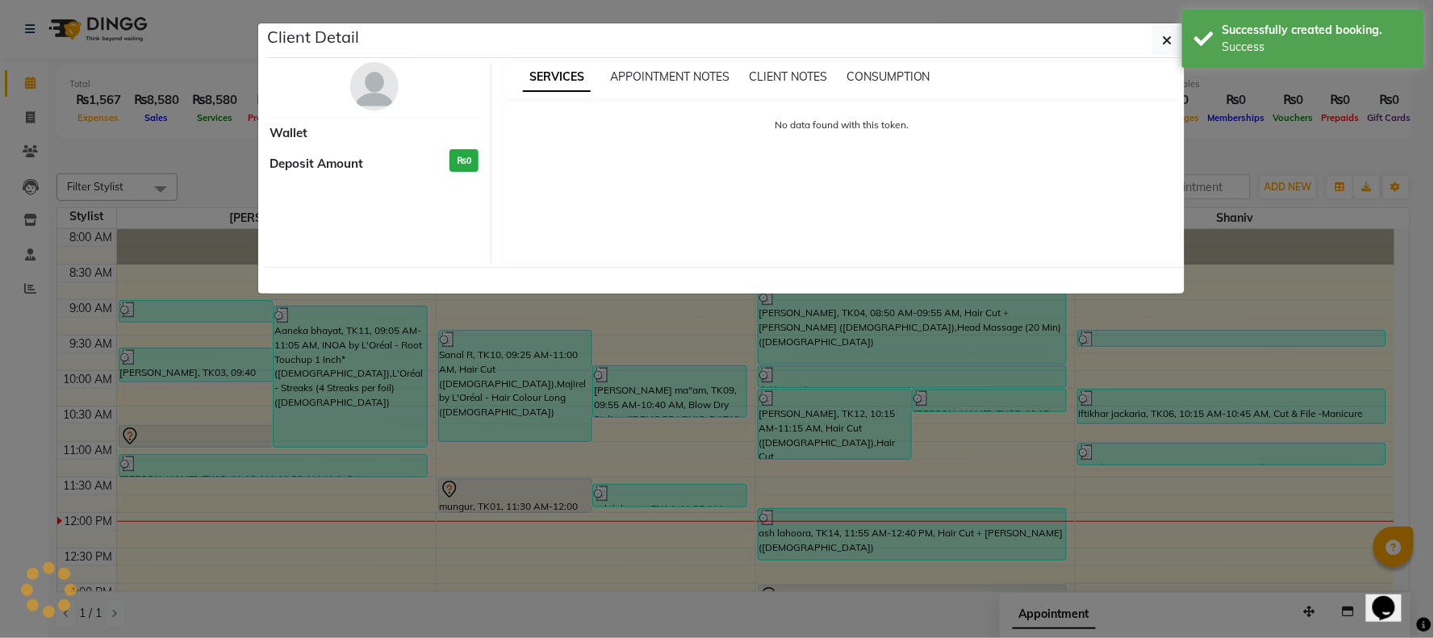
select select "3"
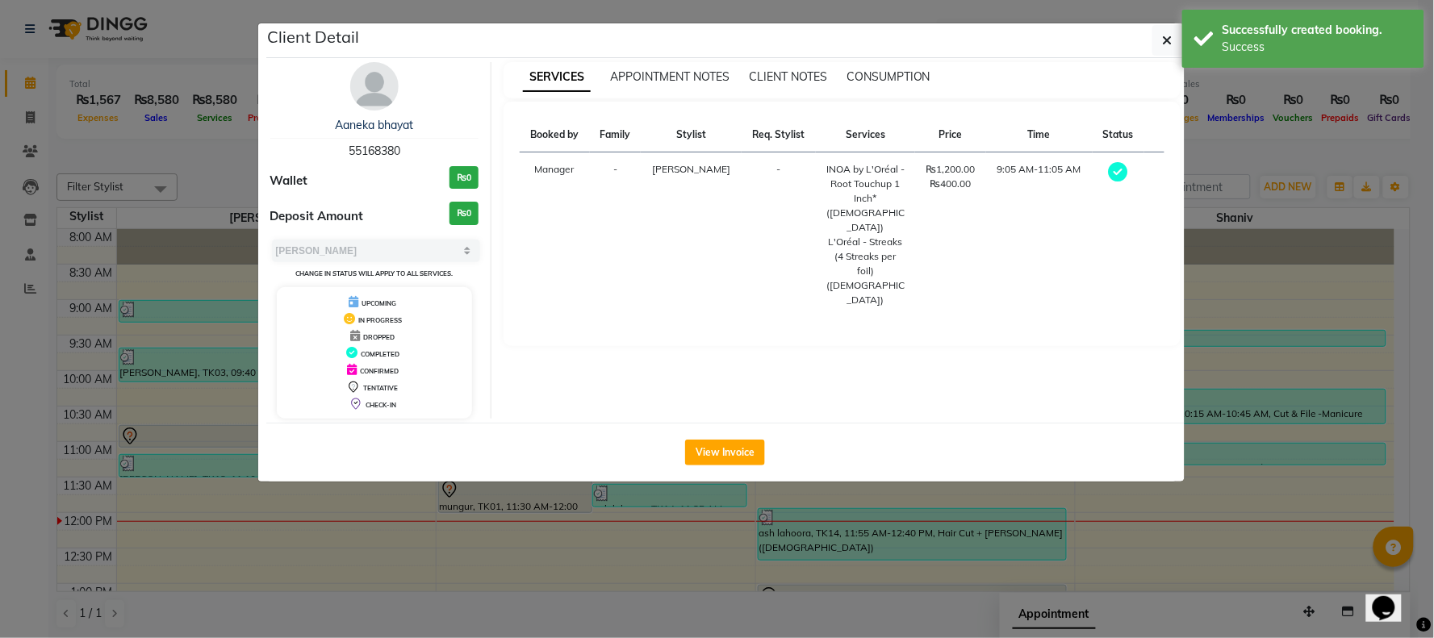
drag, startPoint x: 719, startPoint y: 449, endPoint x: 708, endPoint y: 423, distance: 27.9
click at [718, 449] on button "View Invoice" at bounding box center [725, 453] width 80 height 26
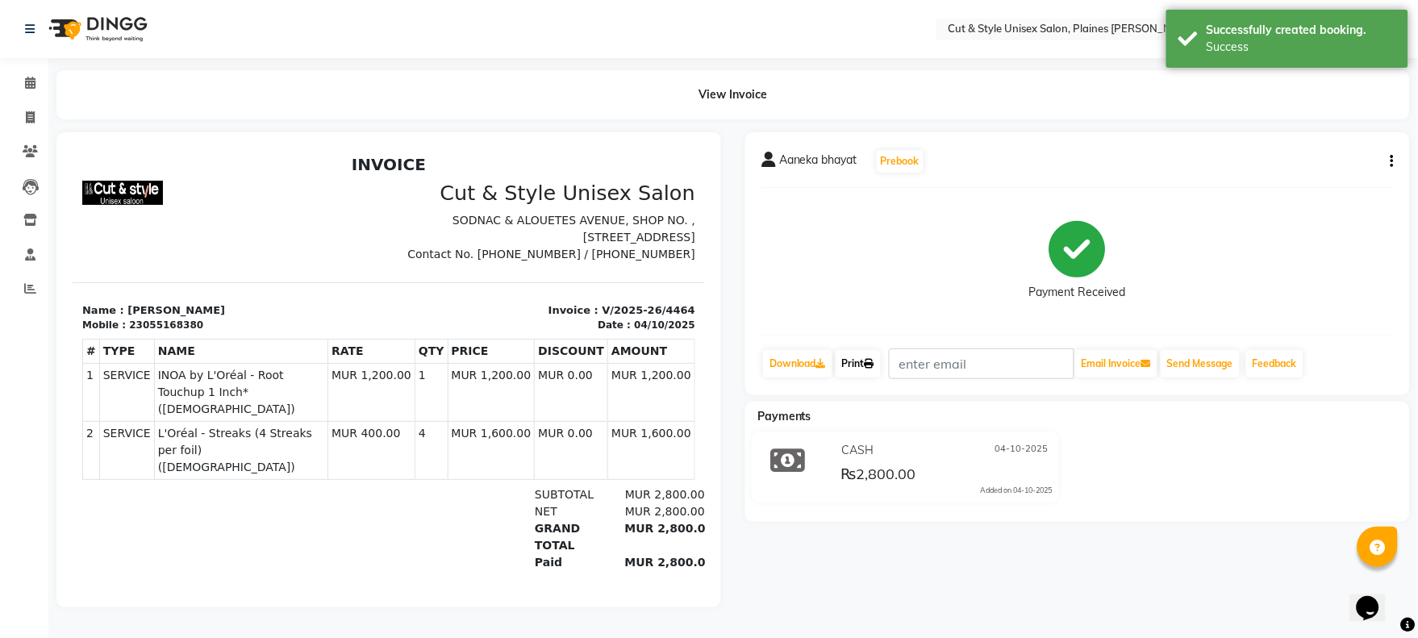
click at [865, 357] on link "Print" at bounding box center [858, 363] width 45 height 27
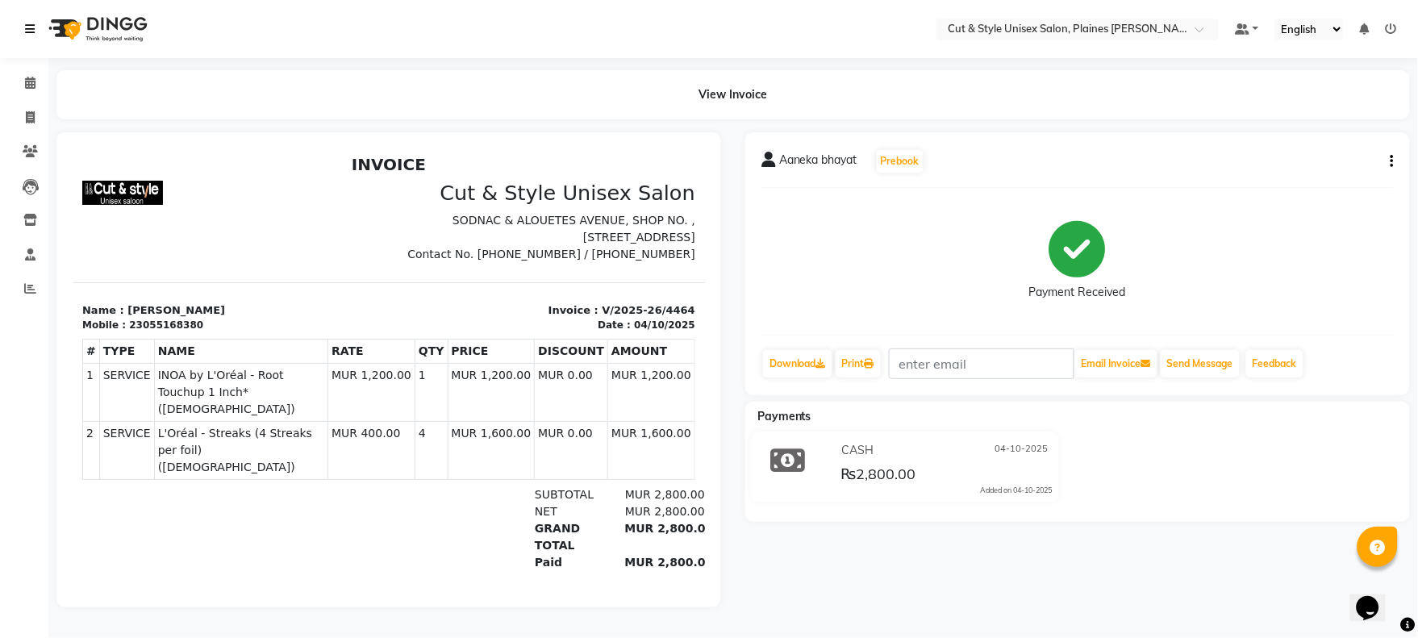
click at [34, 27] on icon at bounding box center [30, 28] width 10 height 11
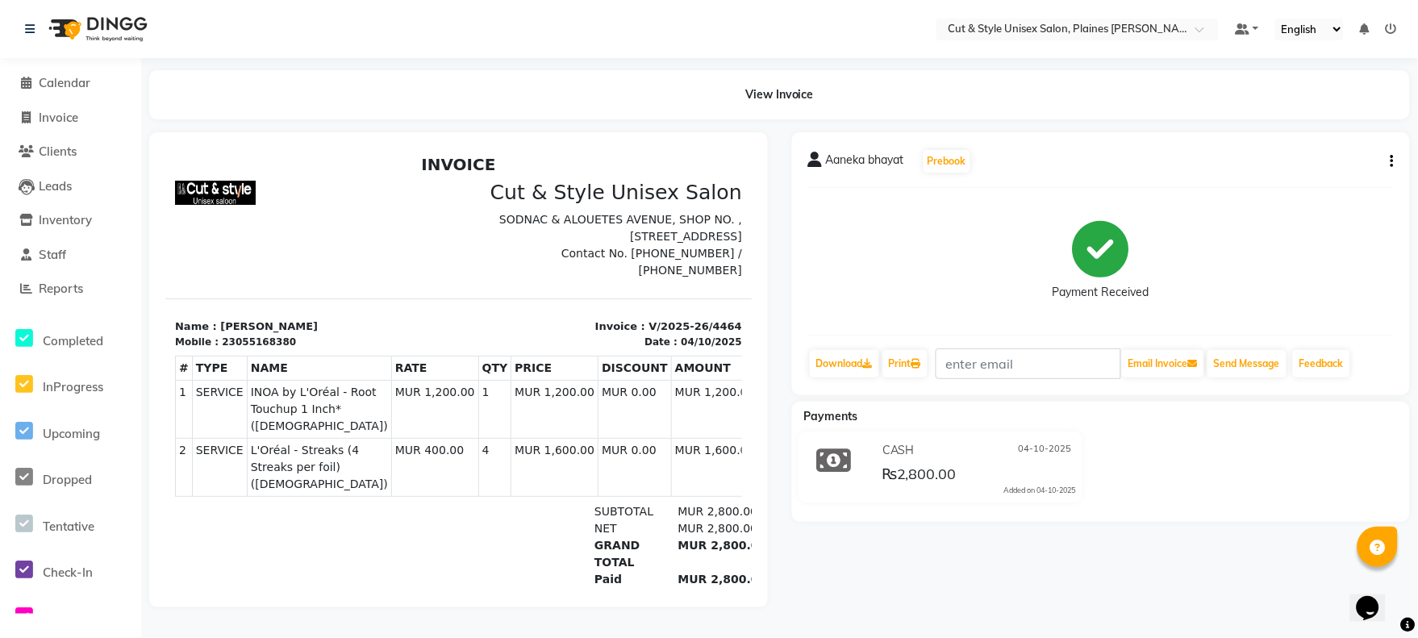
click at [1259, 55] on nav "Select Location × Cut & Style Unisex Salon, Plaines [PERSON_NAME] Default Panel…" at bounding box center [709, 29] width 1418 height 58
click at [98, 34] on img at bounding box center [96, 28] width 111 height 45
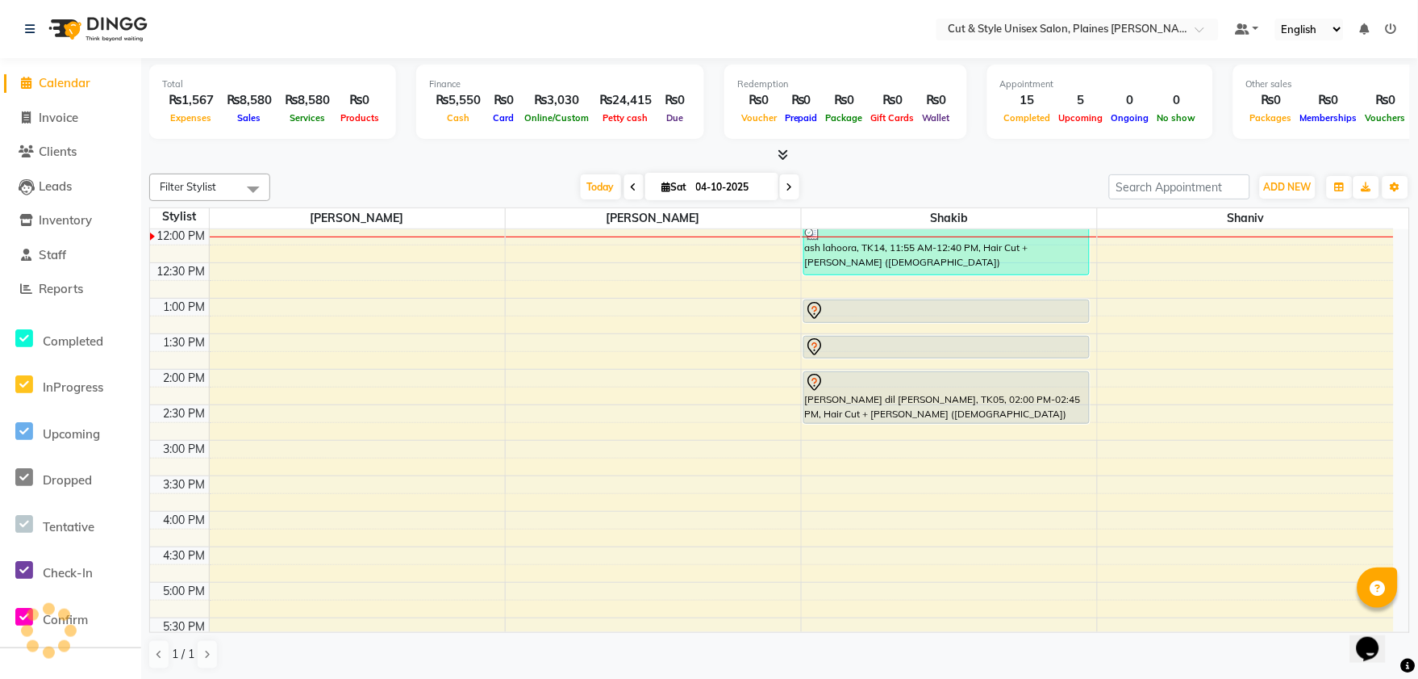
click at [1390, 27] on icon at bounding box center [1391, 28] width 11 height 11
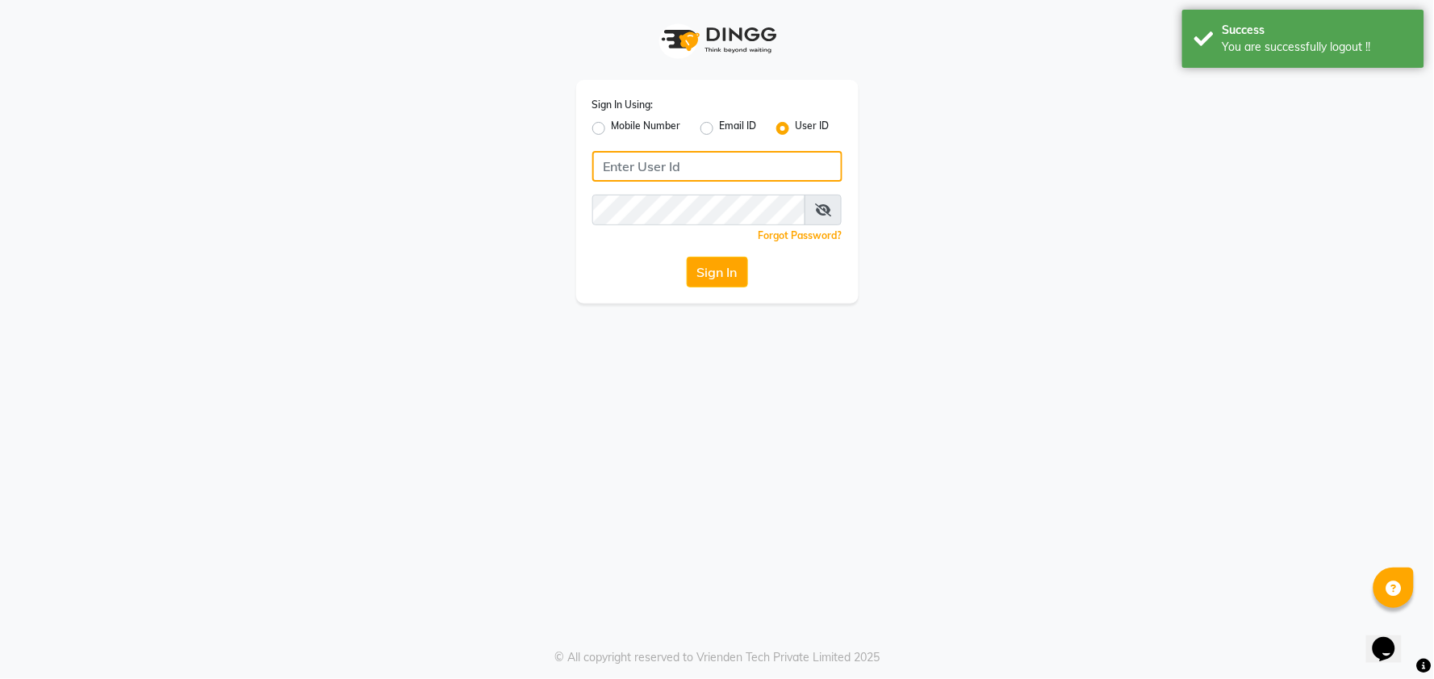
type input "59582222"
click at [719, 261] on button "Sign In" at bounding box center [717, 272] width 61 height 31
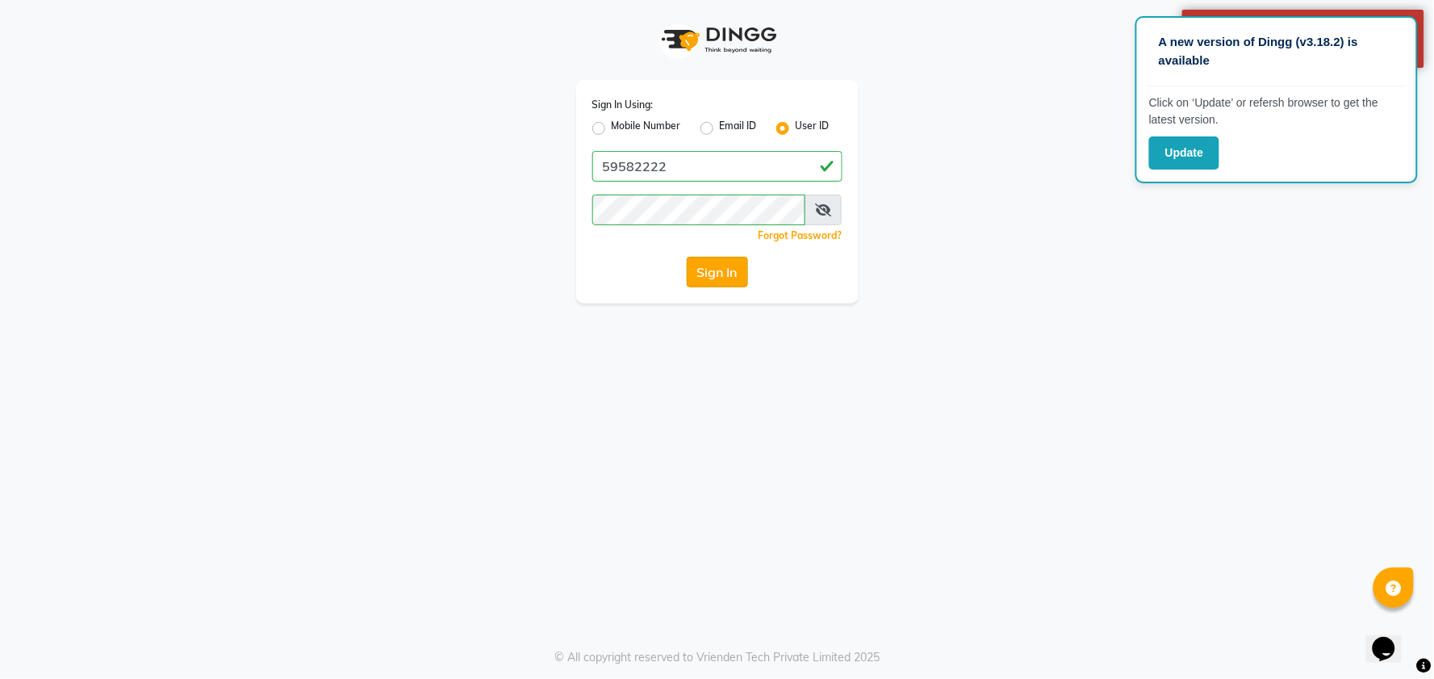
click at [715, 267] on button "Sign In" at bounding box center [717, 272] width 61 height 31
click at [716, 269] on button "Sign In" at bounding box center [717, 272] width 61 height 31
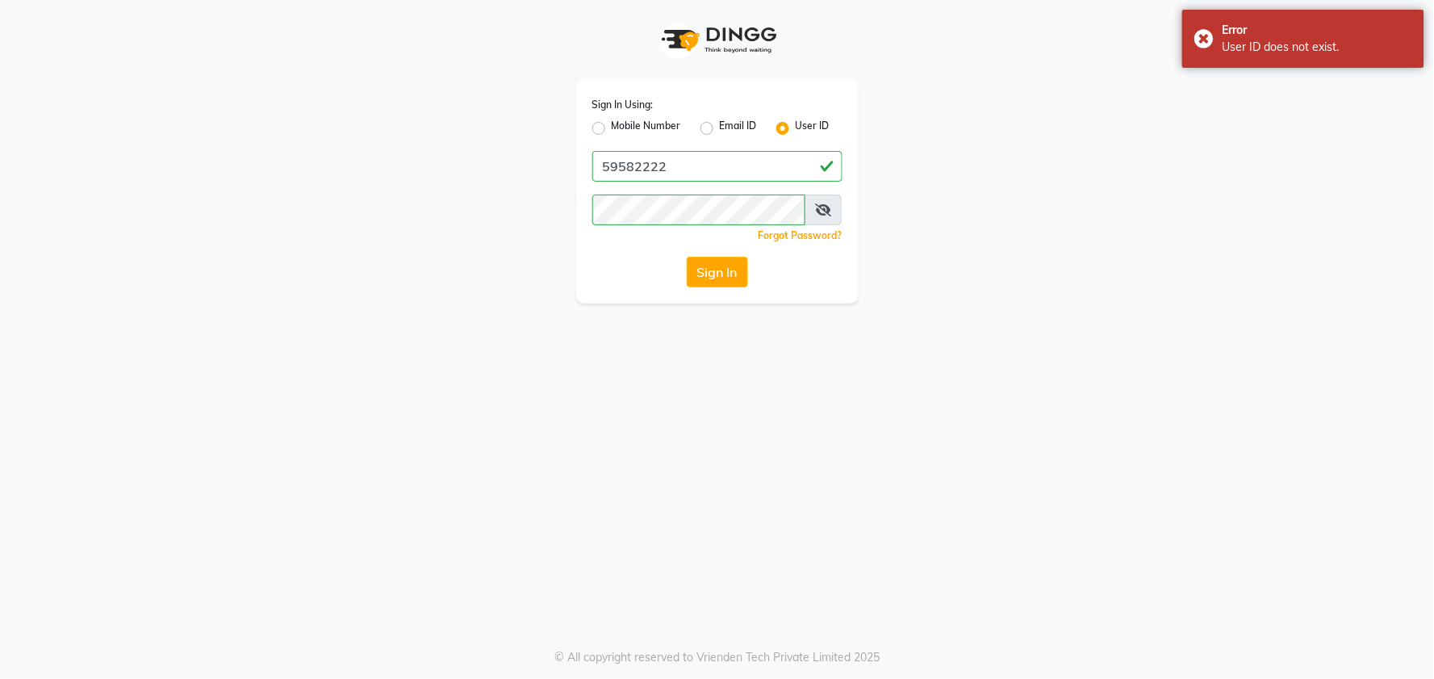
click at [612, 130] on label "Mobile Number" at bounding box center [646, 128] width 69 height 19
click at [612, 129] on input "Mobile Number" at bounding box center [617, 124] width 10 height 10
radio input "true"
radio input "false"
click at [680, 160] on input "Username" at bounding box center [744, 166] width 196 height 31
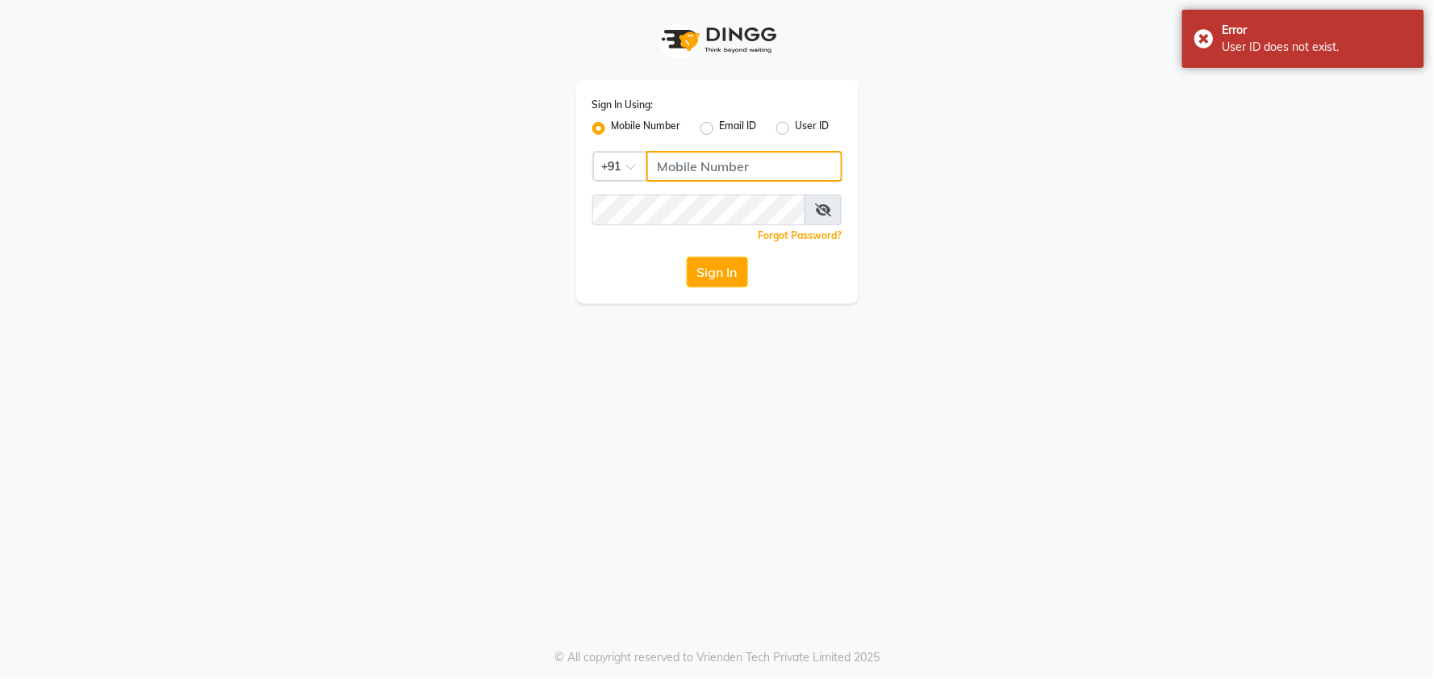
click at [680, 160] on input "Username" at bounding box center [744, 166] width 196 height 31
click at [735, 264] on button "Sign In" at bounding box center [717, 272] width 61 height 31
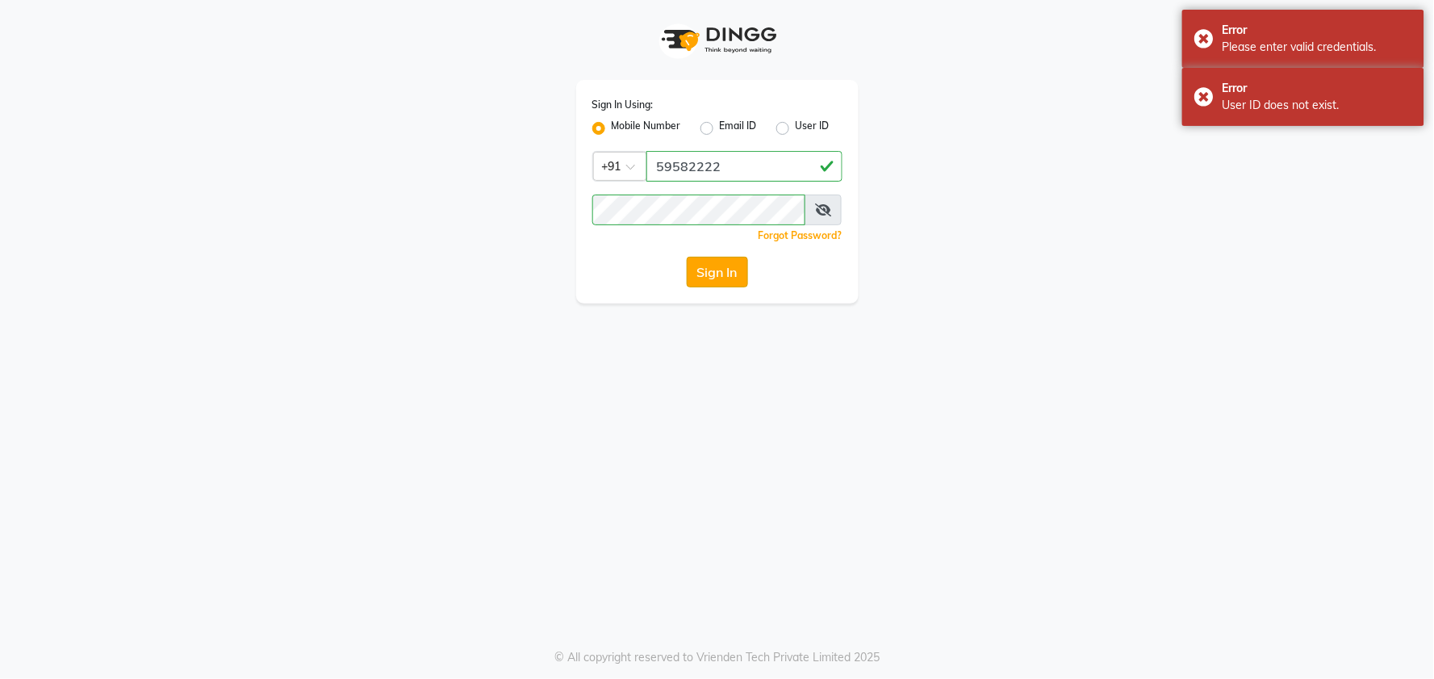
click at [731, 268] on button "Sign In" at bounding box center [717, 272] width 61 height 31
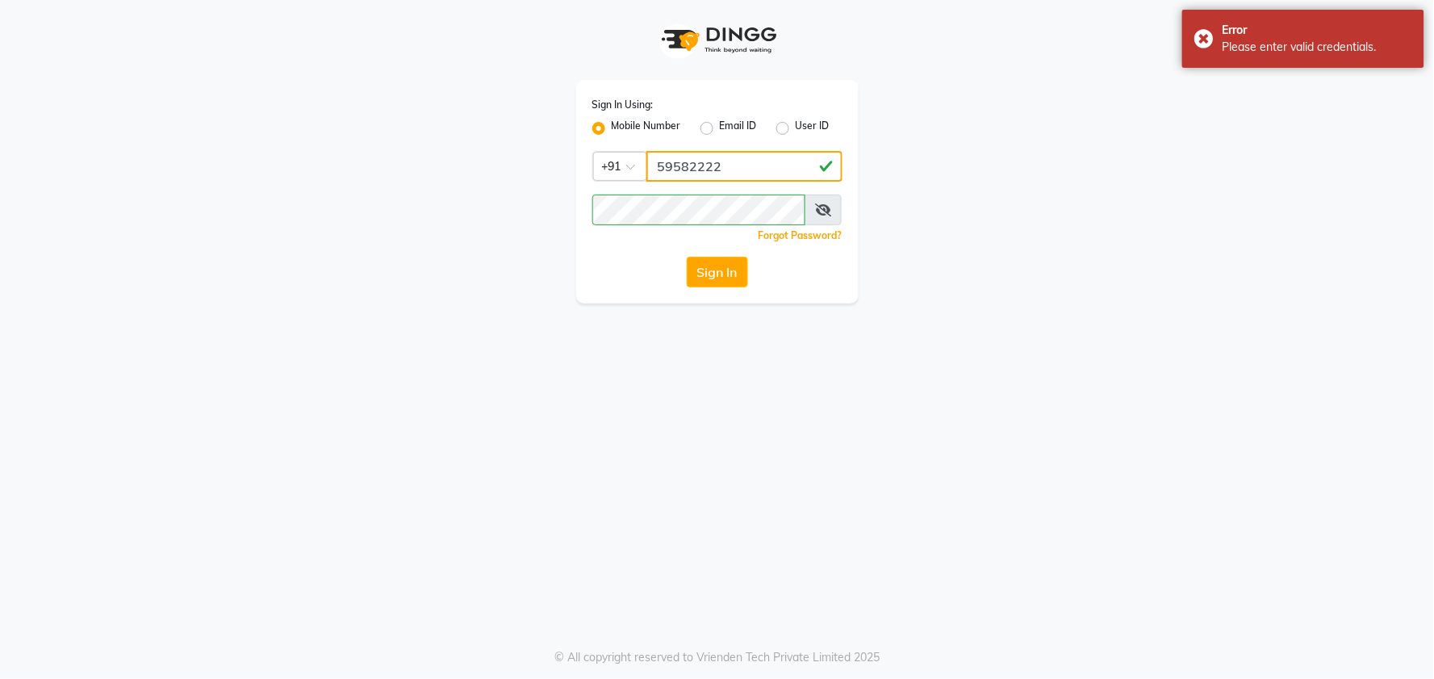
click at [741, 178] on input "59582222" at bounding box center [744, 166] width 196 height 31
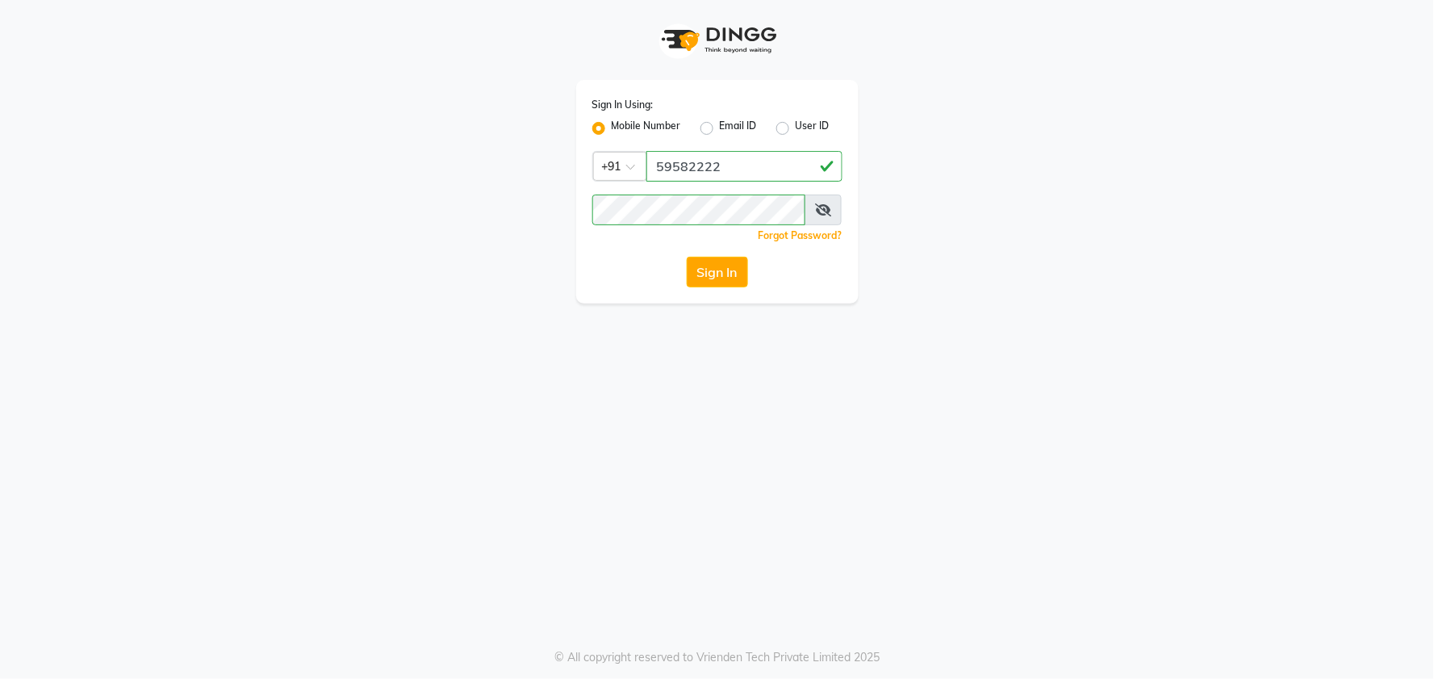
click at [938, 136] on div "Sign In Using: Mobile Number Email ID User ID Country Code × +91 59582222 Remem…" at bounding box center [717, 151] width 920 height 303
click at [783, 173] on input "59582222" at bounding box center [744, 166] width 196 height 31
type input "5"
click at [796, 129] on label "User ID" at bounding box center [813, 128] width 34 height 19
click at [796, 129] on input "User ID" at bounding box center [801, 124] width 10 height 10
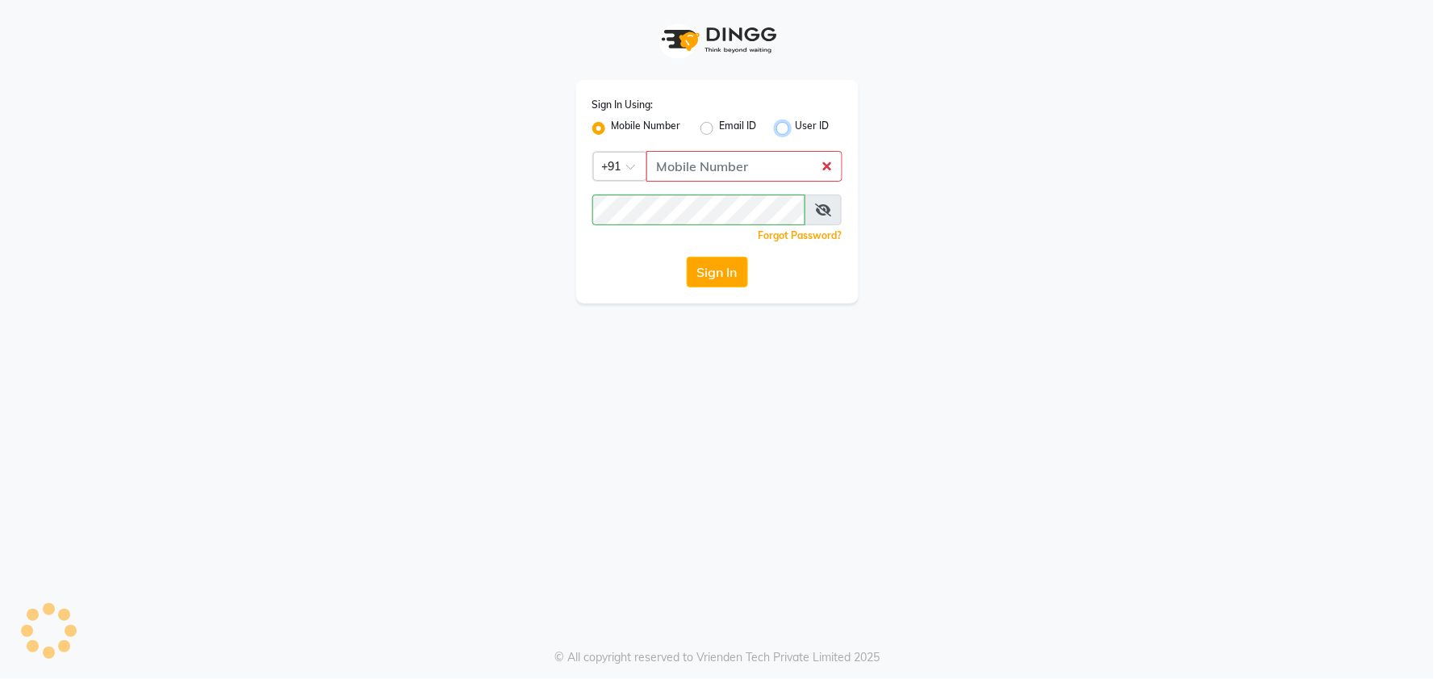
radio input "true"
radio input "false"
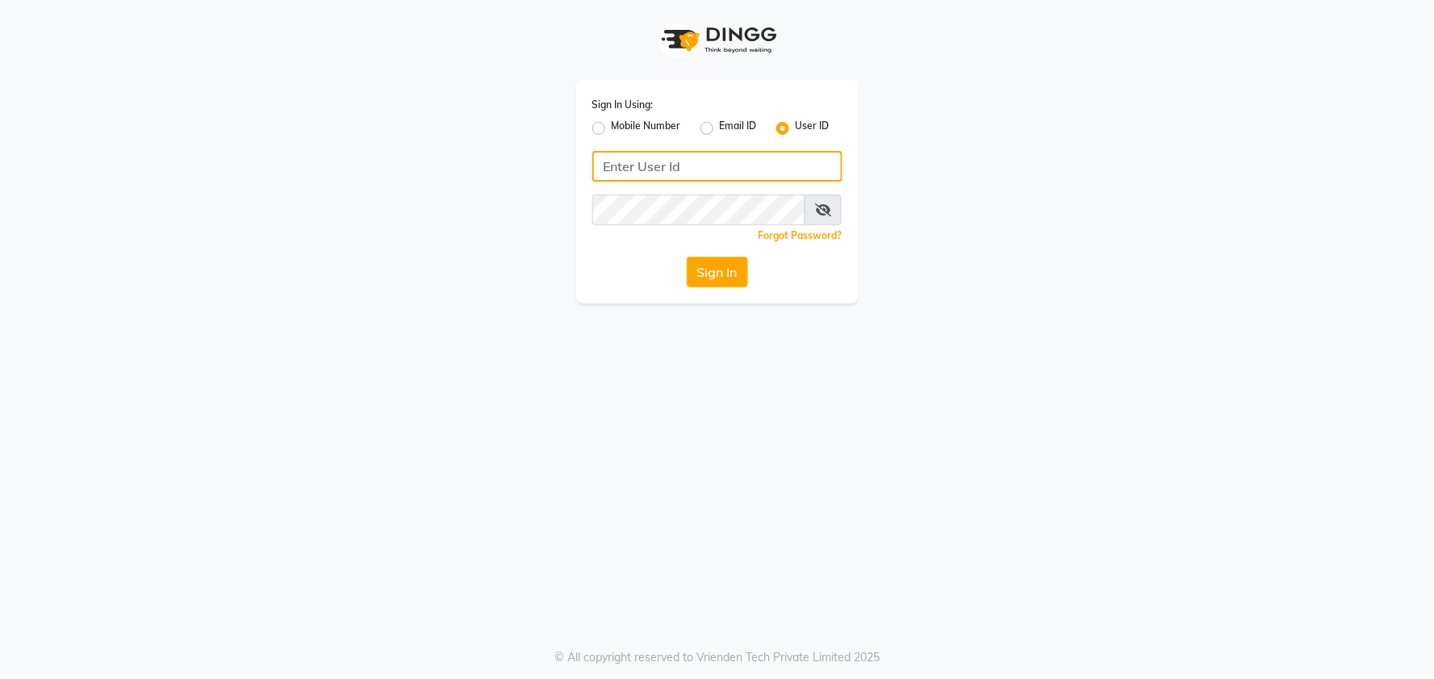
click at [748, 163] on input "Username" at bounding box center [717, 166] width 250 height 31
type input "CUTNSTYLE"
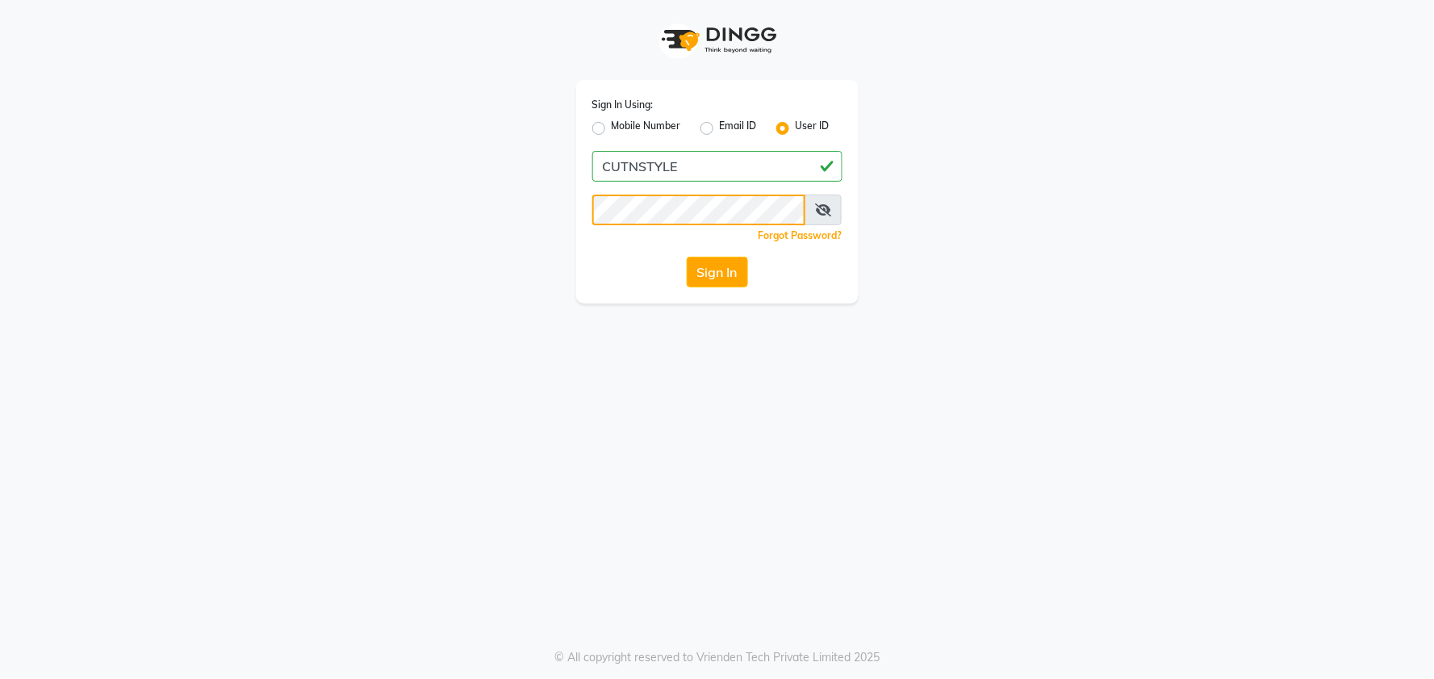
click at [687, 257] on button "Sign In" at bounding box center [717, 272] width 61 height 31
